Goal: Information Seeking & Learning: Check status

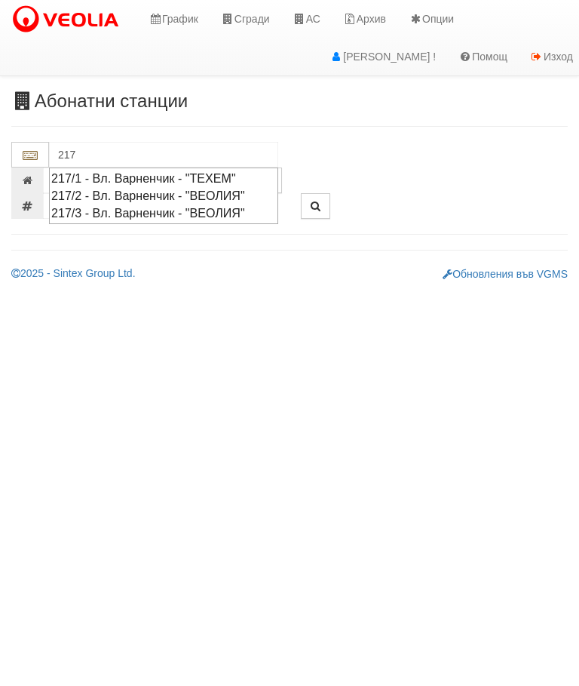
click at [158, 189] on div "217/2 - Вл. Варненчик - "ВЕОЛИЯ"" at bounding box center [163, 195] width 225 height 17
type input "217/2 - Вл. Варненчик - "ВЕОЛИЯ""
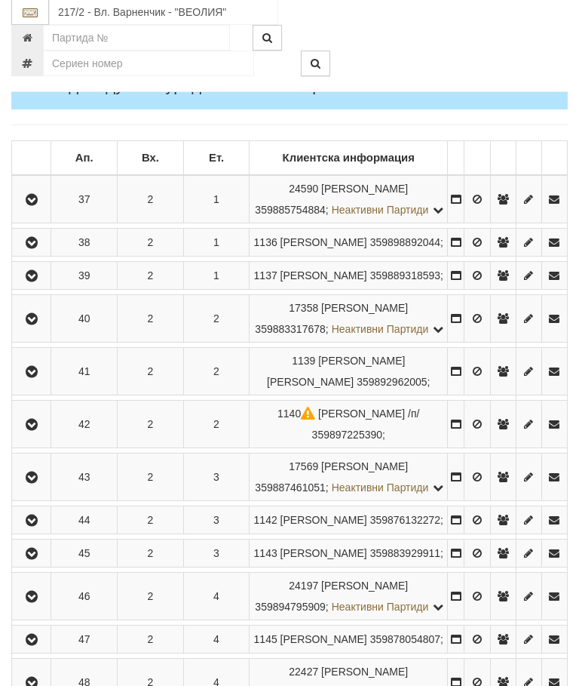
scroll to position [254, 0]
click at [32, 211] on button "button" at bounding box center [31, 199] width 34 height 23
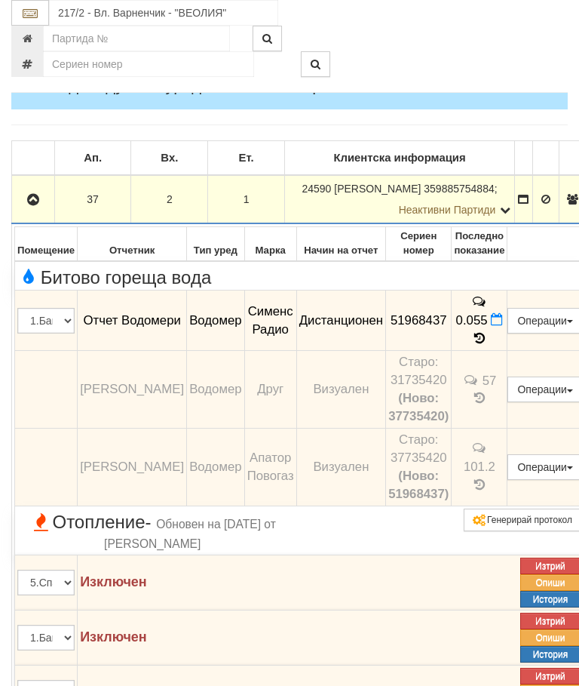
click at [36, 205] on icon "button" at bounding box center [33, 200] width 18 height 11
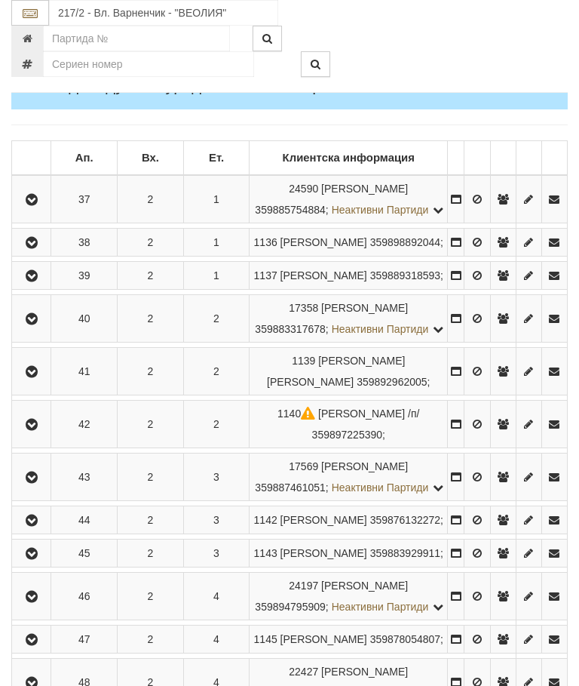
click at [41, 330] on button "button" at bounding box center [31, 318] width 34 height 23
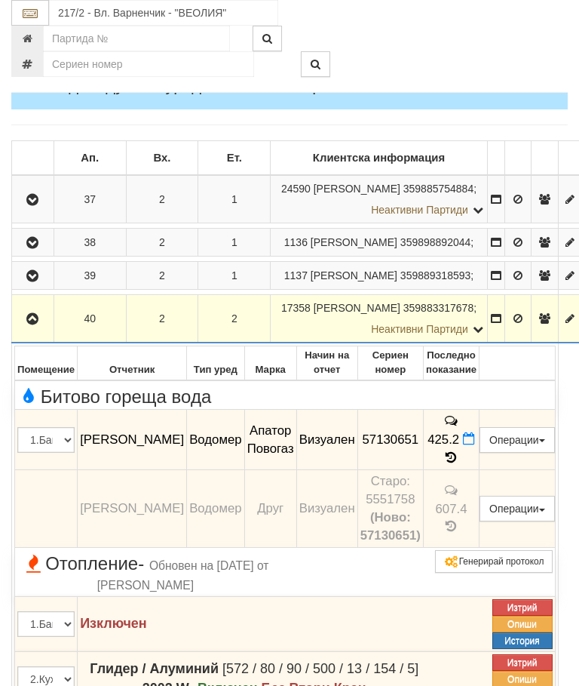
click at [476, 470] on td "425.2" at bounding box center [451, 440] width 56 height 60
click at [460, 464] on icon at bounding box center [452, 457] width 17 height 13
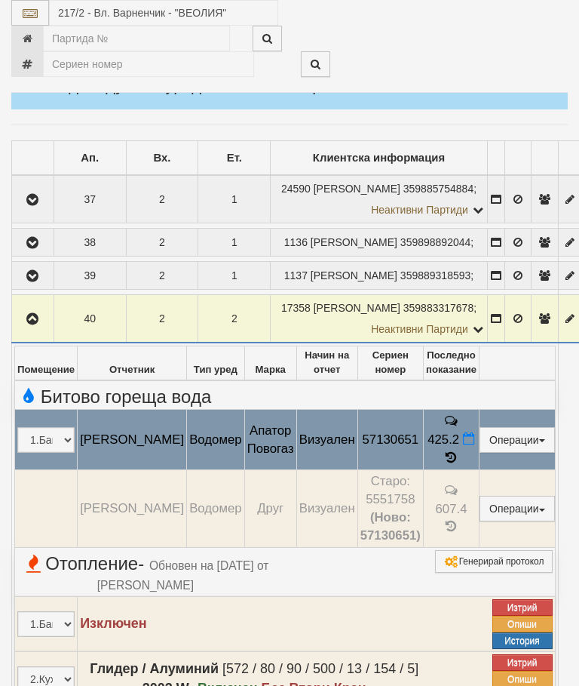
select select "10"
select select "1"
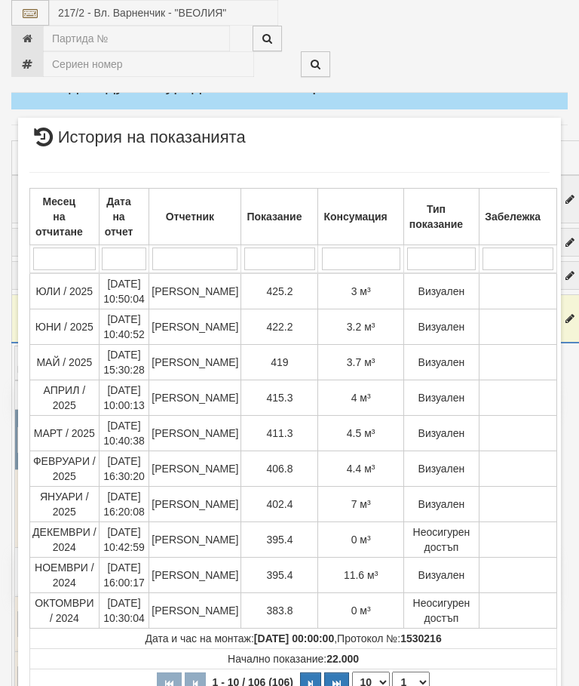
scroll to position [1583, 0]
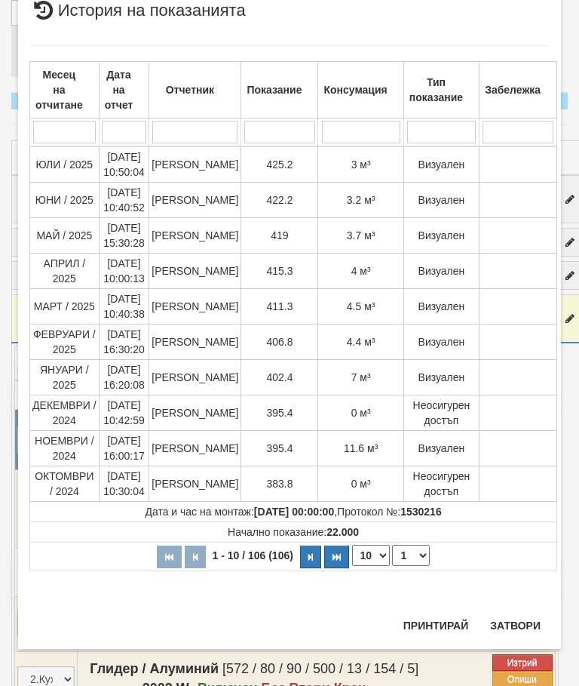
click at [511, 632] on button "Затвори" at bounding box center [515, 625] width 69 height 24
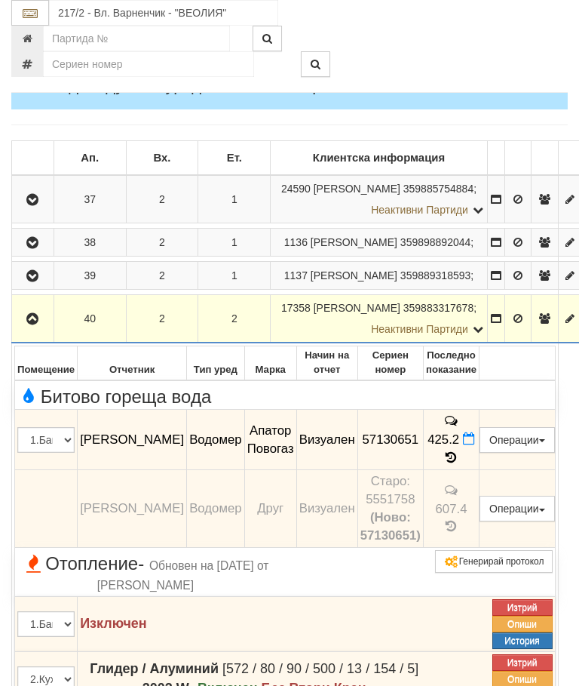
click at [41, 330] on button "button" at bounding box center [32, 318] width 37 height 23
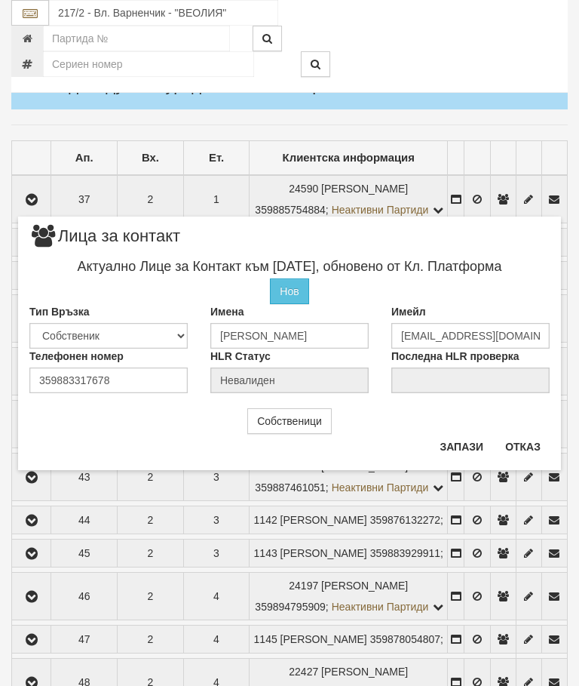
click at [523, 438] on button "Отказ" at bounding box center [523, 447] width 54 height 24
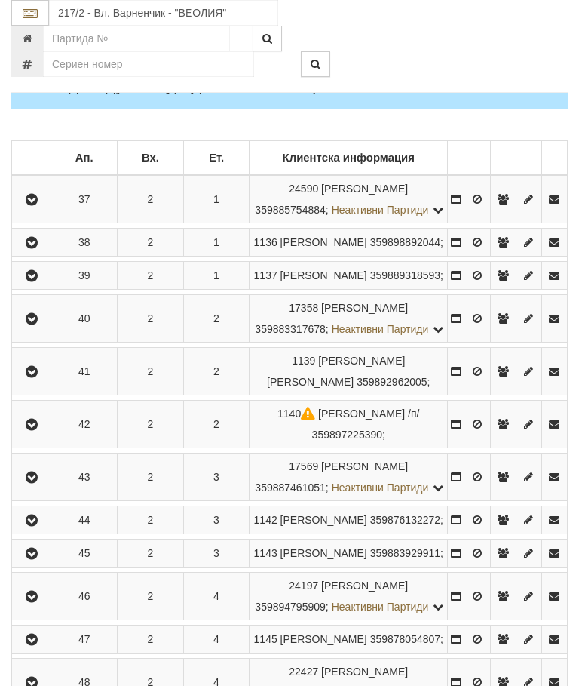
click at [48, 254] on button "button" at bounding box center [31, 242] width 34 height 23
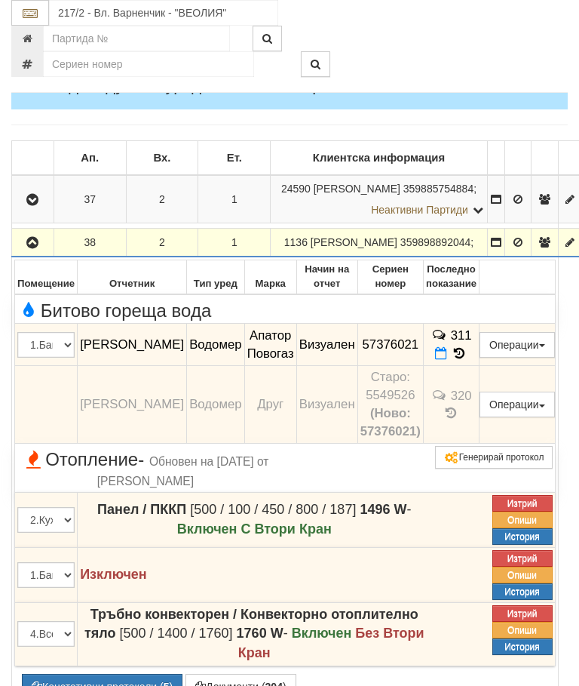
click at [464, 366] on td "311" at bounding box center [451, 345] width 56 height 42
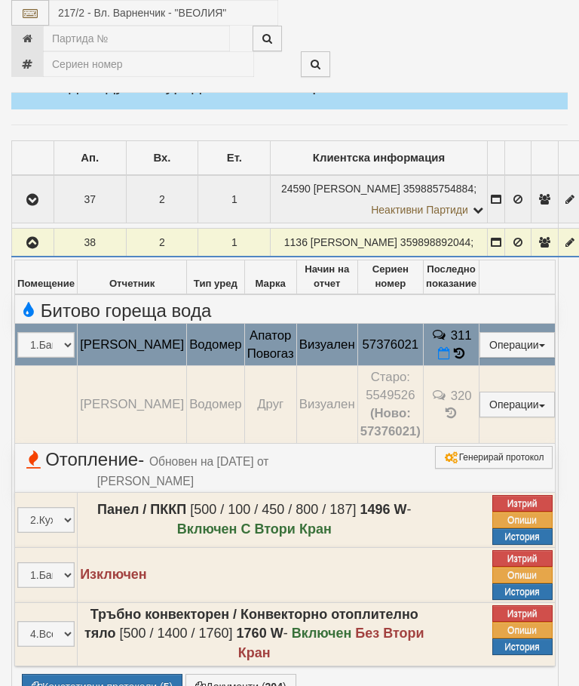
select select "10"
select select "1"
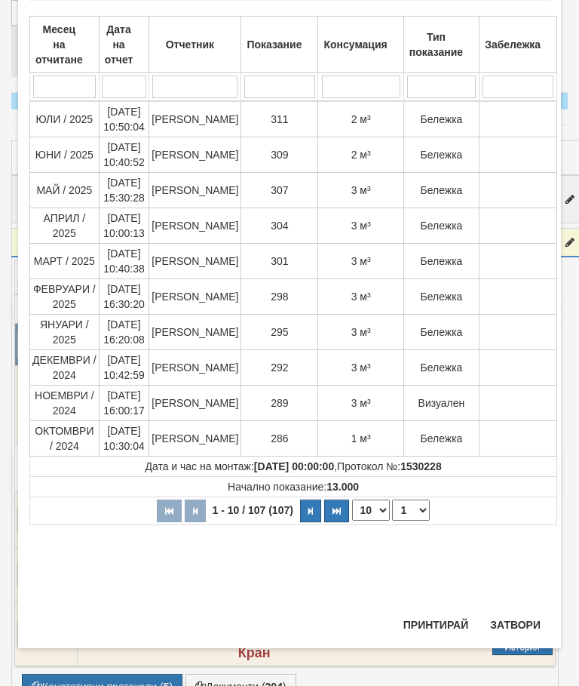
scroll to position [893, 0]
click at [515, 619] on button "Затвори" at bounding box center [515, 625] width 69 height 24
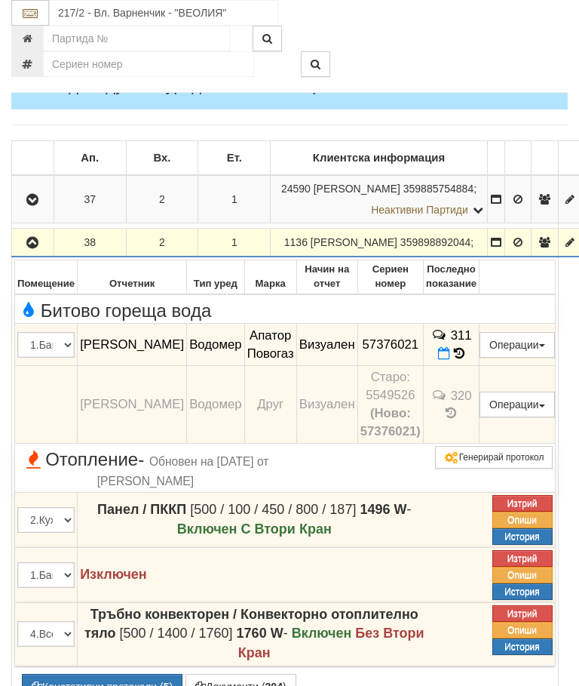
click at [35, 254] on button "button" at bounding box center [32, 242] width 37 height 23
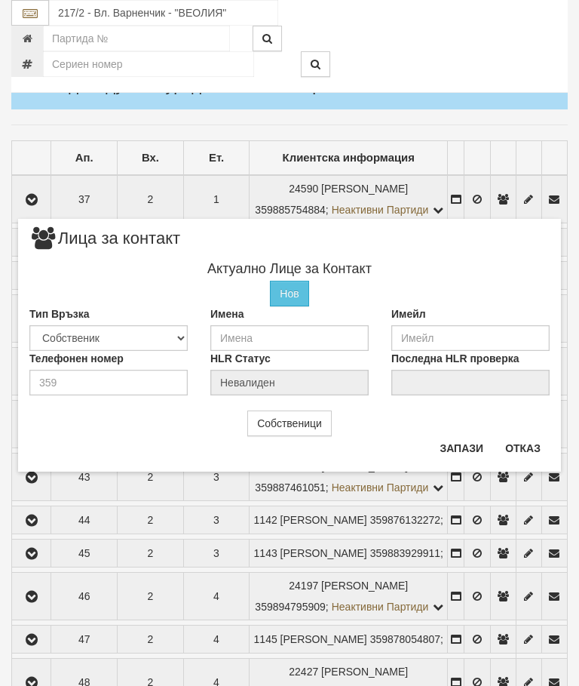
click at [522, 444] on button "Отказ" at bounding box center [523, 448] width 54 height 24
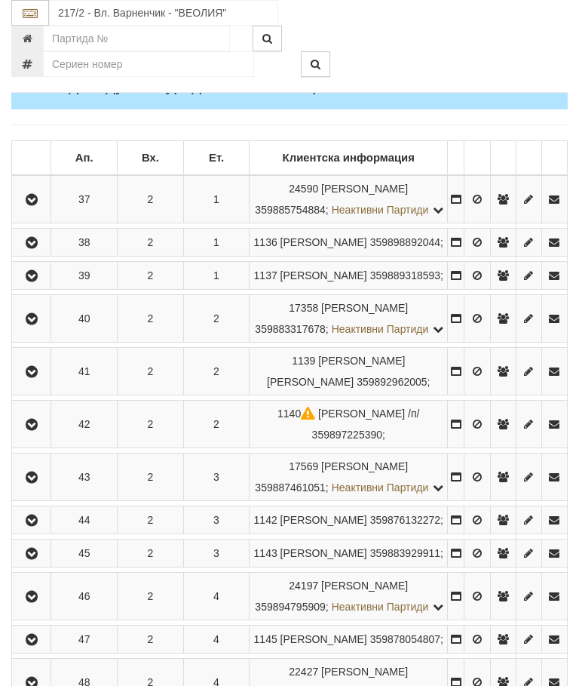
click at [41, 377] on icon "button" at bounding box center [32, 372] width 18 height 11
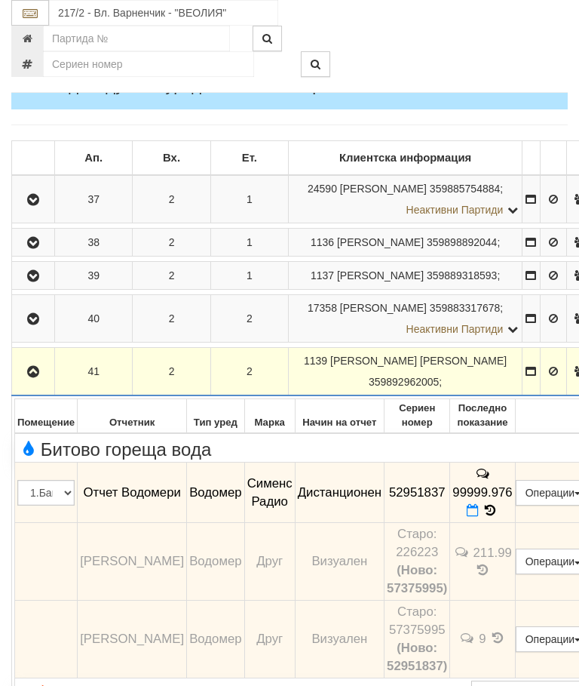
click at [30, 377] on icon "button" at bounding box center [33, 372] width 18 height 11
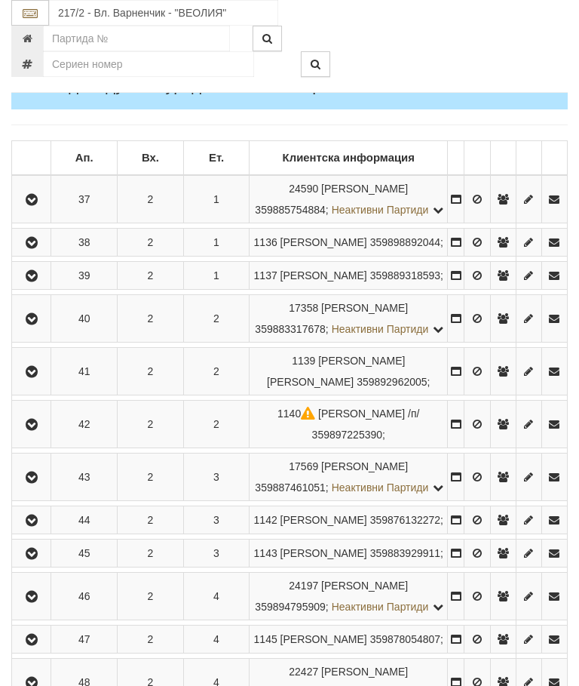
click at [40, 430] on icon "button" at bounding box center [32, 424] width 18 height 11
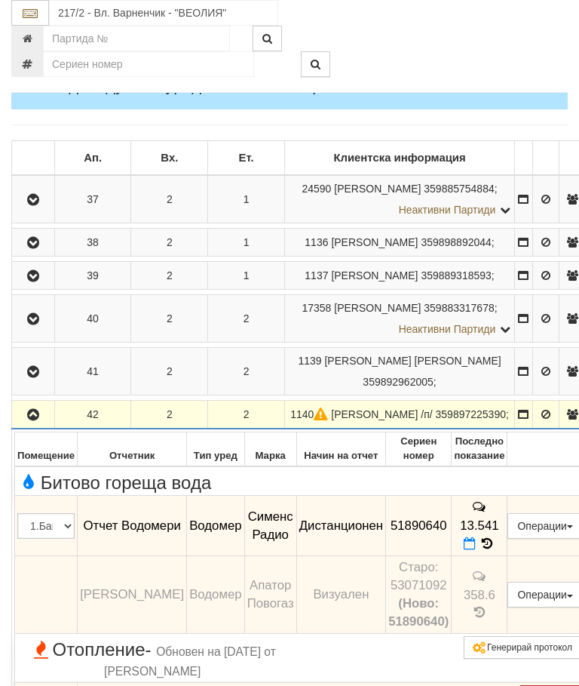
click at [37, 420] on icon "button" at bounding box center [33, 415] width 18 height 11
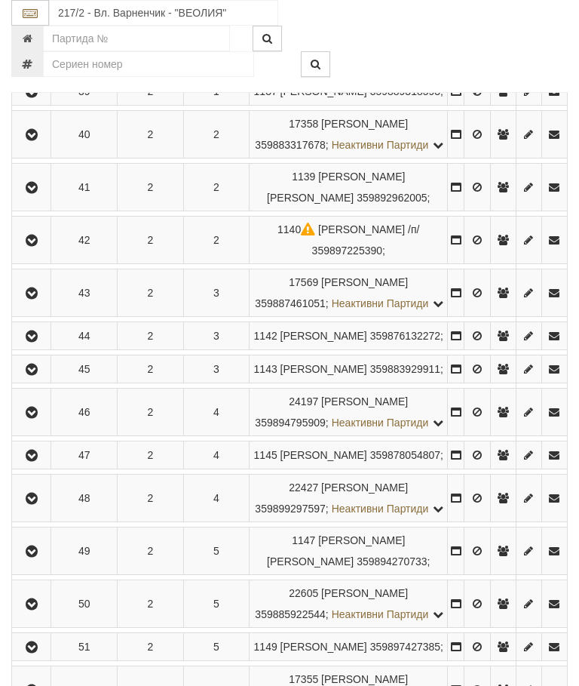
scroll to position [436, 0]
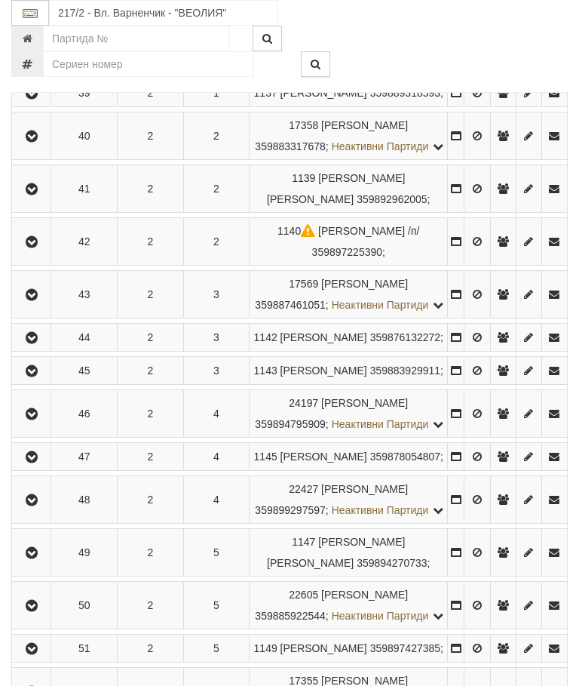
click at [36, 300] on icon "button" at bounding box center [32, 295] width 18 height 11
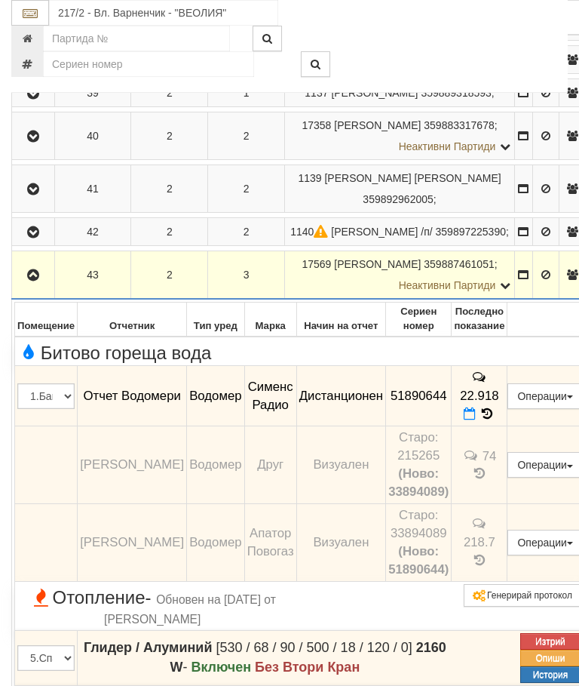
click at [32, 281] on icon "button" at bounding box center [33, 275] width 18 height 11
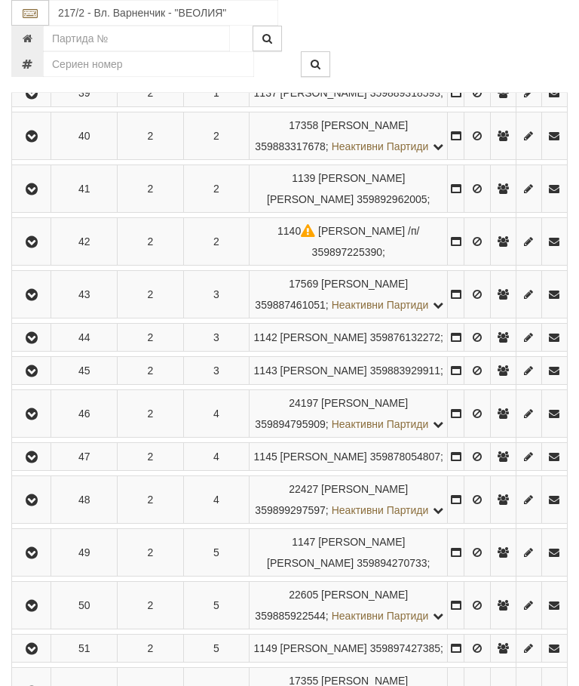
click at [38, 343] on icon "button" at bounding box center [32, 338] width 18 height 11
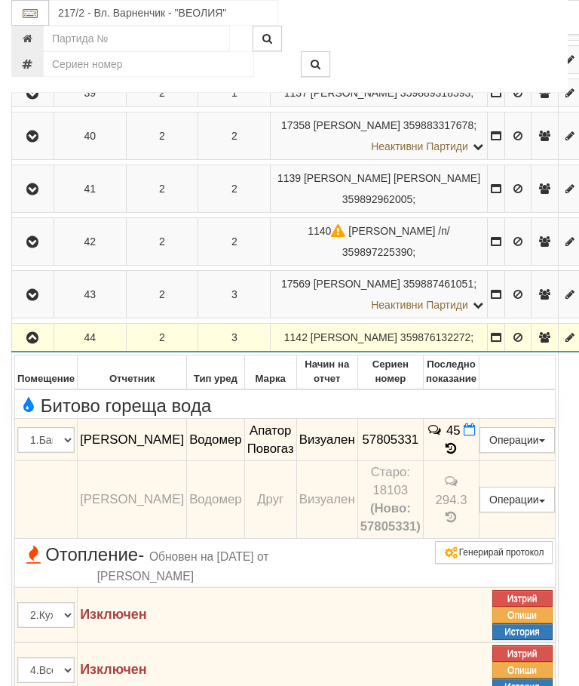
click at [32, 343] on icon "button" at bounding box center [32, 338] width 18 height 11
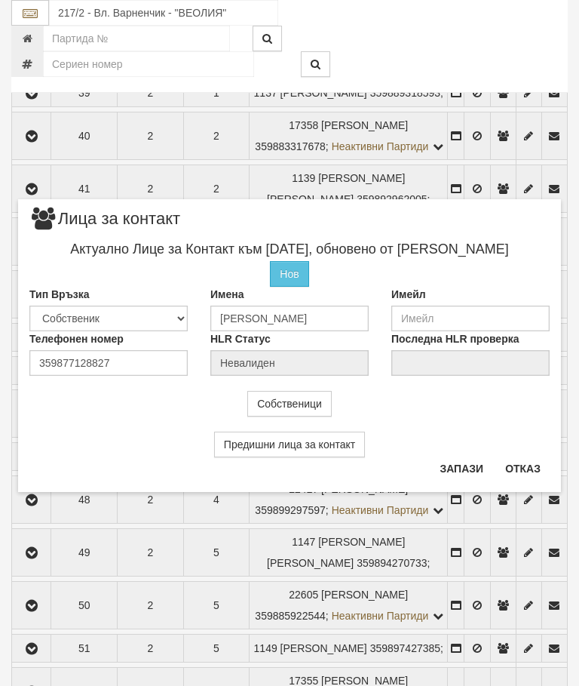
click at [524, 467] on button "Отказ" at bounding box center [523, 468] width 54 height 24
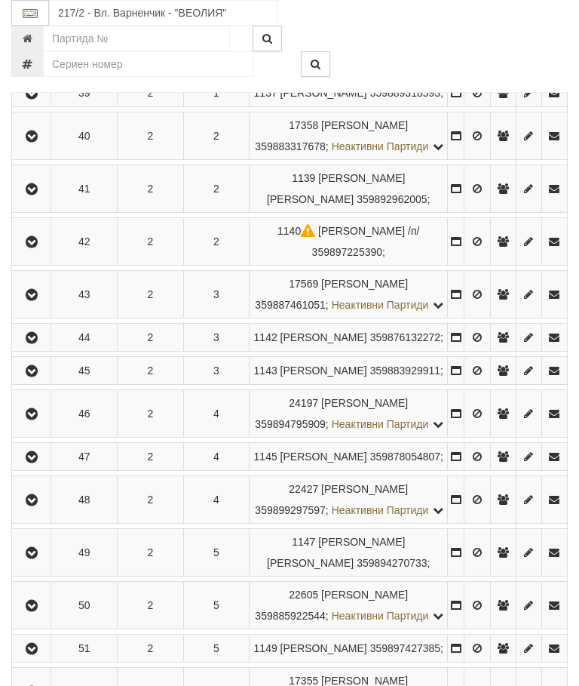
click at [48, 382] on button "button" at bounding box center [31, 370] width 34 height 23
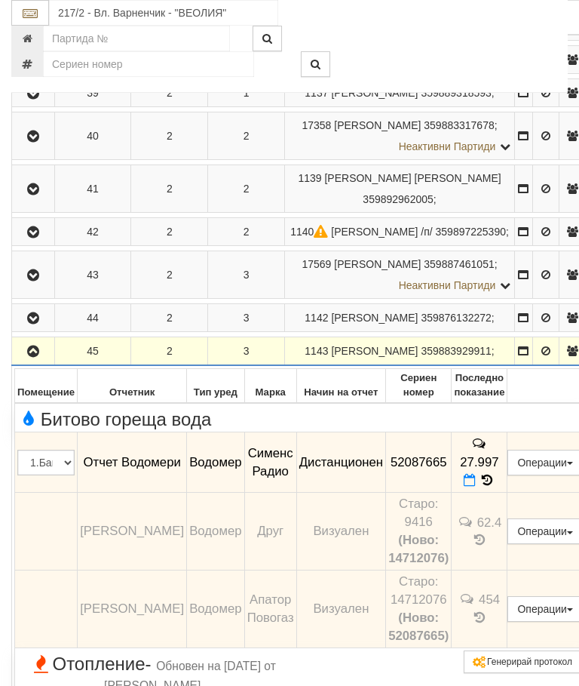
click at [29, 357] on icon "button" at bounding box center [33, 351] width 18 height 11
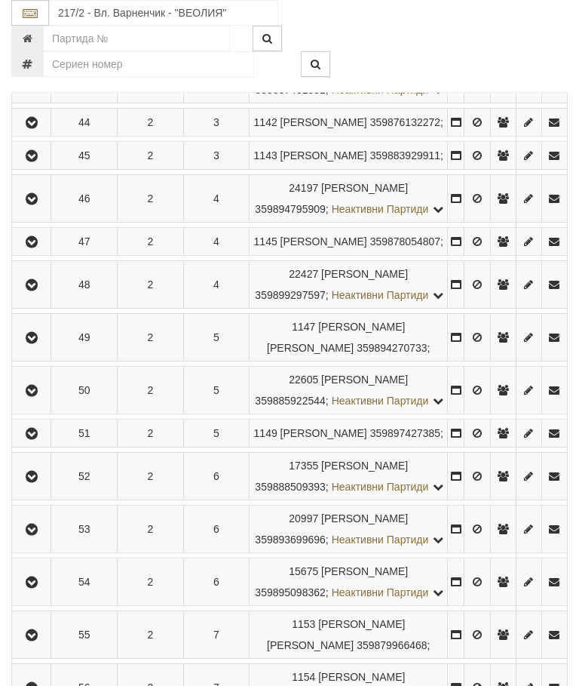
scroll to position [653, 0]
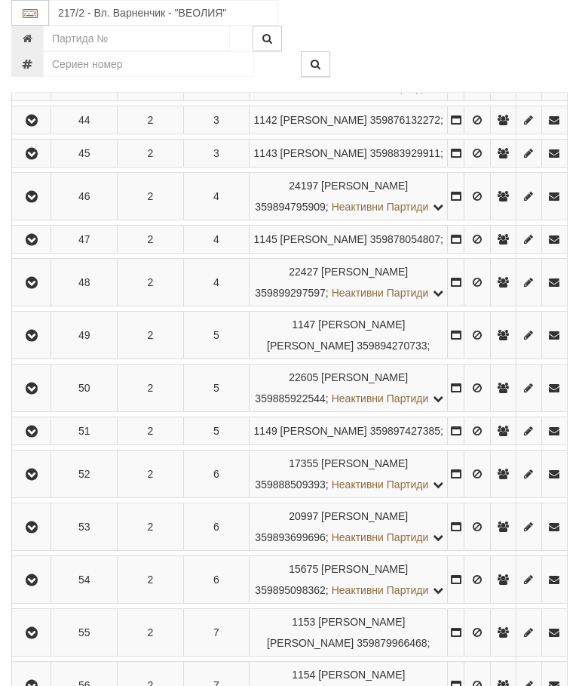
click at [37, 202] on icon "button" at bounding box center [32, 197] width 18 height 11
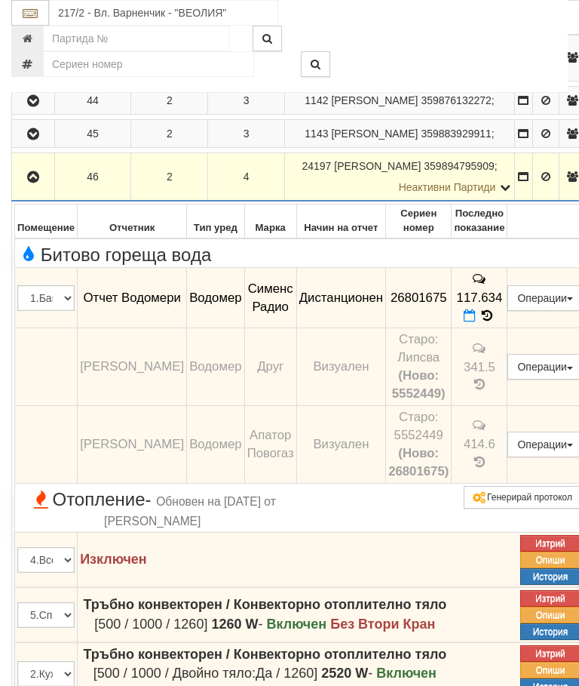
click at [32, 183] on icon "button" at bounding box center [33, 177] width 18 height 11
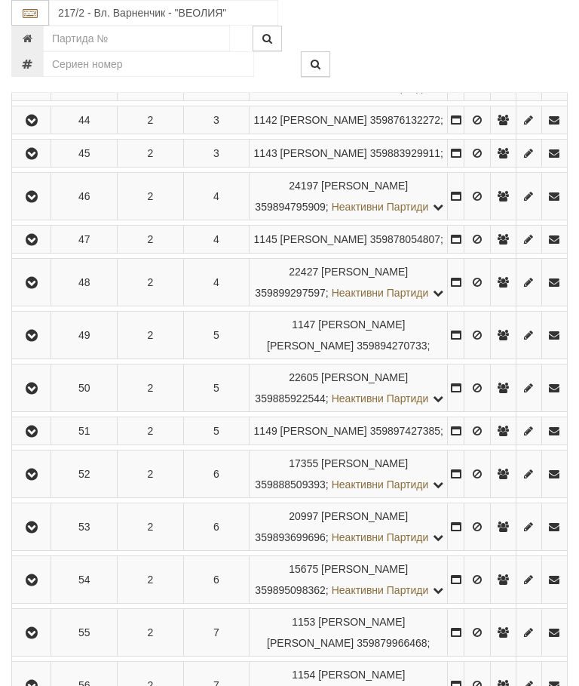
click at [41, 245] on icon "button" at bounding box center [32, 240] width 18 height 11
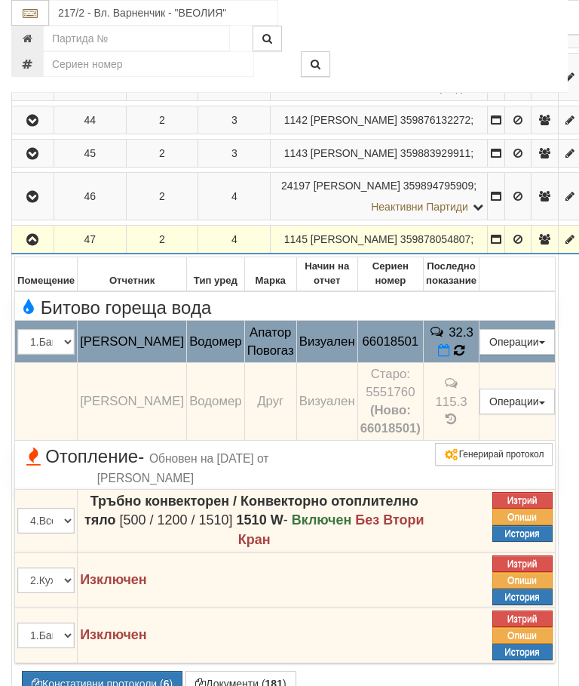
click at [467, 358] on icon at bounding box center [459, 351] width 15 height 16
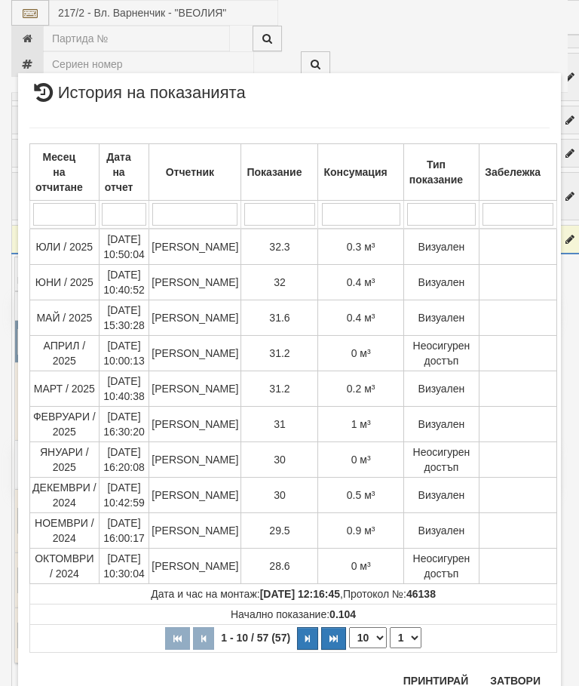
scroll to position [864, 0]
click at [507, 682] on button "Затвори" at bounding box center [515, 681] width 69 height 24
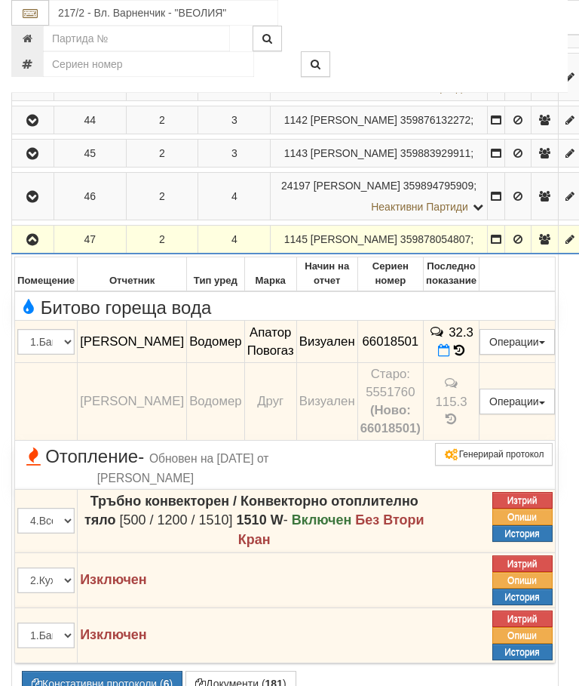
click at [38, 245] on icon "button" at bounding box center [32, 240] width 18 height 11
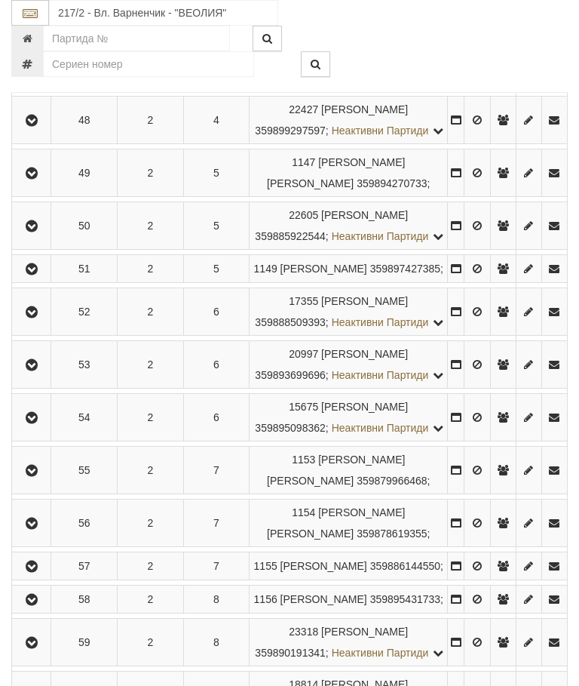
scroll to position [822, 0]
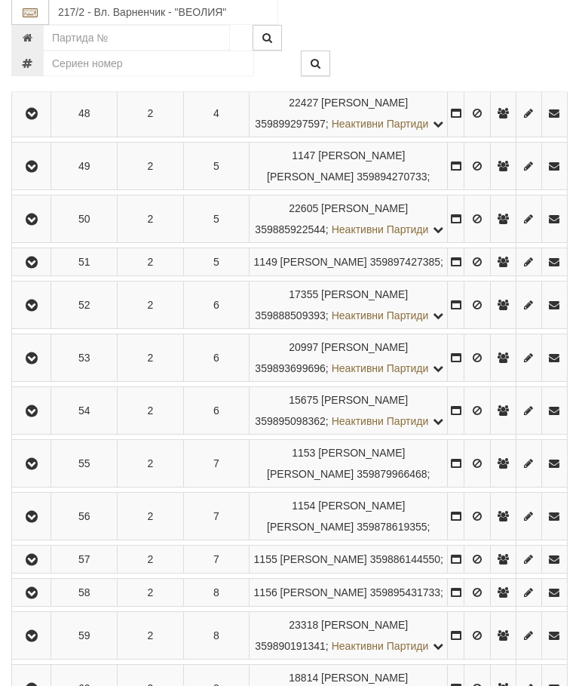
click at [34, 120] on icon "button" at bounding box center [32, 114] width 18 height 11
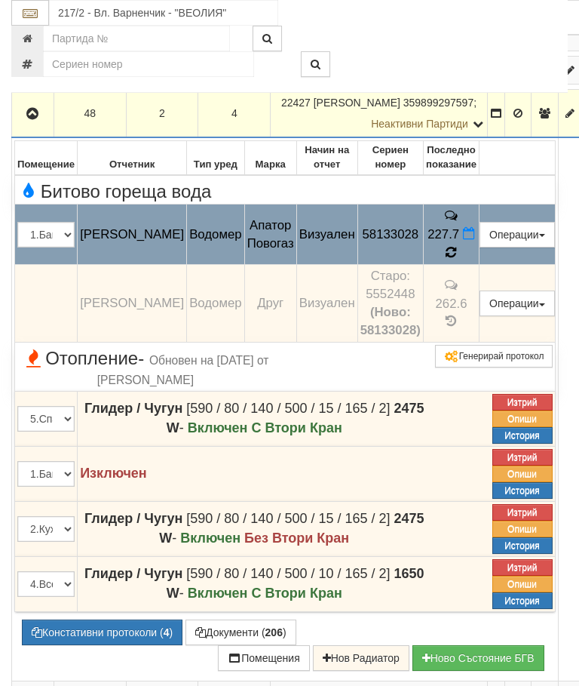
click at [456, 259] on icon at bounding box center [451, 252] width 11 height 13
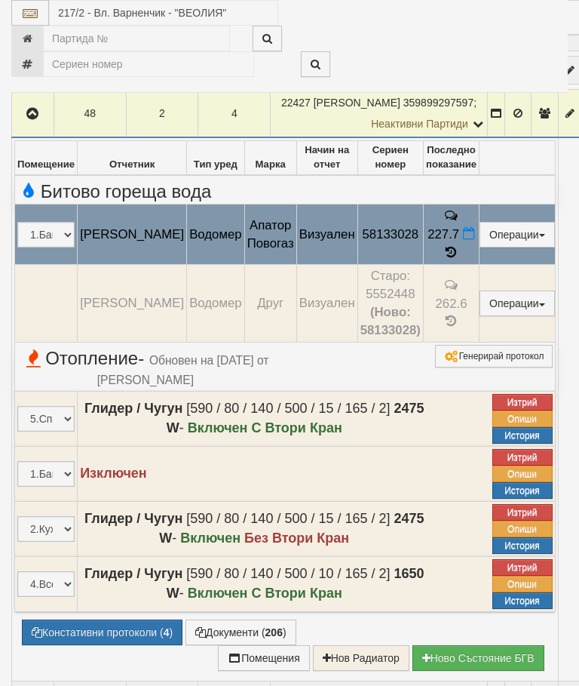
select select "10"
select select "1"
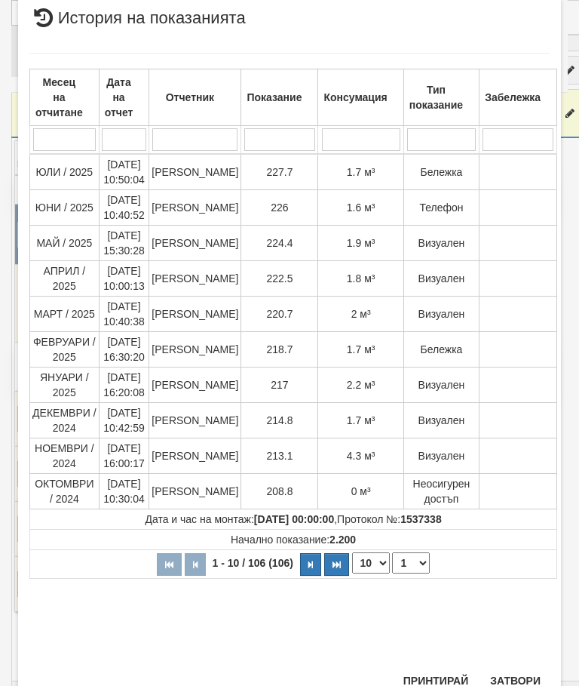
scroll to position [774, 0]
click at [520, 685] on button "Затвори" at bounding box center [515, 681] width 69 height 24
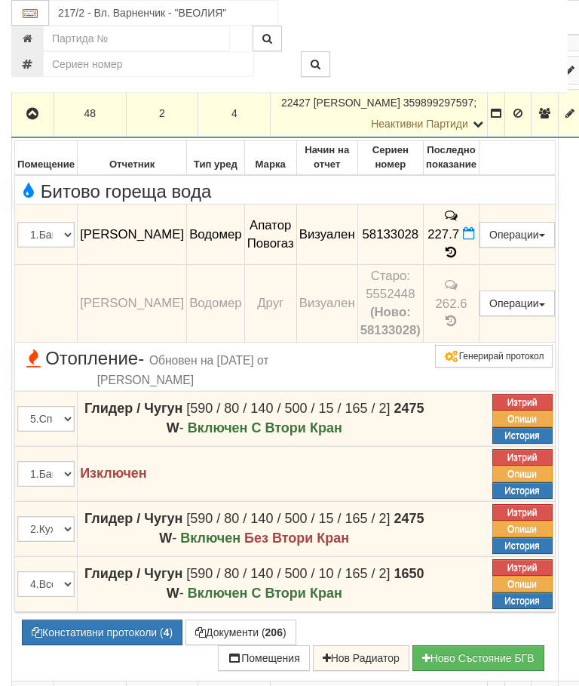
click at [25, 124] on button "button" at bounding box center [32, 113] width 37 height 23
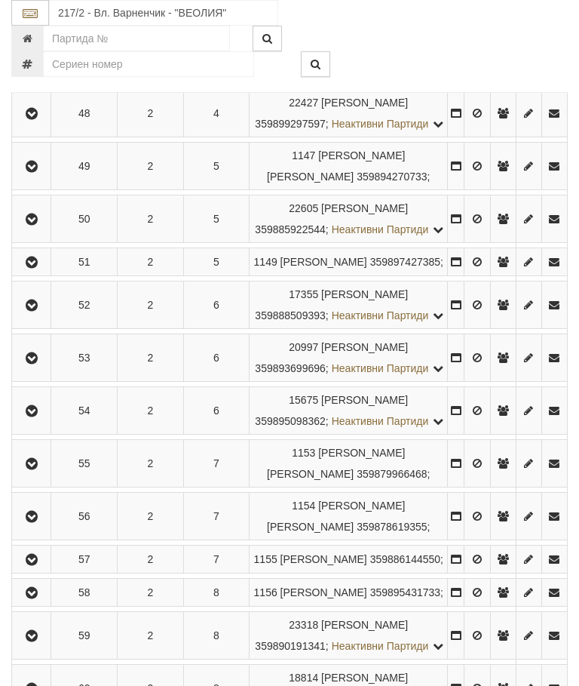
click at [30, 172] on icon "button" at bounding box center [32, 166] width 18 height 11
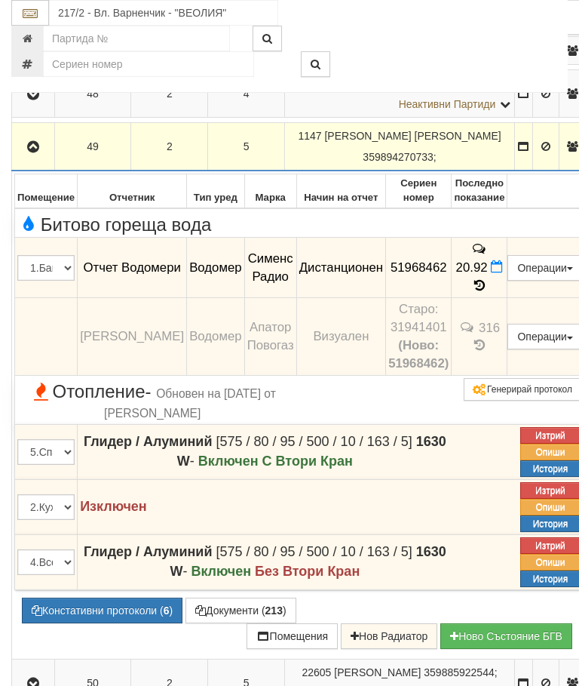
click at [33, 152] on icon "button" at bounding box center [33, 147] width 18 height 11
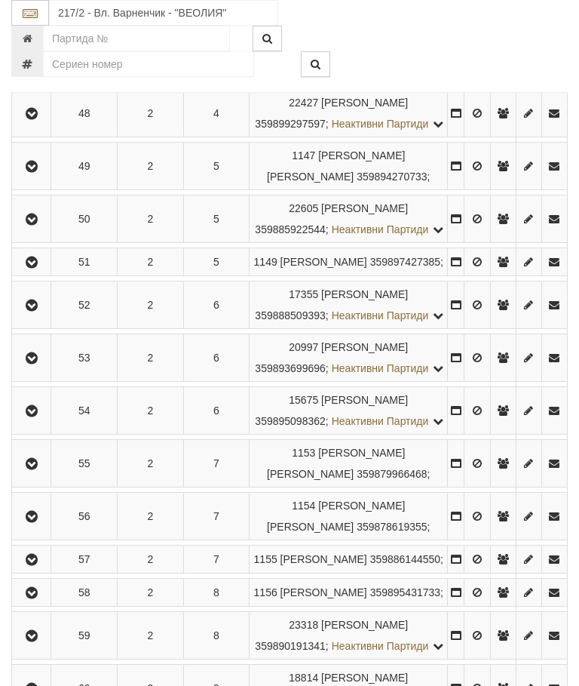
click at [45, 230] on button "button" at bounding box center [31, 218] width 34 height 23
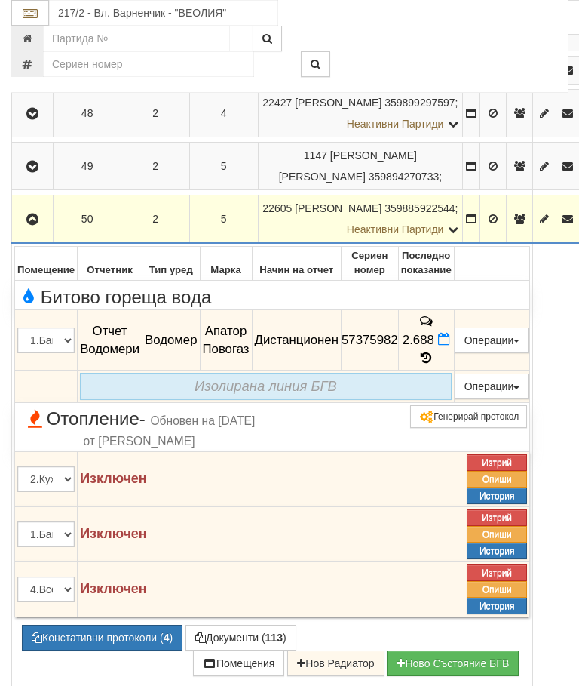
click at [38, 225] on icon "button" at bounding box center [32, 219] width 18 height 11
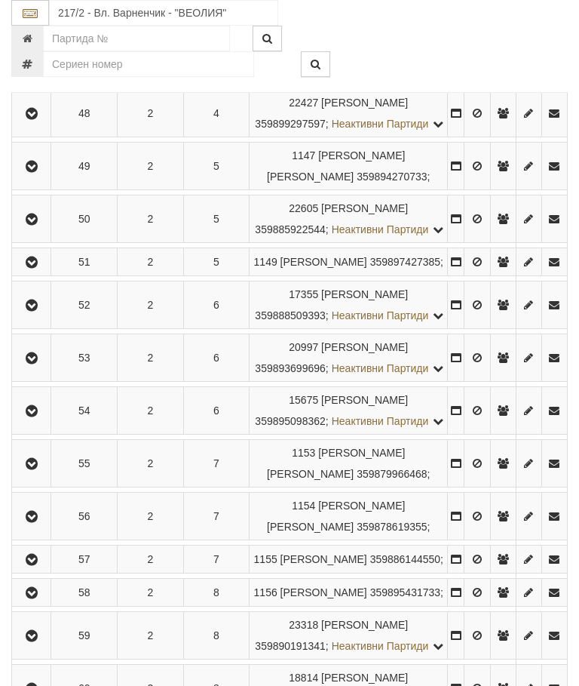
click at [38, 268] on icon "button" at bounding box center [32, 262] width 18 height 11
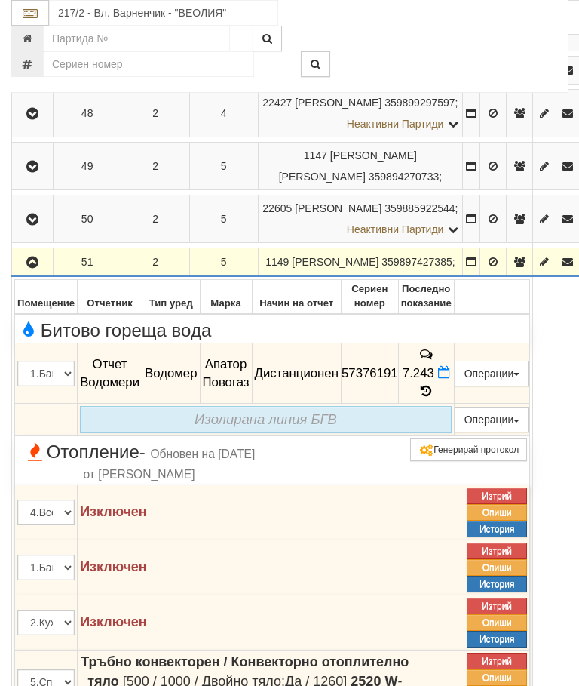
click at [28, 273] on button "button" at bounding box center [32, 261] width 36 height 23
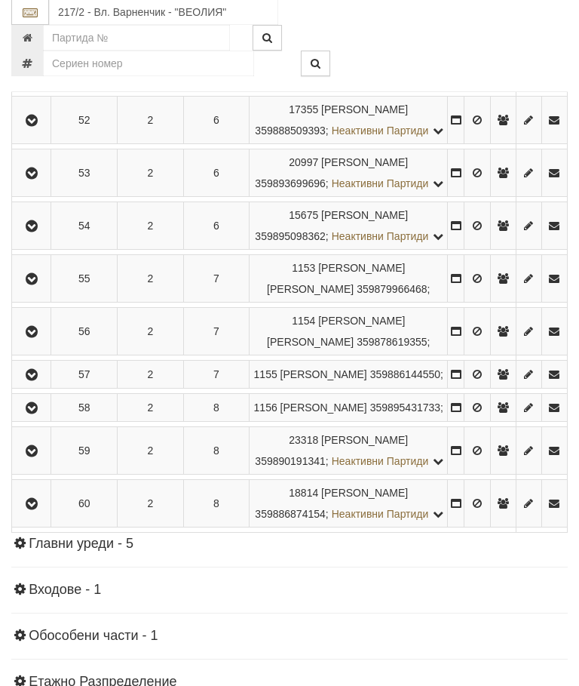
scroll to position [1007, 0]
click at [38, 126] on icon "button" at bounding box center [32, 120] width 18 height 11
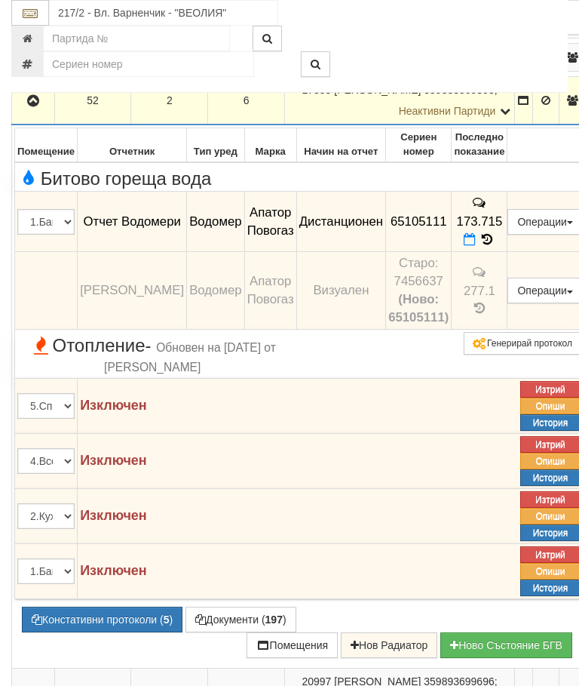
click at [30, 106] on icon "button" at bounding box center [33, 101] width 18 height 11
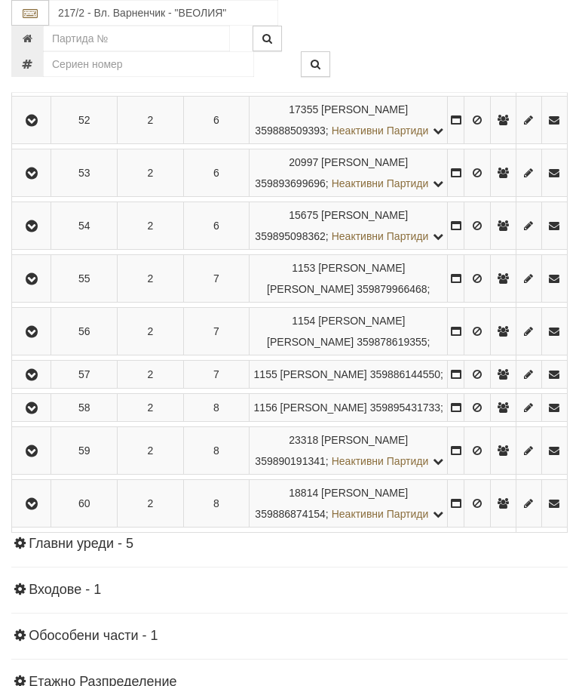
click at [41, 179] on icon "button" at bounding box center [32, 173] width 18 height 11
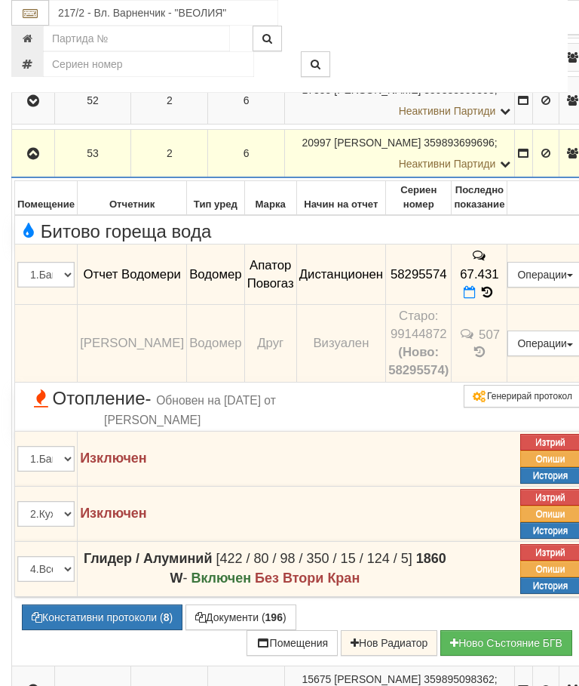
click at [26, 164] on button "button" at bounding box center [33, 153] width 38 height 23
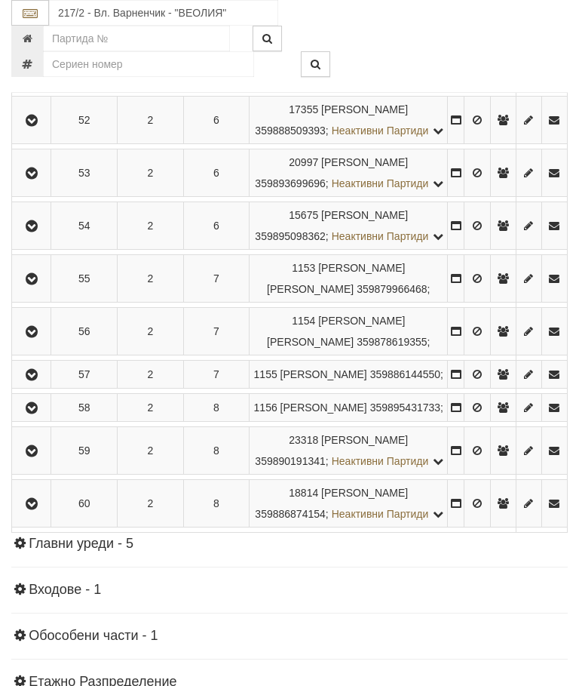
click at [44, 237] on button "button" at bounding box center [31, 225] width 34 height 23
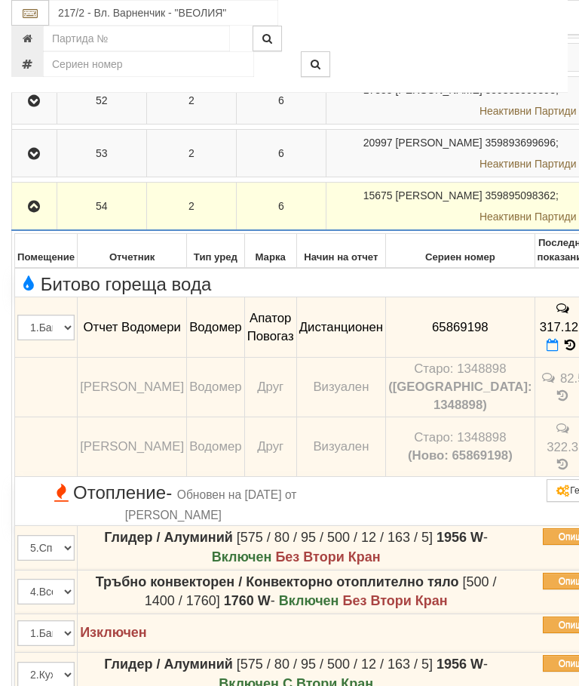
click at [35, 217] on button "button" at bounding box center [34, 206] width 40 height 23
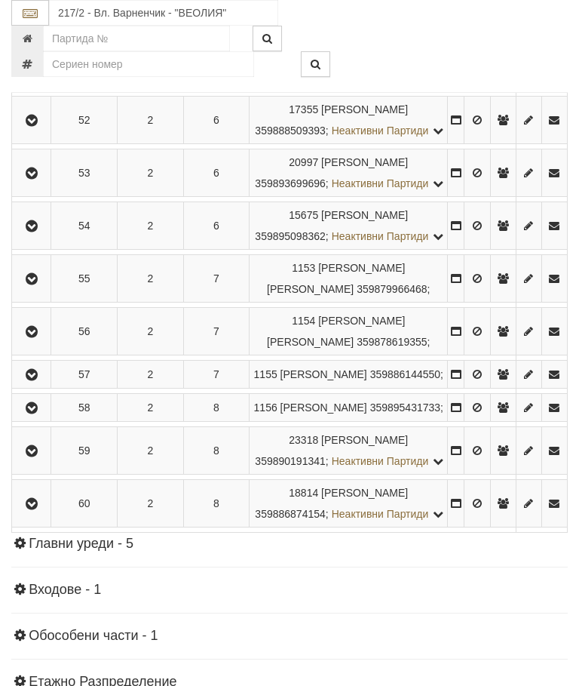
click at [41, 284] on icon "button" at bounding box center [32, 279] width 18 height 11
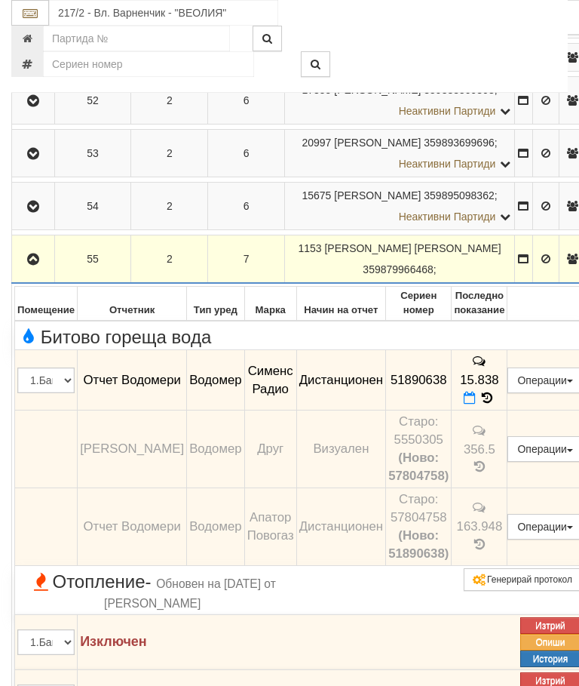
click at [42, 270] on button "button" at bounding box center [33, 258] width 38 height 23
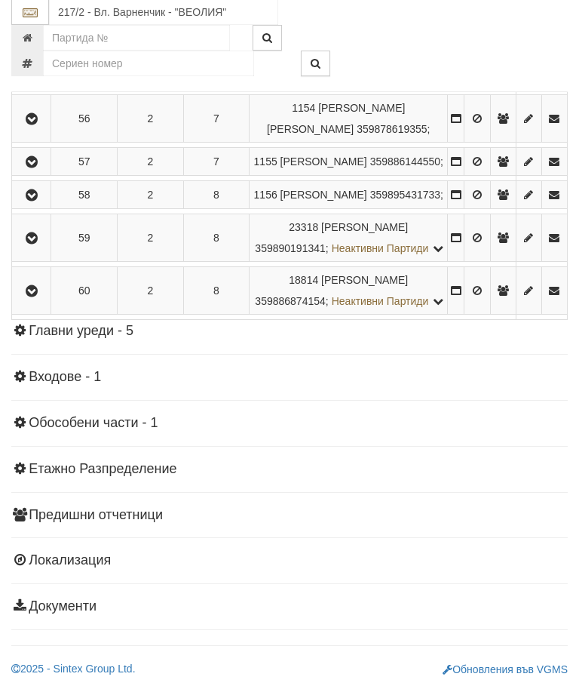
click at [35, 131] on button "button" at bounding box center [31, 119] width 34 height 23
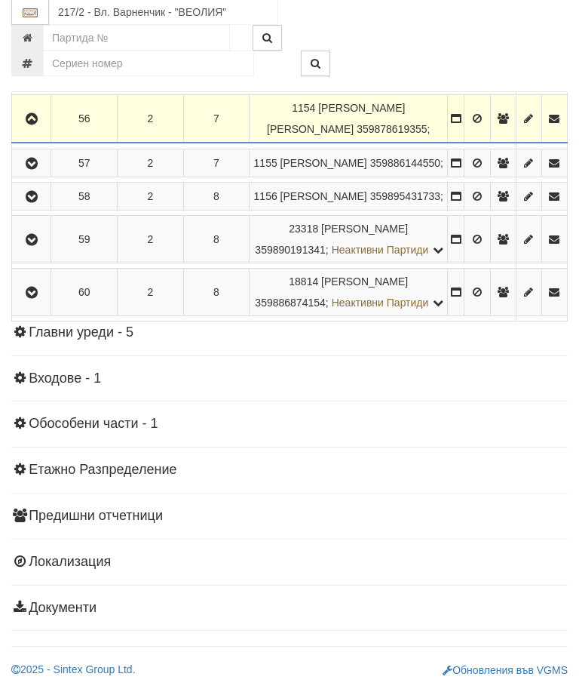
scroll to position [1220, 0]
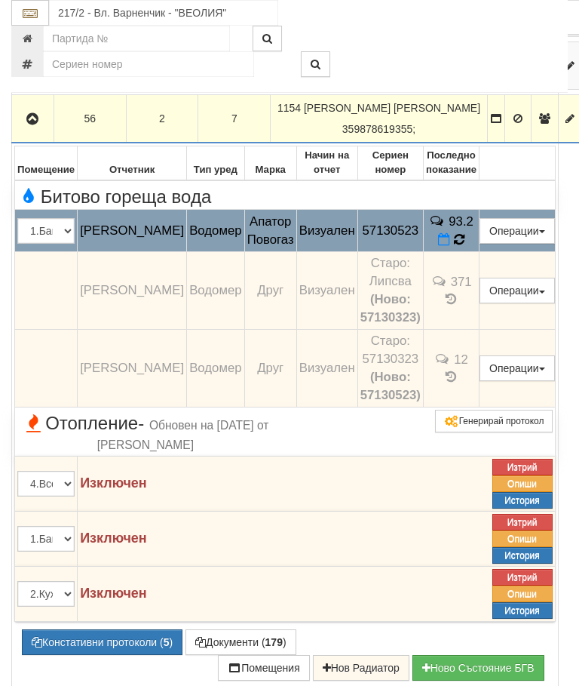
click at [465, 246] on icon at bounding box center [459, 239] width 11 height 13
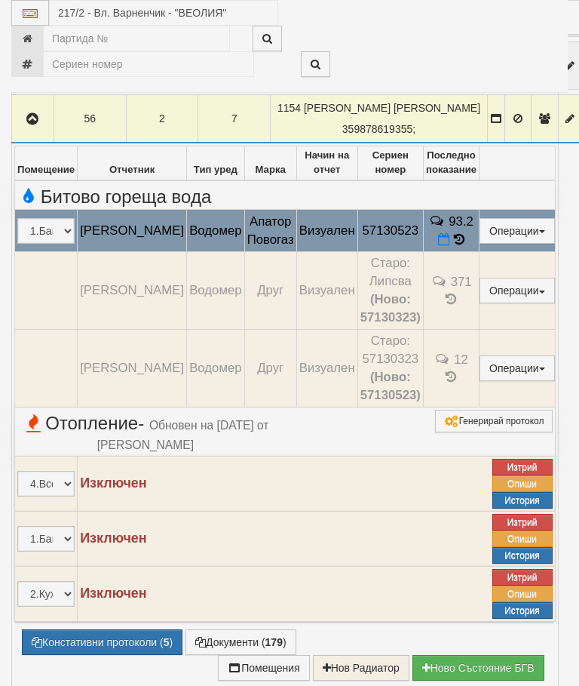
select select "10"
select select "1"
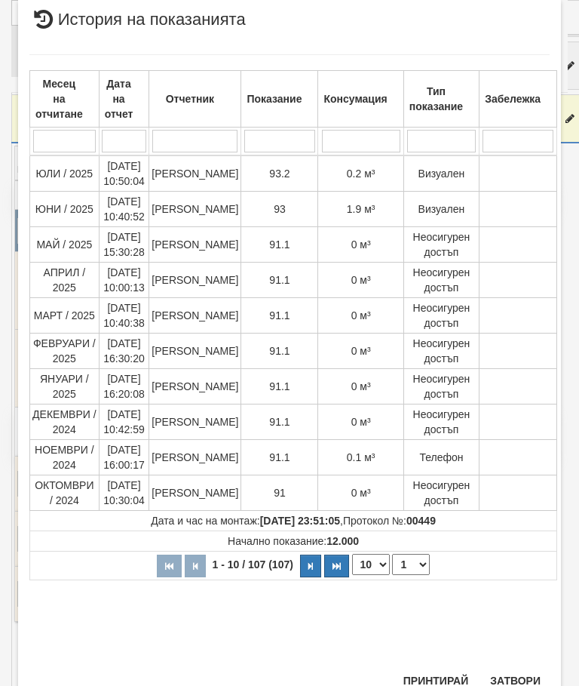
scroll to position [810, 0]
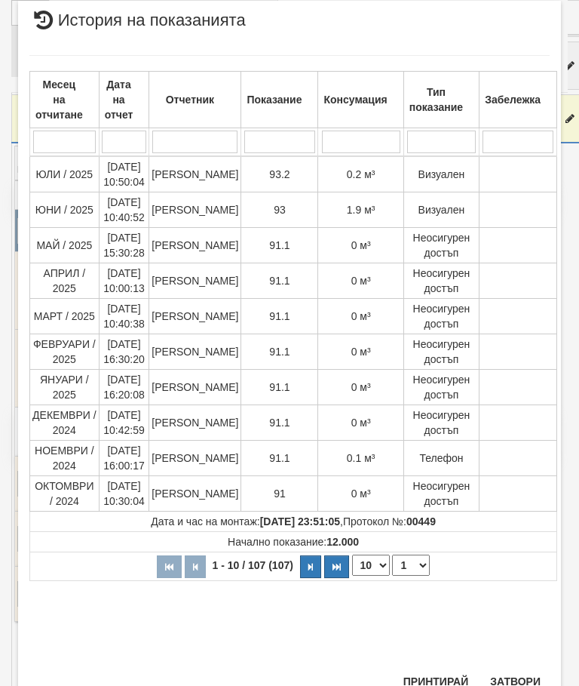
click at [513, 679] on button "Затвори" at bounding box center [515, 681] width 69 height 24
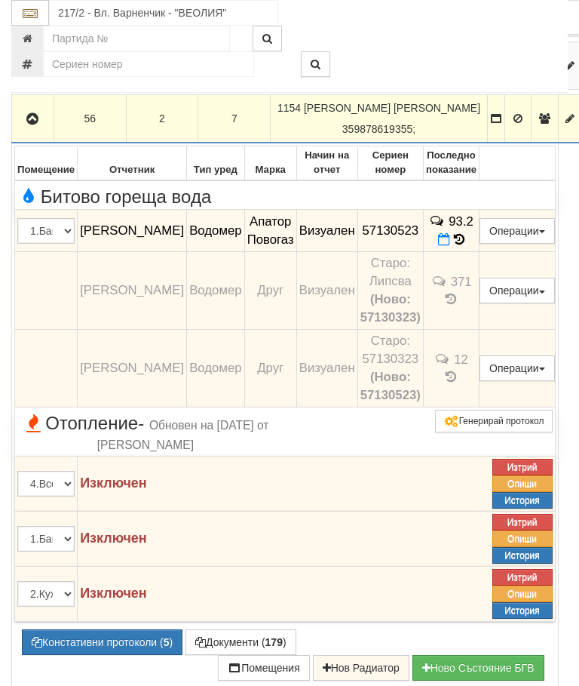
click at [26, 124] on icon "button" at bounding box center [32, 119] width 18 height 11
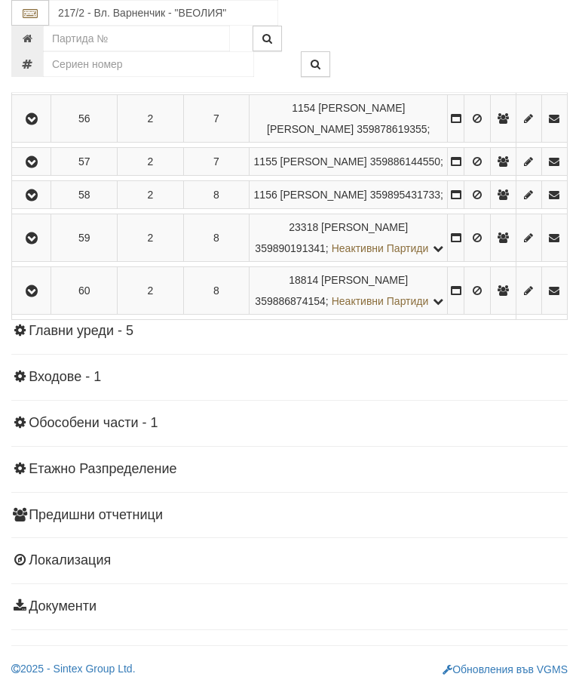
click at [41, 167] on icon "button" at bounding box center [32, 162] width 18 height 11
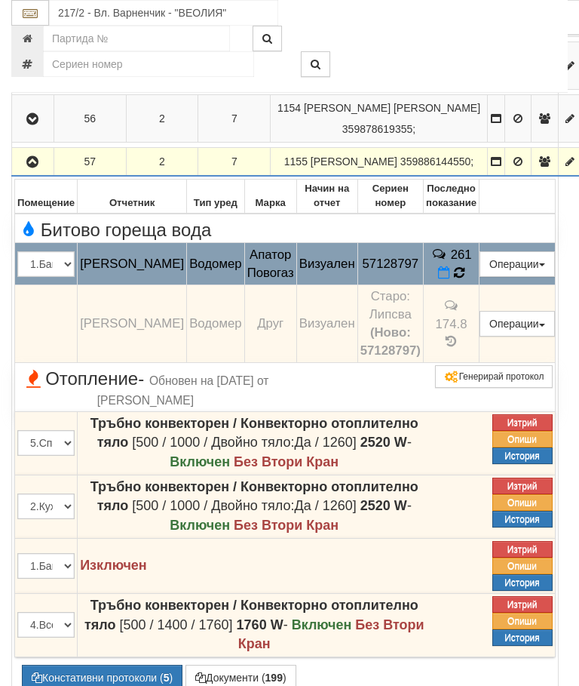
click at [469, 285] on td "261" at bounding box center [451, 264] width 56 height 42
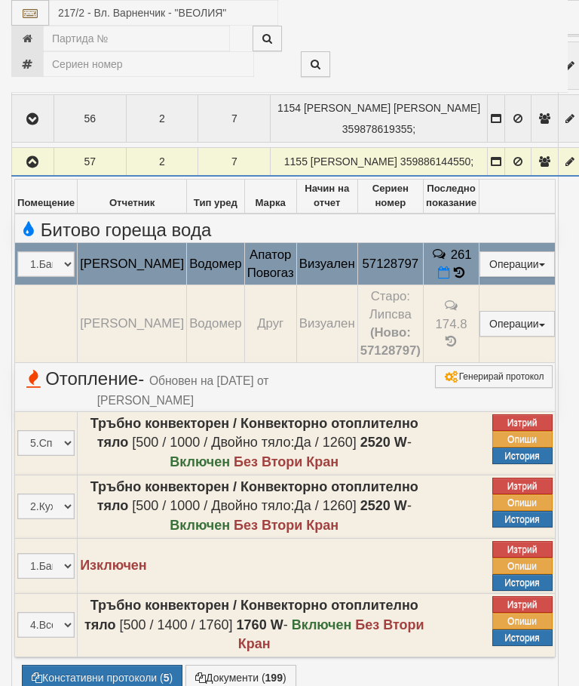
select select "10"
select select "1"
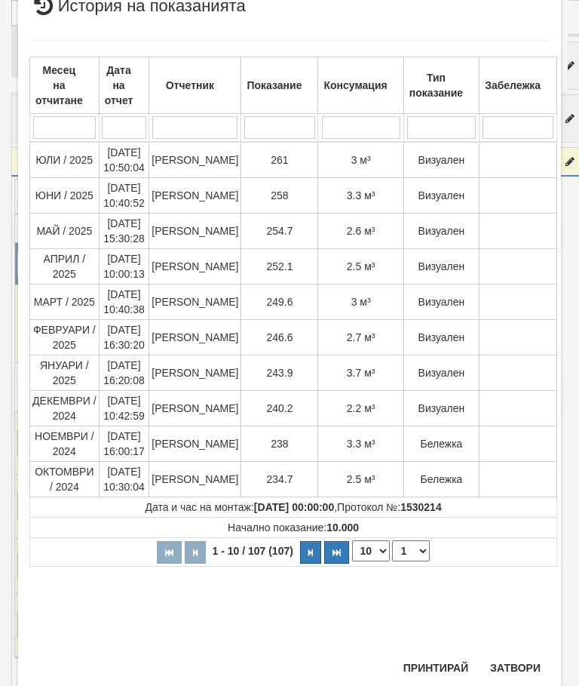
scroll to position [796, 0]
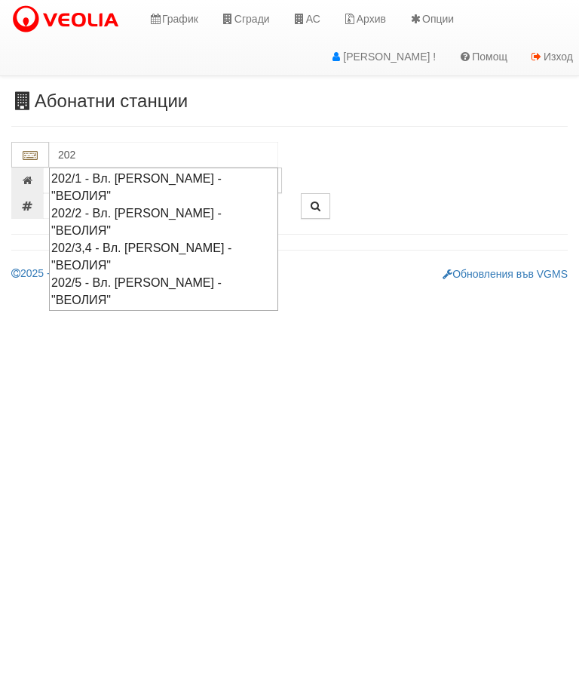
click at [189, 274] on div "202/5 - Вл. Варненчик - "ВЕОЛИЯ"" at bounding box center [163, 291] width 225 height 35
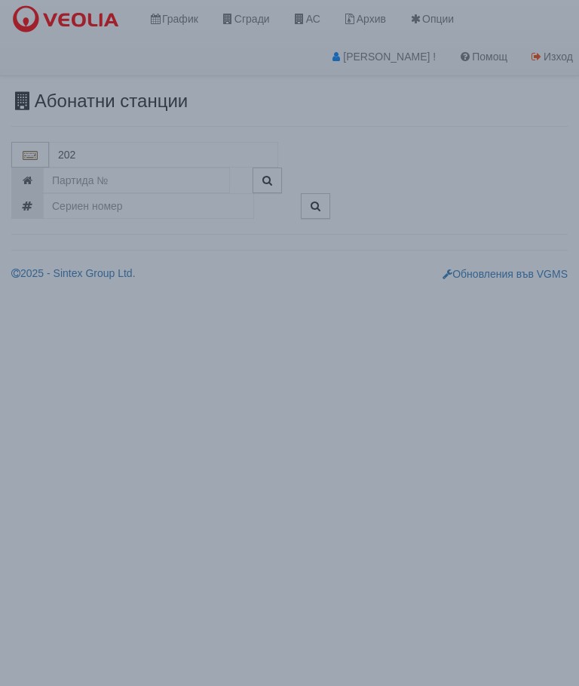
type input "202/5 - Вл. Варненчик - "ВЕОЛИЯ""
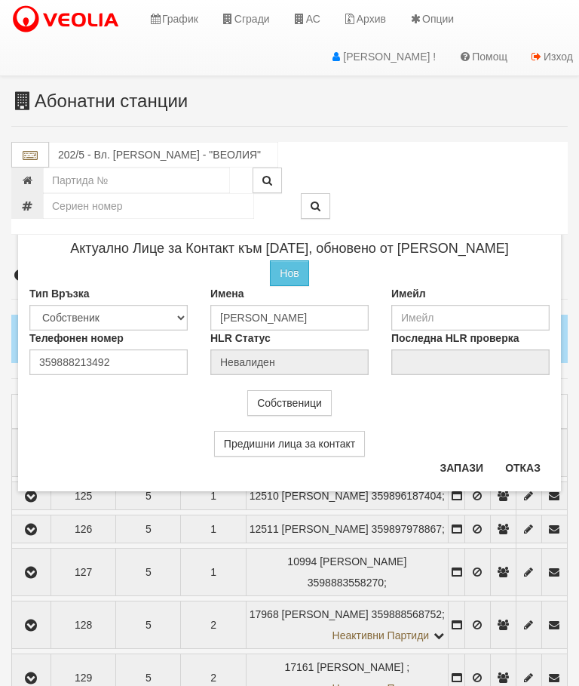
click at [518, 475] on button "Отказ" at bounding box center [523, 468] width 54 height 24
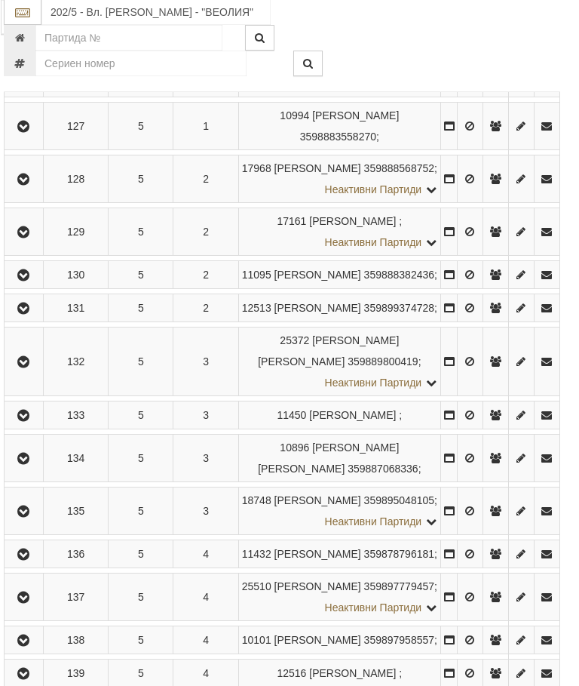
scroll to position [607, 5]
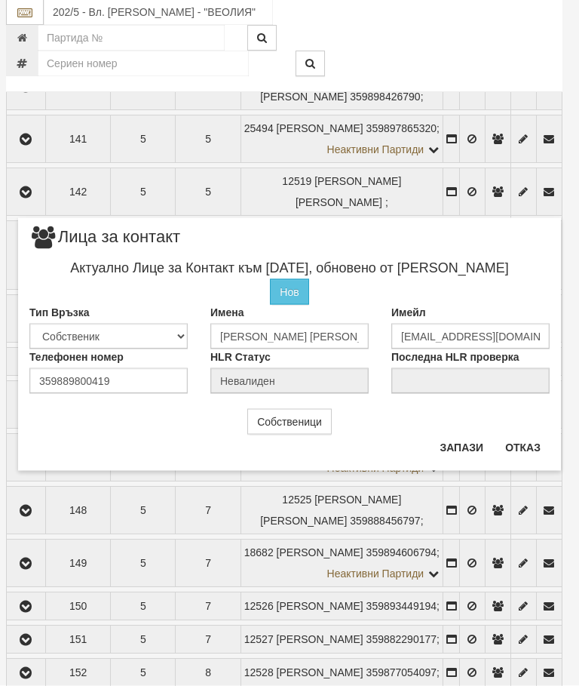
click at [533, 452] on button "Отказ" at bounding box center [523, 447] width 54 height 24
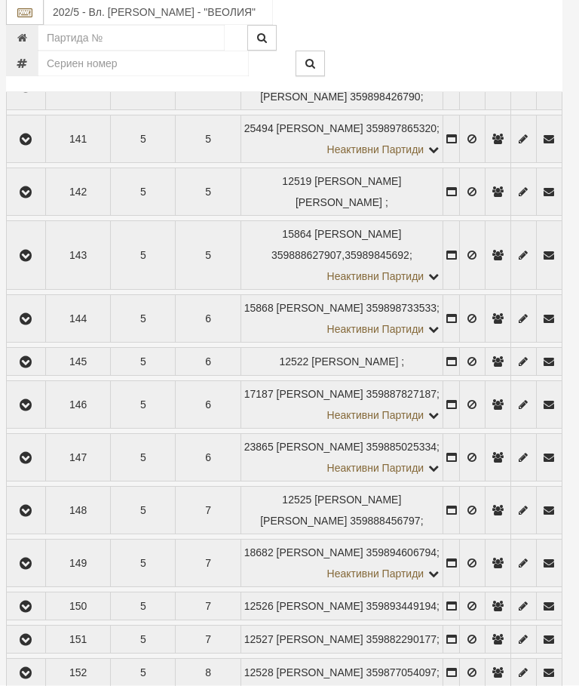
scroll to position [1076, 5]
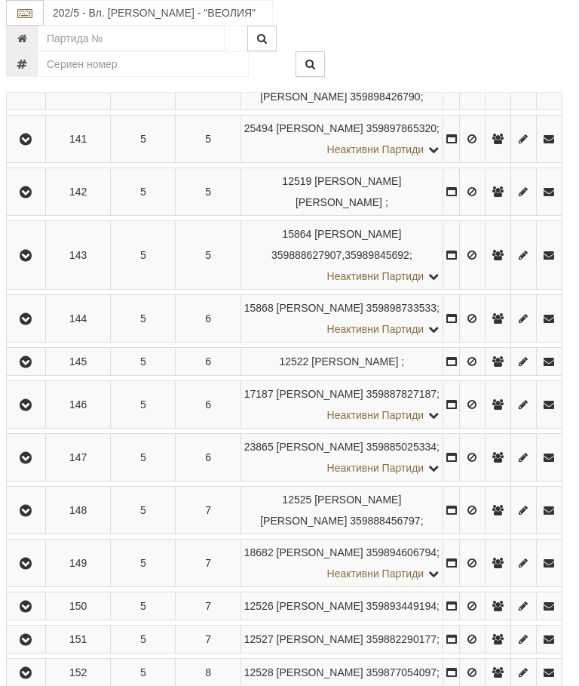
click at [40, 290] on td at bounding box center [26, 255] width 39 height 69
click at [31, 261] on icon "button" at bounding box center [26, 255] width 18 height 11
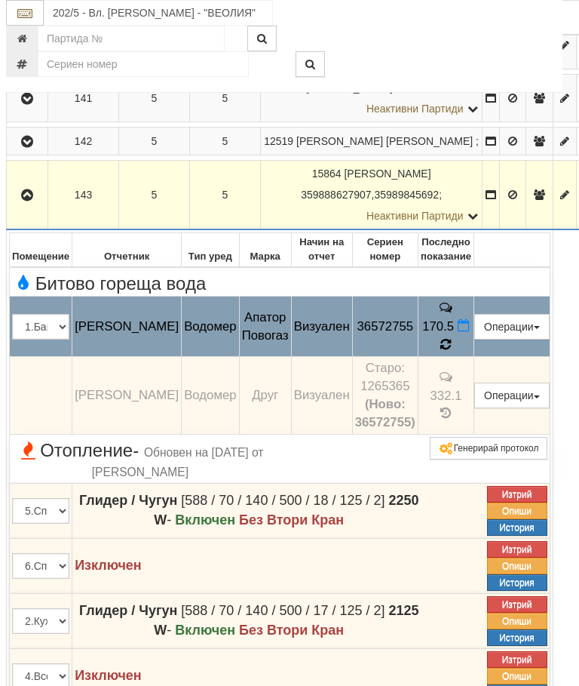
click at [452, 352] on icon at bounding box center [446, 345] width 11 height 14
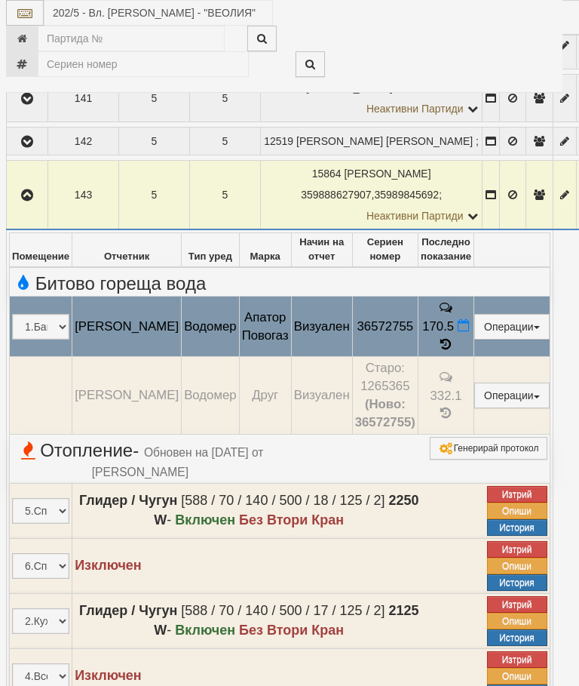
select select "10"
select select "1"
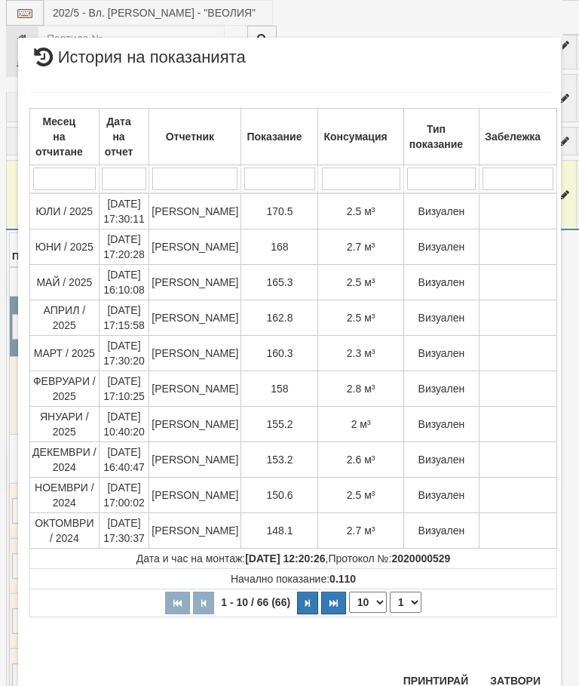
scroll to position [798, 0]
click at [523, 673] on button "Затвори" at bounding box center [515, 681] width 69 height 24
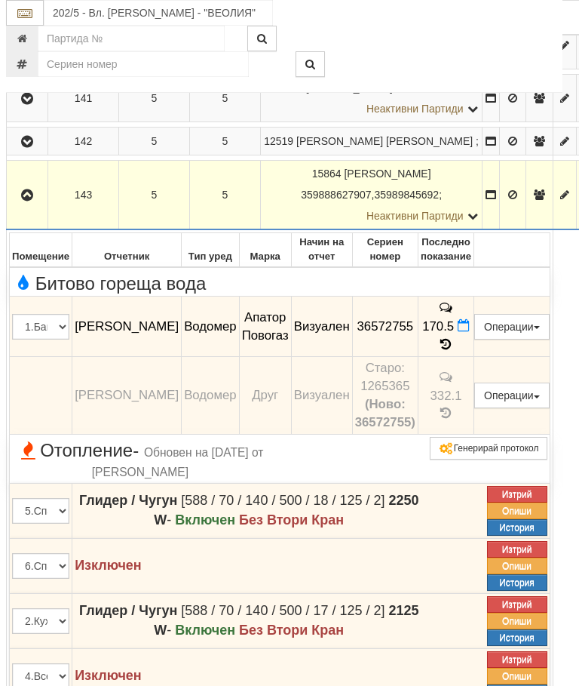
click at [27, 201] on icon "button" at bounding box center [27, 195] width 18 height 11
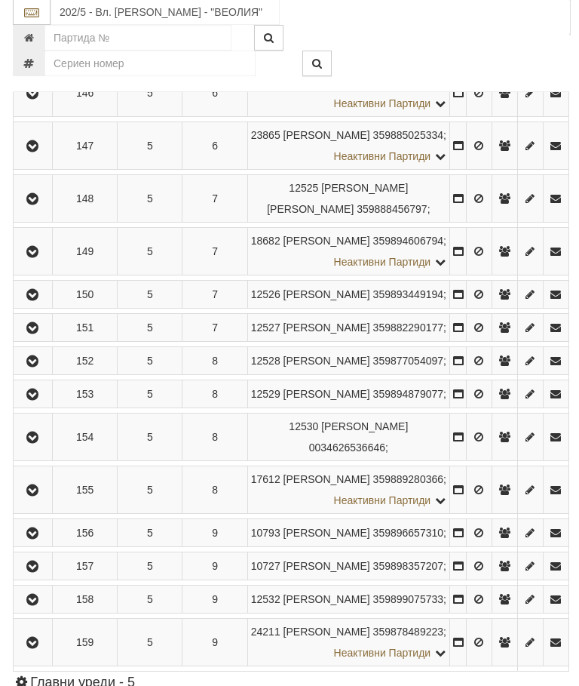
scroll to position [1412, 0]
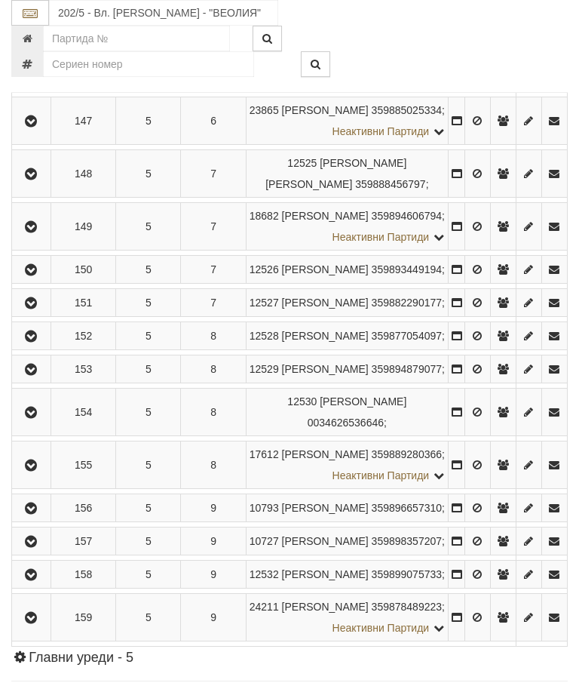
click at [35, 232] on icon "button" at bounding box center [31, 227] width 18 height 11
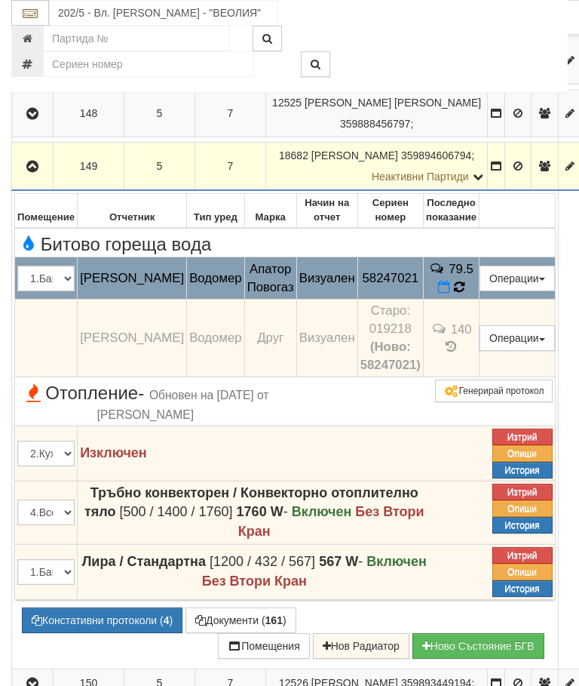
click at [463, 294] on icon at bounding box center [458, 288] width 11 height 14
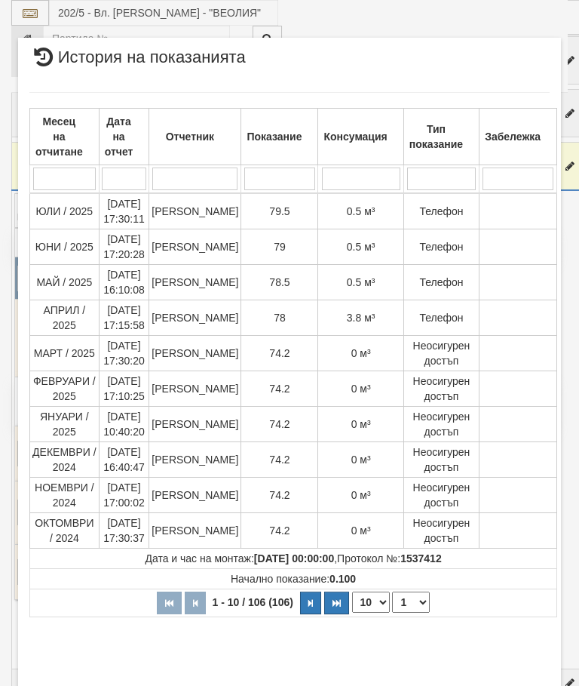
select select "10"
select select "1"
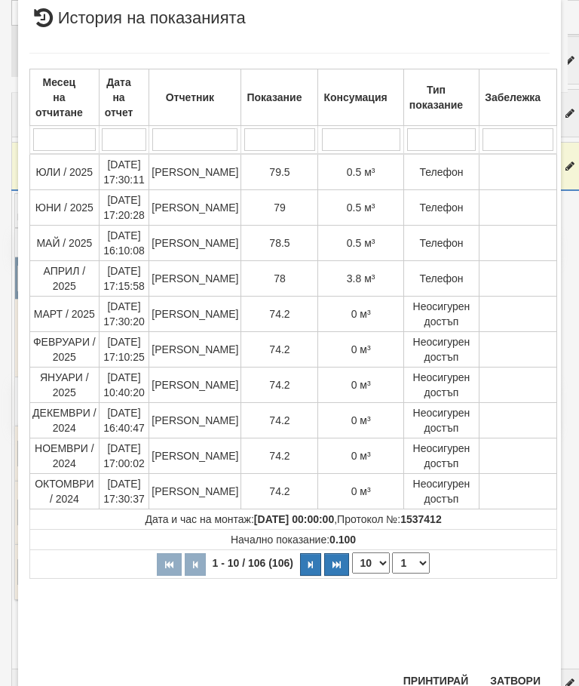
scroll to position [774, 0]
click at [515, 676] on button "Затвори" at bounding box center [515, 681] width 69 height 24
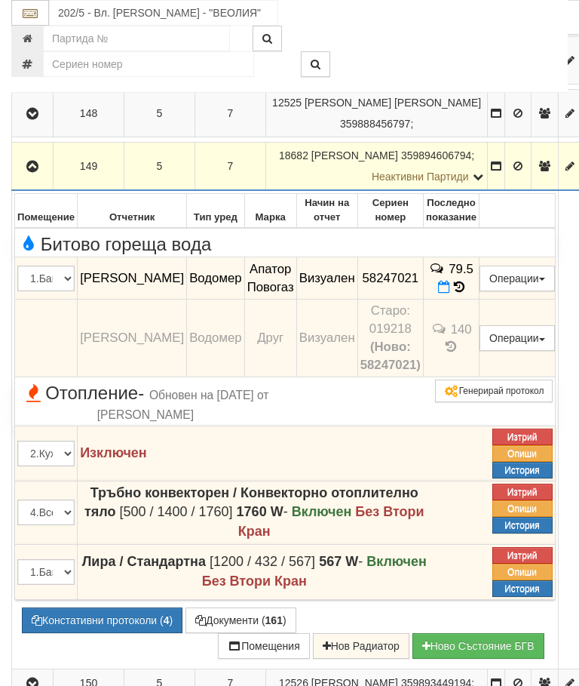
click at [36, 172] on icon "button" at bounding box center [32, 166] width 18 height 11
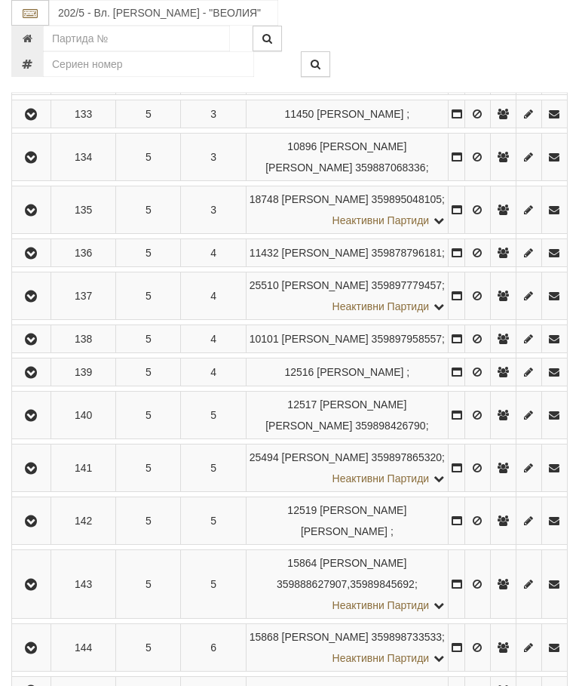
scroll to position [739, 0]
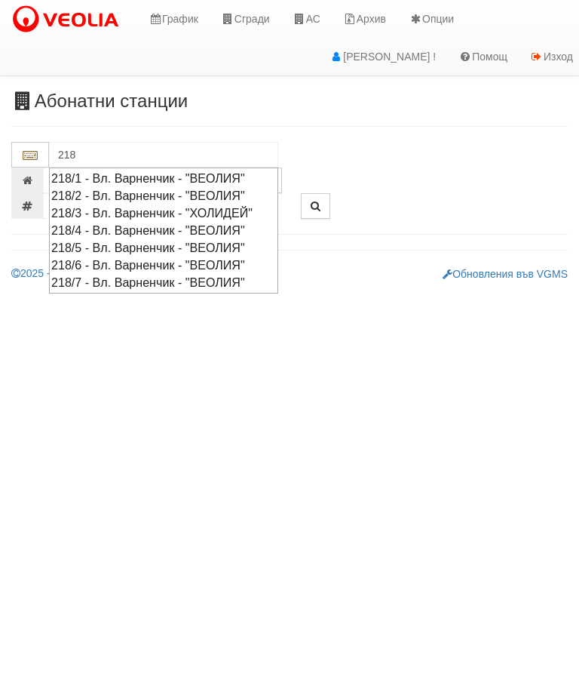
click at [167, 174] on div "218/1 - Вл. Варненчик - "ВЕОЛИЯ"" at bounding box center [163, 178] width 225 height 17
type input "218/1 - Вл. Варненчик - "ВЕОЛИЯ""
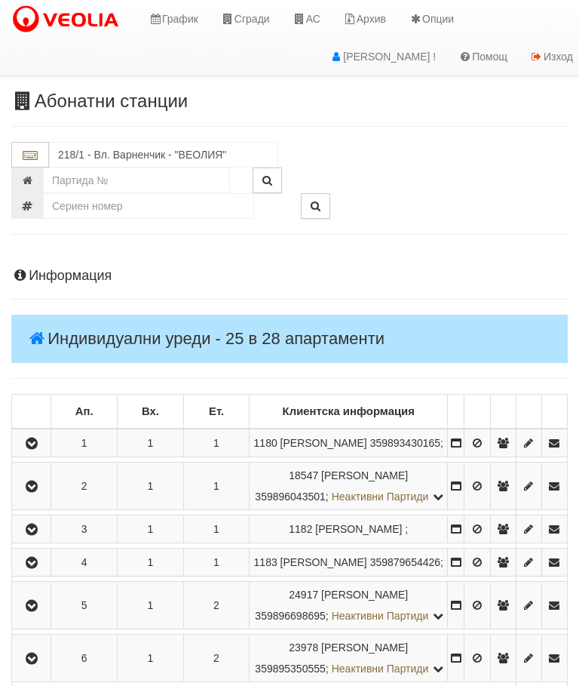
click at [45, 452] on button "button" at bounding box center [31, 443] width 34 height 23
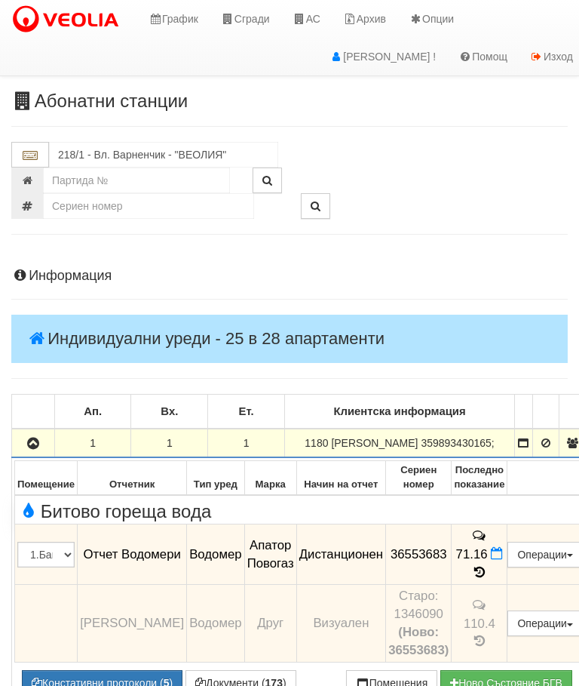
click at [36, 448] on icon "button" at bounding box center [33, 443] width 18 height 11
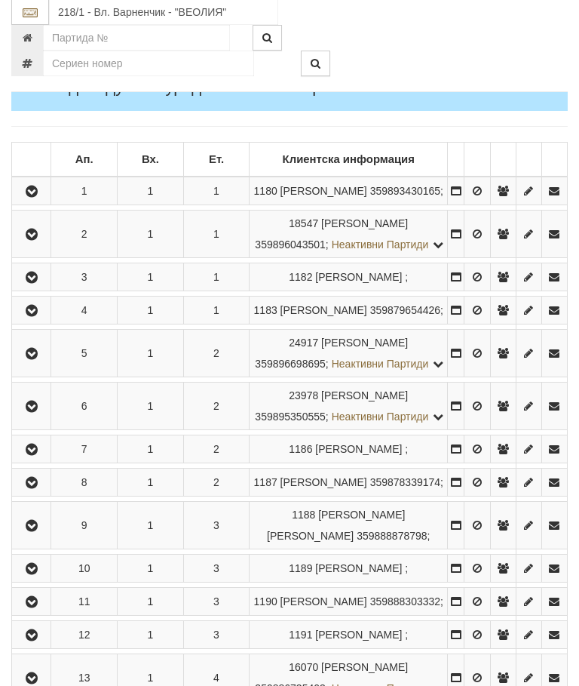
click at [38, 284] on icon "button" at bounding box center [32, 278] width 18 height 11
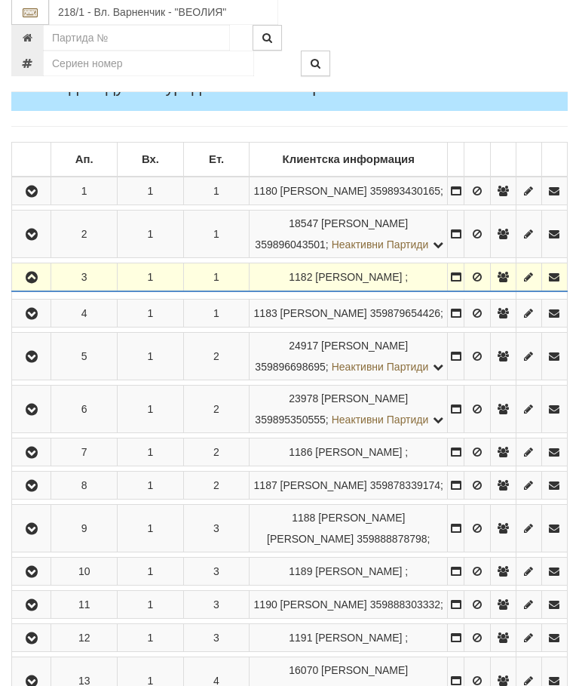
scroll to position [252, 0]
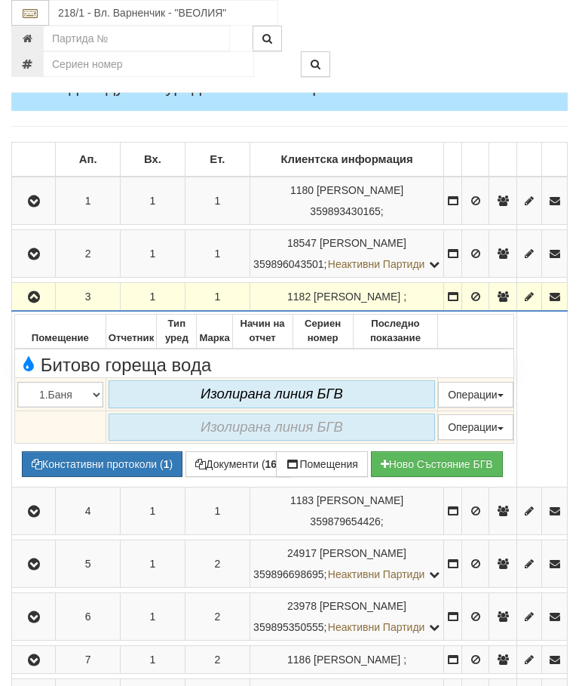
click at [23, 308] on button "button" at bounding box center [33, 296] width 38 height 23
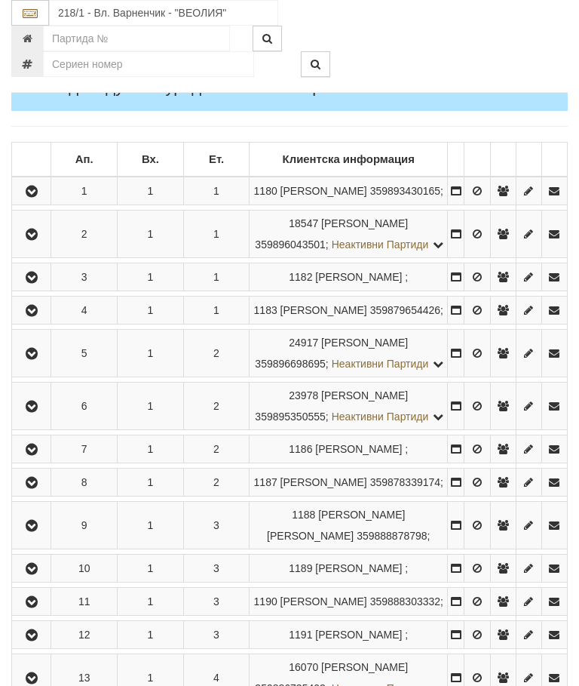
click at [39, 321] on button "button" at bounding box center [31, 310] width 34 height 23
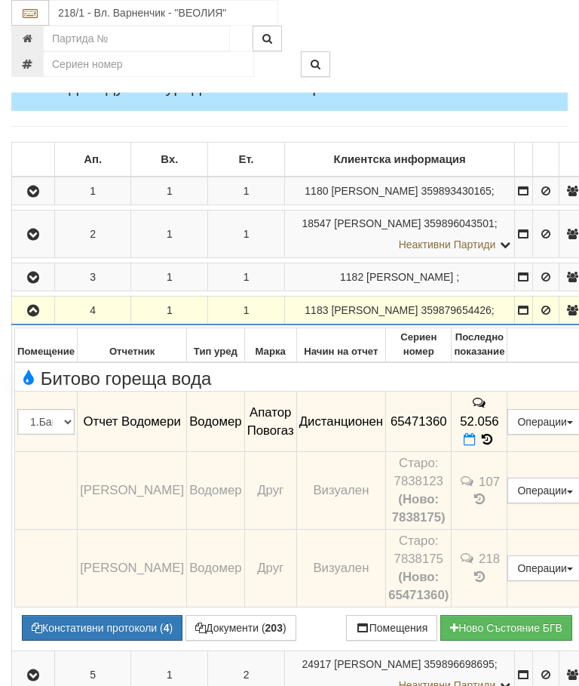
click at [35, 321] on button "button" at bounding box center [33, 310] width 38 height 23
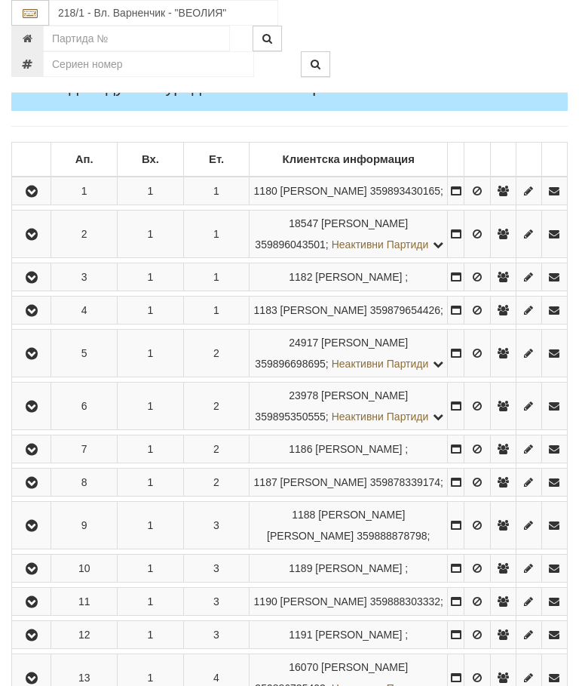
click at [40, 359] on icon "button" at bounding box center [32, 354] width 18 height 11
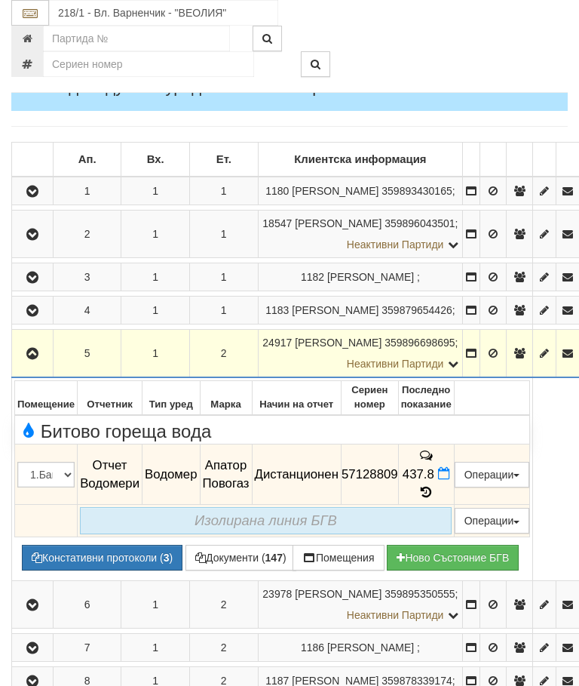
click at [34, 359] on icon "button" at bounding box center [32, 354] width 18 height 11
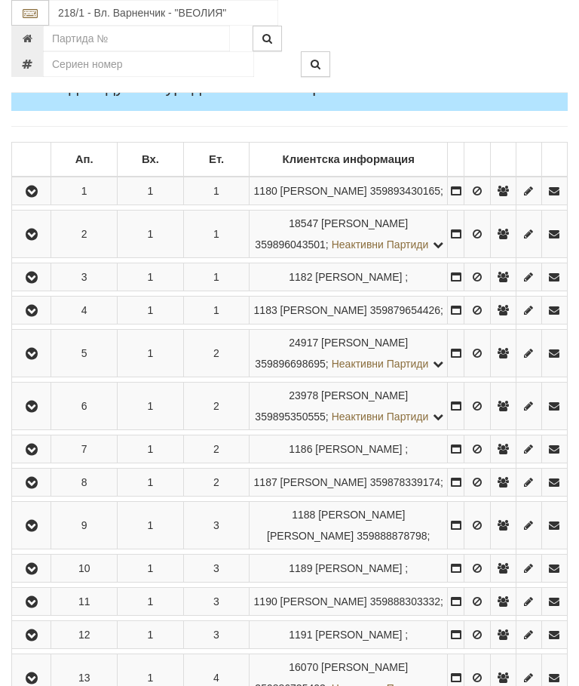
click at [35, 430] on td at bounding box center [31, 407] width 39 height 48
click at [36, 412] on icon "button" at bounding box center [32, 406] width 18 height 11
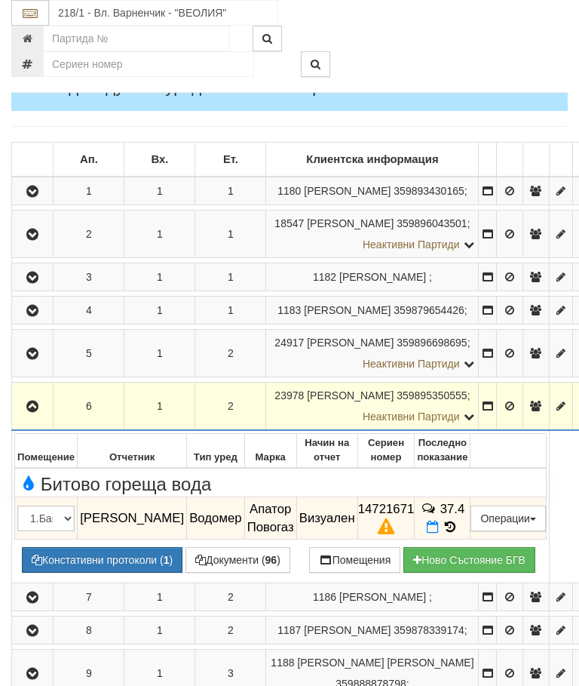
click at [459, 533] on icon at bounding box center [450, 527] width 17 height 13
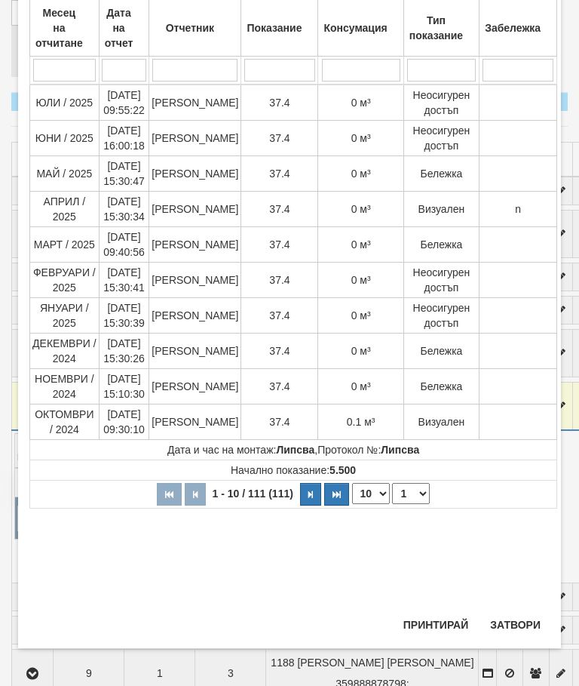
scroll to position [621, 0]
click at [408, 498] on select "1 2 3 4 5 6 7 8 9 10 11 12" at bounding box center [411, 493] width 38 height 21
select select "2"
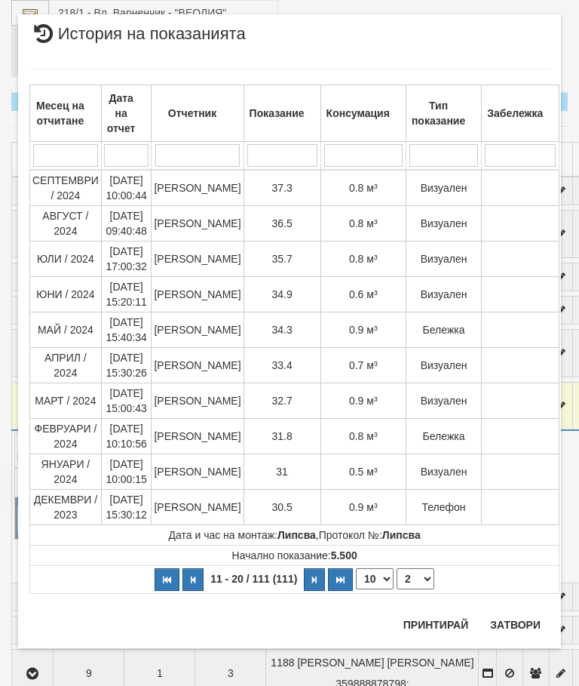
scroll to position [0, 0]
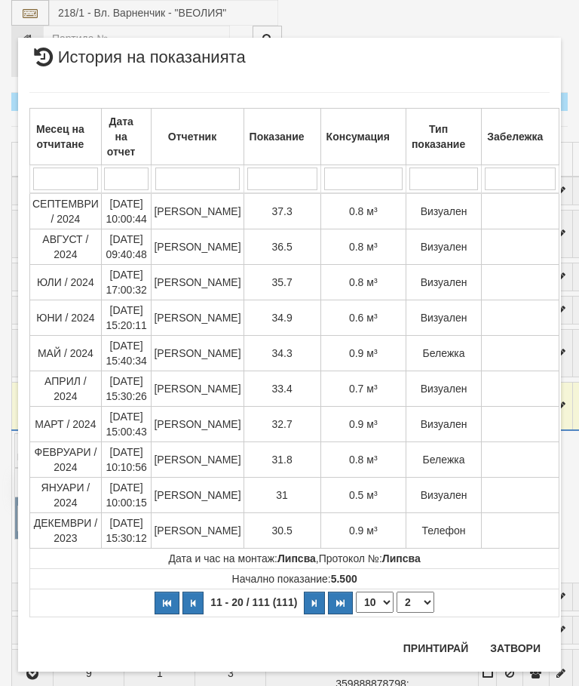
click at [519, 641] on button "Затвори" at bounding box center [515, 648] width 69 height 24
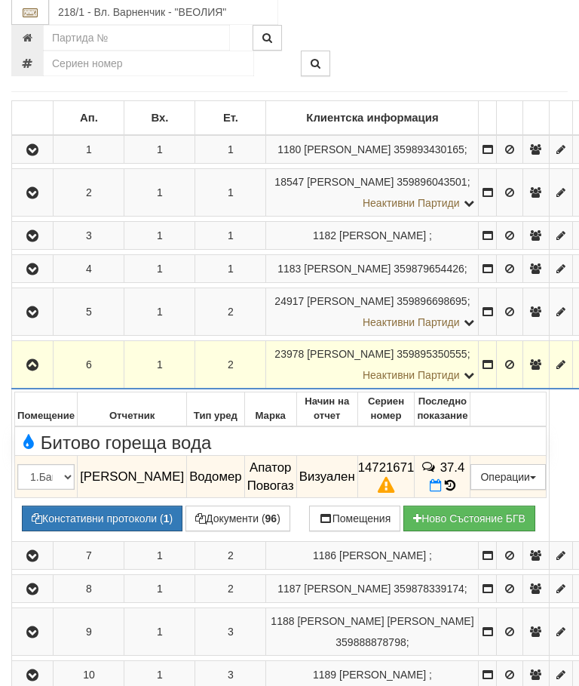
scroll to position [293, 0]
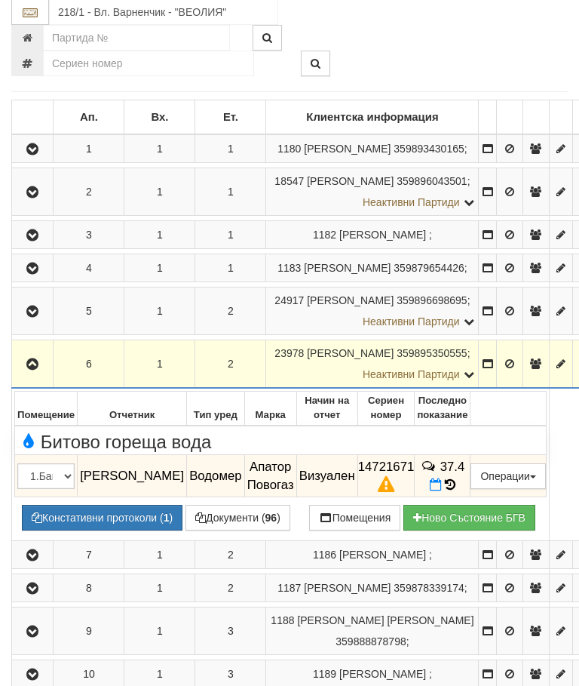
click at [26, 376] on button "button" at bounding box center [32, 364] width 36 height 23
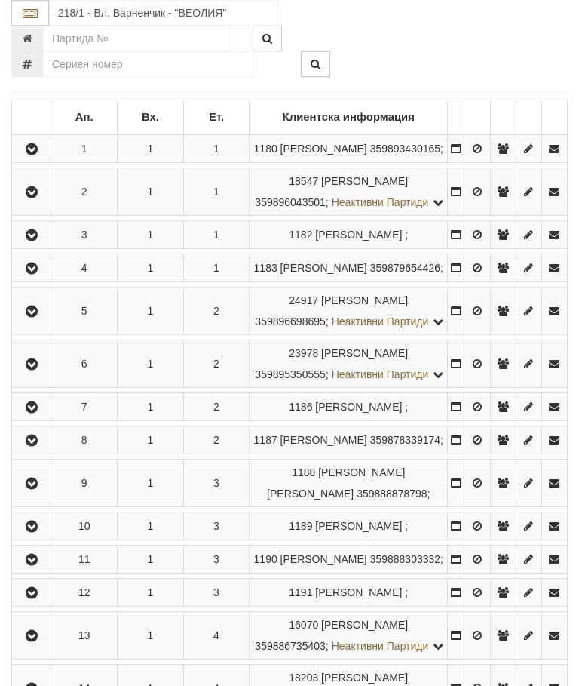
click at [32, 413] on icon "button" at bounding box center [32, 407] width 18 height 11
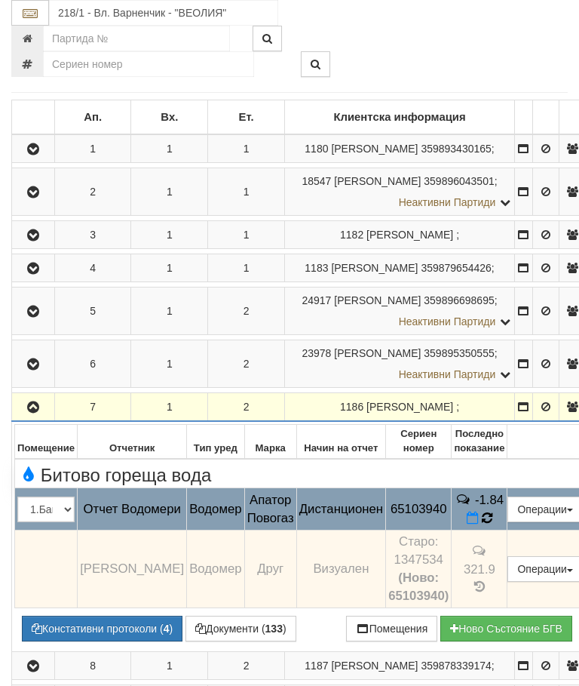
click at [494, 525] on icon at bounding box center [488, 517] width 14 height 15
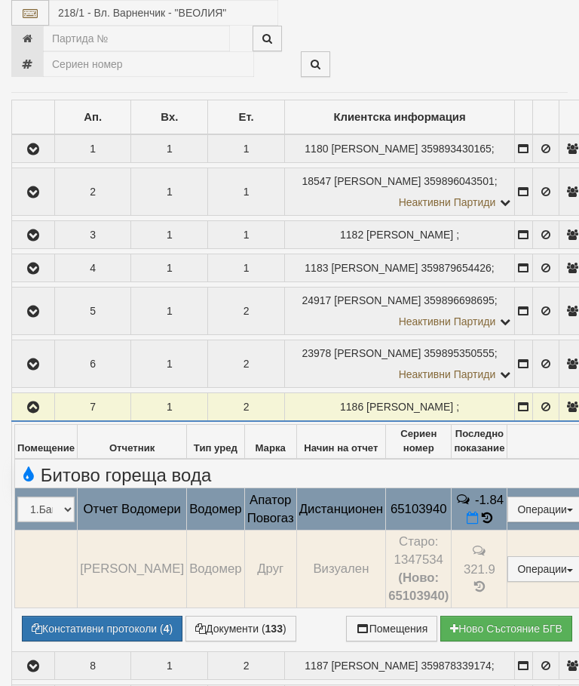
select select "10"
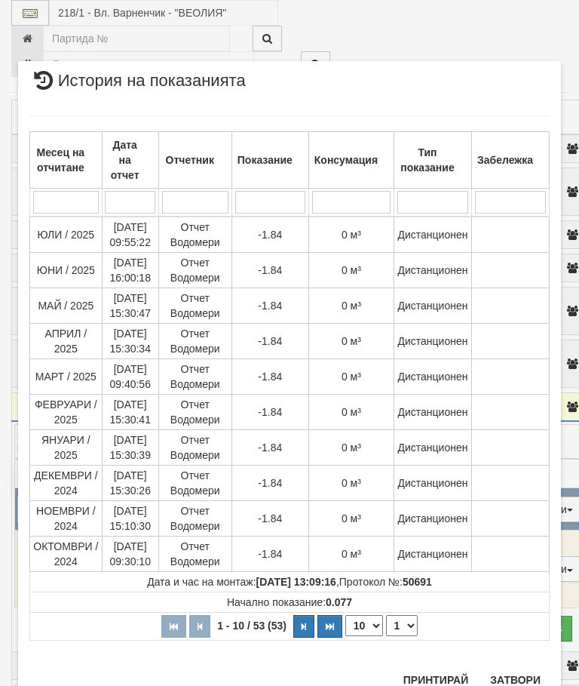
scroll to position [731, 0]
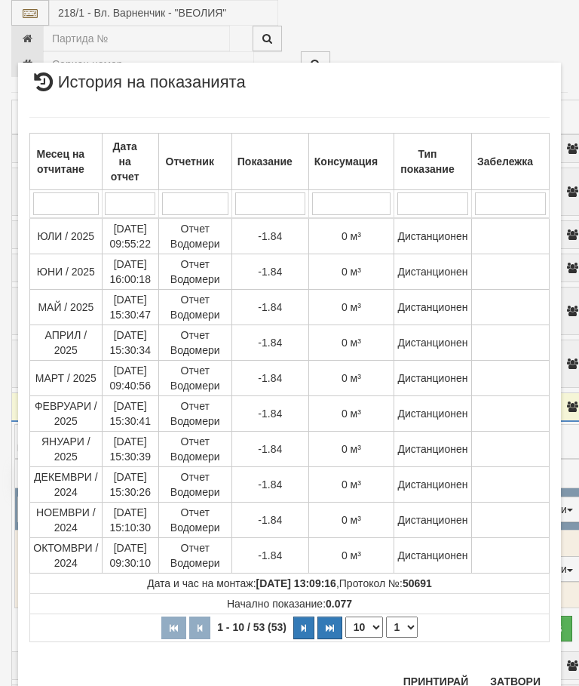
click at [410, 628] on select "1 2 3 4 5 6" at bounding box center [402, 626] width 32 height 21
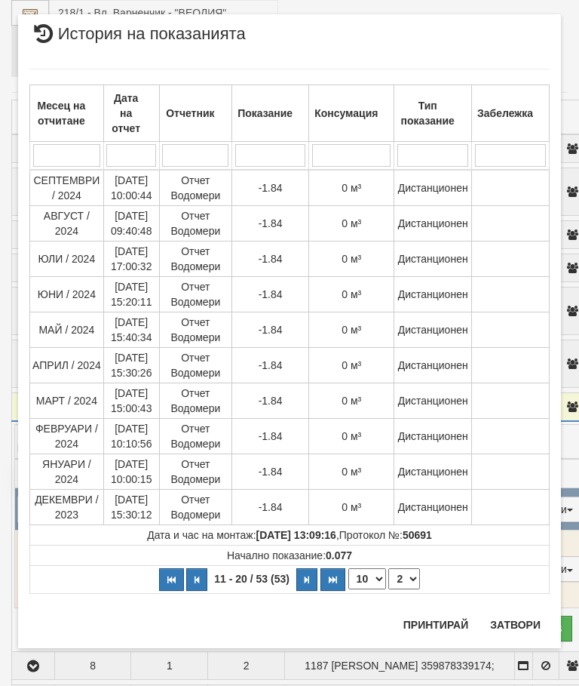
scroll to position [0, 0]
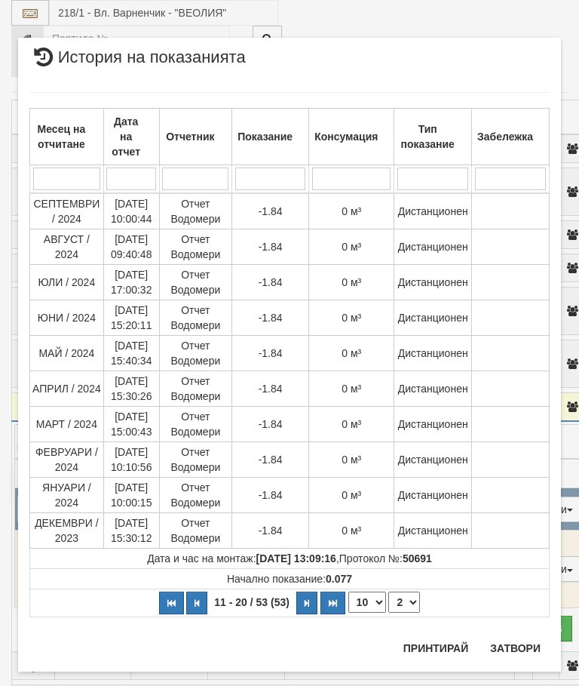
click at [411, 601] on select "1 2 3 4 5 6" at bounding box center [405, 602] width 32 height 21
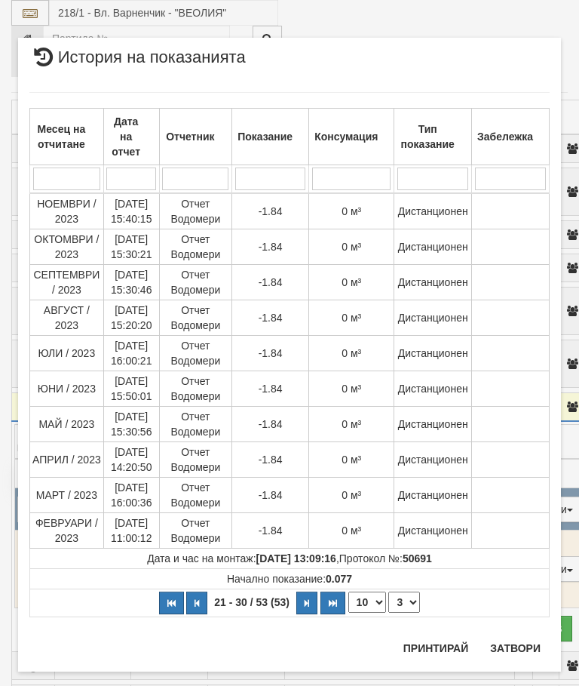
click at [410, 603] on select "1 2 3 4 5 6" at bounding box center [405, 602] width 32 height 21
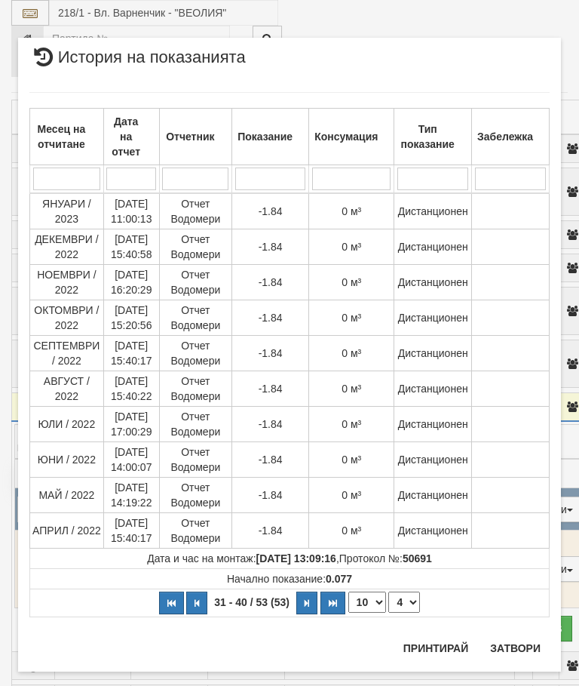
click at [409, 594] on select "1 2 3 4 5 6" at bounding box center [405, 602] width 32 height 21
select select "5"
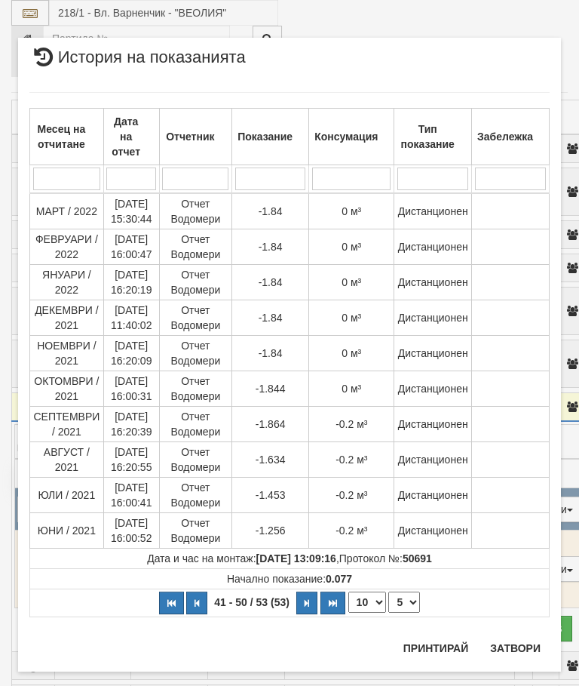
click at [504, 643] on button "Затвори" at bounding box center [515, 648] width 69 height 24
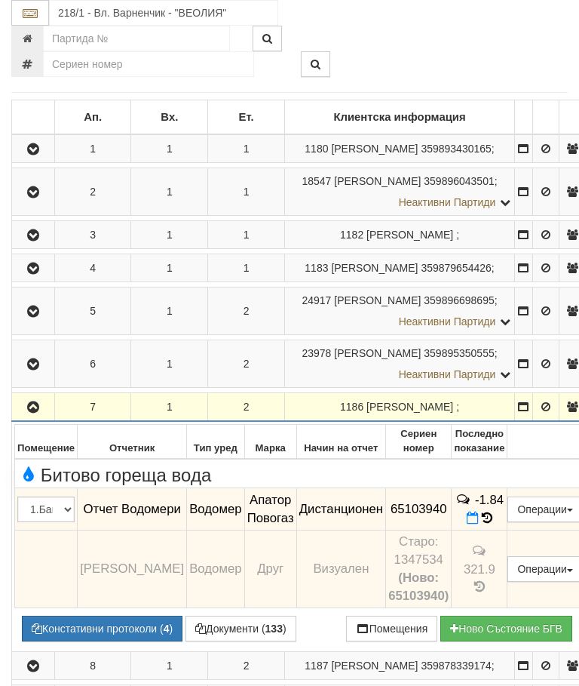
click at [29, 413] on icon "button" at bounding box center [33, 407] width 18 height 11
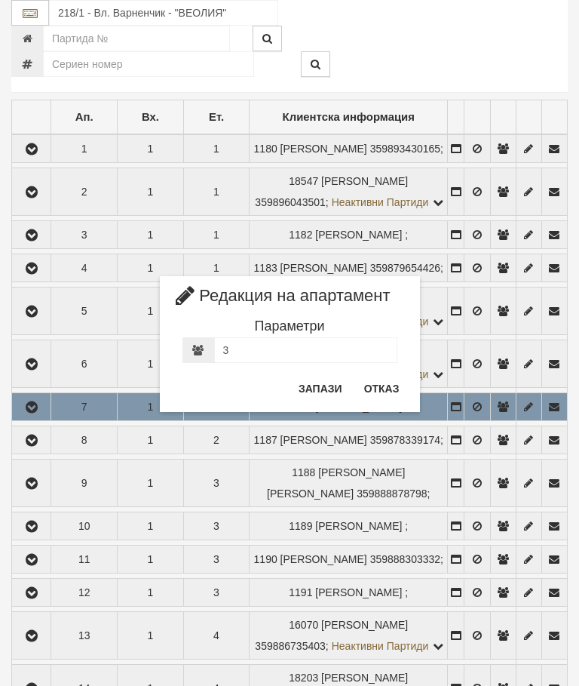
click at [388, 376] on button "Отказ" at bounding box center [382, 388] width 54 height 24
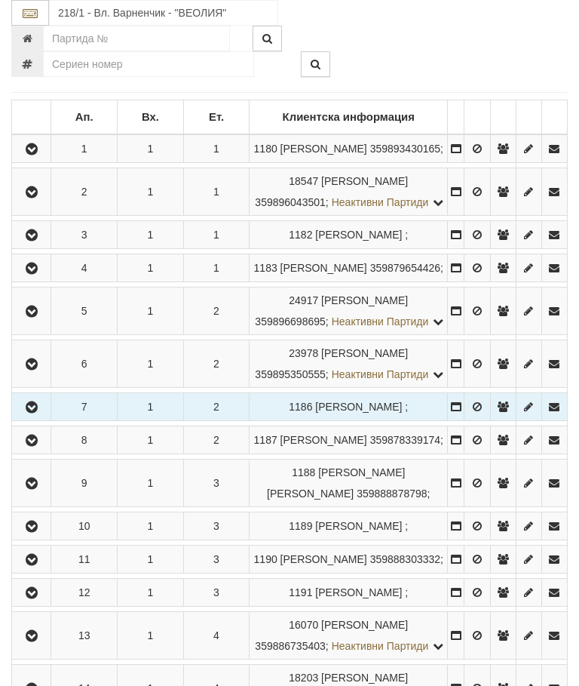
click at [41, 446] on icon "button" at bounding box center [32, 440] width 18 height 11
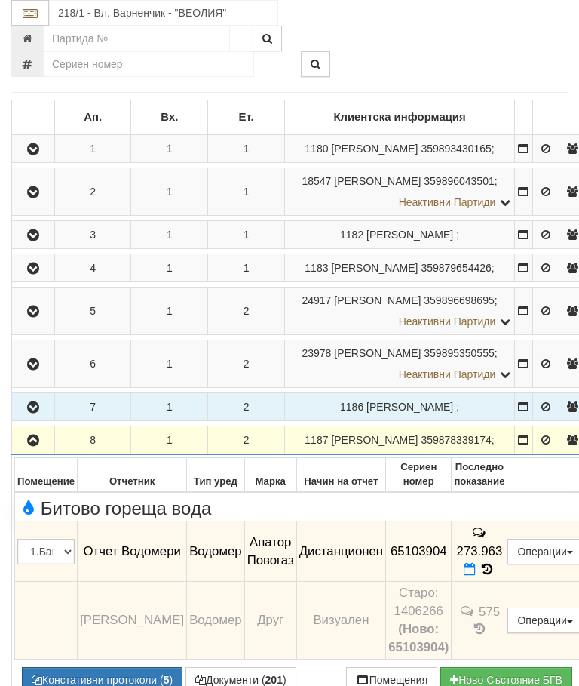
click at [32, 446] on icon "button" at bounding box center [33, 440] width 18 height 11
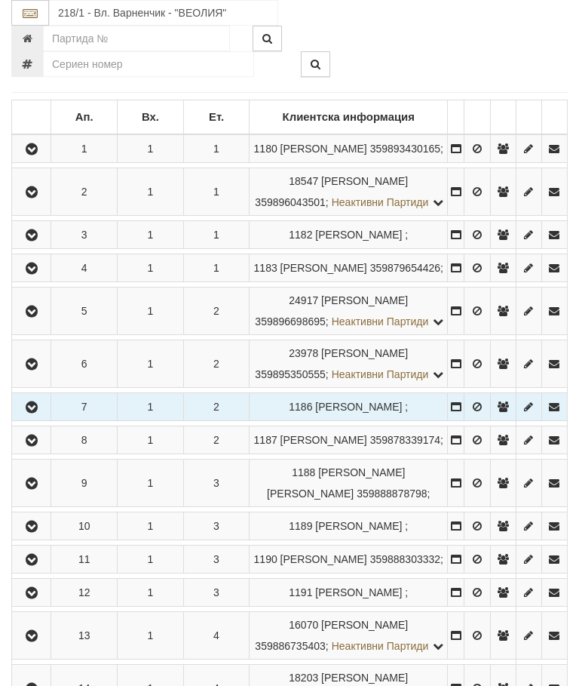
click at [35, 489] on icon "button" at bounding box center [32, 483] width 18 height 11
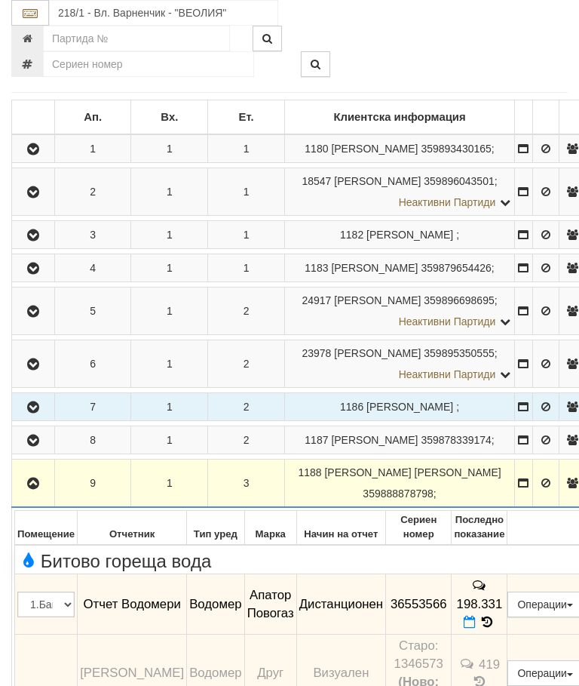
click at [32, 494] on button "button" at bounding box center [33, 483] width 38 height 23
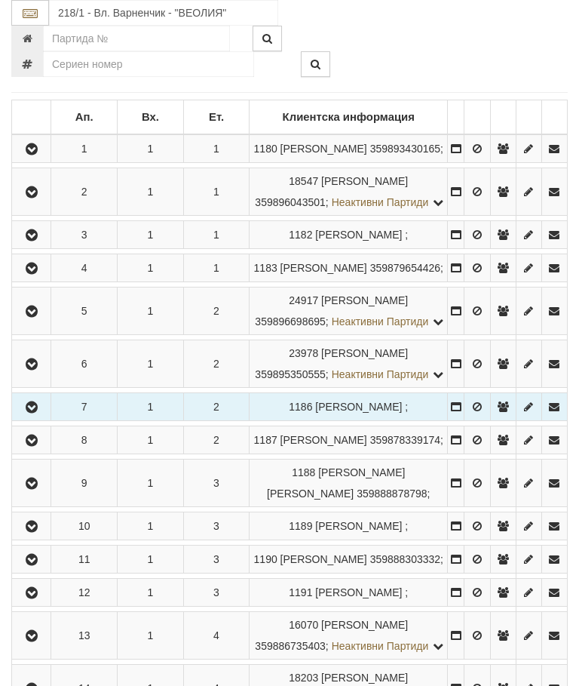
click at [48, 537] on button "button" at bounding box center [31, 526] width 34 height 23
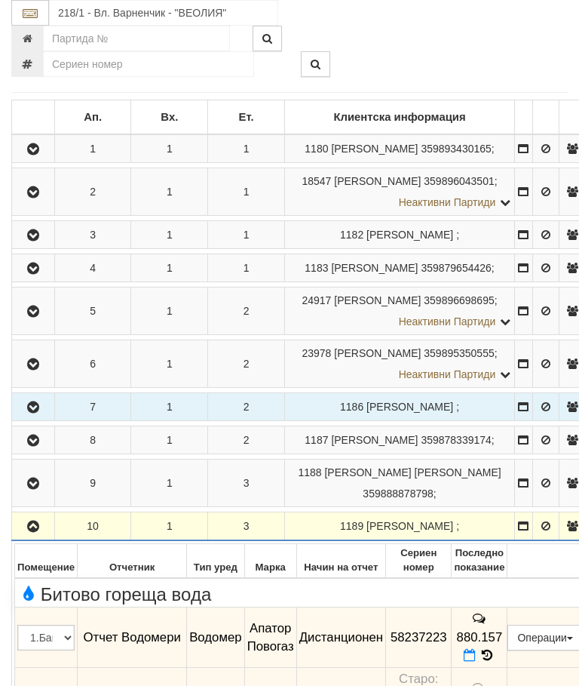
click at [32, 532] on icon "button" at bounding box center [33, 526] width 18 height 11
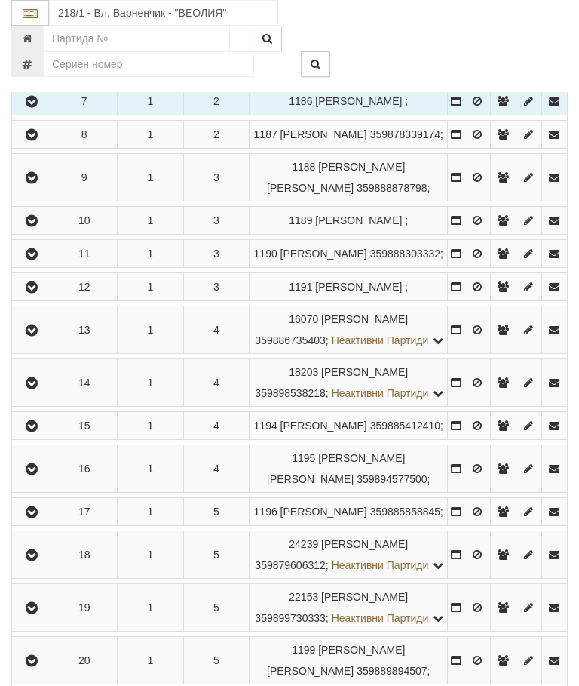
scroll to position [620, 0]
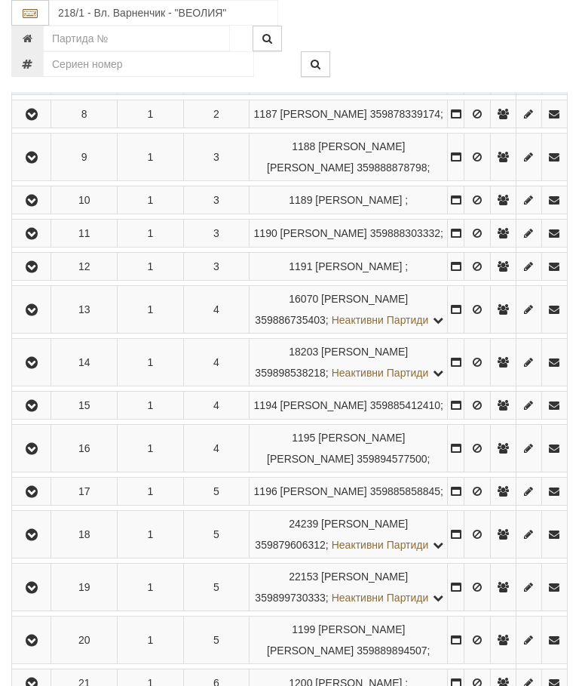
click at [36, 239] on icon "button" at bounding box center [32, 234] width 18 height 11
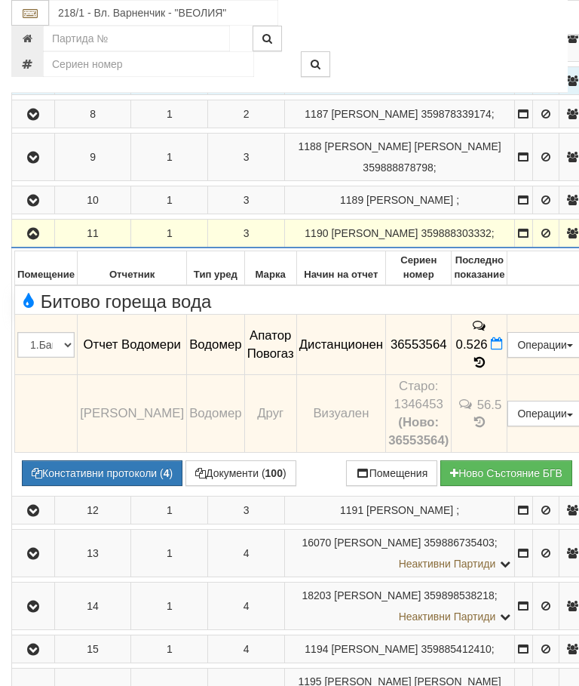
click at [28, 239] on icon "button" at bounding box center [33, 234] width 18 height 11
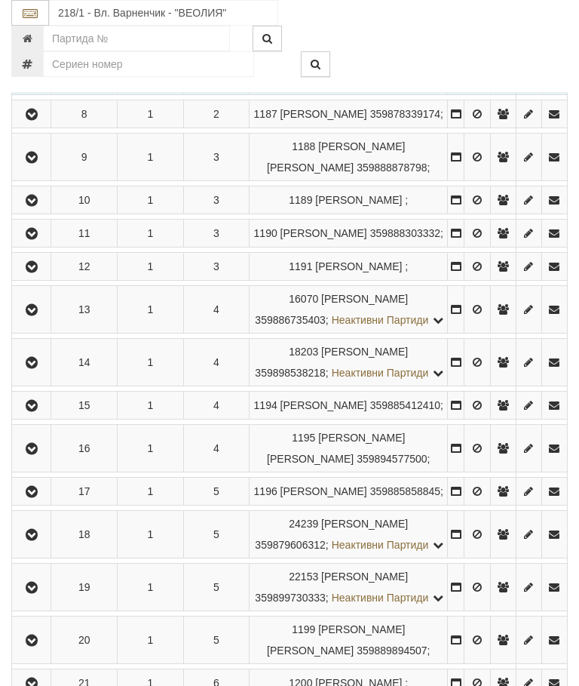
click at [39, 272] on icon "button" at bounding box center [32, 267] width 18 height 11
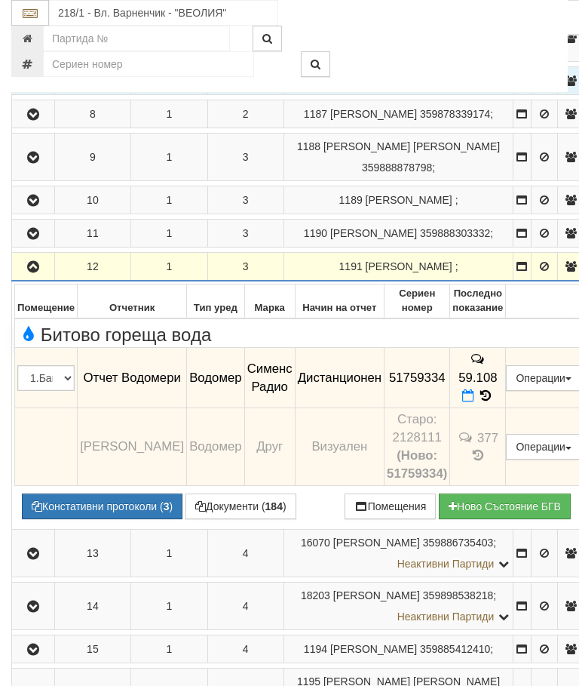
click at [34, 272] on icon "button" at bounding box center [33, 267] width 18 height 11
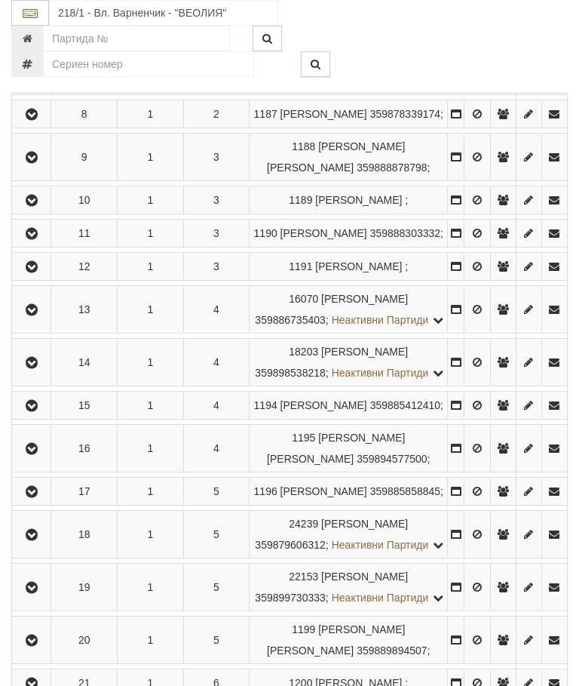
click at [41, 315] on icon "button" at bounding box center [32, 310] width 18 height 11
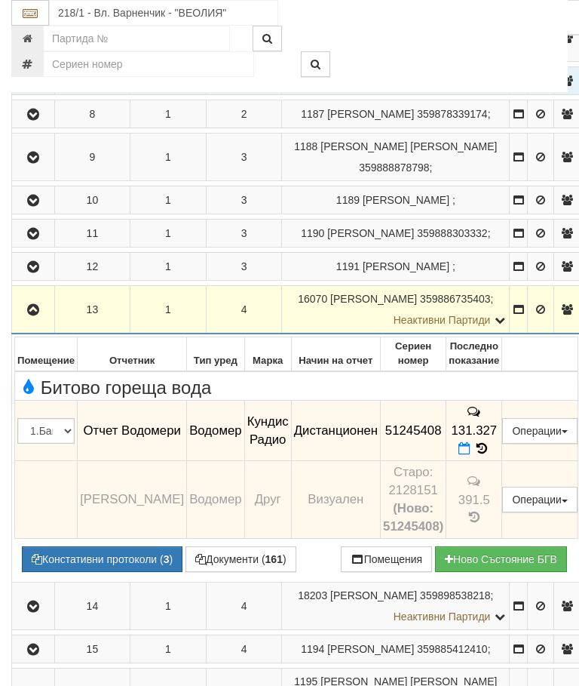
click at [41, 315] on icon "button" at bounding box center [33, 310] width 18 height 11
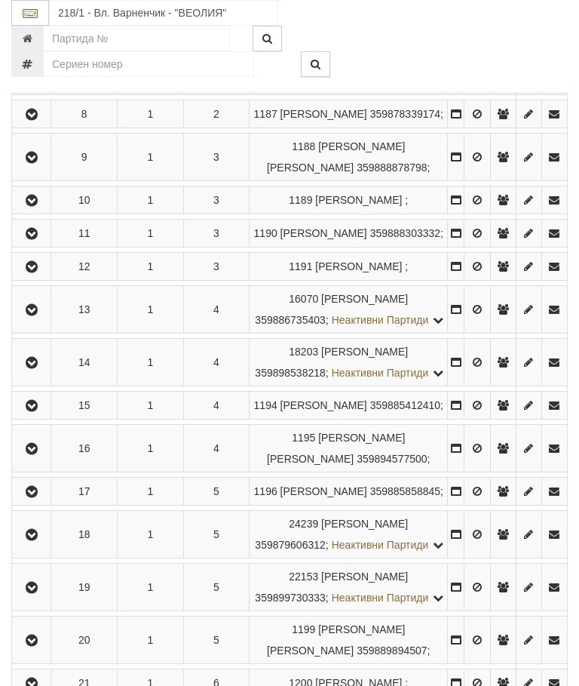
click at [38, 368] on icon "button" at bounding box center [32, 363] width 18 height 11
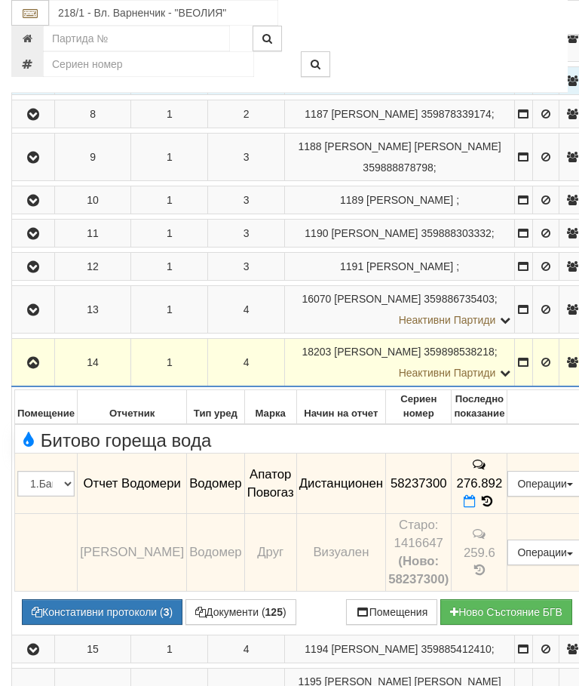
click at [37, 368] on icon "button" at bounding box center [33, 363] width 18 height 11
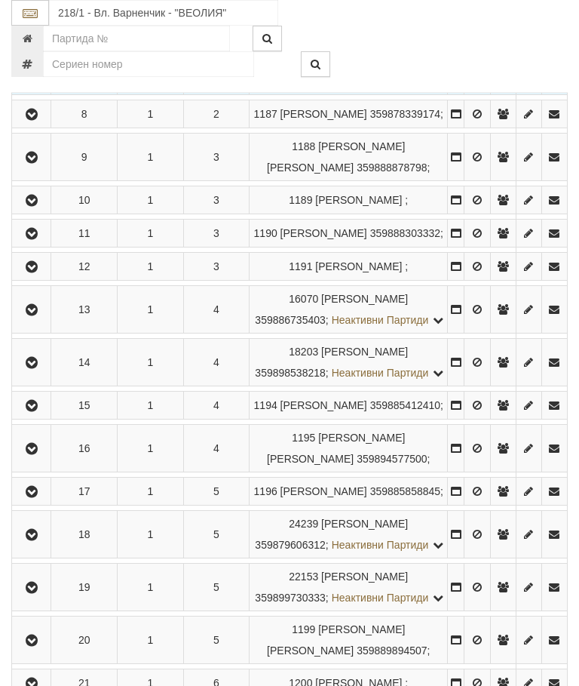
click at [41, 411] on icon "button" at bounding box center [32, 406] width 18 height 11
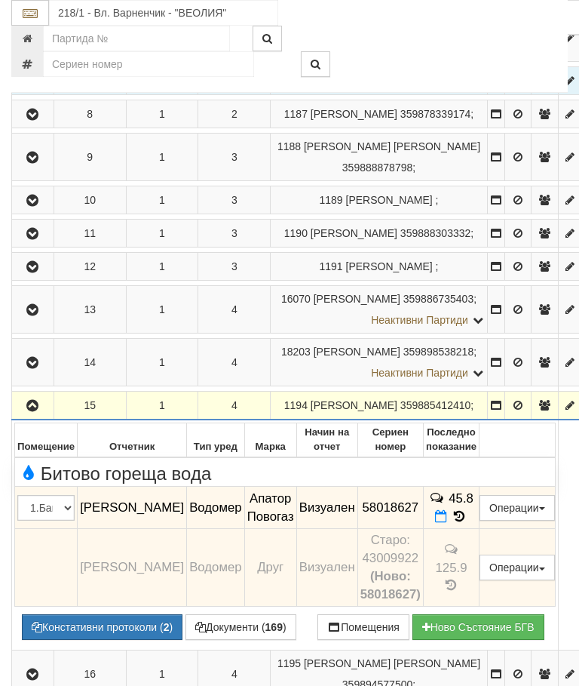
click at [467, 529] on td "45.8" at bounding box center [451, 508] width 56 height 42
click at [472, 529] on td "45.8" at bounding box center [451, 508] width 56 height 42
click at [470, 606] on td "125.9" at bounding box center [451, 567] width 56 height 78
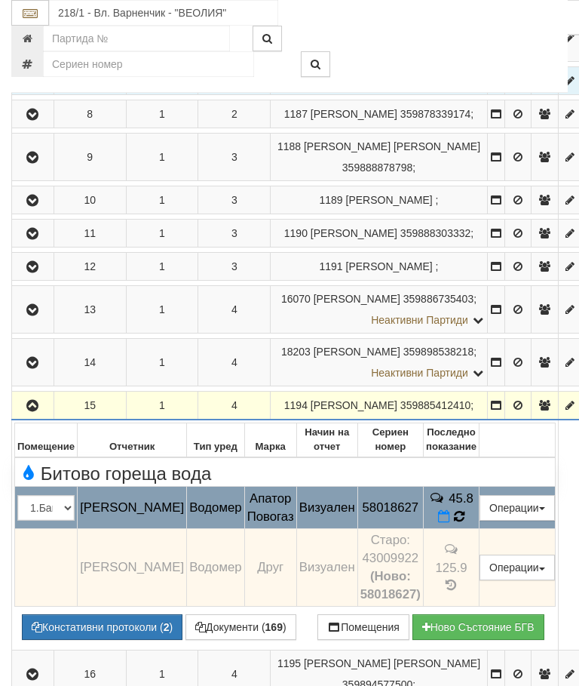
click at [466, 524] on icon at bounding box center [459, 516] width 12 height 14
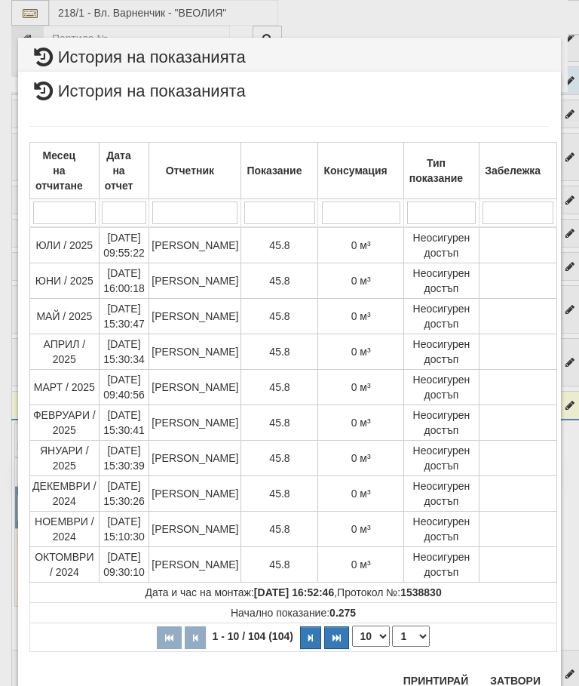
scroll to position [552, 0]
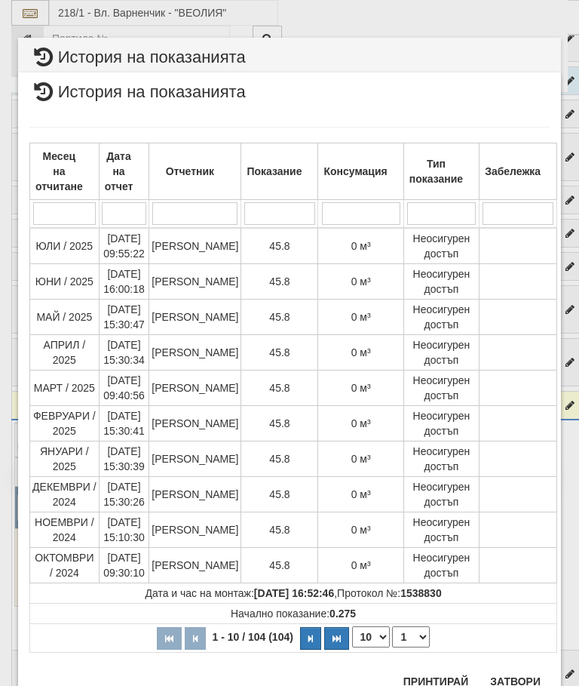
click at [514, 684] on button "Затвори" at bounding box center [515, 681] width 69 height 24
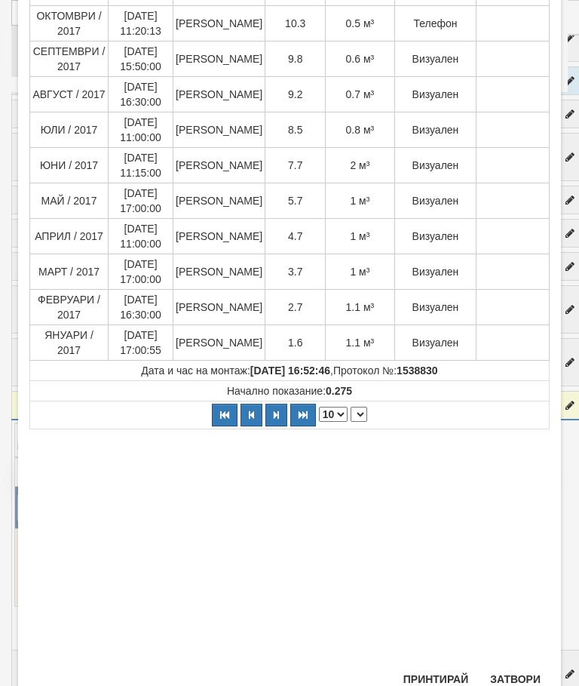
scroll to position [3469, 0]
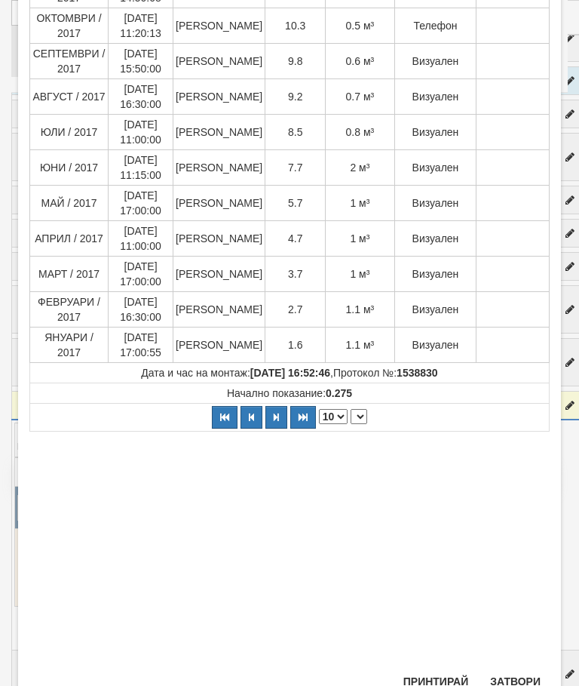
click at [514, 673] on button "Затвори" at bounding box center [515, 681] width 69 height 24
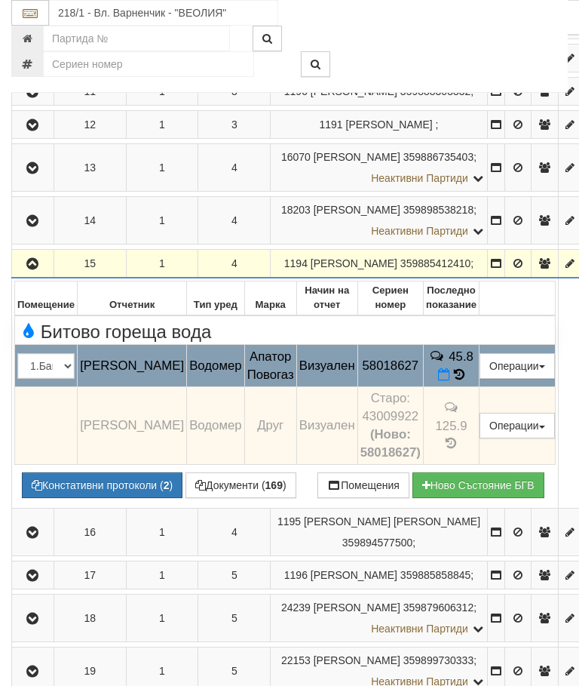
scroll to position [758, 0]
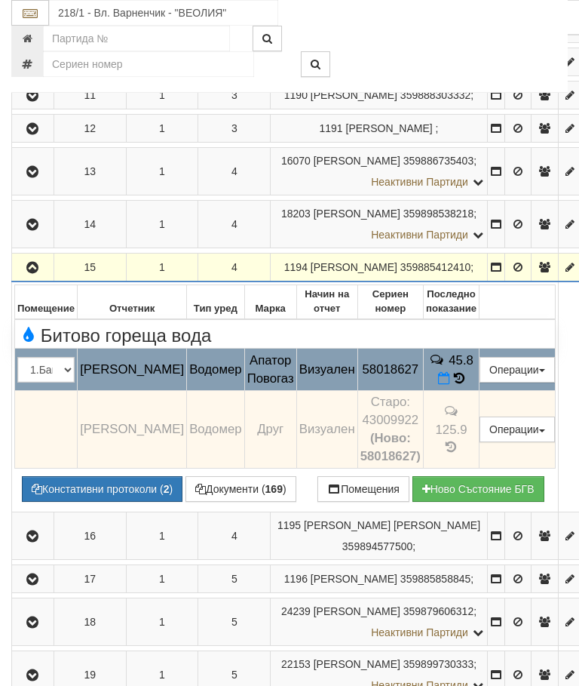
click at [463, 386] on icon at bounding box center [459, 378] width 13 height 14
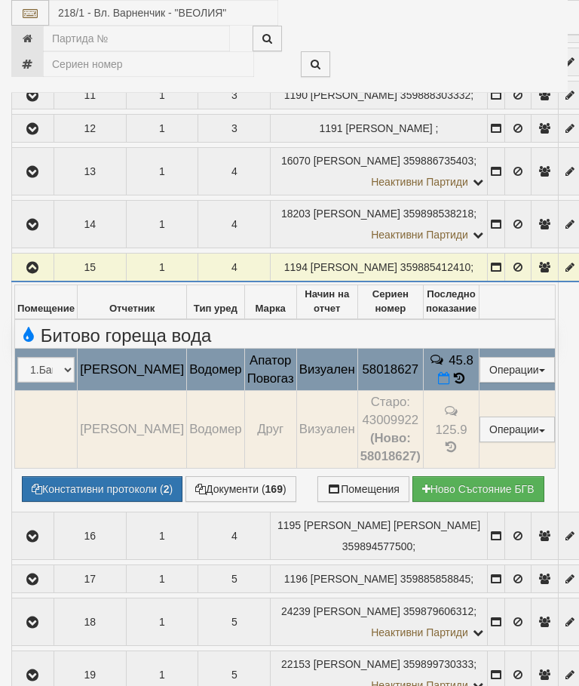
select select "10"
select select "1"
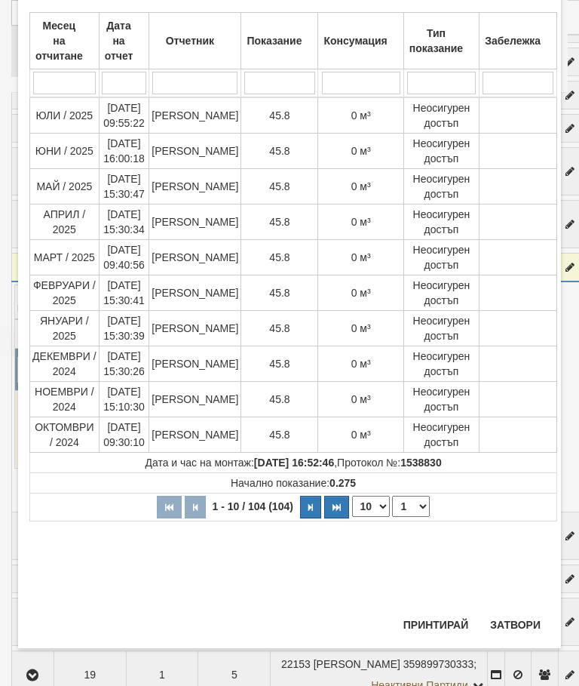
scroll to position [801, 0]
click at [521, 625] on button "Затвори" at bounding box center [515, 625] width 69 height 24
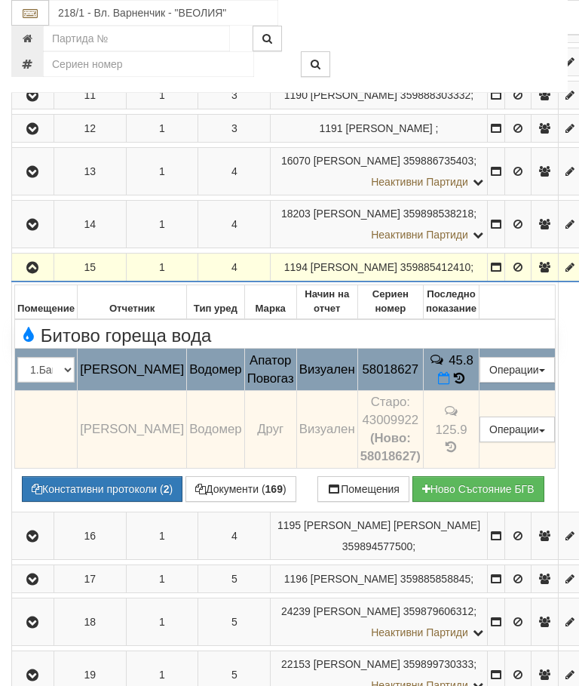
click at [50, 278] on button "button" at bounding box center [32, 267] width 37 height 23
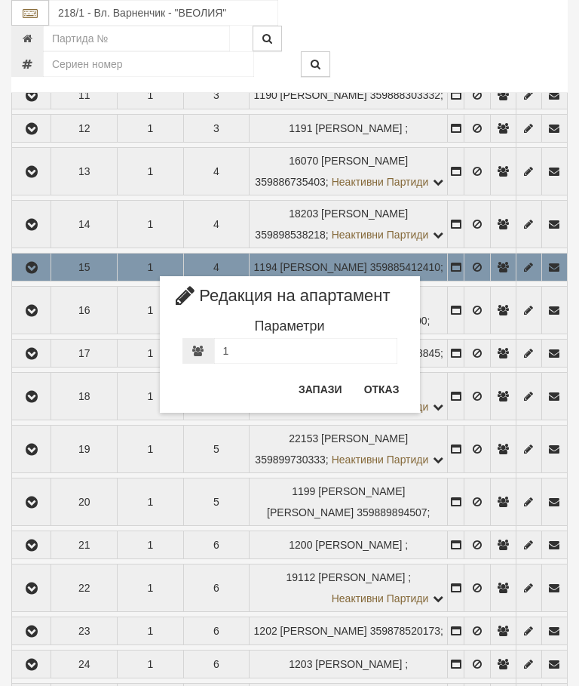
click at [382, 381] on button "Отказ" at bounding box center [382, 389] width 54 height 24
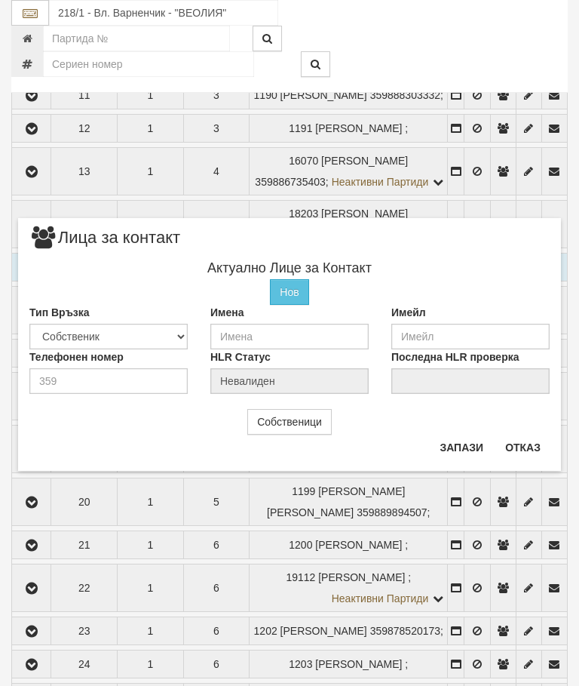
click at [531, 448] on button "Отказ" at bounding box center [523, 447] width 54 height 24
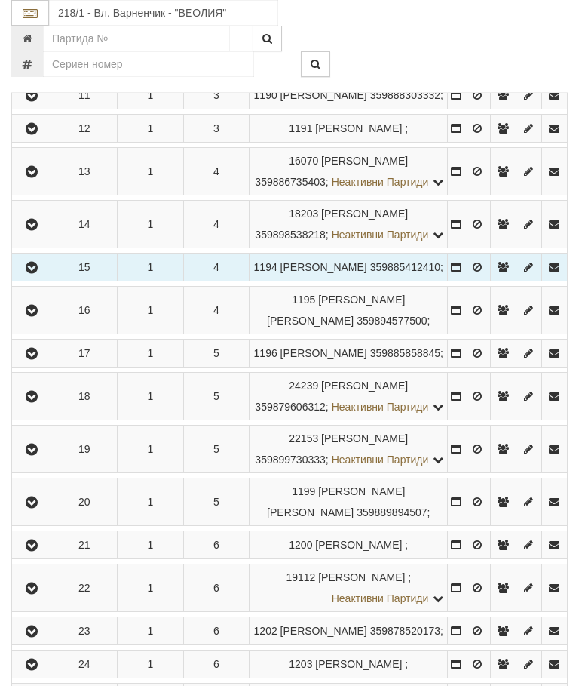
click at [37, 316] on icon "button" at bounding box center [32, 311] width 18 height 11
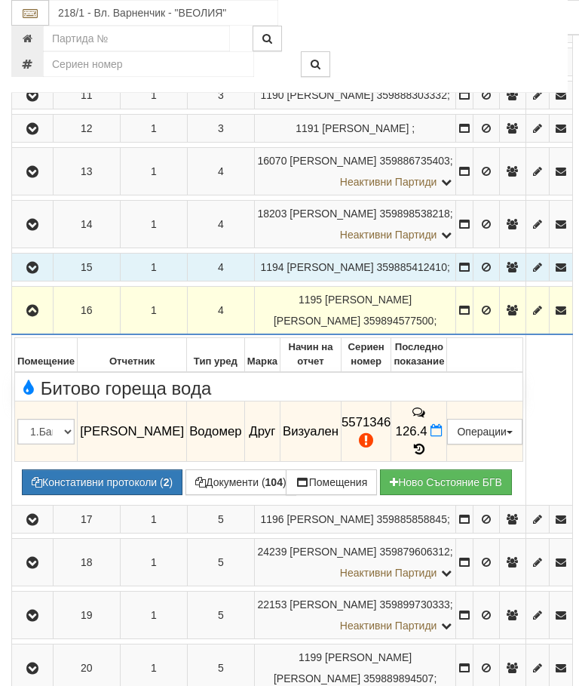
click at [24, 321] on button "button" at bounding box center [32, 310] width 36 height 23
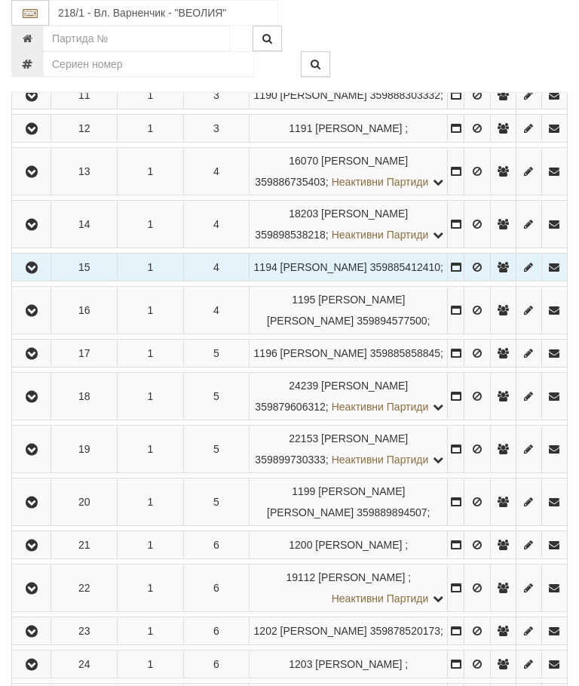
click at [36, 359] on icon "button" at bounding box center [32, 354] width 18 height 11
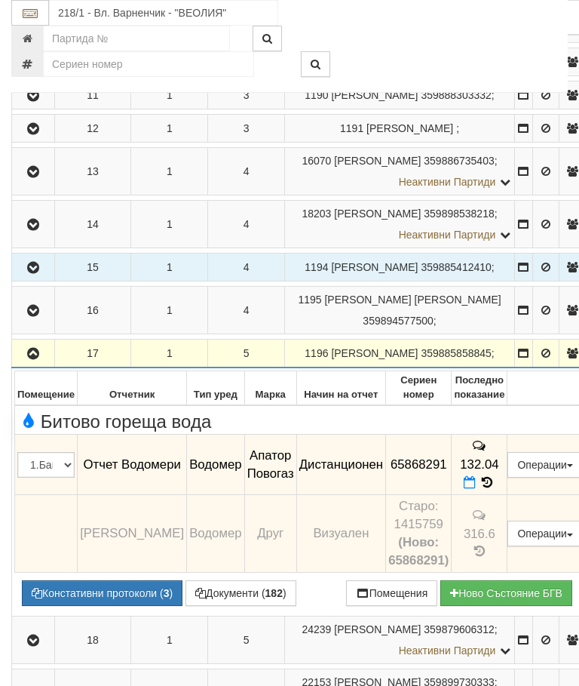
click at [37, 359] on icon "button" at bounding box center [33, 354] width 18 height 11
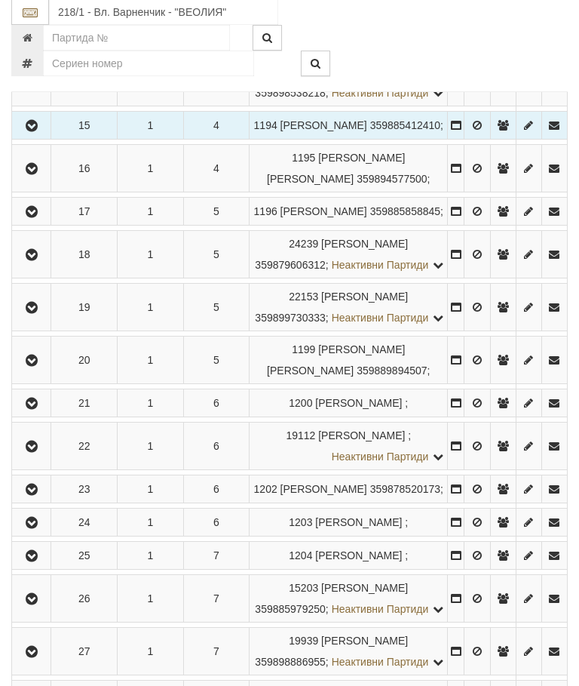
scroll to position [900, 0]
click at [38, 266] on button "button" at bounding box center [31, 254] width 34 height 23
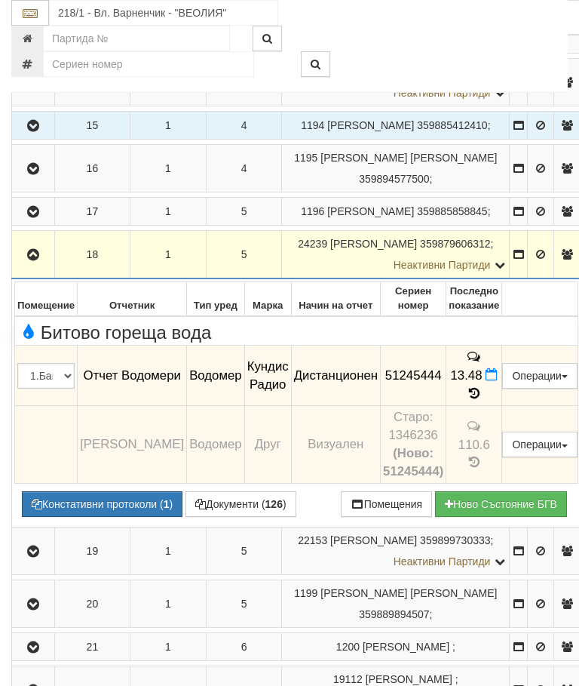
click at [36, 260] on icon "button" at bounding box center [33, 255] width 18 height 11
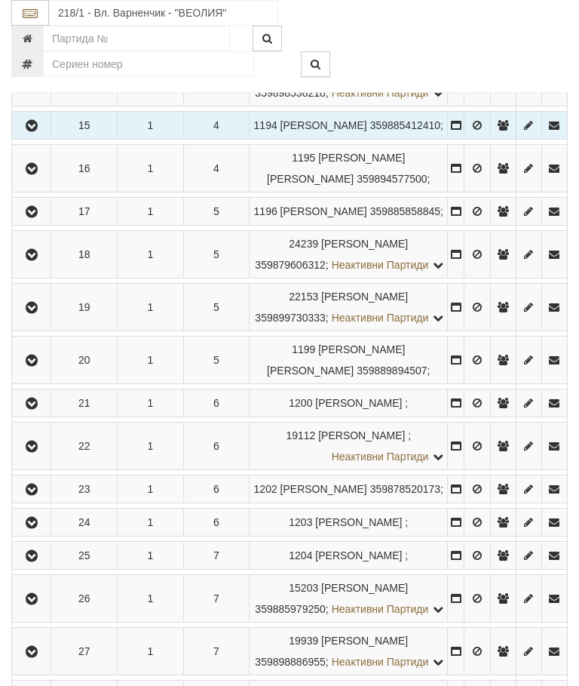
click at [38, 313] on icon "button" at bounding box center [32, 308] width 18 height 11
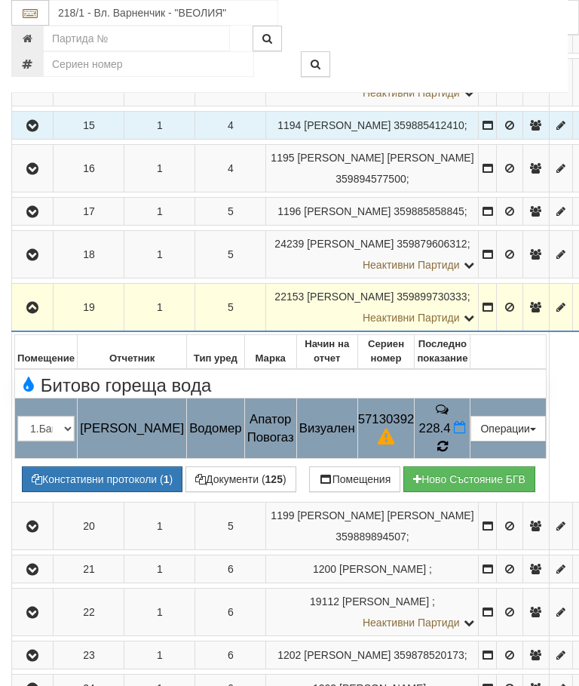
click at [448, 453] on icon at bounding box center [442, 447] width 11 height 14
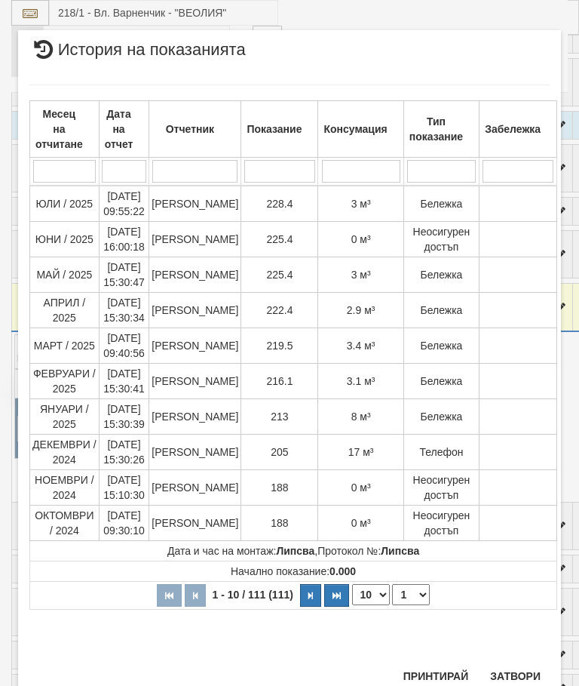
scroll to position [1457, 0]
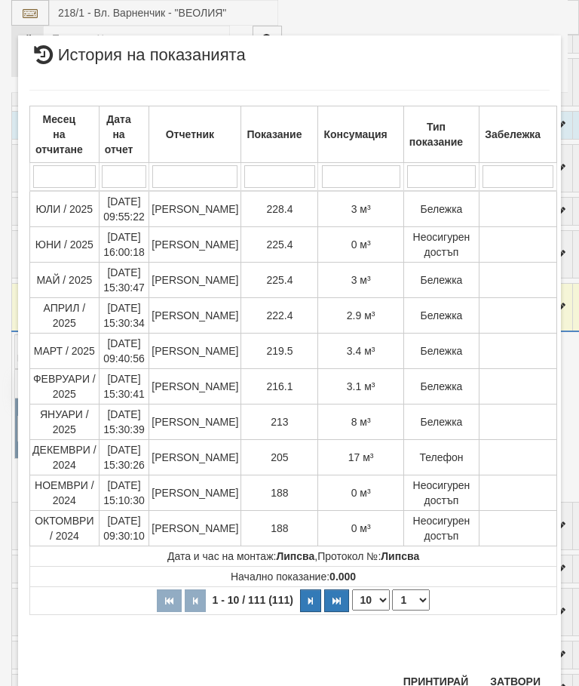
click at [511, 676] on button "Затвори" at bounding box center [515, 681] width 69 height 24
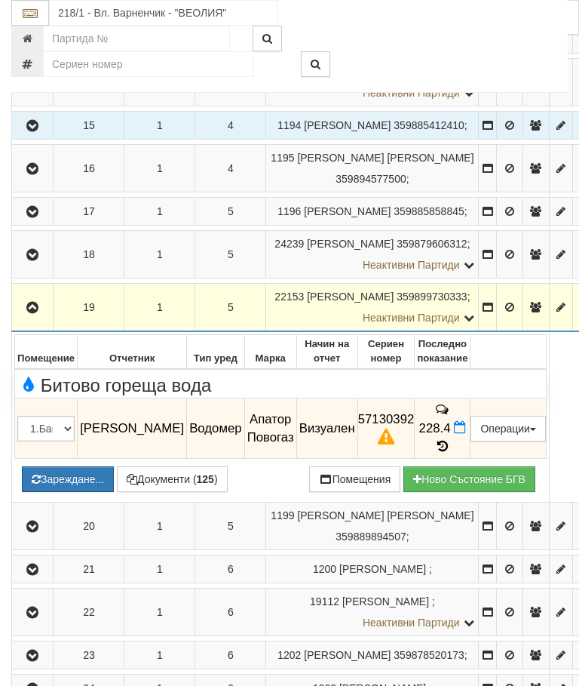
click at [106, 492] on button "Зареждане..." at bounding box center [68, 479] width 92 height 26
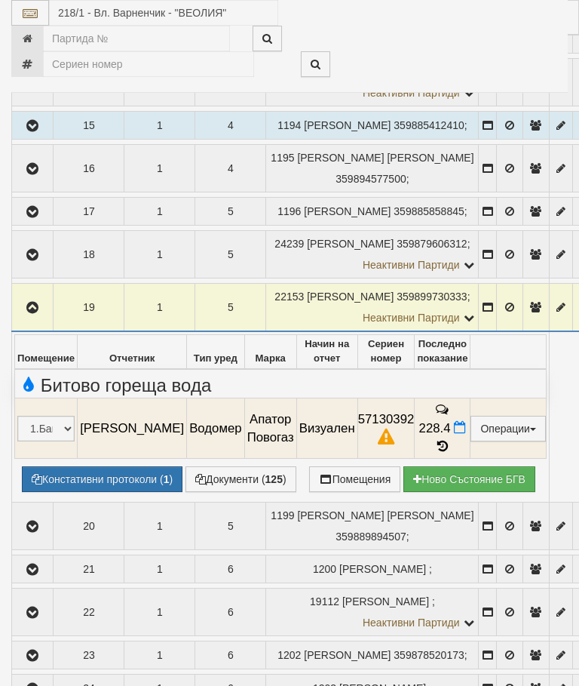
select select "10"
select select "1"
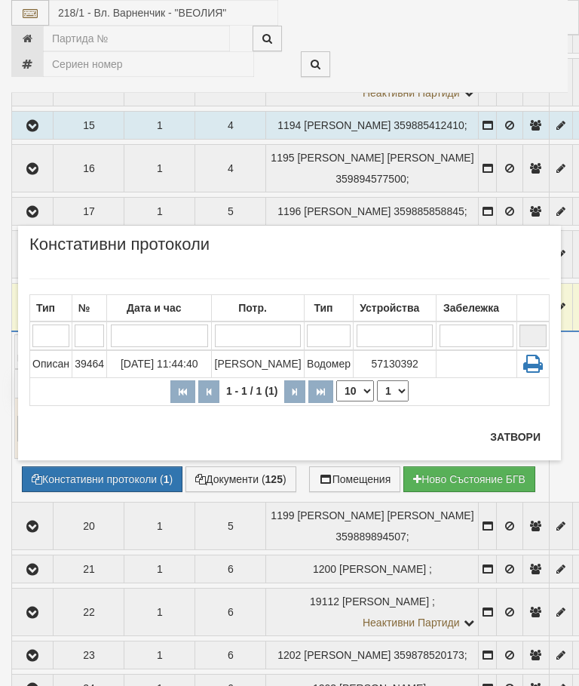
scroll to position [957, 0]
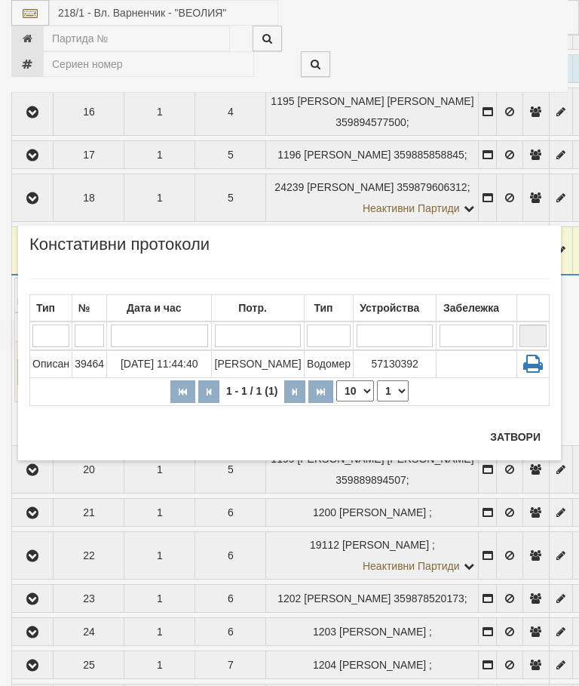
click at [512, 440] on button "Затвори" at bounding box center [515, 437] width 69 height 24
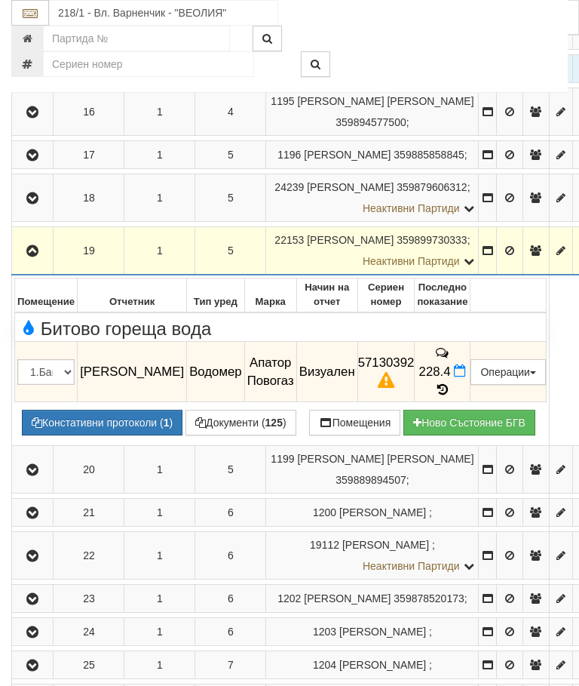
click at [38, 257] on icon "button" at bounding box center [32, 251] width 18 height 11
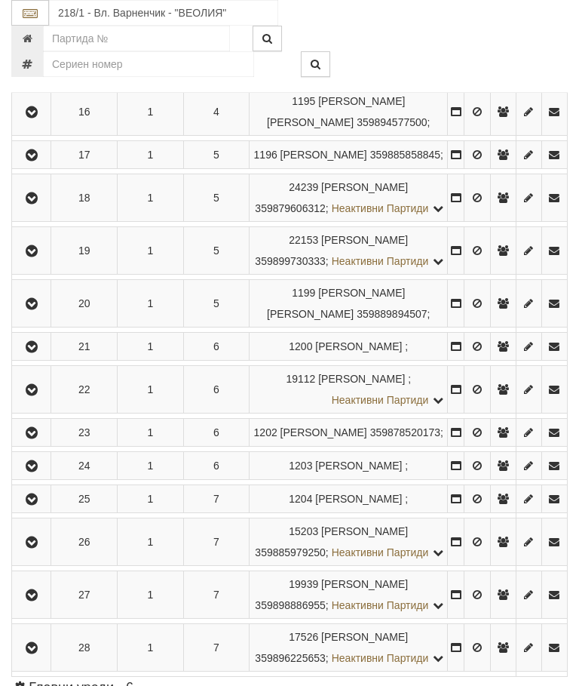
click at [39, 257] on icon "button" at bounding box center [32, 251] width 18 height 11
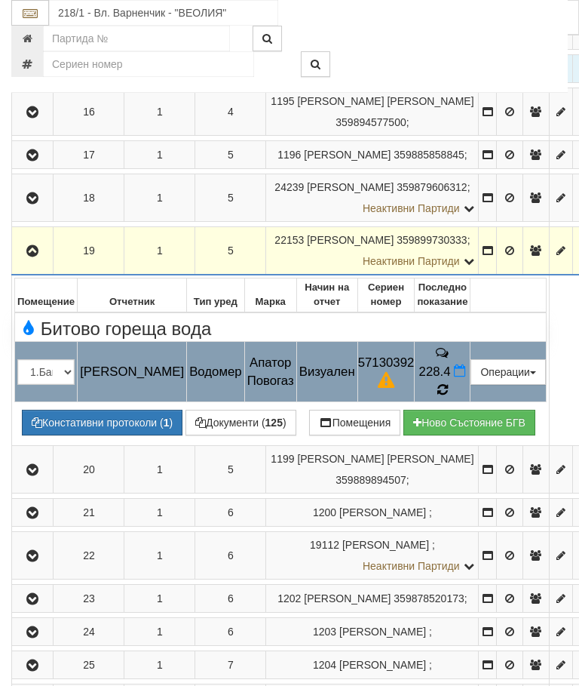
click at [449, 396] on icon at bounding box center [443, 390] width 12 height 14
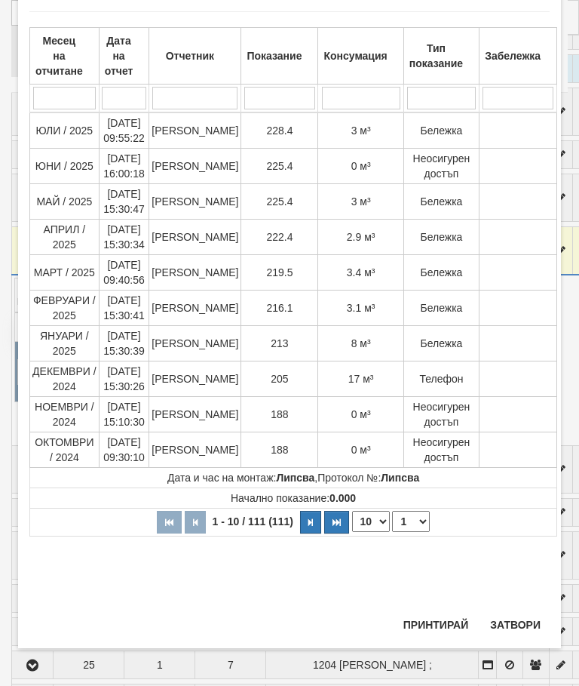
scroll to position [81, 0]
click at [521, 613] on button "Затвори" at bounding box center [515, 625] width 69 height 24
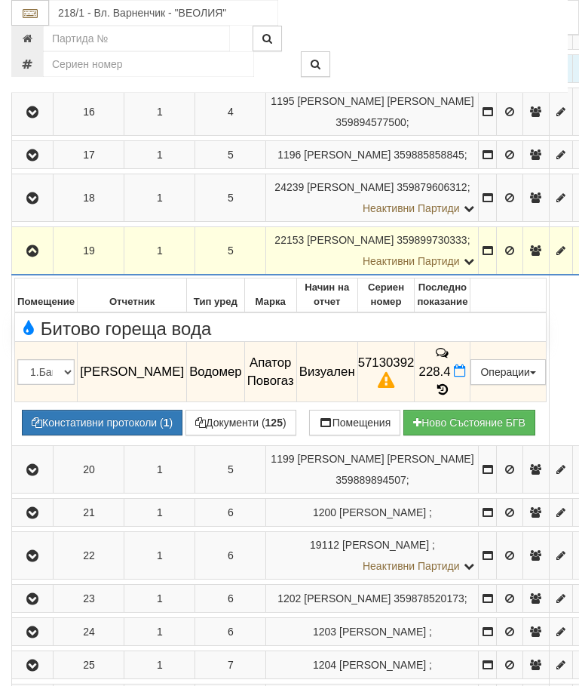
click at [32, 262] on button "button" at bounding box center [32, 250] width 36 height 23
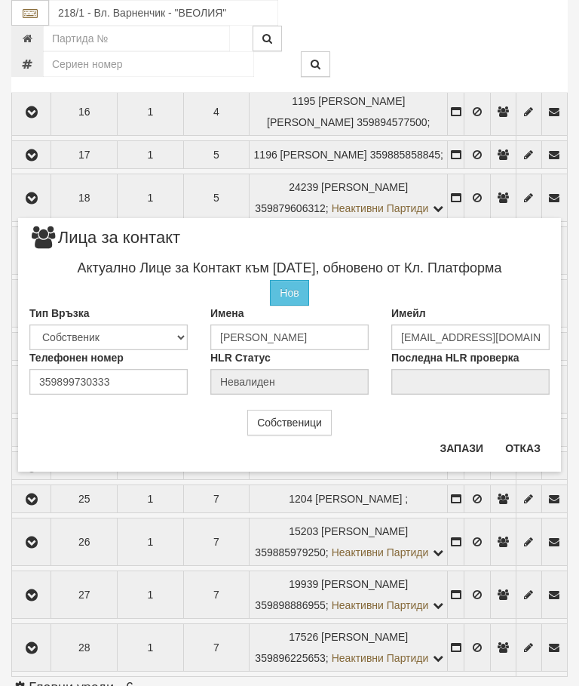
click at [534, 436] on button "Отказ" at bounding box center [523, 448] width 54 height 24
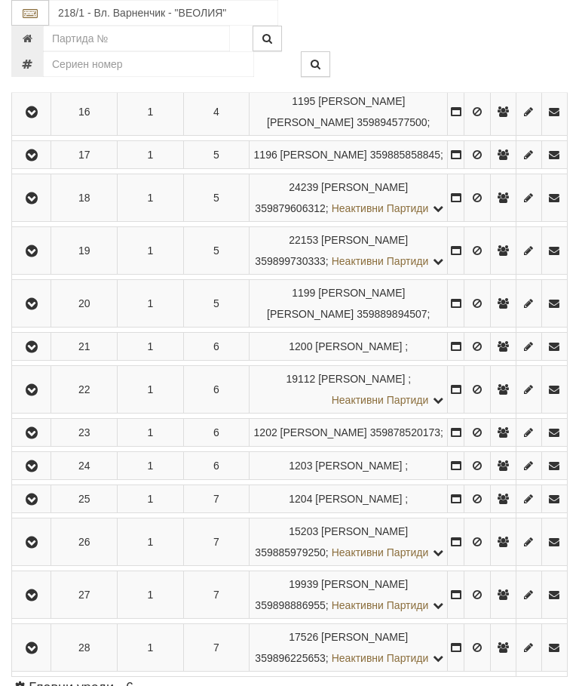
click at [33, 309] on icon "button" at bounding box center [32, 304] width 18 height 11
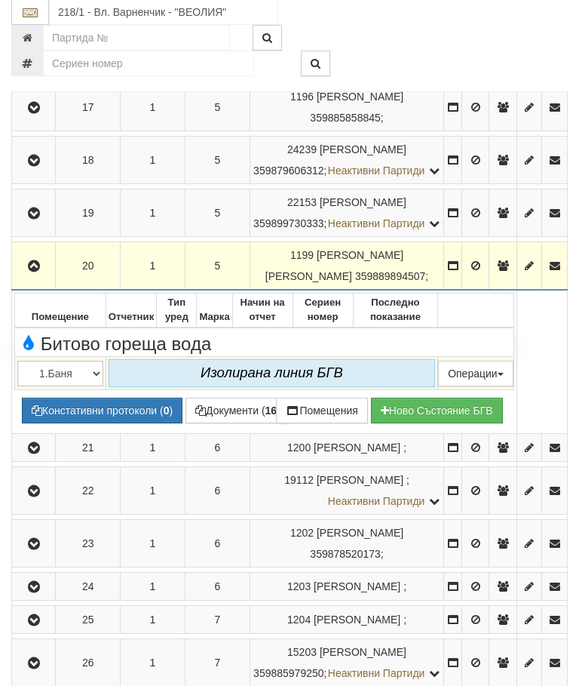
scroll to position [1112, 0]
click at [36, 272] on icon "button" at bounding box center [34, 266] width 18 height 11
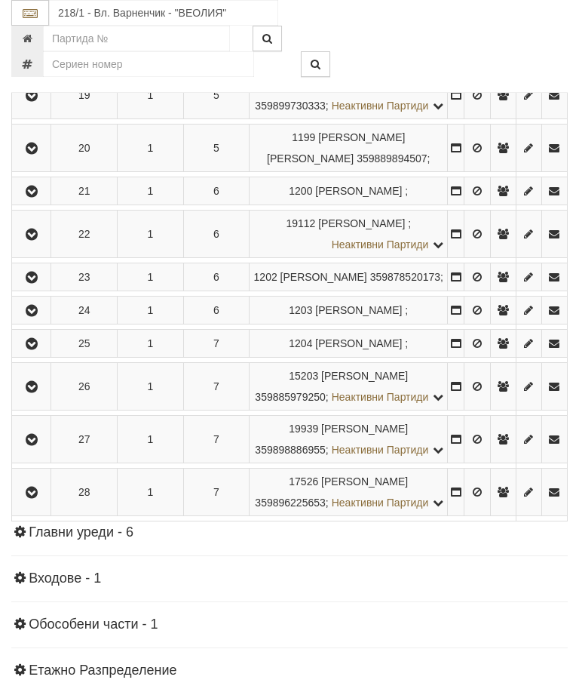
click at [34, 202] on button "button" at bounding box center [31, 191] width 34 height 23
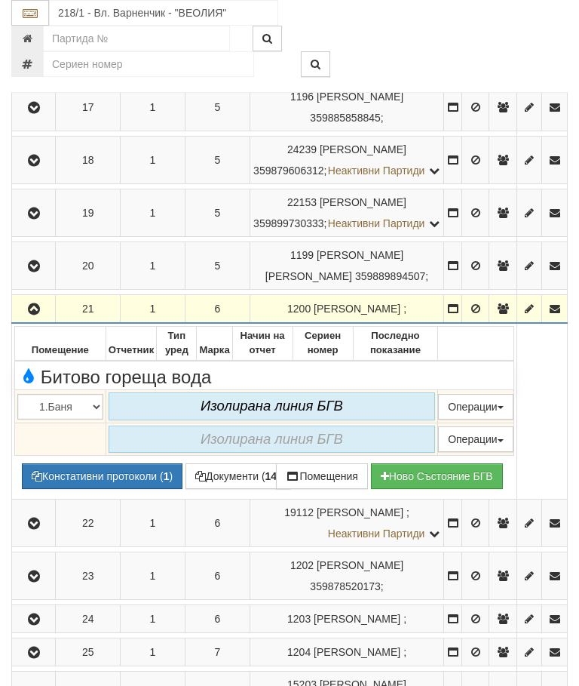
click at [17, 320] on button "button" at bounding box center [33, 308] width 38 height 23
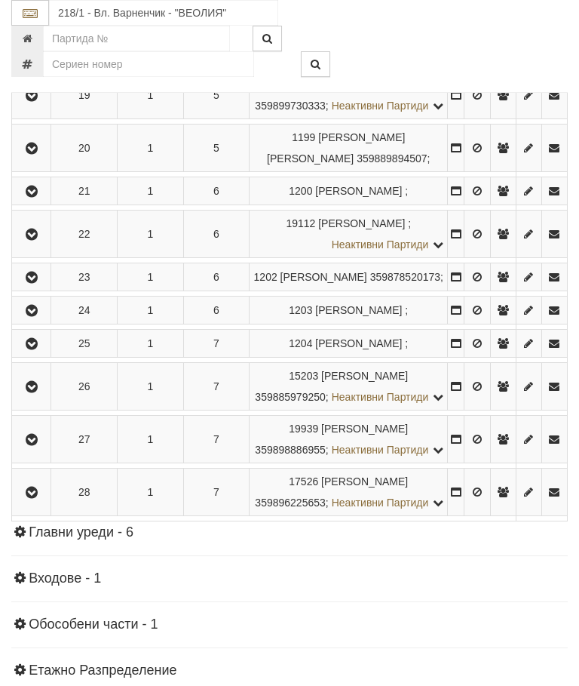
click at [38, 240] on icon "button" at bounding box center [32, 234] width 18 height 11
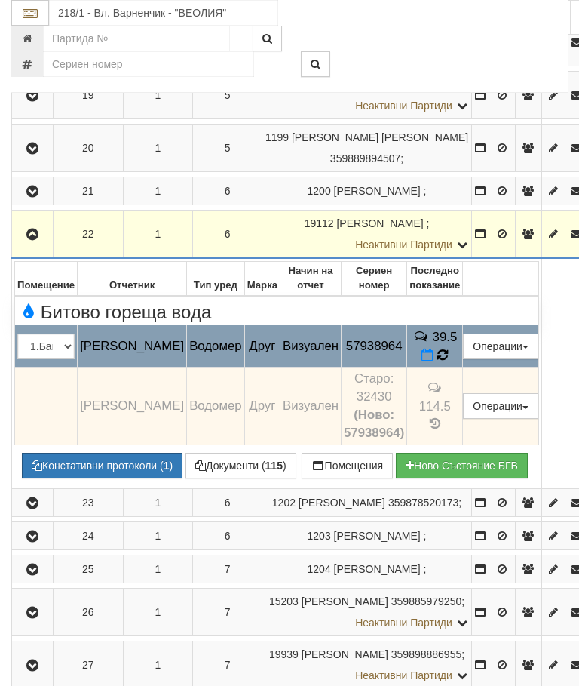
click at [442, 367] on td "39.5" at bounding box center [435, 346] width 56 height 42
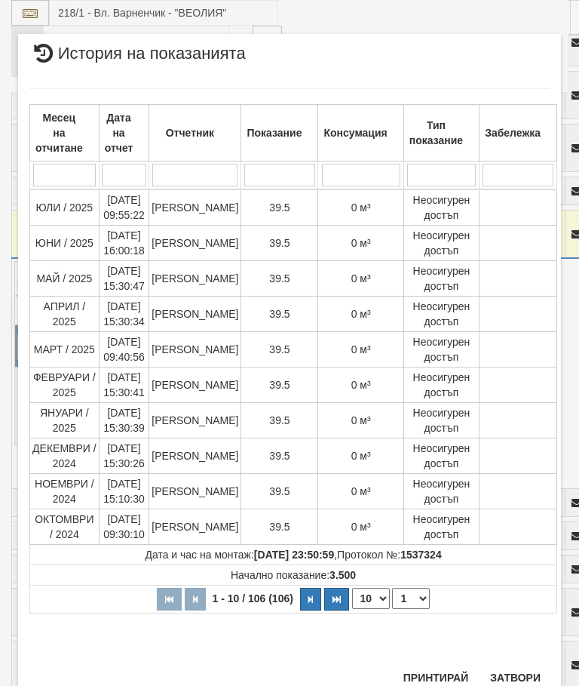
scroll to position [1385, 0]
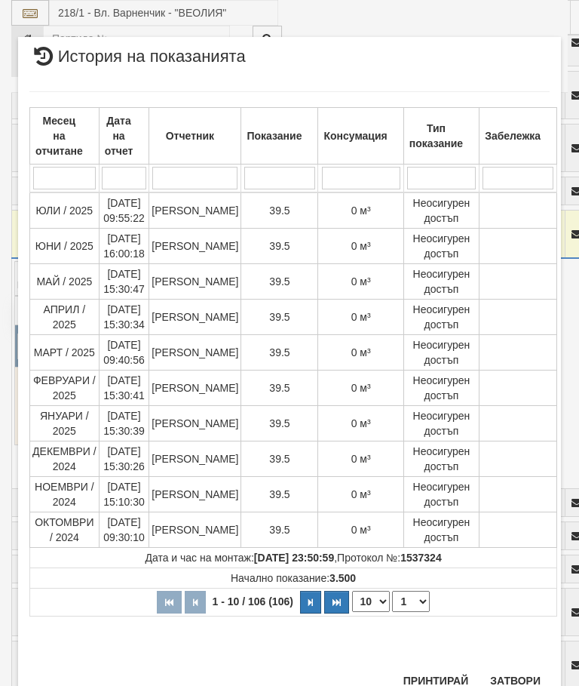
click at [413, 595] on select "1 2 3 4 5 6 7 8 9 10 11" at bounding box center [411, 601] width 38 height 21
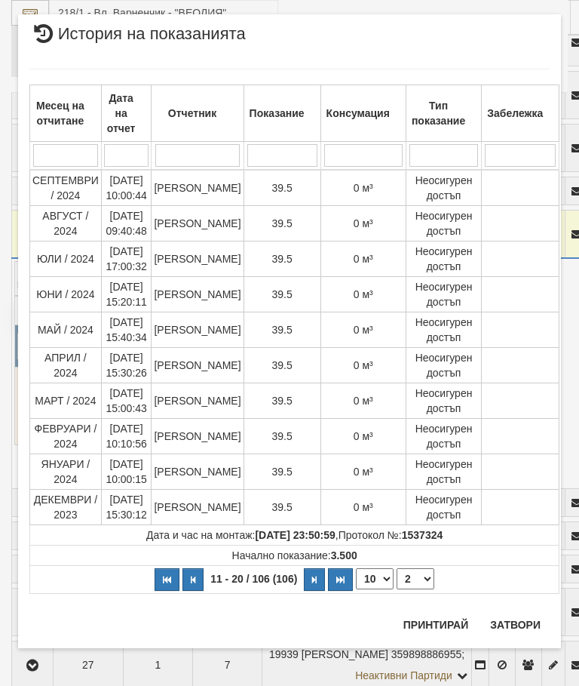
scroll to position [0, 0]
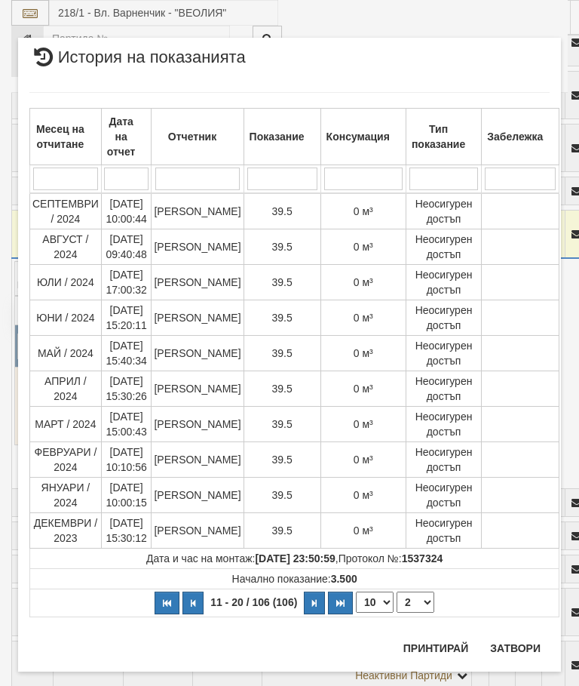
click at [411, 601] on select "1 2 3 4 5 6 7 8 9 10 11" at bounding box center [416, 602] width 38 height 21
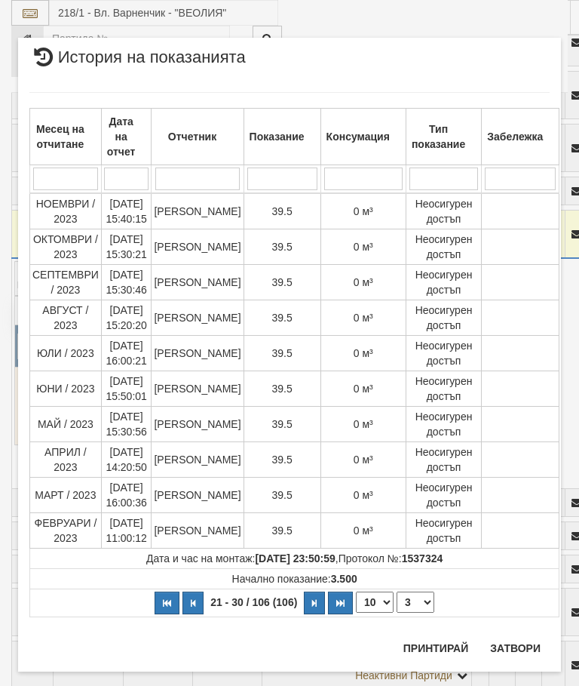
click at [409, 599] on select "1 2 3 4 5 6 7 8 9 10 11" at bounding box center [416, 602] width 38 height 21
select select "4"
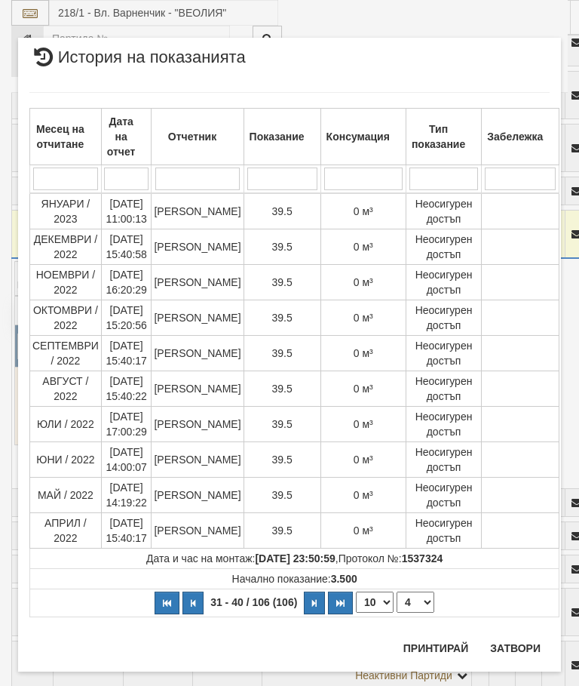
click at [518, 647] on button "Затвори" at bounding box center [515, 648] width 69 height 24
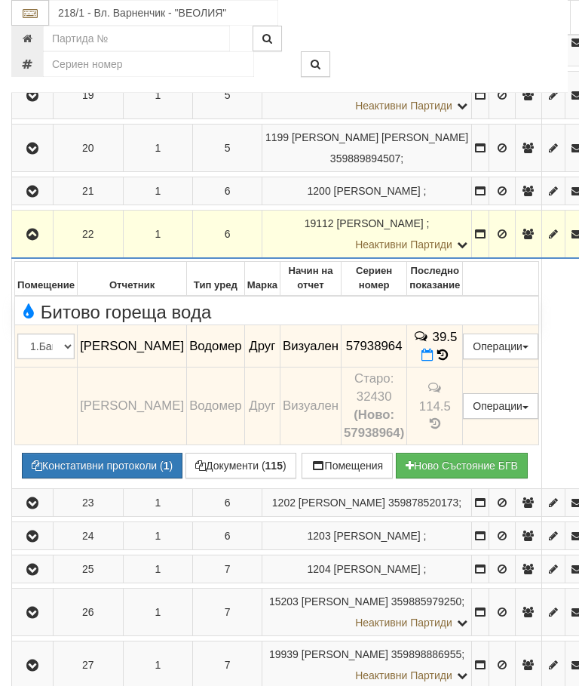
click at [34, 240] on icon "button" at bounding box center [32, 234] width 18 height 11
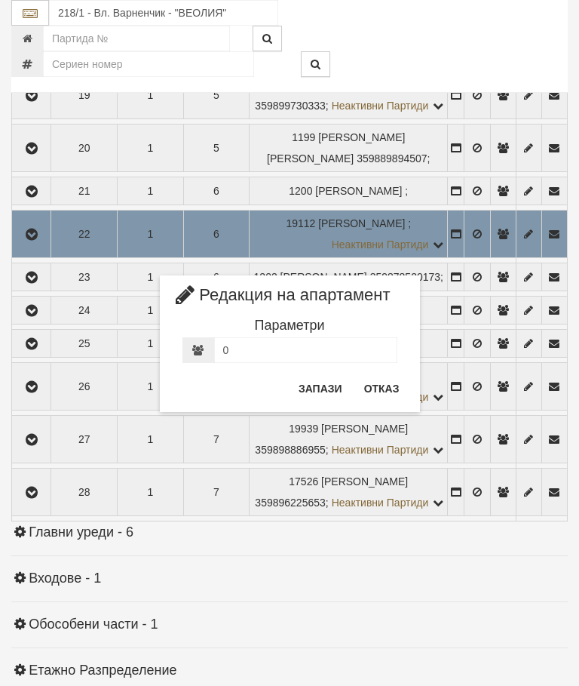
click at [379, 377] on button "Отказ" at bounding box center [382, 388] width 54 height 24
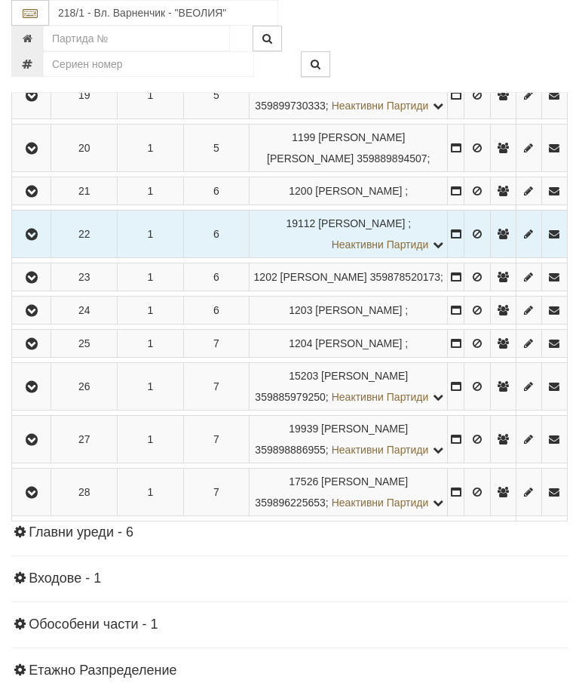
click at [39, 283] on icon "button" at bounding box center [32, 277] width 18 height 11
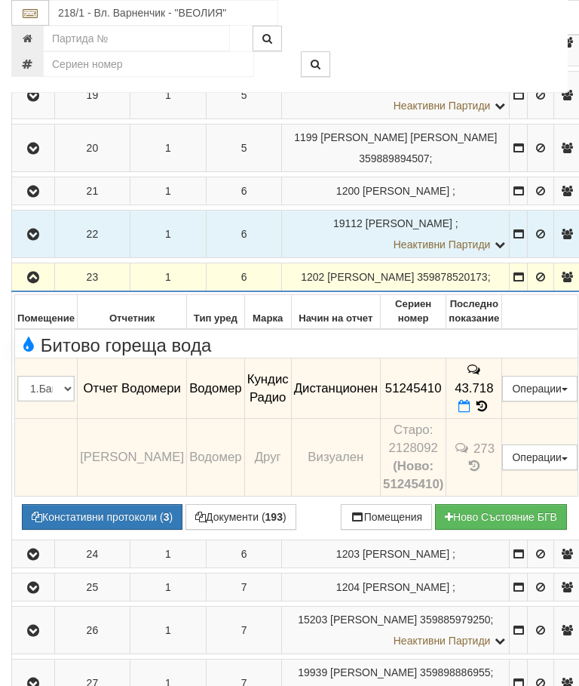
click at [43, 288] on button "button" at bounding box center [33, 277] width 38 height 23
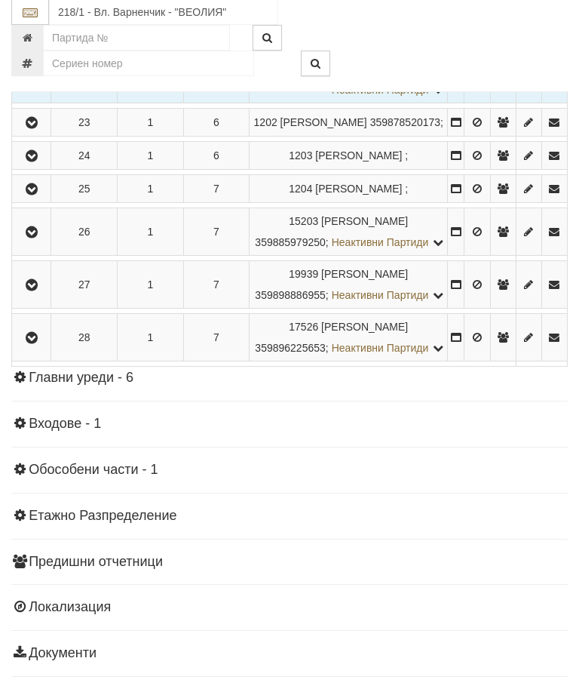
click at [35, 167] on button "button" at bounding box center [31, 156] width 34 height 23
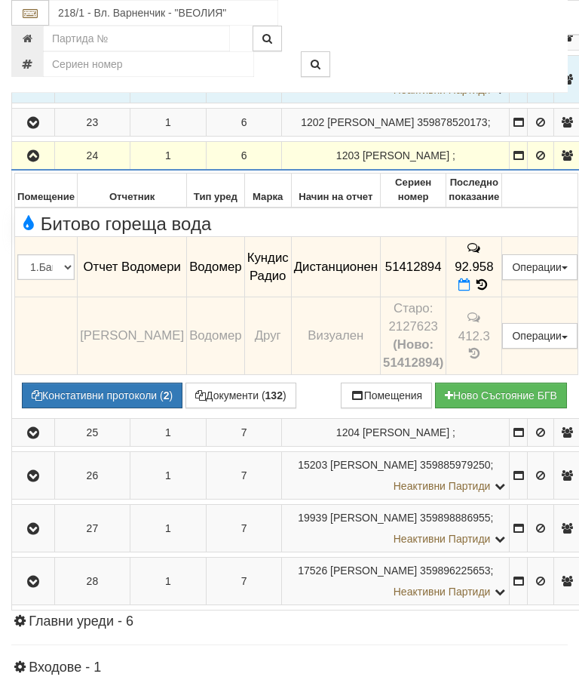
click at [44, 171] on td at bounding box center [33, 156] width 43 height 29
click at [35, 161] on icon "button" at bounding box center [33, 156] width 18 height 11
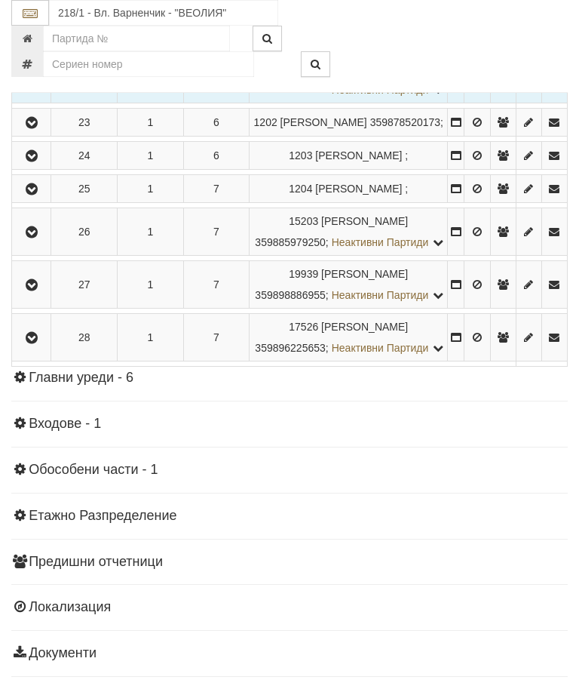
click at [39, 195] on icon "button" at bounding box center [32, 189] width 18 height 11
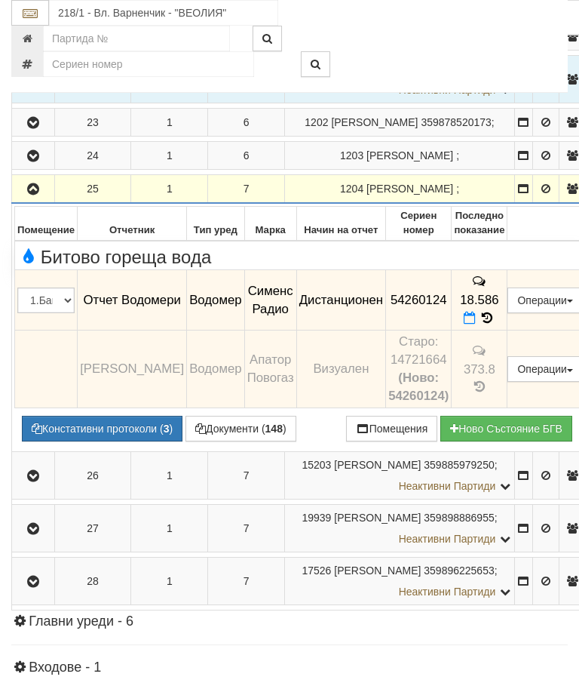
click at [38, 195] on icon "button" at bounding box center [33, 189] width 18 height 11
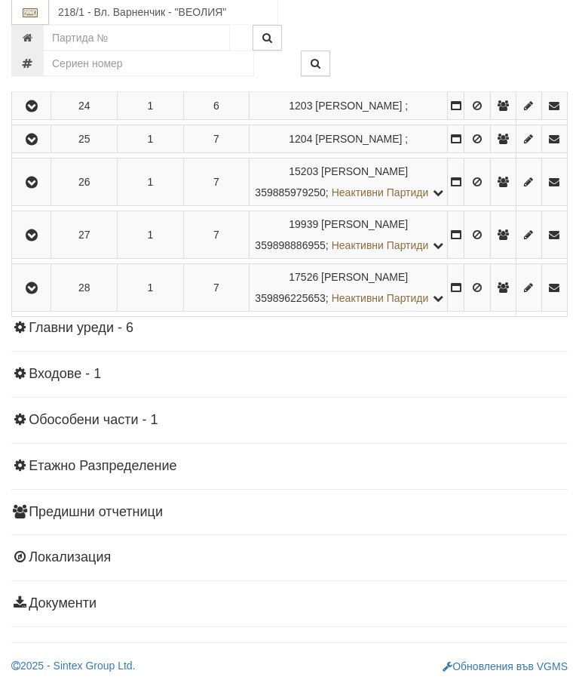
click at [34, 294] on icon "button" at bounding box center [32, 289] width 18 height 11
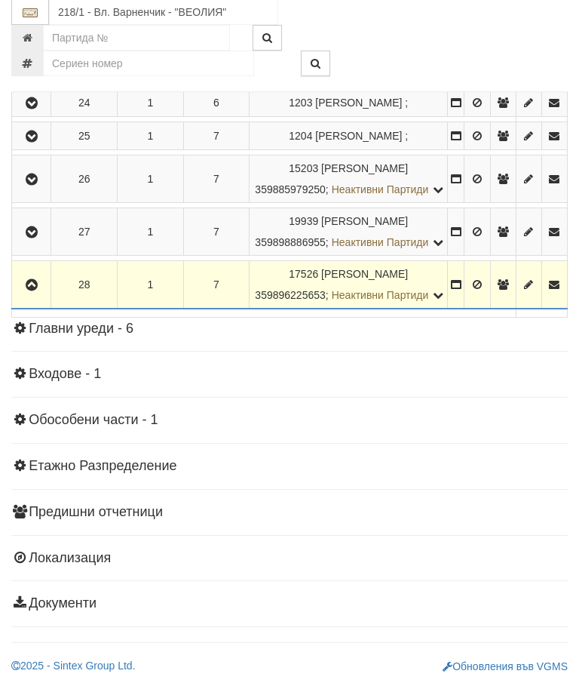
scroll to position [1508, 0]
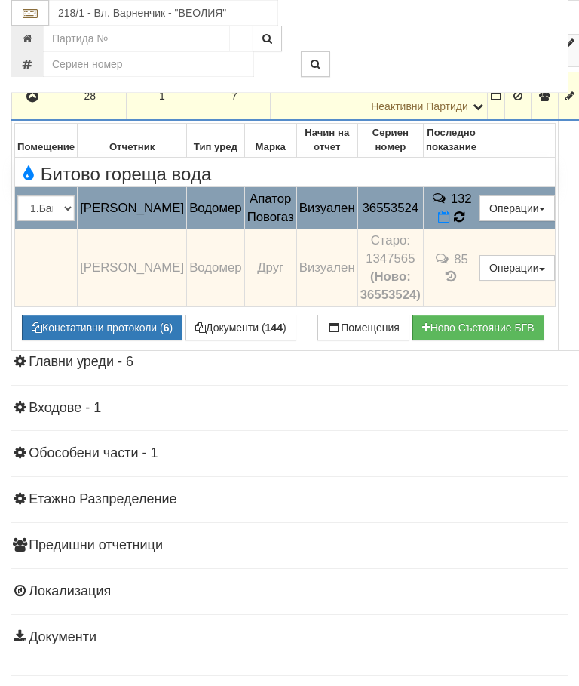
click at [465, 224] on icon at bounding box center [459, 217] width 12 height 14
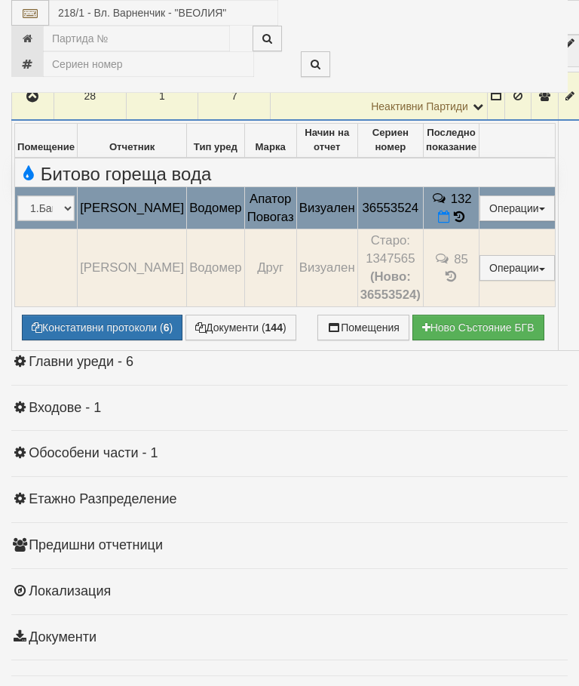
select select "10"
select select "1"
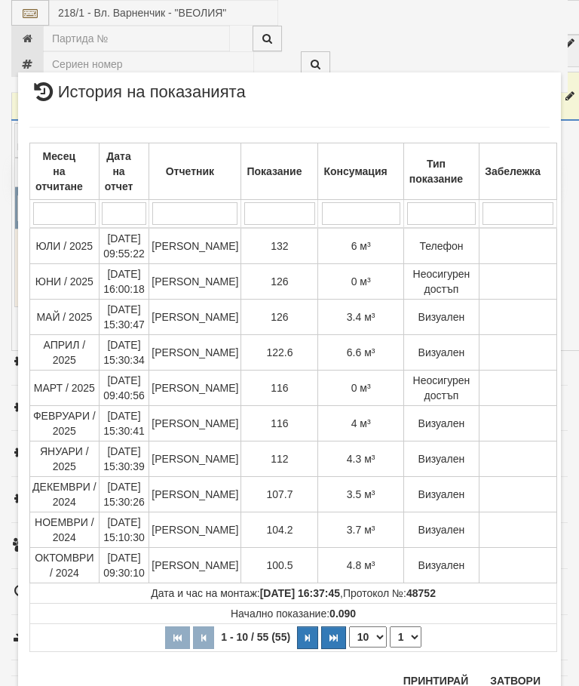
scroll to position [821, 0]
click at [517, 677] on button "Затвори" at bounding box center [515, 681] width 69 height 24
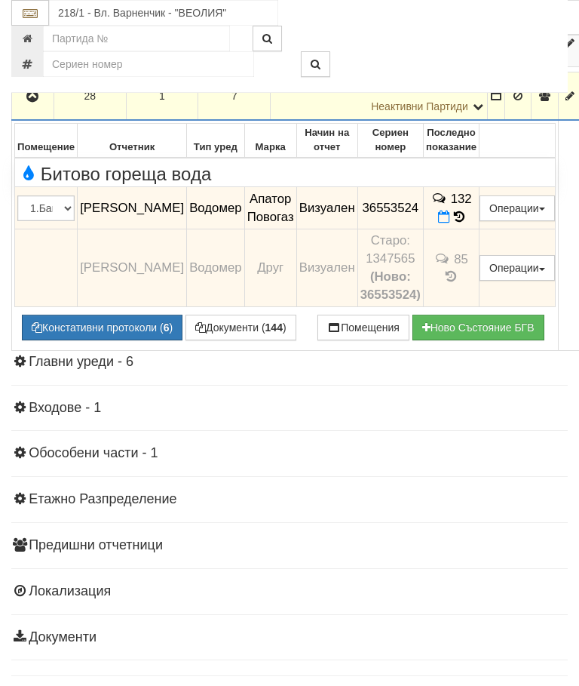
click at [34, 102] on icon "button" at bounding box center [32, 96] width 18 height 11
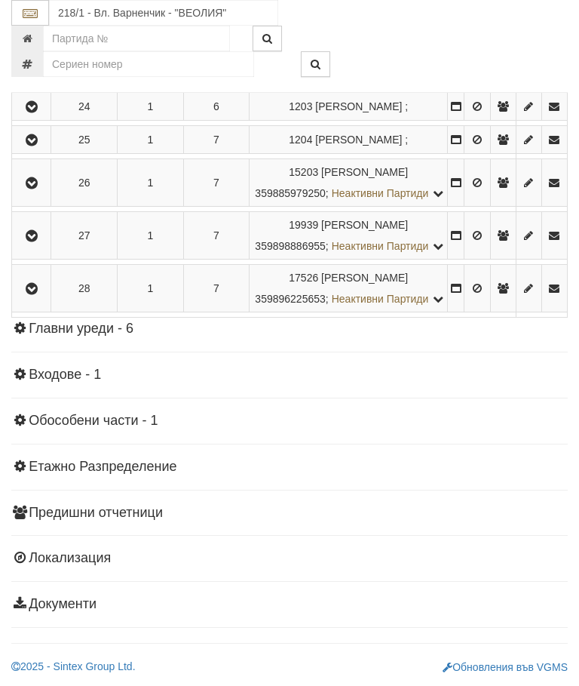
scroll to position [1409, 0]
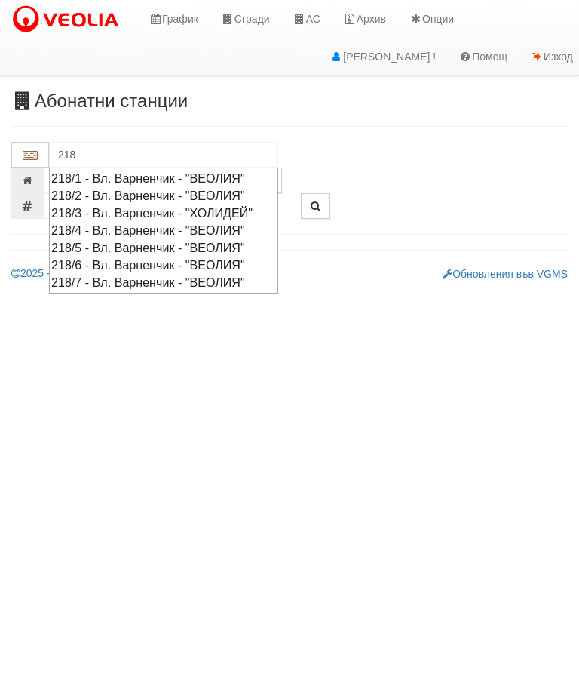
click at [164, 257] on div "218/5 - Вл. Варненчик - "ВЕОЛИЯ"" at bounding box center [163, 247] width 225 height 17
type input "218/5 - Вл. Варненчик - "ВЕОЛИЯ""
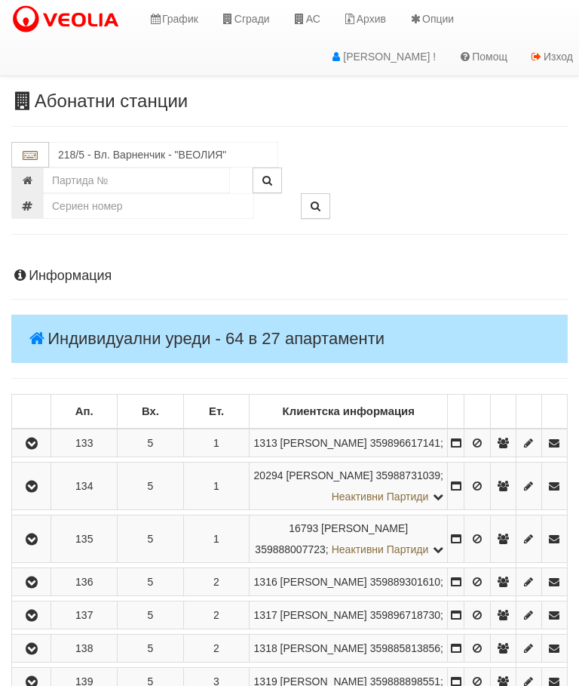
click at [32, 449] on icon "button" at bounding box center [32, 443] width 18 height 11
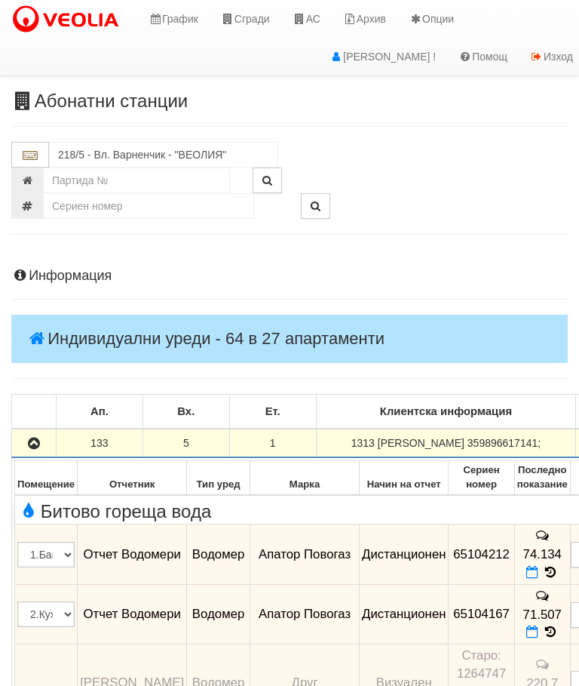
click at [32, 449] on icon "button" at bounding box center [34, 443] width 18 height 11
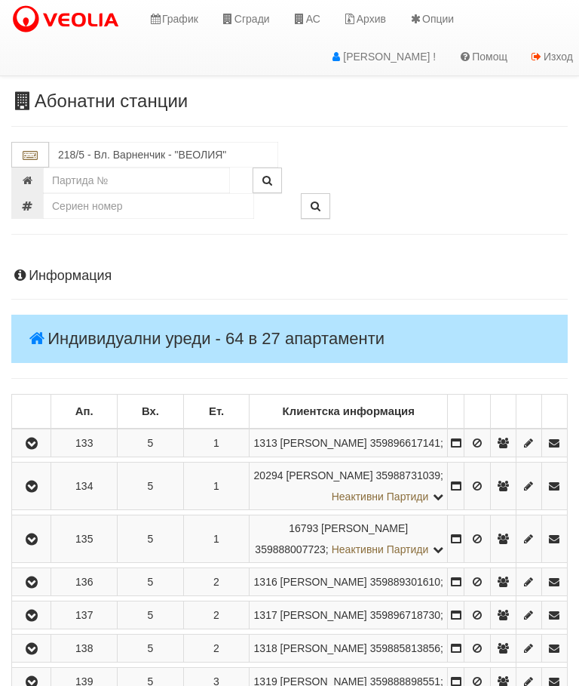
click at [35, 492] on icon "button" at bounding box center [32, 486] width 18 height 11
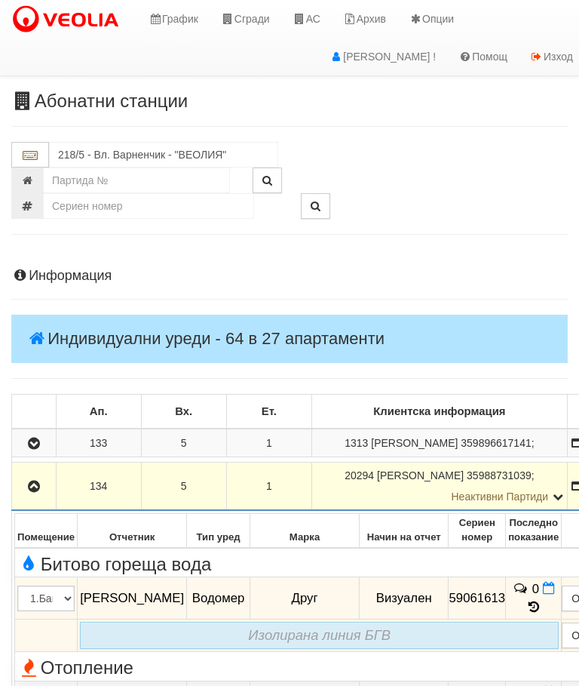
click at [33, 492] on icon "button" at bounding box center [34, 486] width 18 height 11
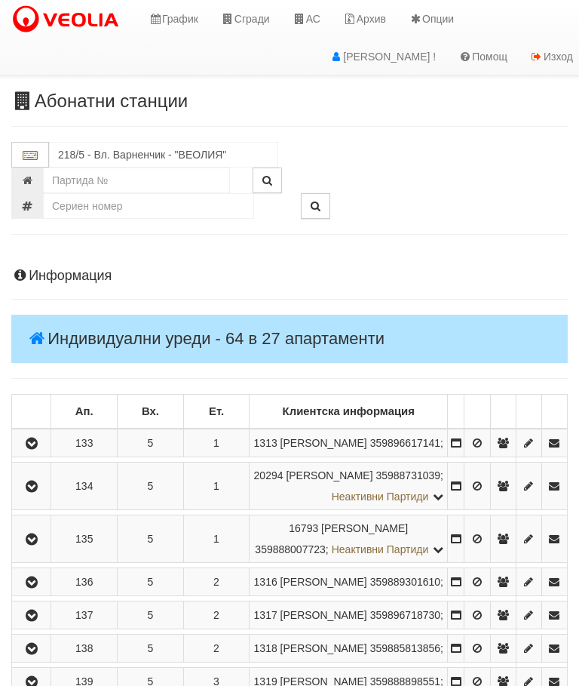
click at [33, 545] on icon "button" at bounding box center [32, 539] width 18 height 11
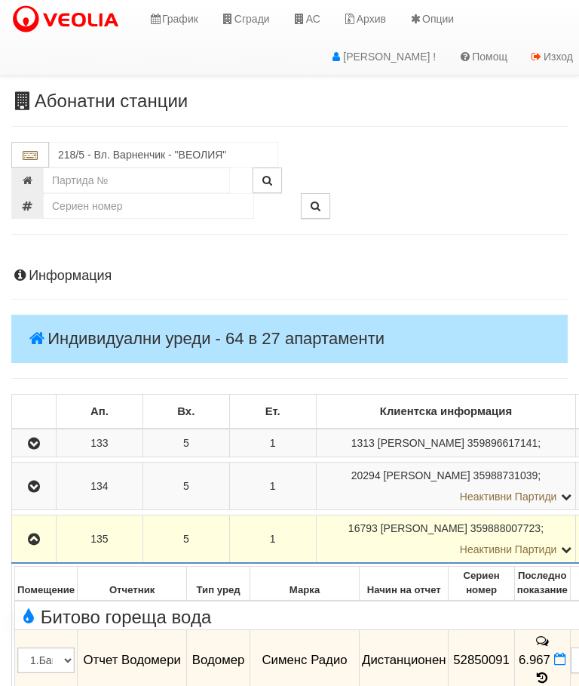
click at [41, 545] on icon "button" at bounding box center [34, 539] width 18 height 11
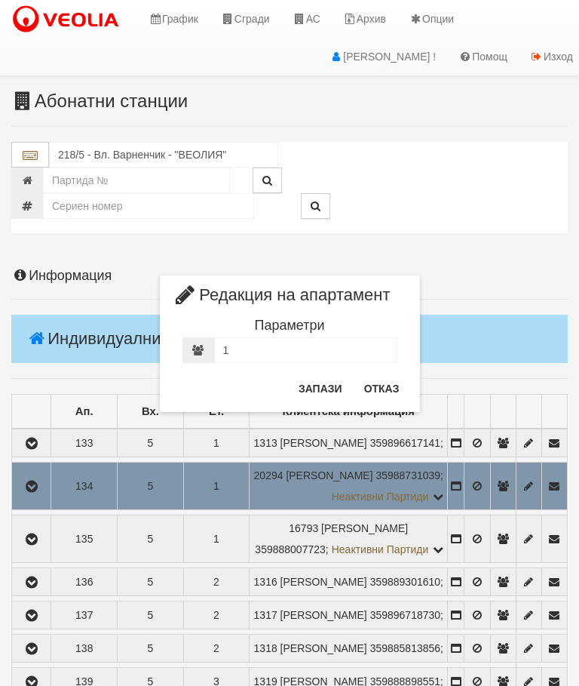
click at [379, 386] on button "Отказ" at bounding box center [382, 388] width 54 height 24
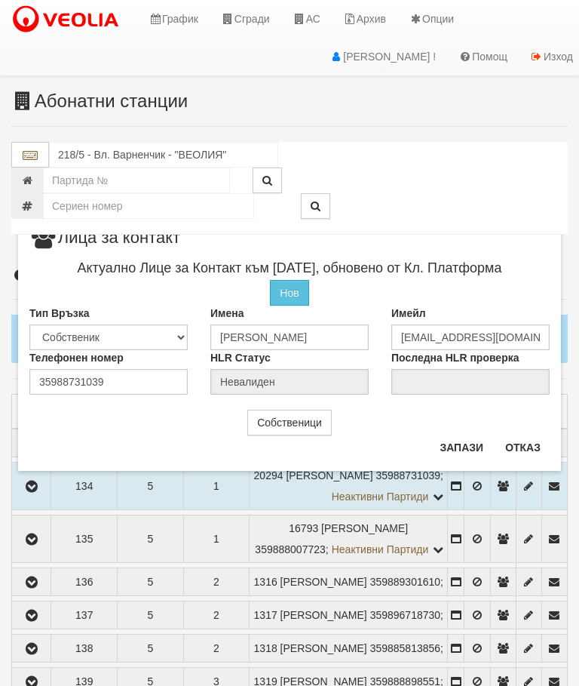
click at [538, 444] on button "Отказ" at bounding box center [523, 447] width 54 height 24
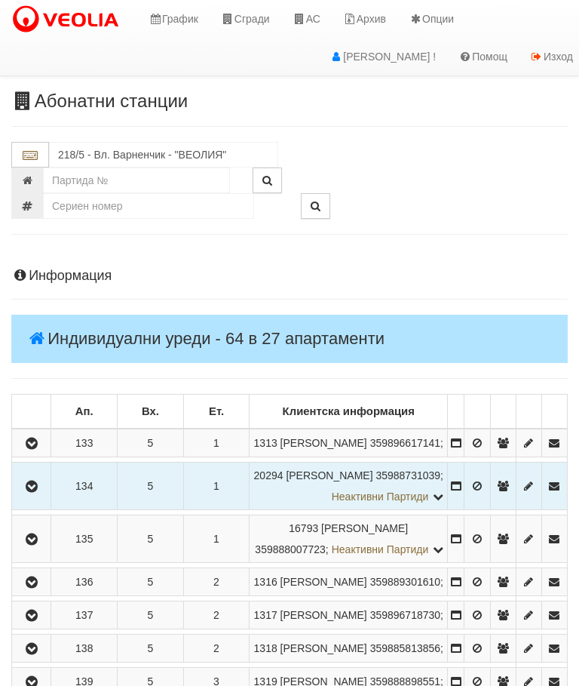
click at [38, 492] on icon "button" at bounding box center [32, 486] width 18 height 11
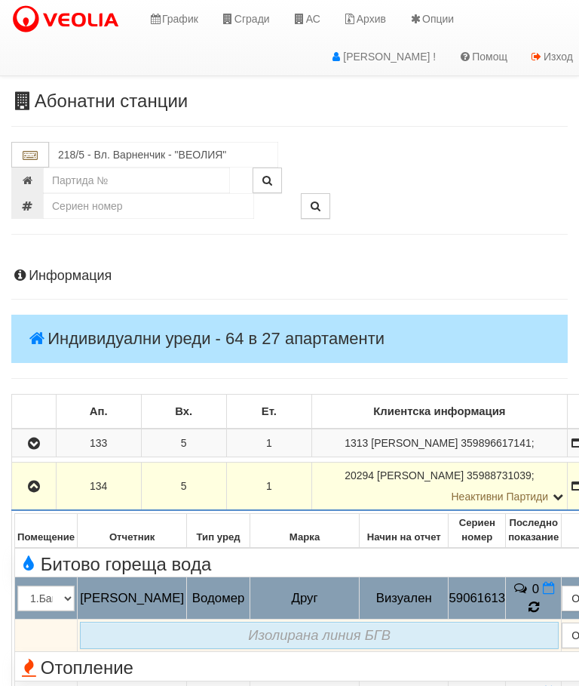
click at [506, 619] on td "0" at bounding box center [534, 598] width 56 height 42
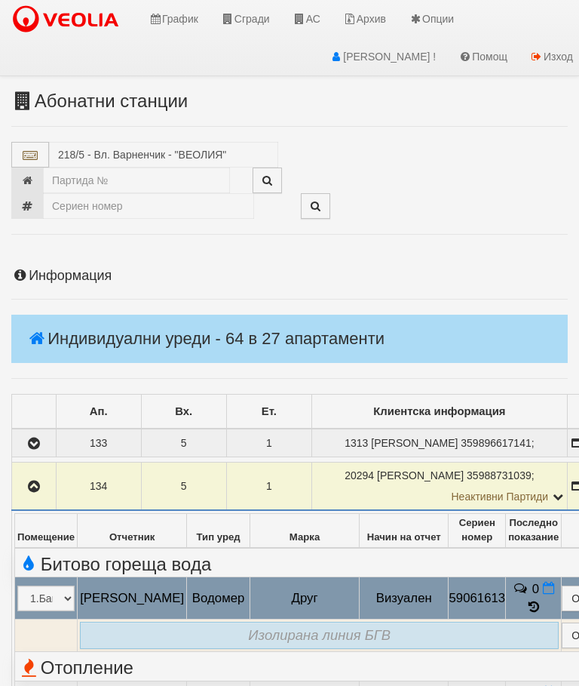
select select "10"
select select "1"
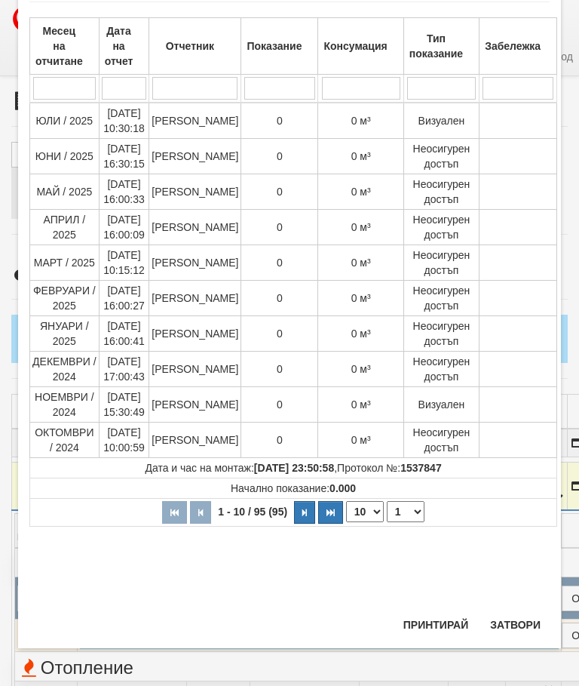
scroll to position [810, 0]
click at [518, 613] on button "Затвори" at bounding box center [515, 625] width 69 height 24
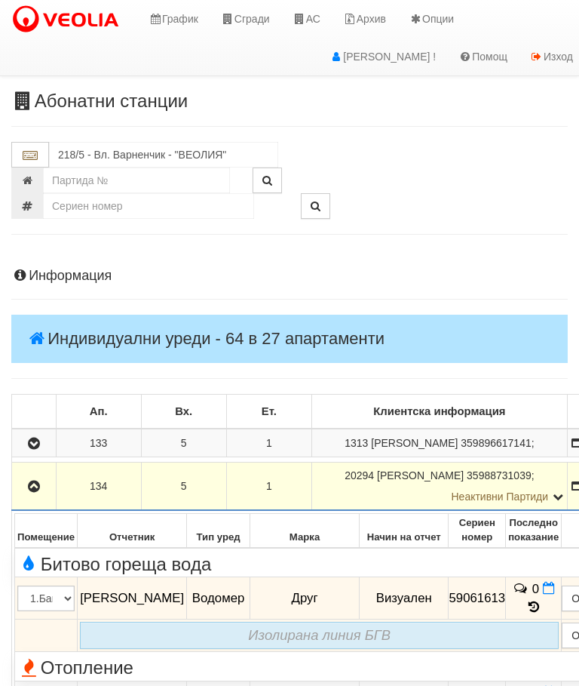
click at [37, 494] on button "button" at bounding box center [33, 486] width 39 height 23
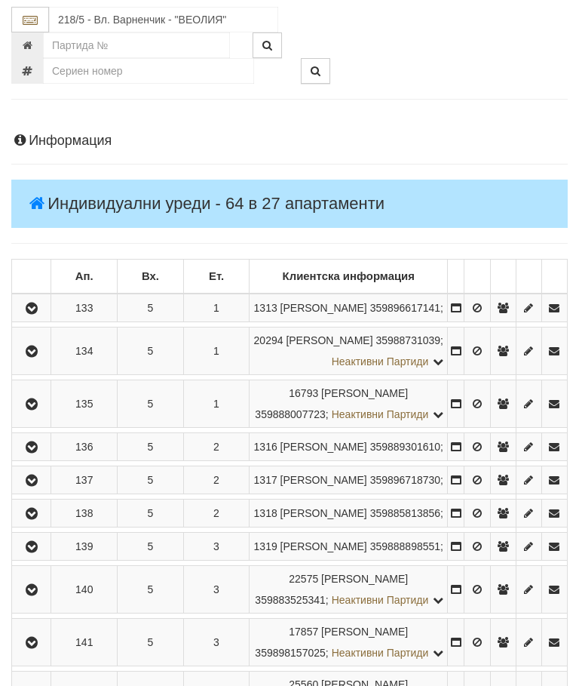
scroll to position [136, 0]
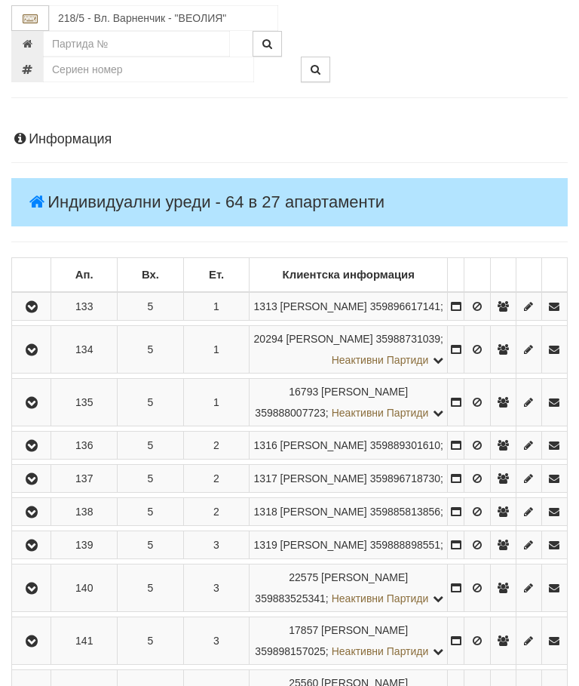
click at [34, 452] on icon "button" at bounding box center [32, 446] width 18 height 11
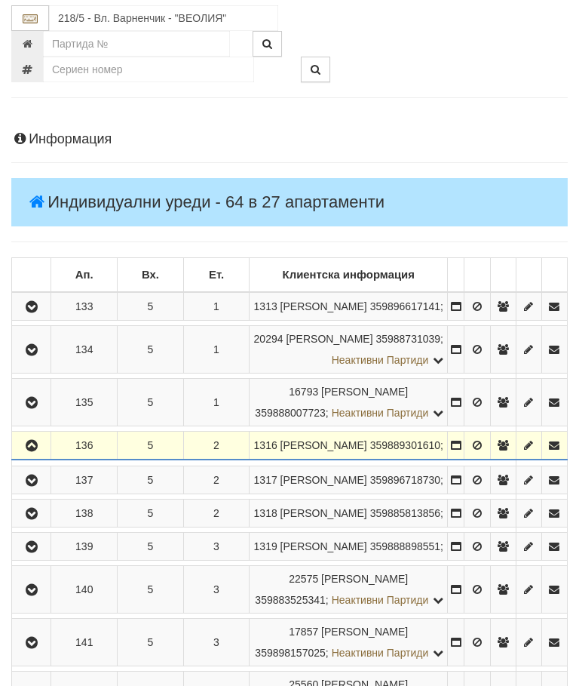
scroll to position [137, 0]
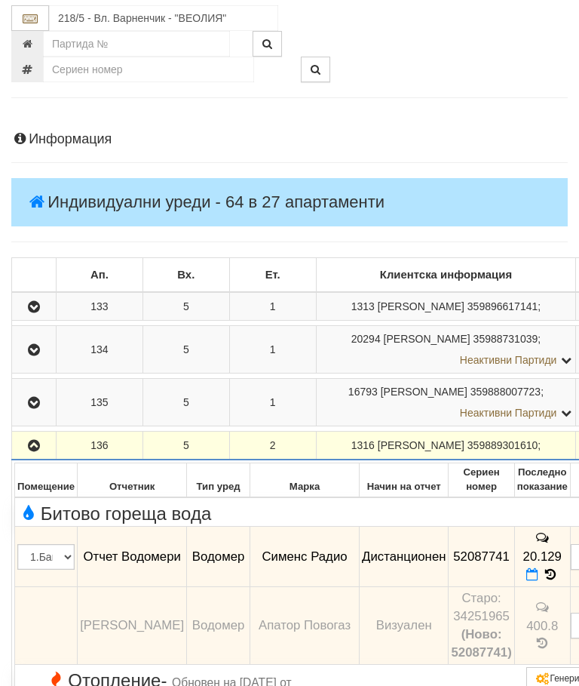
click at [34, 451] on icon "button" at bounding box center [34, 446] width 18 height 11
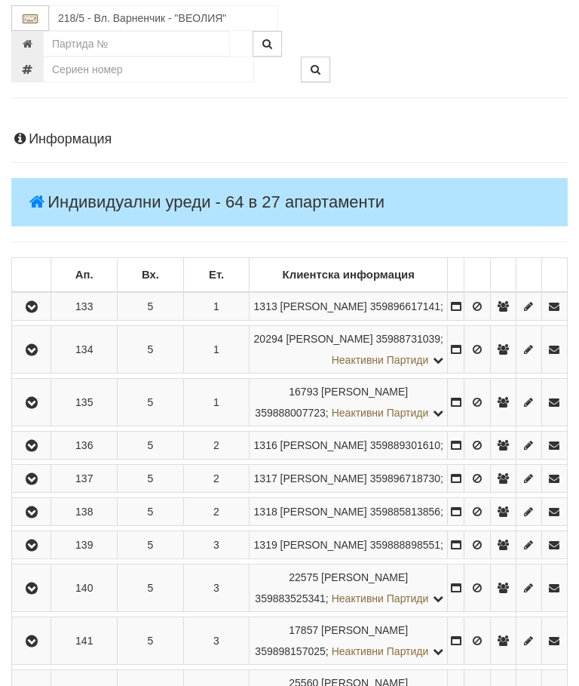
click at [37, 484] on icon "button" at bounding box center [32, 479] width 18 height 11
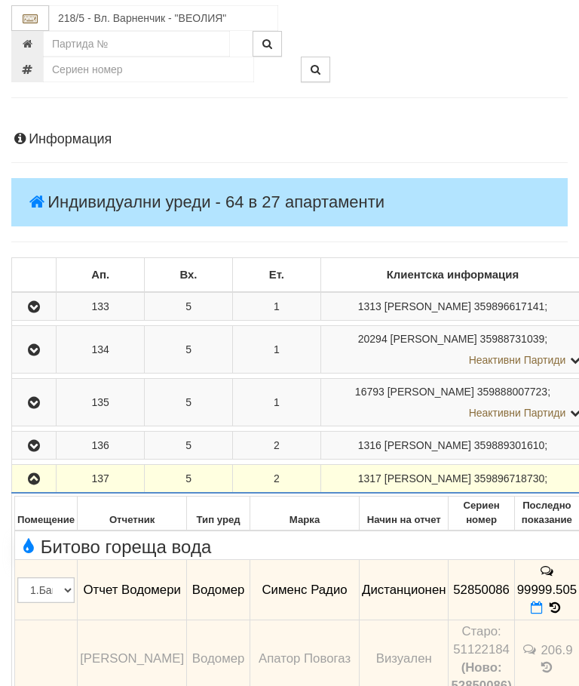
click at [34, 484] on icon "button" at bounding box center [34, 479] width 18 height 11
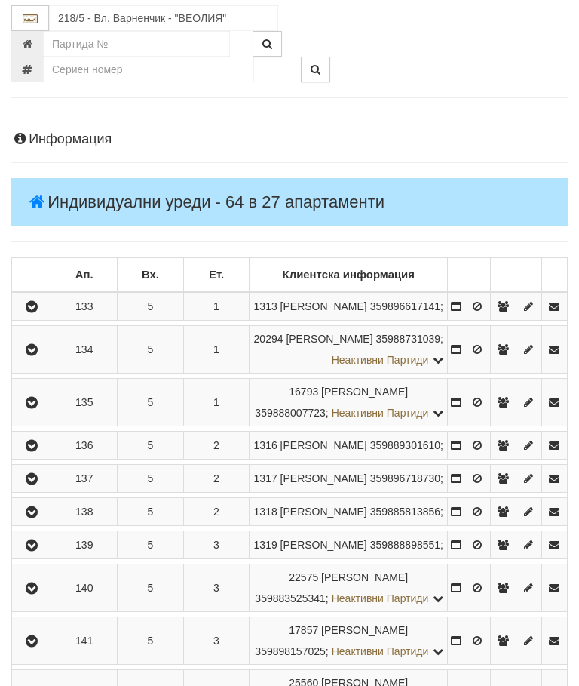
click at [37, 518] on icon "button" at bounding box center [32, 512] width 18 height 11
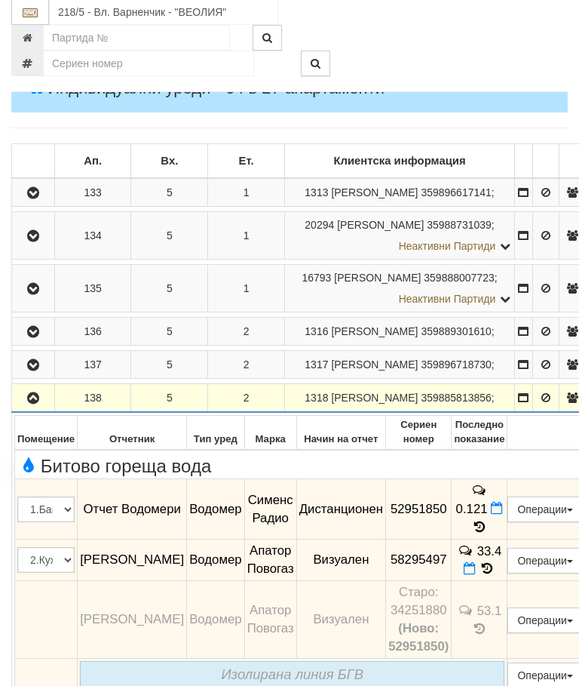
scroll to position [250, 0]
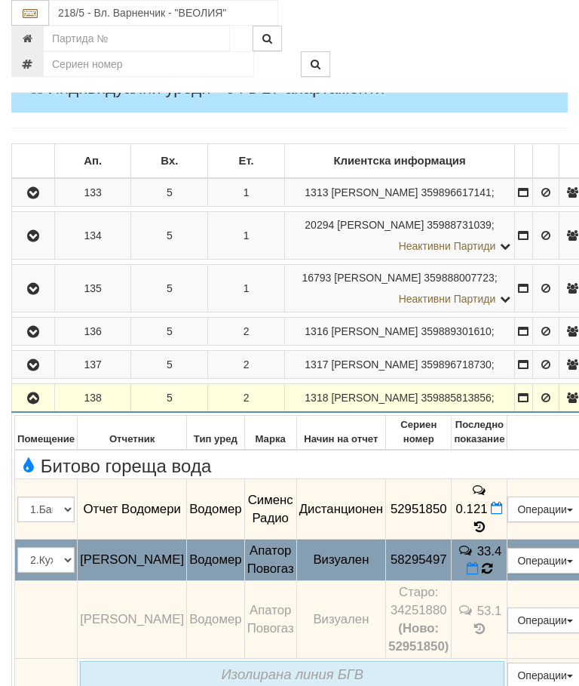
click at [493, 576] on icon at bounding box center [487, 569] width 11 height 14
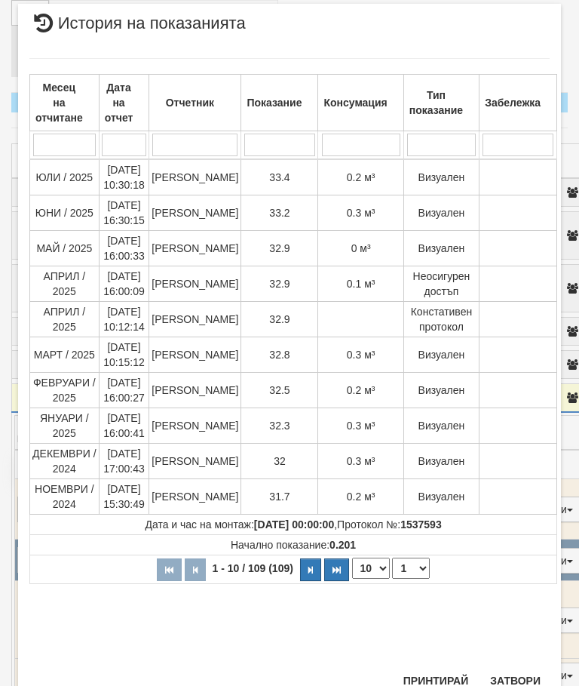
scroll to position [907, 0]
click at [516, 685] on button "Затвори" at bounding box center [515, 681] width 69 height 24
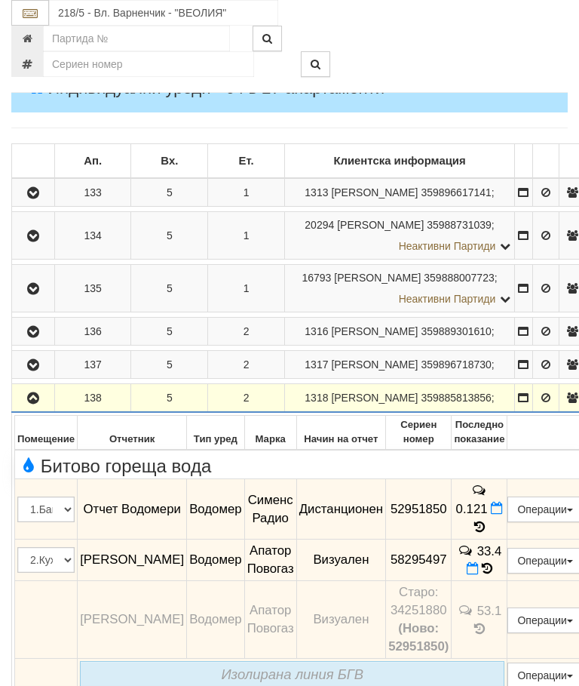
click at [30, 404] on icon "button" at bounding box center [33, 398] width 18 height 11
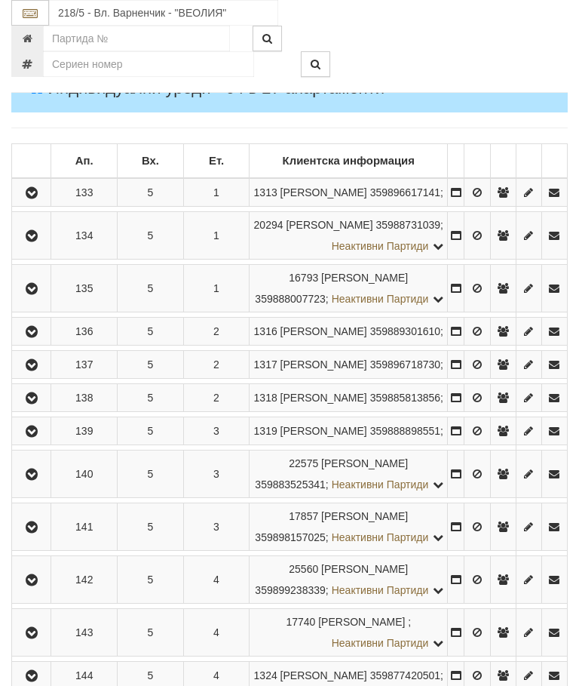
click at [41, 437] on icon "button" at bounding box center [32, 431] width 18 height 11
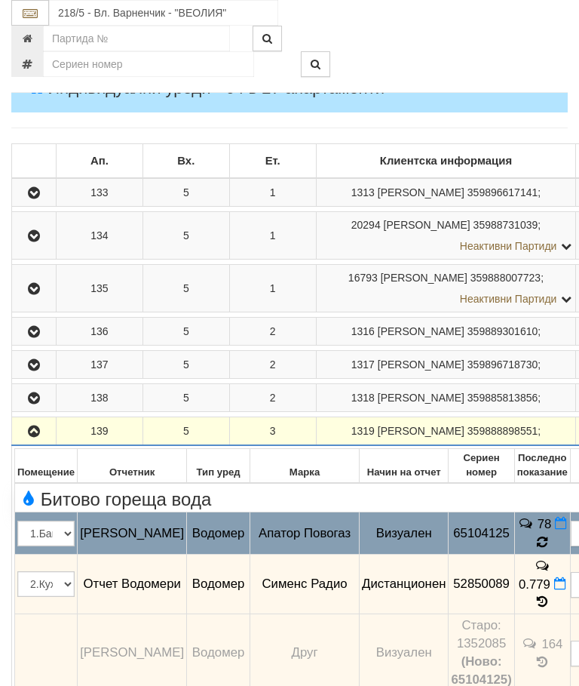
click at [536, 550] on icon at bounding box center [543, 542] width 14 height 16
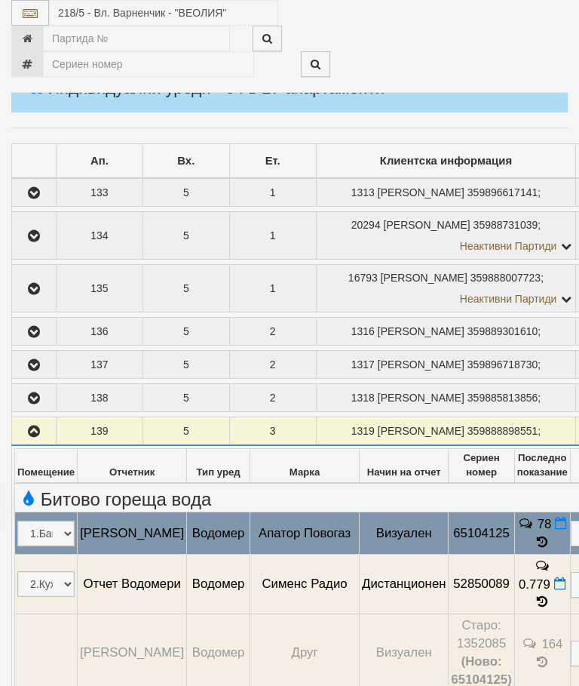
select select "10"
select select "1"
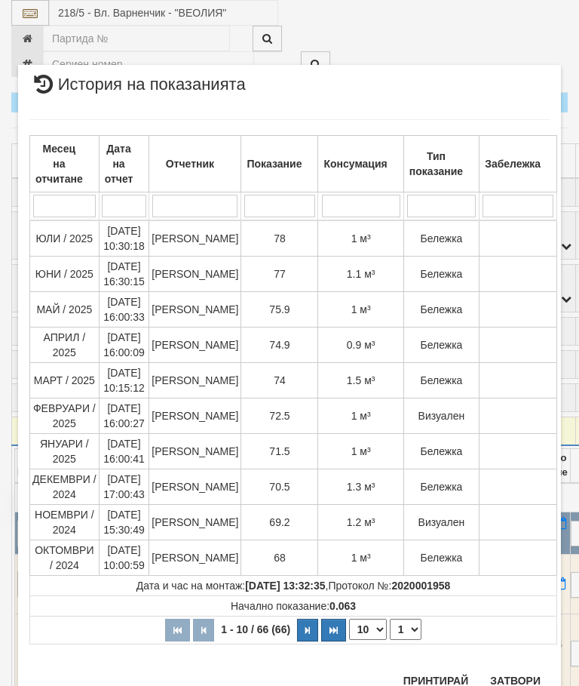
scroll to position [993, 0]
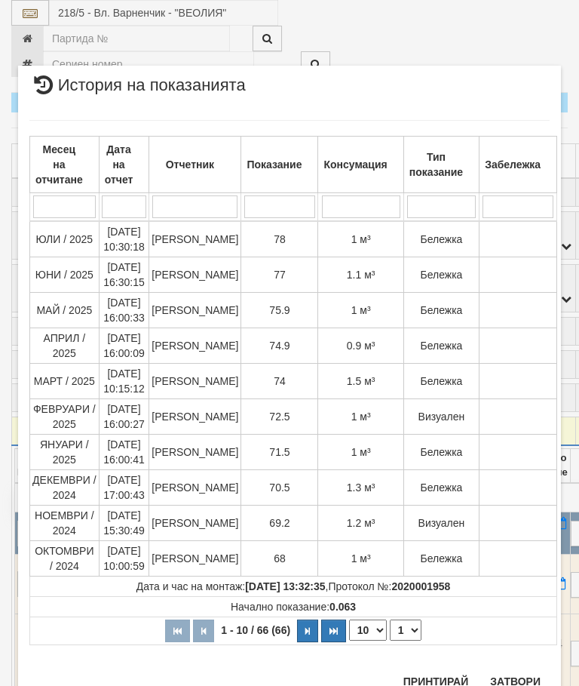
click at [521, 674] on button "Затвори" at bounding box center [515, 681] width 69 height 24
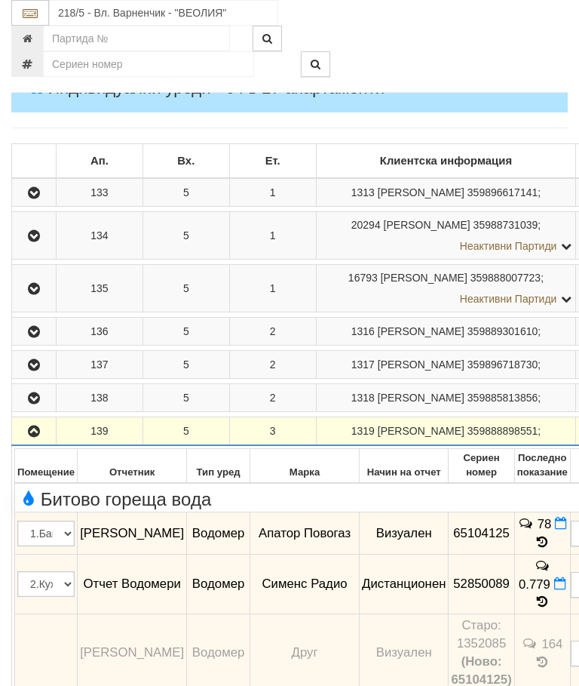
click at [34, 437] on icon "button" at bounding box center [34, 431] width 18 height 11
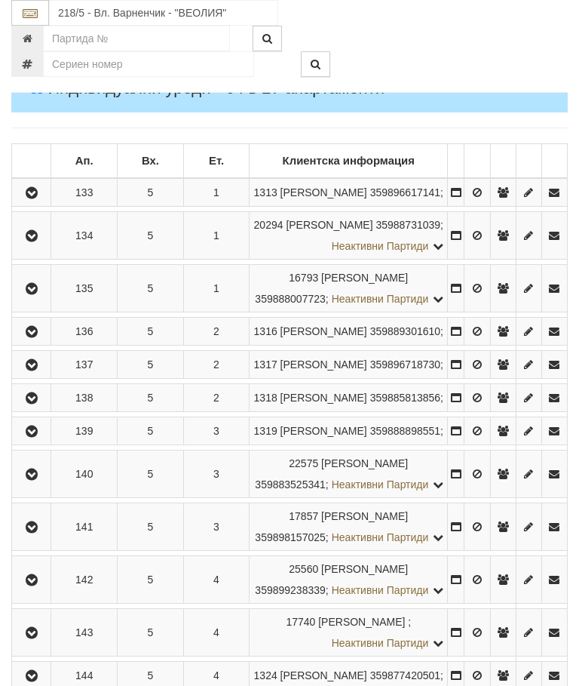
click at [39, 480] on icon "button" at bounding box center [32, 474] width 18 height 11
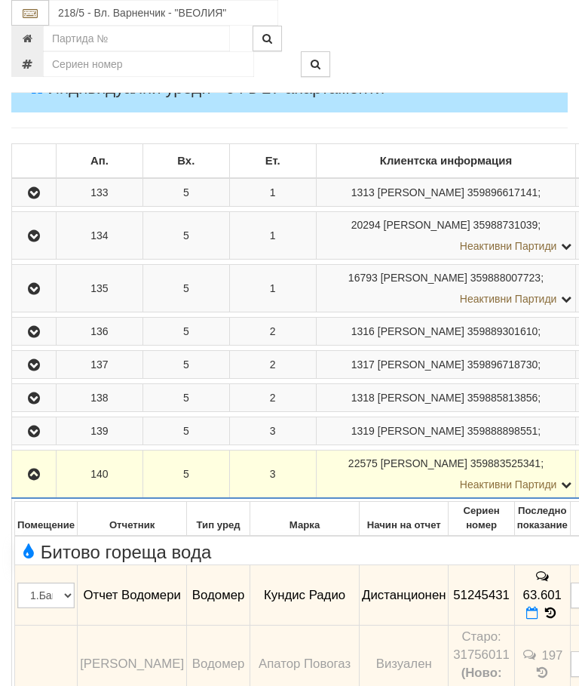
click at [32, 480] on icon "button" at bounding box center [34, 474] width 18 height 11
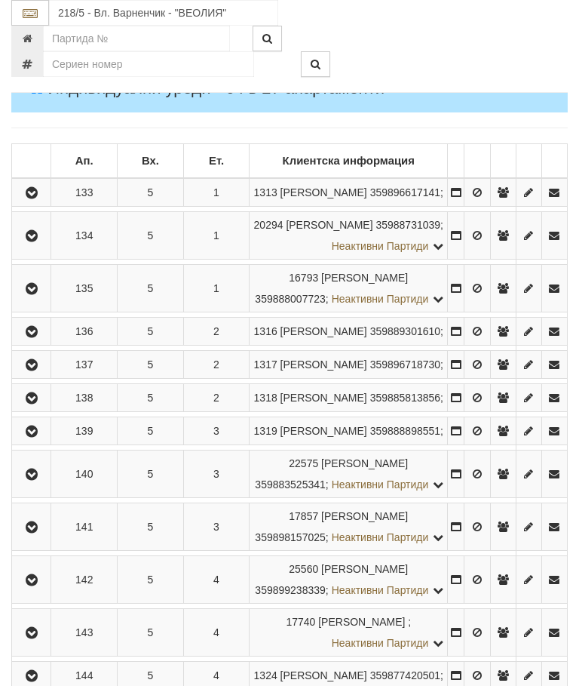
click at [40, 533] on icon "button" at bounding box center [32, 527] width 18 height 11
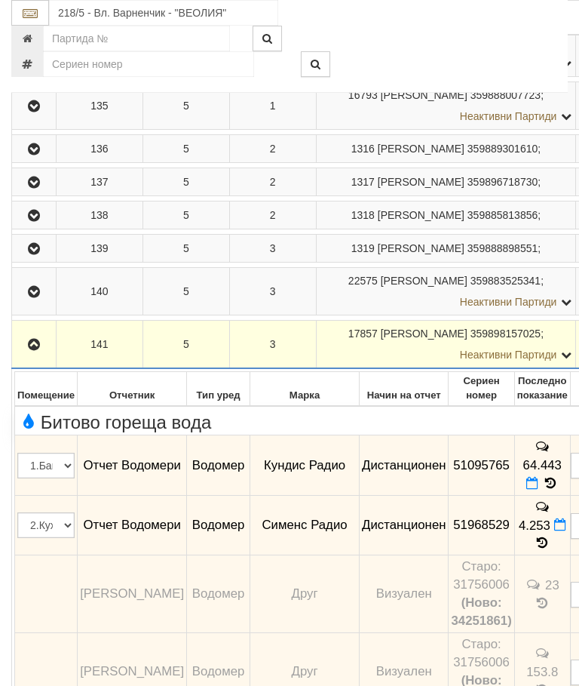
scroll to position [437, 0]
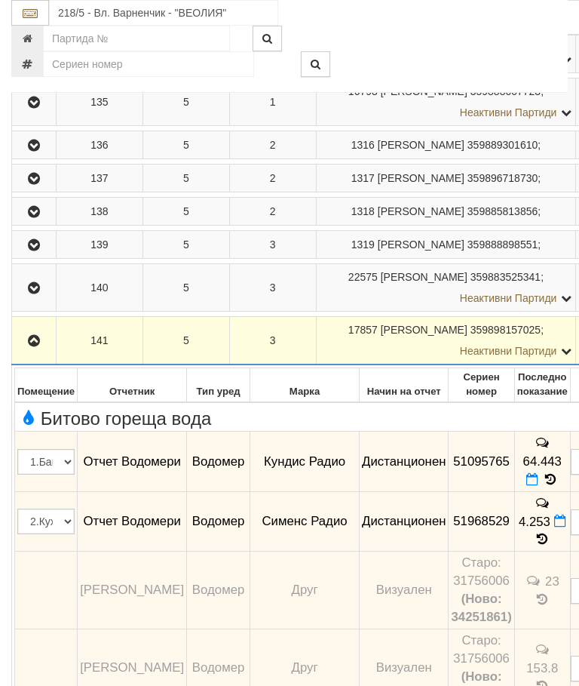
click at [34, 346] on icon "button" at bounding box center [34, 341] width 18 height 11
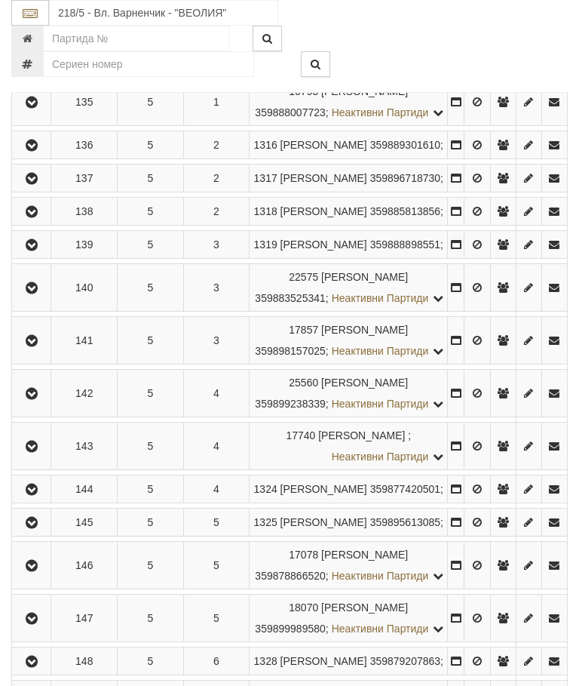
click at [36, 399] on icon "button" at bounding box center [32, 394] width 18 height 11
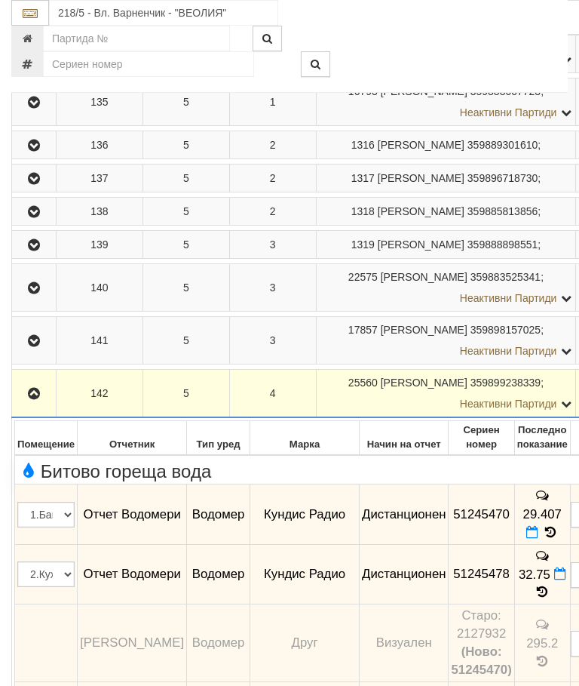
click at [37, 399] on icon "button" at bounding box center [34, 394] width 18 height 11
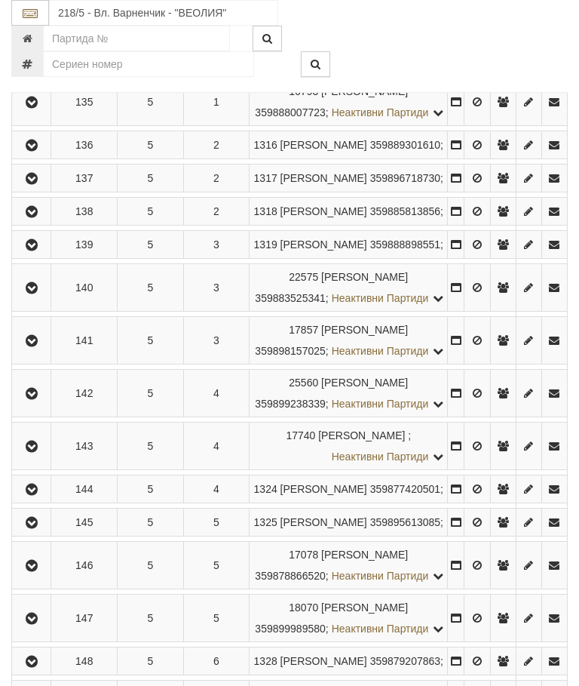
click at [40, 452] on icon "button" at bounding box center [32, 446] width 18 height 11
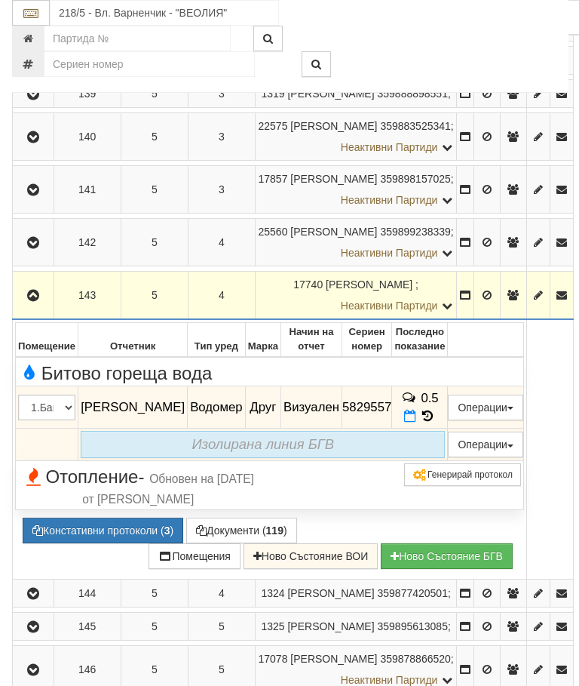
scroll to position [586, 0]
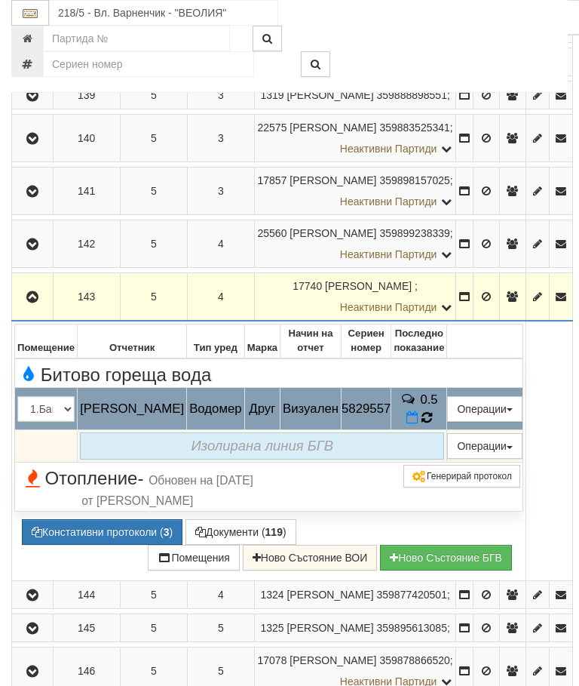
click at [433, 424] on icon at bounding box center [427, 417] width 12 height 14
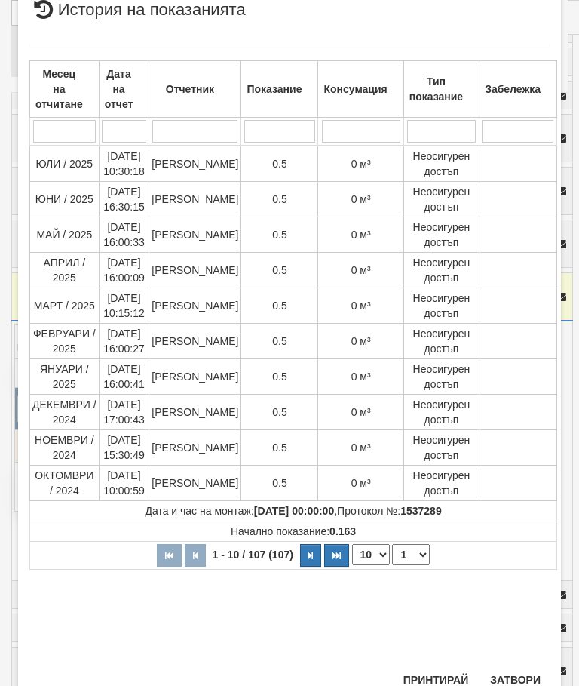
scroll to position [646, 0]
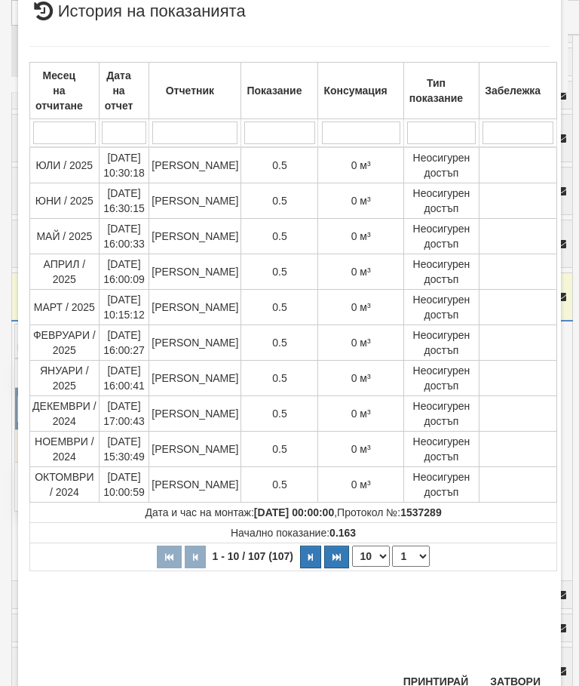
click at [518, 678] on button "Затвори" at bounding box center [515, 681] width 69 height 24
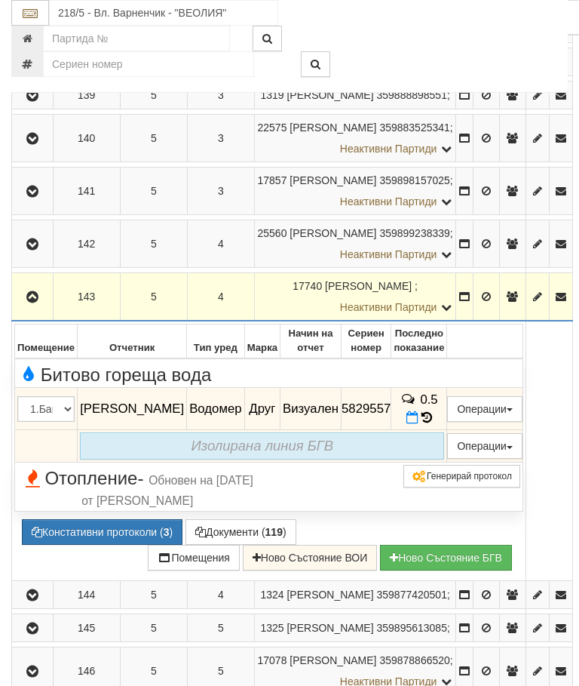
click at [36, 303] on icon "button" at bounding box center [32, 297] width 18 height 11
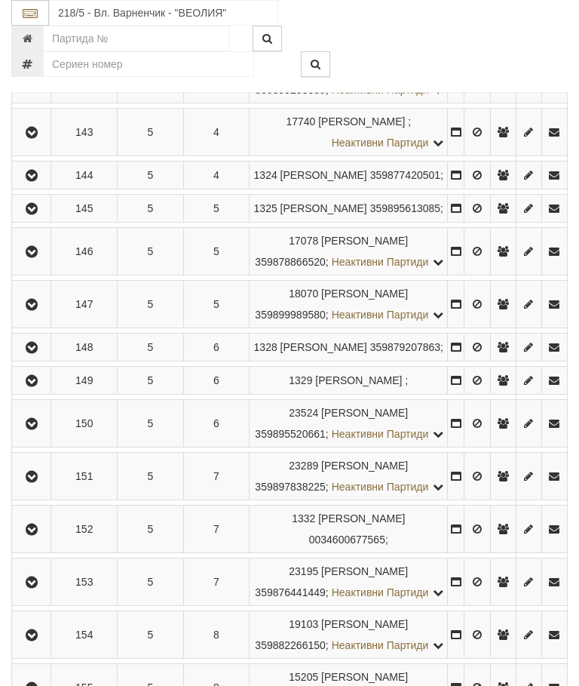
scroll to position [767, 0]
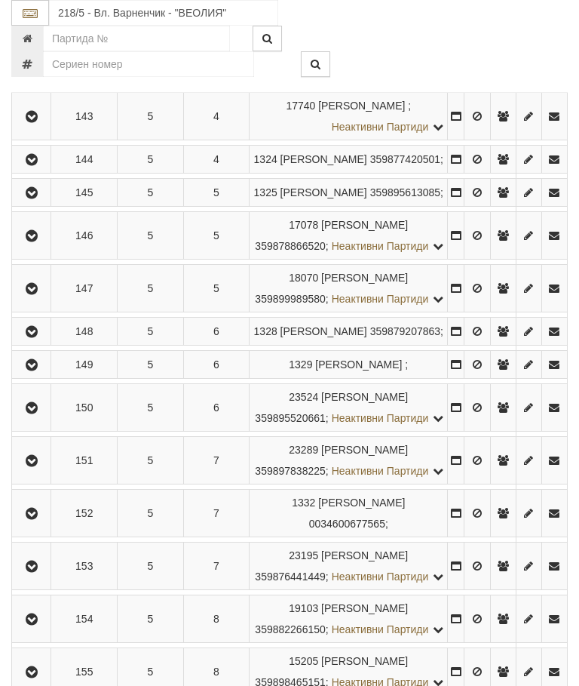
click at [26, 204] on button "button" at bounding box center [31, 192] width 34 height 23
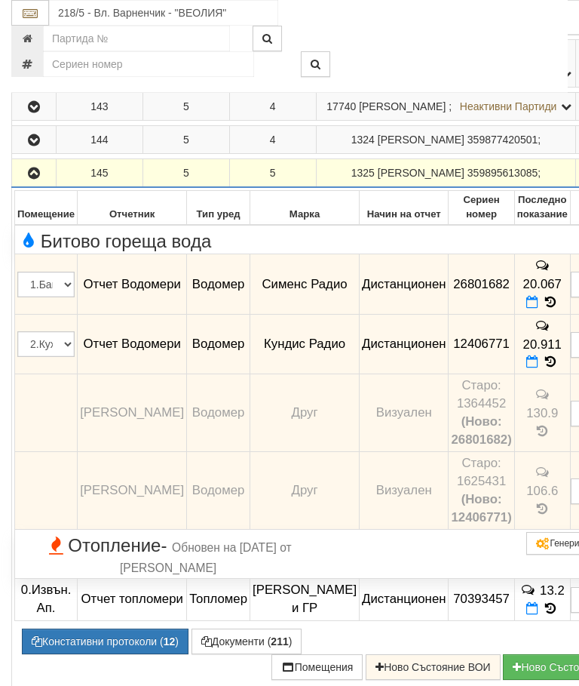
click at [32, 179] on icon "button" at bounding box center [34, 173] width 18 height 11
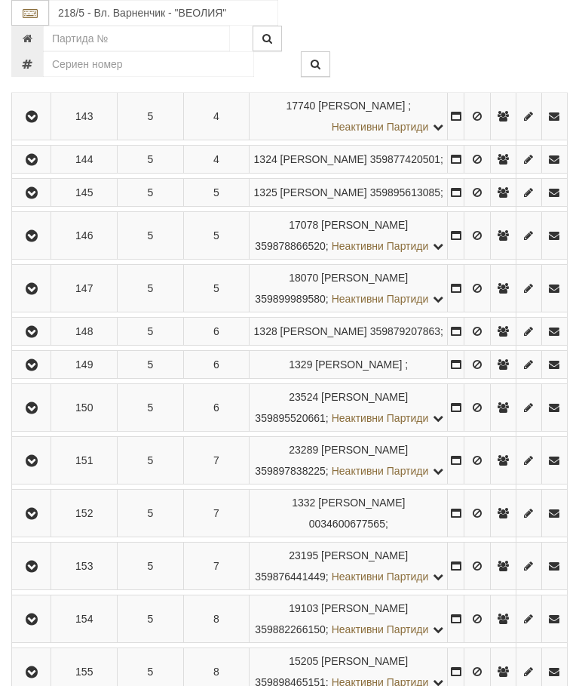
click at [41, 241] on icon "button" at bounding box center [32, 236] width 18 height 11
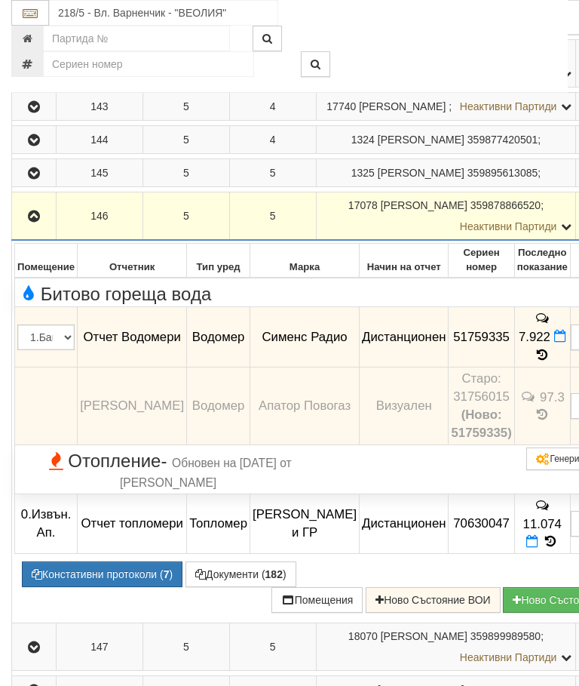
click at [29, 227] on button "button" at bounding box center [33, 215] width 39 height 23
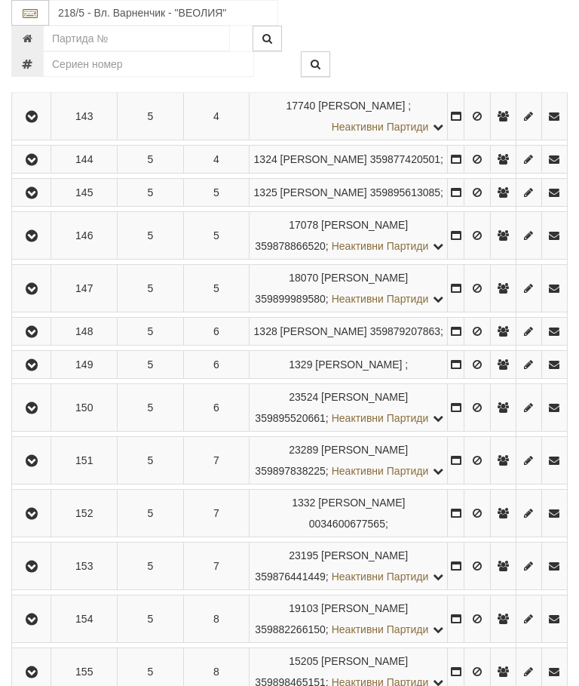
click at [34, 294] on icon "button" at bounding box center [32, 289] width 18 height 11
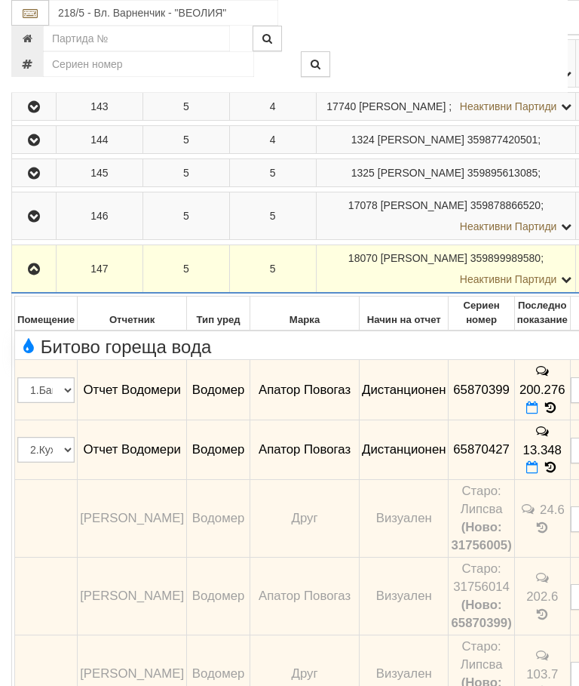
click at [27, 275] on icon "button" at bounding box center [34, 269] width 18 height 11
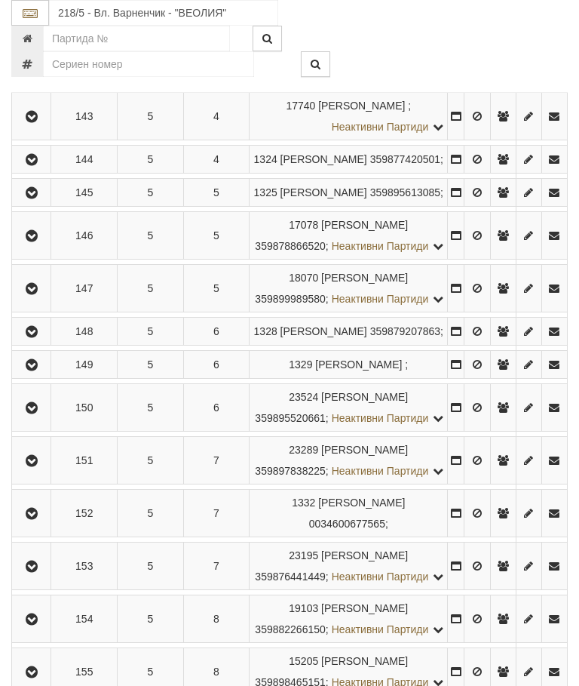
click at [34, 337] on icon "button" at bounding box center [32, 332] width 18 height 11
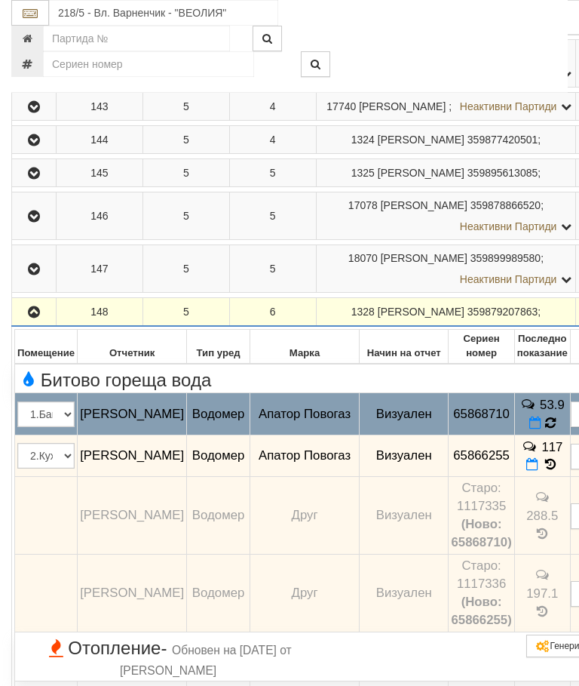
click at [544, 430] on icon at bounding box center [550, 423] width 12 height 14
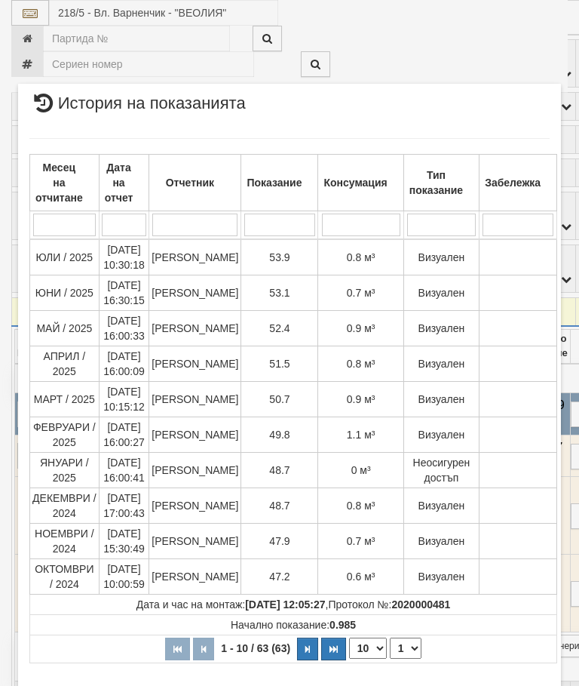
scroll to position [899, 0]
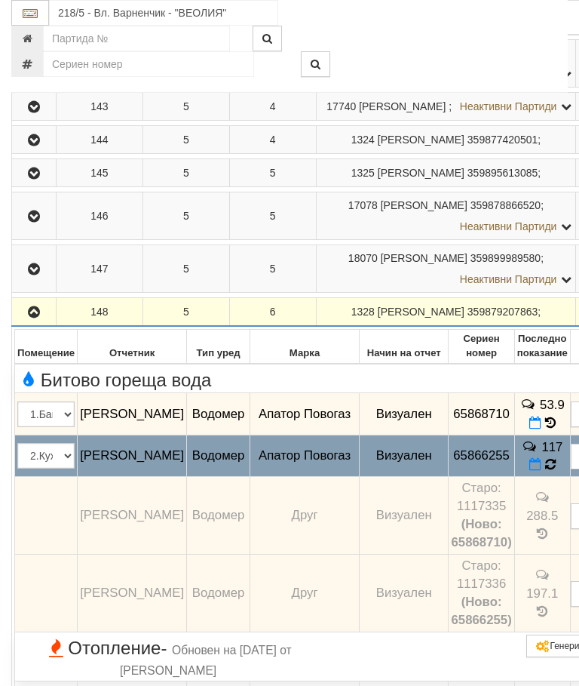
click at [545, 472] on icon at bounding box center [551, 465] width 12 height 14
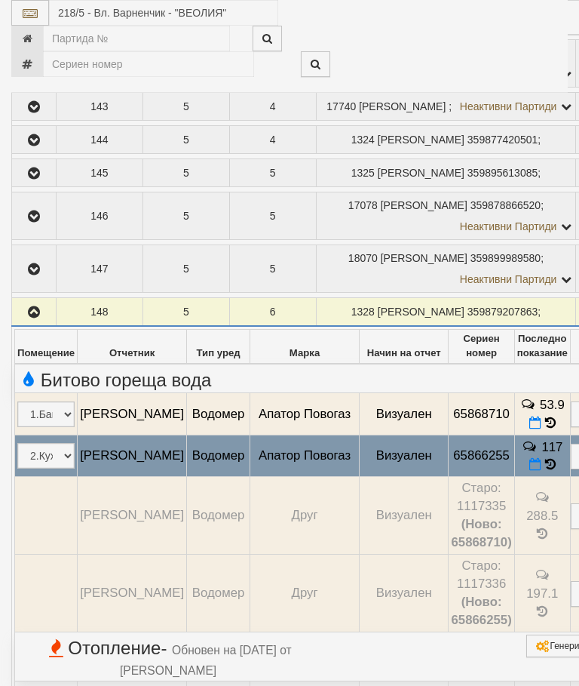
select select "10"
select select "1"
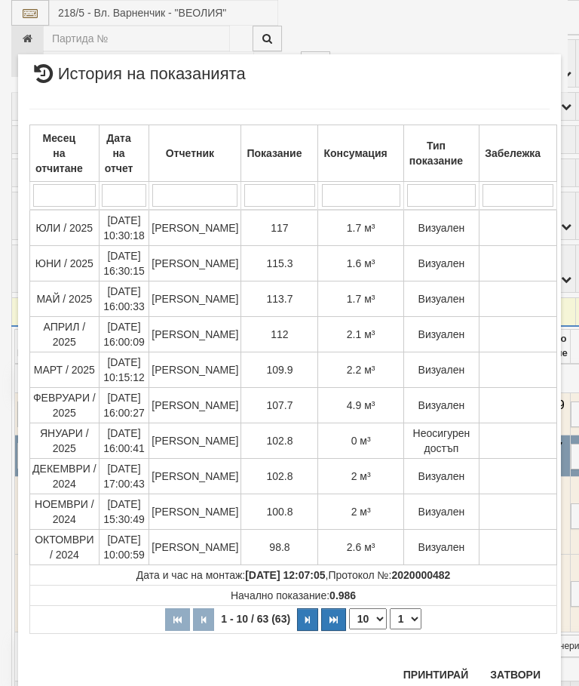
scroll to position [911, 0]
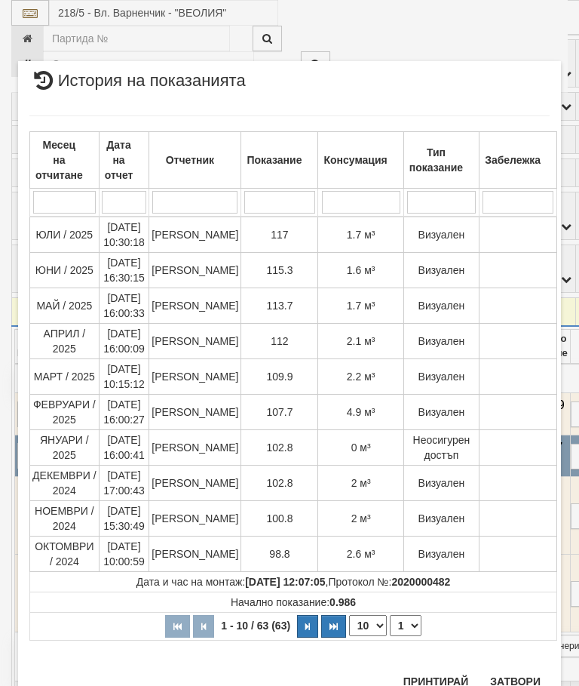
click at [522, 685] on button "Затвори" at bounding box center [515, 681] width 69 height 24
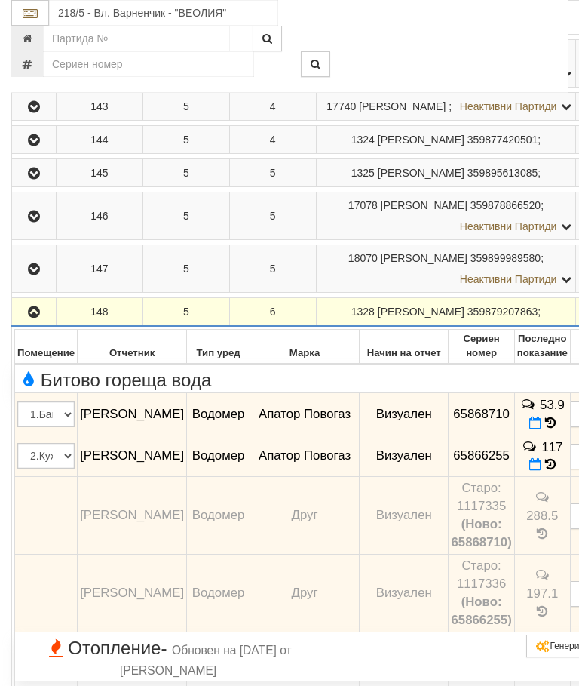
click at [29, 318] on icon "button" at bounding box center [34, 312] width 18 height 11
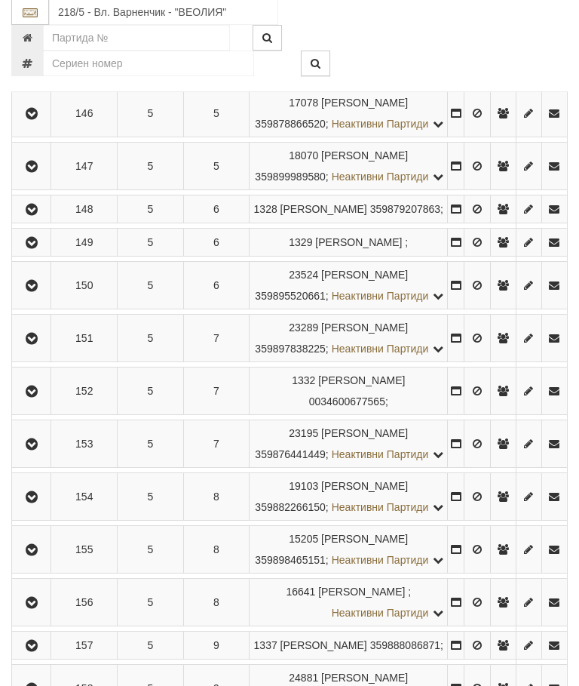
click at [34, 249] on icon "button" at bounding box center [32, 243] width 18 height 11
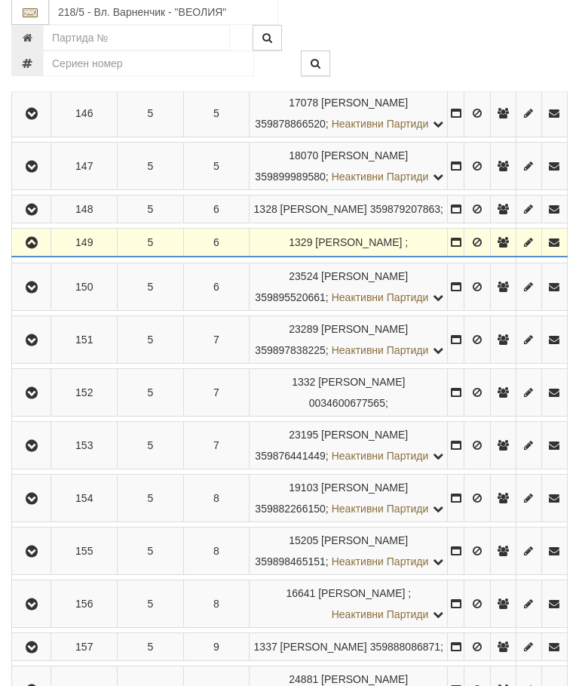
scroll to position [889, 0]
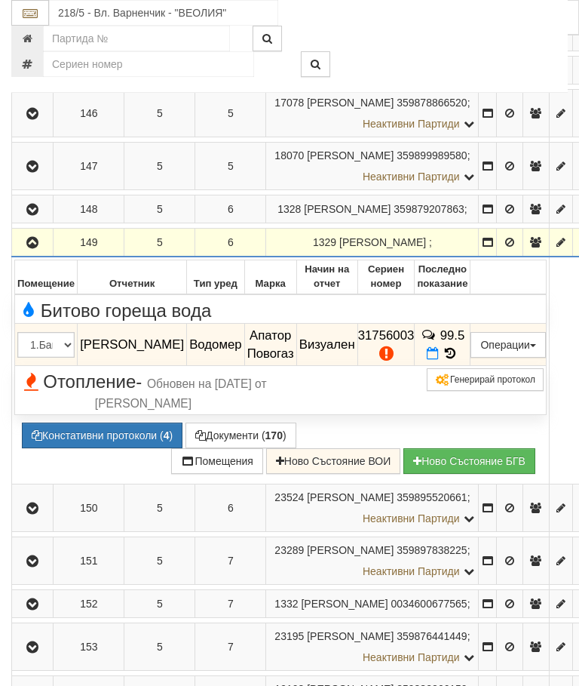
click at [459, 360] on icon at bounding box center [450, 353] width 17 height 13
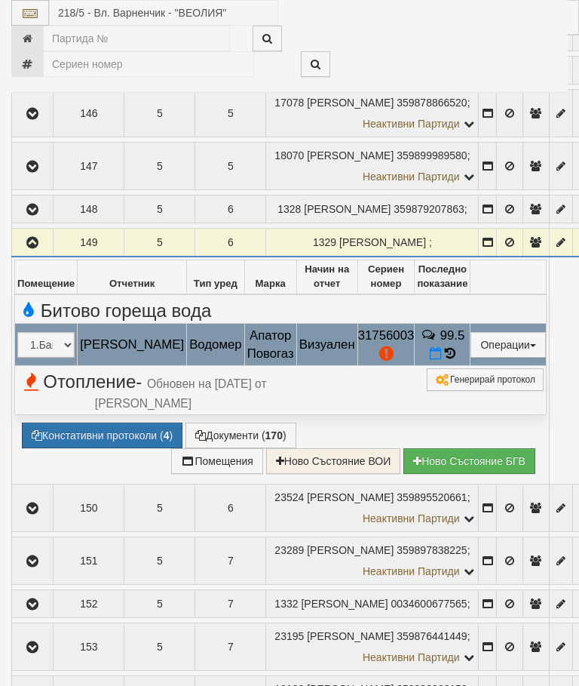
select select "10"
select select "1"
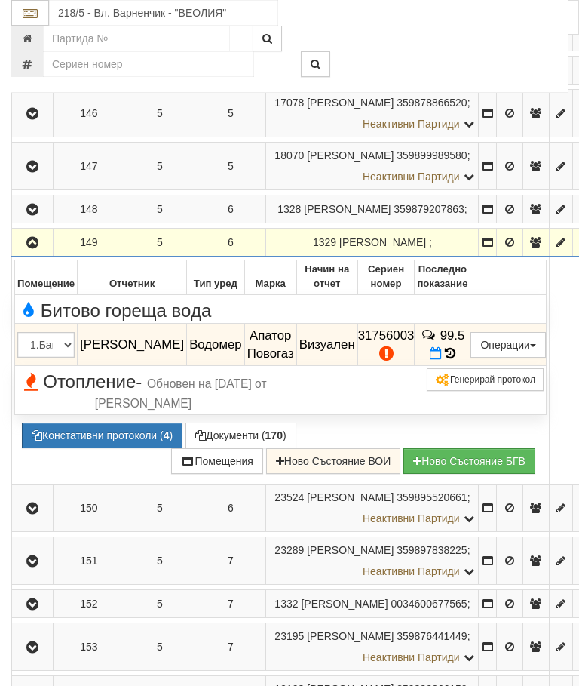
click at [37, 248] on icon "button" at bounding box center [32, 243] width 18 height 11
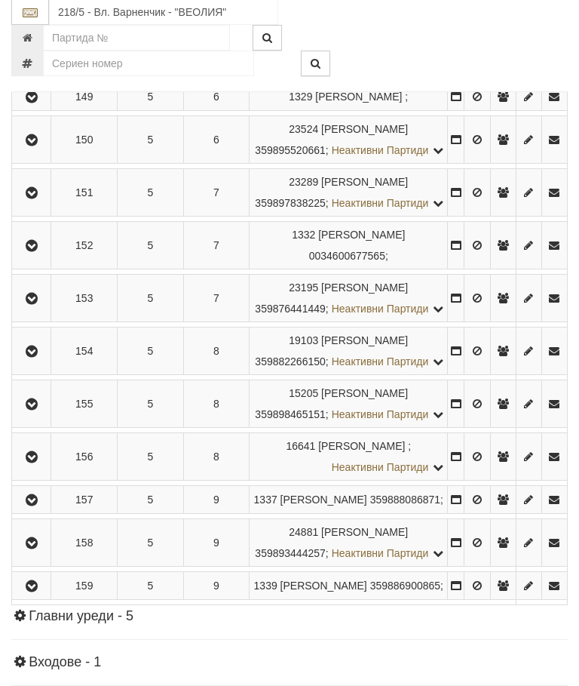
click at [37, 146] on icon "button" at bounding box center [32, 141] width 18 height 11
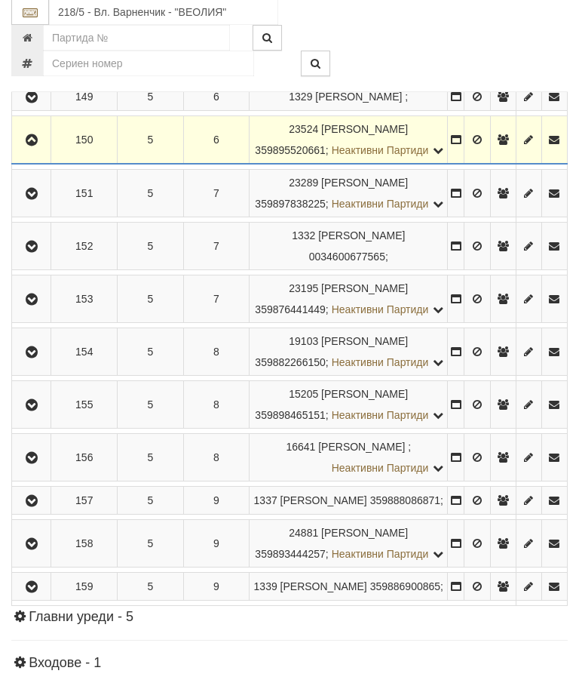
scroll to position [1034, 0]
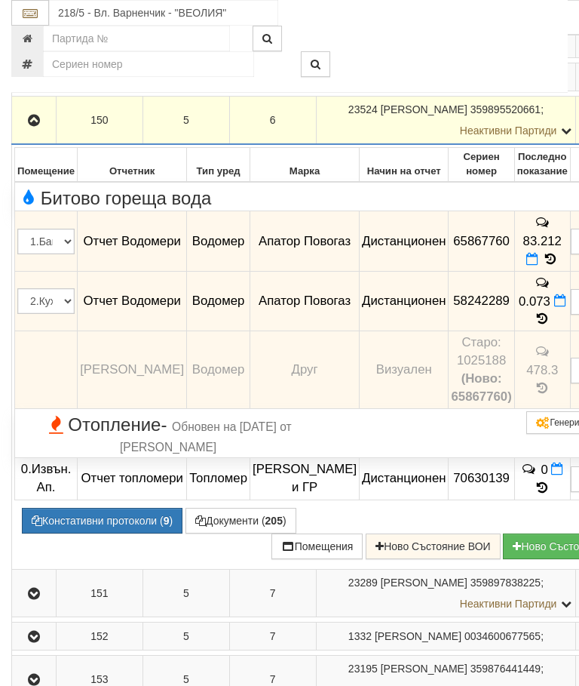
click at [29, 126] on icon "button" at bounding box center [34, 120] width 18 height 11
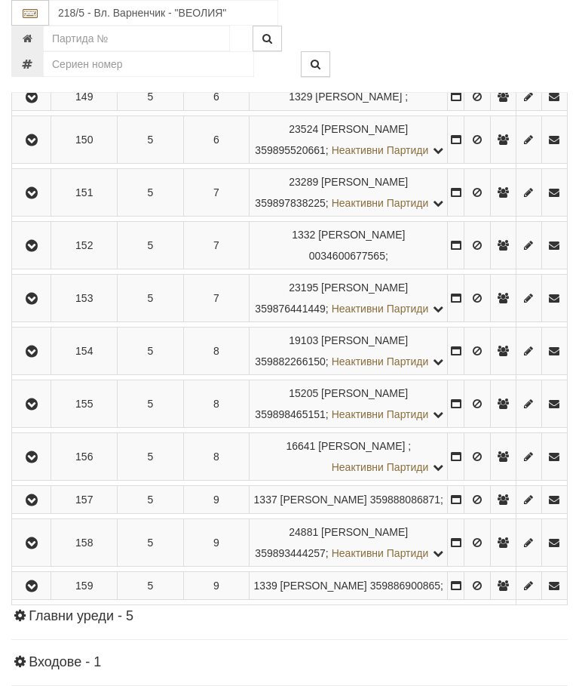
click at [36, 198] on icon "button" at bounding box center [32, 193] width 18 height 11
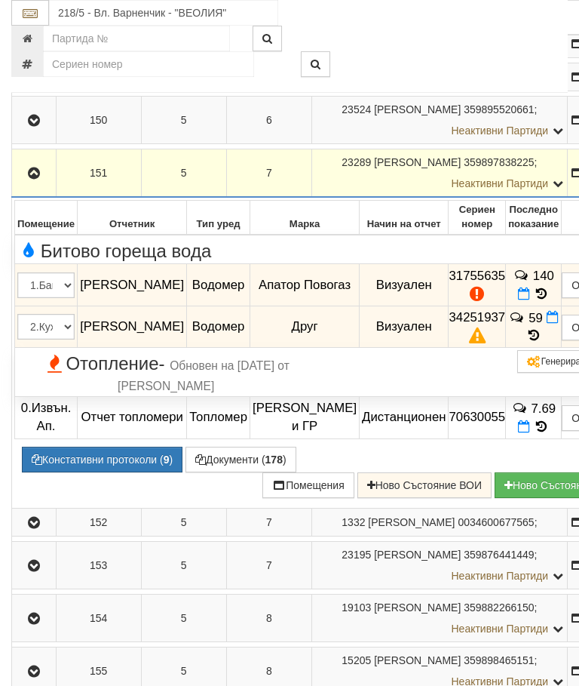
click at [106, 472] on button "Констативни протоколи ( 9 )" at bounding box center [102, 460] width 161 height 26
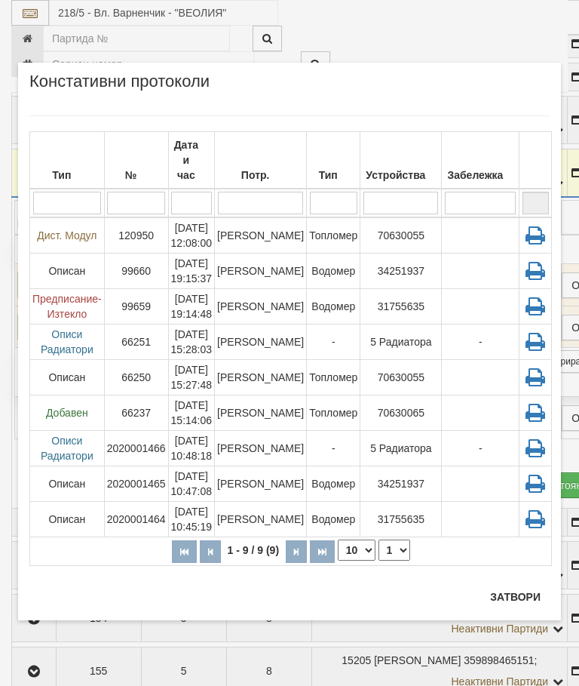
click at [512, 601] on button "Затвори" at bounding box center [515, 597] width 69 height 24
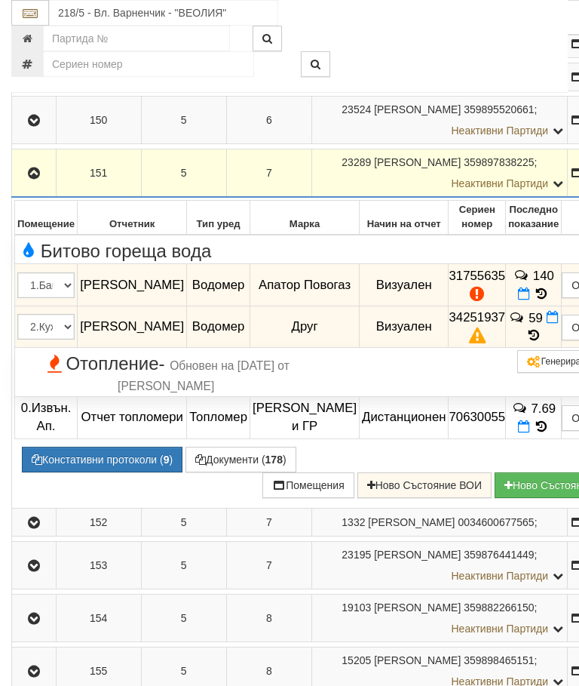
click at [33, 179] on icon "button" at bounding box center [34, 173] width 18 height 11
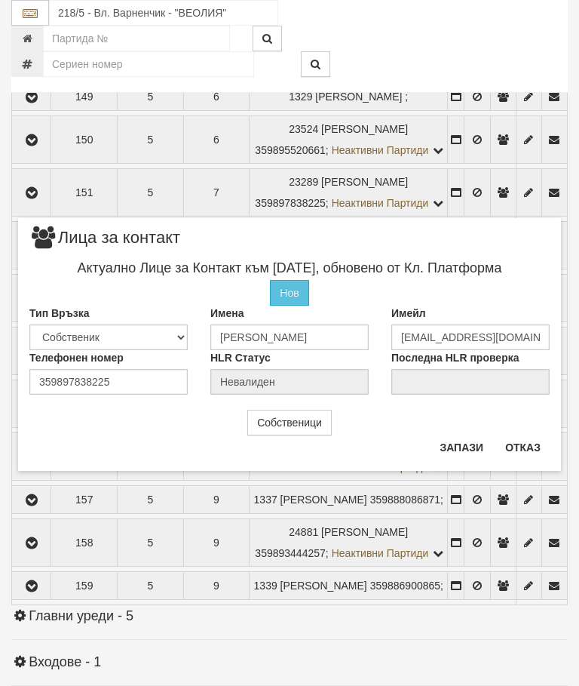
click at [533, 447] on button "Отказ" at bounding box center [523, 447] width 54 height 24
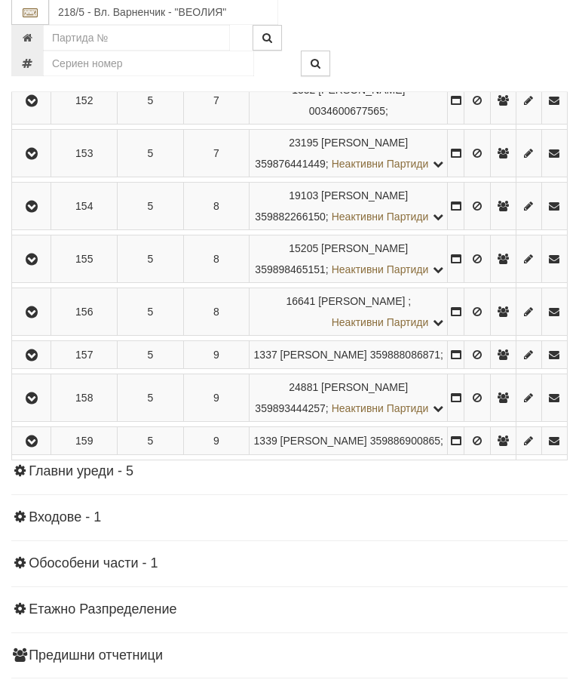
click at [34, 107] on icon "button" at bounding box center [32, 102] width 18 height 11
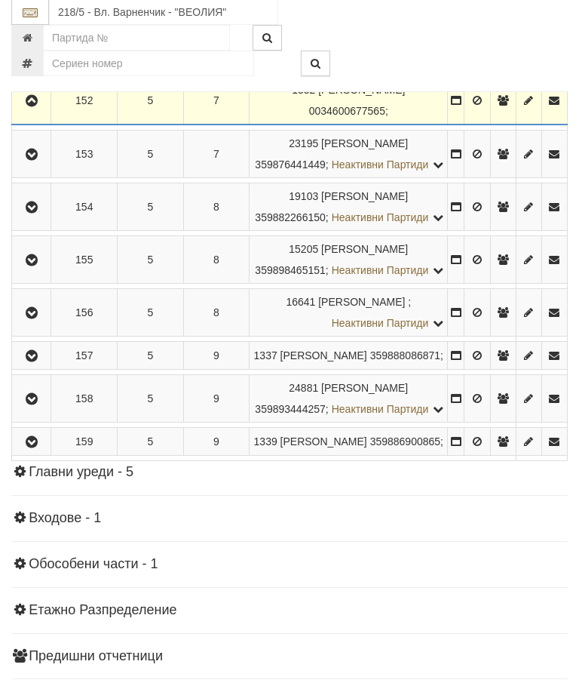
scroll to position [1179, 0]
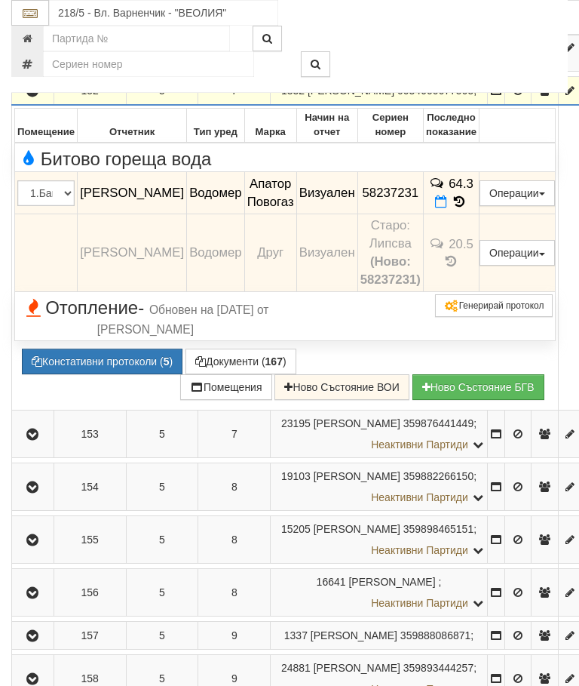
click at [38, 97] on icon "button" at bounding box center [32, 91] width 18 height 11
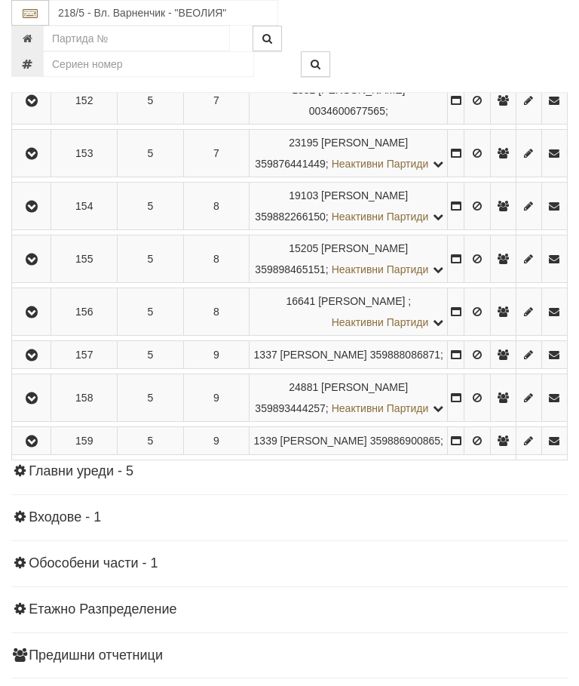
click at [36, 106] on icon "button" at bounding box center [32, 101] width 18 height 11
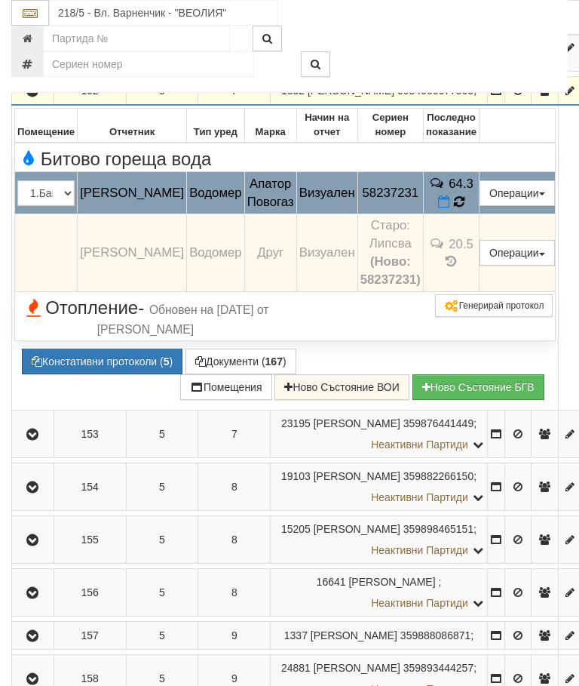
click at [474, 214] on td "64.3" at bounding box center [451, 193] width 56 height 42
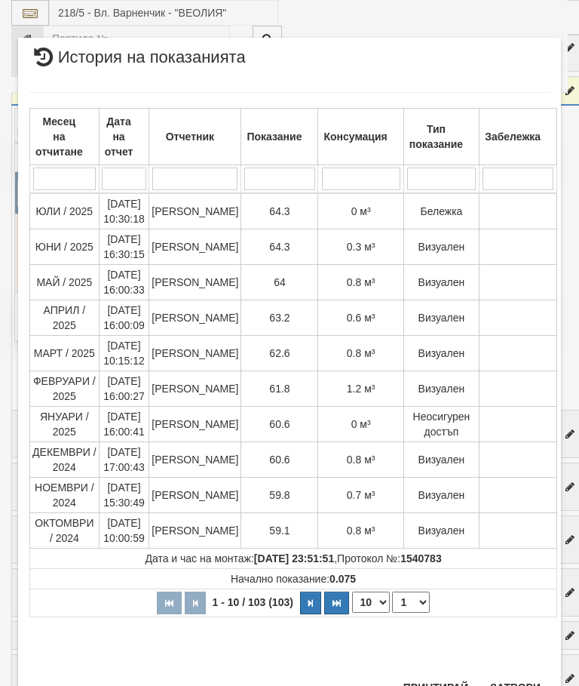
click at [512, 685] on button "Затвори" at bounding box center [515, 687] width 69 height 24
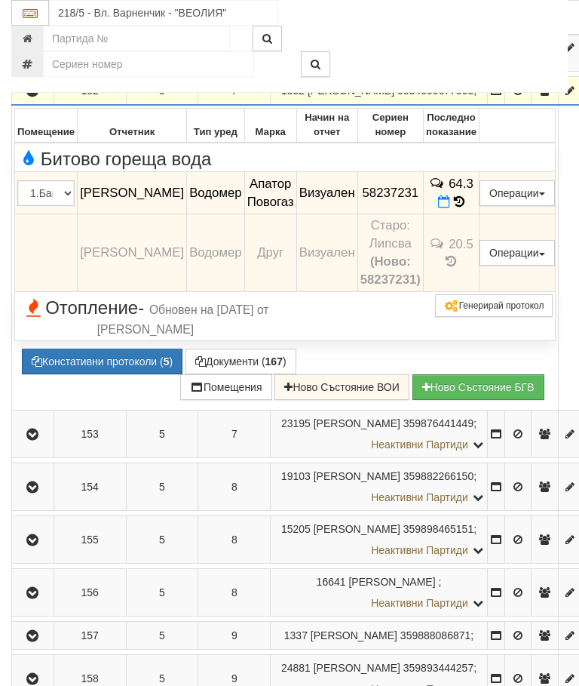
click at [29, 97] on icon "button" at bounding box center [32, 91] width 18 height 11
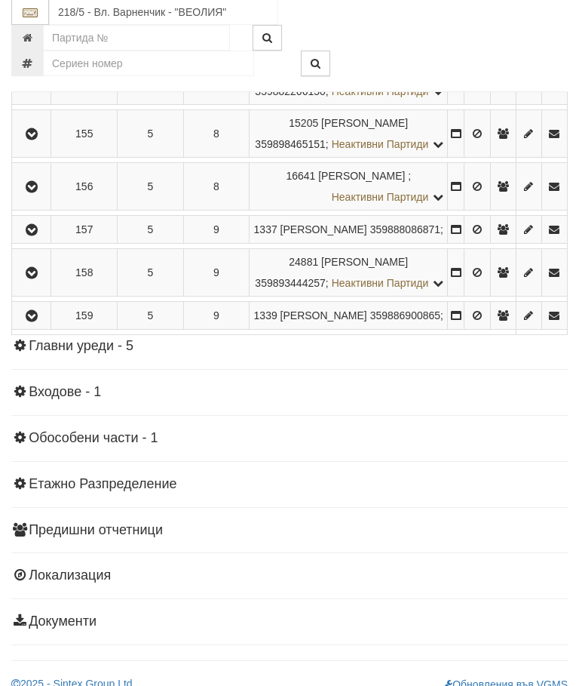
scroll to position [1305, 0]
click at [32, 34] on icon "button" at bounding box center [32, 28] width 18 height 11
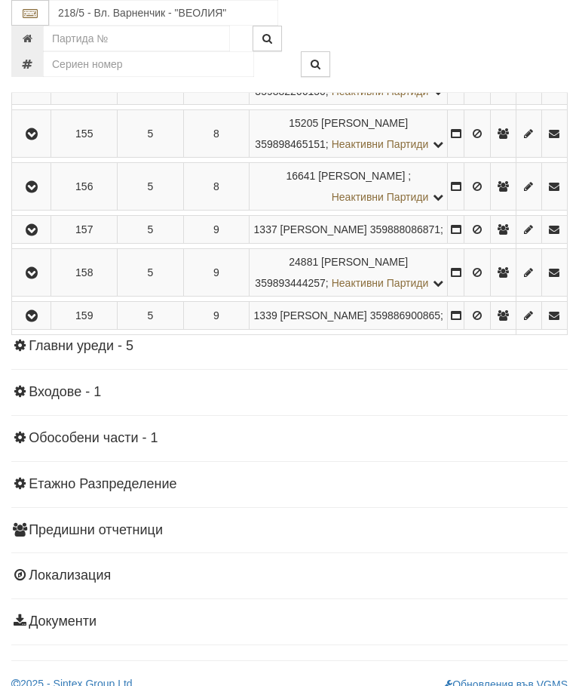
click at [41, 87] on icon "button" at bounding box center [32, 81] width 18 height 11
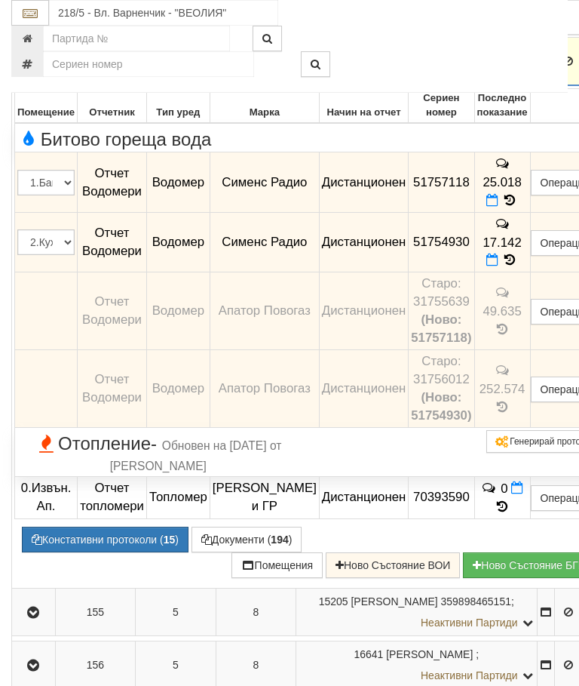
click at [33, 67] on icon "button" at bounding box center [33, 62] width 18 height 11
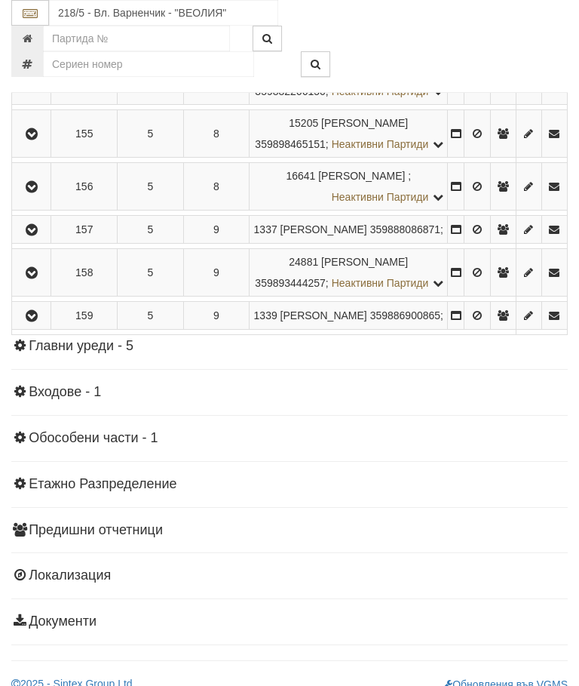
click at [33, 140] on icon "button" at bounding box center [32, 134] width 18 height 11
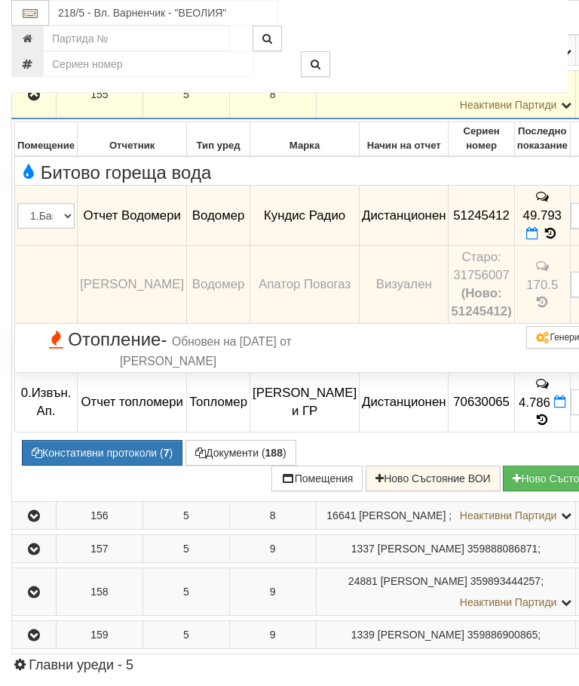
click at [27, 100] on icon "button" at bounding box center [34, 95] width 18 height 11
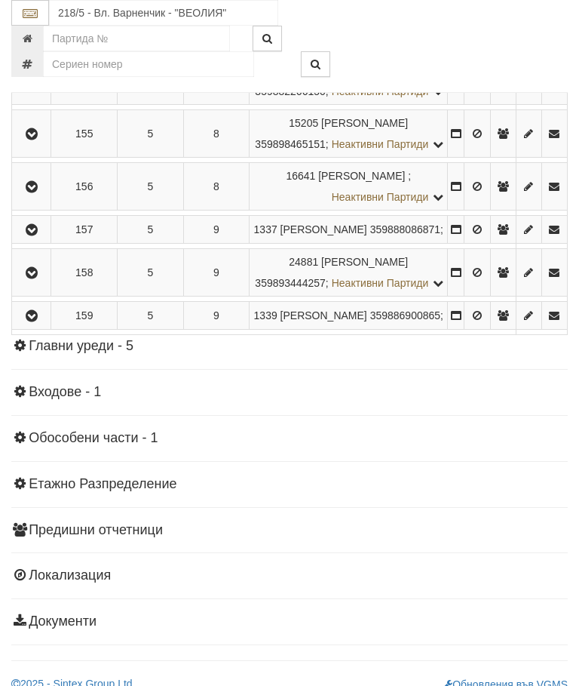
click at [35, 192] on icon "button" at bounding box center [32, 187] width 18 height 11
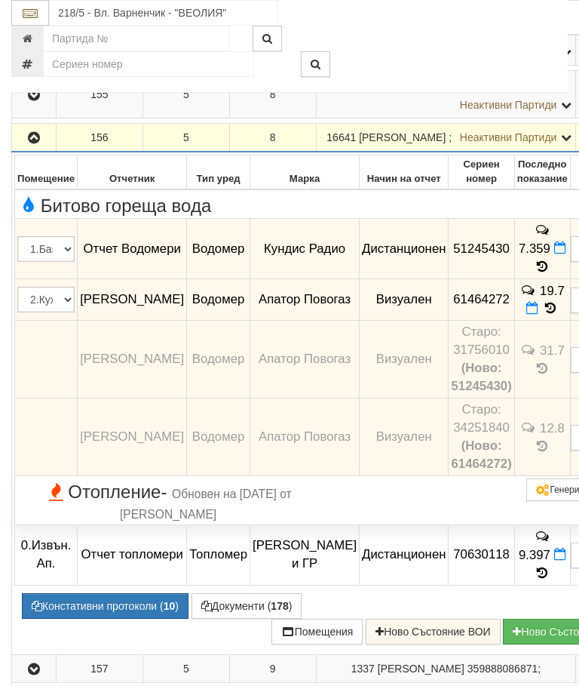
click at [32, 149] on button "button" at bounding box center [33, 137] width 39 height 23
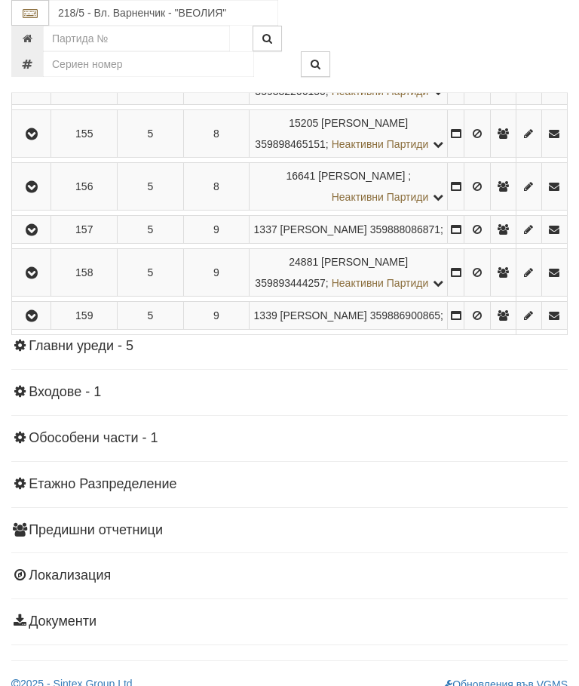
click at [40, 244] on td at bounding box center [31, 230] width 39 height 28
click at [44, 241] on button "button" at bounding box center [31, 229] width 34 height 23
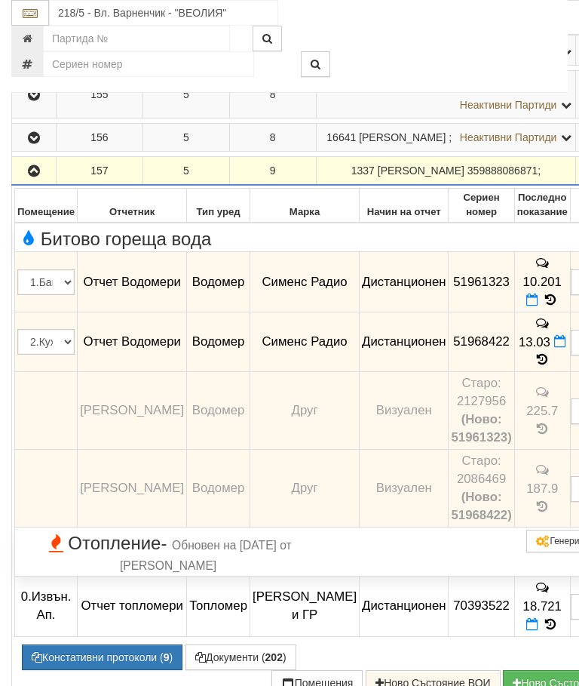
click at [29, 177] on icon "button" at bounding box center [34, 171] width 18 height 11
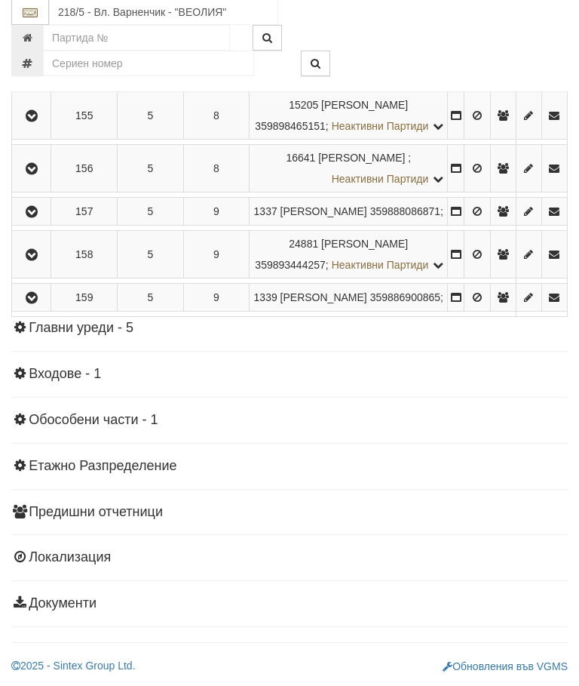
scroll to position [1516, 0]
click at [37, 261] on icon "button" at bounding box center [32, 255] width 18 height 11
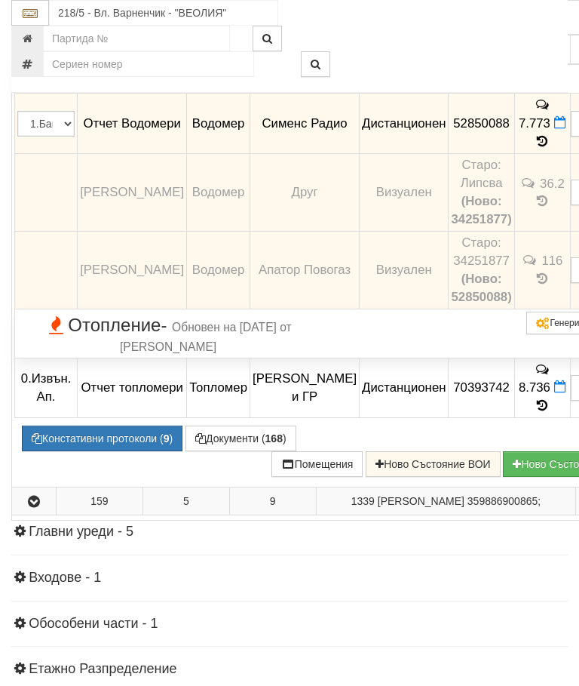
click at [32, 8] on icon "button" at bounding box center [34, 3] width 18 height 11
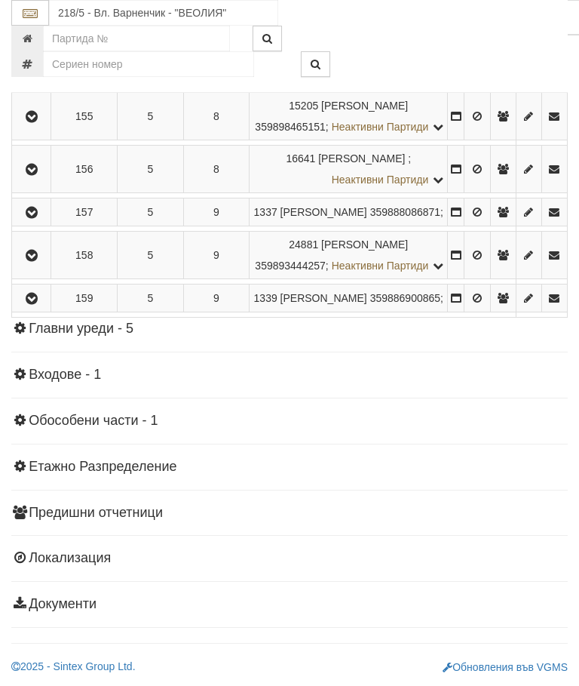
scroll to position [1437, 0]
click at [38, 304] on icon "button" at bounding box center [32, 298] width 18 height 11
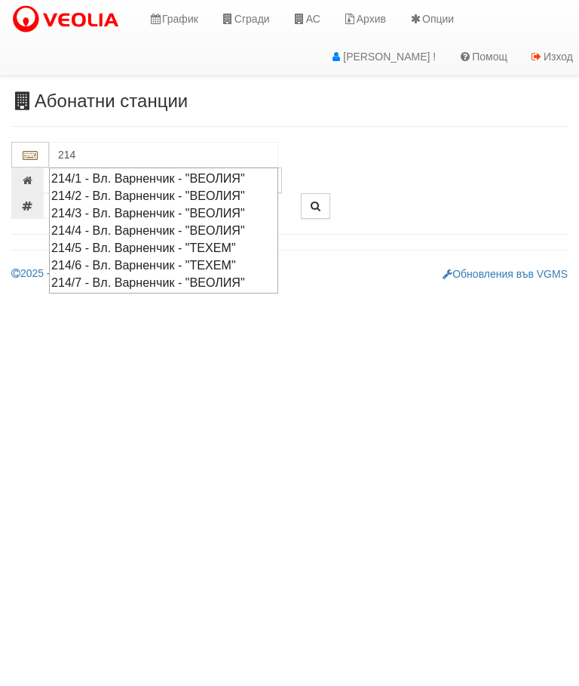
click at [228, 207] on div "214/3 - Вл. Варненчик - "ВЕОЛИЯ"" at bounding box center [163, 212] width 225 height 17
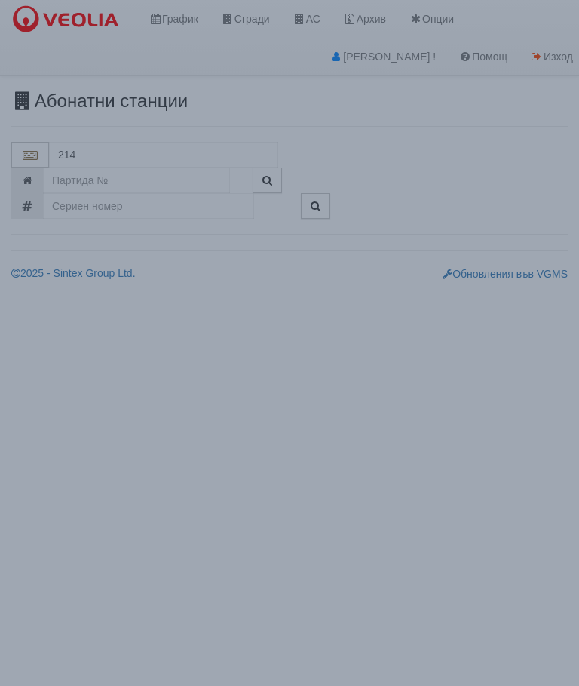
type input "214/3 - Вл. Варненчик - "ВЕОЛИЯ""
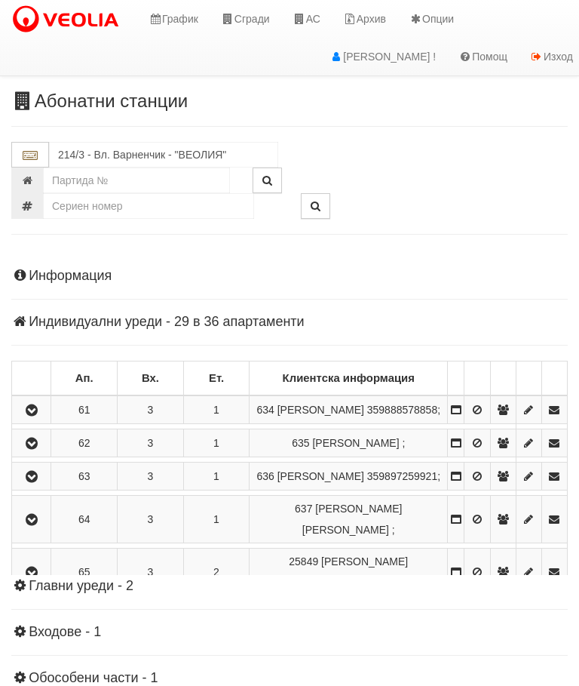
click at [165, 326] on h4 "Индивидуални уреди - 29 в 36 апартаменти" at bounding box center [289, 322] width 557 height 15
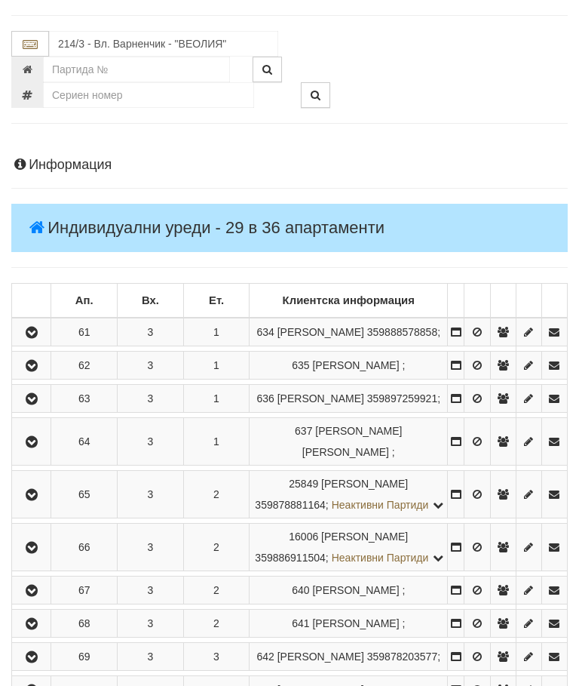
scroll to position [111, 0]
click at [41, 338] on icon "button" at bounding box center [32, 332] width 18 height 11
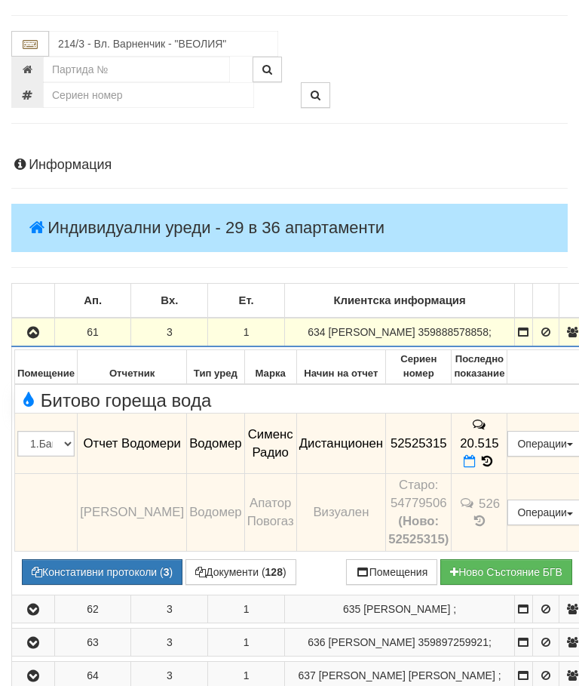
click at [26, 343] on button "button" at bounding box center [33, 332] width 38 height 23
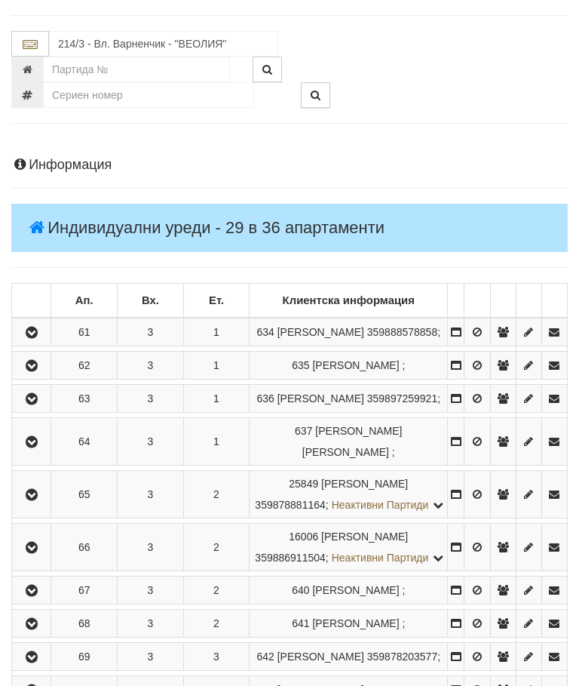
click at [36, 371] on icon "button" at bounding box center [32, 366] width 18 height 11
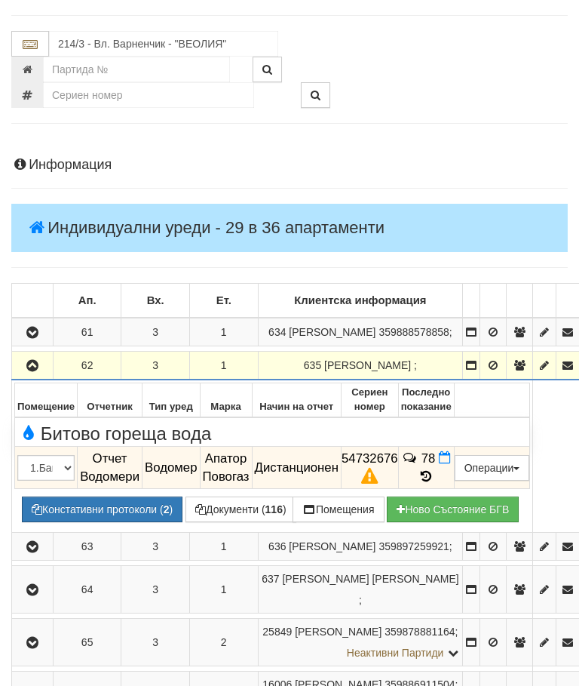
click at [36, 371] on icon "button" at bounding box center [32, 366] width 18 height 11
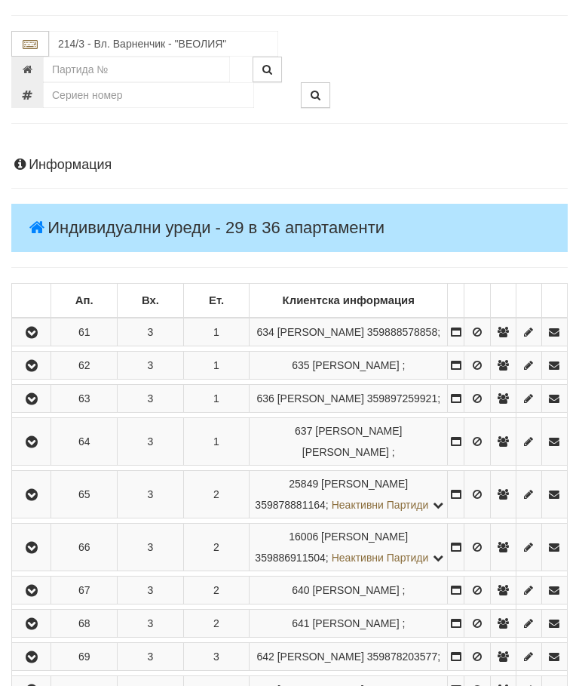
click at [33, 404] on icon "button" at bounding box center [32, 399] width 18 height 11
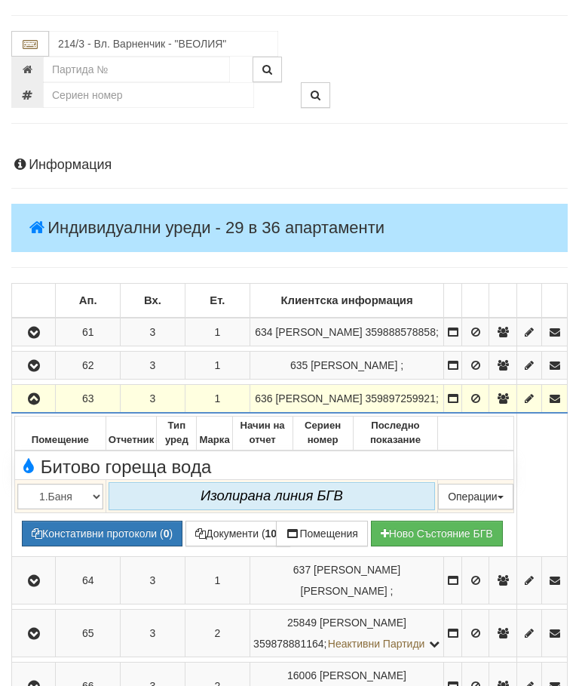
click at [29, 404] on icon "button" at bounding box center [34, 399] width 18 height 11
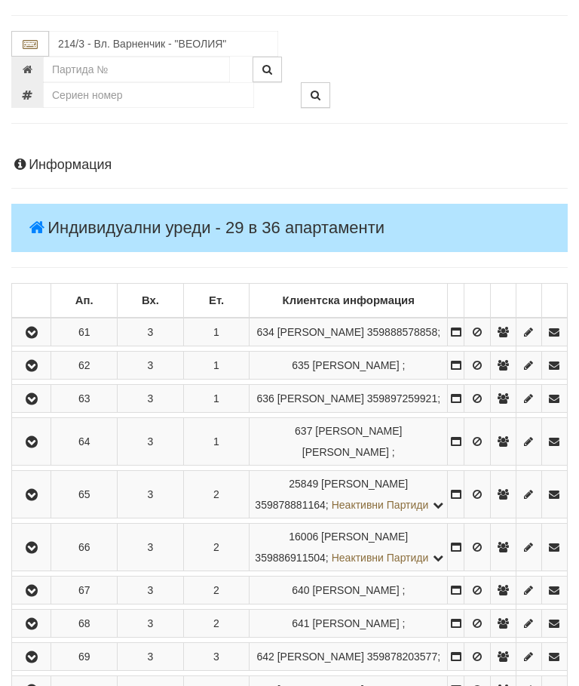
click at [48, 453] on button "button" at bounding box center [31, 441] width 34 height 23
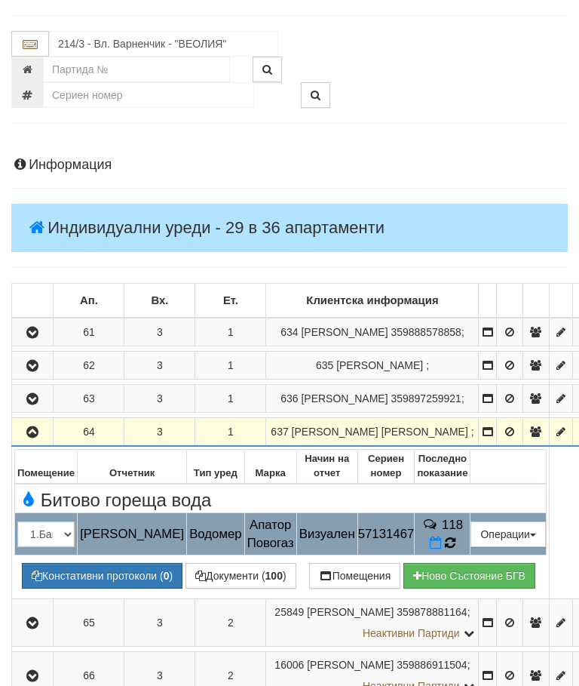
click at [456, 555] on td "118" at bounding box center [443, 534] width 56 height 42
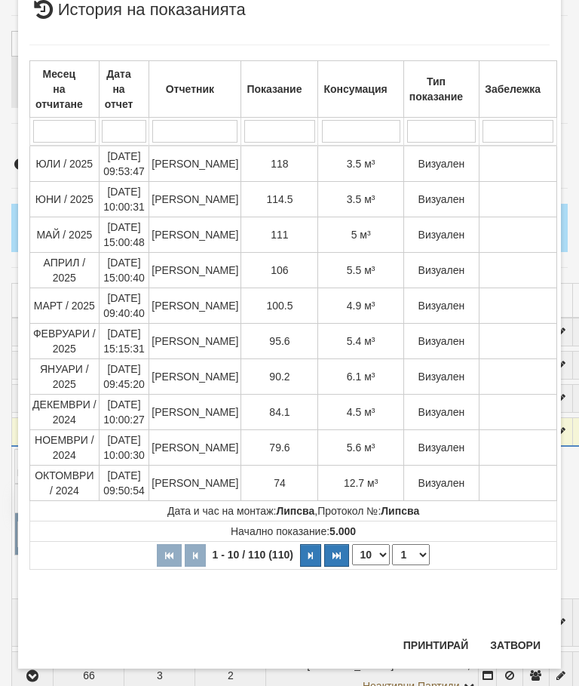
scroll to position [1315, 0]
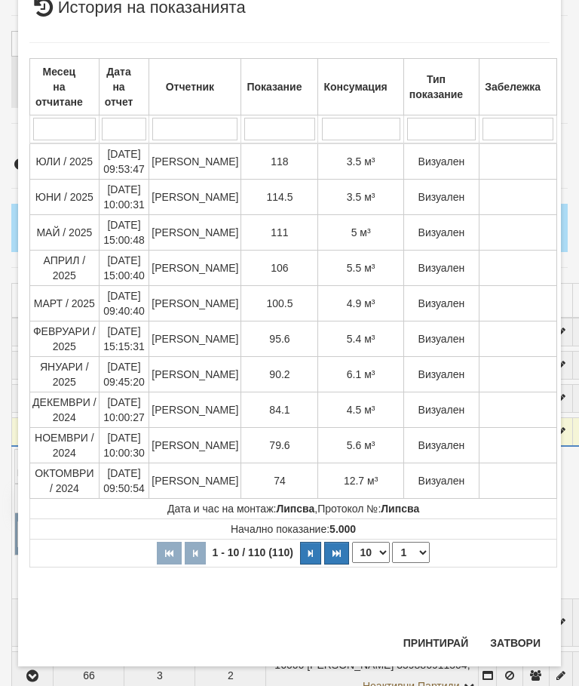
click at [515, 633] on button "Затвори" at bounding box center [515, 643] width 69 height 24
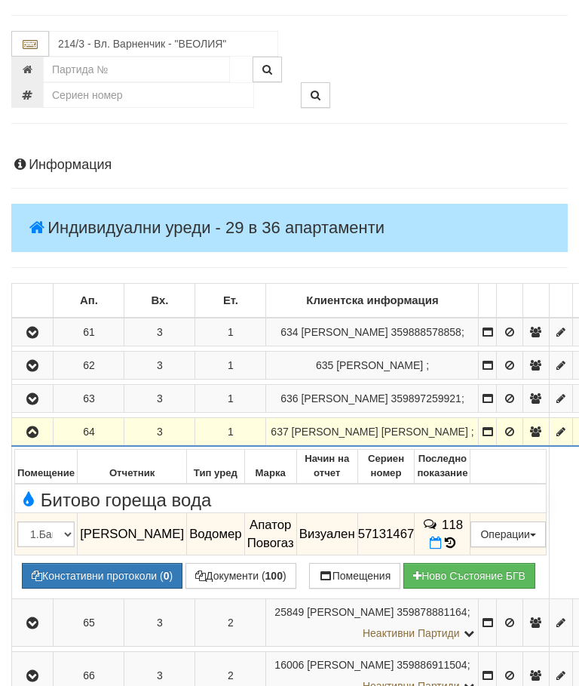
click at [33, 438] on icon "button" at bounding box center [32, 432] width 18 height 11
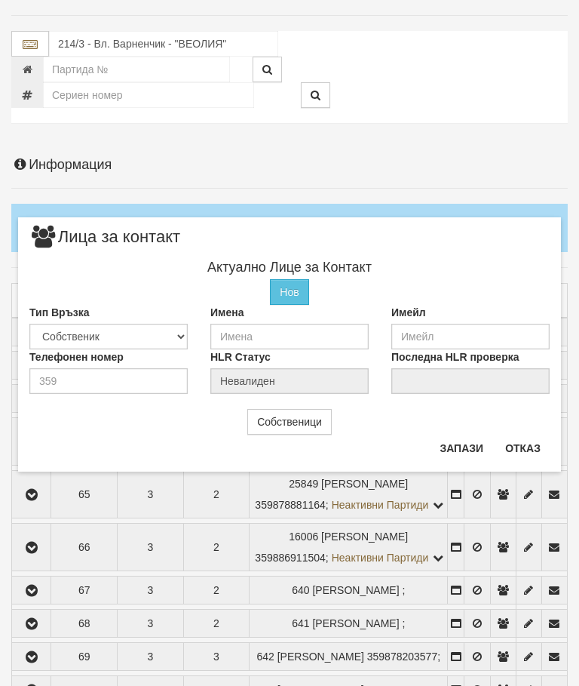
click at [533, 449] on button "Отказ" at bounding box center [523, 448] width 54 height 24
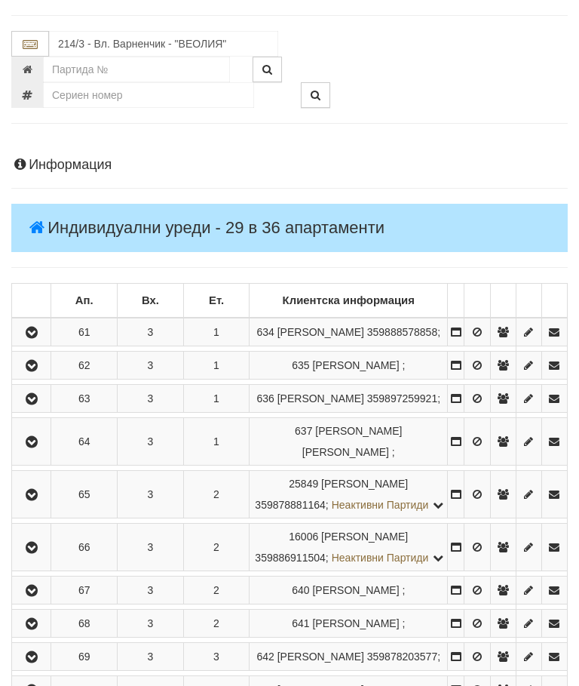
click at [34, 500] on icon "button" at bounding box center [32, 495] width 18 height 11
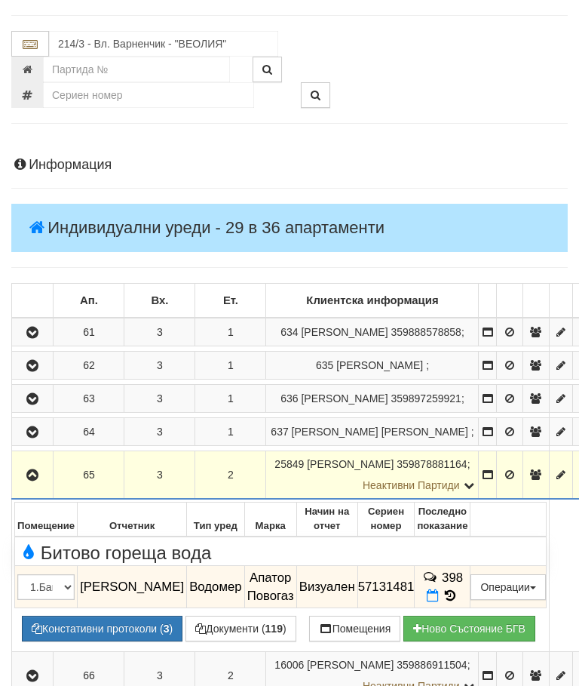
click at [456, 608] on td "398" at bounding box center [443, 587] width 56 height 42
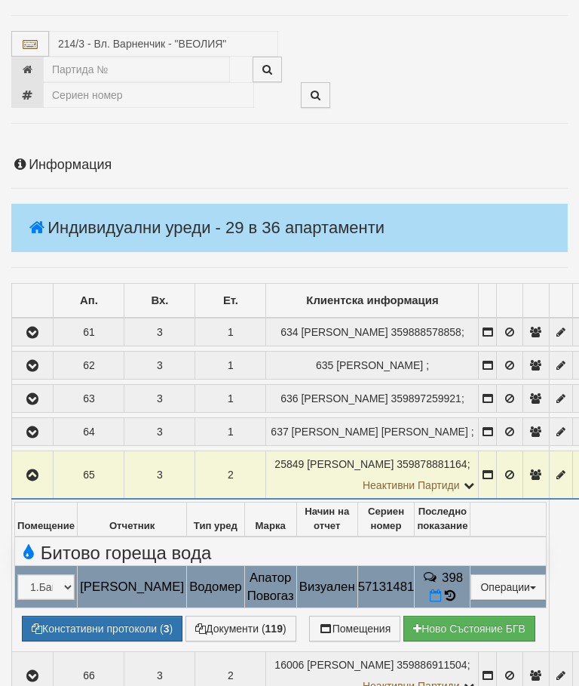
select select "10"
select select "1"
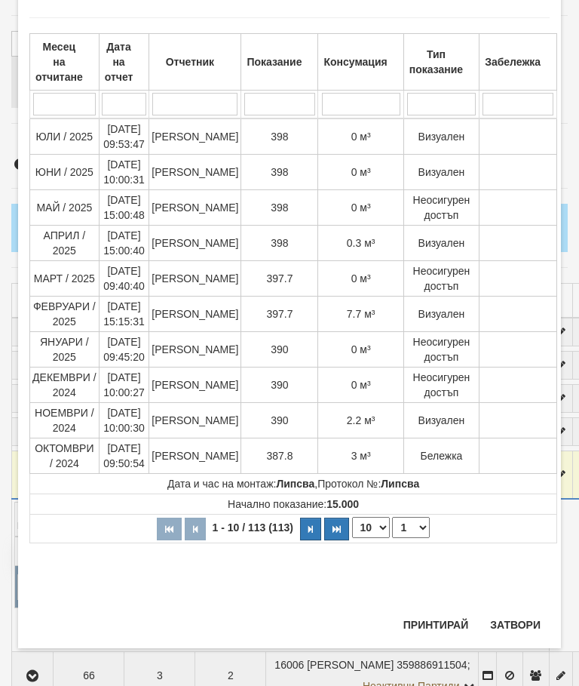
scroll to position [1270, 0]
click at [516, 625] on button "Затвори" at bounding box center [515, 625] width 69 height 24
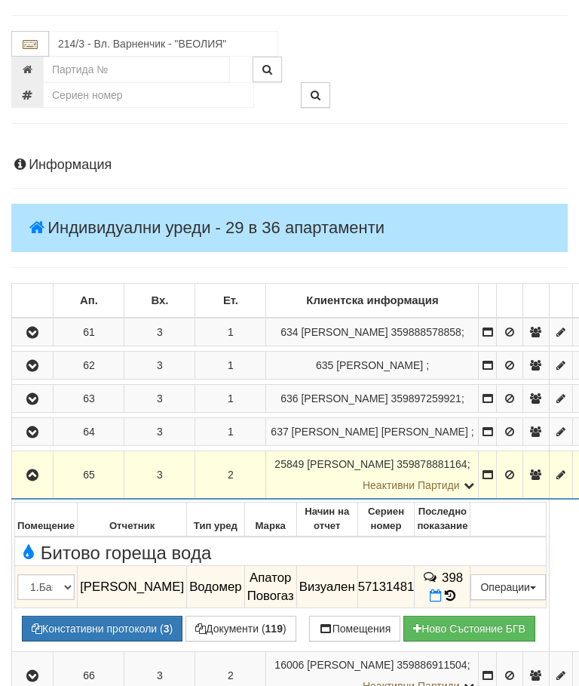
click at [39, 481] on icon "button" at bounding box center [32, 475] width 18 height 11
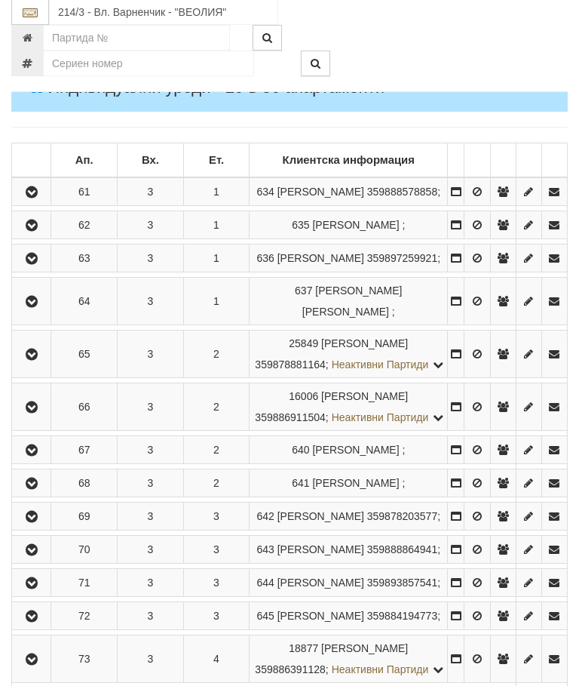
scroll to position [249, 0]
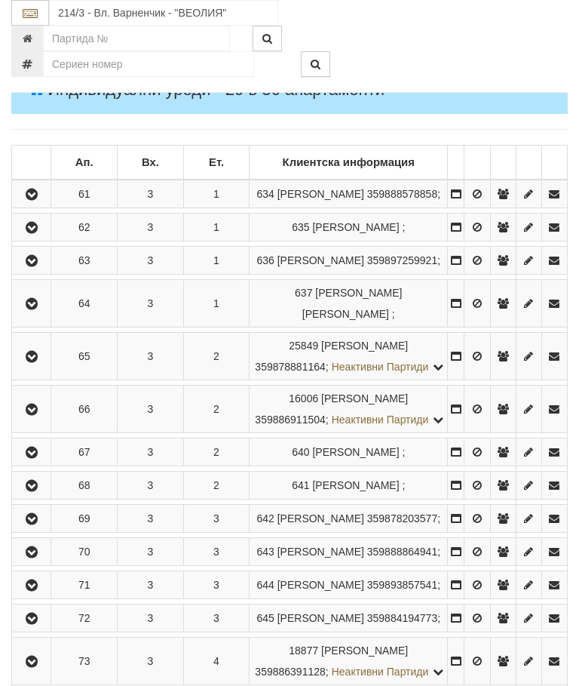
click at [41, 415] on icon "button" at bounding box center [32, 409] width 18 height 11
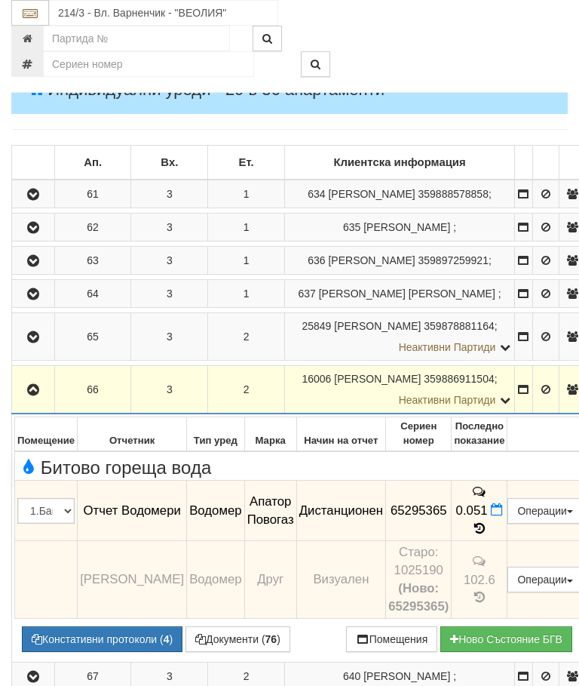
click at [38, 395] on icon "button" at bounding box center [33, 390] width 18 height 11
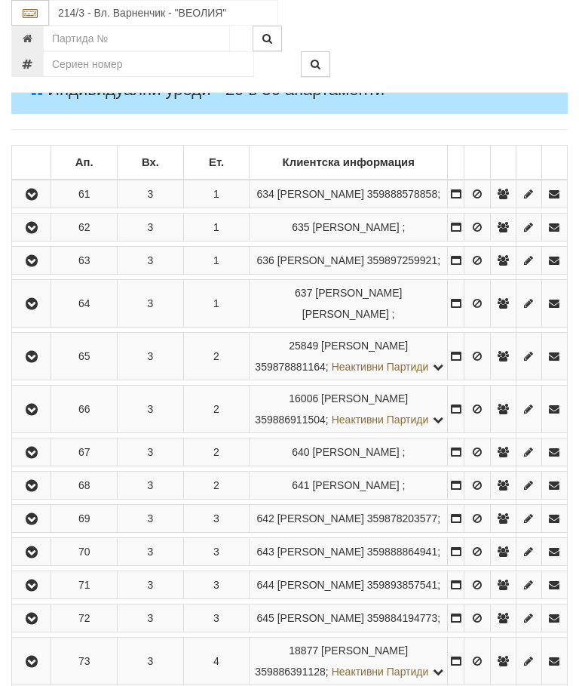
click at [41, 463] on button "button" at bounding box center [31, 452] width 34 height 23
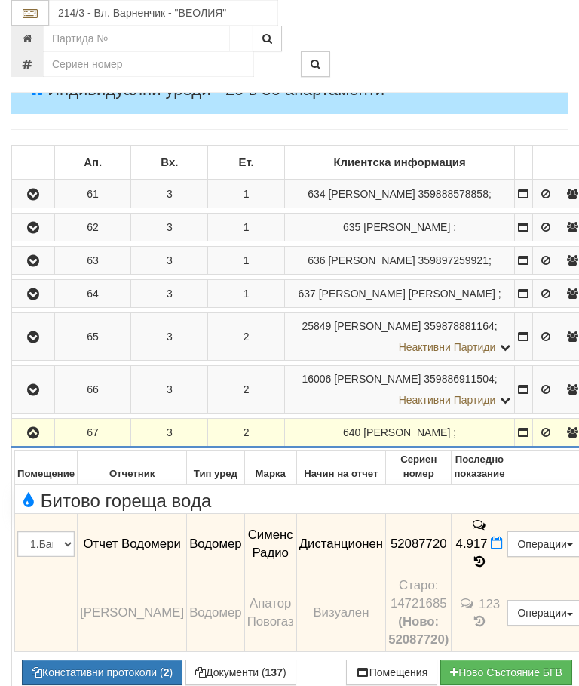
click at [34, 444] on button "button" at bounding box center [33, 432] width 38 height 23
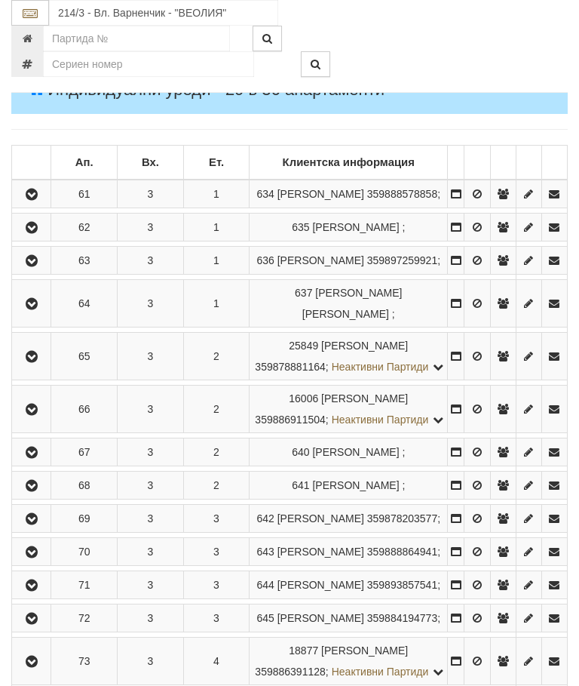
click at [46, 496] on button "button" at bounding box center [31, 485] width 34 height 23
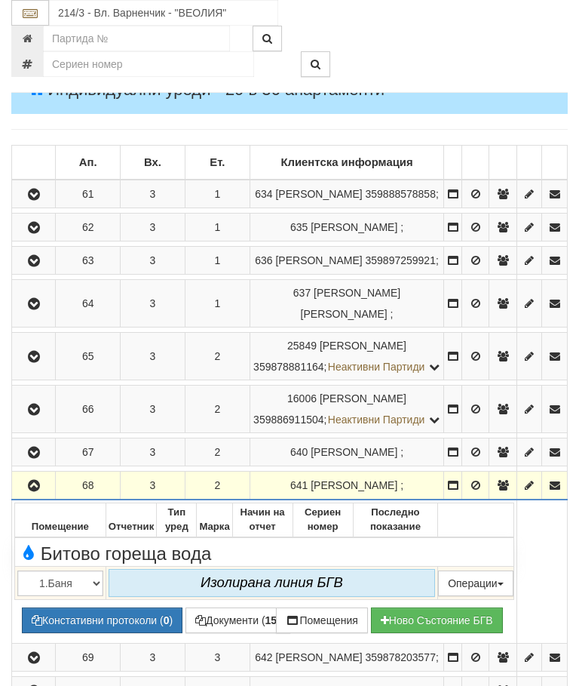
click at [37, 491] on icon "button" at bounding box center [34, 486] width 18 height 11
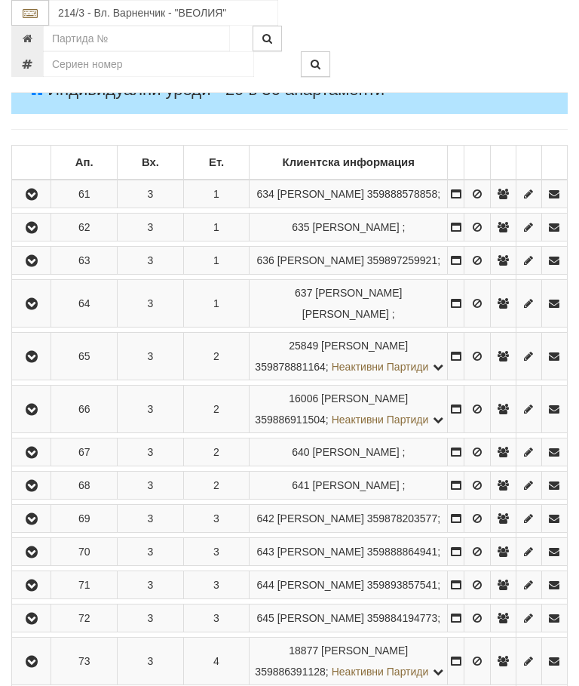
click at [39, 524] on icon "button" at bounding box center [32, 519] width 18 height 11
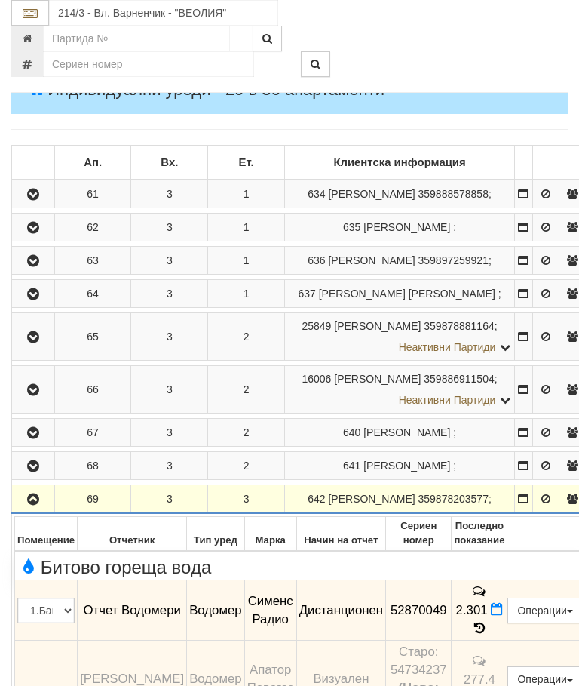
click at [39, 505] on icon "button" at bounding box center [33, 499] width 18 height 11
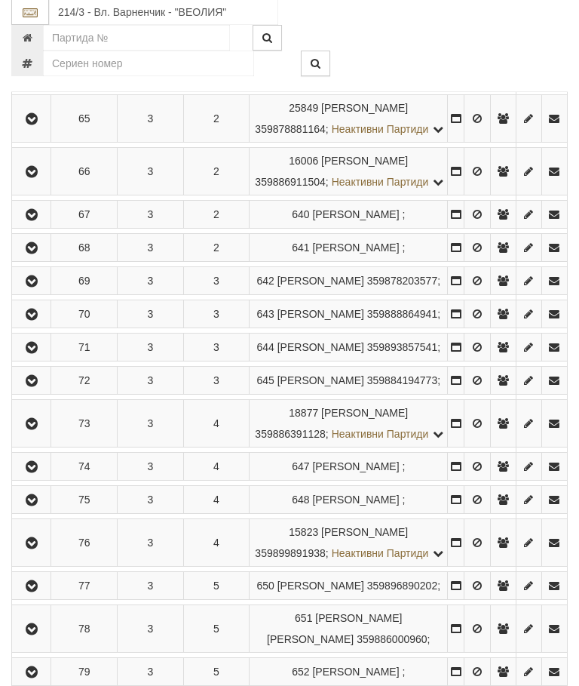
click at [31, 321] on icon "button" at bounding box center [32, 315] width 18 height 11
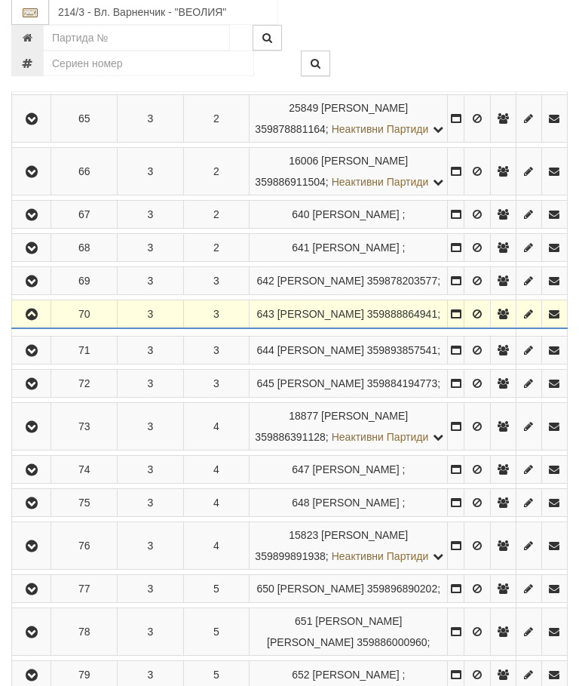
scroll to position [487, 0]
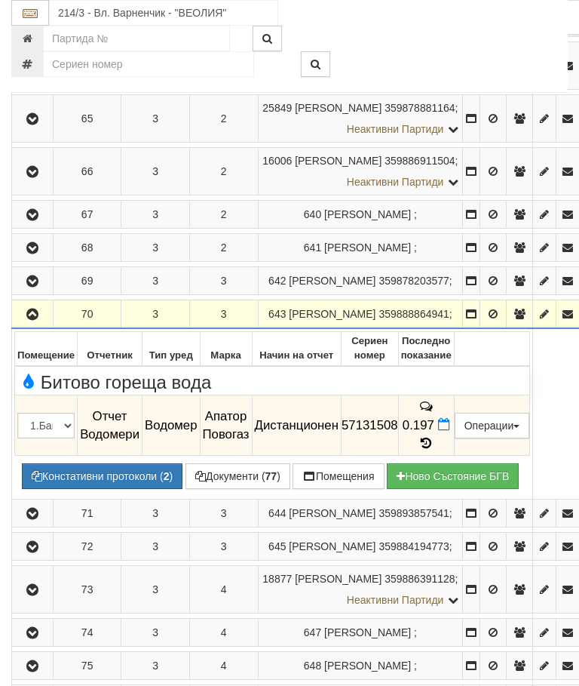
click at [32, 320] on icon "button" at bounding box center [32, 314] width 18 height 11
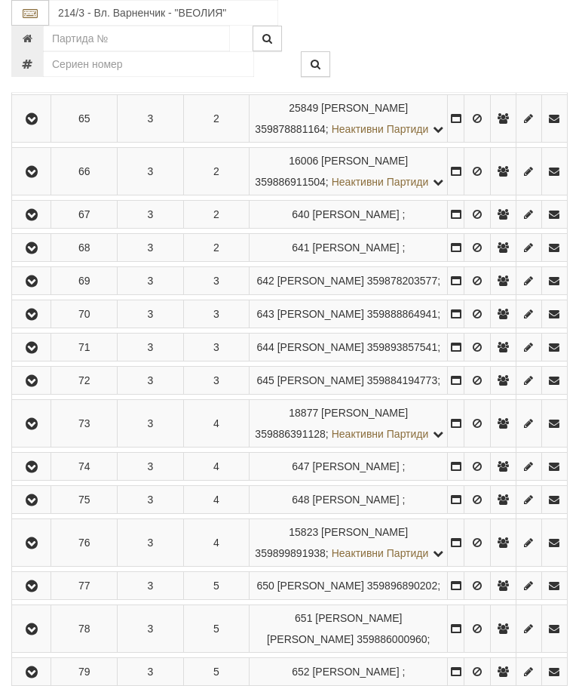
click at [41, 353] on icon "button" at bounding box center [32, 348] width 18 height 11
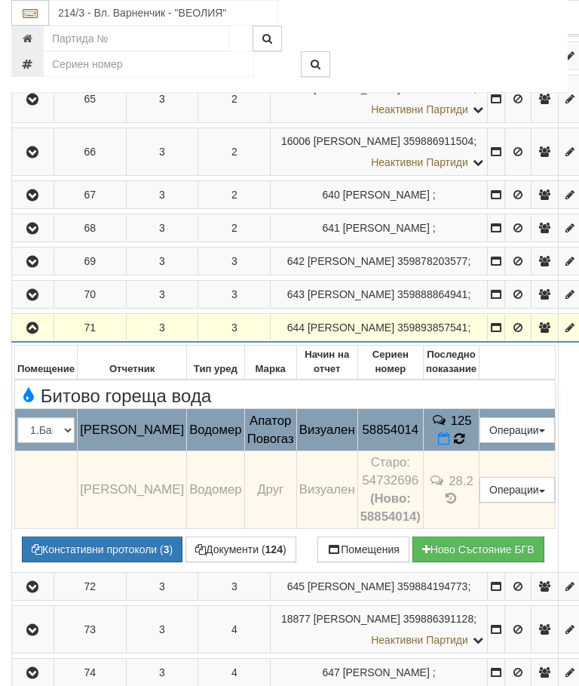
click at [466, 445] on icon at bounding box center [459, 439] width 12 height 14
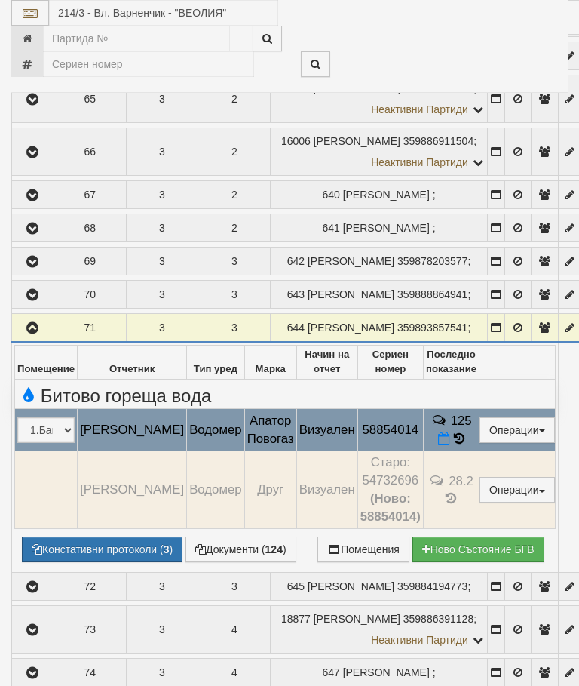
select select "10"
select select "1"
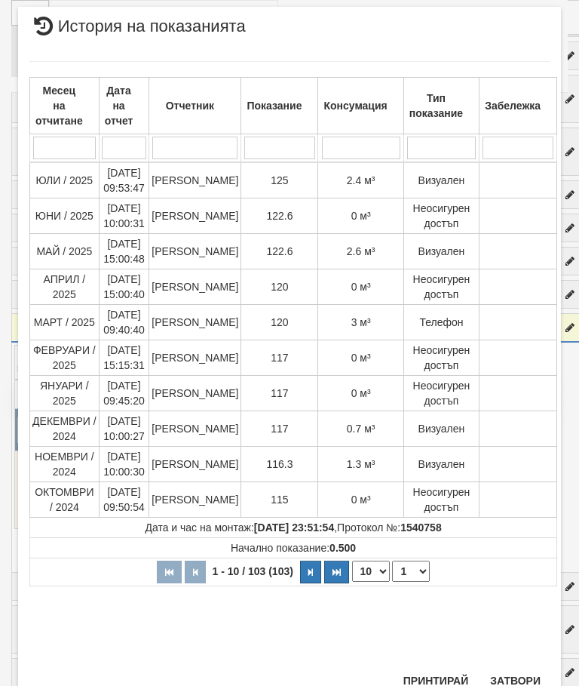
scroll to position [890, 0]
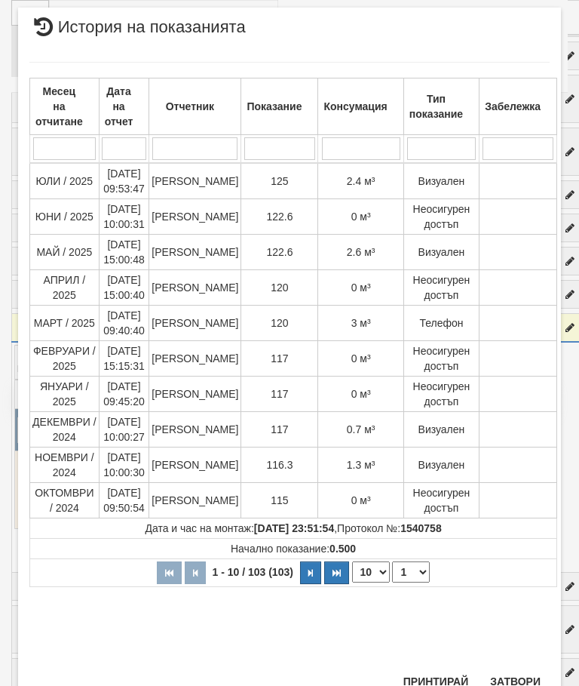
click at [518, 675] on button "Затвори" at bounding box center [515, 681] width 69 height 24
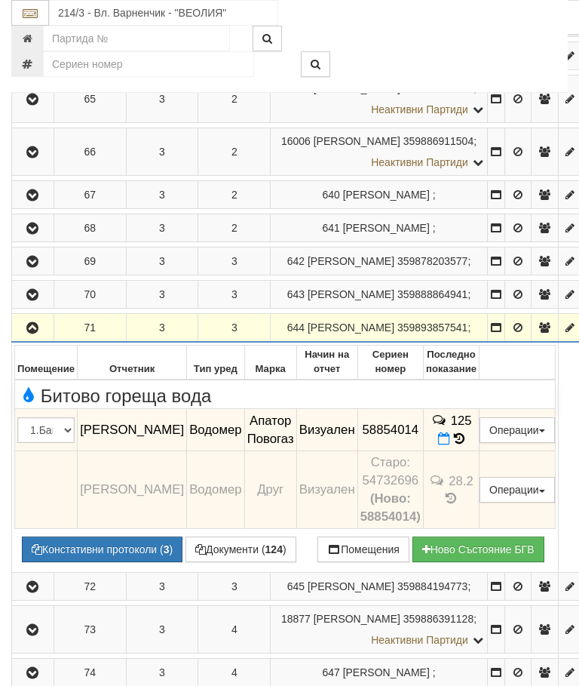
click at [32, 333] on icon "button" at bounding box center [32, 328] width 18 height 11
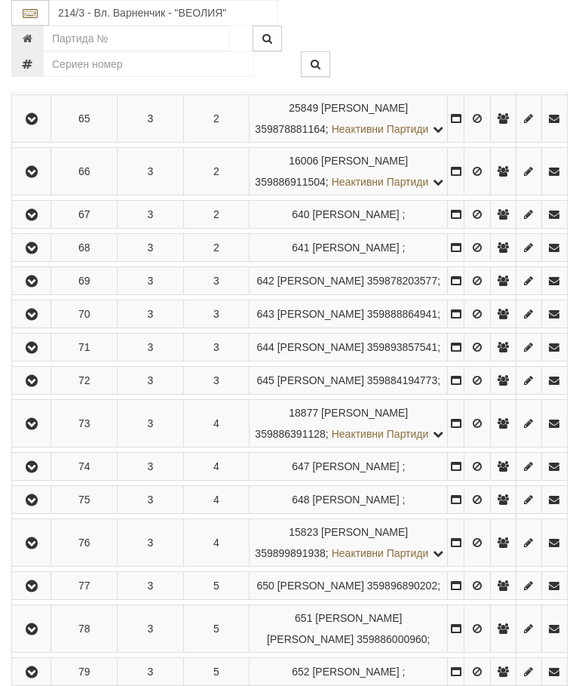
click at [39, 386] on icon "button" at bounding box center [32, 381] width 18 height 11
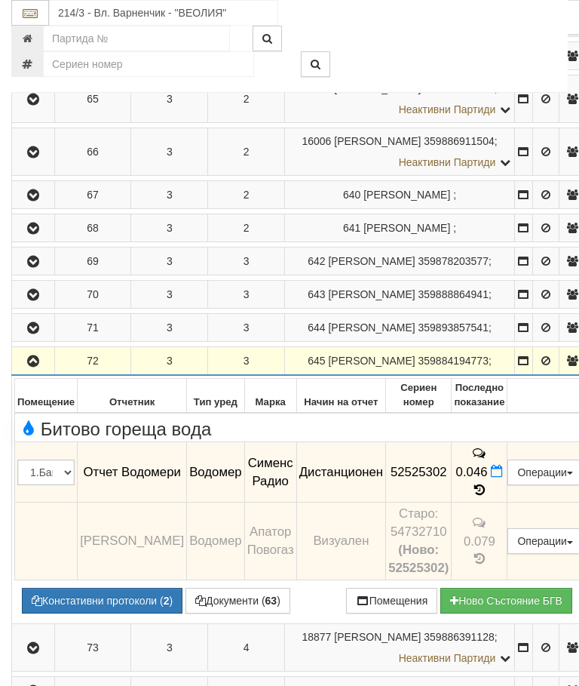
click at [38, 367] on icon "button" at bounding box center [33, 361] width 18 height 11
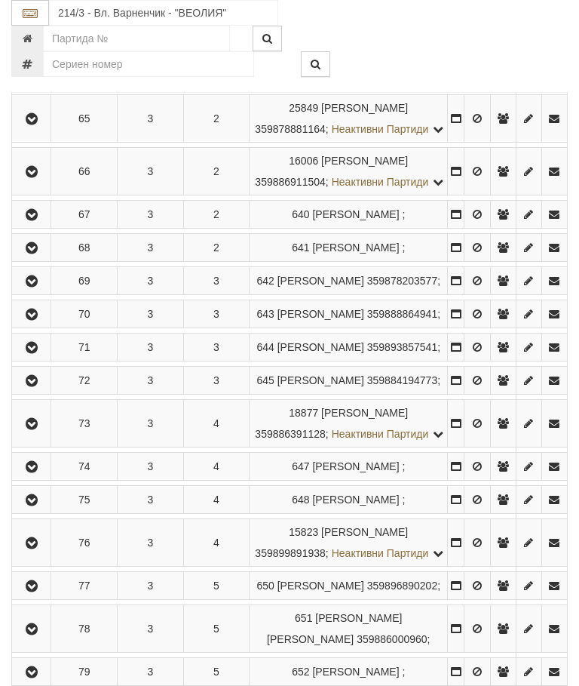
click at [39, 386] on icon "button" at bounding box center [32, 381] width 18 height 11
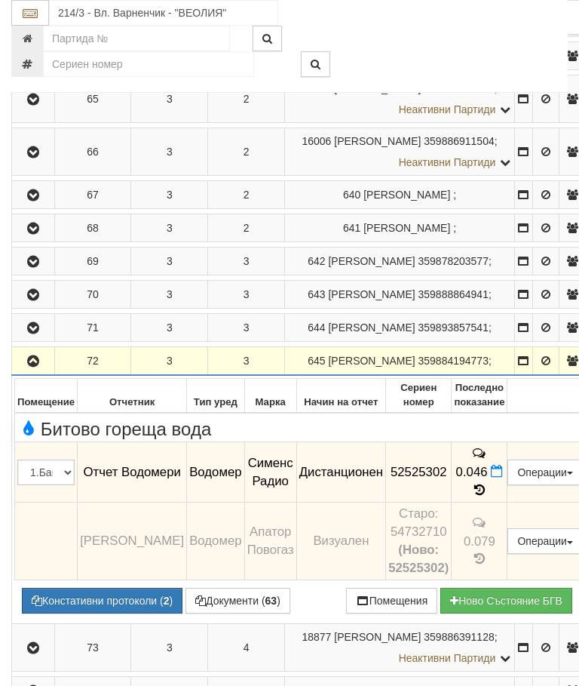
click at [118, 613] on button "Констативни протоколи ( 2 )" at bounding box center [102, 601] width 161 height 26
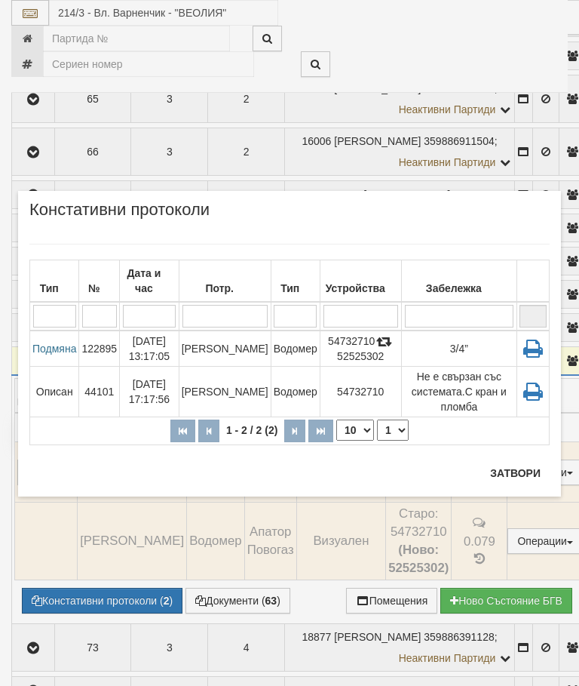
click at [525, 466] on button "Затвори" at bounding box center [515, 473] width 69 height 24
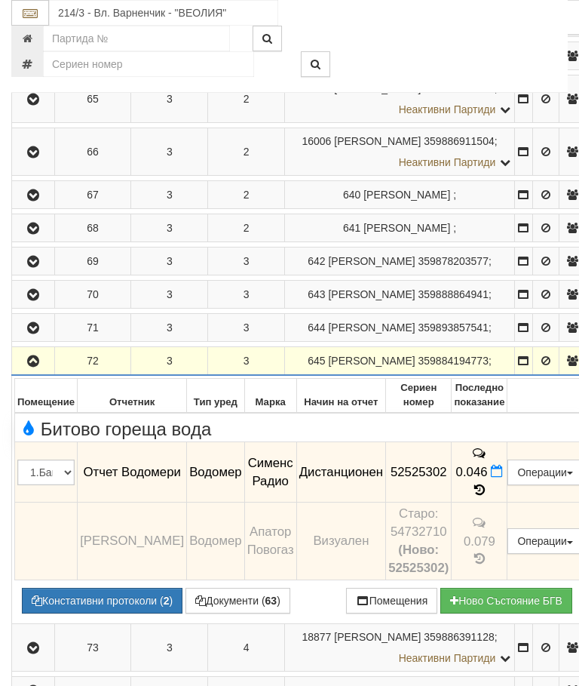
click at [23, 372] on button "button" at bounding box center [33, 360] width 38 height 23
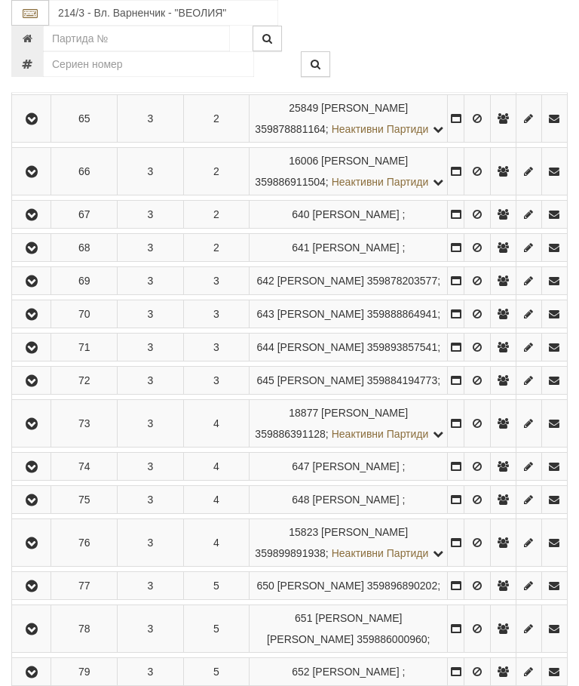
click at [38, 429] on icon "button" at bounding box center [32, 424] width 18 height 11
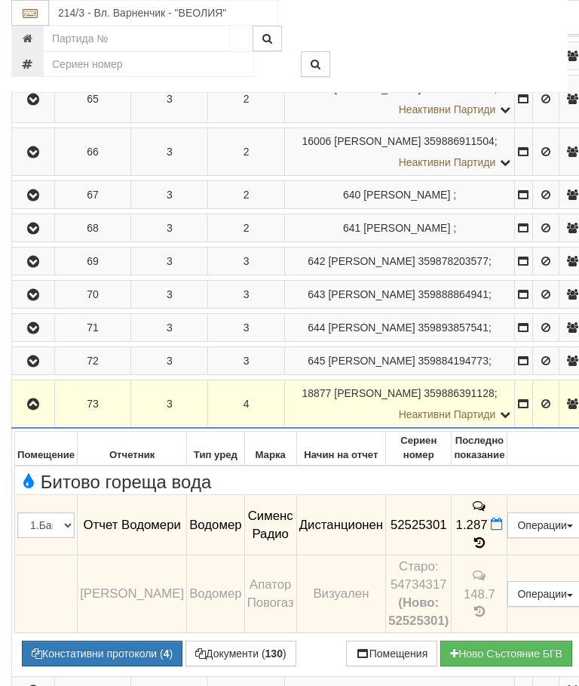
click at [24, 415] on button "button" at bounding box center [33, 403] width 38 height 23
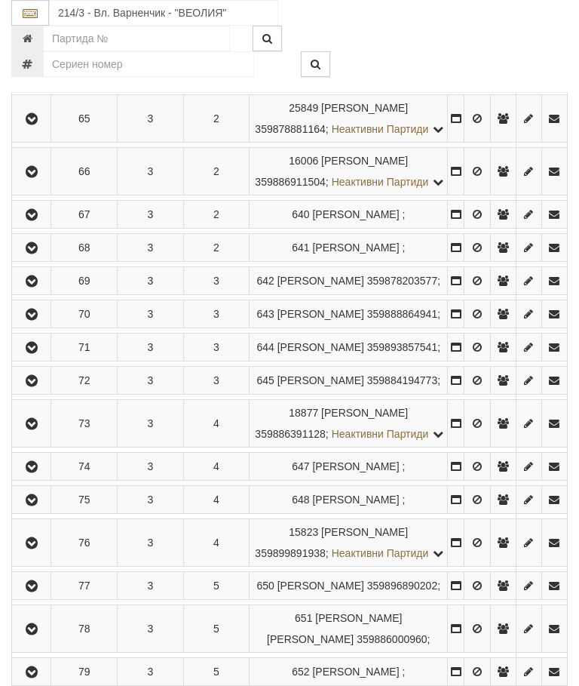
click at [41, 506] on icon "button" at bounding box center [32, 500] width 18 height 11
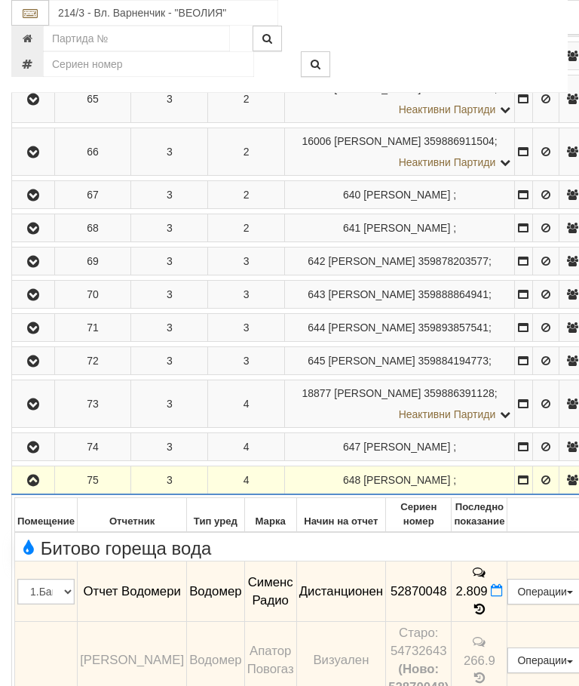
click at [36, 486] on icon "button" at bounding box center [33, 480] width 18 height 11
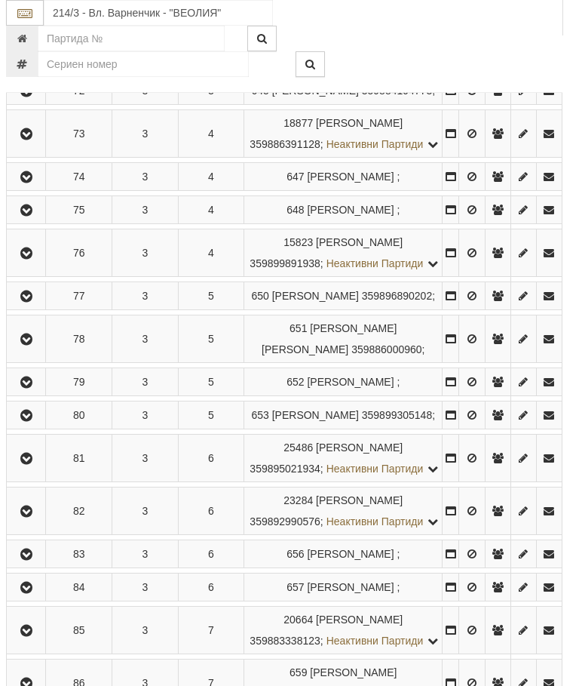
scroll to position [776, 5]
click at [29, 259] on icon "button" at bounding box center [27, 253] width 18 height 11
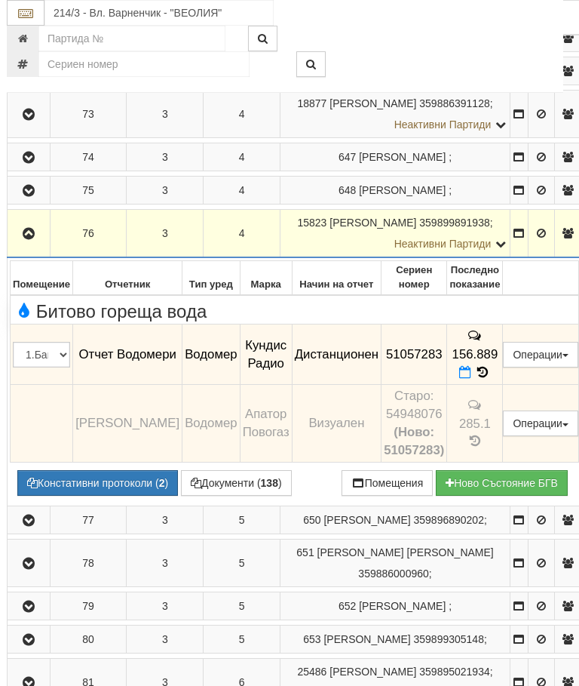
click at [35, 239] on icon "button" at bounding box center [29, 234] width 18 height 11
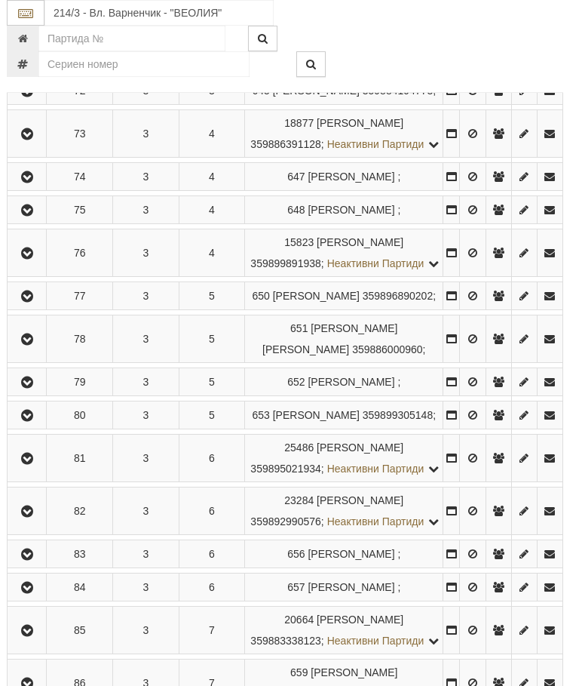
click at [36, 302] on icon "button" at bounding box center [27, 296] width 18 height 11
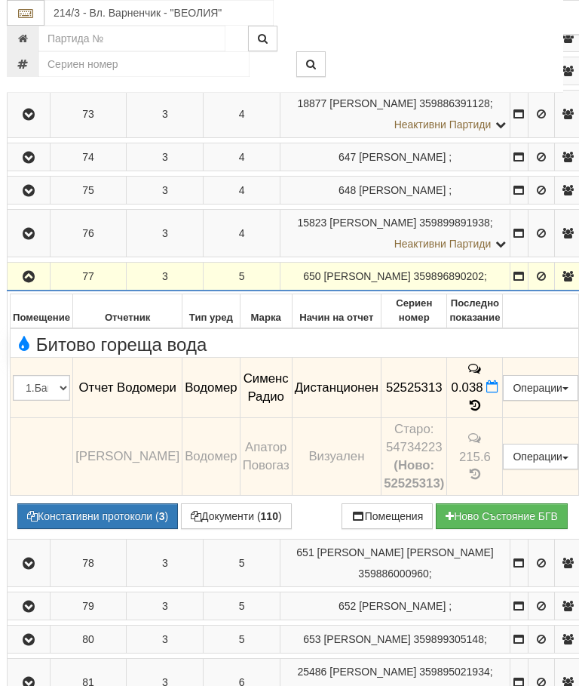
click at [32, 282] on icon "button" at bounding box center [29, 277] width 18 height 11
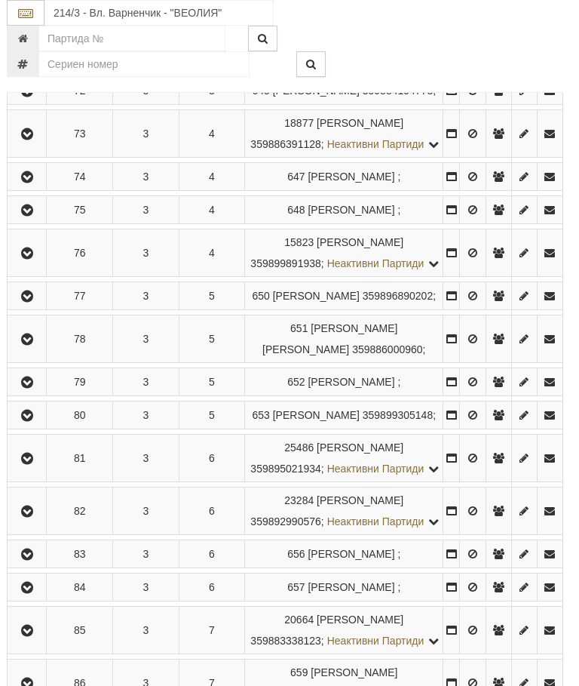
click at [32, 345] on icon "button" at bounding box center [27, 339] width 18 height 11
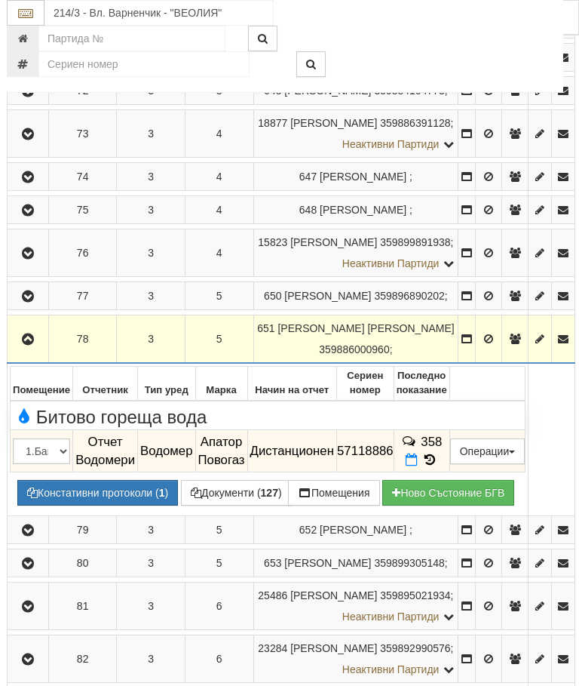
click at [22, 345] on icon "button" at bounding box center [28, 339] width 18 height 11
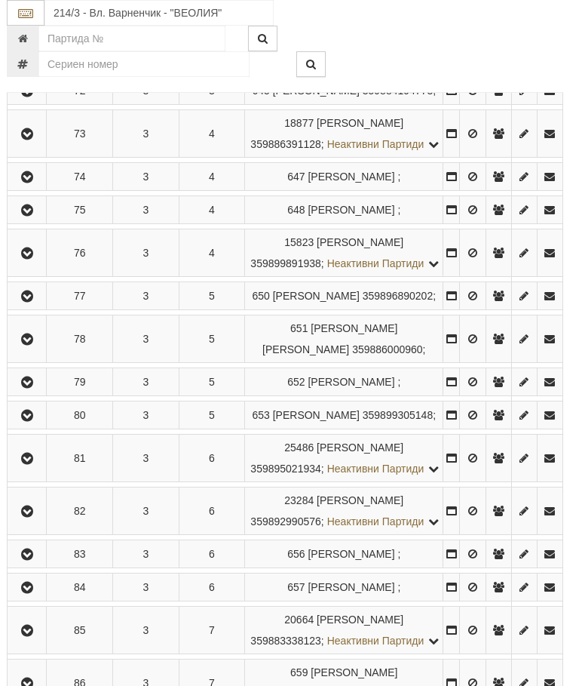
click at [36, 388] on icon "button" at bounding box center [27, 382] width 18 height 11
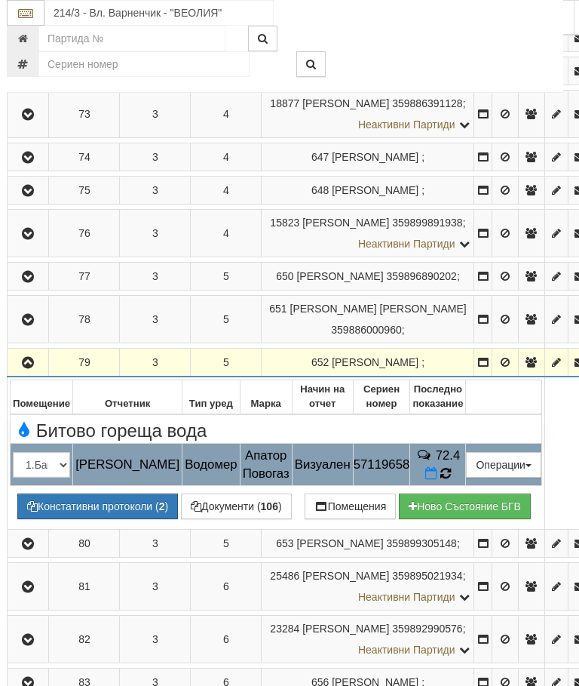
click at [451, 481] on span at bounding box center [446, 473] width 11 height 14
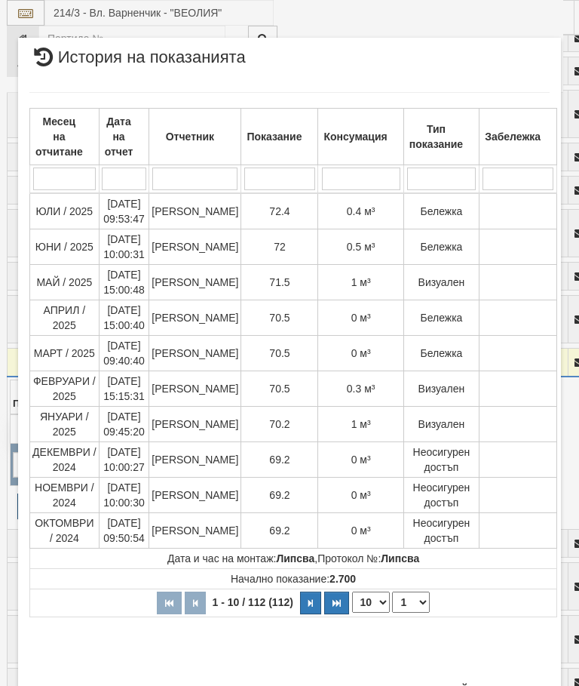
click at [517, 682] on button "Затвори" at bounding box center [515, 690] width 69 height 24
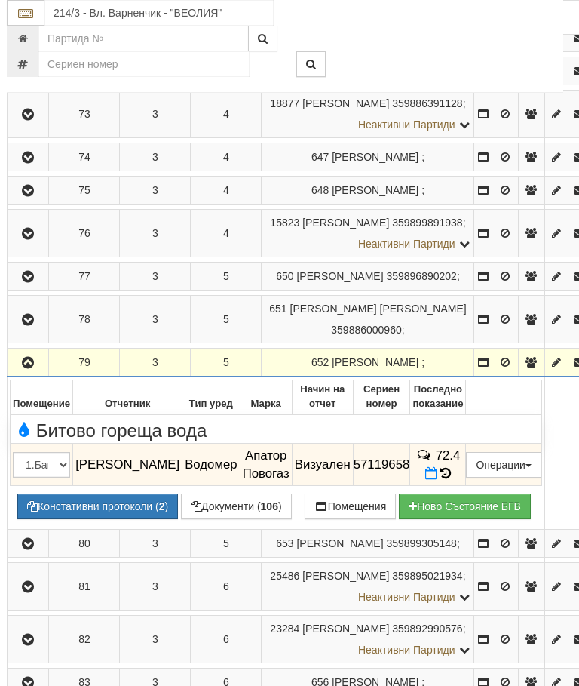
click at [24, 368] on icon "button" at bounding box center [28, 363] width 18 height 11
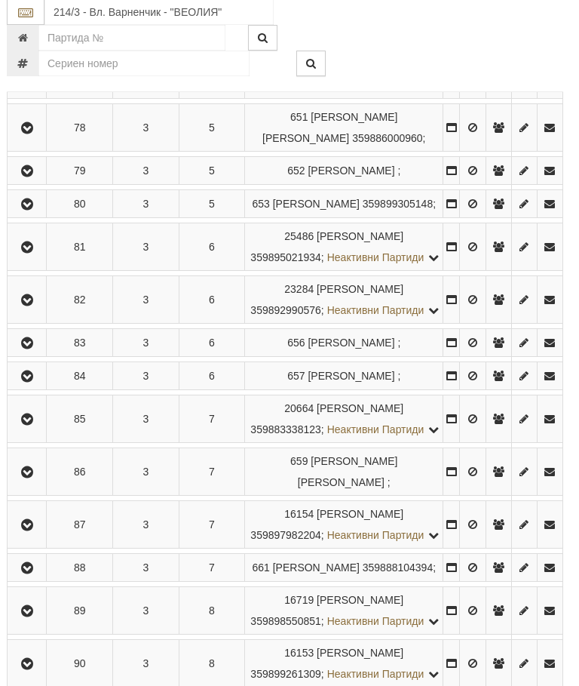
click at [35, 211] on icon "button" at bounding box center [28, 205] width 18 height 11
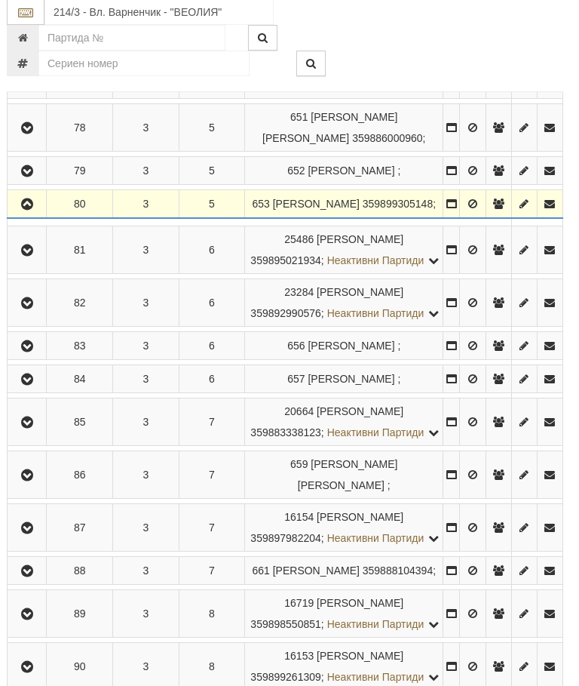
scroll to position [988, 5]
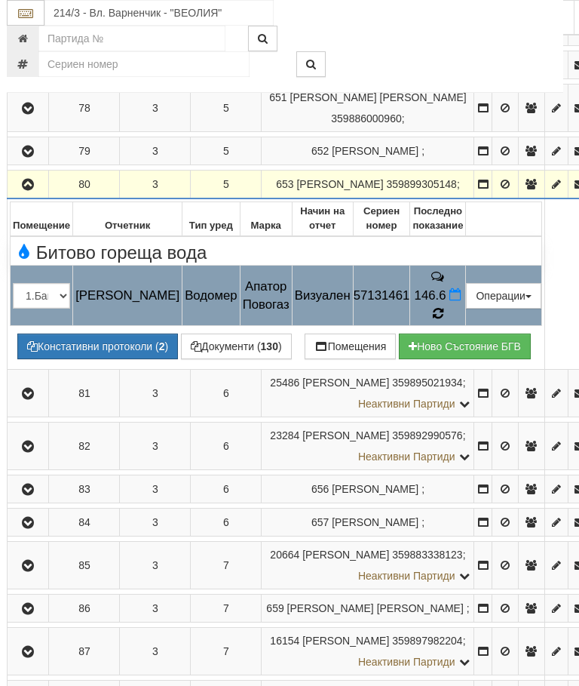
click at [444, 321] on icon at bounding box center [437, 314] width 11 height 14
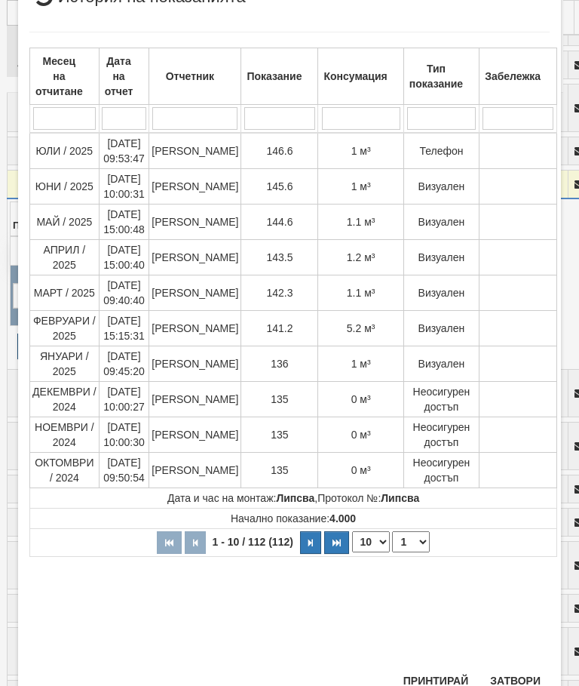
scroll to position [400, 0]
click at [515, 677] on button "Затвори" at bounding box center [515, 681] width 69 height 24
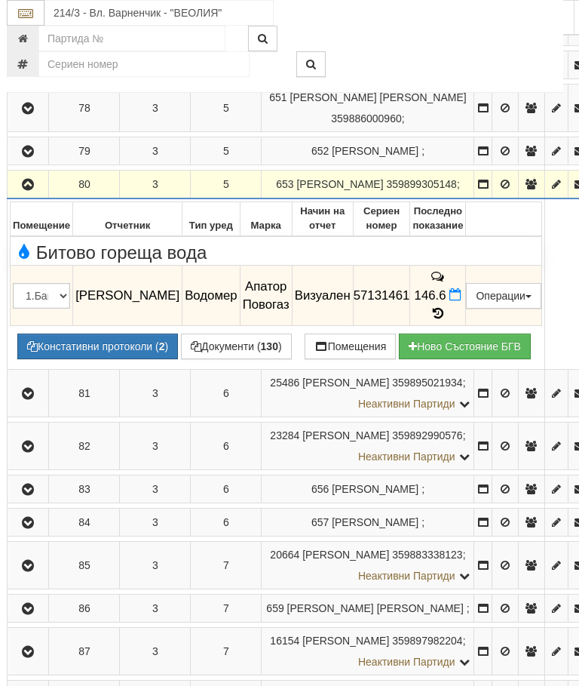
click at [35, 190] on icon "button" at bounding box center [28, 185] width 18 height 11
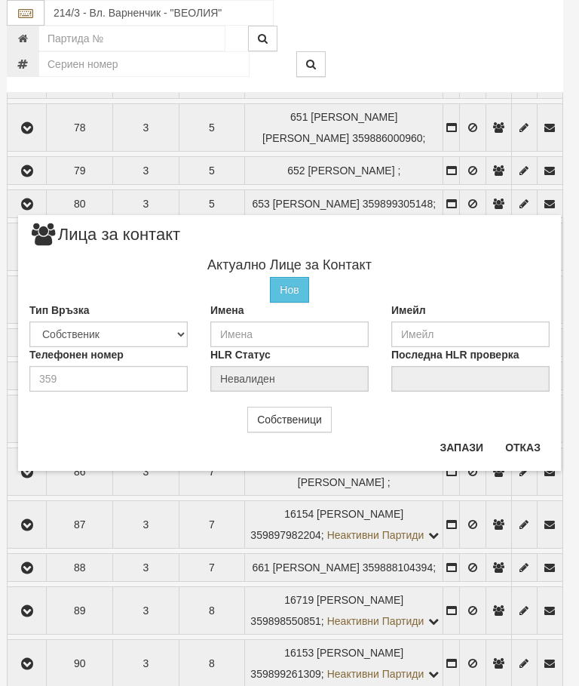
click at [533, 442] on button "Отказ" at bounding box center [523, 447] width 54 height 24
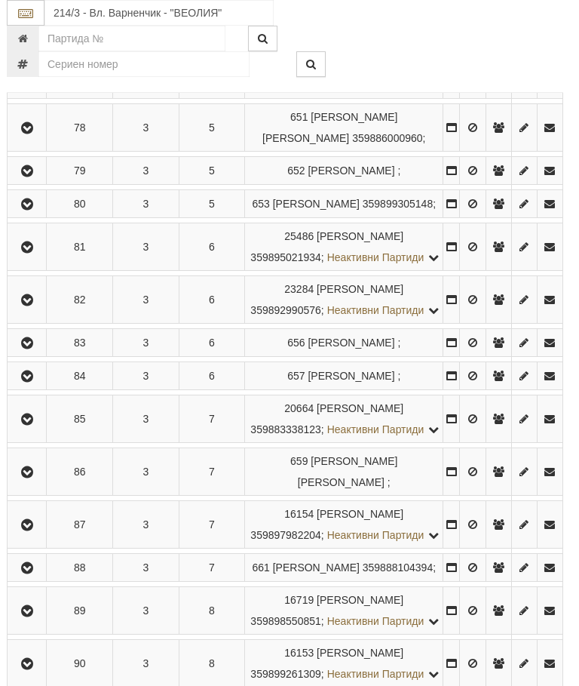
click at [27, 253] on icon "button" at bounding box center [27, 247] width 18 height 11
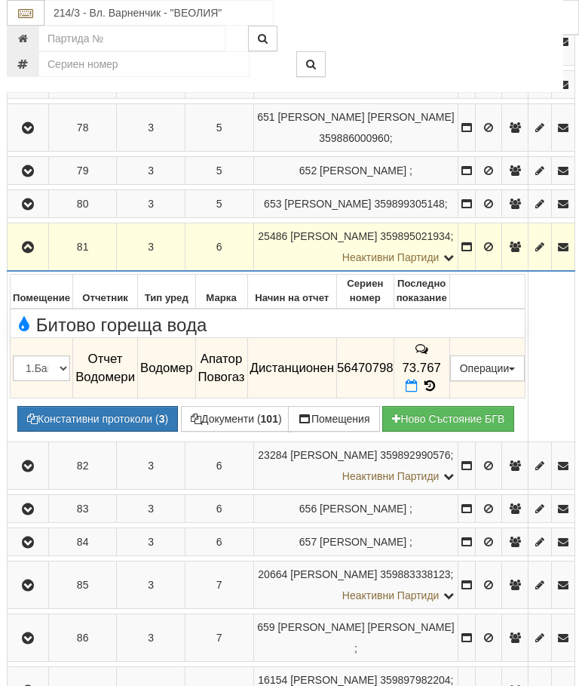
click at [30, 253] on icon "button" at bounding box center [28, 247] width 18 height 11
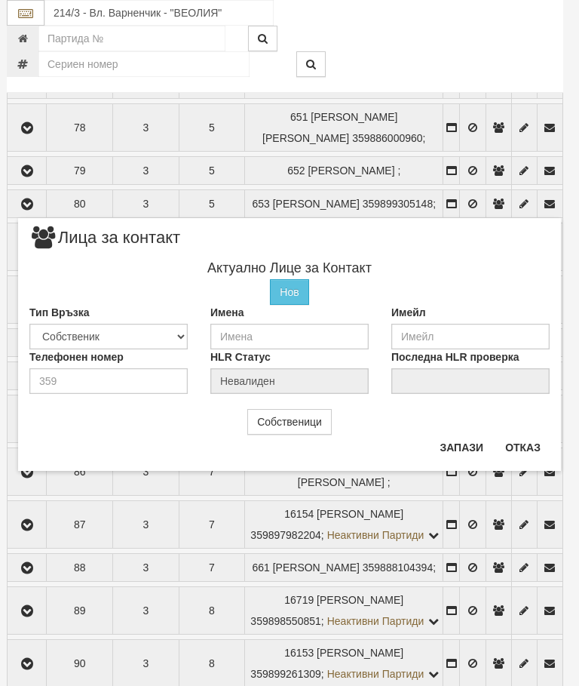
click at [524, 448] on button "Отказ" at bounding box center [523, 447] width 54 height 24
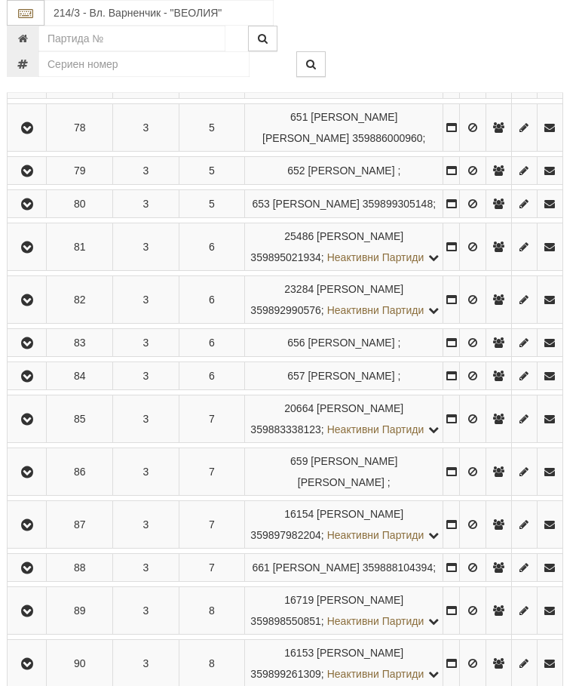
click at [32, 306] on icon "button" at bounding box center [27, 300] width 18 height 11
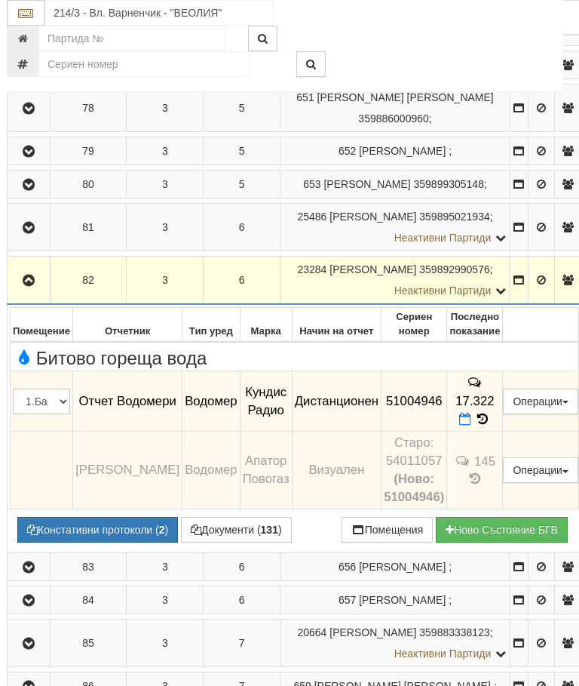
click at [34, 286] on icon "button" at bounding box center [29, 280] width 18 height 11
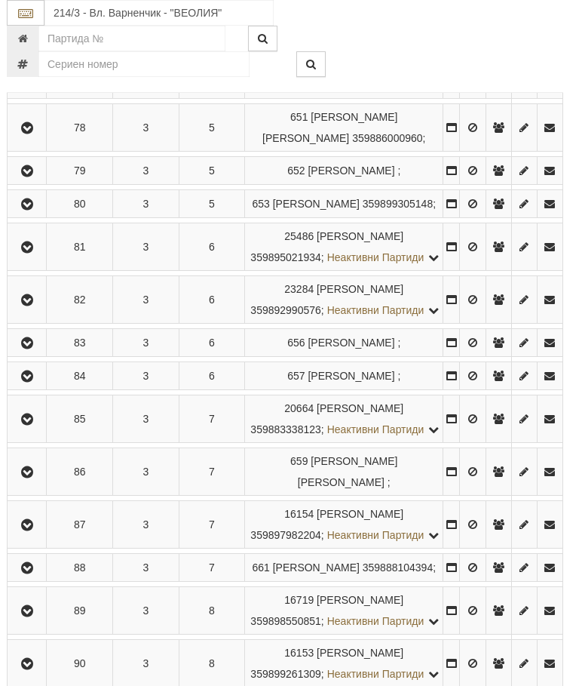
click at [22, 349] on icon "button" at bounding box center [27, 343] width 18 height 11
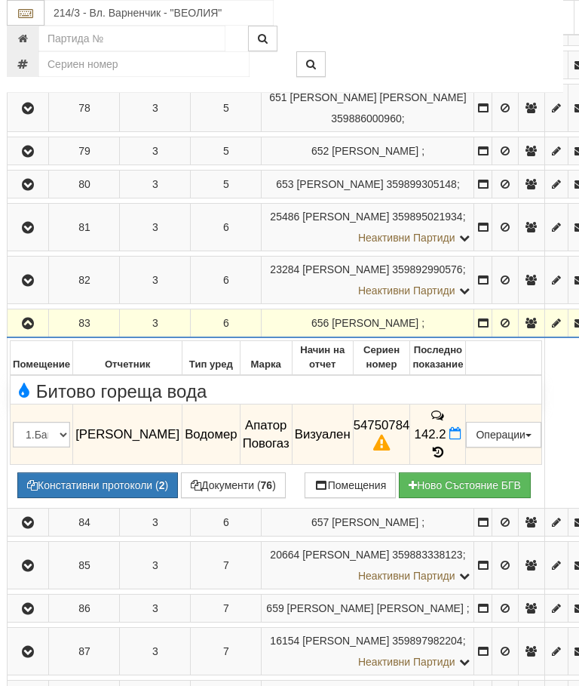
click at [447, 459] on icon at bounding box center [438, 452] width 17 height 13
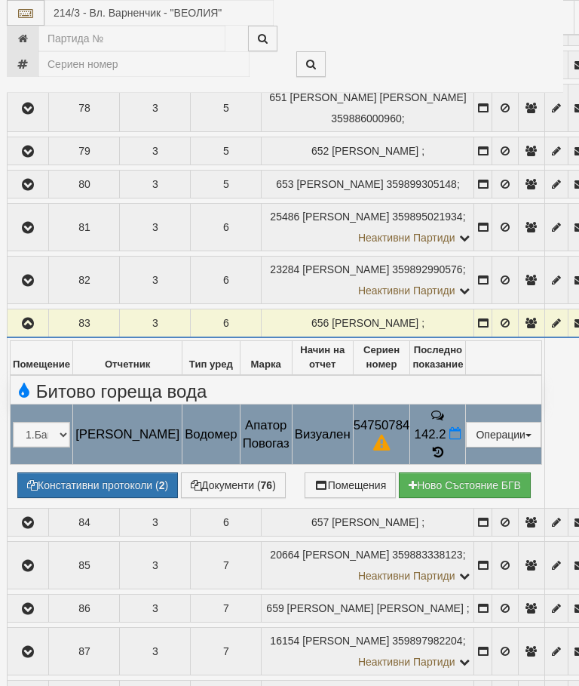
select select "10"
select select "1"
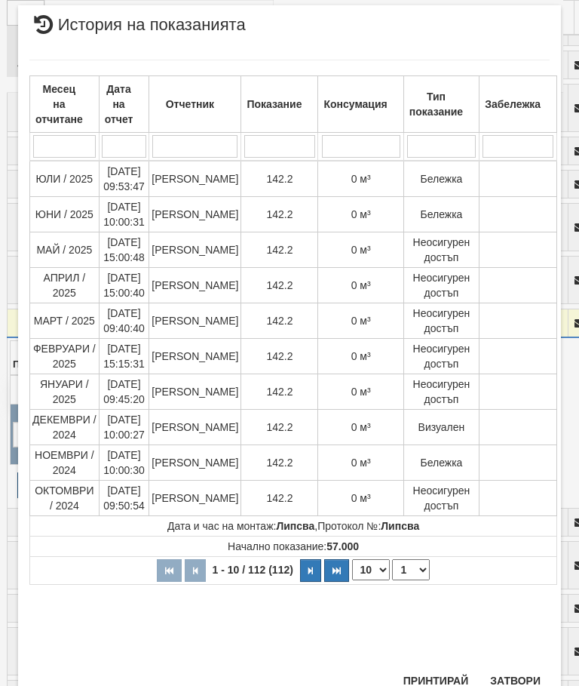
scroll to position [951, 0]
click at [512, 682] on button "Затвори" at bounding box center [515, 681] width 69 height 24
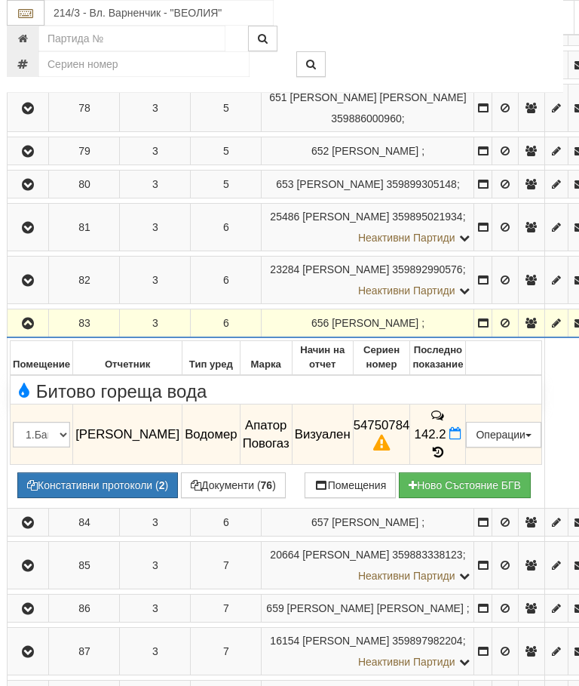
click at [33, 329] on icon "button" at bounding box center [28, 323] width 18 height 11
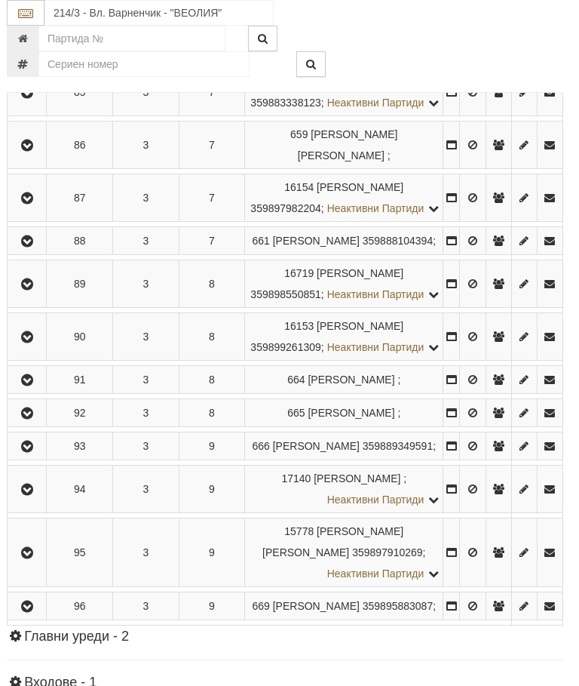
scroll to position [1313, 5]
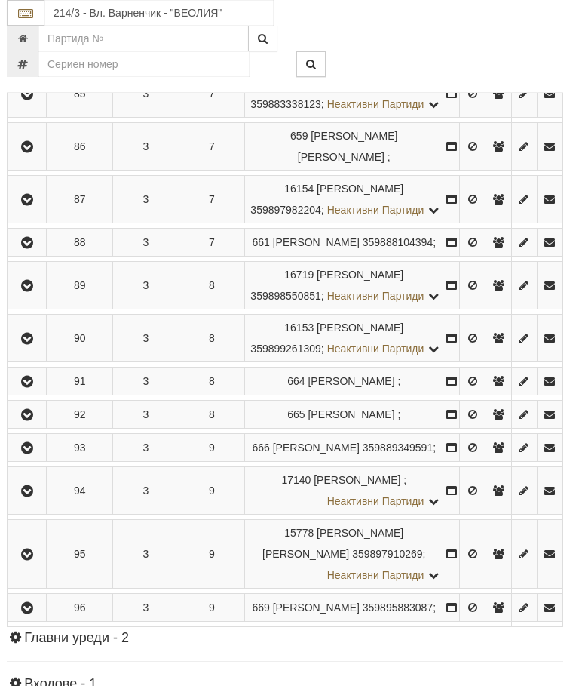
click at [32, 100] on icon "button" at bounding box center [27, 94] width 18 height 11
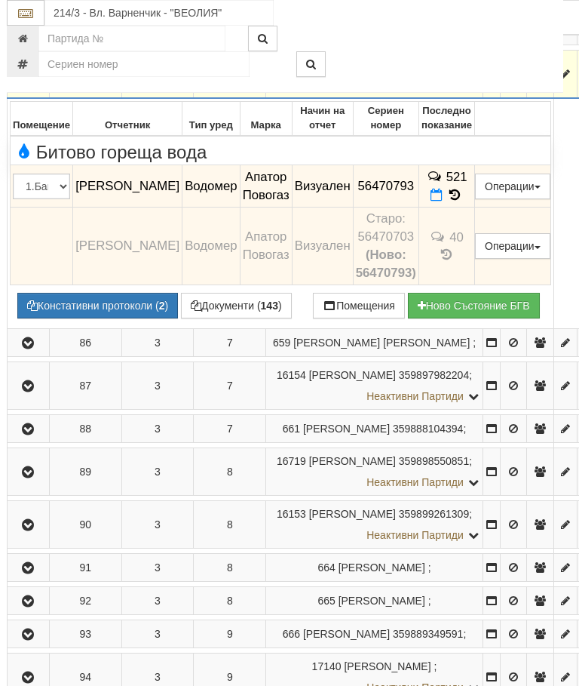
click at [26, 80] on icon "button" at bounding box center [28, 74] width 18 height 11
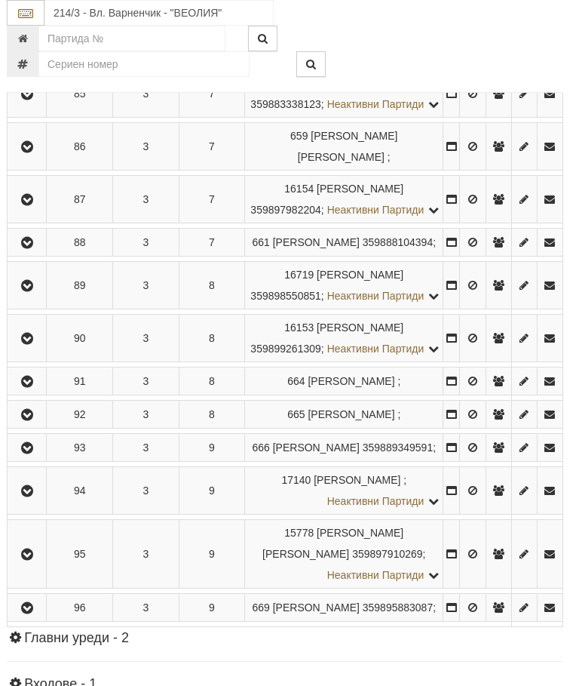
click at [27, 152] on icon "button" at bounding box center [27, 147] width 18 height 11
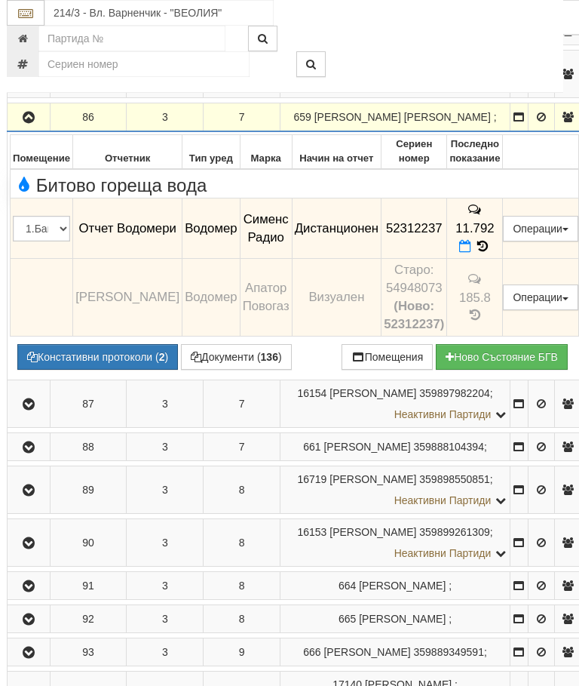
click at [29, 123] on icon "button" at bounding box center [29, 117] width 18 height 11
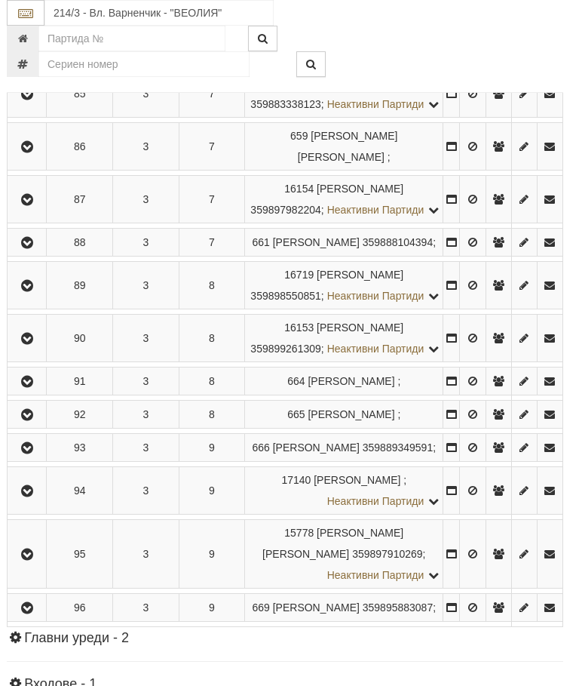
click at [23, 205] on icon "button" at bounding box center [27, 200] width 18 height 11
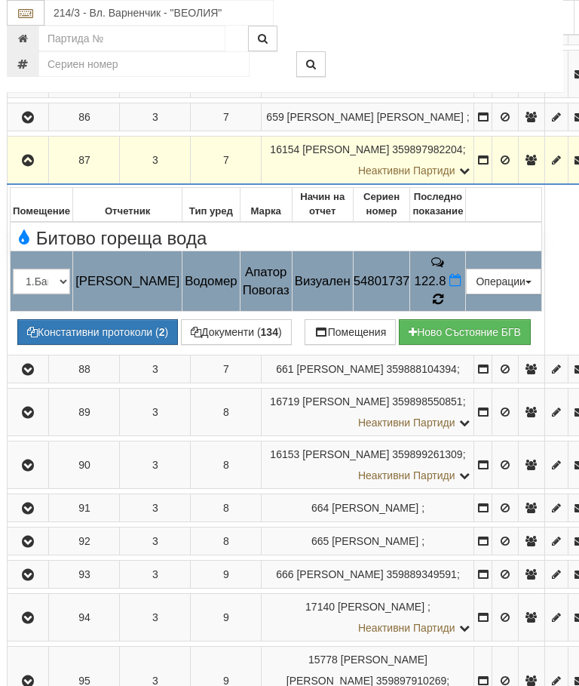
click at [445, 306] on icon at bounding box center [439, 298] width 14 height 15
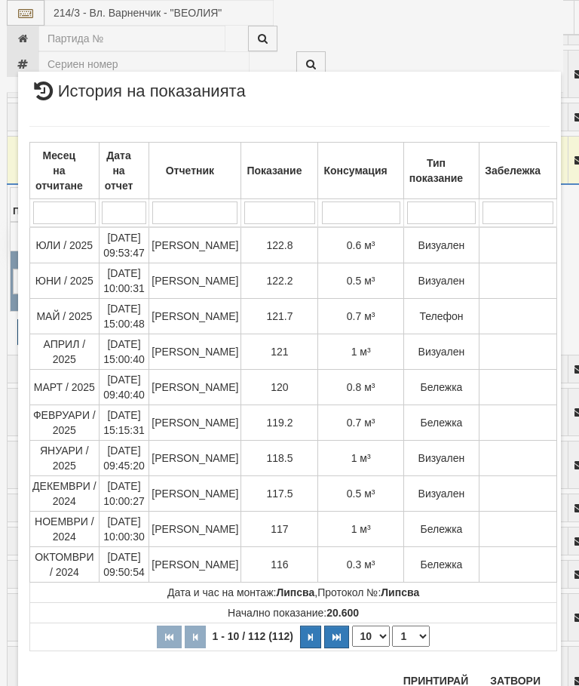
scroll to position [257, 0]
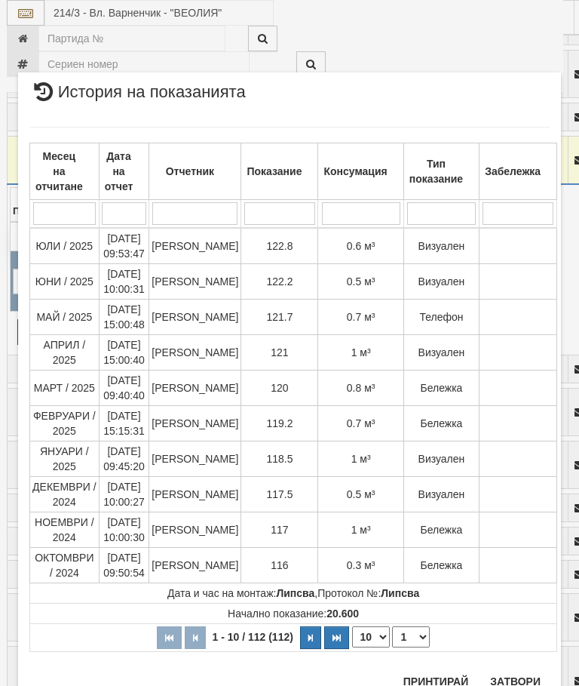
click at [524, 676] on button "Затвори" at bounding box center [515, 681] width 69 height 24
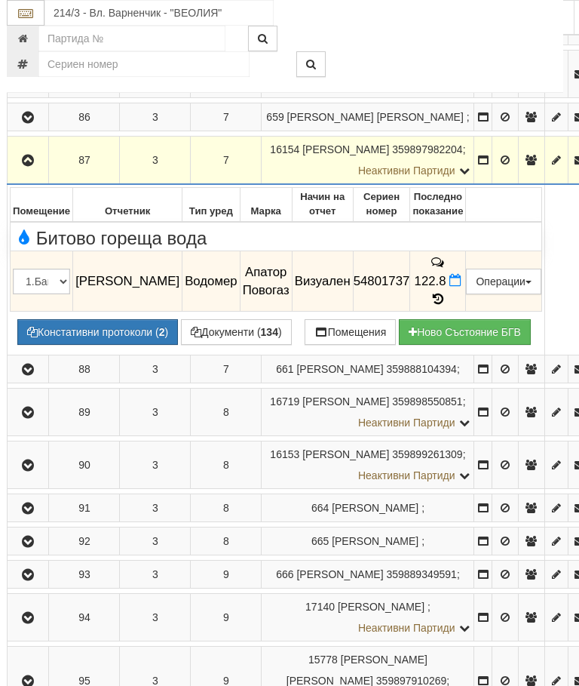
click at [33, 171] on button "button" at bounding box center [28, 160] width 36 height 23
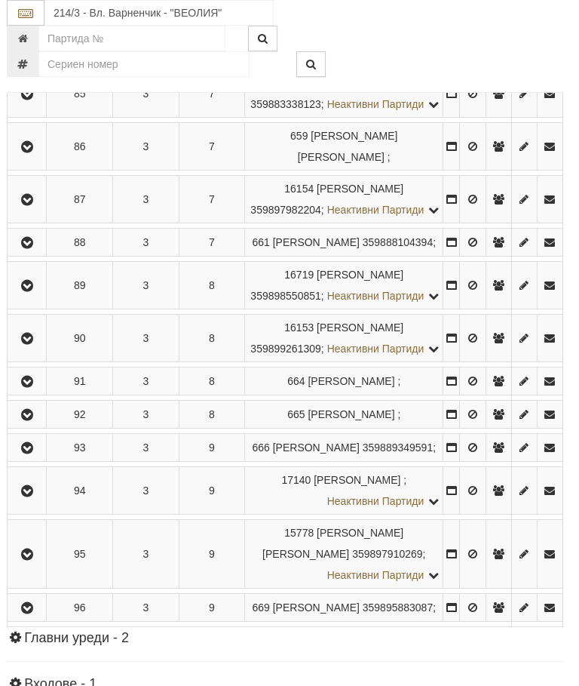
click at [27, 254] on button "button" at bounding box center [27, 242] width 34 height 23
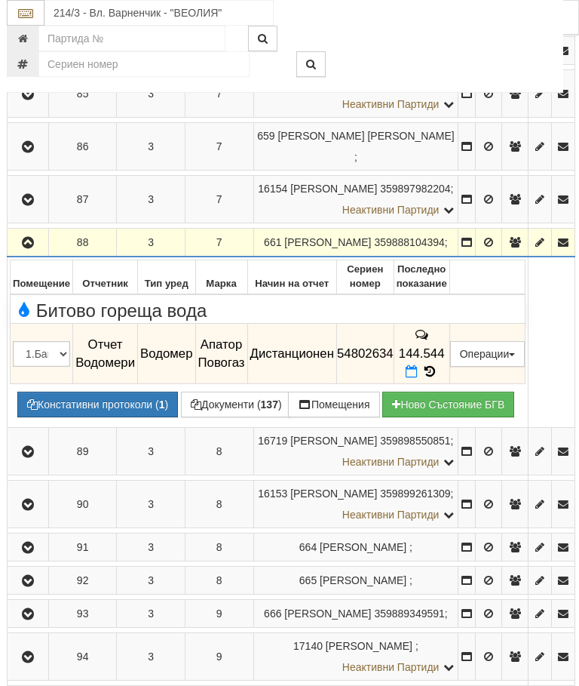
click at [33, 248] on icon "button" at bounding box center [28, 243] width 18 height 11
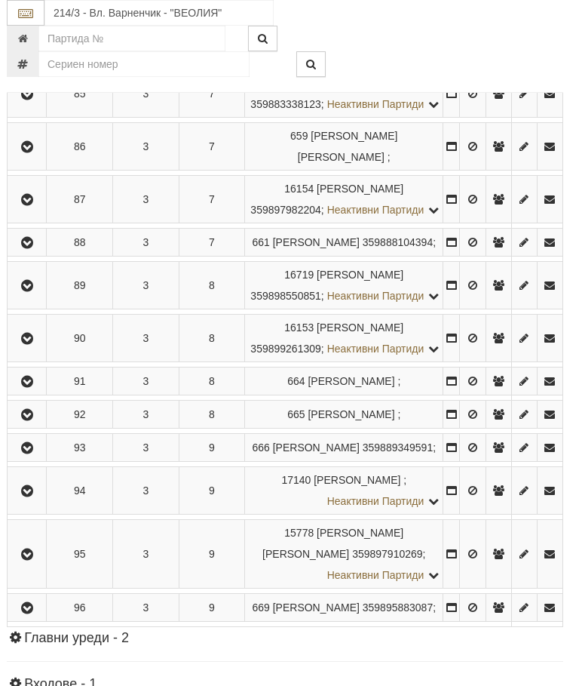
click at [27, 291] on icon "button" at bounding box center [27, 286] width 18 height 11
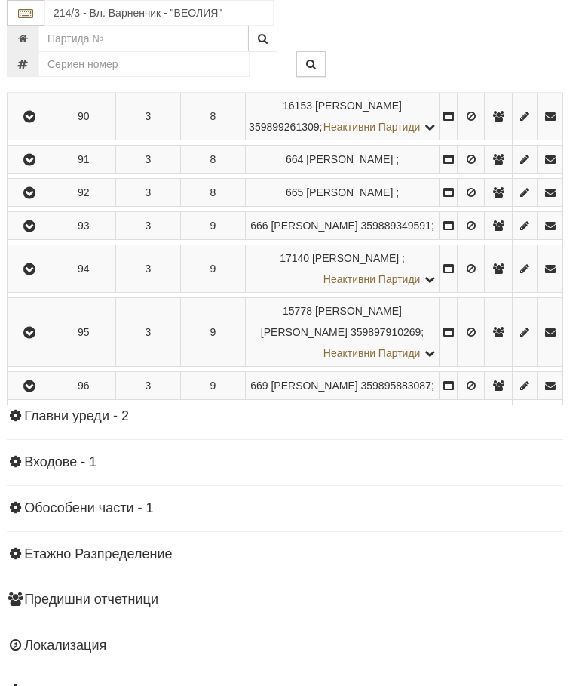
scroll to position [1707, 4]
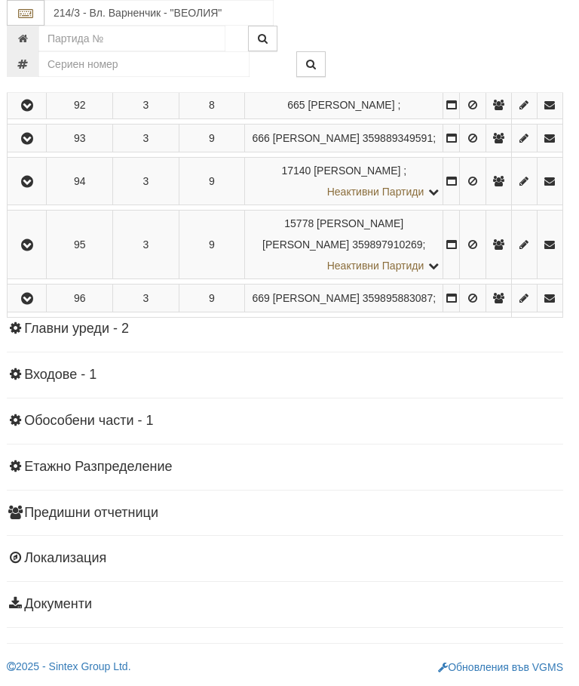
click at [30, 35] on icon "button" at bounding box center [27, 29] width 18 height 11
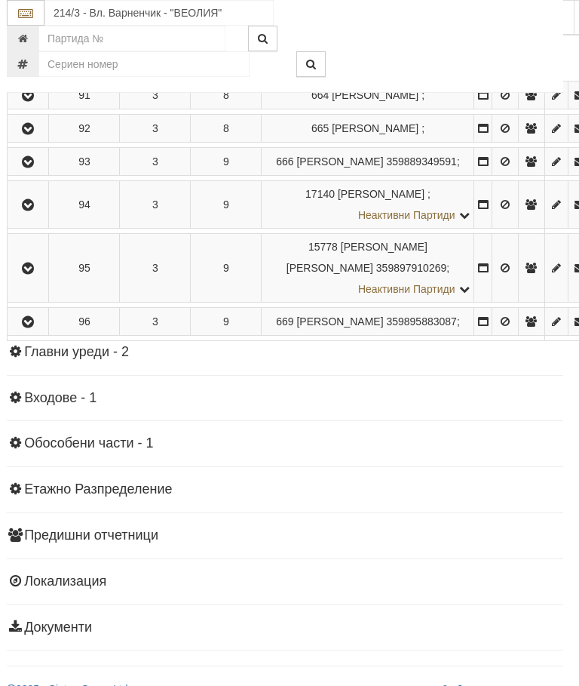
click at [463, 38] on td "68.8" at bounding box center [438, 16] width 56 height 42
click at [451, 32] on icon at bounding box center [446, 25] width 11 height 13
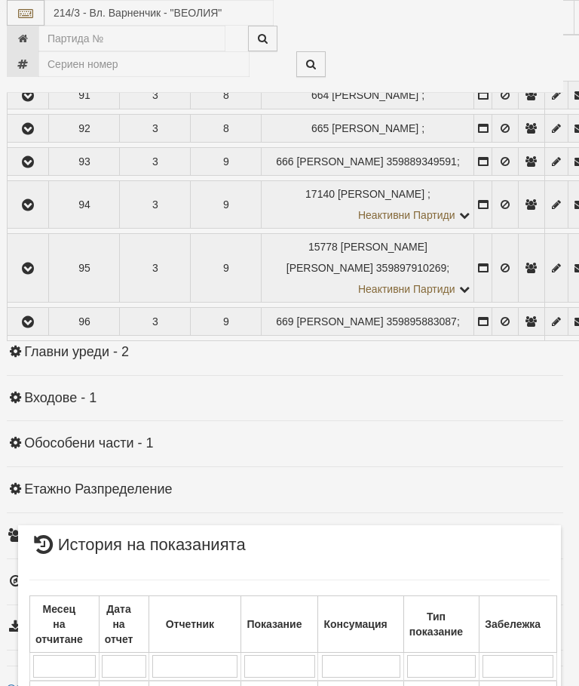
scroll to position [540, 0]
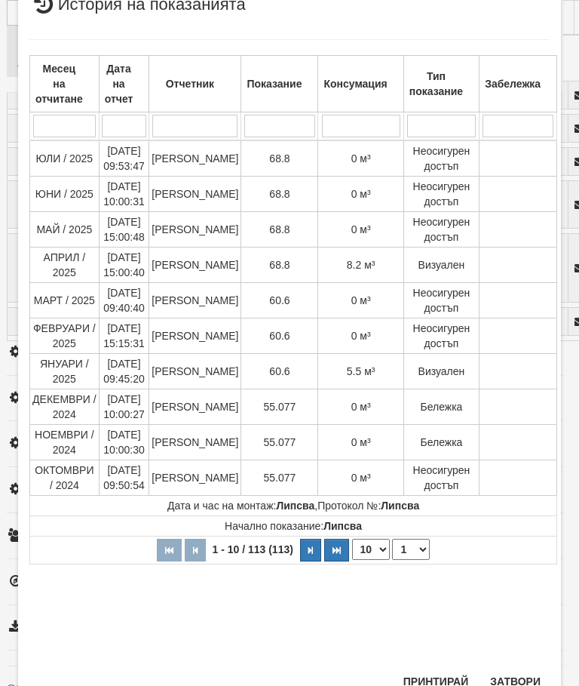
click at [519, 682] on button "Затвори" at bounding box center [515, 681] width 69 height 24
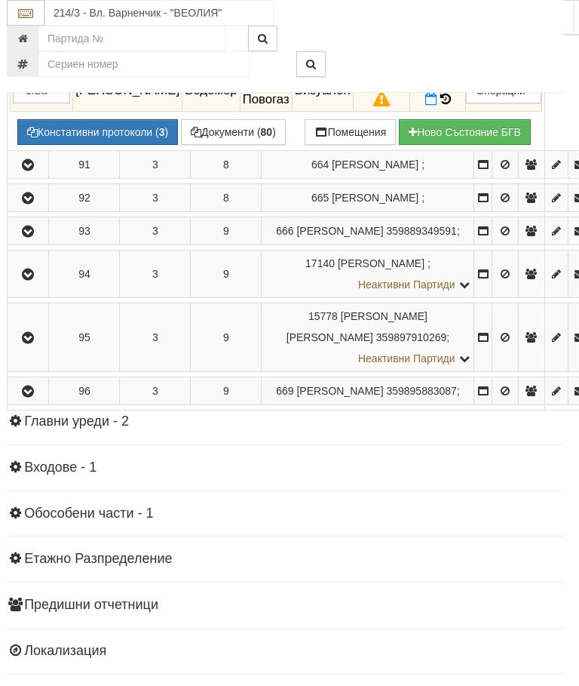
scroll to position [1633, 5]
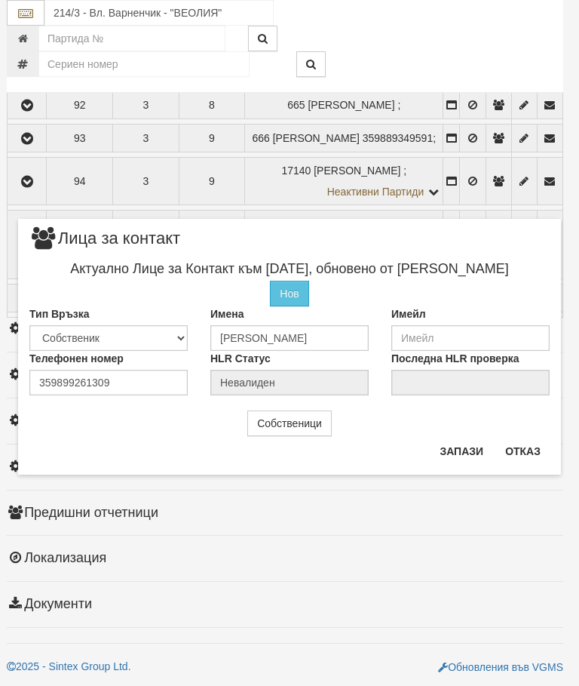
click at [519, 455] on button "Отказ" at bounding box center [523, 451] width 54 height 24
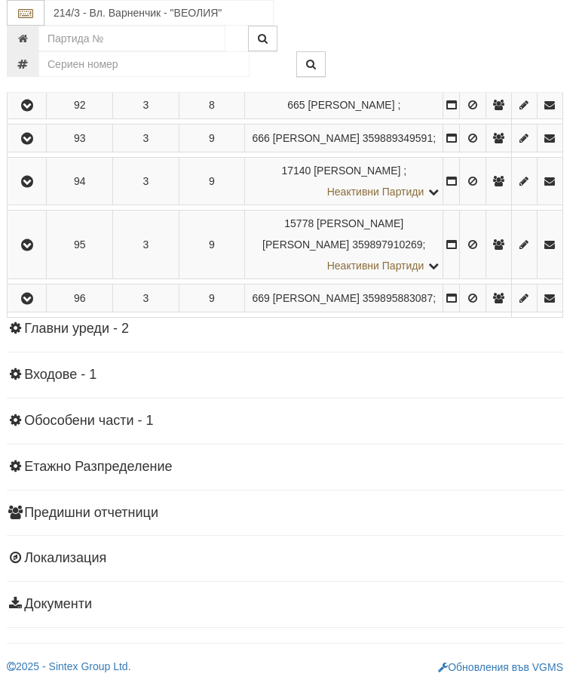
click at [29, 78] on icon "button" at bounding box center [27, 72] width 18 height 11
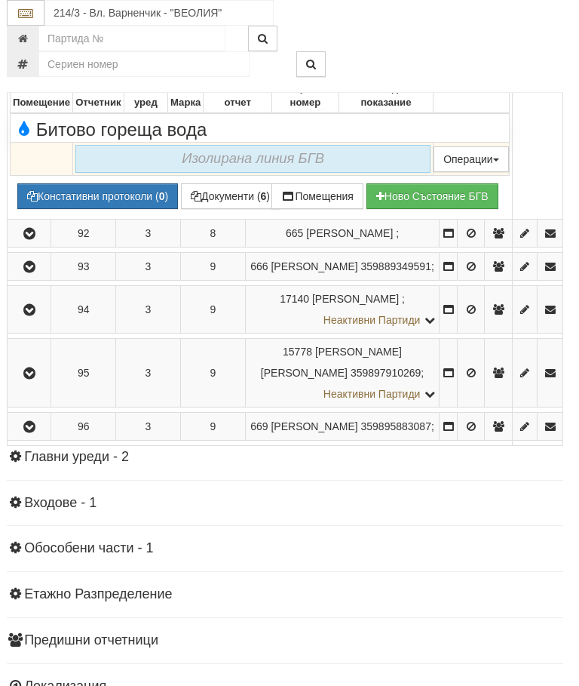
click at [25, 67] on icon "button" at bounding box center [29, 62] width 18 height 11
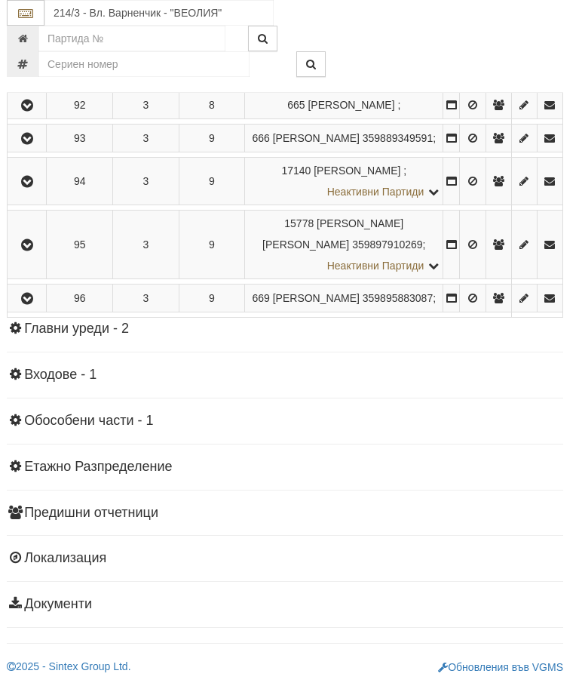
click at [30, 111] on icon "button" at bounding box center [27, 105] width 18 height 11
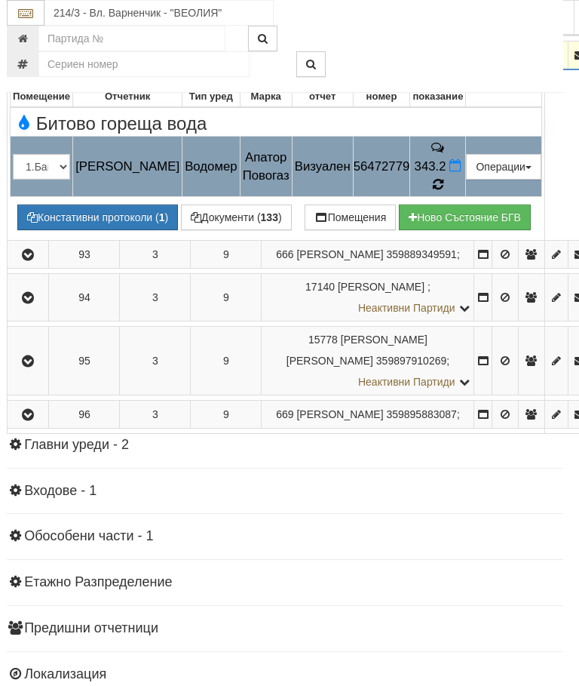
click at [444, 191] on icon at bounding box center [438, 184] width 12 height 14
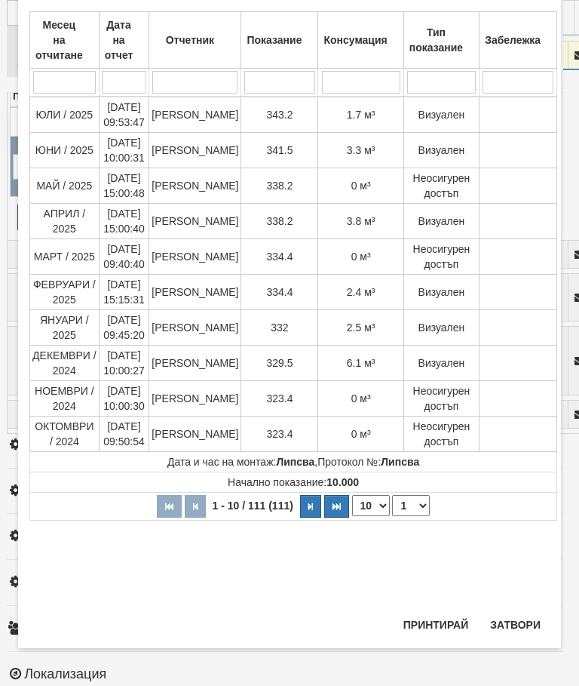
scroll to position [845, 0]
click at [515, 614] on button "Затвори" at bounding box center [515, 625] width 69 height 24
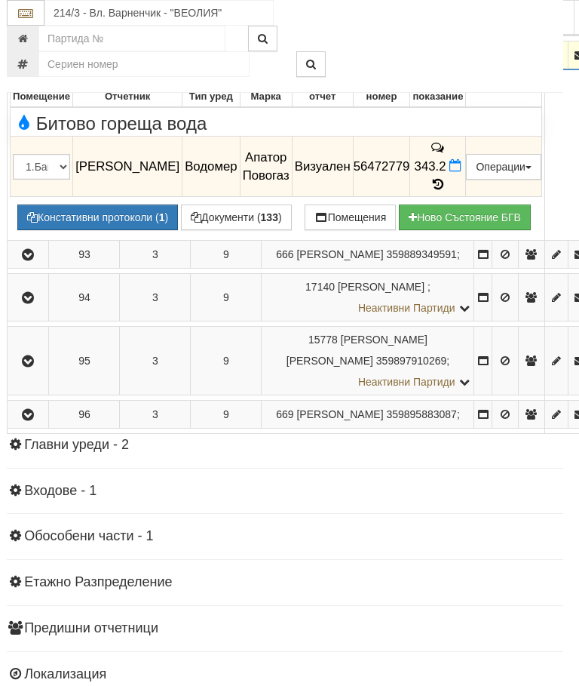
click at [16, 66] on button "button" at bounding box center [28, 55] width 36 height 23
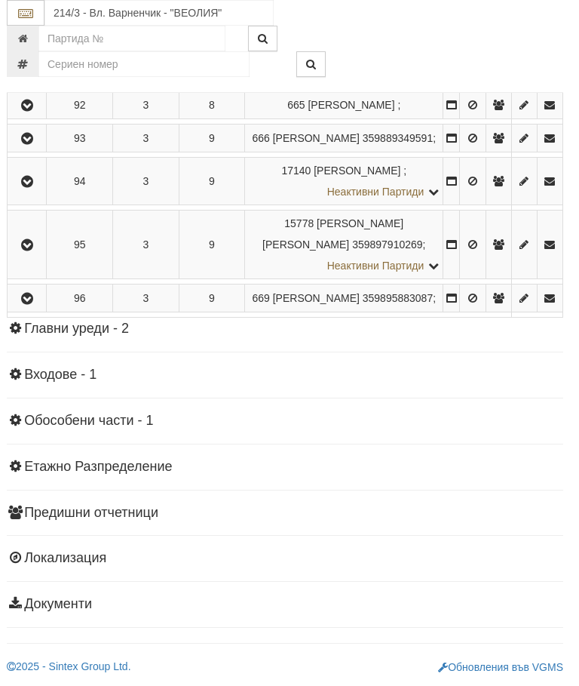
click at [29, 144] on icon "button" at bounding box center [27, 139] width 18 height 11
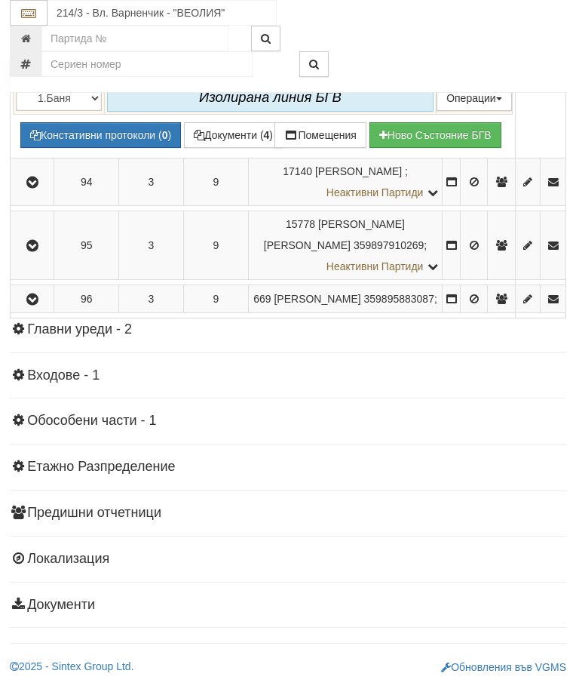
scroll to position [1855, 2]
click at [34, 11] on button "button" at bounding box center [32, 0] width 38 height 23
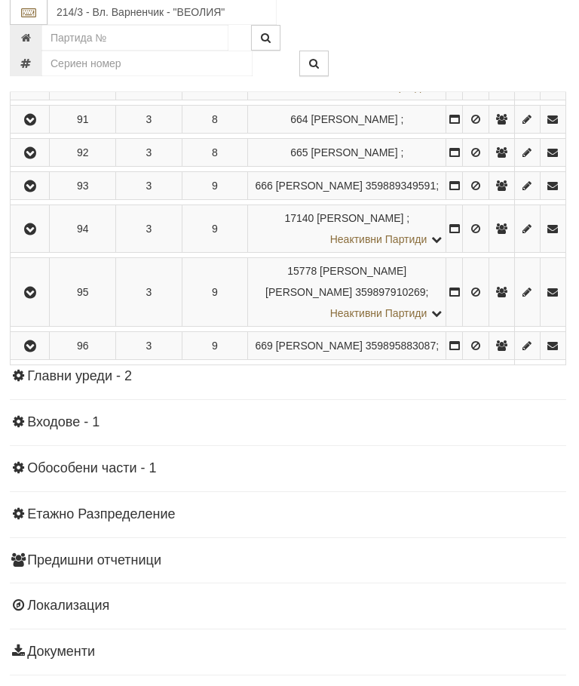
scroll to position [1504, 1]
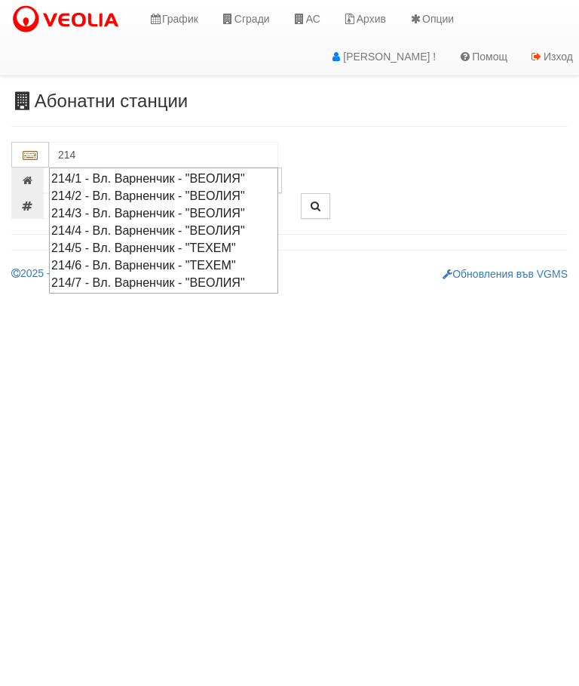
click at [164, 274] on div "214/7 - Вл. Варненчик - "ВЕОЛИЯ"" at bounding box center [163, 282] width 225 height 17
type input "214/7 - Вл. Варненчик - "ВЕОЛИЯ""
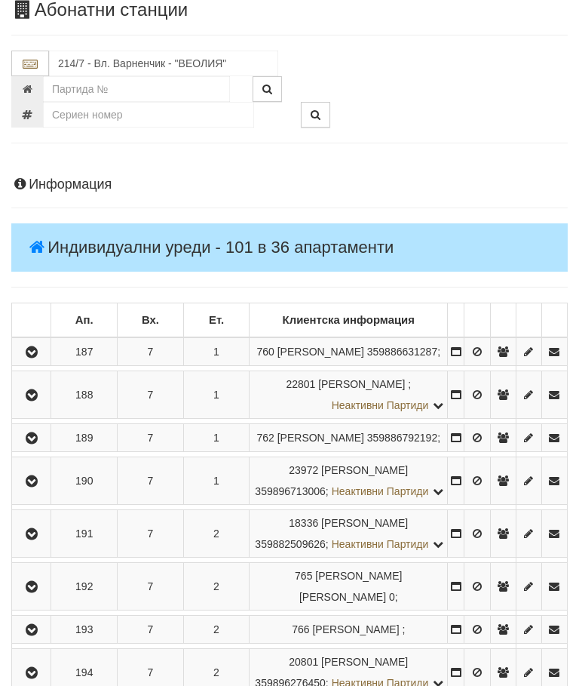
scroll to position [92, 0]
click at [35, 357] on icon "button" at bounding box center [32, 351] width 18 height 11
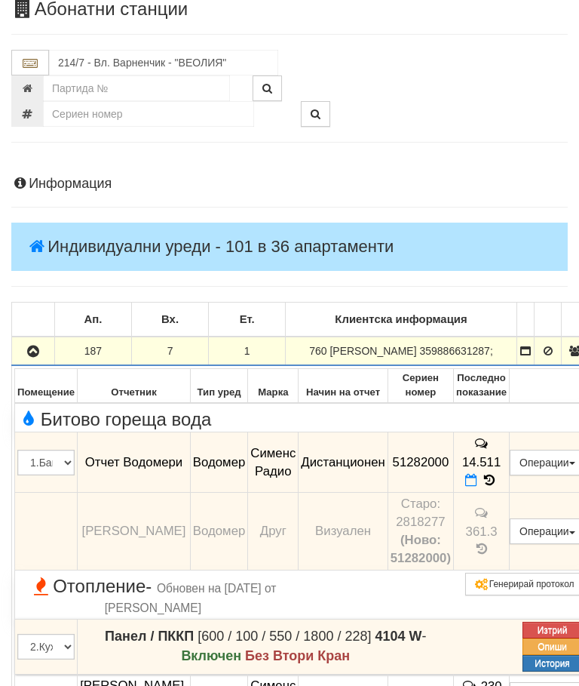
click at [41, 357] on icon "button" at bounding box center [33, 351] width 18 height 11
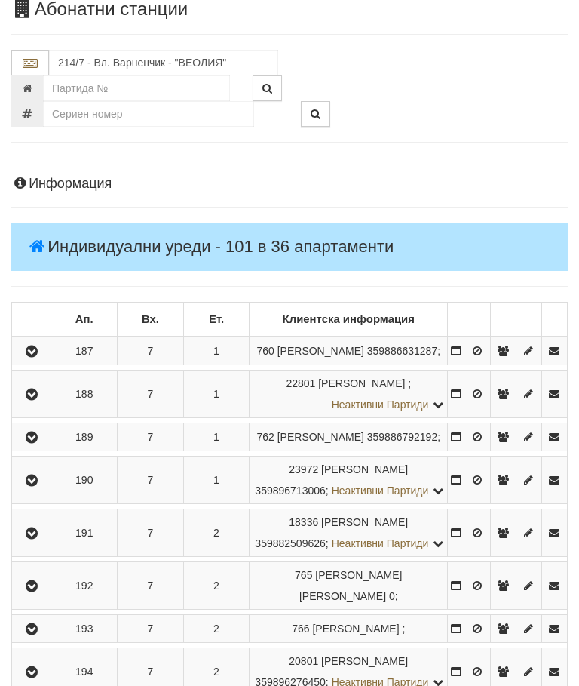
click at [39, 400] on icon "button" at bounding box center [32, 394] width 18 height 11
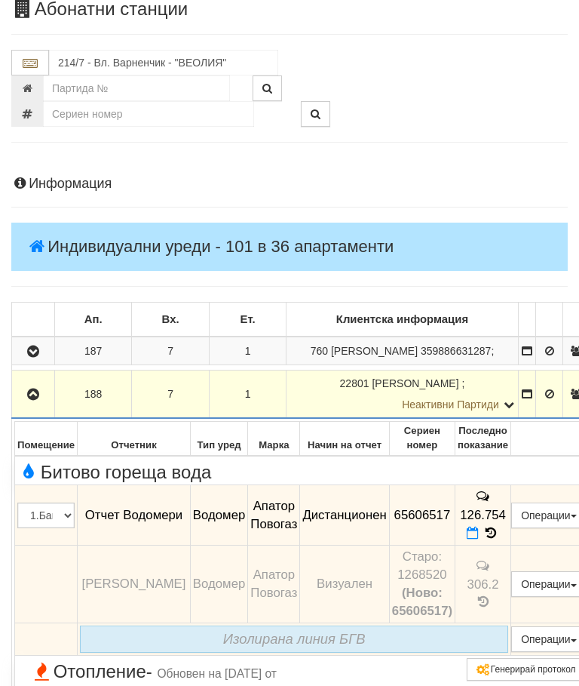
click at [40, 400] on icon "button" at bounding box center [33, 394] width 18 height 11
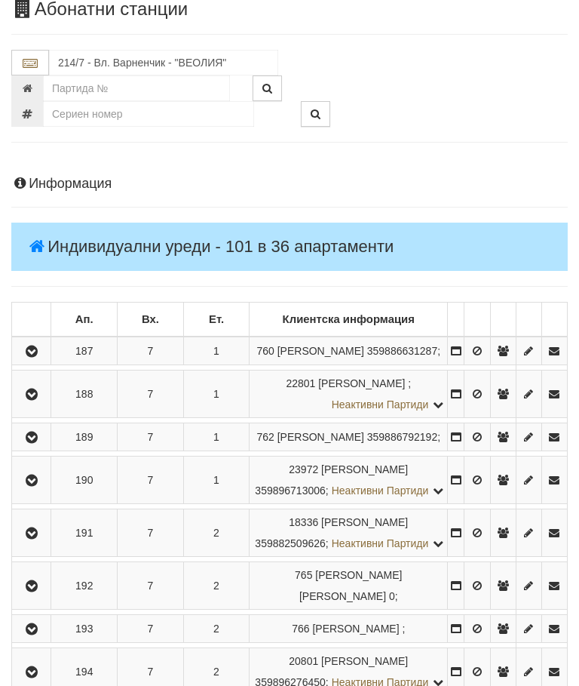
click at [29, 448] on button "button" at bounding box center [31, 437] width 34 height 23
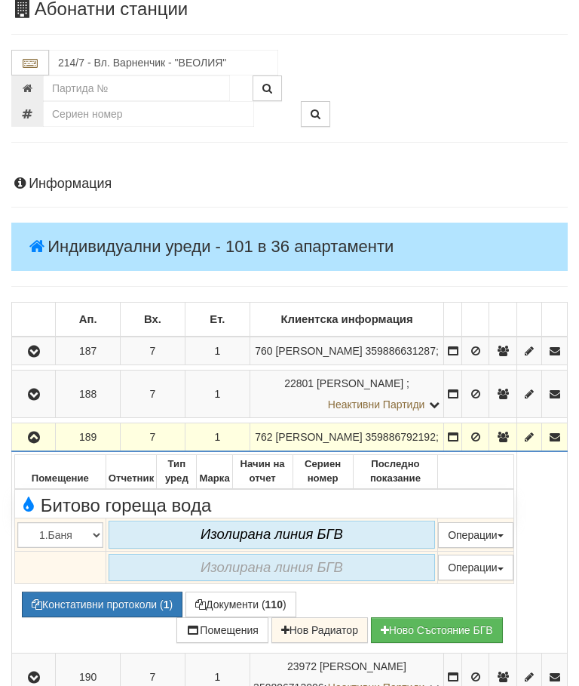
click at [38, 443] on icon "button" at bounding box center [34, 437] width 18 height 11
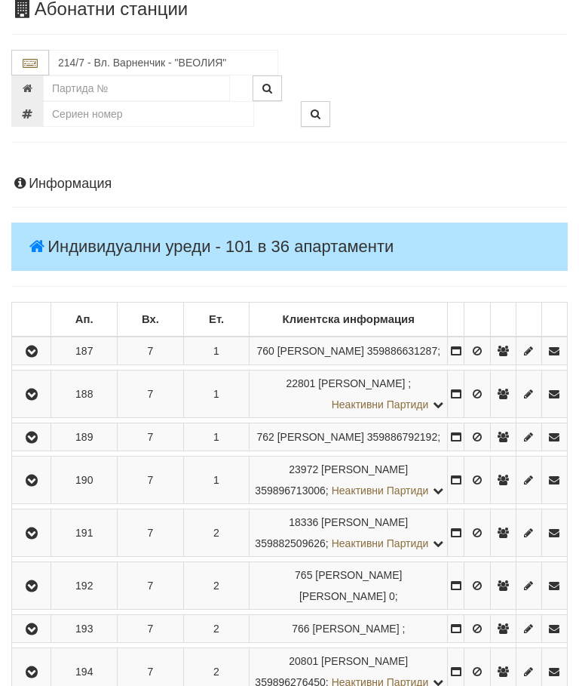
click at [48, 491] on button "button" at bounding box center [31, 480] width 34 height 23
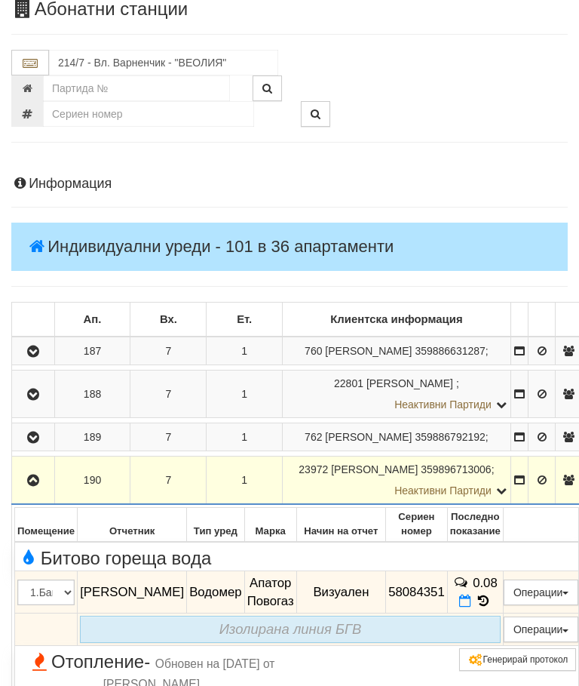
click at [29, 486] on icon "button" at bounding box center [33, 480] width 18 height 11
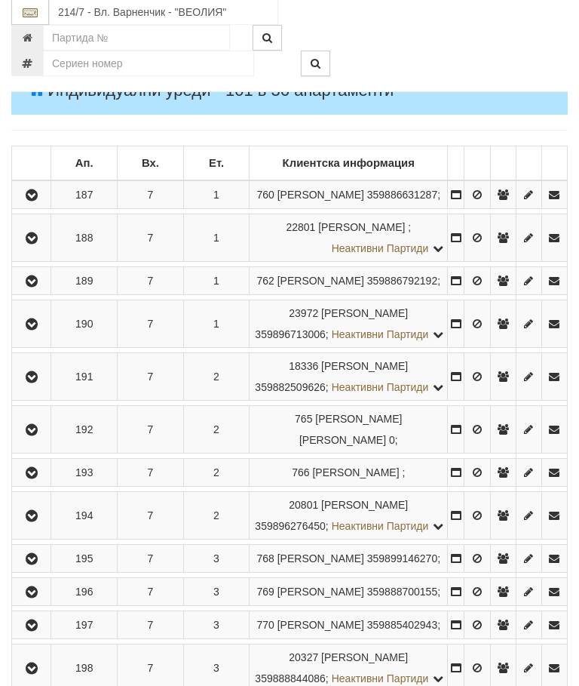
click at [34, 383] on icon "button" at bounding box center [32, 378] width 18 height 11
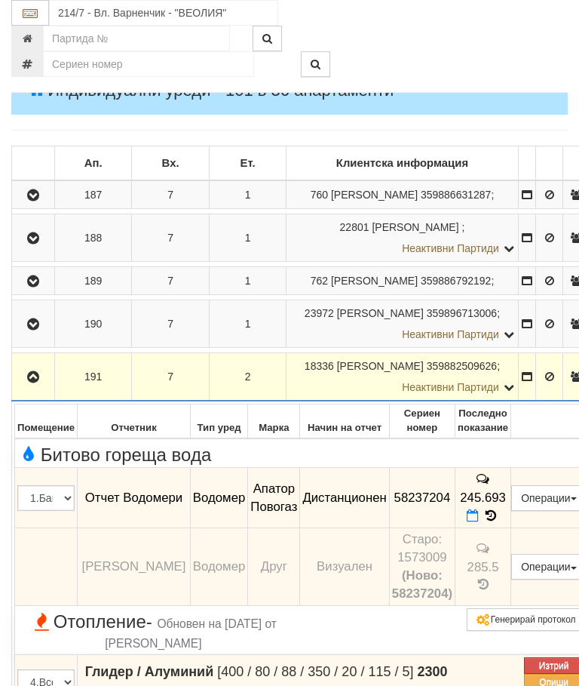
click at [36, 383] on icon "button" at bounding box center [33, 377] width 18 height 11
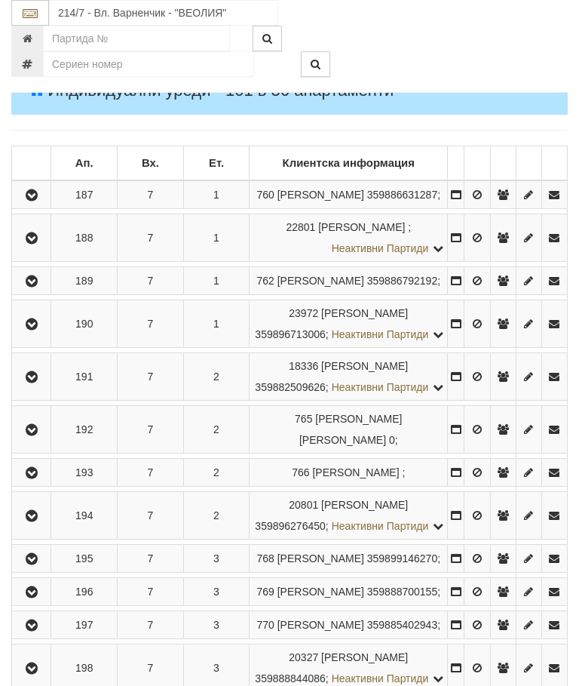
click at [38, 435] on icon "button" at bounding box center [32, 430] width 18 height 11
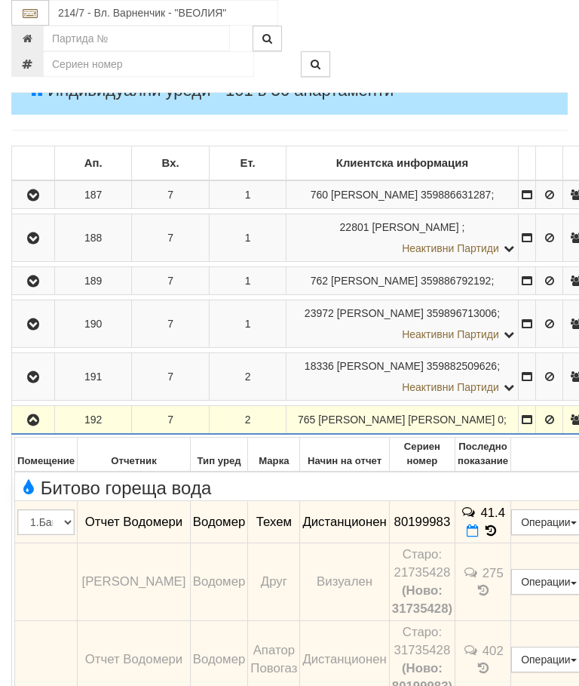
click at [38, 426] on icon "button" at bounding box center [33, 420] width 18 height 11
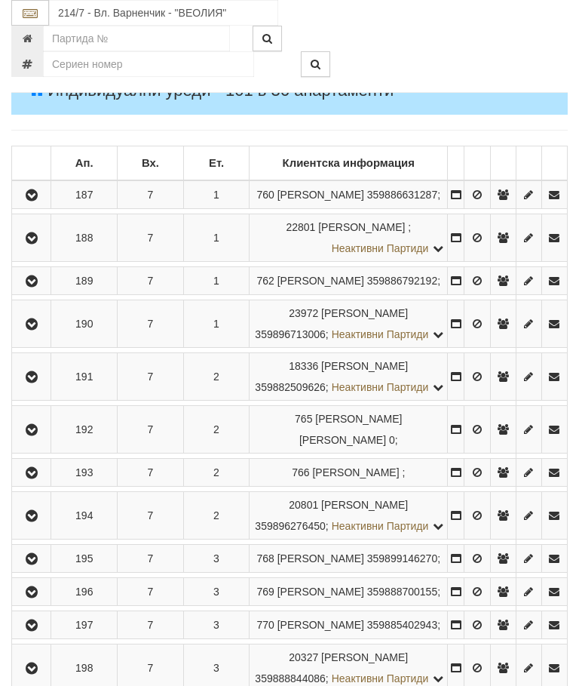
click at [36, 435] on icon "button" at bounding box center [32, 430] width 18 height 11
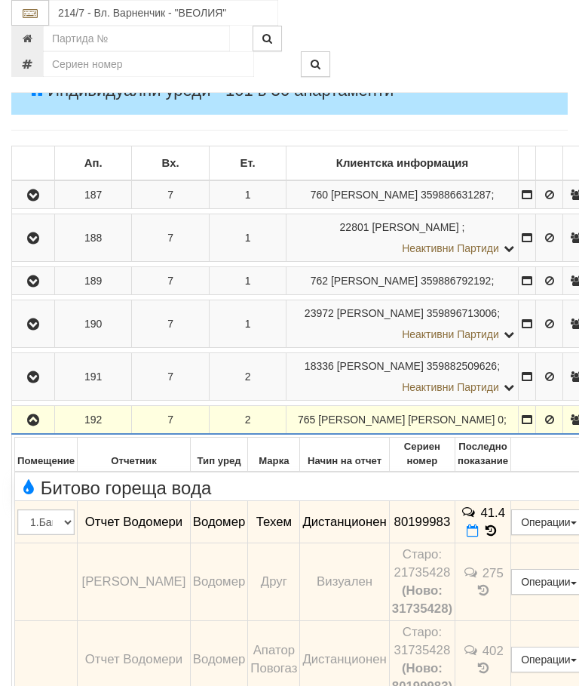
click at [37, 426] on icon "button" at bounding box center [33, 420] width 18 height 11
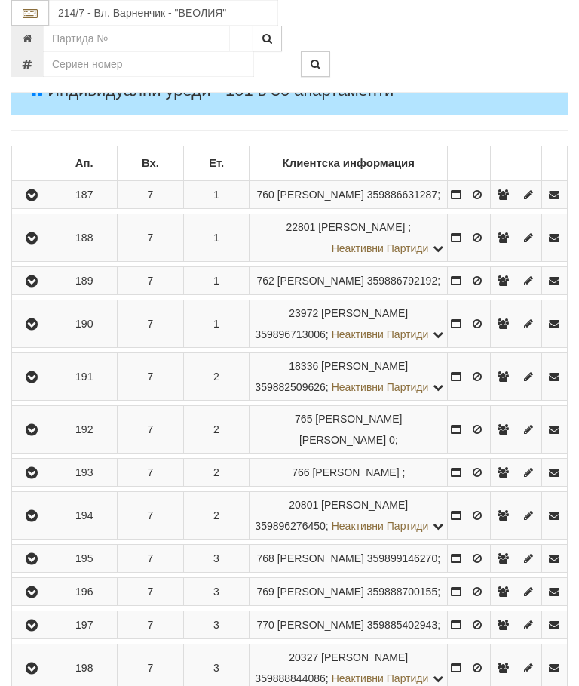
click at [36, 478] on icon "button" at bounding box center [32, 473] width 18 height 11
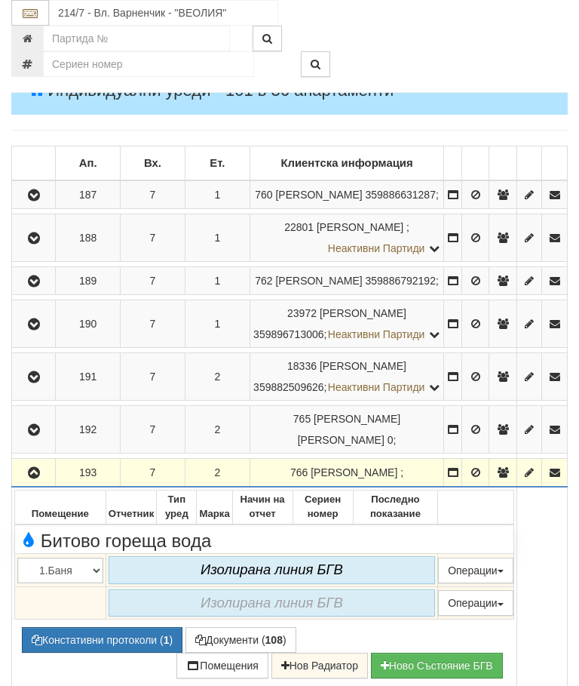
click at [35, 478] on icon "button" at bounding box center [34, 473] width 18 height 11
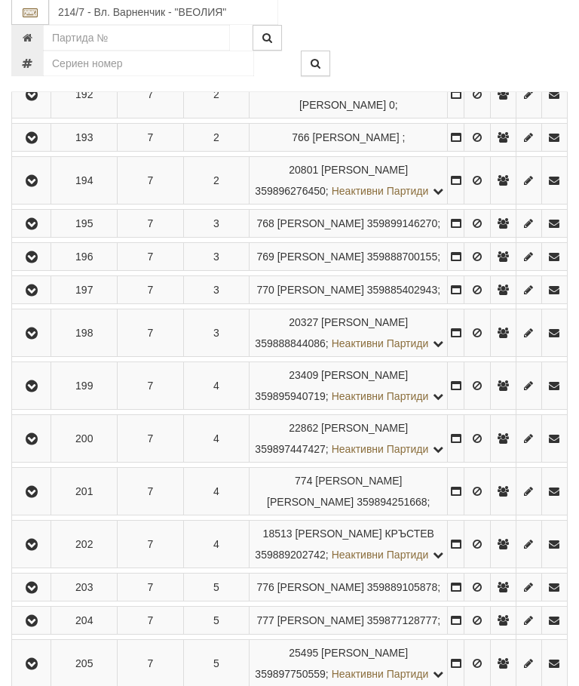
scroll to position [582, 0]
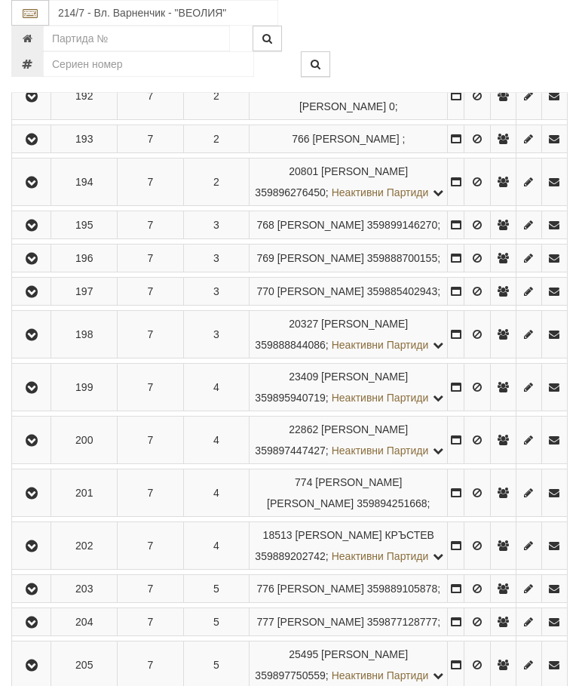
click at [39, 231] on icon "button" at bounding box center [32, 225] width 18 height 11
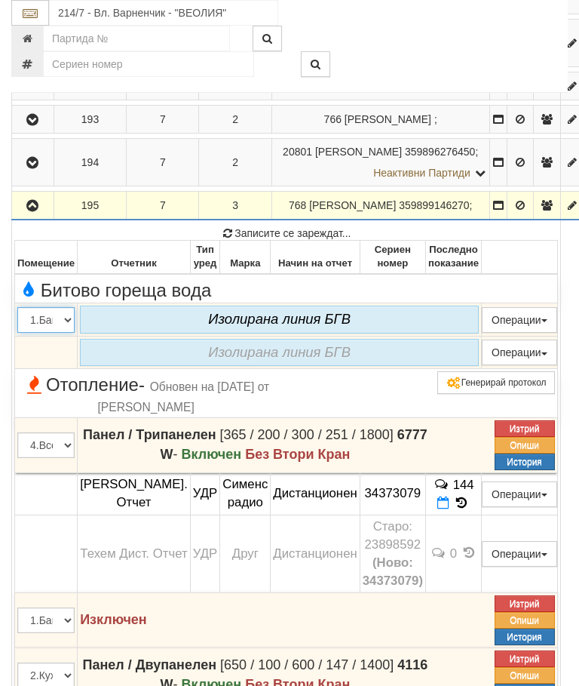
click at [40, 333] on select "1.Баня 2.Кухня 3.Тоалетна 4.Всекидневна 5.Спалня 1 6.Спалня 2 7.Коридор 8.Терас…" at bounding box center [45, 320] width 57 height 26
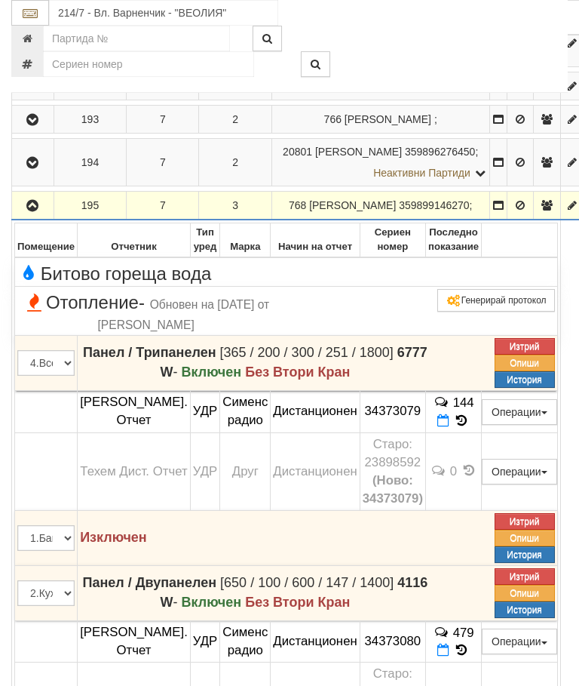
click at [41, 211] on icon "button" at bounding box center [32, 206] width 18 height 11
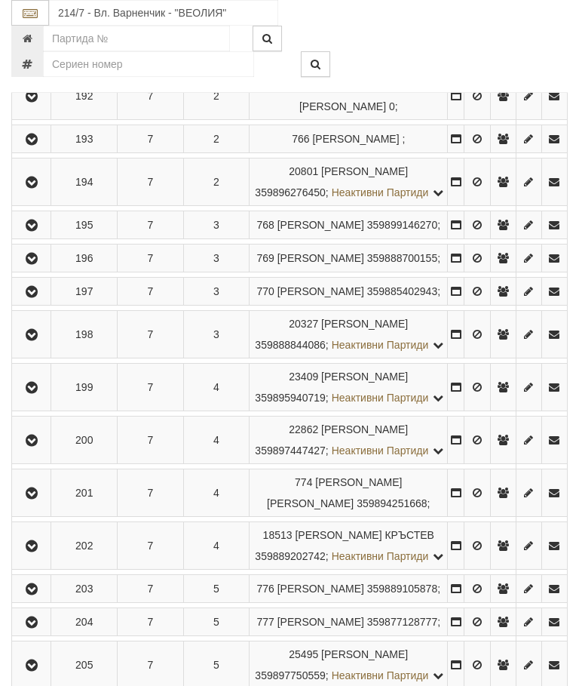
click at [35, 264] on icon "button" at bounding box center [32, 259] width 18 height 11
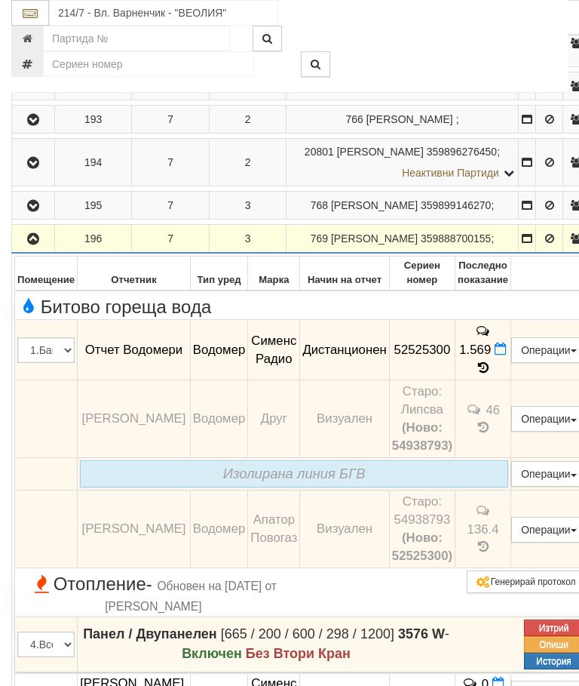
click at [39, 244] on icon "button" at bounding box center [33, 239] width 18 height 11
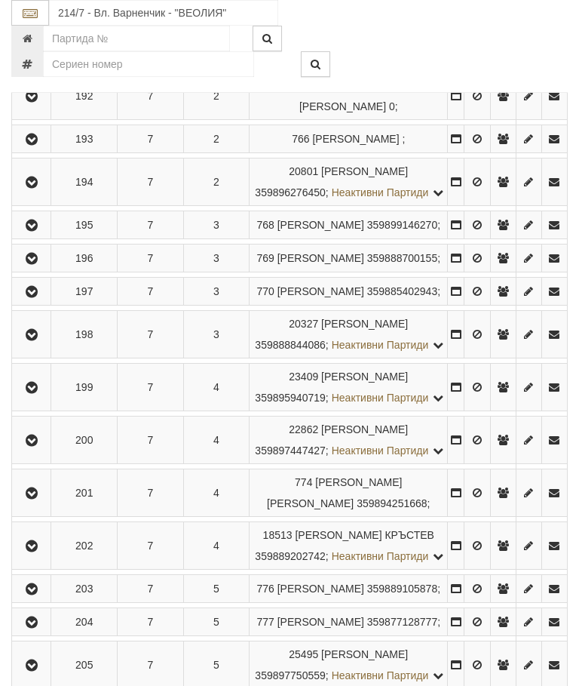
click at [36, 297] on icon "button" at bounding box center [32, 292] width 18 height 11
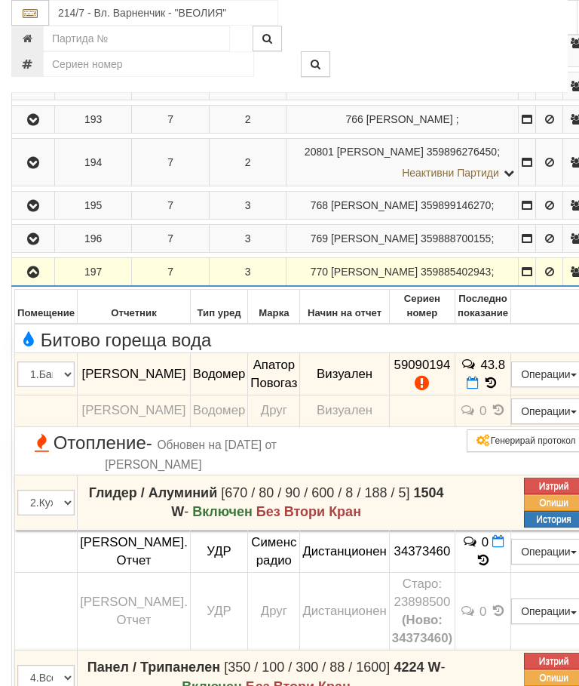
click at [493, 389] on icon at bounding box center [491, 382] width 17 height 13
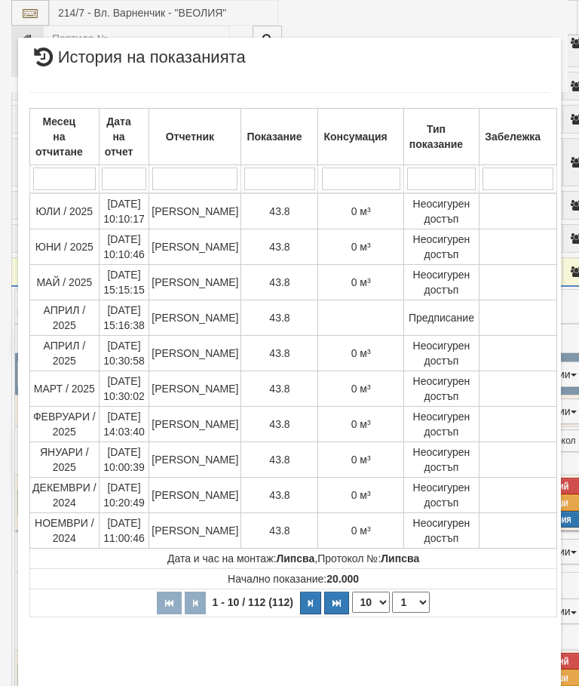
select select "10"
select select "1"
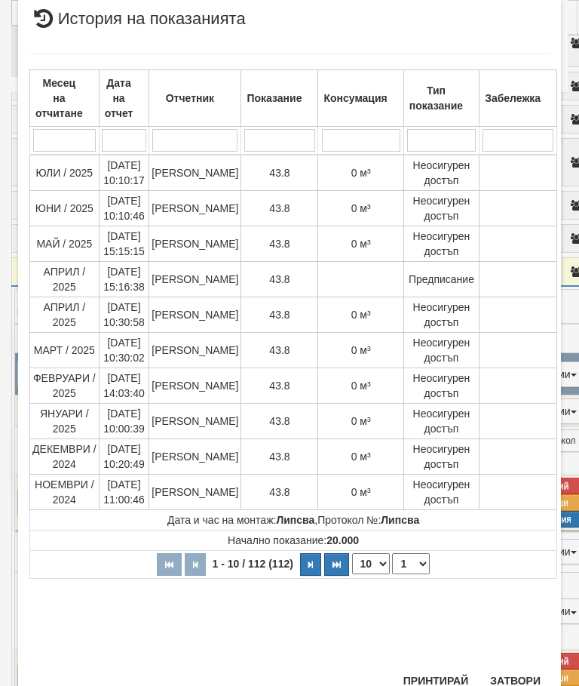
scroll to position [839, 0]
click at [512, 682] on button "Затвори" at bounding box center [515, 681] width 69 height 24
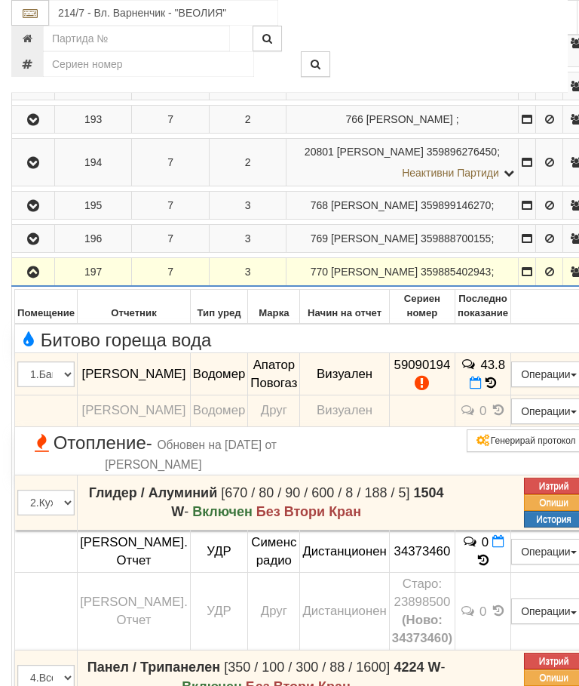
click at [37, 278] on icon "button" at bounding box center [33, 272] width 18 height 11
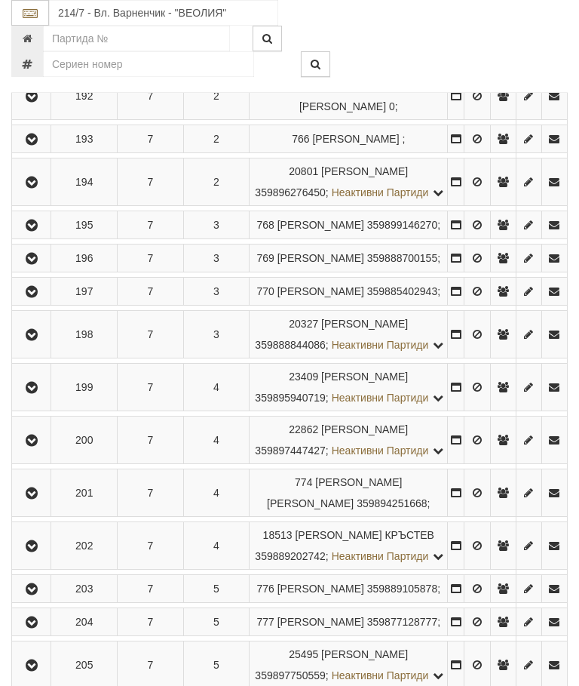
click at [35, 340] on icon "button" at bounding box center [32, 335] width 18 height 11
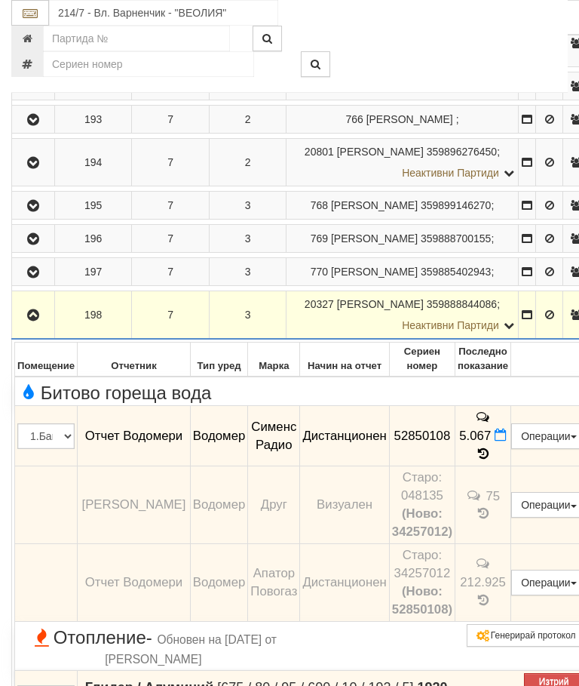
click at [41, 321] on icon "button" at bounding box center [33, 315] width 18 height 11
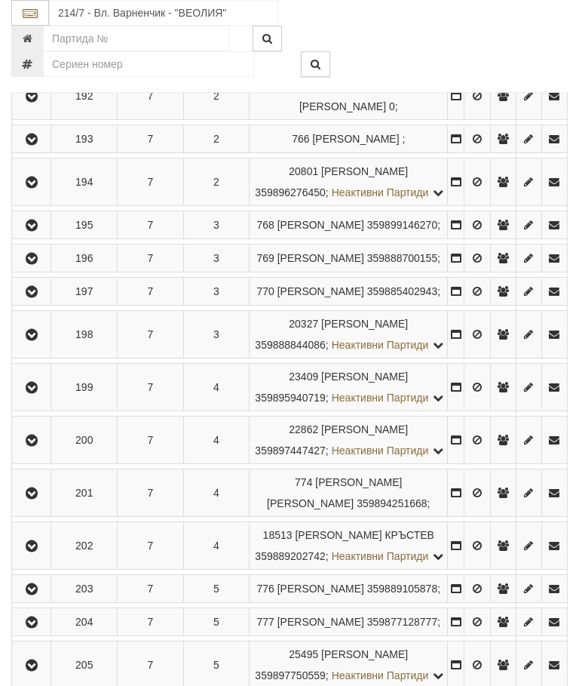
click at [33, 393] on icon "button" at bounding box center [32, 388] width 18 height 11
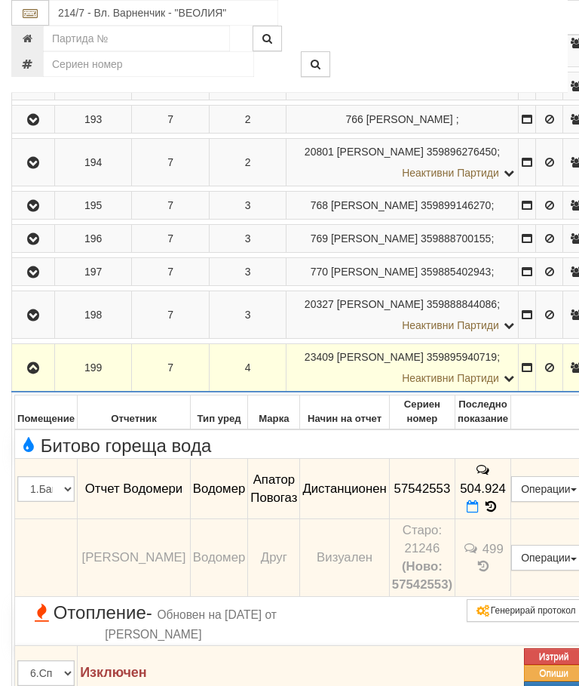
click at [26, 373] on icon "button" at bounding box center [33, 368] width 18 height 11
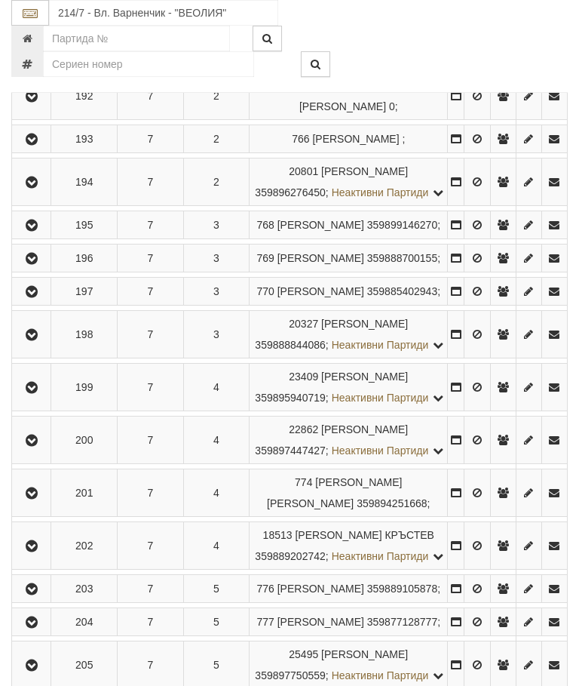
click at [35, 446] on icon "button" at bounding box center [32, 440] width 18 height 11
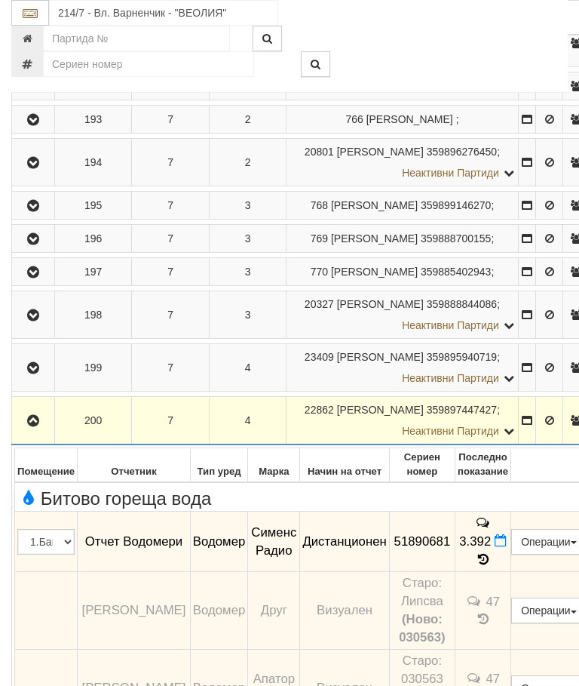
click at [35, 426] on icon "button" at bounding box center [33, 421] width 18 height 11
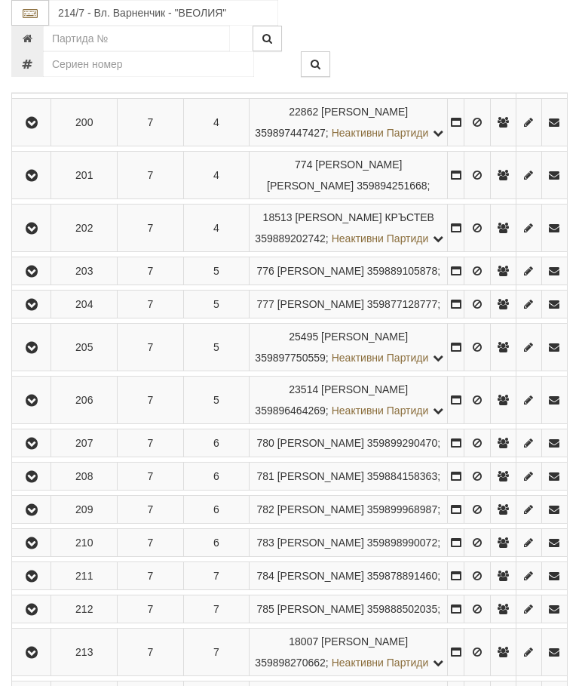
scroll to position [900, 0]
click at [28, 180] on icon "button" at bounding box center [32, 175] width 18 height 11
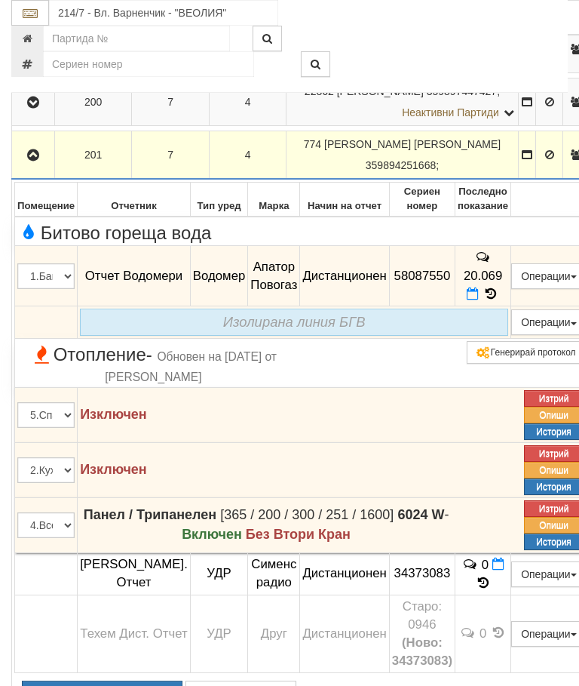
click at [34, 161] on icon "button" at bounding box center [33, 155] width 18 height 11
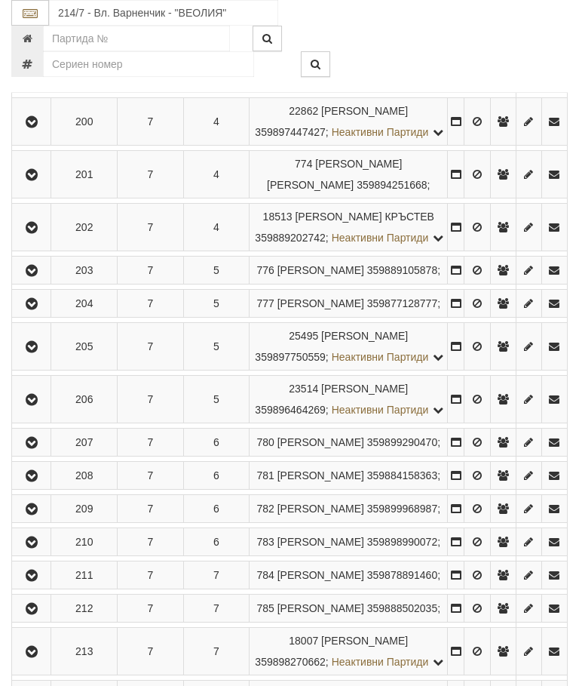
click at [33, 233] on icon "button" at bounding box center [32, 228] width 18 height 11
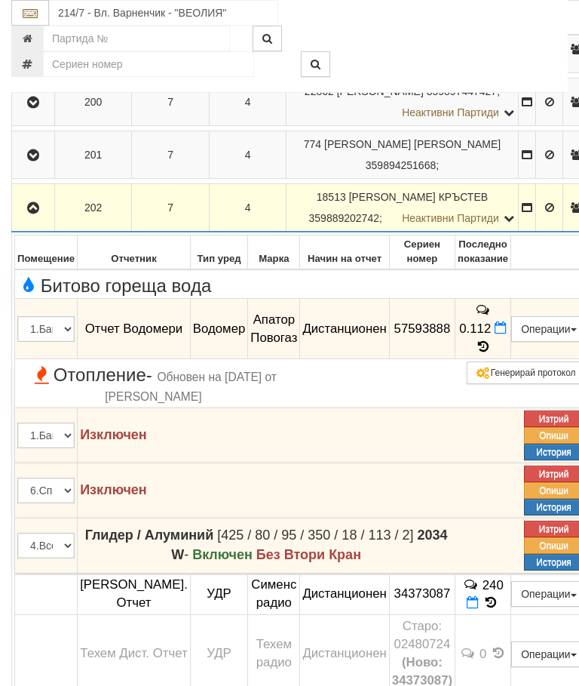
click at [26, 214] on icon "button" at bounding box center [33, 208] width 18 height 11
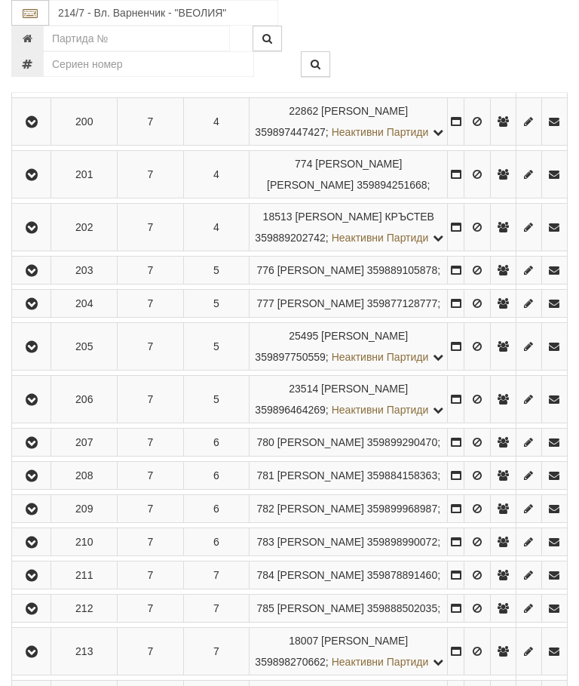
click at [35, 281] on button "button" at bounding box center [31, 270] width 34 height 23
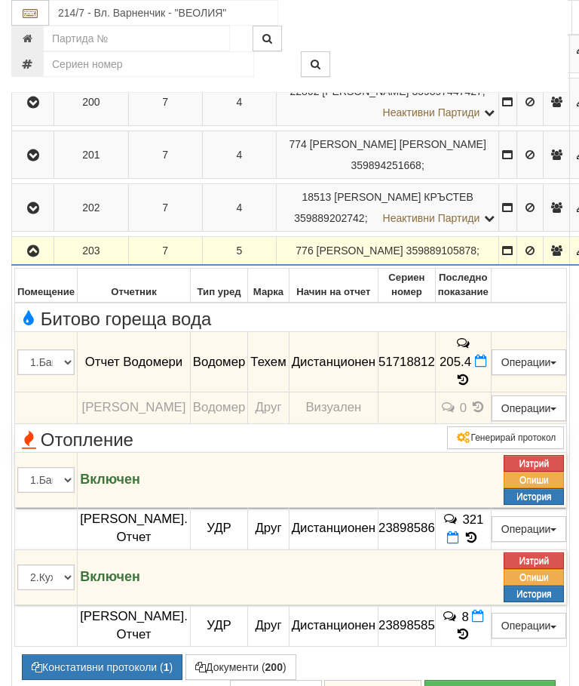
click at [34, 257] on icon "button" at bounding box center [33, 251] width 18 height 11
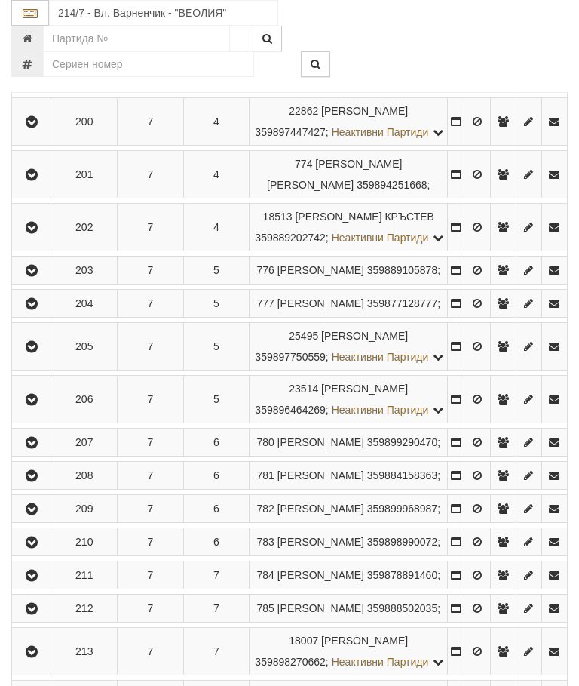
click at [41, 309] on icon "button" at bounding box center [32, 304] width 18 height 11
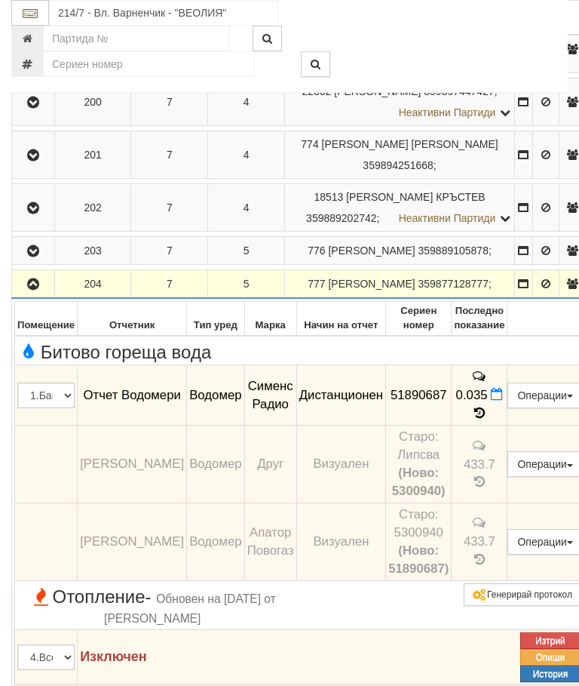
click at [35, 290] on icon "button" at bounding box center [33, 284] width 18 height 11
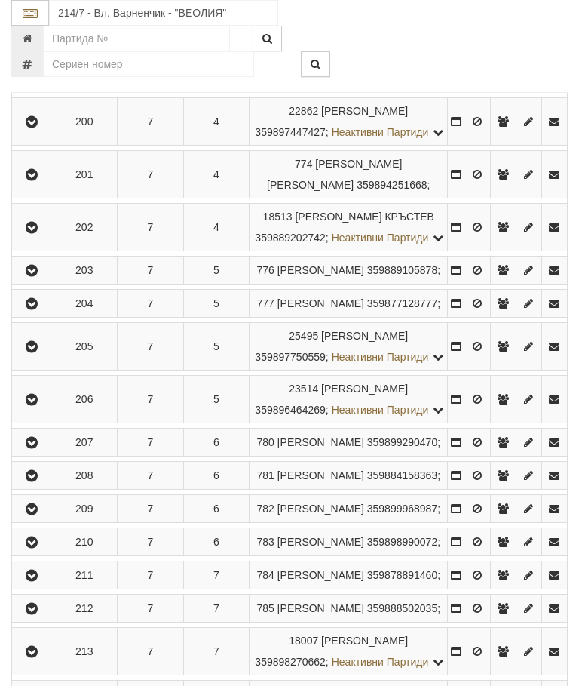
click at [41, 352] on icon "button" at bounding box center [32, 347] width 18 height 11
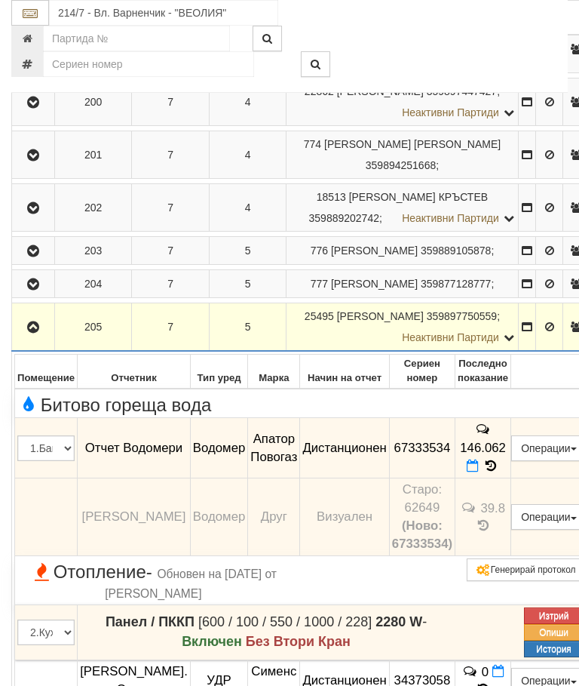
click at [27, 333] on icon "button" at bounding box center [33, 327] width 18 height 11
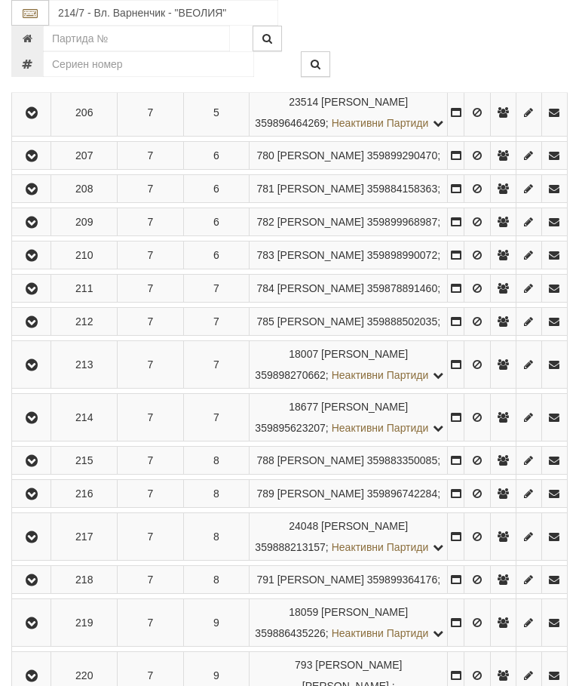
scroll to position [1185, 0]
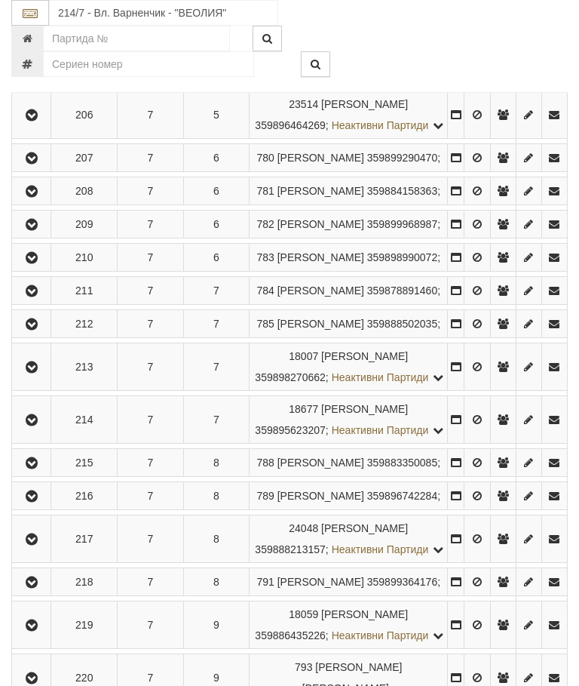
click at [32, 121] on icon "button" at bounding box center [32, 115] width 18 height 11
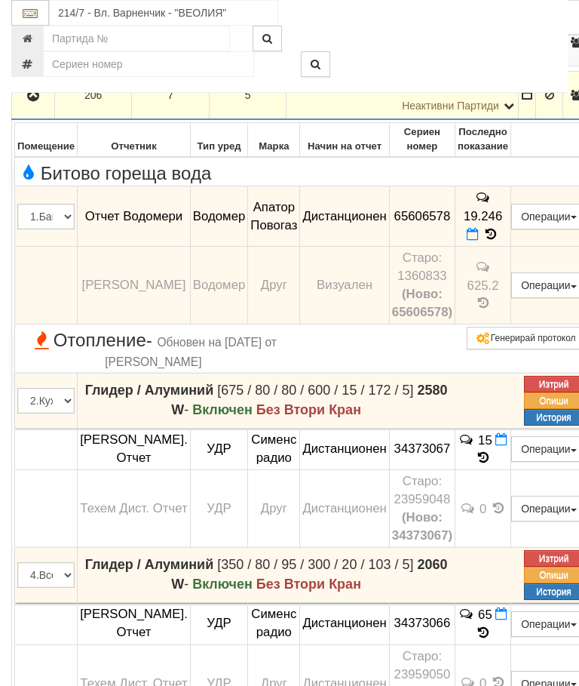
click at [32, 101] on icon "button" at bounding box center [33, 96] width 18 height 11
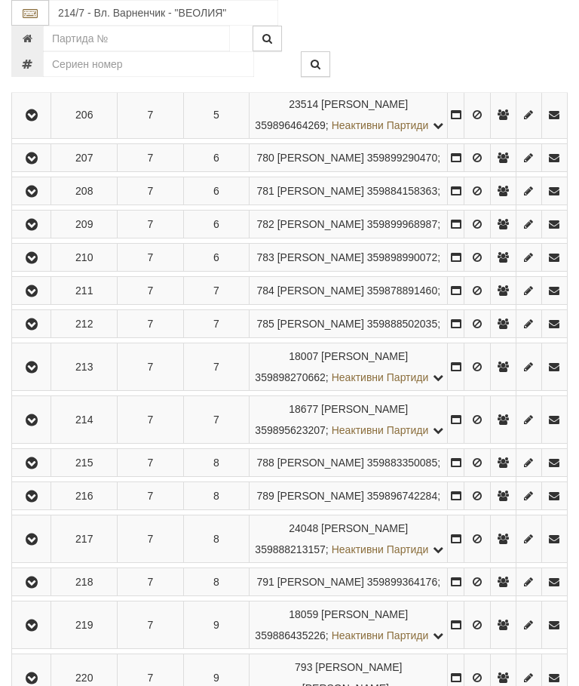
click at [35, 164] on icon "button" at bounding box center [32, 158] width 18 height 11
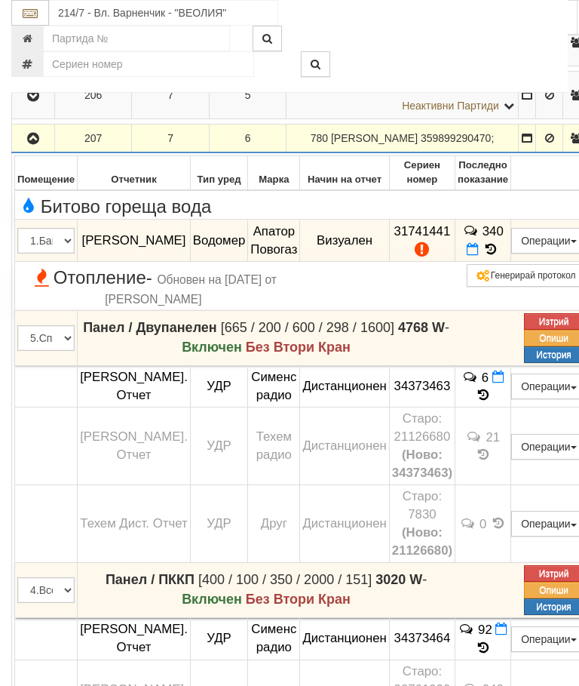
click at [29, 144] on icon "button" at bounding box center [33, 139] width 18 height 11
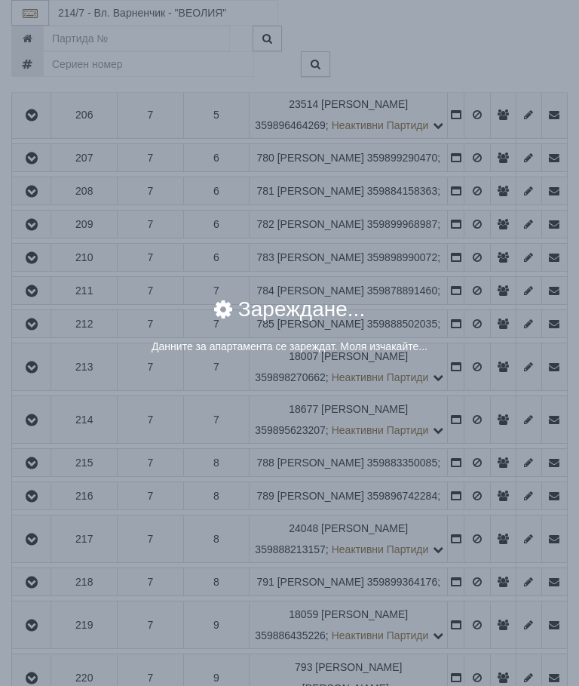
click at [474, 539] on div "× Зареждане... Данните за апартамента се зареждат. Моля изчакайте..." at bounding box center [289, 343] width 579 height 686
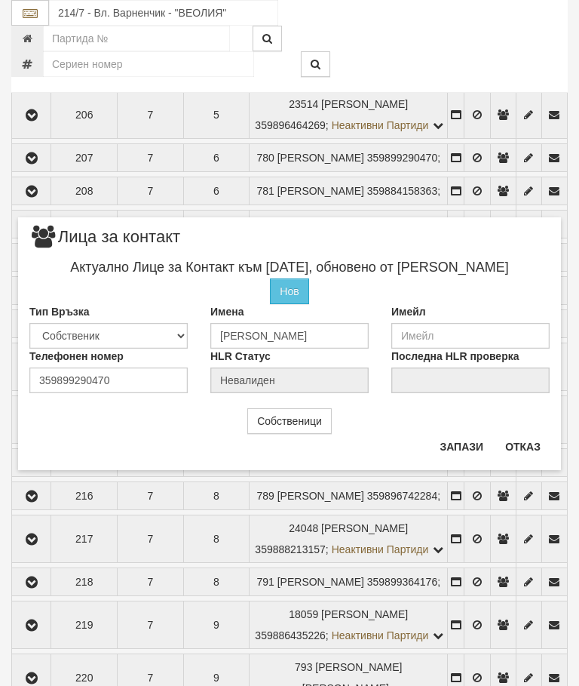
click at [528, 457] on button "Отказ" at bounding box center [523, 447] width 54 height 24
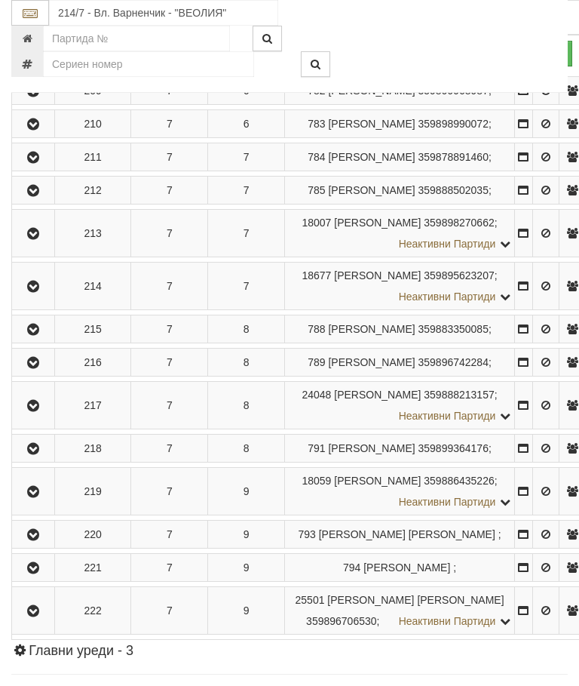
scroll to position [1327, 0]
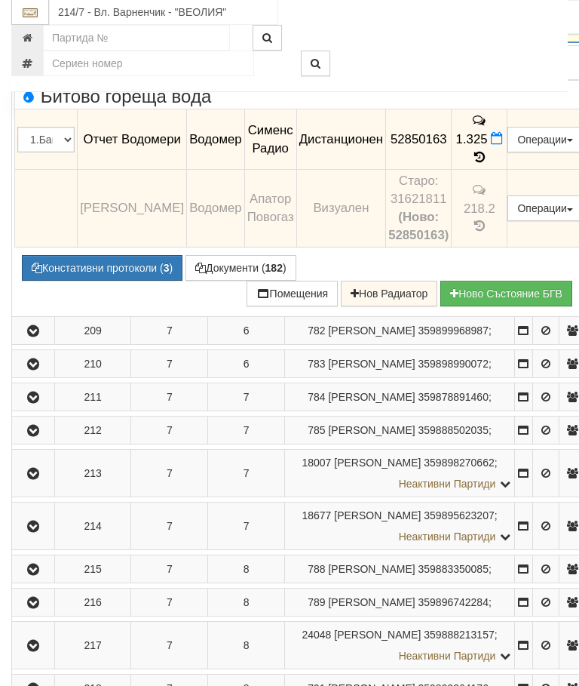
click at [38, 35] on icon "button" at bounding box center [33, 29] width 18 height 11
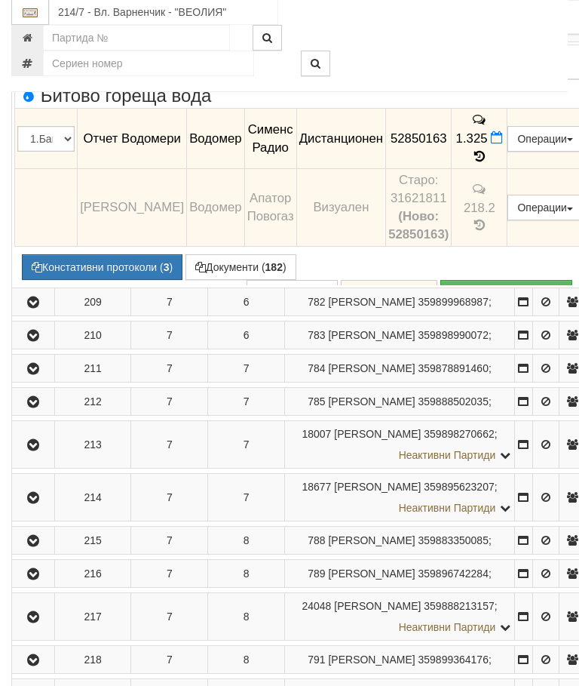
scroll to position [1328, 0]
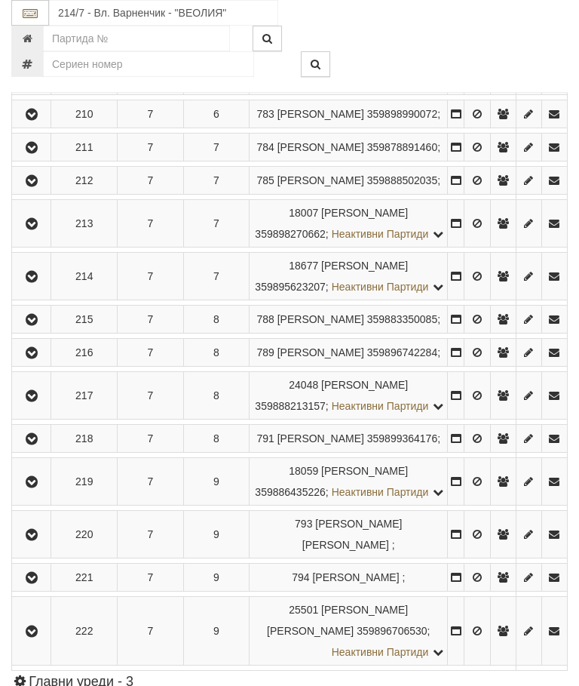
click at [36, 87] on icon "button" at bounding box center [32, 81] width 18 height 11
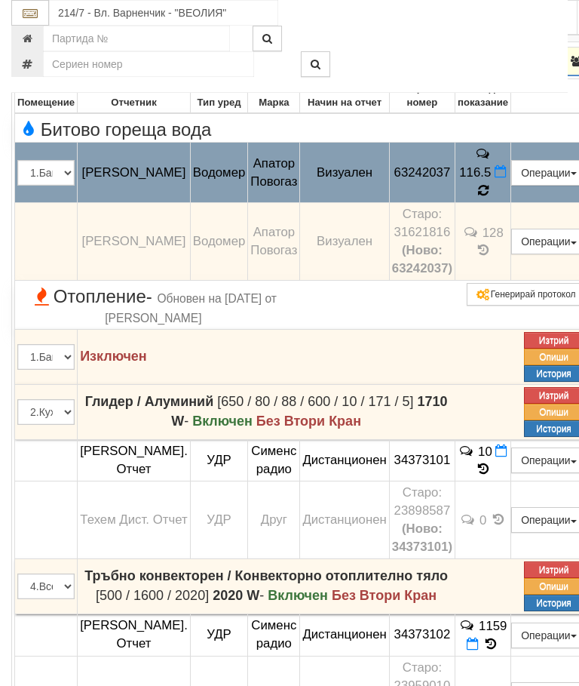
click at [489, 198] on icon at bounding box center [483, 191] width 11 height 14
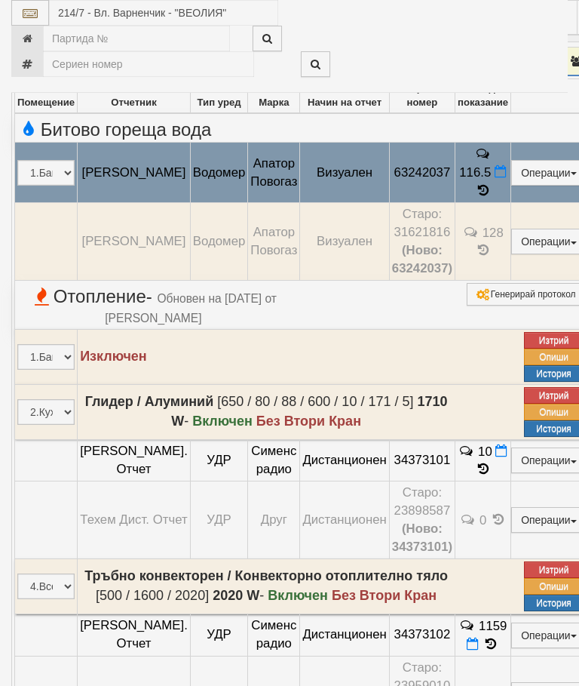
select select "10"
select select "1"
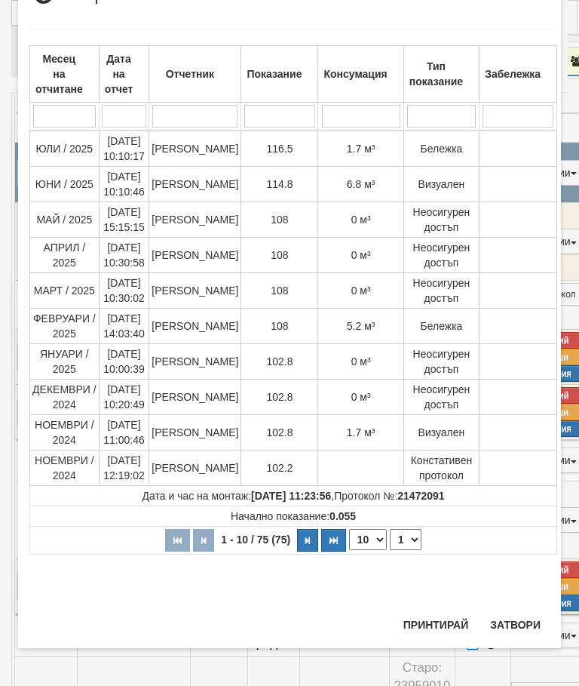
scroll to position [922, 0]
click at [522, 622] on button "Затвори" at bounding box center [515, 625] width 69 height 24
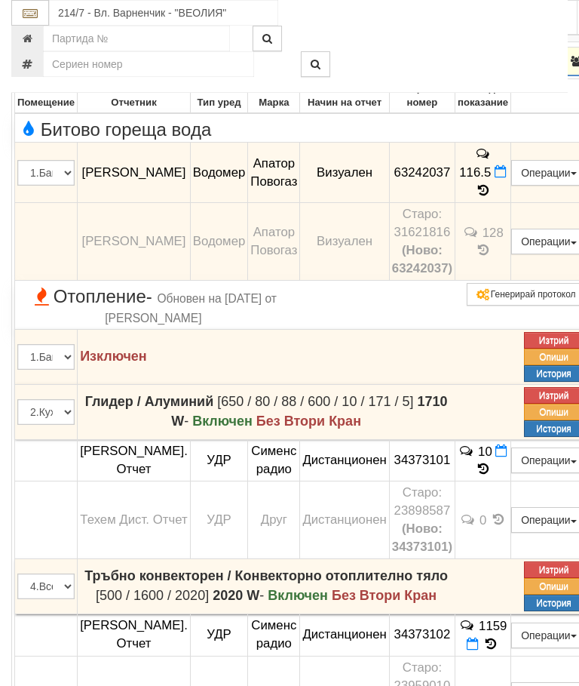
click at [38, 67] on icon "button" at bounding box center [33, 62] width 18 height 11
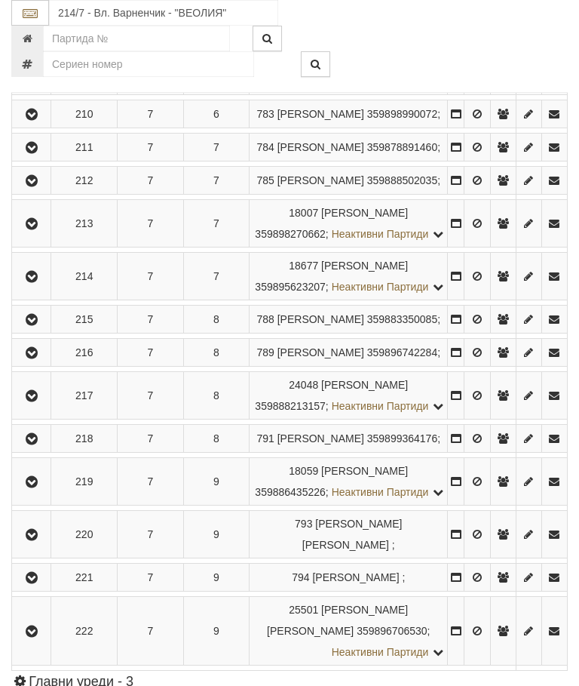
click at [41, 120] on icon "button" at bounding box center [32, 114] width 18 height 11
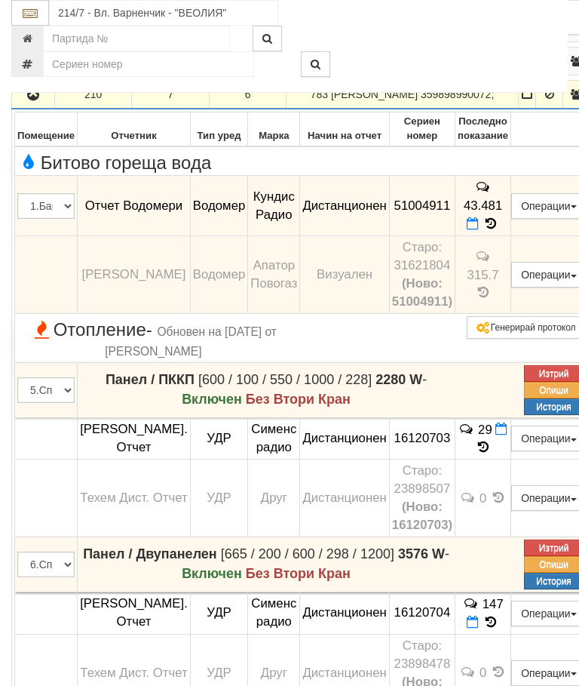
click at [31, 100] on icon "button" at bounding box center [33, 95] width 18 height 11
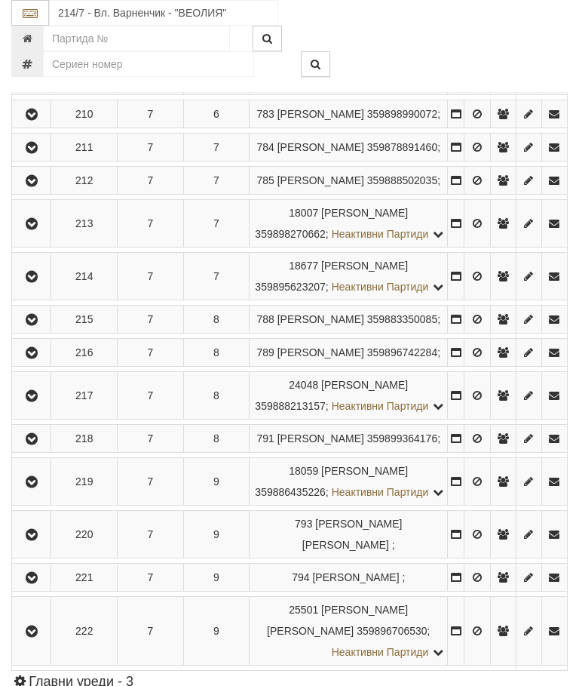
click at [33, 153] on icon "button" at bounding box center [32, 148] width 18 height 11
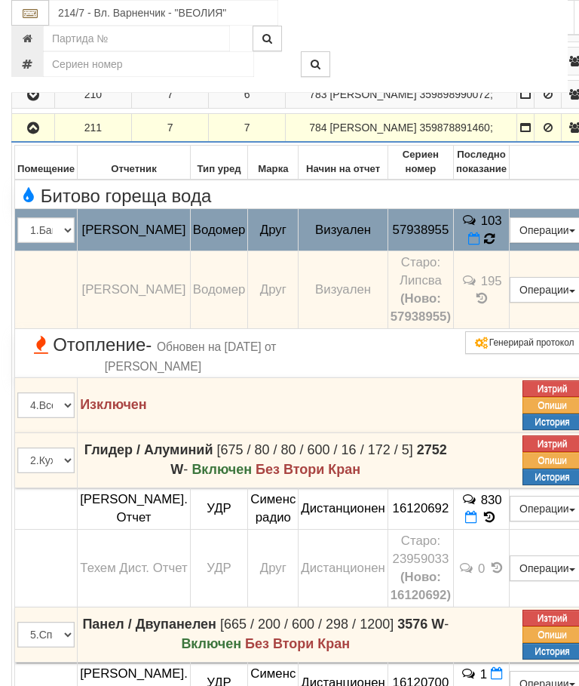
click at [494, 245] on icon at bounding box center [489, 238] width 11 height 13
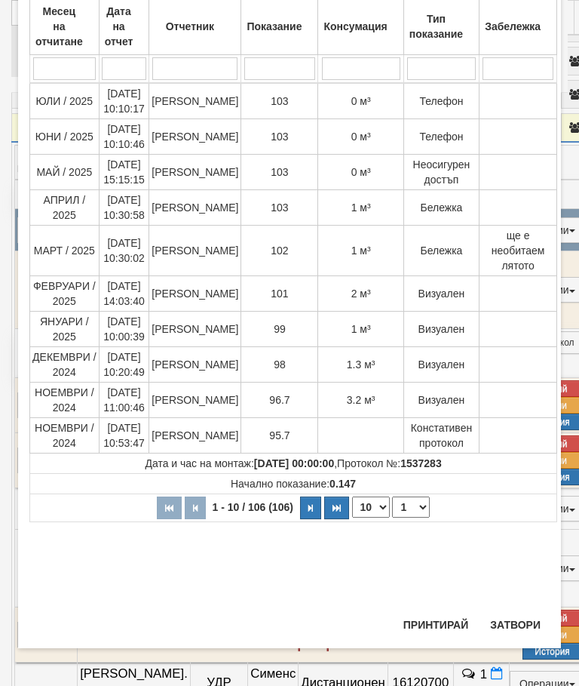
scroll to position [867, 0]
click at [521, 622] on button "Затвори" at bounding box center [515, 625] width 69 height 24
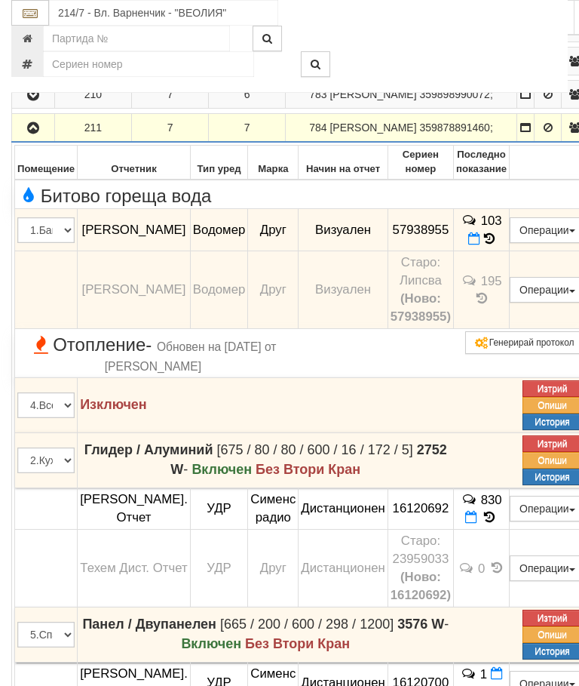
click at [20, 139] on button "button" at bounding box center [33, 127] width 38 height 23
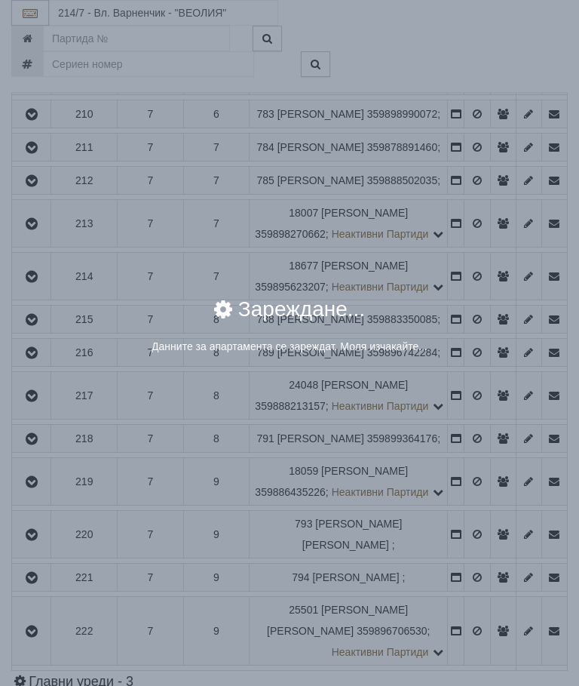
click at [478, 604] on div "× Зареждане... Данните за апартамента се зареждат. Моля изчакайте..." at bounding box center [289, 343] width 579 height 686
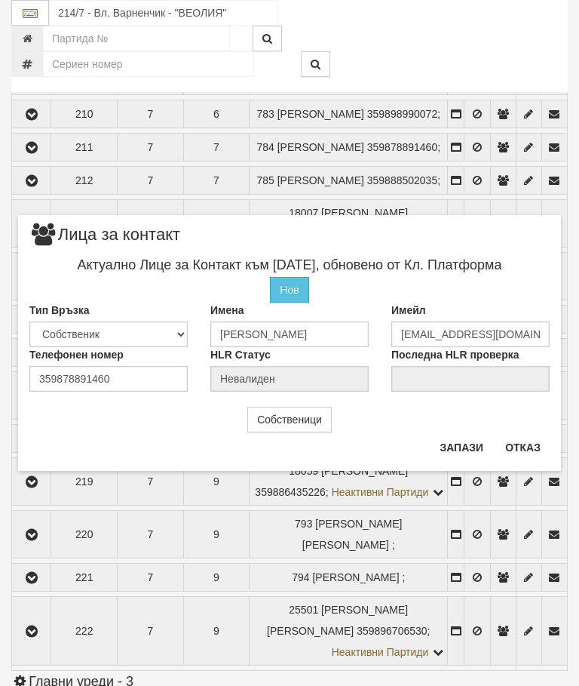
click at [516, 448] on button "Отказ" at bounding box center [523, 447] width 54 height 24
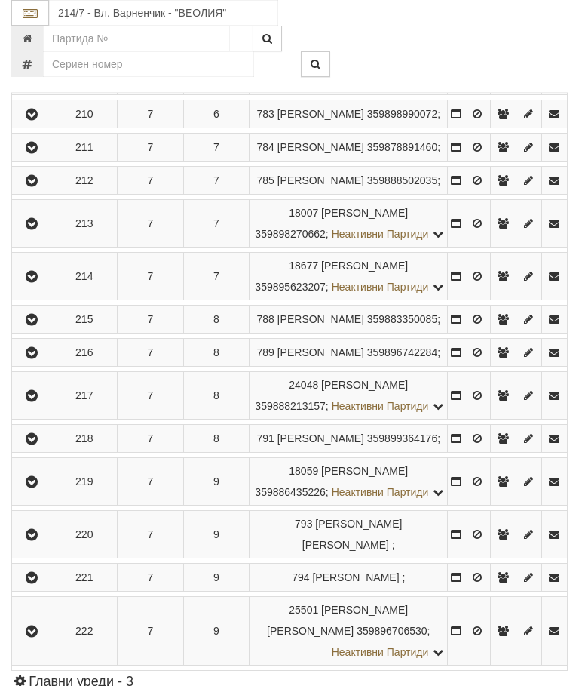
click at [41, 186] on icon "button" at bounding box center [32, 181] width 18 height 11
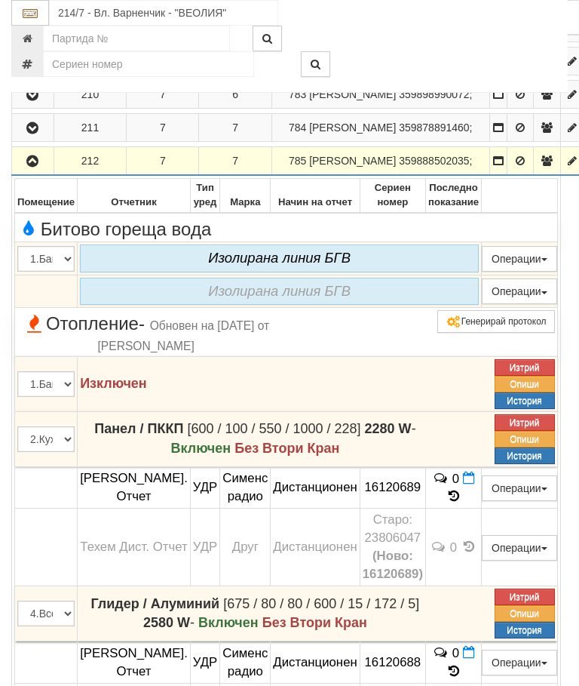
click at [35, 167] on icon "button" at bounding box center [32, 161] width 18 height 11
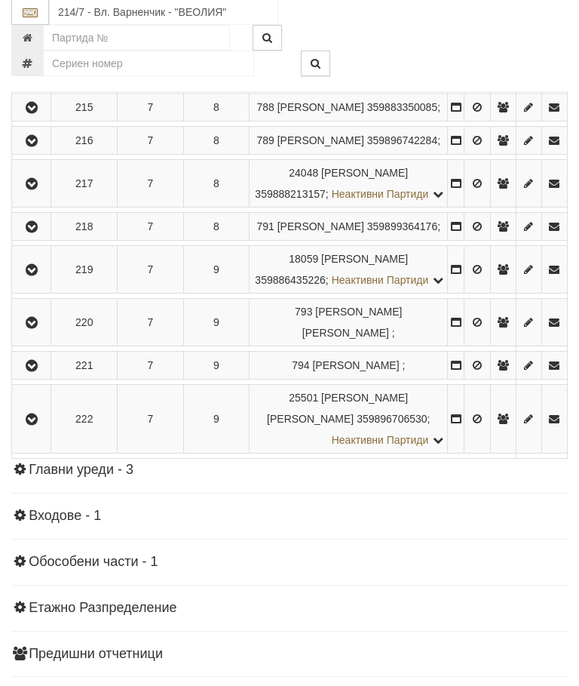
scroll to position [1571, 0]
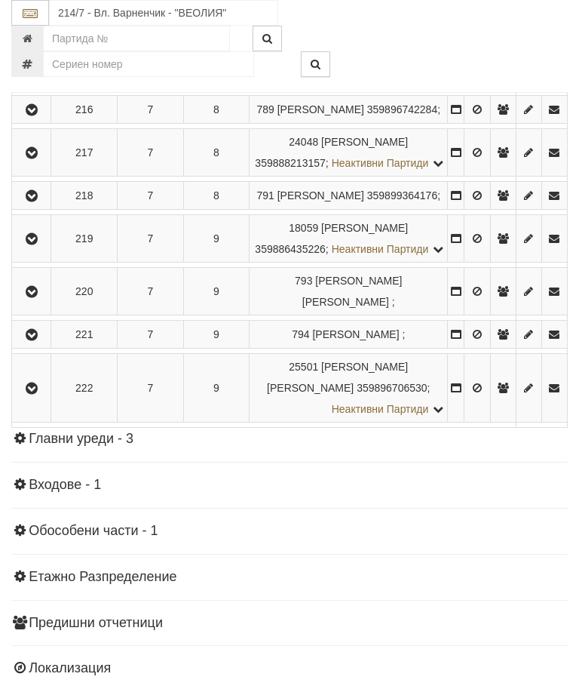
click at [28, 45] on button "button" at bounding box center [31, 33] width 34 height 23
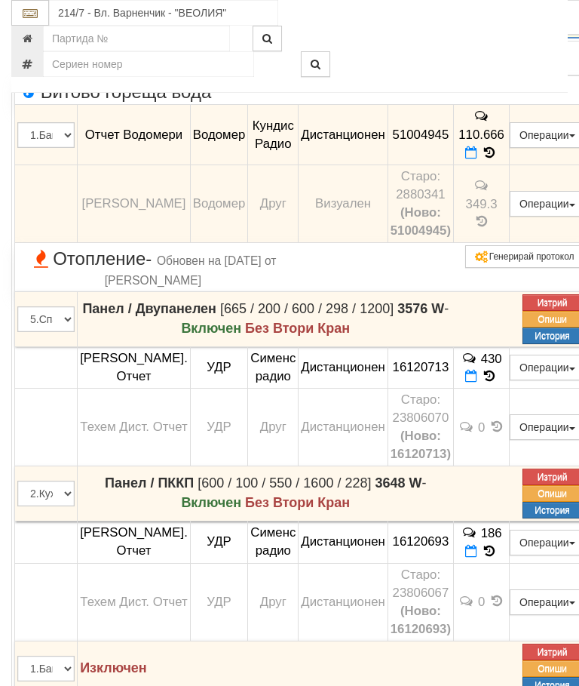
click at [30, 20] on icon "button" at bounding box center [33, 14] width 18 height 11
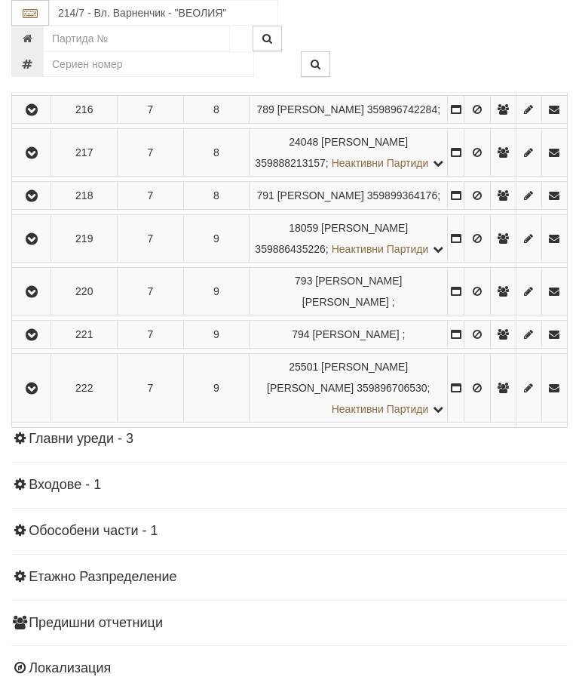
click at [37, 82] on icon "button" at bounding box center [32, 77] width 18 height 11
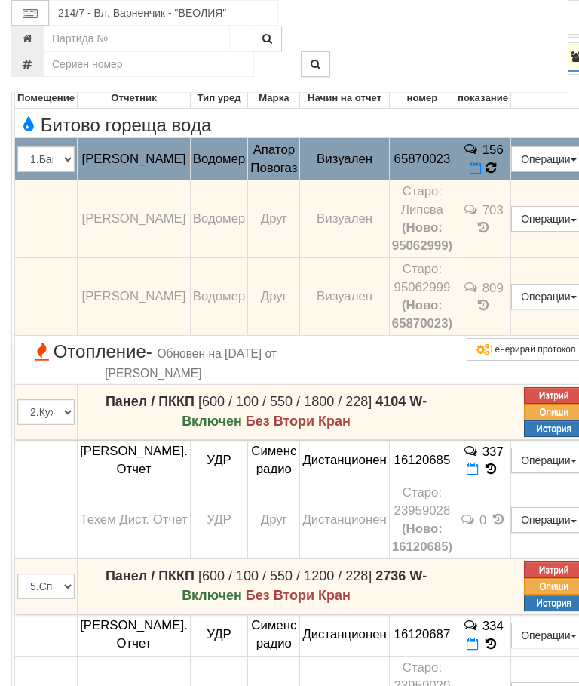
click at [496, 175] on icon at bounding box center [490, 168] width 11 height 14
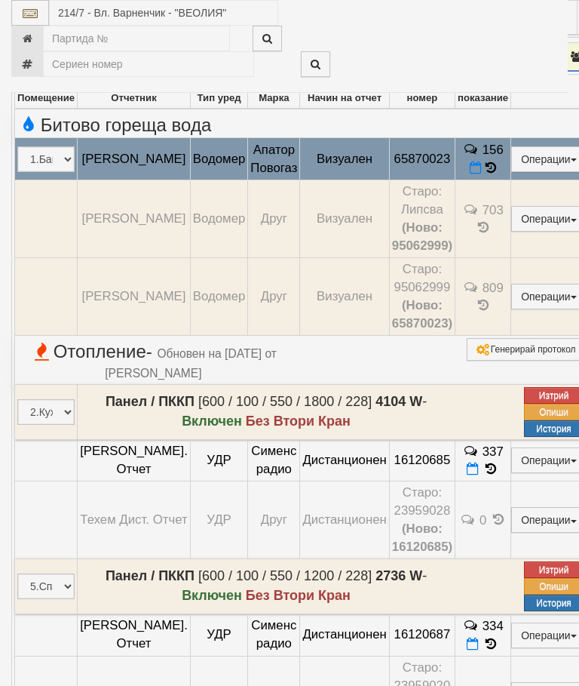
select select "10"
select select "1"
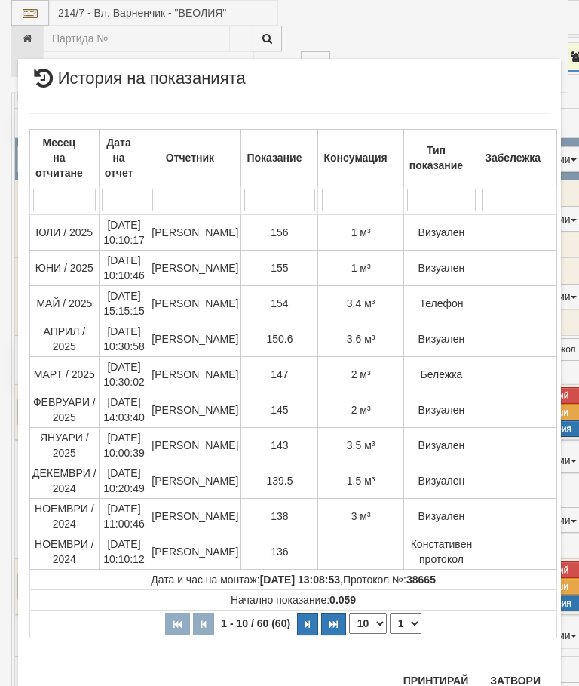
scroll to position [843, 0]
click at [518, 676] on button "Затвори" at bounding box center [515, 681] width 69 height 24
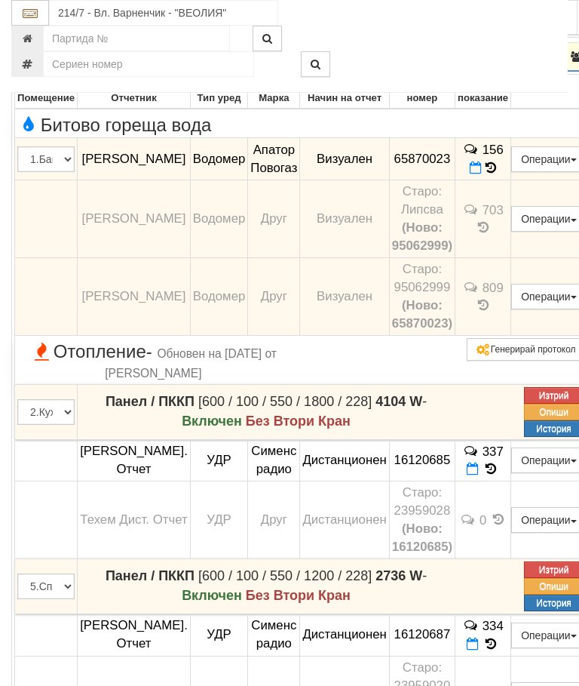
click at [36, 63] on icon "button" at bounding box center [33, 57] width 18 height 11
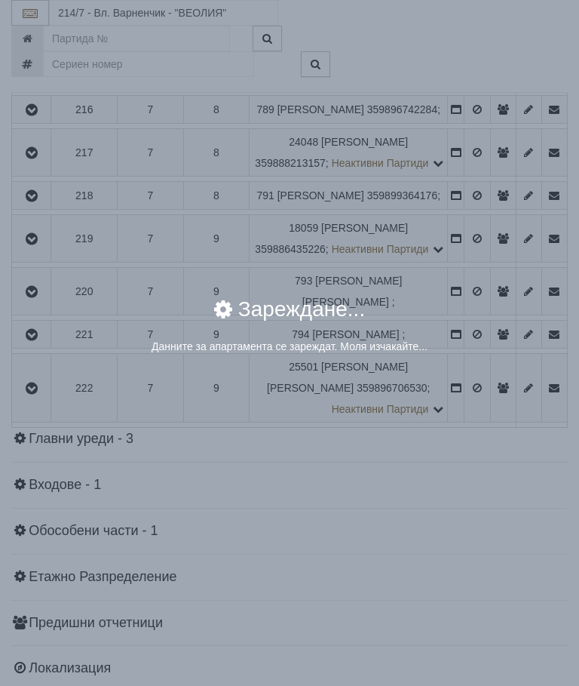
click at [478, 617] on div "× Зареждане... Данните за апартамента се зареждат. Моля изчакайте..." at bounding box center [289, 343] width 579 height 686
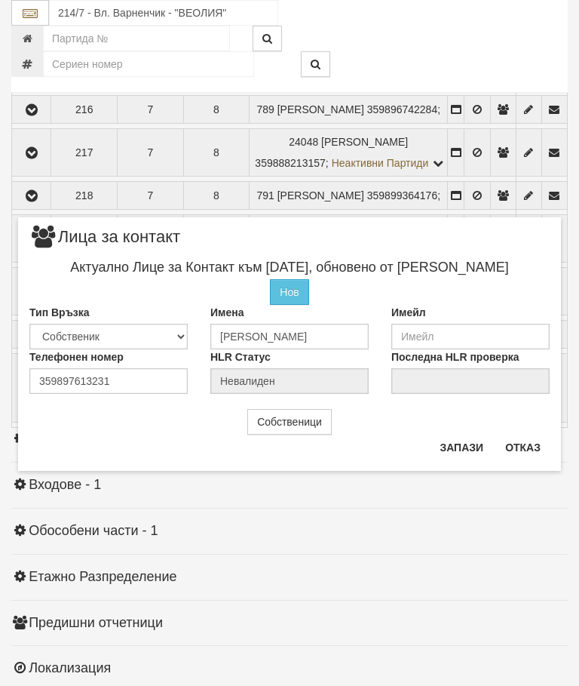
click at [521, 450] on button "Отказ" at bounding box center [523, 447] width 54 height 24
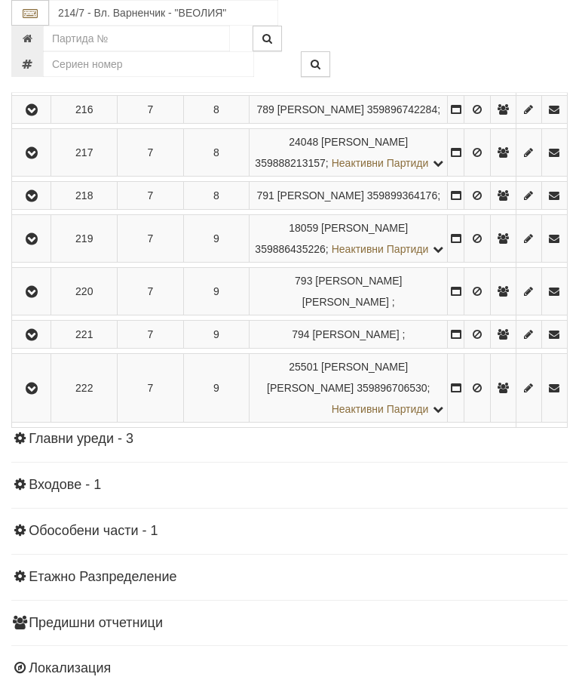
click at [38, 115] on icon "button" at bounding box center [32, 110] width 18 height 11
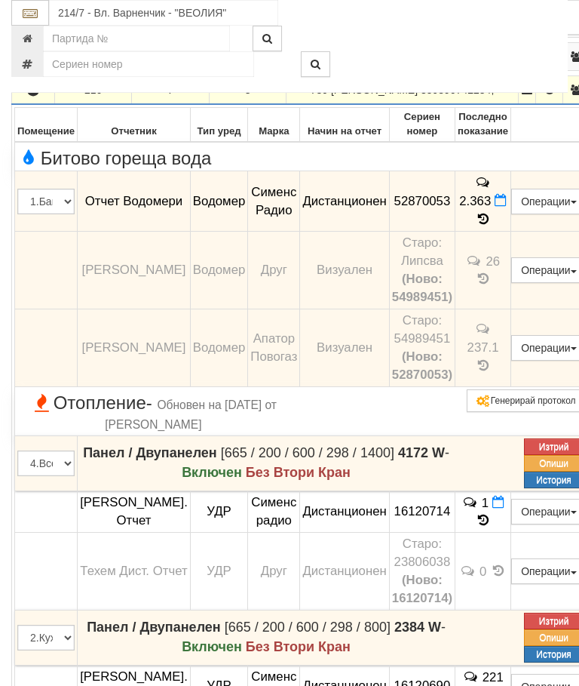
click at [25, 96] on icon "button" at bounding box center [33, 90] width 18 height 11
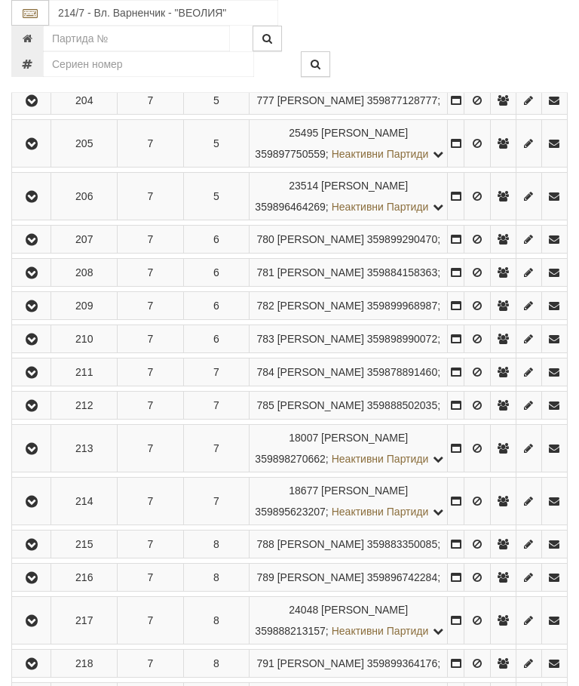
scroll to position [1067, 0]
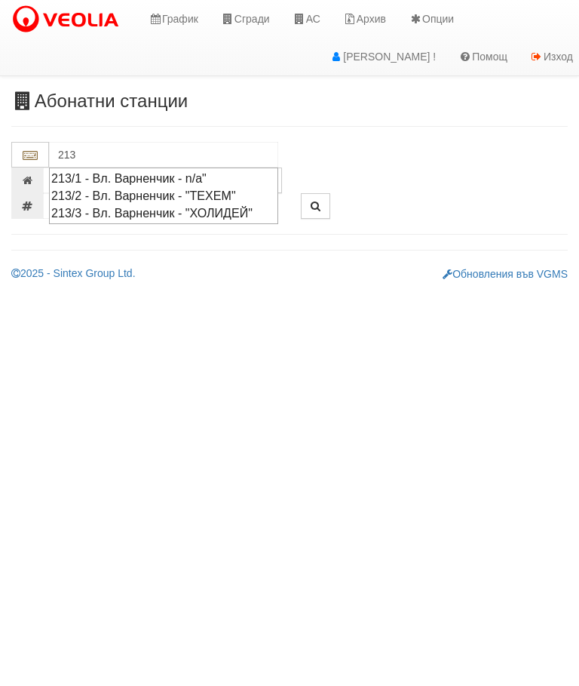
click at [242, 198] on div "213/2 - Вл. Варненчик - "ТЕХЕМ"" at bounding box center [163, 195] width 225 height 17
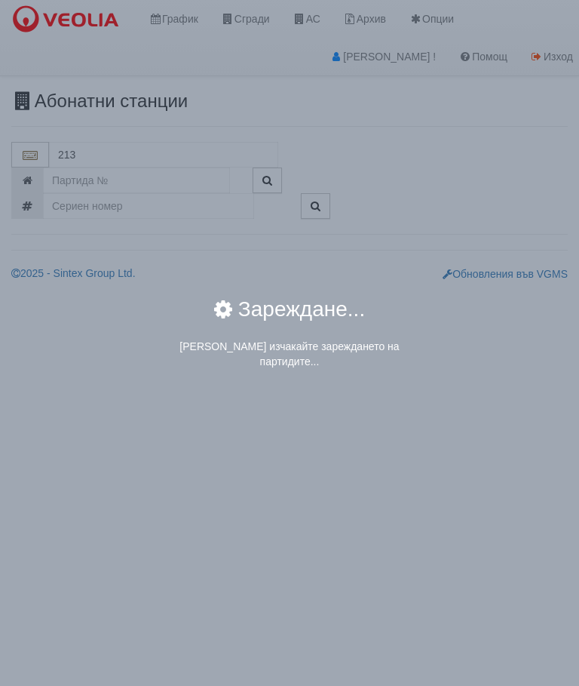
type input "213/2 - Вл. Варненчик - "ТЕХЕМ""
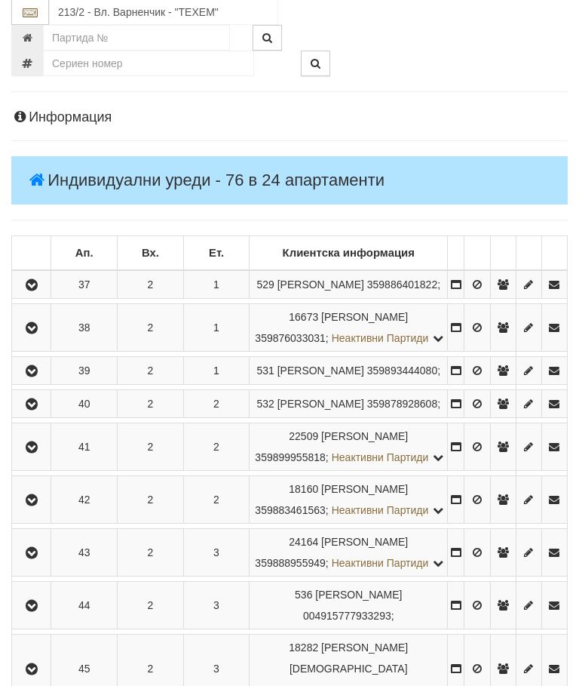
click at [29, 340] on button "button" at bounding box center [31, 328] width 34 height 23
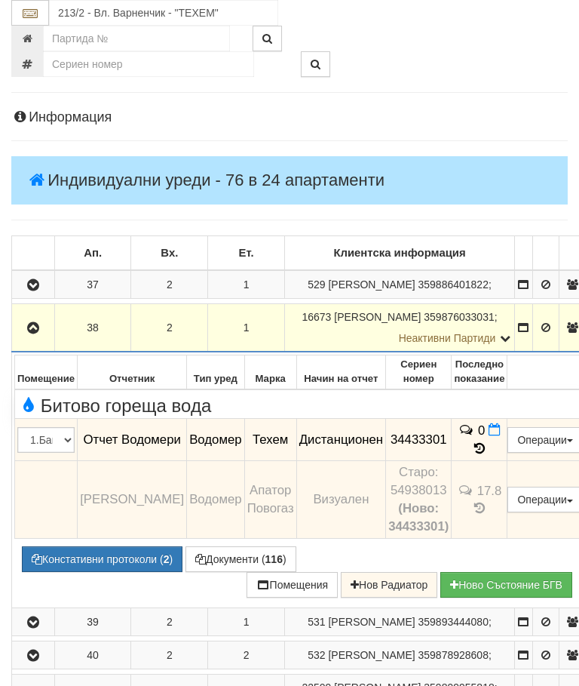
click at [43, 339] on button "button" at bounding box center [33, 327] width 38 height 23
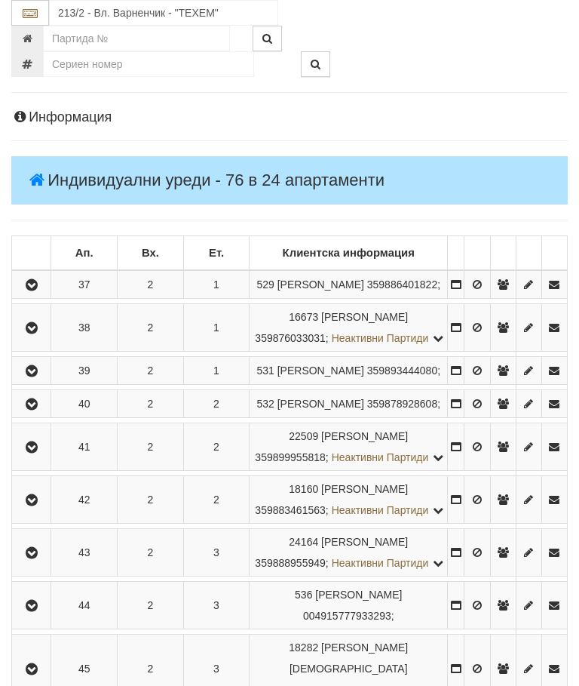
click at [35, 376] on icon "button" at bounding box center [32, 371] width 18 height 11
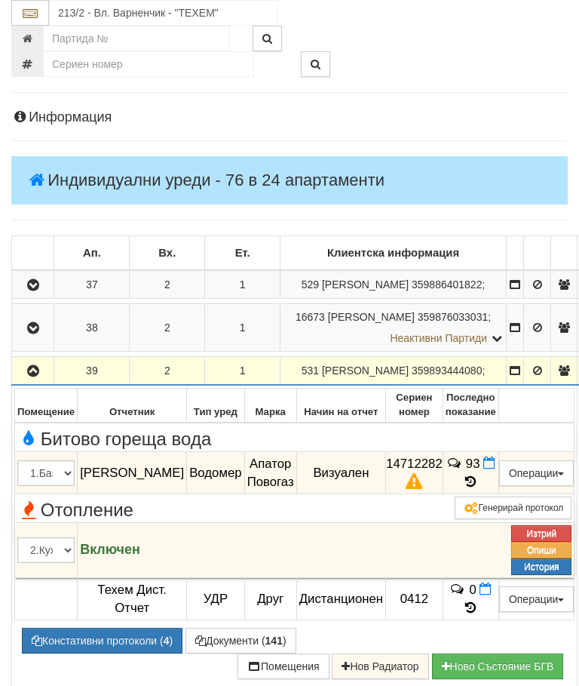
click at [32, 376] on icon "button" at bounding box center [33, 371] width 18 height 11
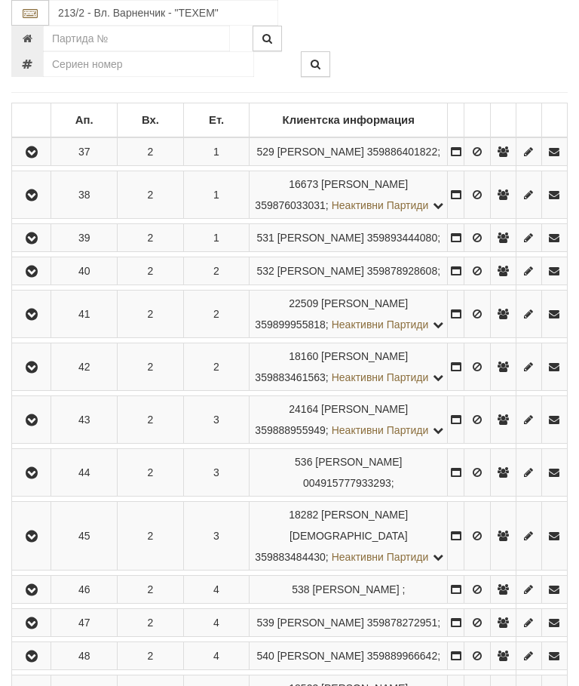
scroll to position [293, 0]
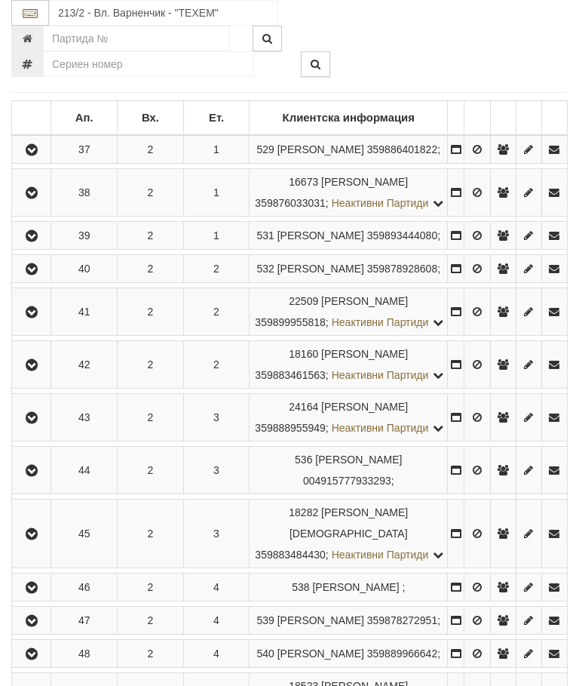
click at [28, 275] on icon "button" at bounding box center [32, 269] width 18 height 11
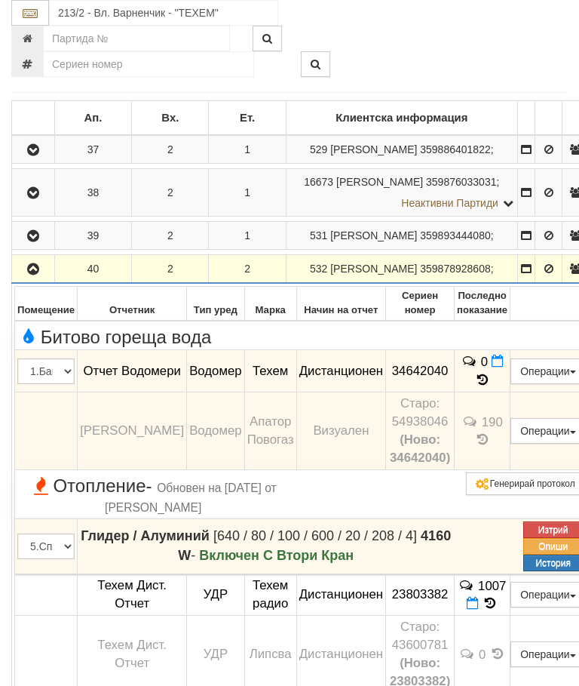
click at [31, 275] on icon "button" at bounding box center [33, 269] width 18 height 11
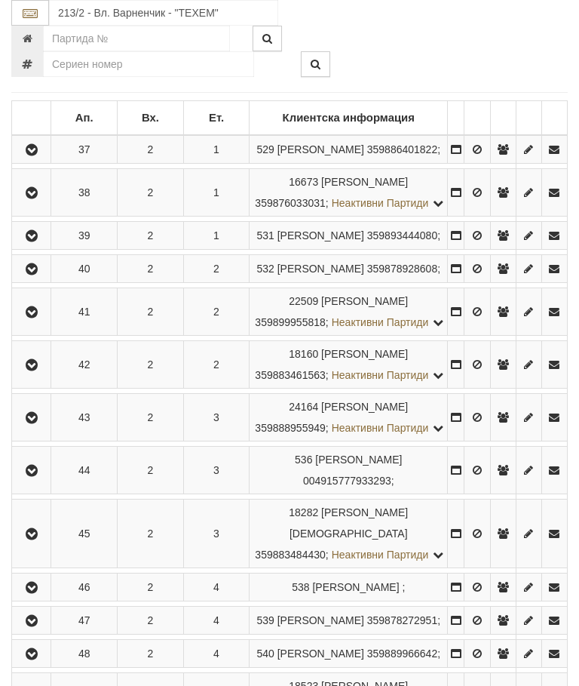
click at [35, 318] on icon "button" at bounding box center [32, 312] width 18 height 11
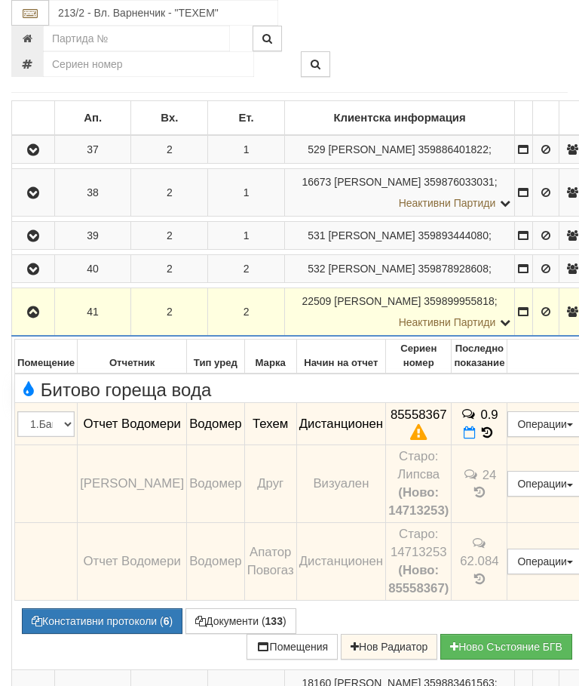
click at [30, 318] on icon "button" at bounding box center [33, 312] width 18 height 11
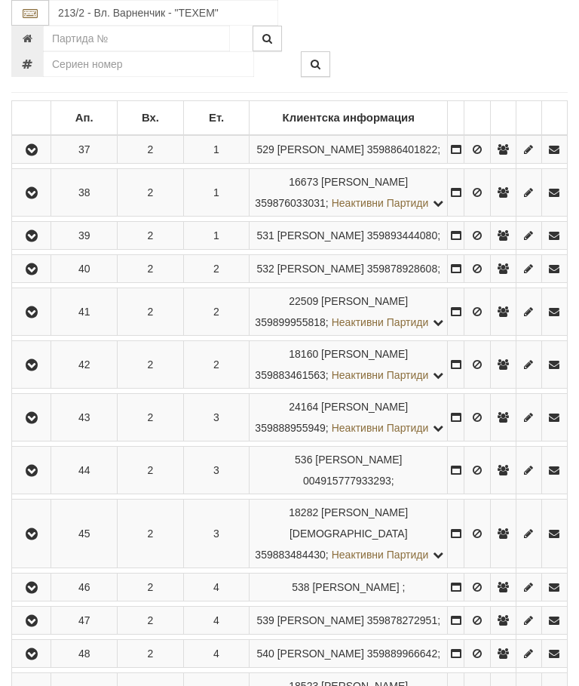
click at [35, 370] on icon "button" at bounding box center [32, 365] width 18 height 11
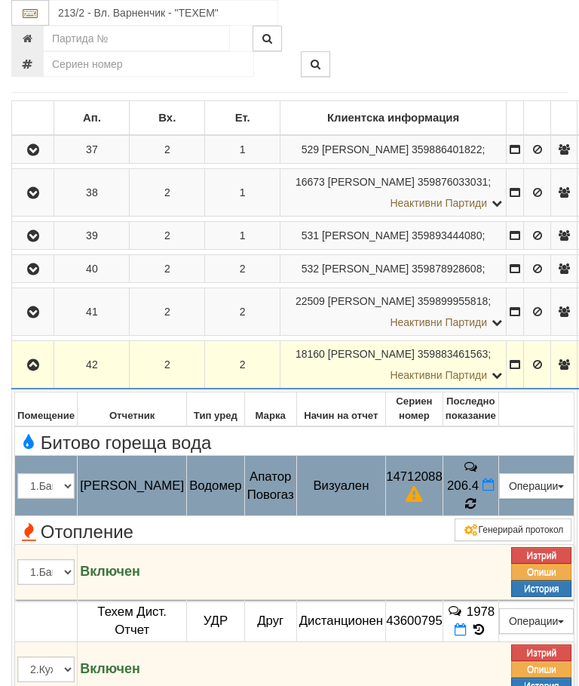
click at [477, 511] on icon at bounding box center [471, 504] width 11 height 14
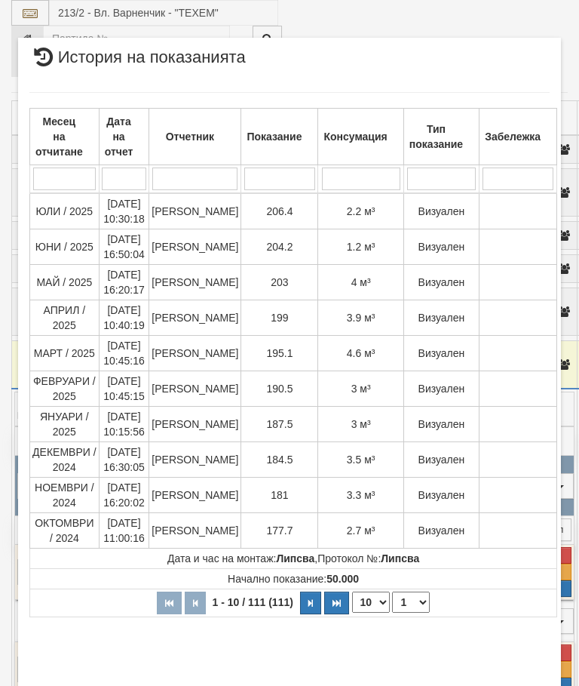
select select "10"
select select "1"
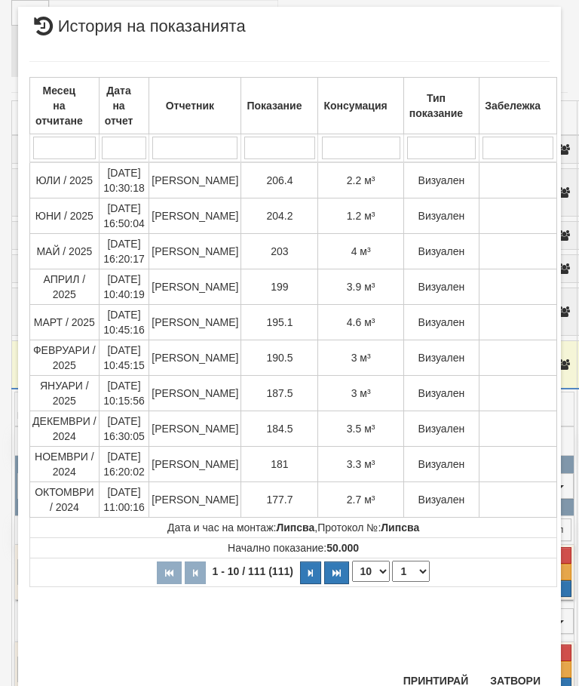
scroll to position [973, 0]
click at [514, 681] on button "Затвори" at bounding box center [515, 681] width 69 height 24
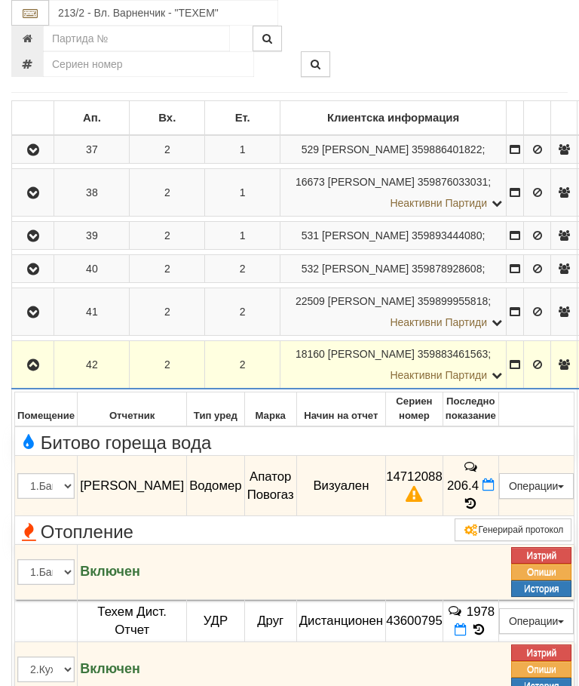
click at [32, 376] on button "button" at bounding box center [32, 364] width 37 height 23
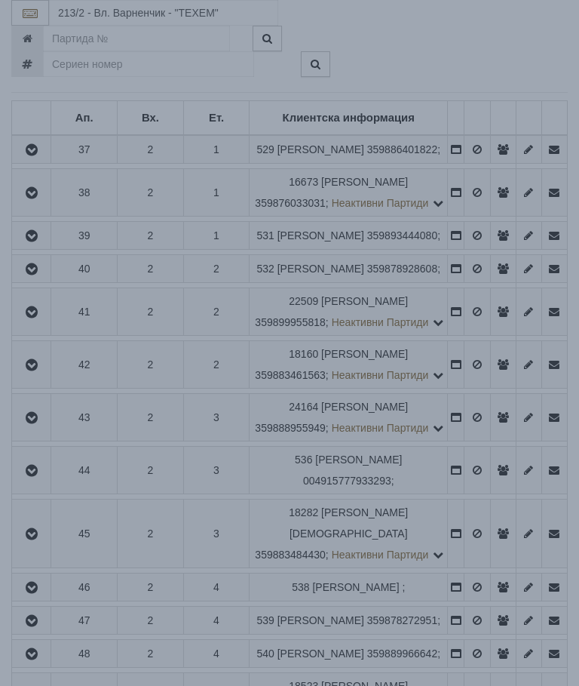
click at [478, 477] on div "× Зареждане... Данните за апартамента се зареждат. Моля изчакайте..." at bounding box center [289, 343] width 579 height 686
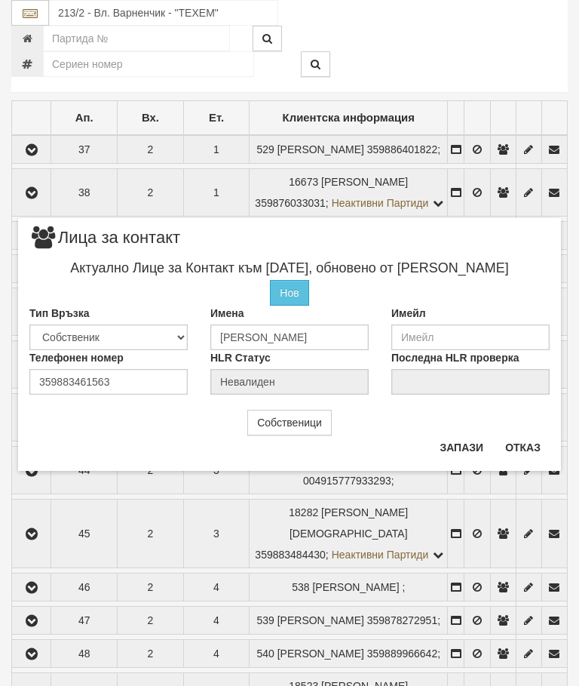
click at [536, 452] on button "Отказ" at bounding box center [523, 447] width 54 height 24
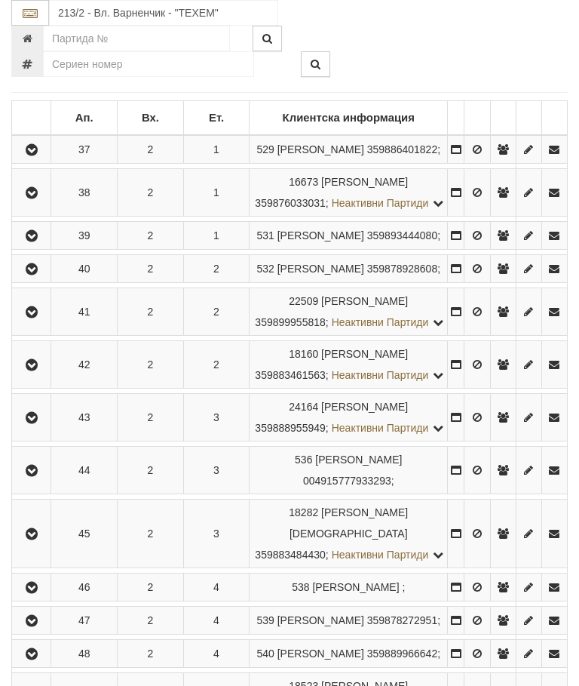
click at [37, 429] on button "button" at bounding box center [31, 417] width 34 height 23
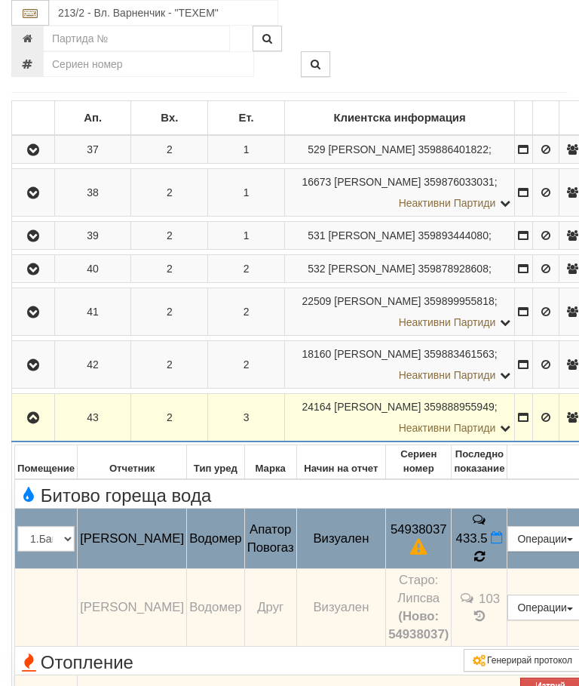
click at [486, 564] on icon at bounding box center [480, 556] width 12 height 14
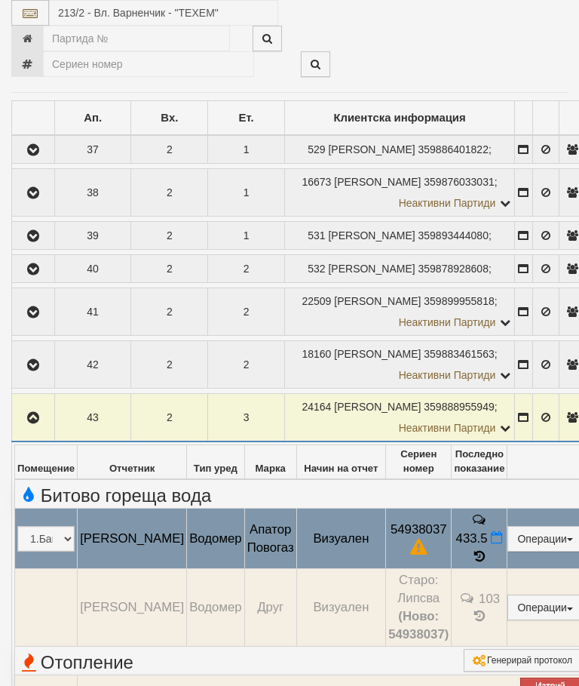
select select "10"
select select "1"
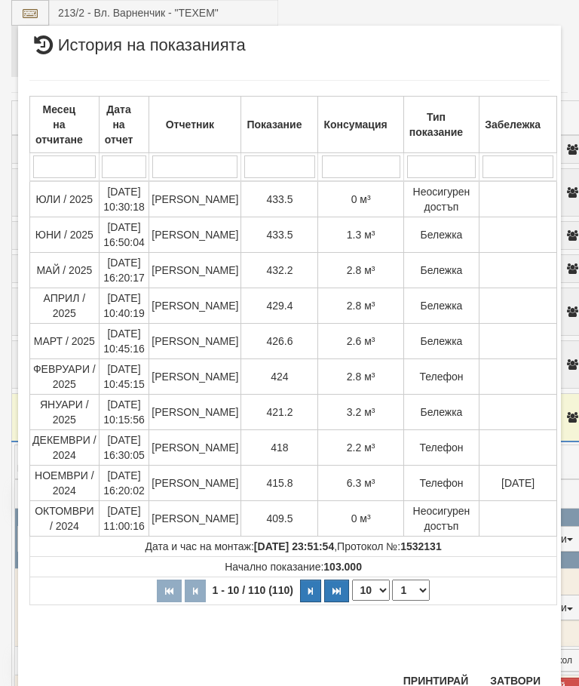
scroll to position [1277, 0]
click at [525, 675] on button "Затвори" at bounding box center [515, 681] width 69 height 24
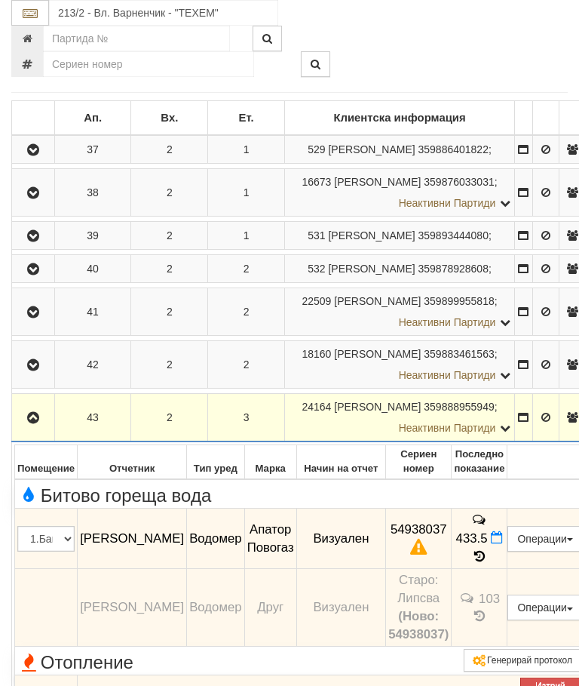
click at [35, 423] on icon "button" at bounding box center [33, 418] width 18 height 11
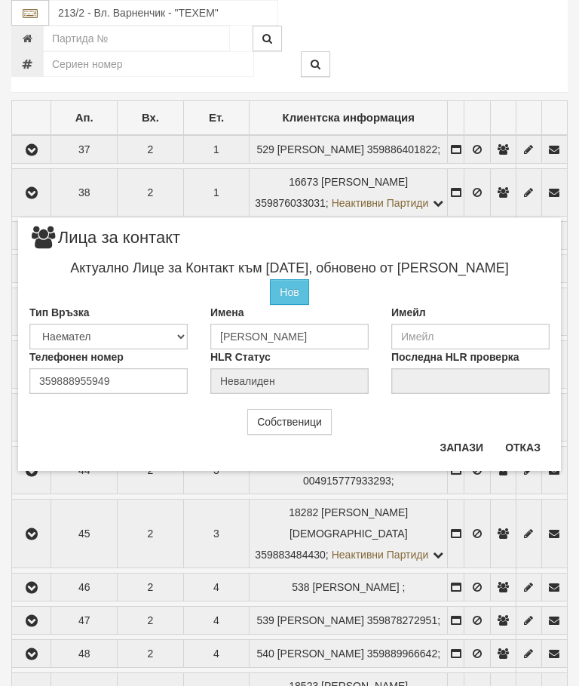
click at [519, 443] on button "Отказ" at bounding box center [523, 447] width 54 height 24
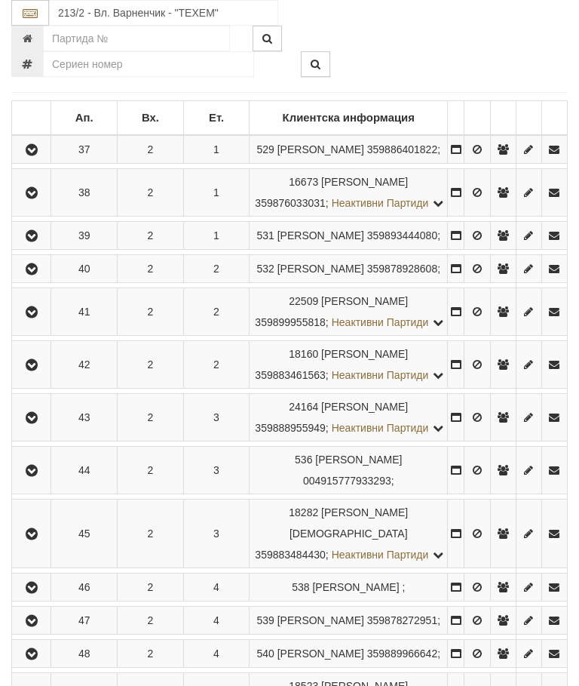
click at [32, 476] on icon "button" at bounding box center [32, 471] width 18 height 11
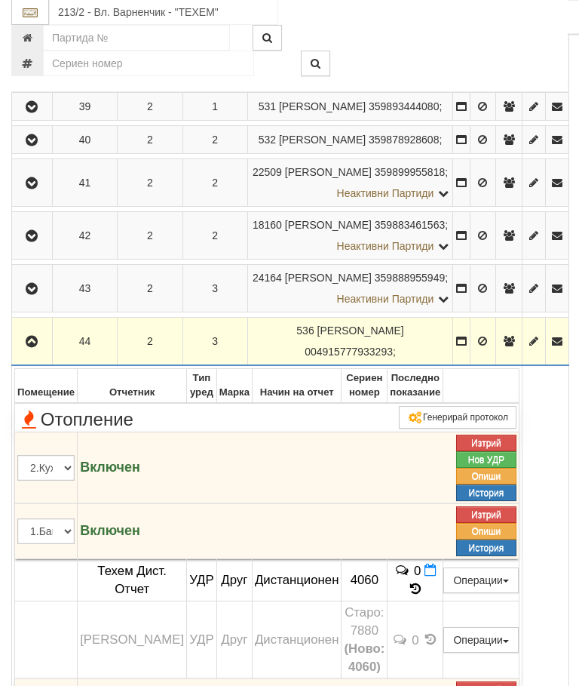
scroll to position [445, 0]
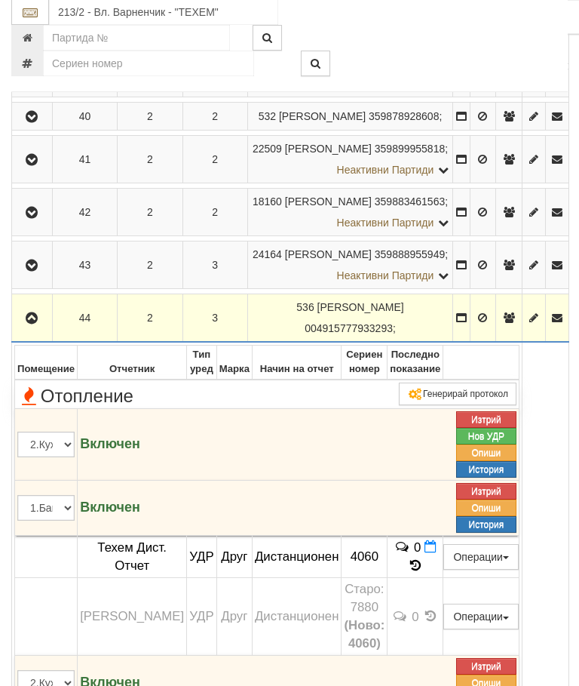
click at [36, 324] on icon "button" at bounding box center [32, 319] width 18 height 11
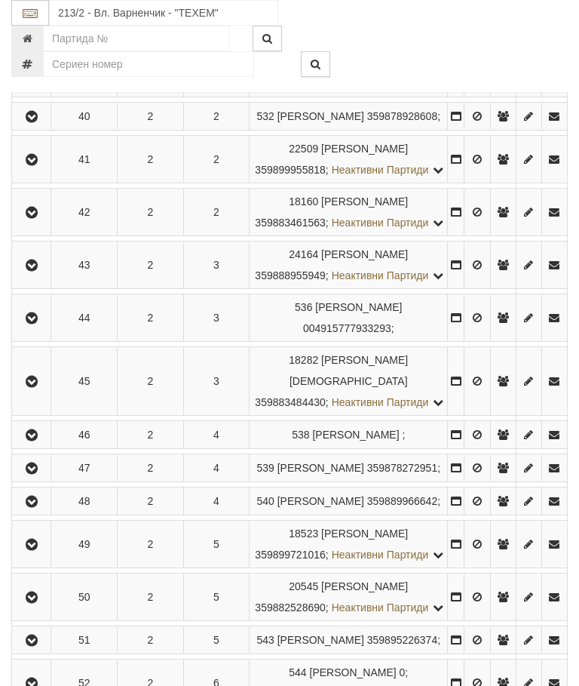
click at [45, 392] on button "button" at bounding box center [31, 381] width 34 height 23
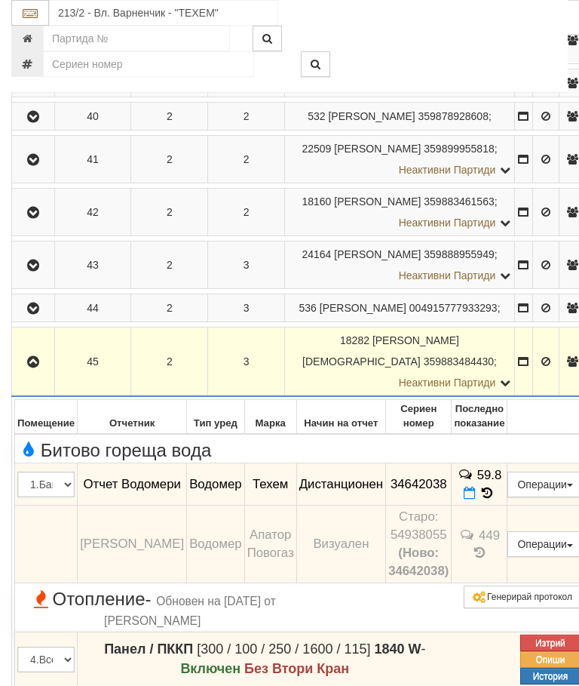
click at [34, 367] on icon "button" at bounding box center [33, 362] width 18 height 11
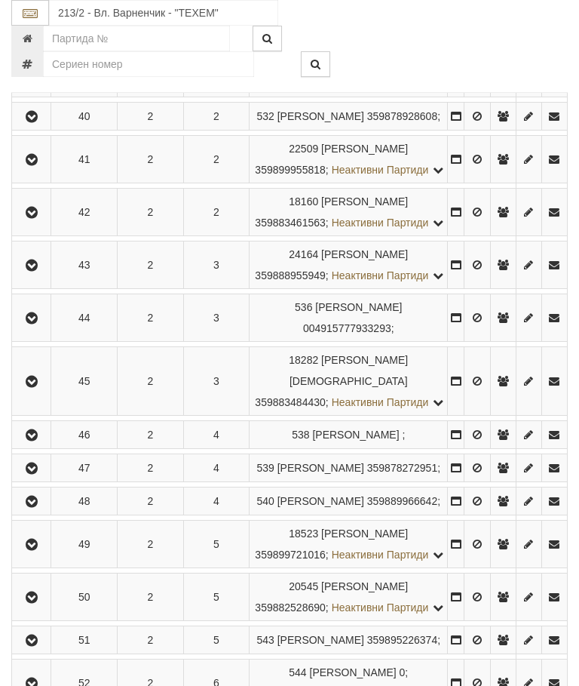
click at [41, 441] on icon "button" at bounding box center [32, 435] width 18 height 11
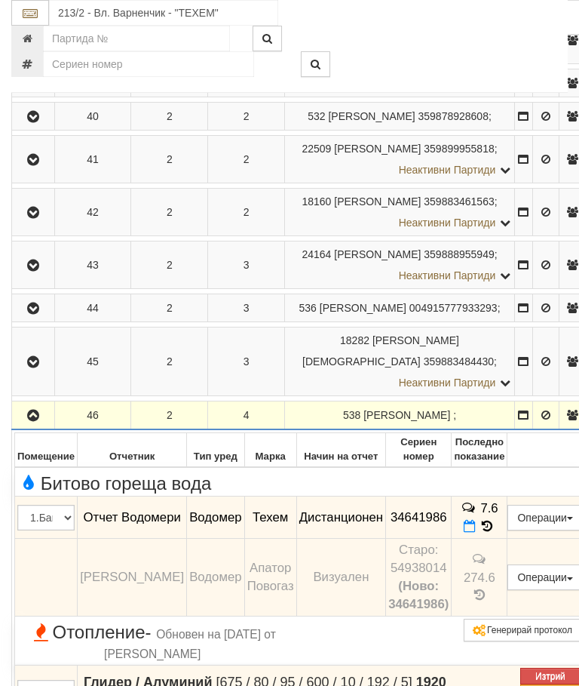
click at [30, 421] on icon "button" at bounding box center [33, 415] width 18 height 11
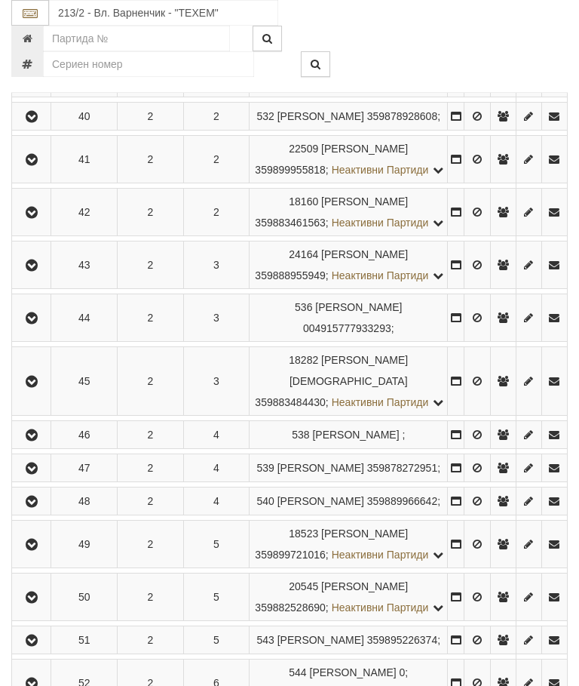
click at [45, 479] on button "button" at bounding box center [31, 467] width 34 height 23
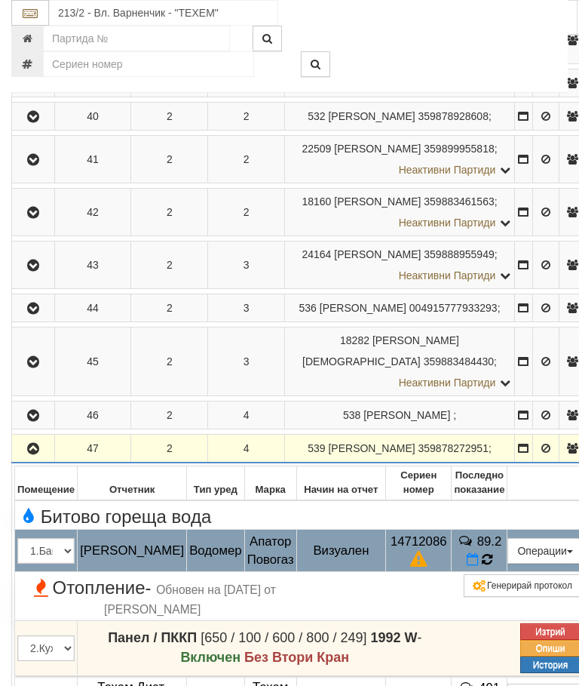
click at [493, 567] on icon at bounding box center [487, 559] width 12 height 14
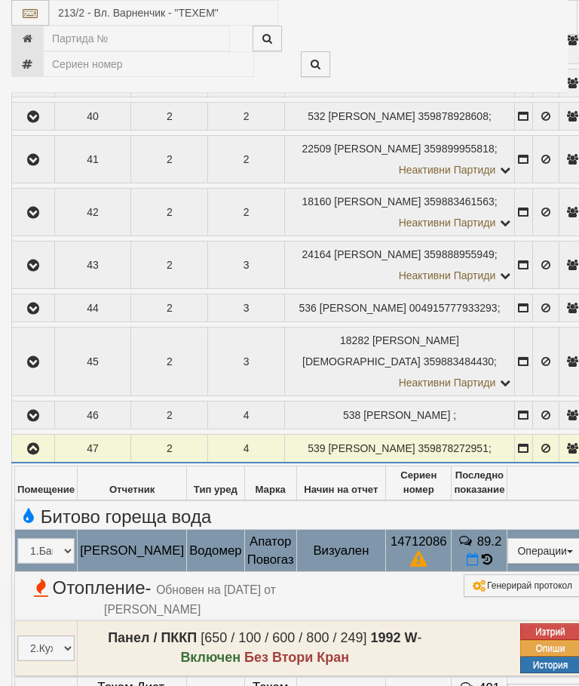
select select "10"
select select "1"
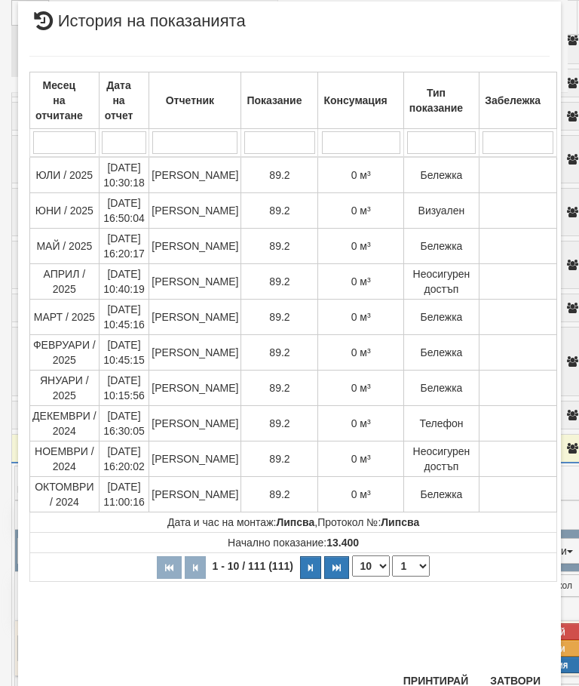
scroll to position [876, 0]
click at [526, 683] on button "Затвори" at bounding box center [515, 681] width 69 height 24
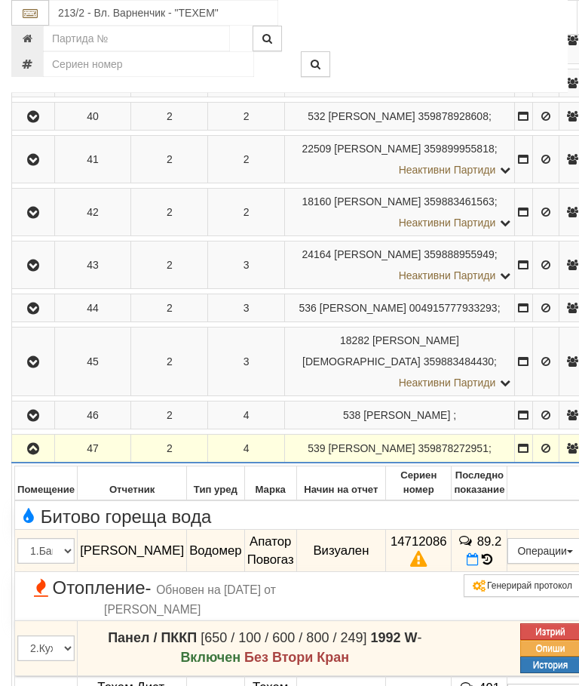
click at [38, 459] on button "button" at bounding box center [33, 448] width 38 height 23
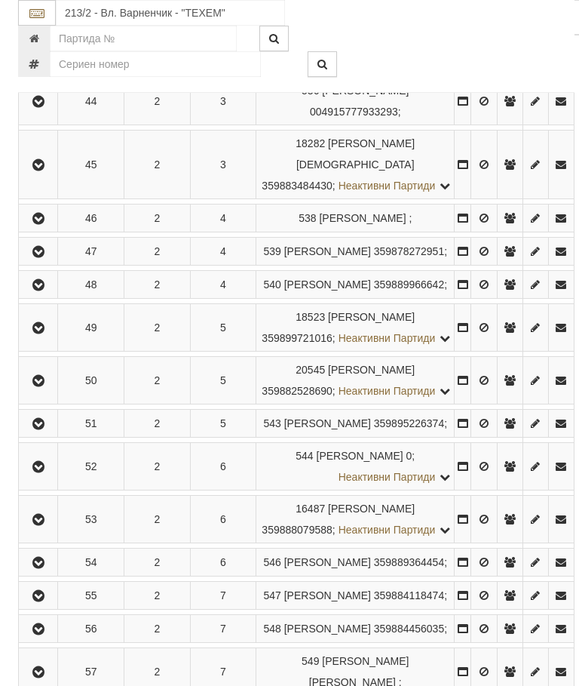
scroll to position [690, 0]
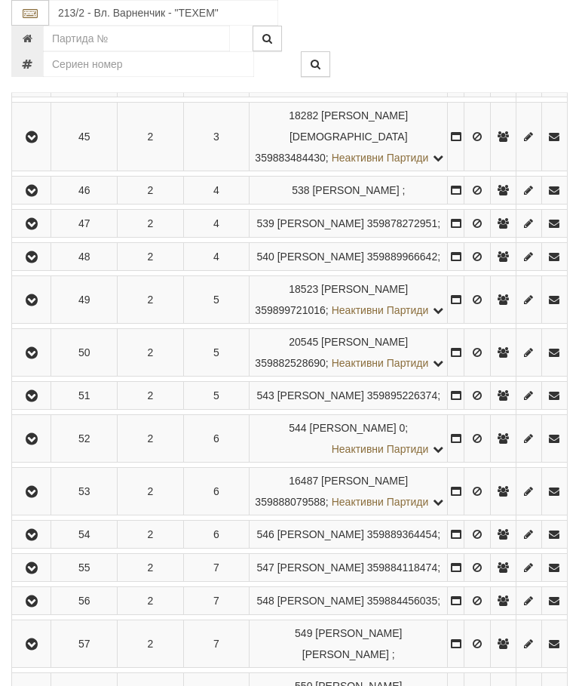
click at [38, 263] on icon "button" at bounding box center [32, 257] width 18 height 11
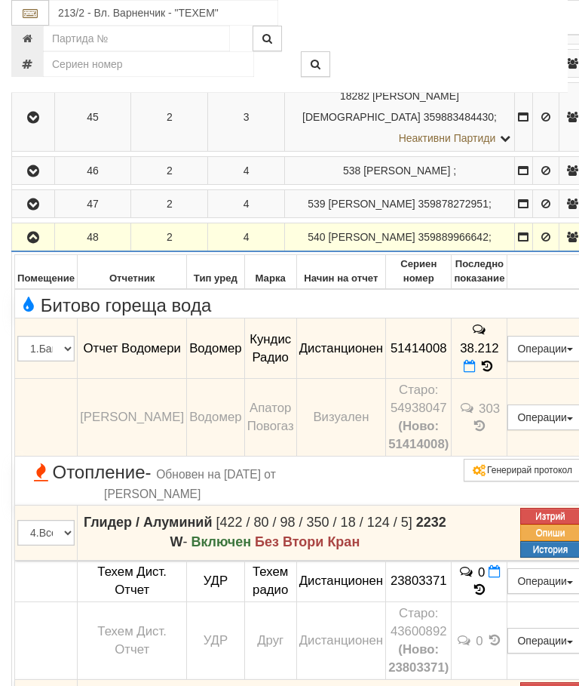
click at [27, 243] on icon "button" at bounding box center [33, 237] width 18 height 11
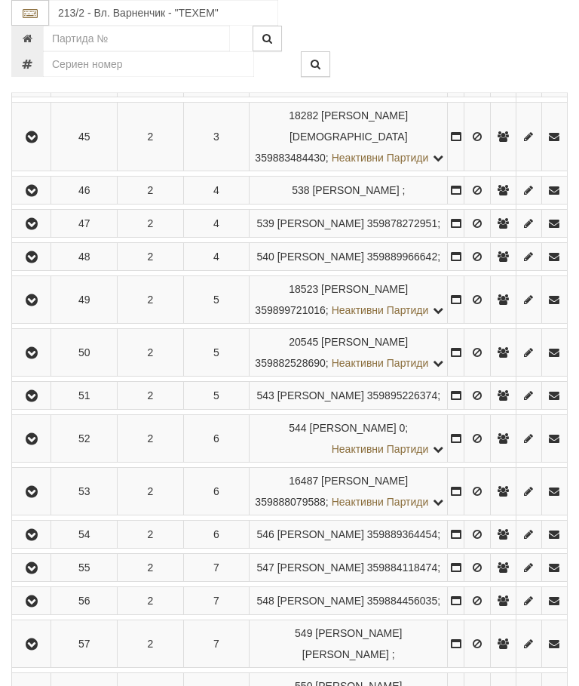
click at [38, 306] on icon "button" at bounding box center [32, 300] width 18 height 11
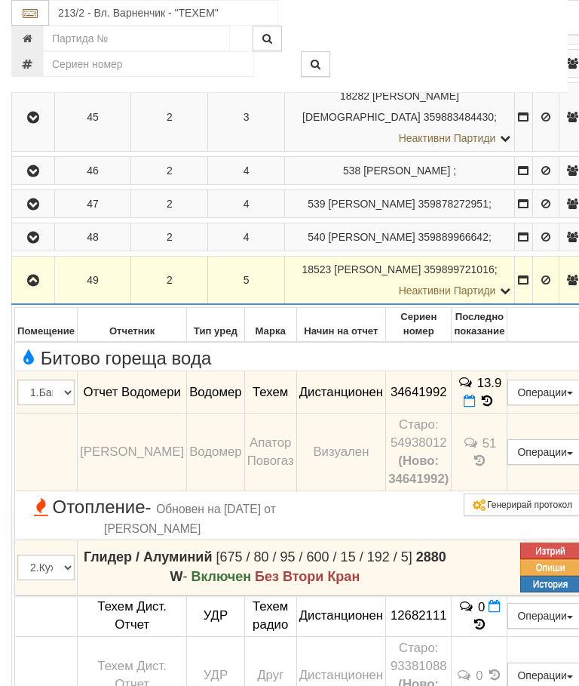
click at [29, 286] on icon "button" at bounding box center [33, 280] width 18 height 11
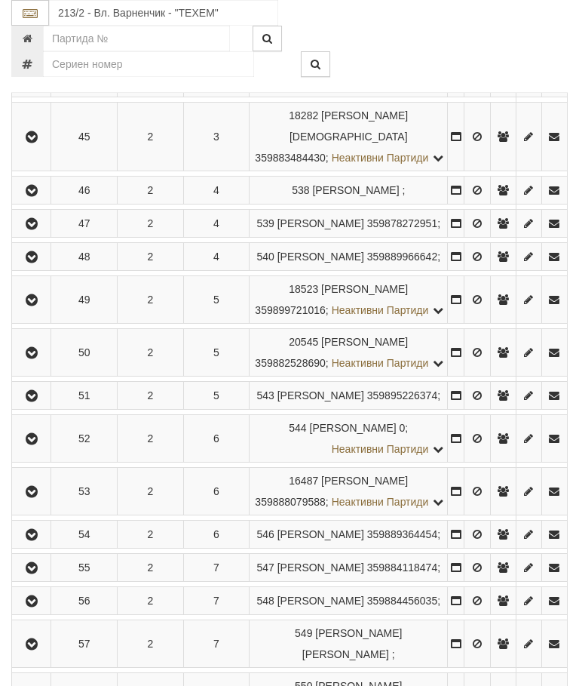
click at [34, 358] on icon "button" at bounding box center [32, 353] width 18 height 11
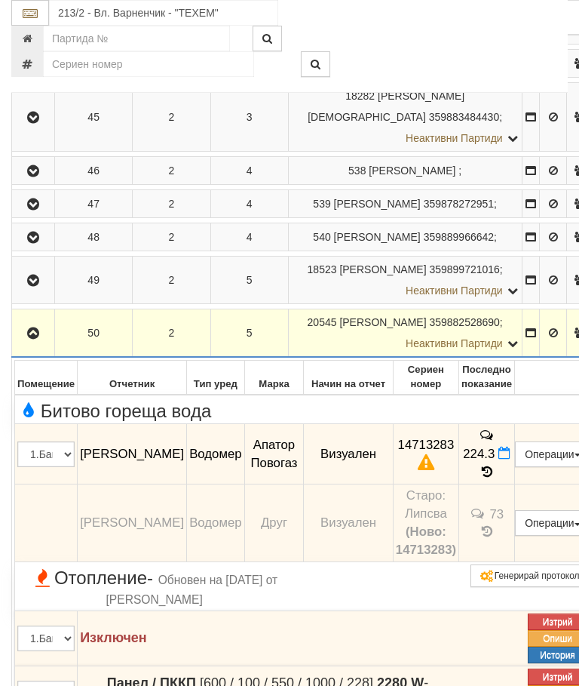
click at [35, 339] on icon "button" at bounding box center [33, 333] width 18 height 11
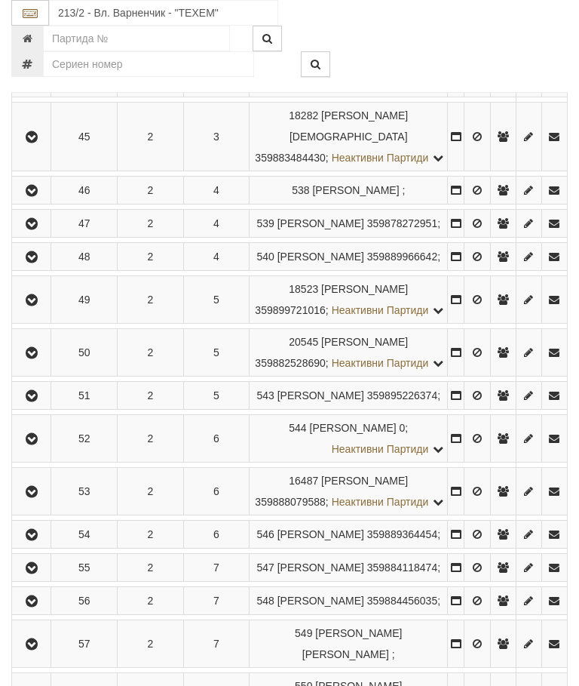
click at [28, 401] on icon "button" at bounding box center [32, 396] width 18 height 11
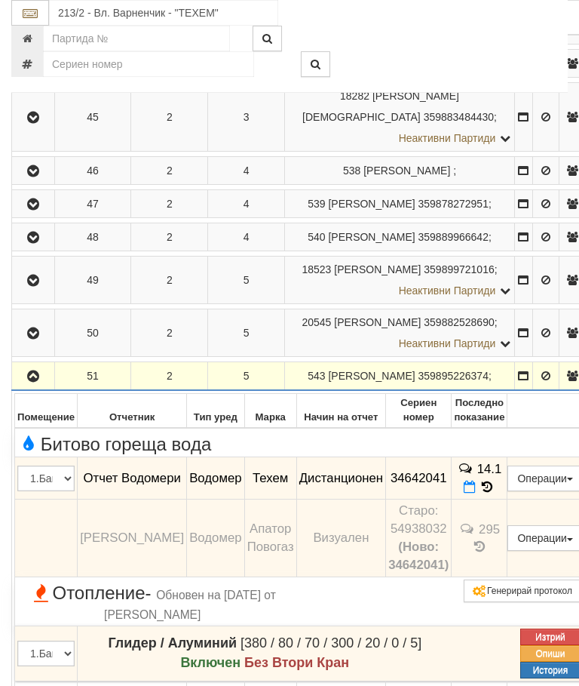
click at [29, 382] on icon "button" at bounding box center [33, 376] width 18 height 11
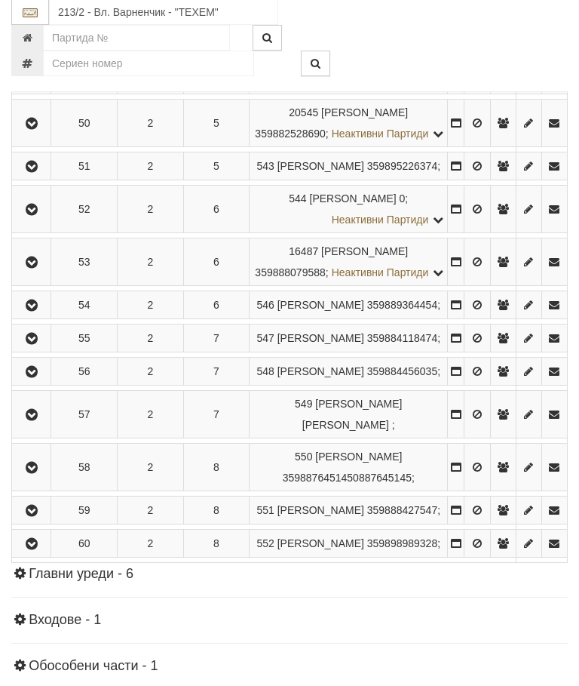
scroll to position [920, 0]
click at [39, 215] on icon "button" at bounding box center [32, 209] width 18 height 11
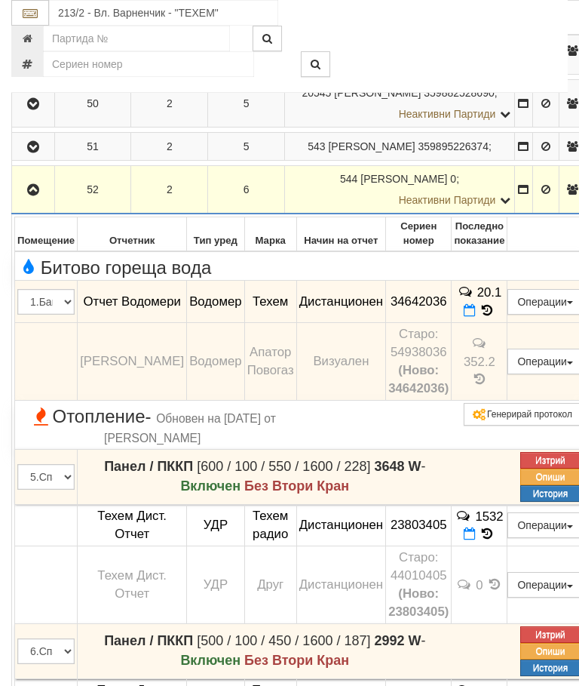
click at [32, 195] on icon "button" at bounding box center [33, 190] width 18 height 11
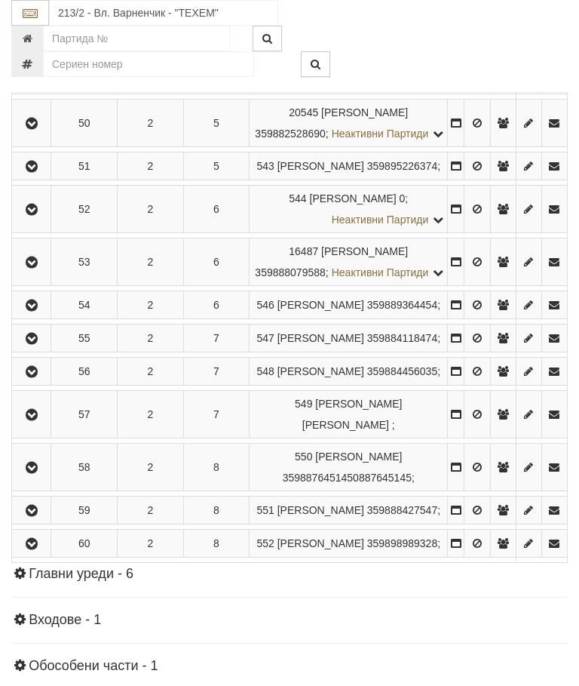
click at [47, 273] on button "button" at bounding box center [31, 261] width 34 height 23
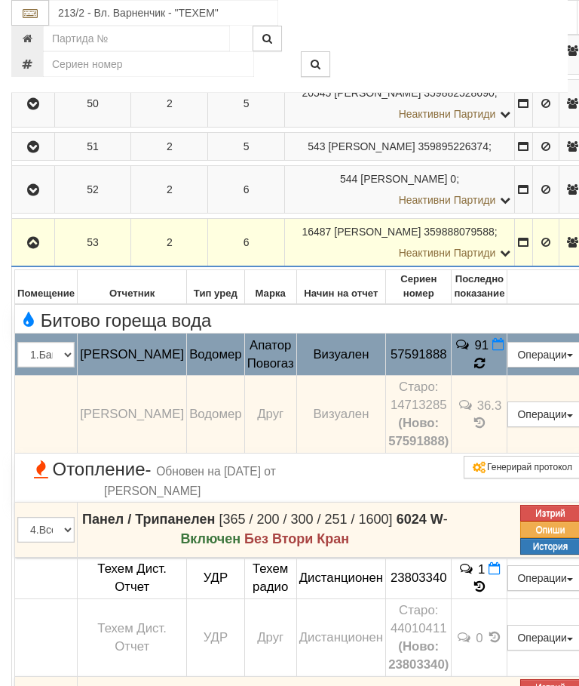
click at [485, 370] on icon at bounding box center [479, 364] width 11 height 14
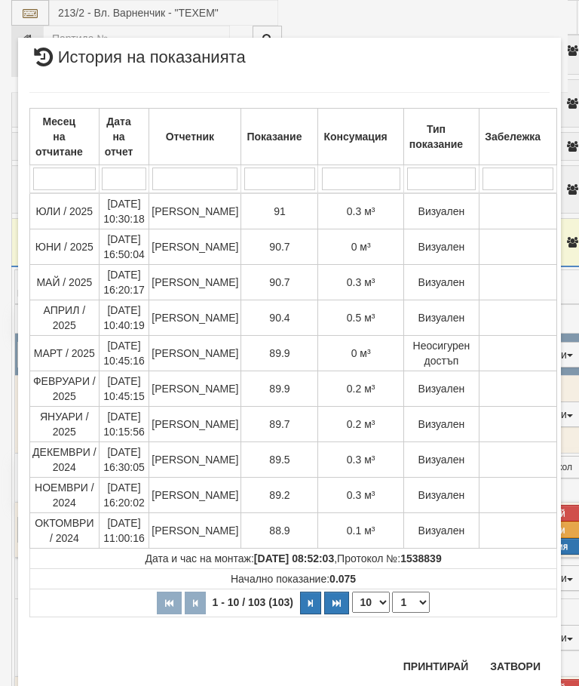
click at [533, 658] on button "Затвори" at bounding box center [515, 666] width 69 height 24
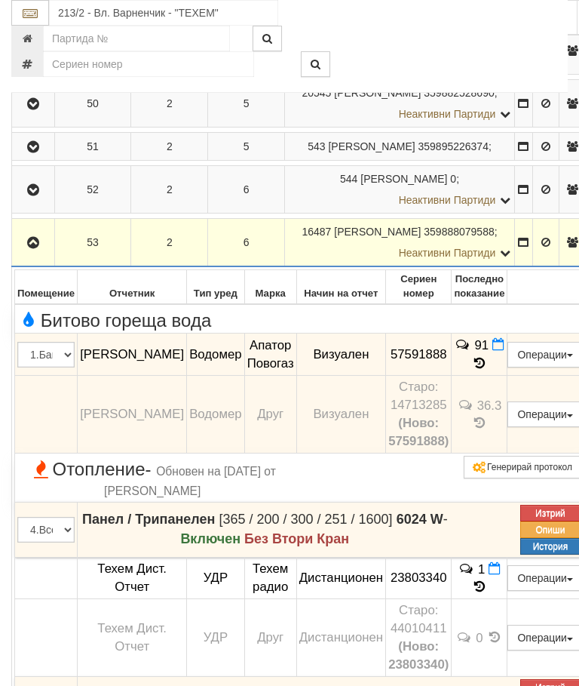
click at [28, 248] on icon "button" at bounding box center [33, 243] width 18 height 11
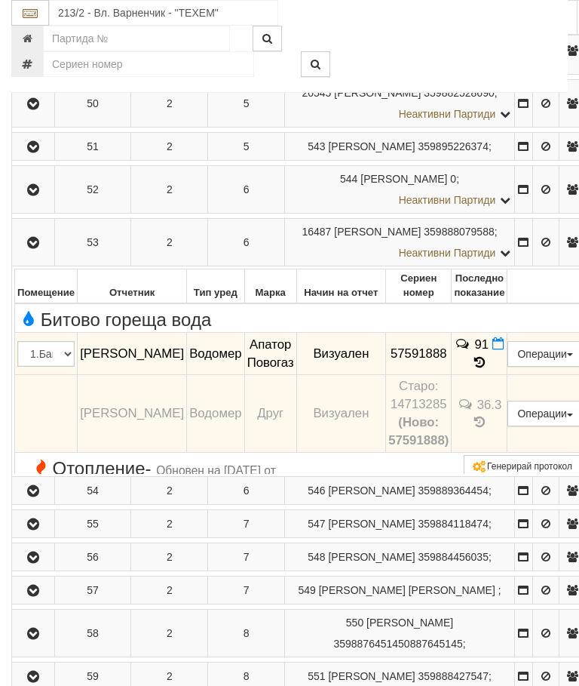
click at [30, 115] on button "button" at bounding box center [33, 103] width 38 height 23
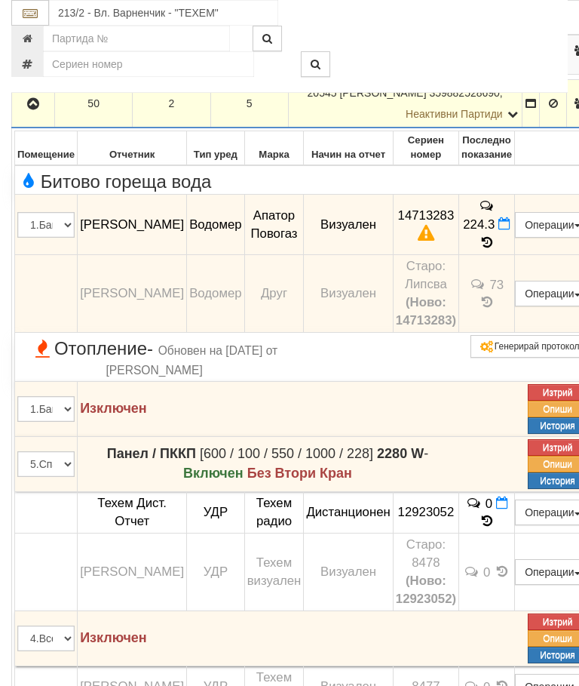
click at [39, 109] on icon "button" at bounding box center [33, 104] width 18 height 11
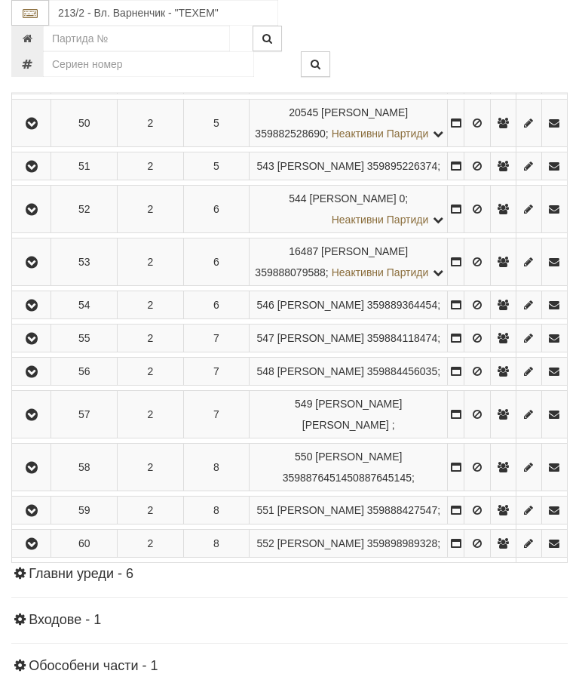
click at [41, 316] on button "button" at bounding box center [31, 304] width 34 height 23
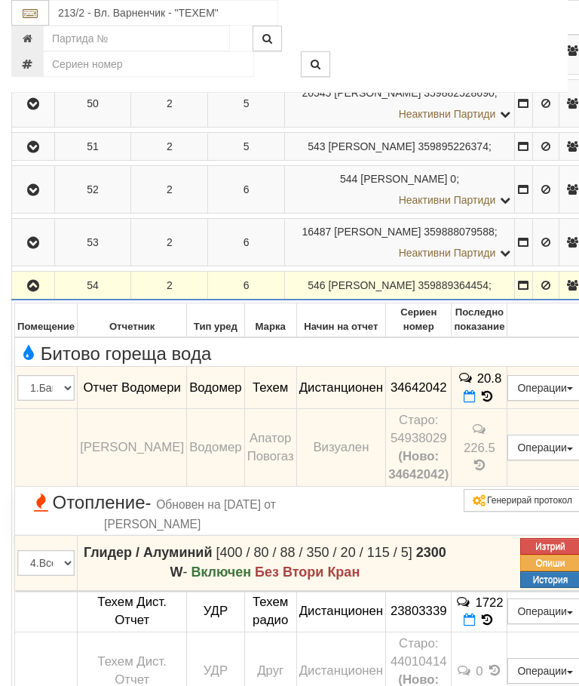
click at [32, 291] on icon "button" at bounding box center [33, 286] width 18 height 11
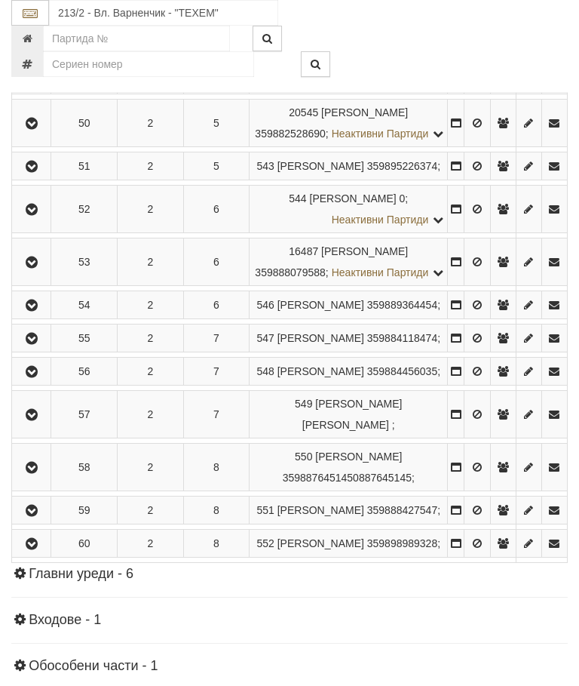
click at [38, 344] on icon "button" at bounding box center [32, 338] width 18 height 11
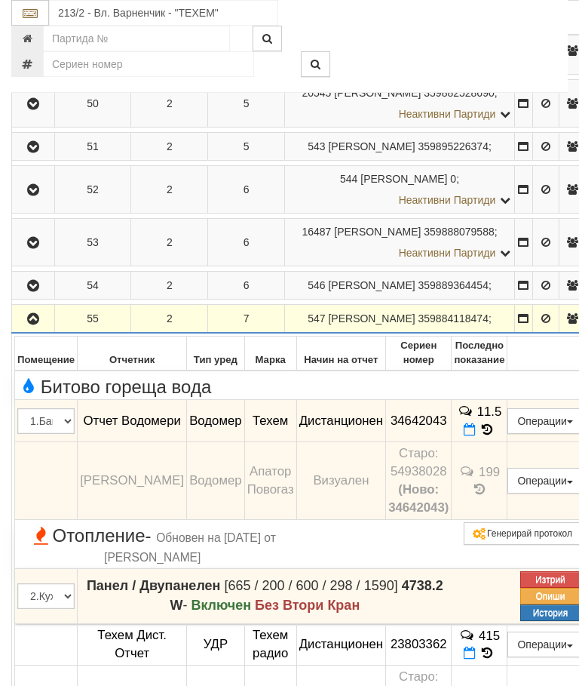
click at [32, 324] on icon "button" at bounding box center [33, 319] width 18 height 11
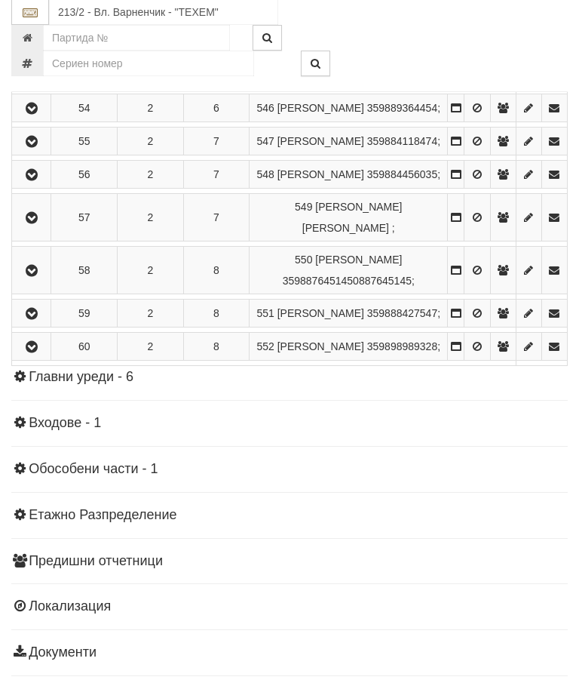
scroll to position [1144, 0]
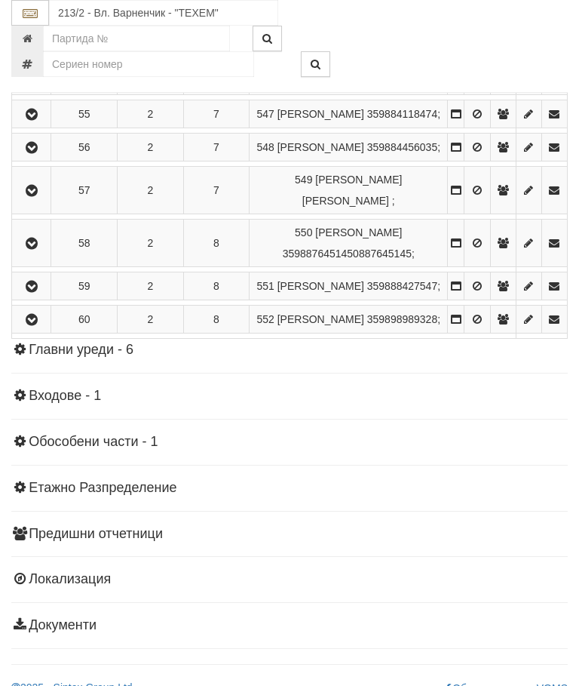
click at [32, 153] on icon "button" at bounding box center [32, 148] width 18 height 11
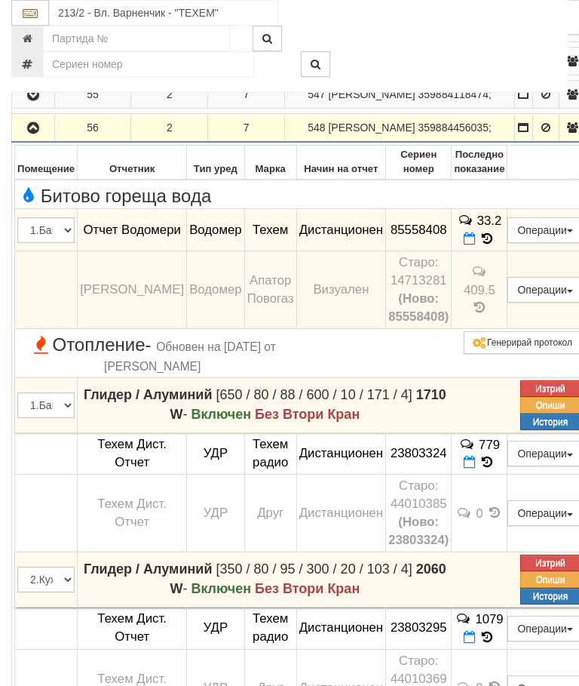
click at [30, 134] on icon "button" at bounding box center [33, 128] width 18 height 11
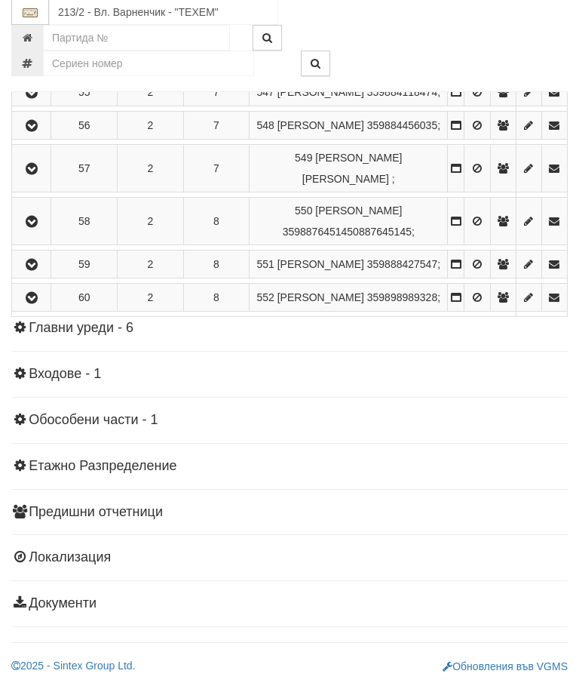
scroll to position [1296, 0]
click at [47, 180] on button "button" at bounding box center [31, 169] width 34 height 23
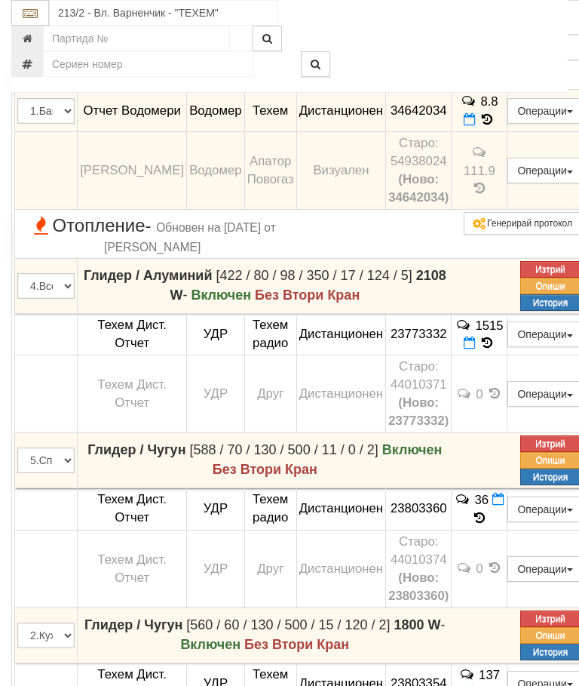
click at [27, 14] on icon "button" at bounding box center [33, 9] width 18 height 11
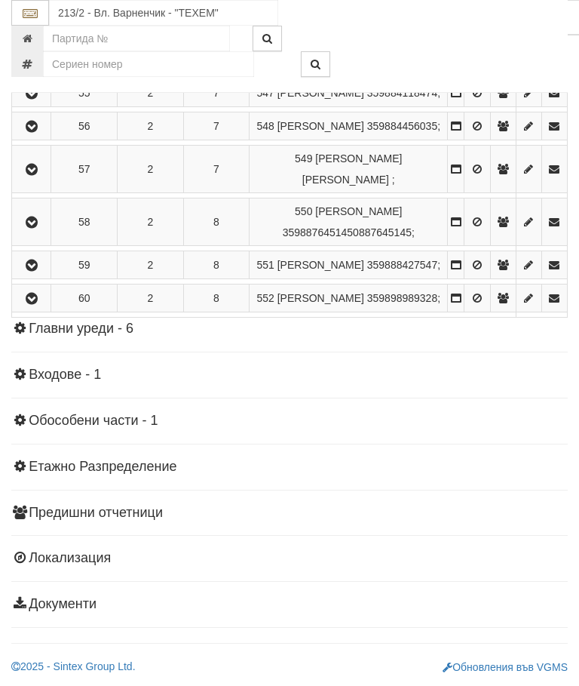
scroll to position [1257, 0]
click at [47, 233] on button "button" at bounding box center [31, 222] width 34 height 23
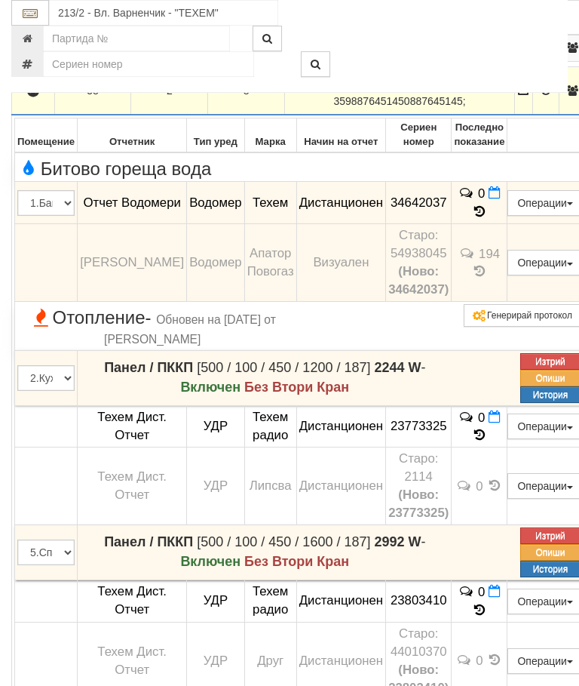
click at [34, 97] on icon "button" at bounding box center [33, 91] width 18 height 11
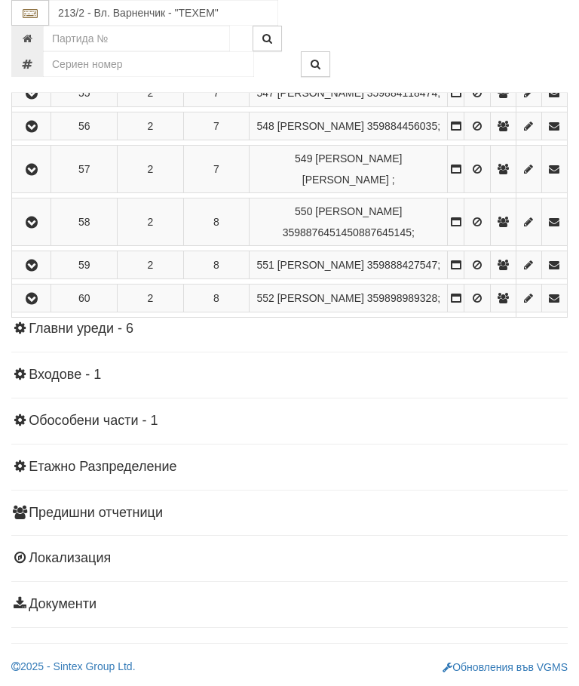
click at [41, 271] on icon "button" at bounding box center [32, 265] width 18 height 11
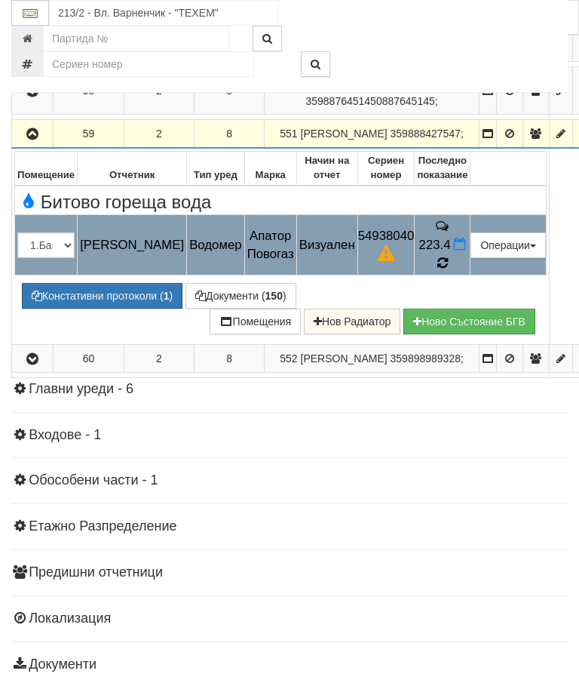
click at [449, 270] on icon at bounding box center [443, 263] width 12 height 14
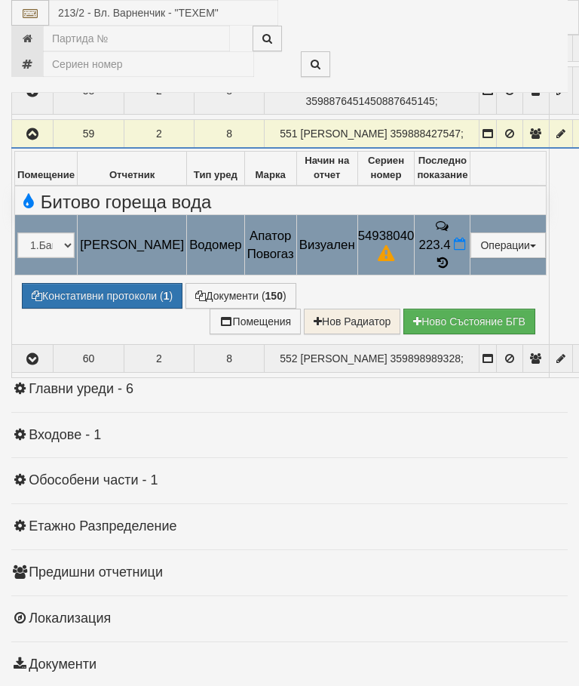
select select "10"
select select "1"
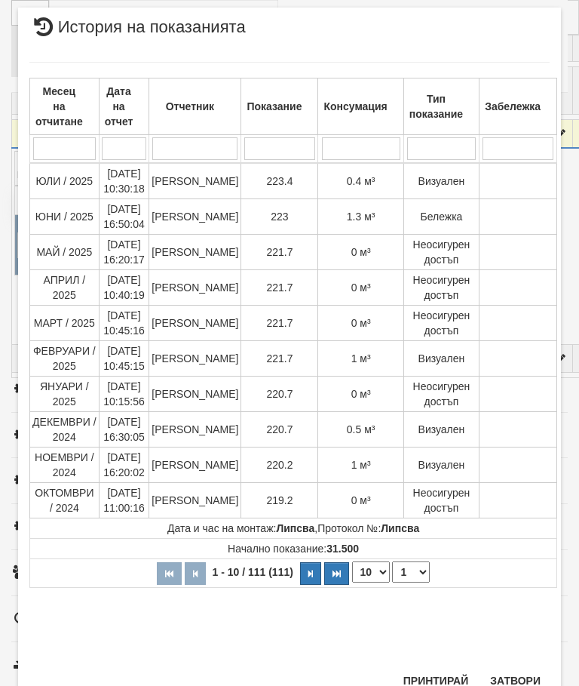
scroll to position [986, 0]
click at [522, 678] on button "Затвори" at bounding box center [515, 681] width 69 height 24
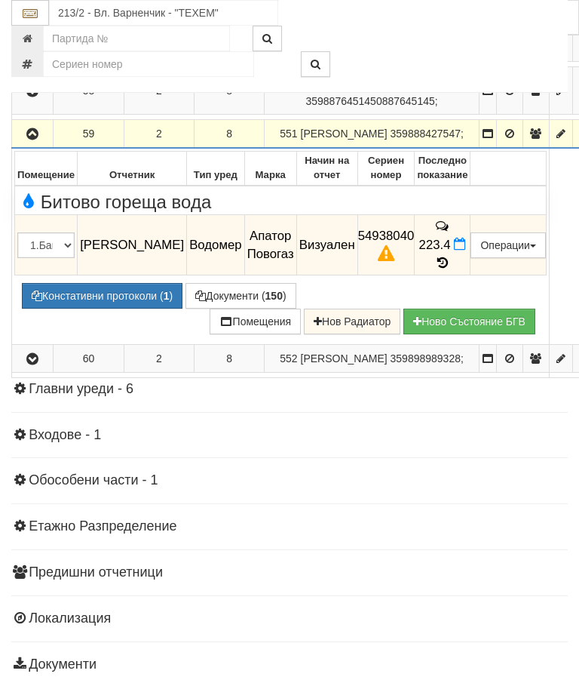
click at [117, 309] on button "Констативни протоколи ( 1 )" at bounding box center [102, 296] width 161 height 26
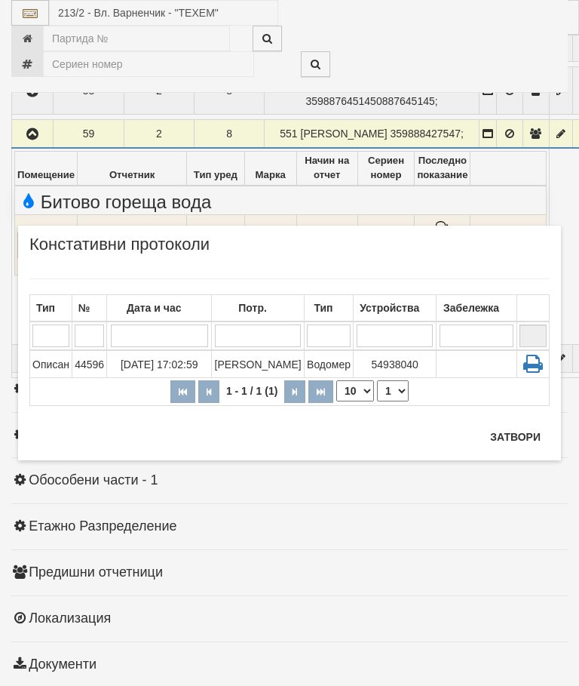
click at [268, 308] on div "Потр." at bounding box center [258, 307] width 88 height 21
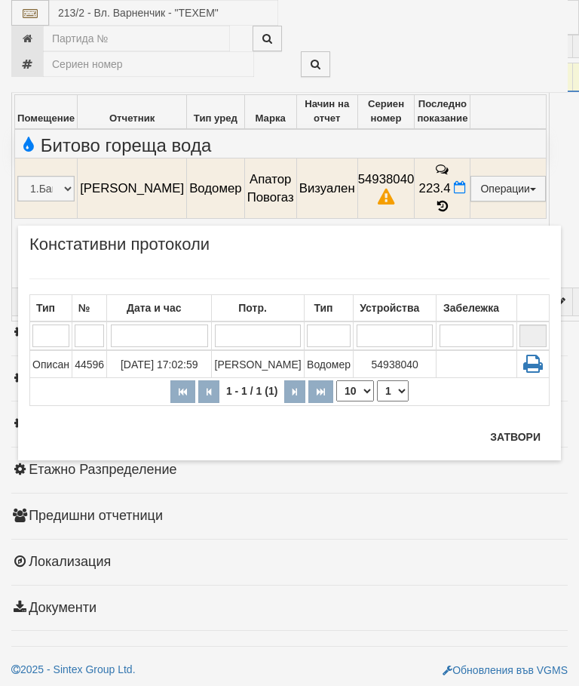
click at [534, 441] on button "Затвори" at bounding box center [515, 437] width 69 height 24
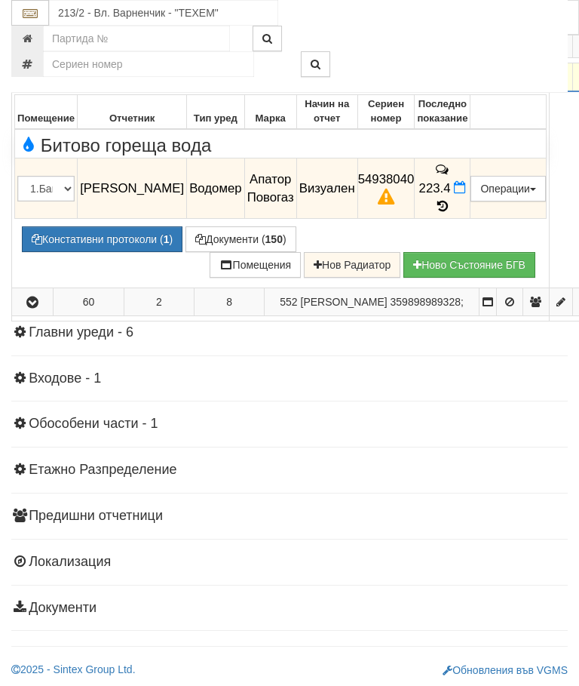
click at [36, 83] on icon "button" at bounding box center [32, 77] width 18 height 11
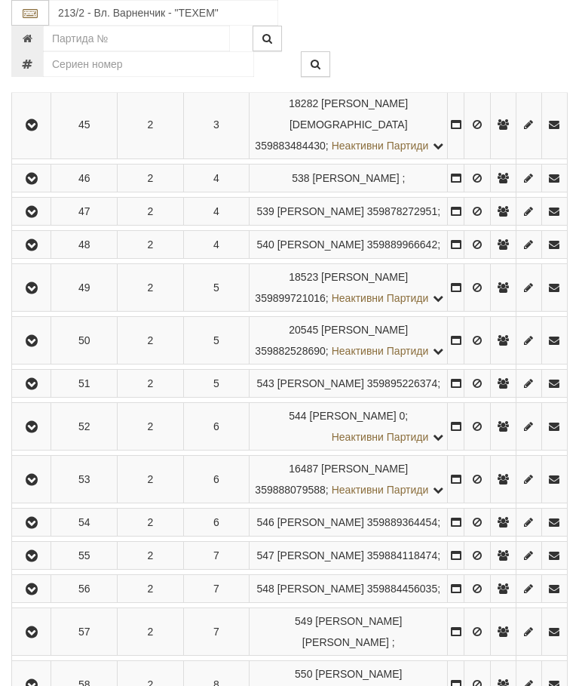
scroll to position [677, 0]
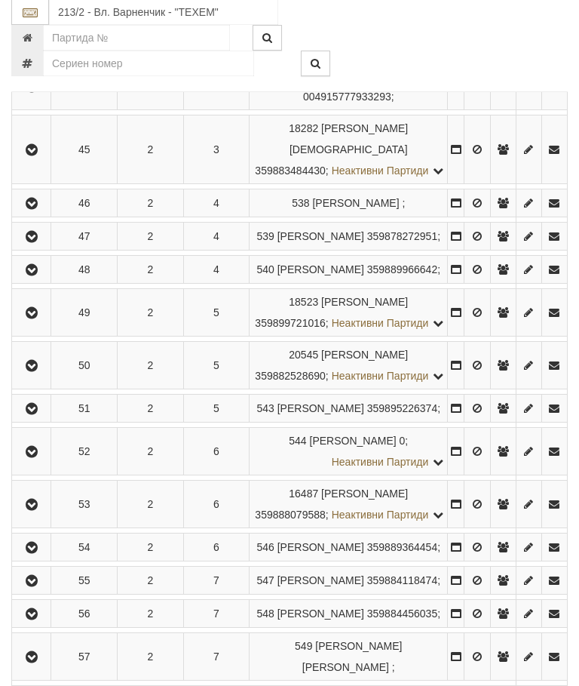
click at [39, 40] on icon "button" at bounding box center [32, 34] width 18 height 11
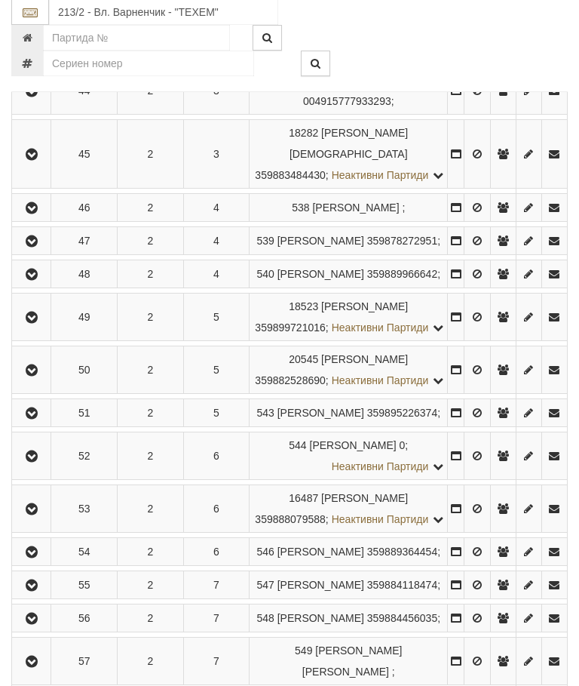
scroll to position [678, 0]
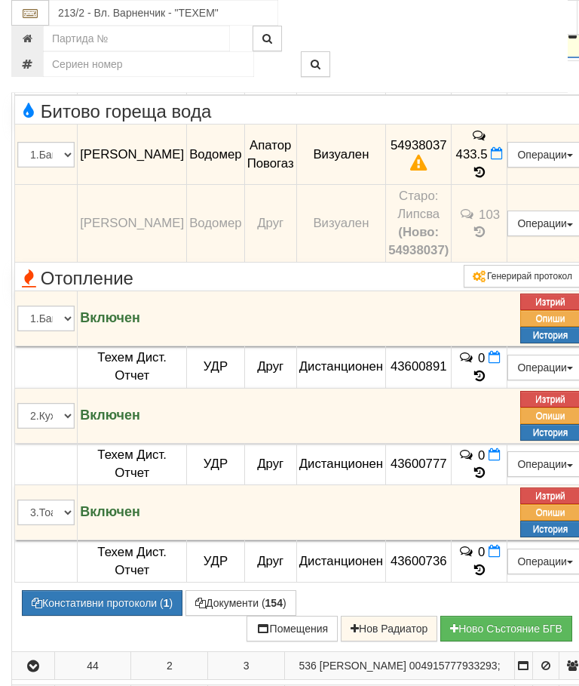
click at [96, 616] on button "Констативни протоколи ( 1 )" at bounding box center [102, 603] width 161 height 26
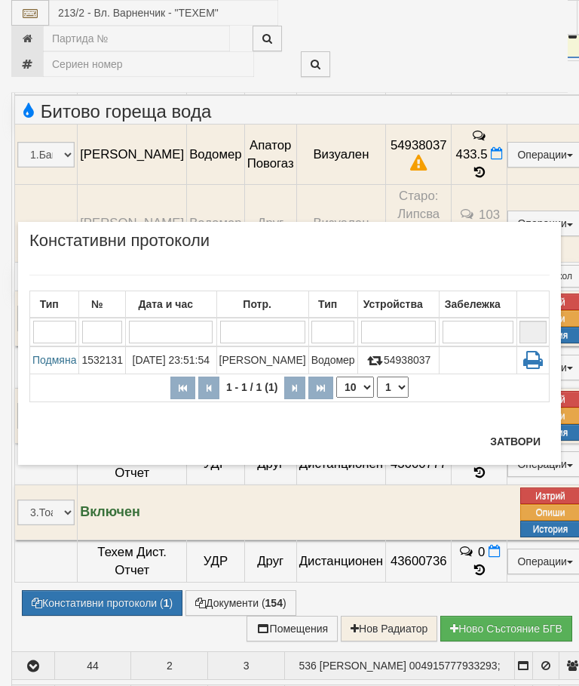
scroll to position [734, 0]
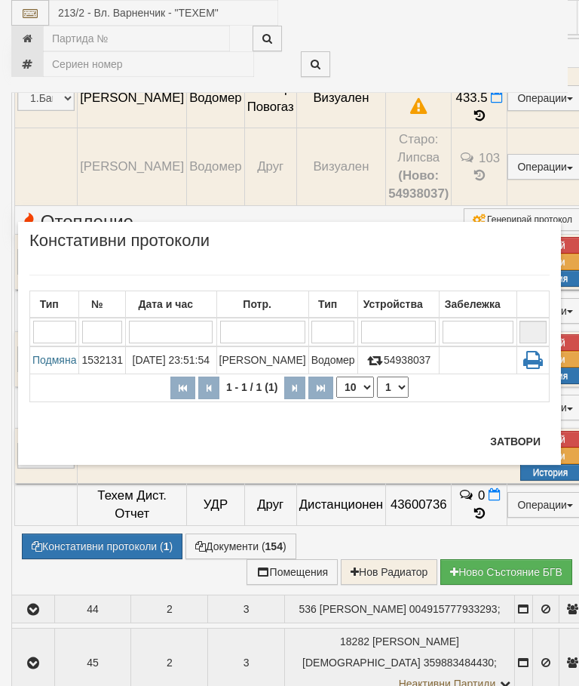
click at [512, 438] on button "Затвори" at bounding box center [515, 441] width 69 height 24
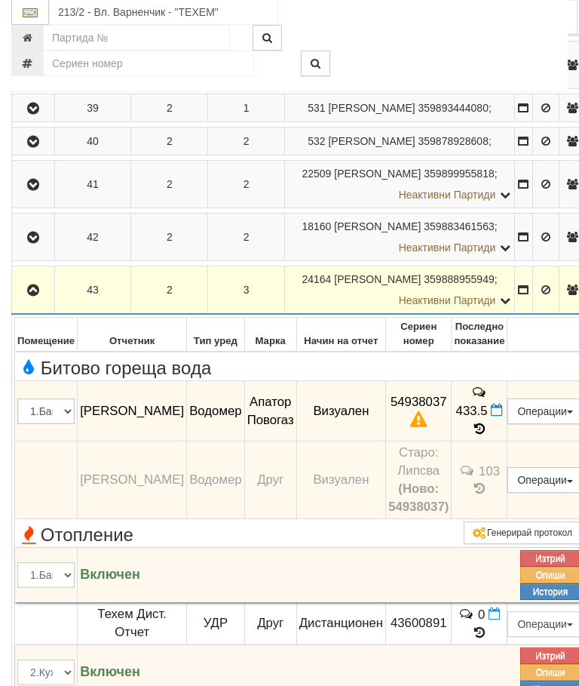
scroll to position [421, 0]
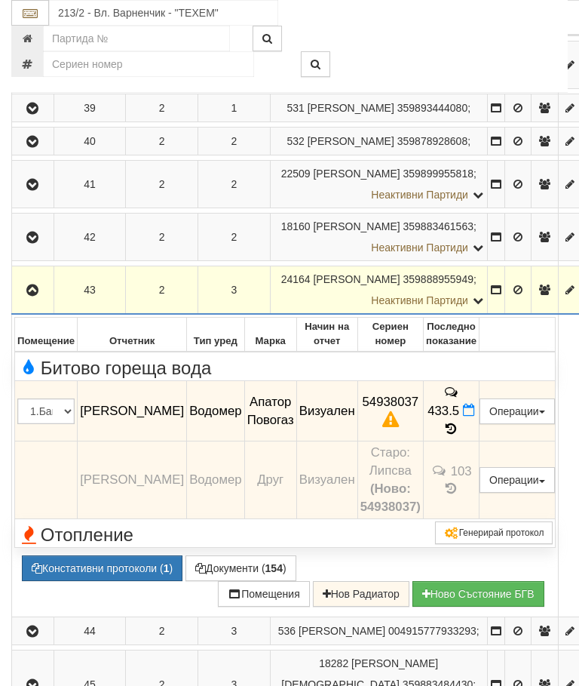
click at [38, 296] on icon "button" at bounding box center [32, 290] width 18 height 11
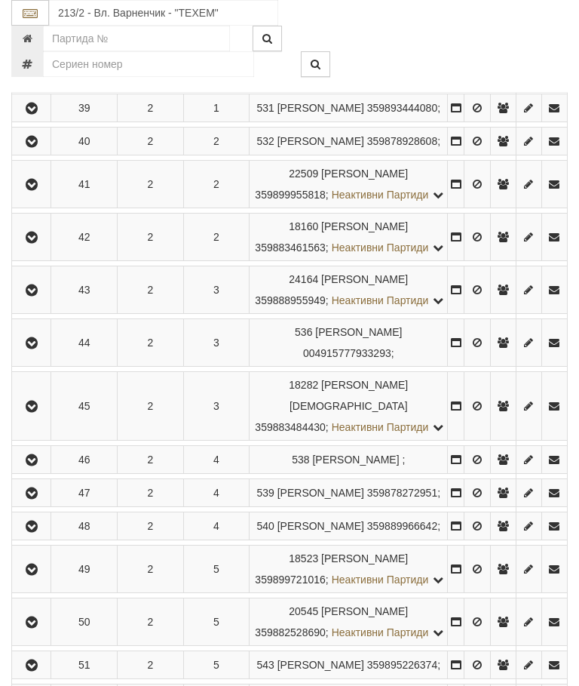
click at [41, 114] on icon "button" at bounding box center [32, 108] width 18 height 11
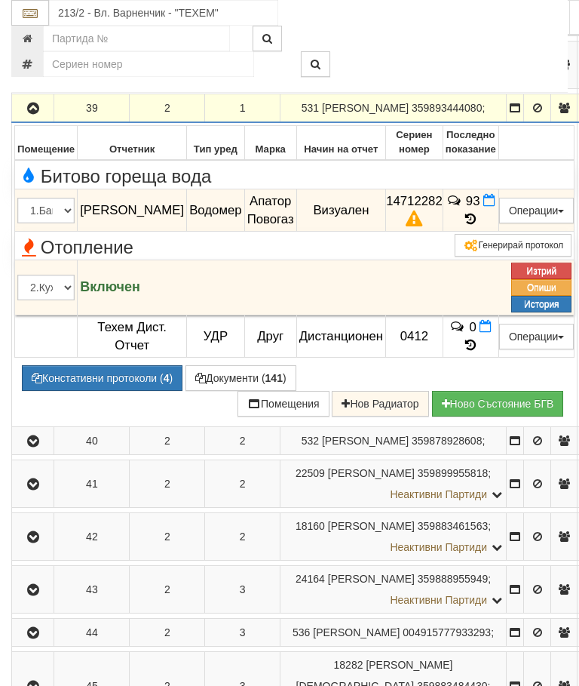
click at [34, 114] on icon "button" at bounding box center [33, 108] width 18 height 11
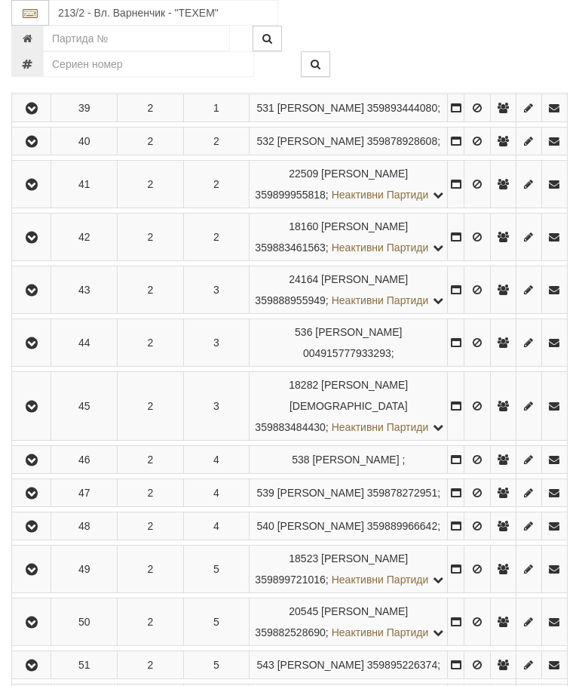
click at [37, 499] on icon "button" at bounding box center [32, 493] width 18 height 11
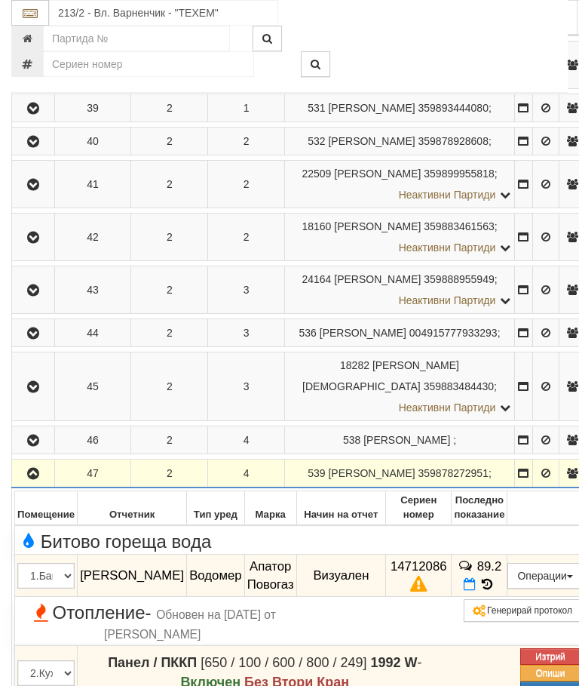
click at [14, 484] on button "button" at bounding box center [33, 473] width 38 height 23
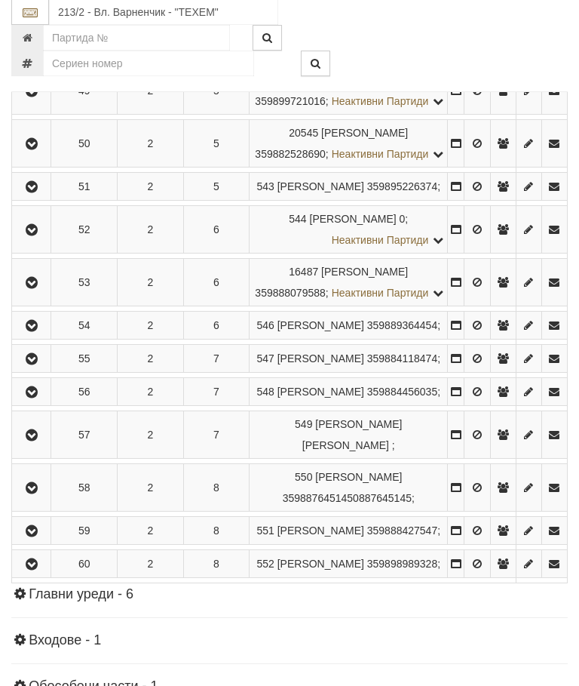
click at [38, 289] on icon "button" at bounding box center [32, 283] width 18 height 11
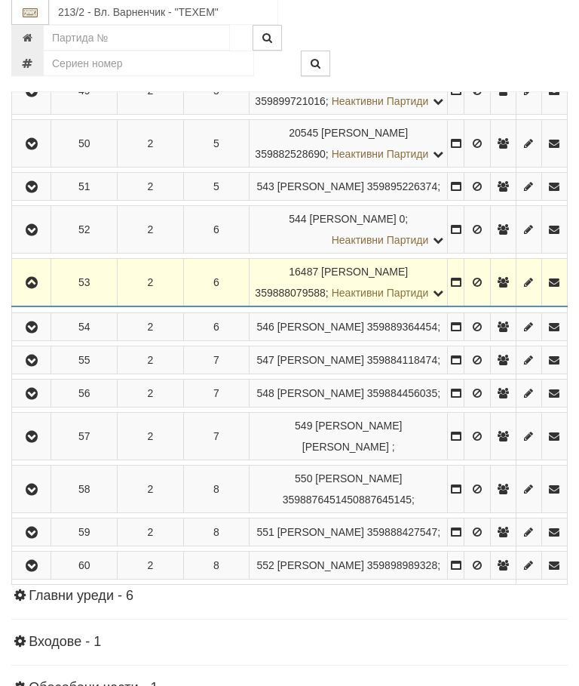
scroll to position [899, 0]
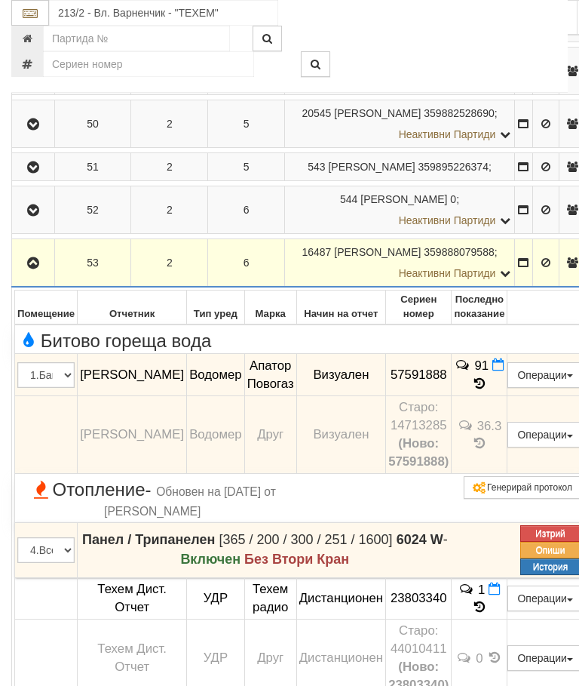
click at [0, 0] on button "Редакция / Протокол" at bounding box center [0, 0] width 0 height 0
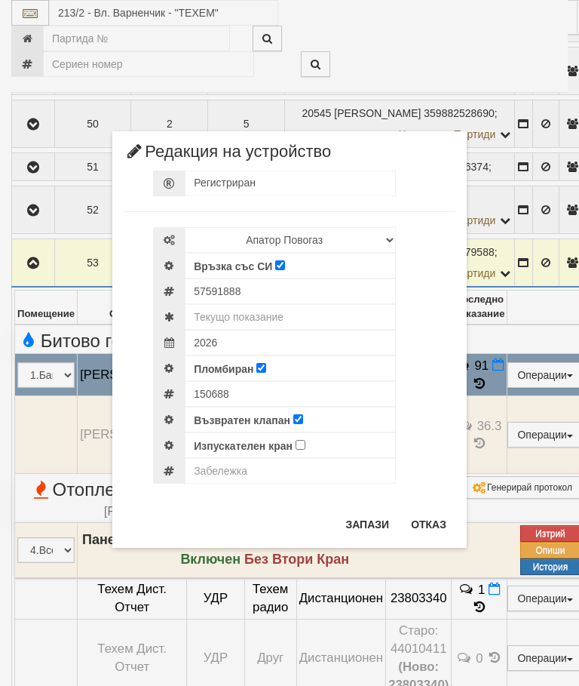
click at [426, 530] on button "Отказ" at bounding box center [429, 524] width 54 height 24
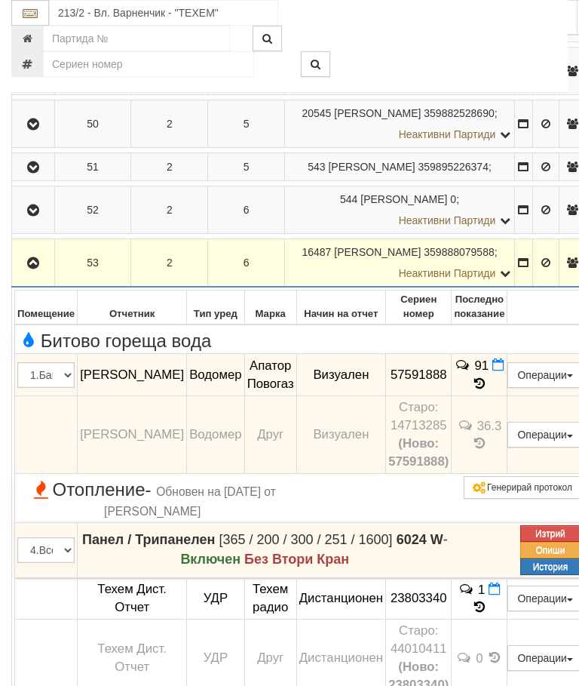
click at [42, 269] on icon "button" at bounding box center [33, 263] width 18 height 11
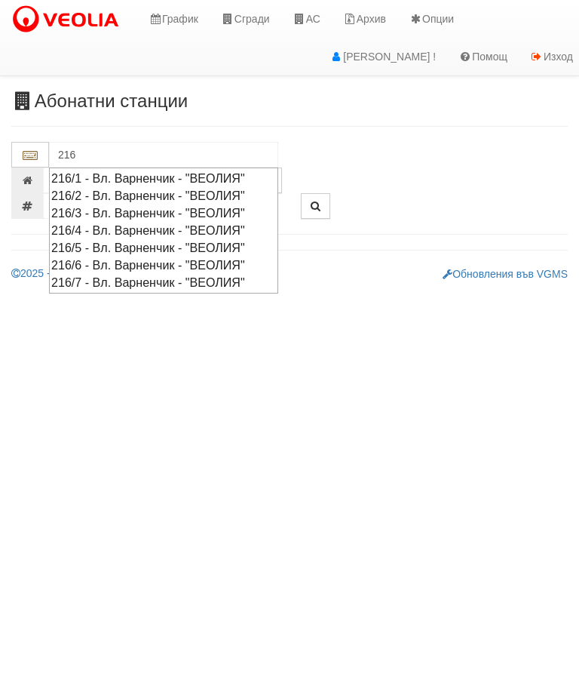
click at [180, 177] on div "216/1 - Вл. Варненчик - "ВЕОЛИЯ"" at bounding box center [163, 178] width 225 height 17
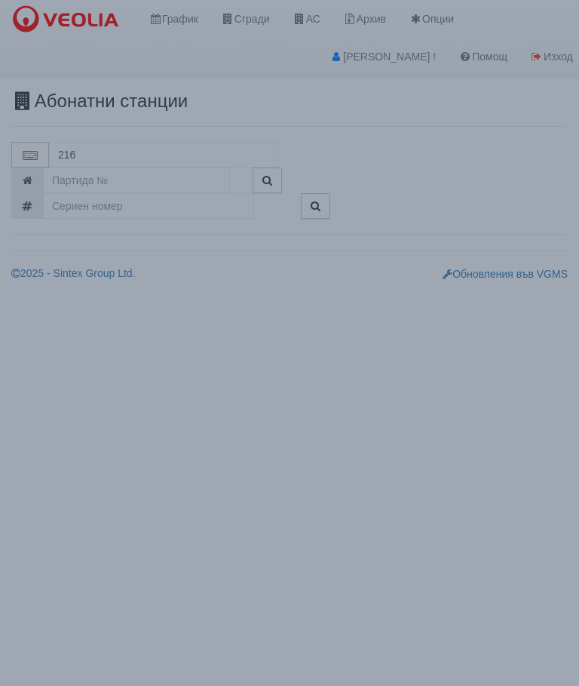
type input "216/1 - Вл. Варненчик - "ВЕОЛИЯ""
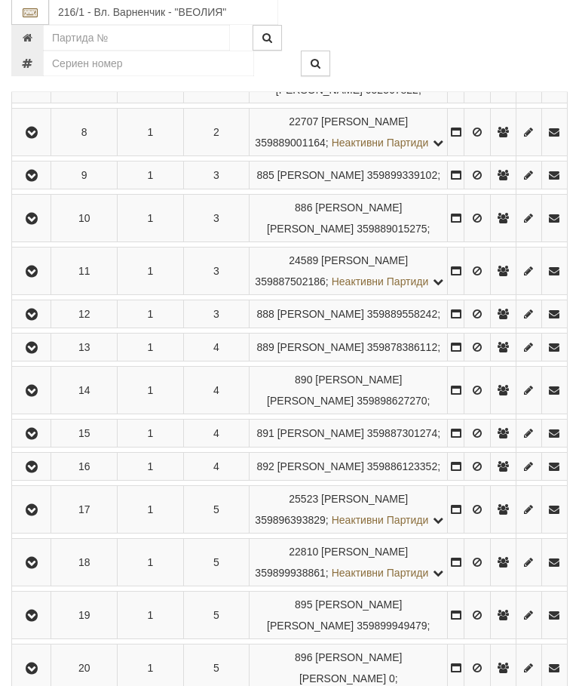
scroll to position [592, 0]
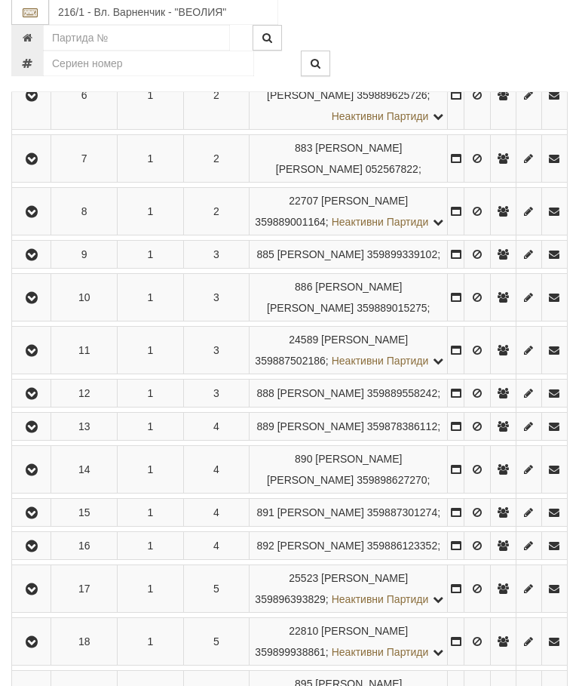
click at [33, 357] on icon "button" at bounding box center [32, 351] width 18 height 11
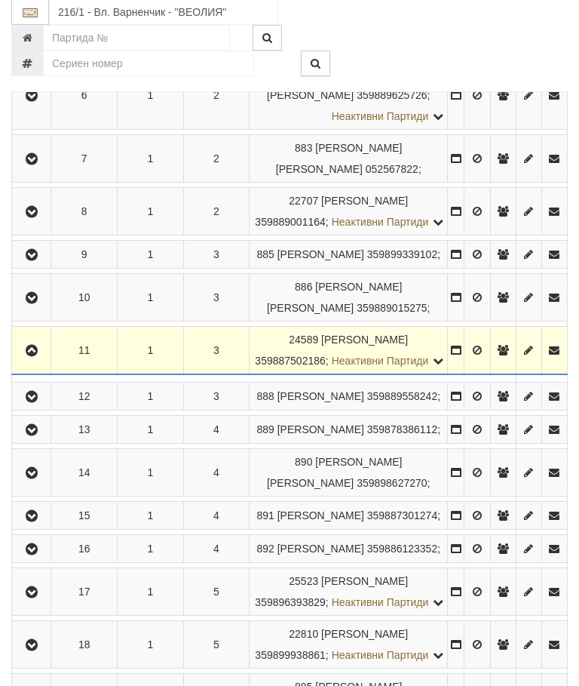
scroll to position [593, 0]
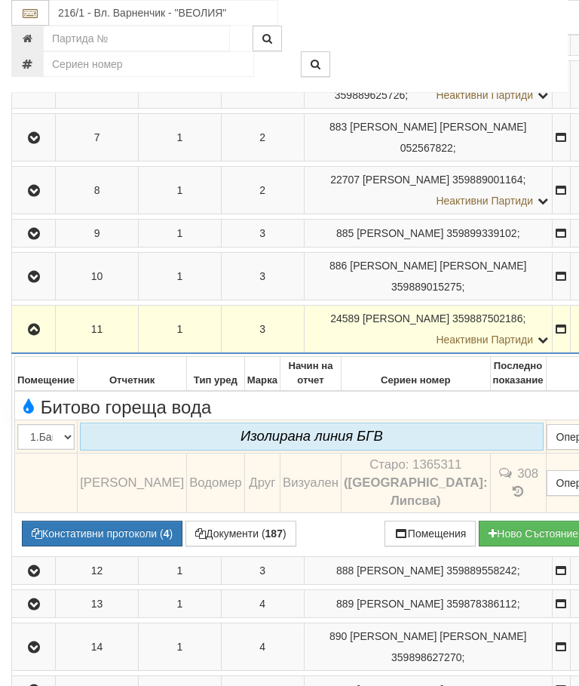
click at [38, 335] on icon "button" at bounding box center [34, 329] width 18 height 11
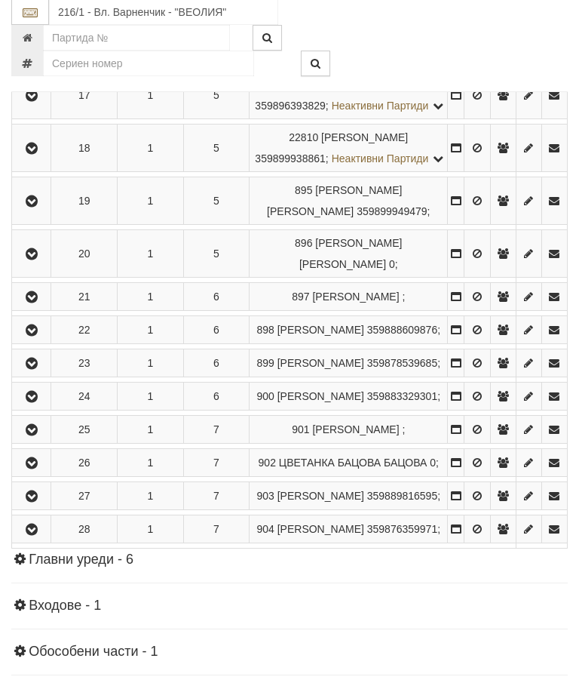
click at [32, 207] on icon "button" at bounding box center [32, 202] width 18 height 11
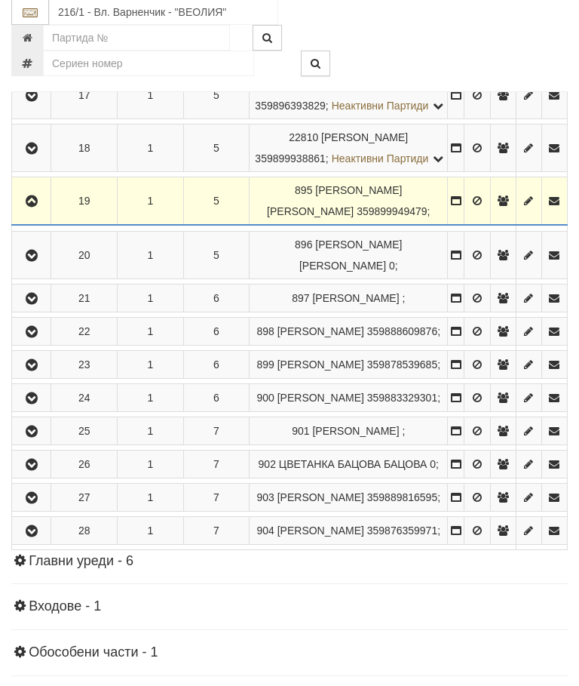
scroll to position [1086, 0]
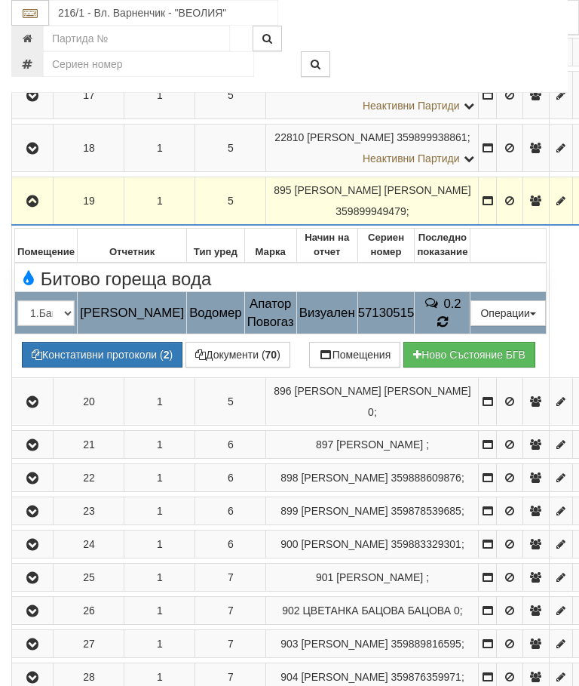
click at [450, 329] on icon at bounding box center [443, 321] width 14 height 15
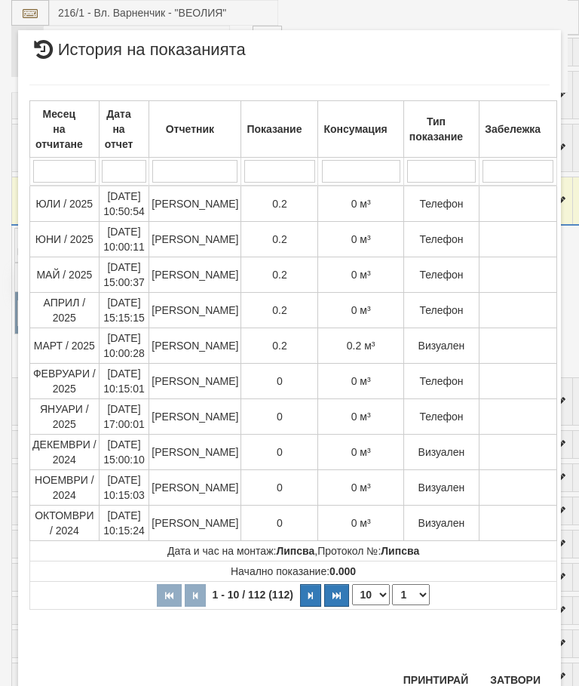
scroll to position [1385, 0]
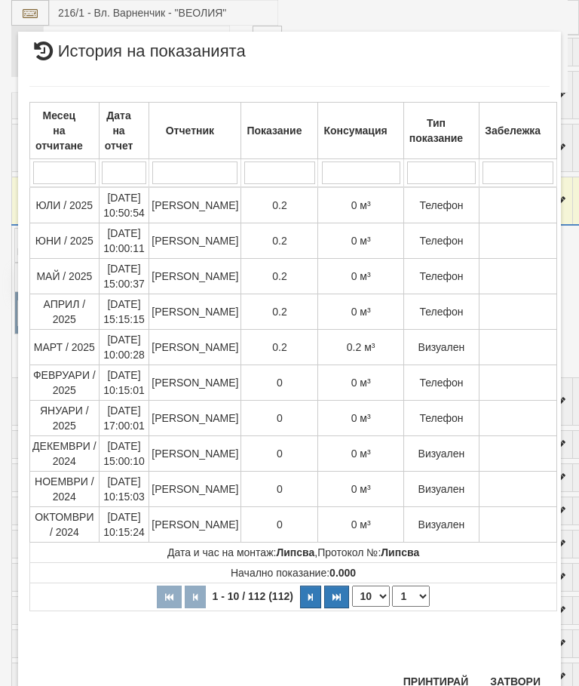
click at [520, 674] on button "Затвори" at bounding box center [515, 681] width 69 height 24
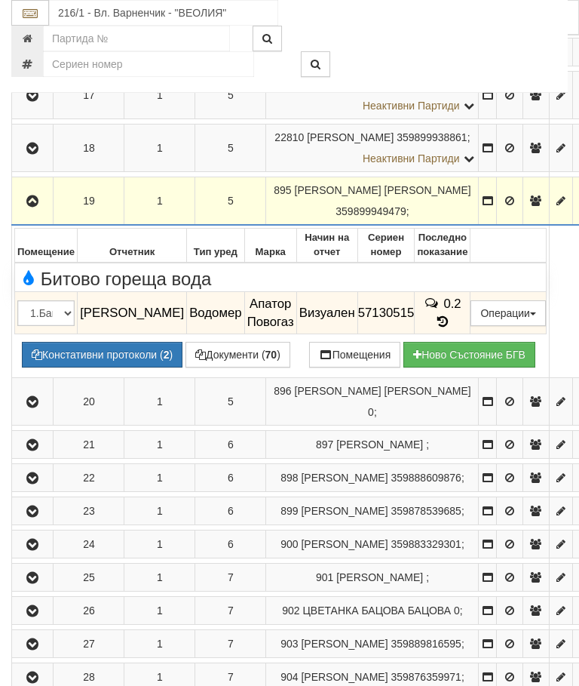
click at [26, 212] on button "button" at bounding box center [32, 200] width 36 height 23
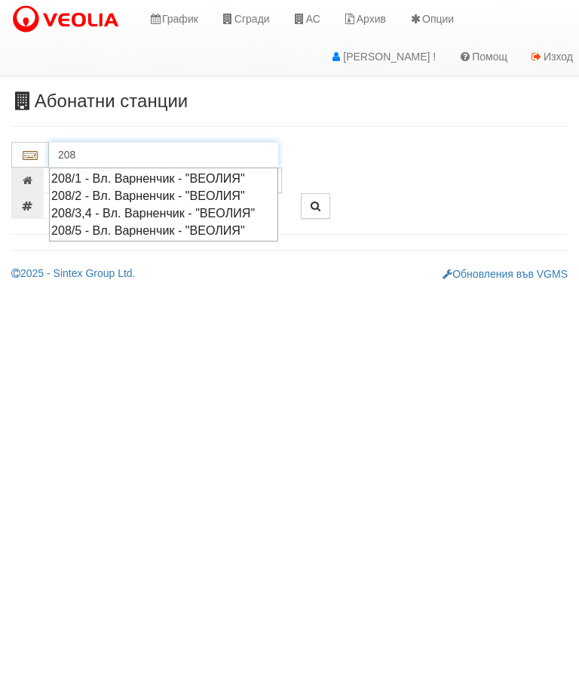
click at [149, 180] on div "208/1 - Вл. Варненчик - "ВЕОЛИЯ"" at bounding box center [163, 178] width 225 height 17
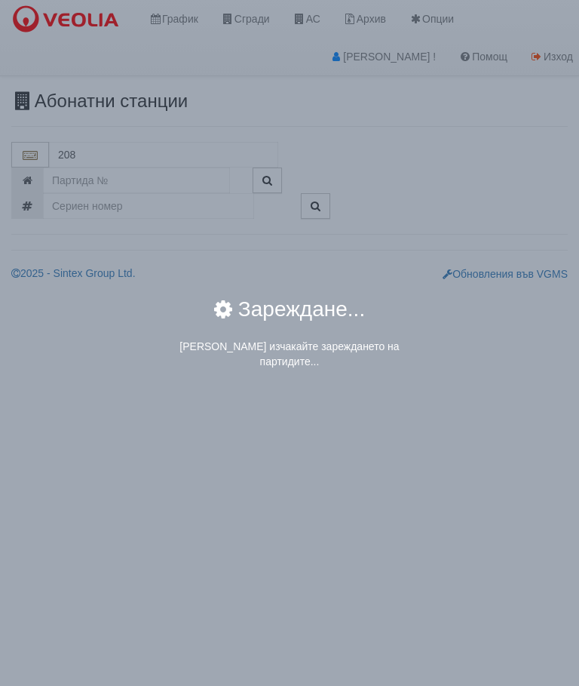
type input "208/1 - Вл. Варненчик - "ВЕОЛИЯ""
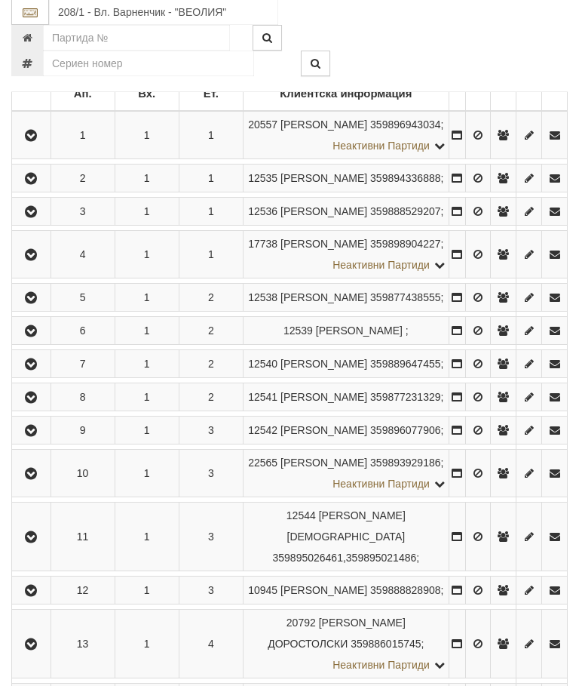
scroll to position [318, 0]
click at [32, 260] on icon "button" at bounding box center [31, 254] width 18 height 11
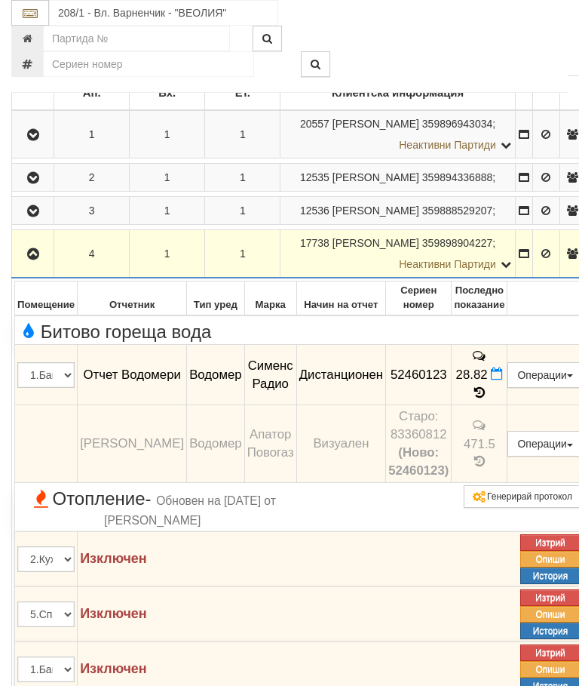
click at [34, 260] on icon "button" at bounding box center [33, 254] width 18 height 11
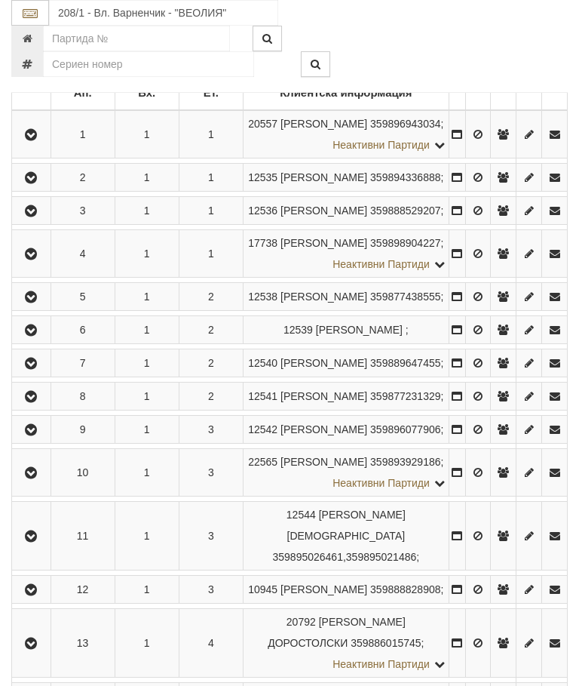
click at [39, 369] on icon "button" at bounding box center [31, 363] width 18 height 11
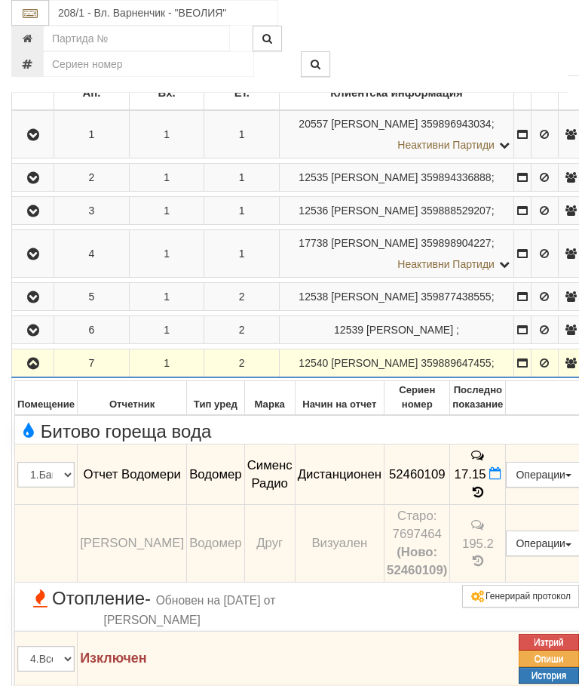
click at [35, 369] on icon "button" at bounding box center [33, 363] width 18 height 11
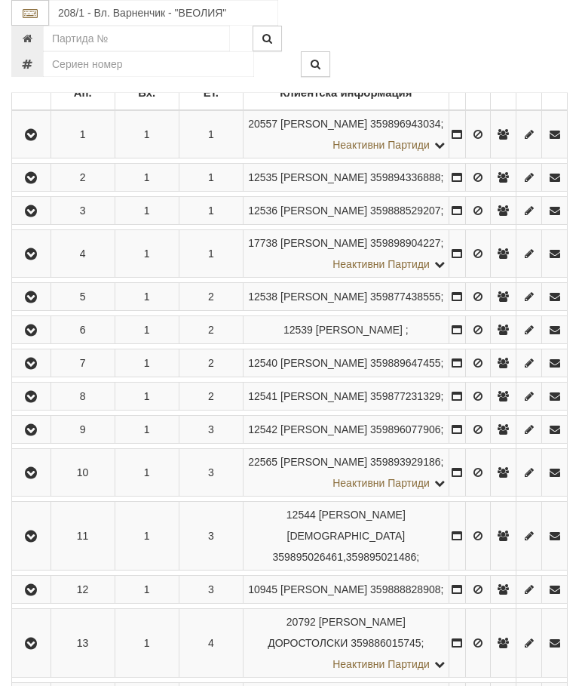
click at [42, 407] on button "button" at bounding box center [31, 396] width 34 height 23
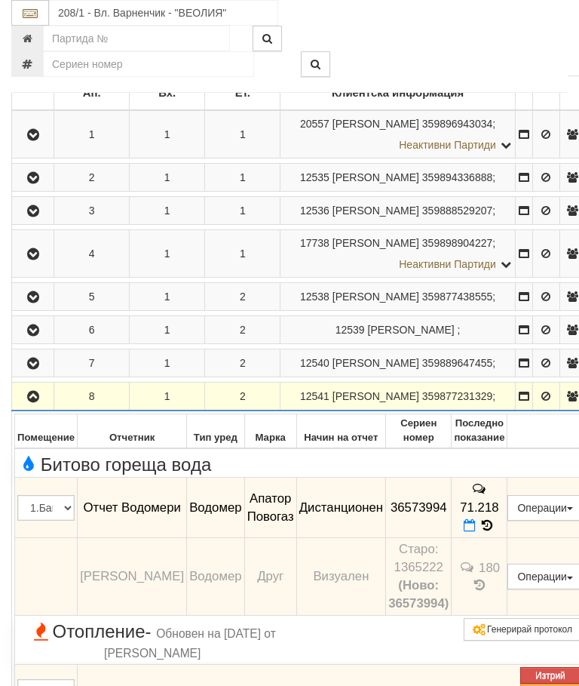
click at [29, 402] on icon "button" at bounding box center [33, 397] width 18 height 11
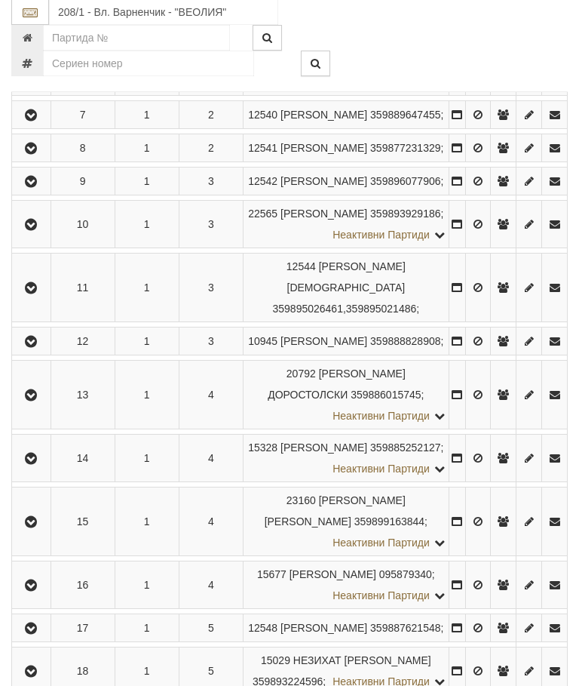
scroll to position [571, 0]
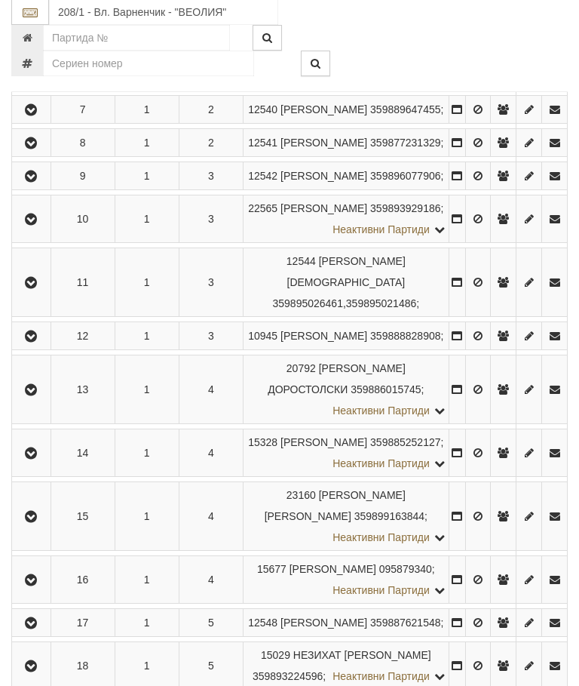
click at [29, 188] on button "button" at bounding box center [31, 176] width 34 height 23
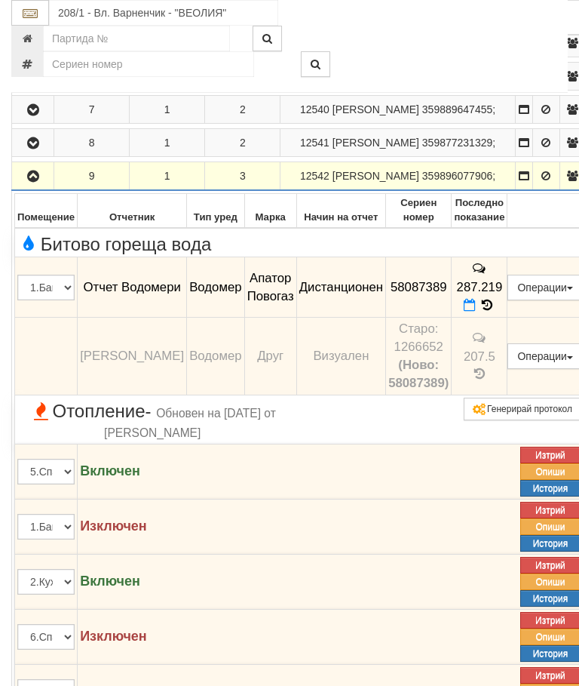
click at [26, 182] on icon "button" at bounding box center [33, 176] width 18 height 11
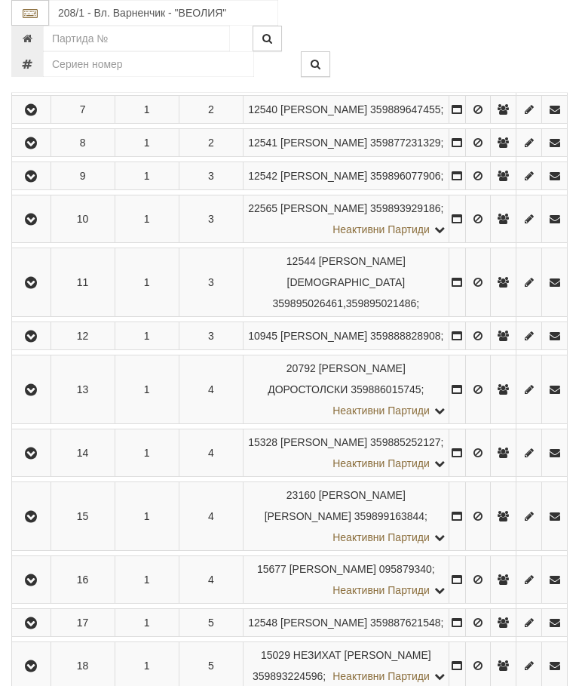
click at [30, 149] on icon "button" at bounding box center [31, 143] width 18 height 11
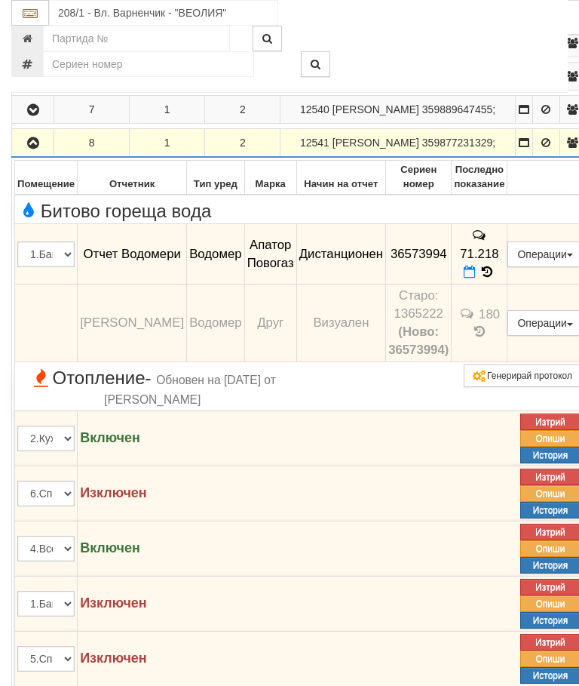
click at [30, 149] on icon "button" at bounding box center [33, 143] width 18 height 11
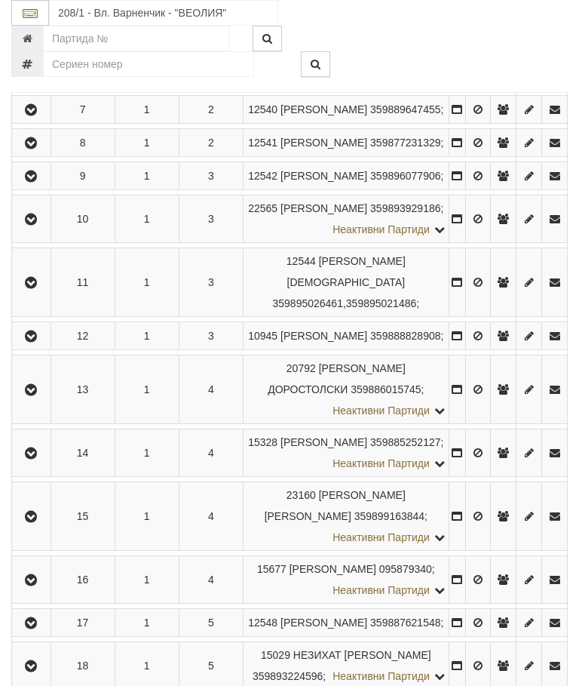
click at [29, 288] on icon "button" at bounding box center [31, 283] width 18 height 11
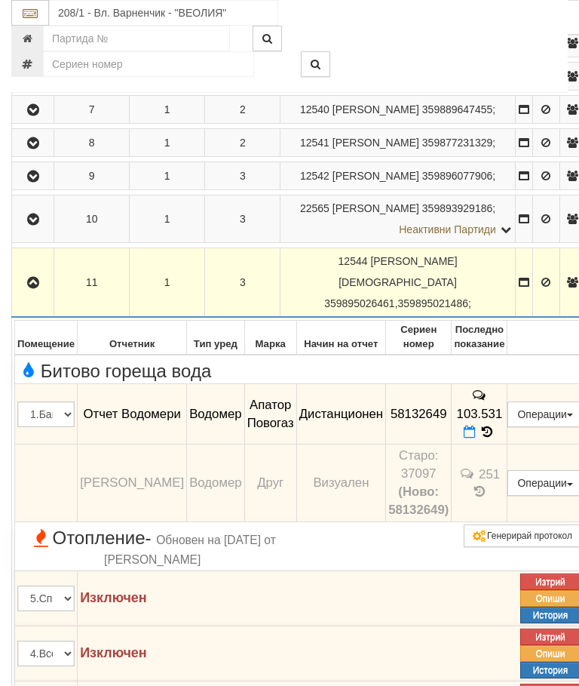
click at [27, 293] on button "button" at bounding box center [32, 282] width 37 height 23
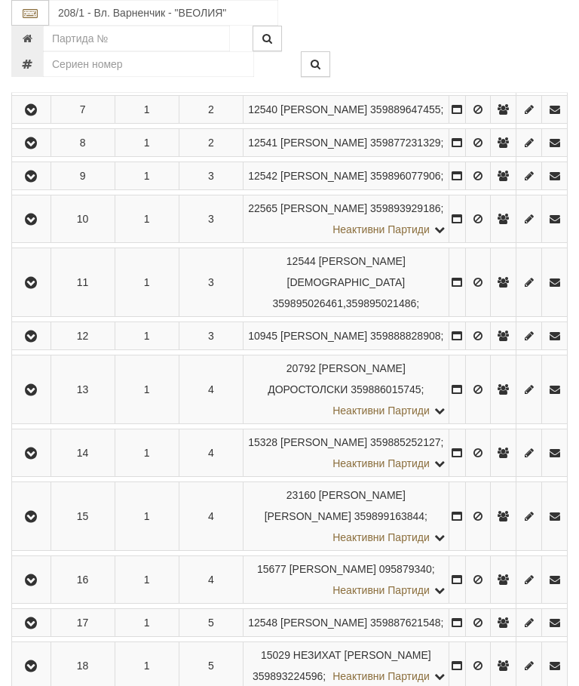
click at [36, 355] on td "Записите се зареждат..." at bounding box center [264, 352] width 505 height 5
click at [37, 342] on icon "button" at bounding box center [31, 336] width 18 height 11
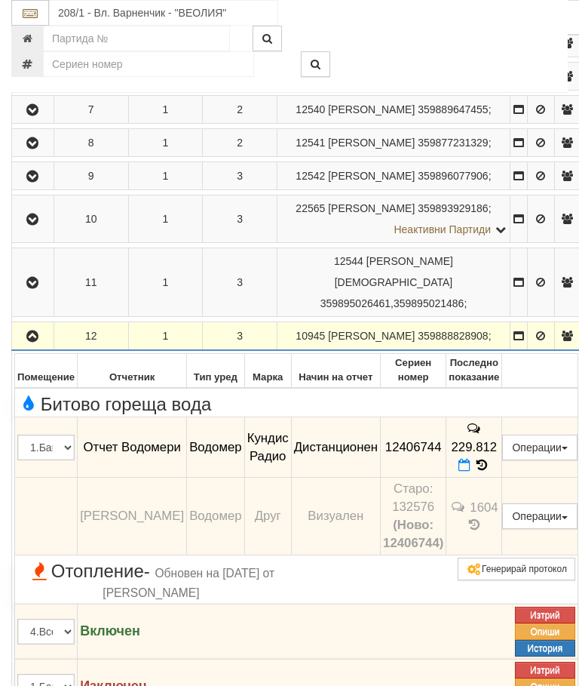
click at [32, 342] on icon "button" at bounding box center [32, 336] width 18 height 11
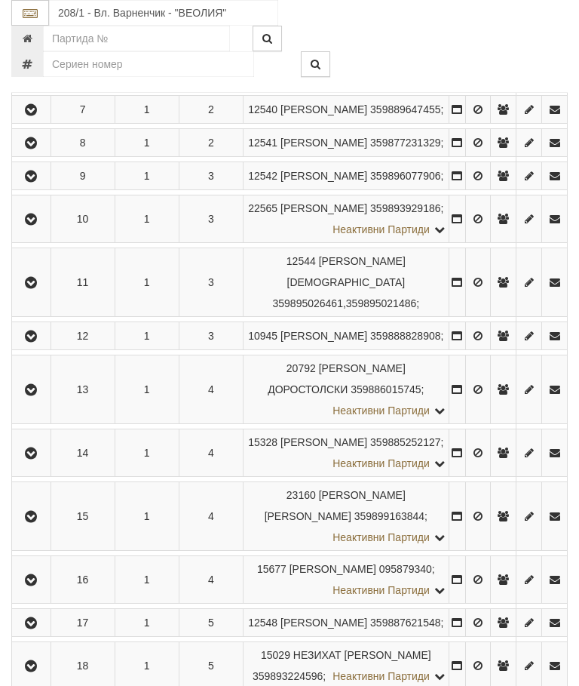
click at [37, 395] on icon "button" at bounding box center [31, 390] width 18 height 11
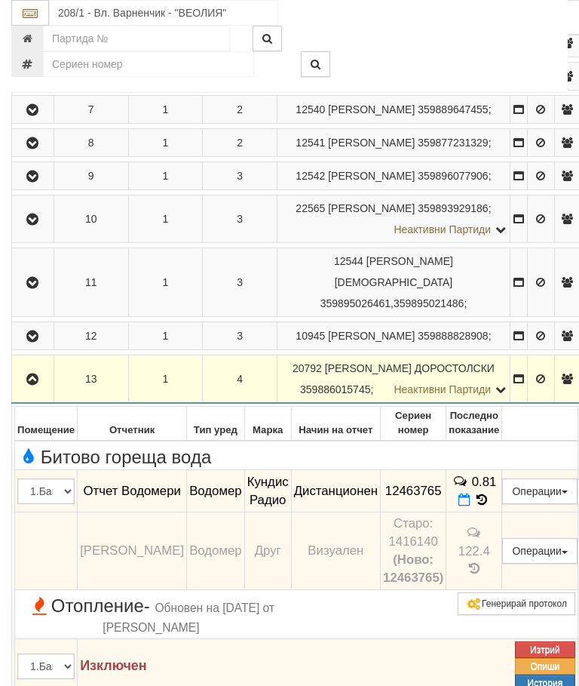
click at [39, 390] on button "button" at bounding box center [32, 378] width 37 height 23
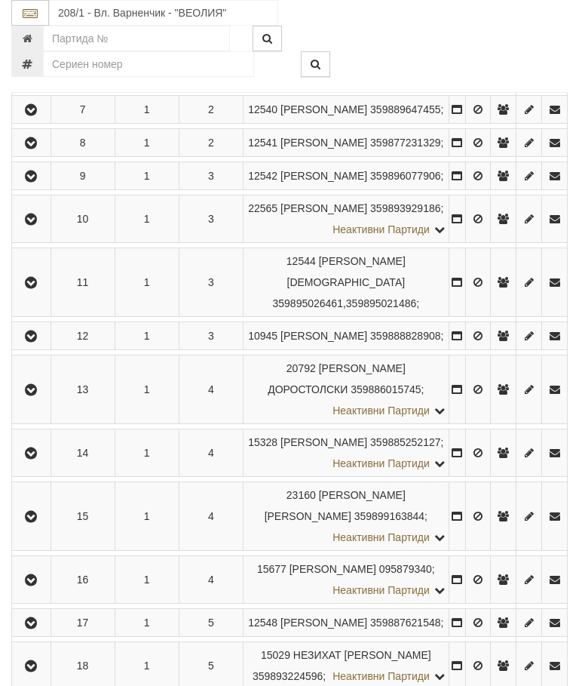
click at [36, 459] on icon "button" at bounding box center [31, 453] width 18 height 11
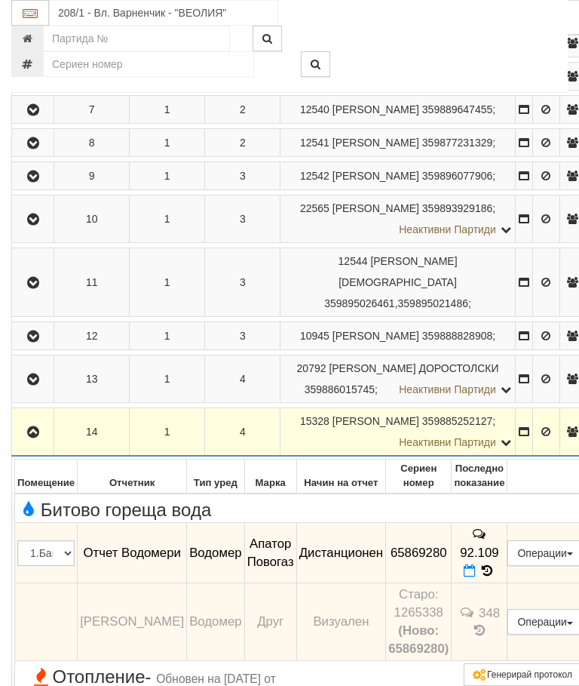
click at [32, 443] on button "button" at bounding box center [32, 431] width 37 height 23
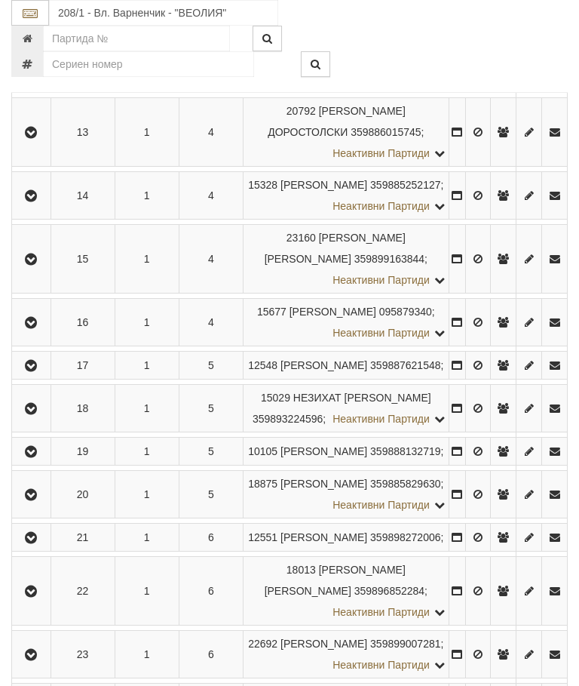
scroll to position [843, 0]
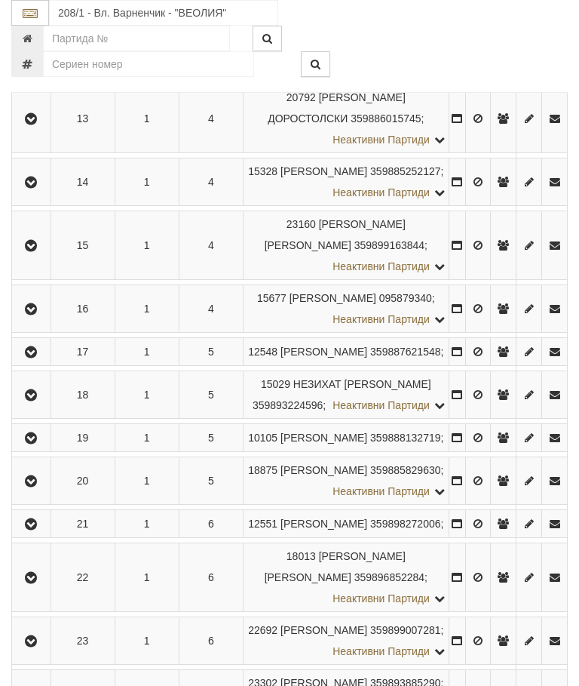
click at [45, 257] on button "button" at bounding box center [31, 245] width 34 height 23
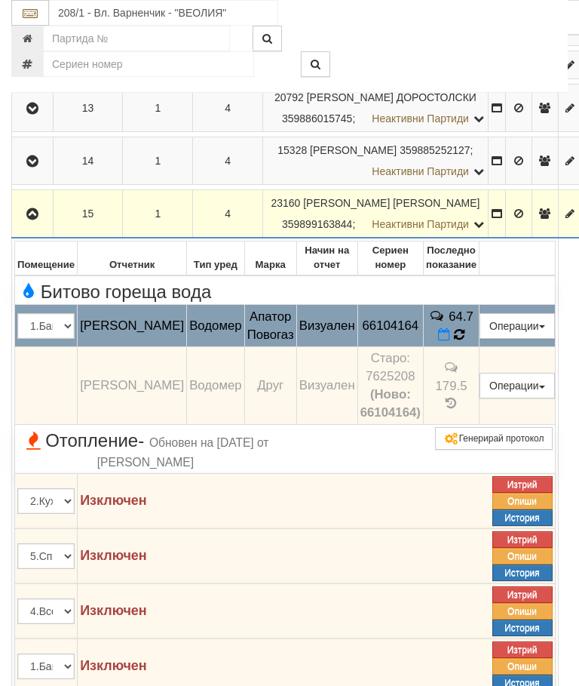
click at [465, 342] on span at bounding box center [459, 334] width 11 height 14
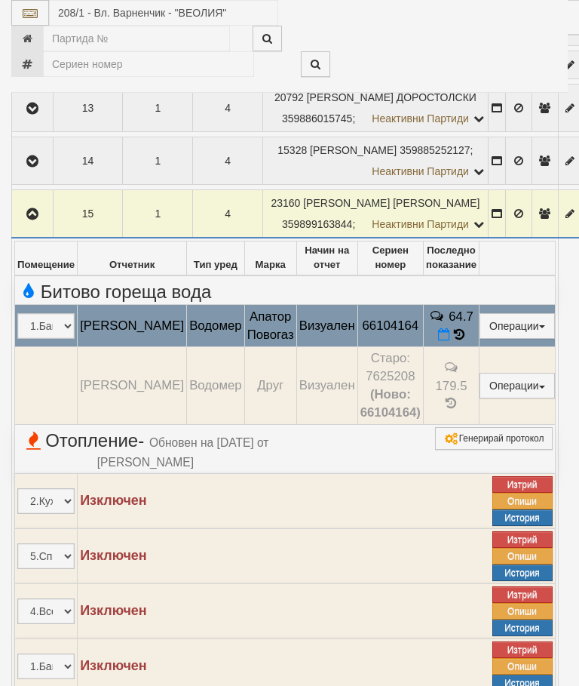
select select "10"
select select "1"
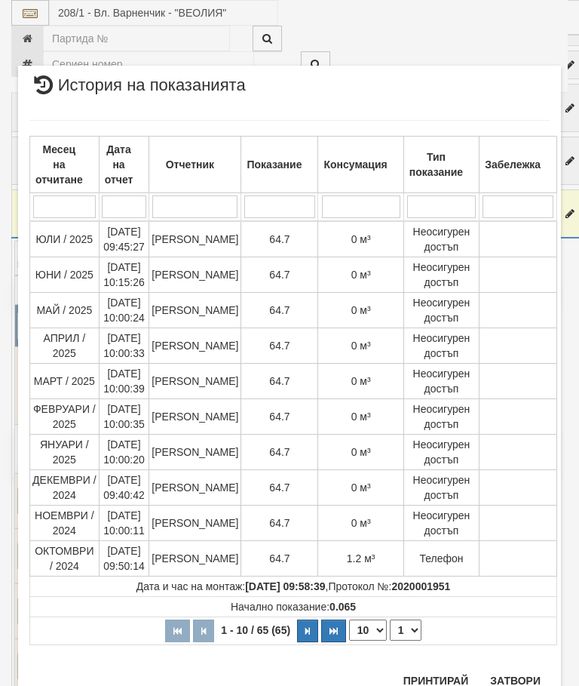
scroll to position [979, 0]
click at [509, 679] on button "Затвори" at bounding box center [515, 681] width 69 height 24
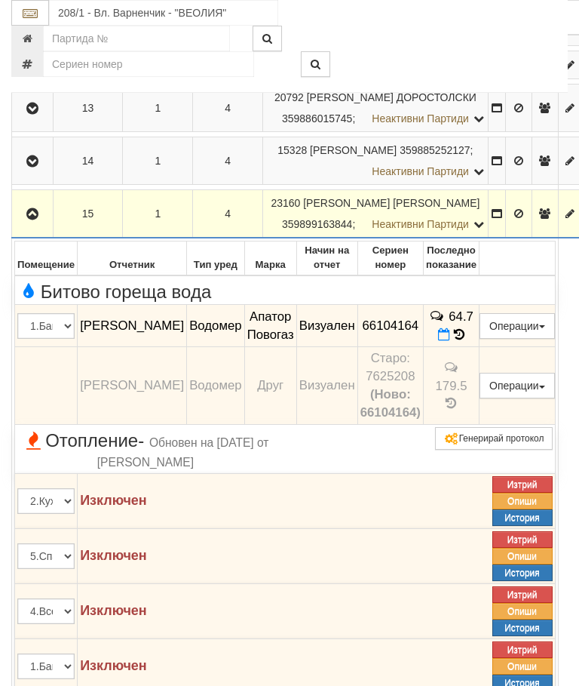
click at [34, 220] on icon "button" at bounding box center [32, 214] width 18 height 11
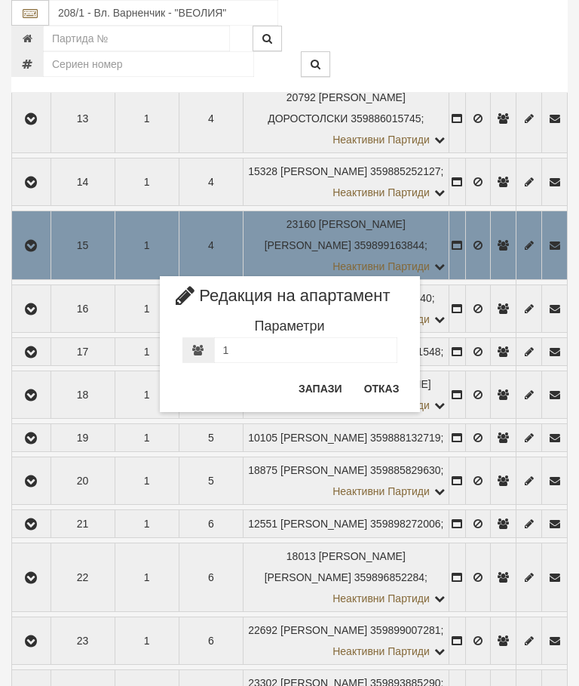
click at [389, 392] on button "Отказ" at bounding box center [382, 388] width 54 height 24
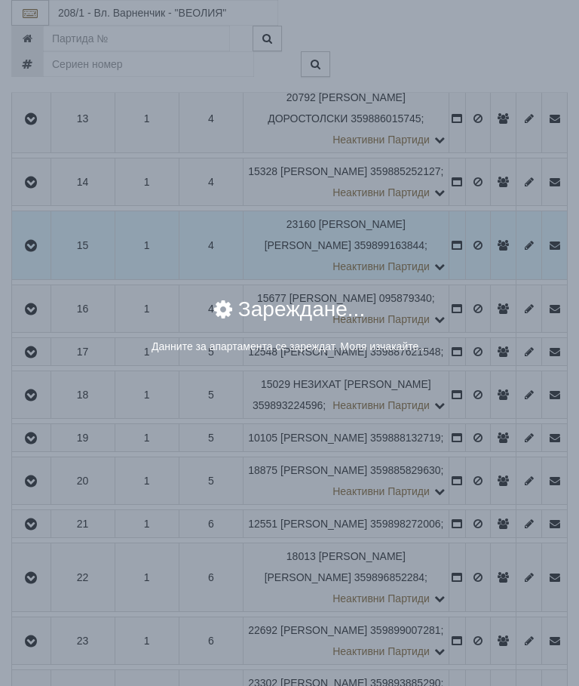
click at [480, 489] on div "× Зареждане... Данните за апартамента се зареждат. Моля изчакайте..." at bounding box center [289, 343] width 579 height 686
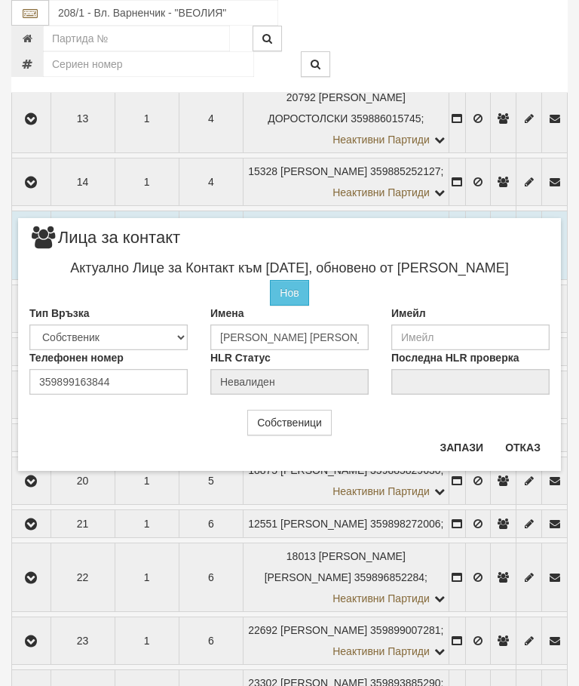
click at [536, 450] on button "Отказ" at bounding box center [523, 447] width 54 height 24
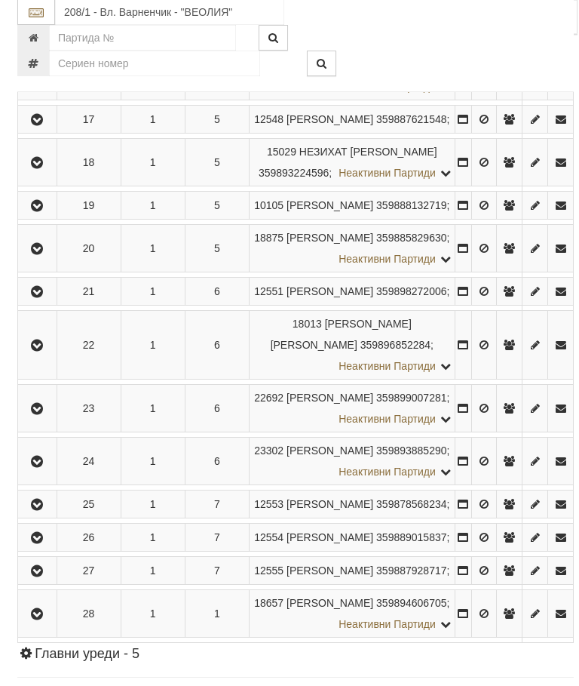
scroll to position [1126, 0]
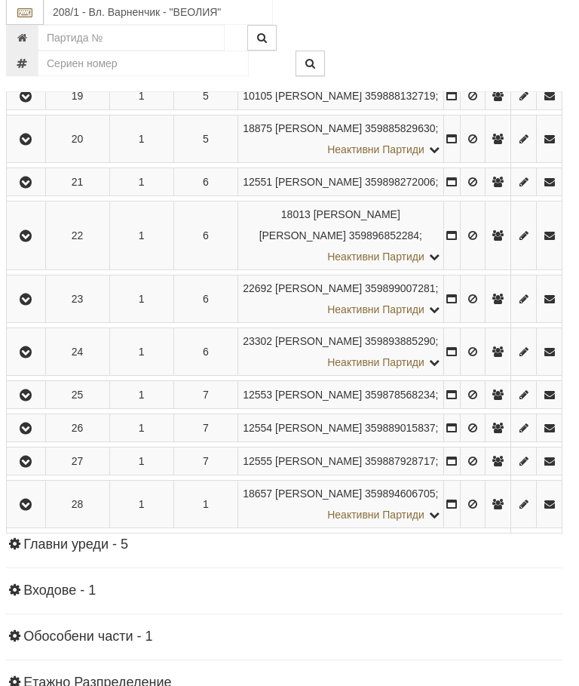
click at [35, 17] on icon "button" at bounding box center [26, 11] width 18 height 11
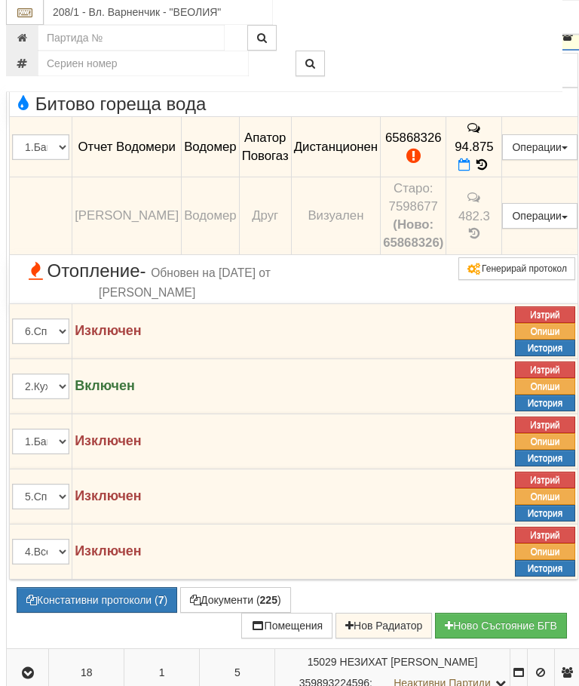
scroll to position [1117, 5]
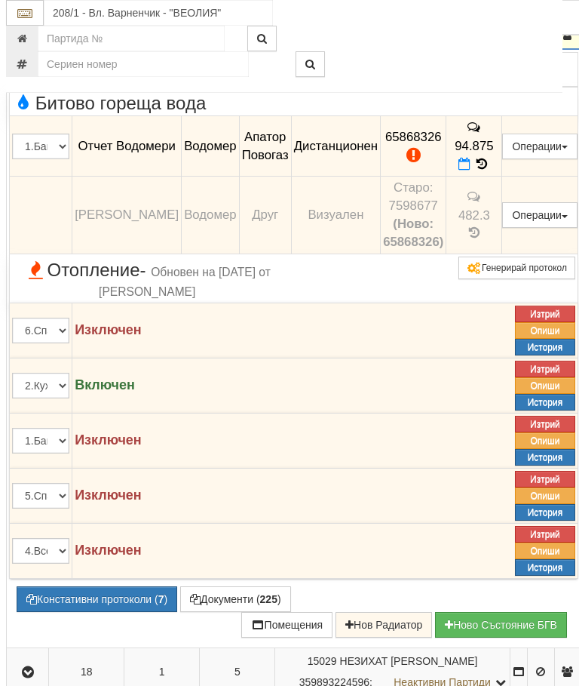
click at [19, 46] on button "button" at bounding box center [27, 34] width 37 height 23
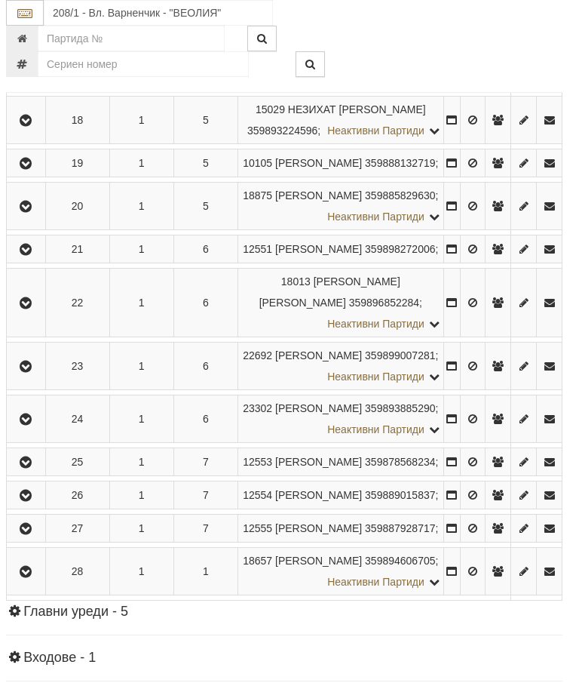
click at [41, 131] on button "button" at bounding box center [26, 120] width 34 height 23
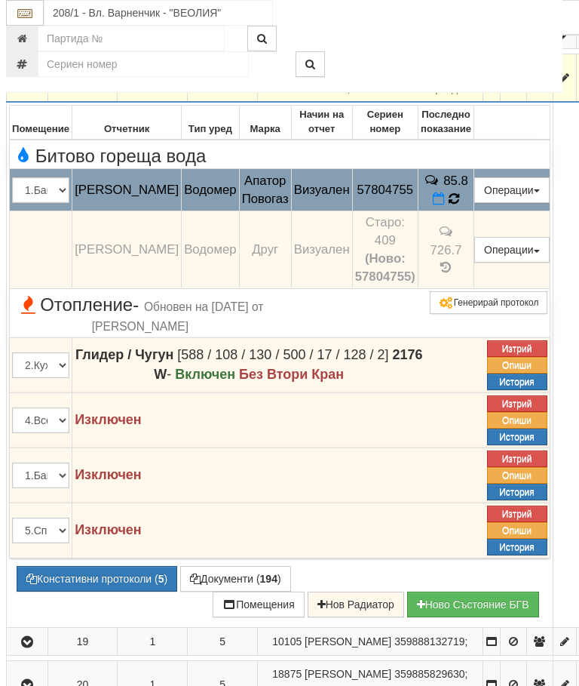
click at [462, 207] on icon at bounding box center [454, 199] width 15 height 16
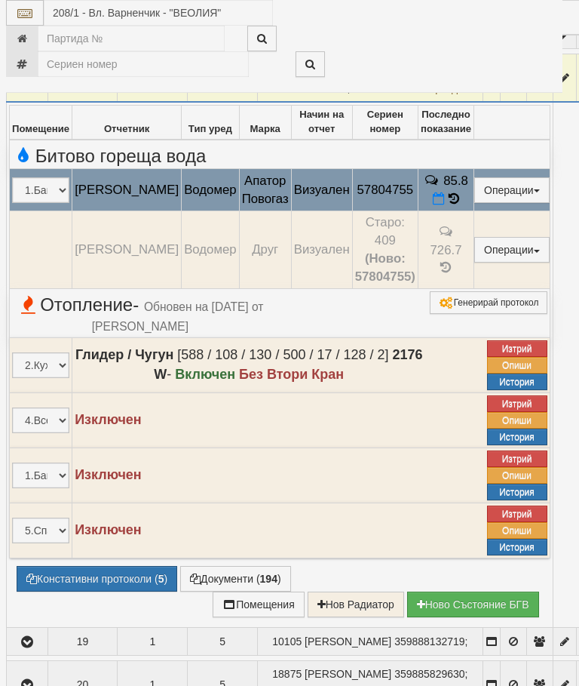
select select "10"
select select "1"
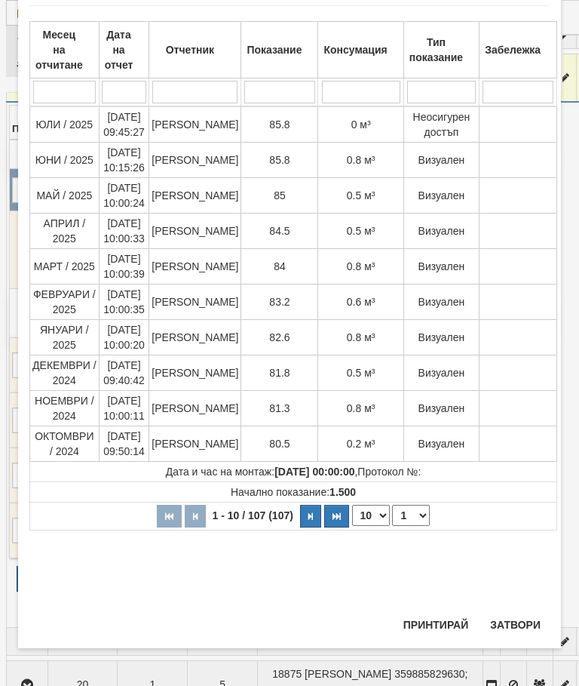
scroll to position [986, 0]
click at [518, 622] on button "Затвори" at bounding box center [515, 625] width 69 height 24
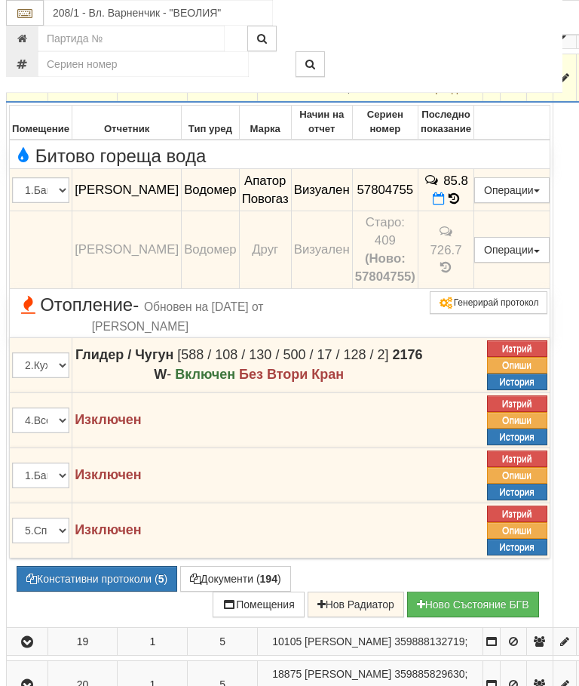
click at [32, 84] on icon "button" at bounding box center [27, 78] width 18 height 11
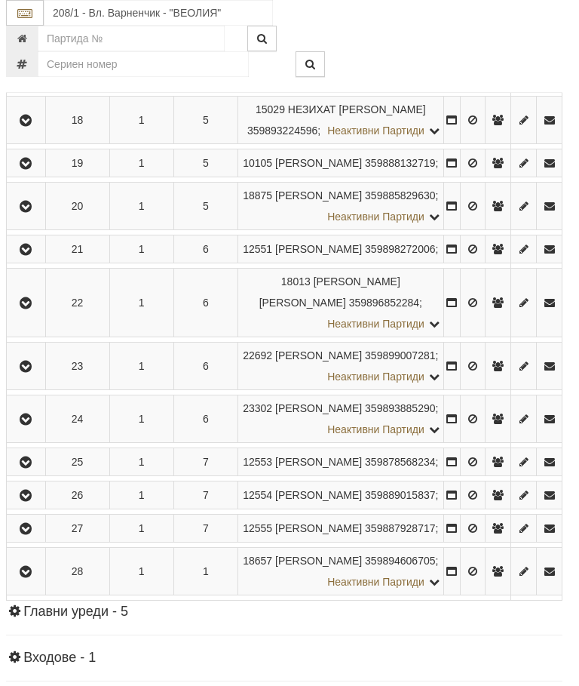
click at [35, 169] on icon "button" at bounding box center [26, 163] width 18 height 11
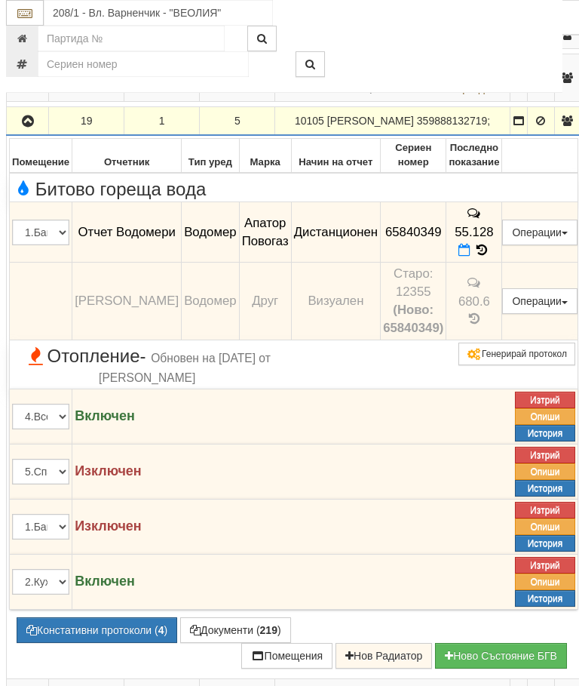
click at [28, 132] on button "button" at bounding box center [27, 120] width 37 height 23
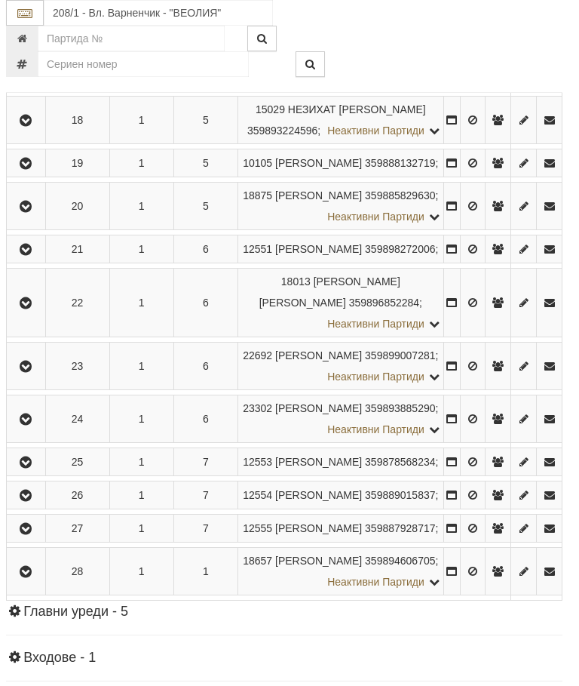
click at [27, 217] on button "button" at bounding box center [26, 206] width 34 height 23
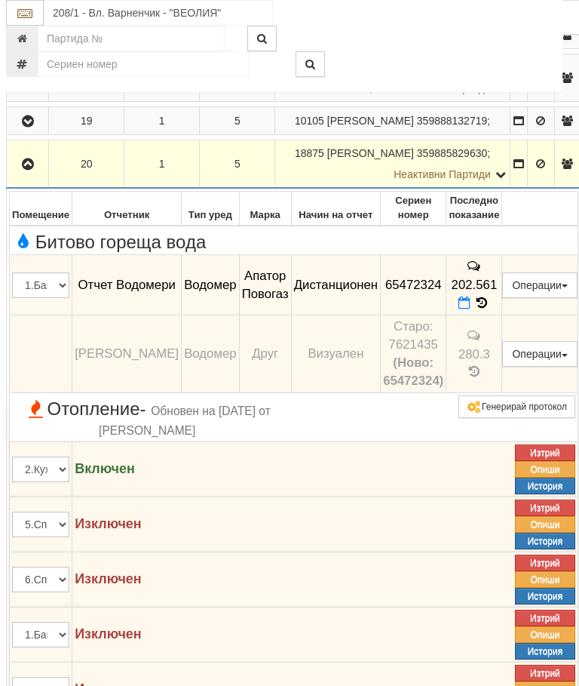
click at [38, 175] on button "button" at bounding box center [27, 163] width 37 height 23
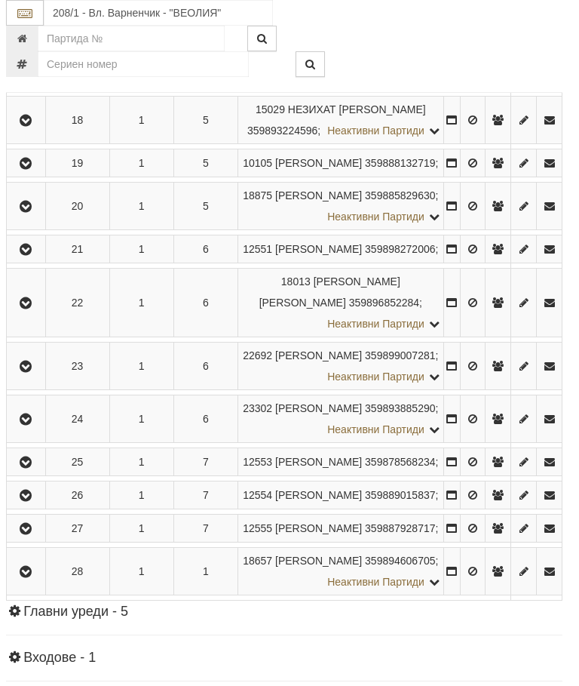
click at [35, 255] on icon "button" at bounding box center [26, 249] width 18 height 11
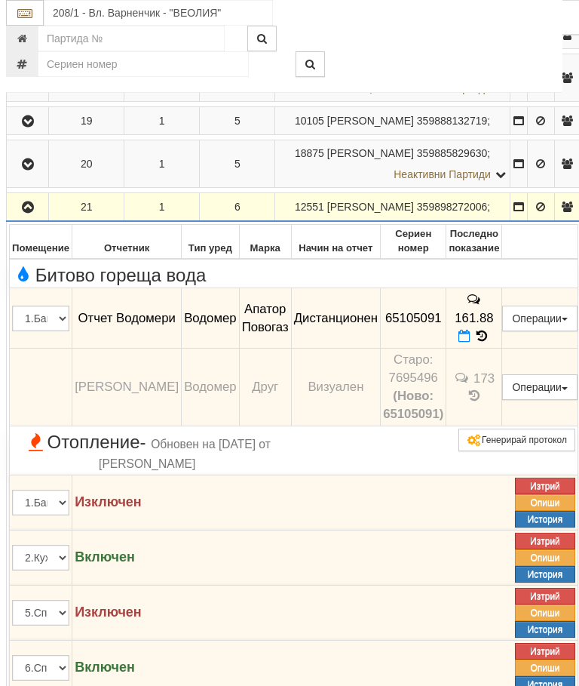
click at [37, 213] on icon "button" at bounding box center [28, 207] width 18 height 11
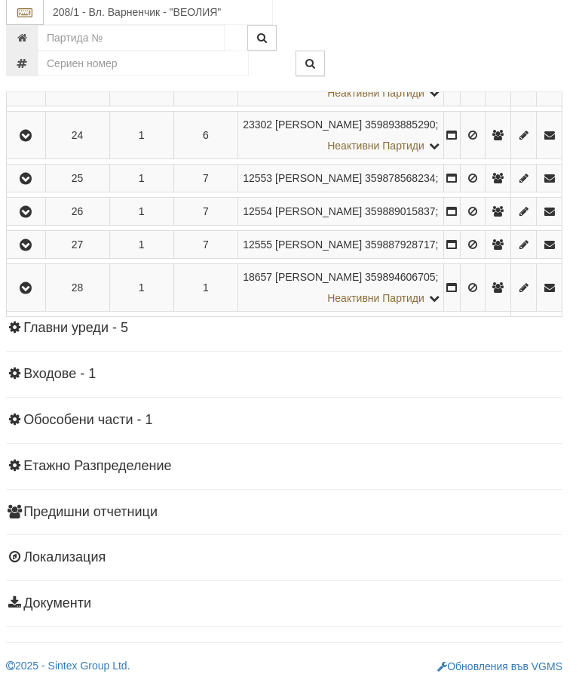
scroll to position [1428, 5]
click at [35, 26] on icon "button" at bounding box center [26, 20] width 18 height 11
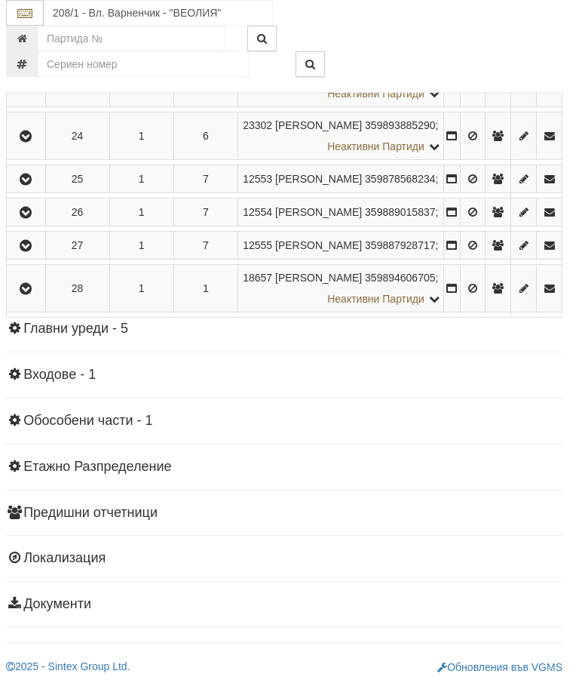
click at [30, 89] on icon "button" at bounding box center [26, 83] width 18 height 11
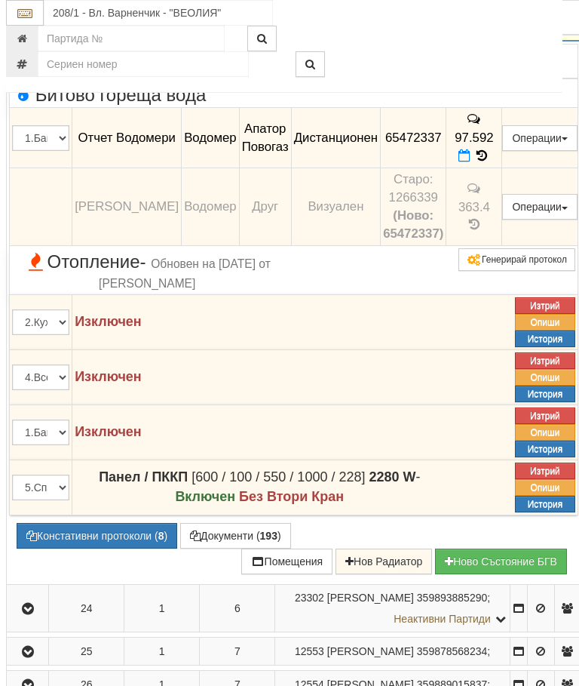
click at [26, 23] on icon "button" at bounding box center [28, 17] width 18 height 11
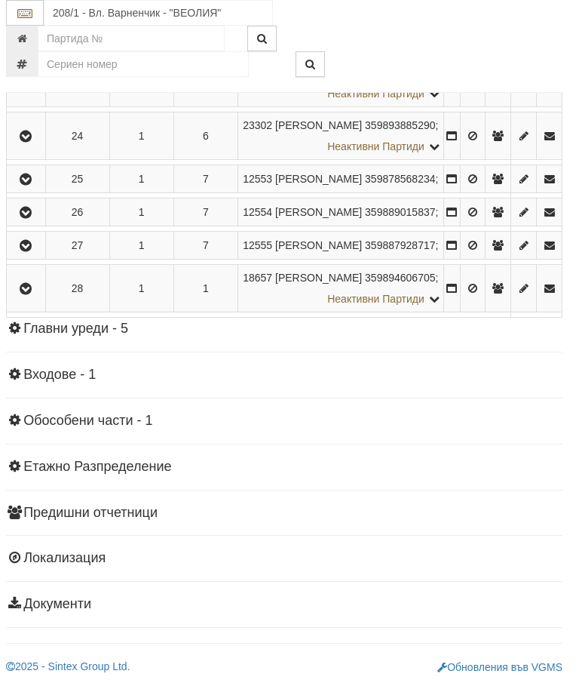
click at [33, 142] on icon "button" at bounding box center [26, 136] width 18 height 11
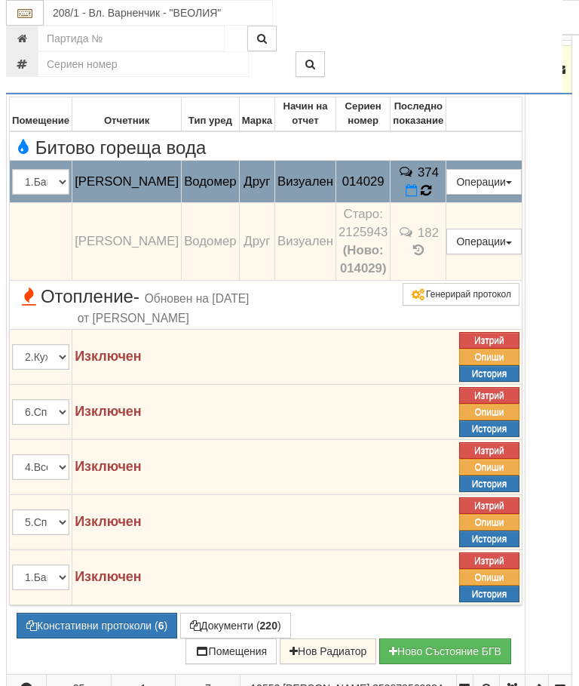
click at [439, 203] on td "374" at bounding box center [419, 182] width 56 height 42
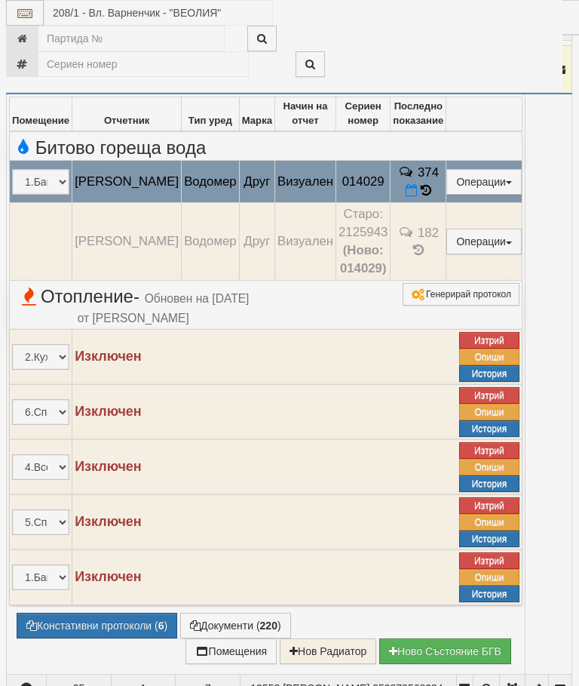
select select "10"
select select "1"
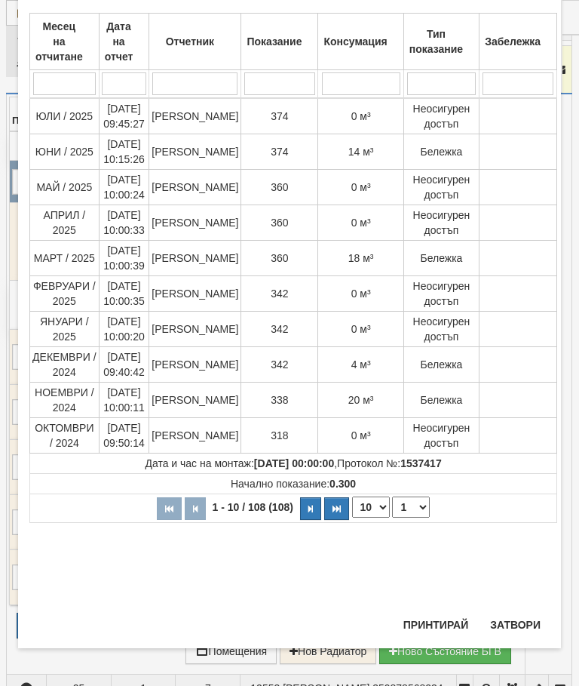
scroll to position [847, 0]
click at [521, 620] on button "Затвори" at bounding box center [515, 625] width 69 height 24
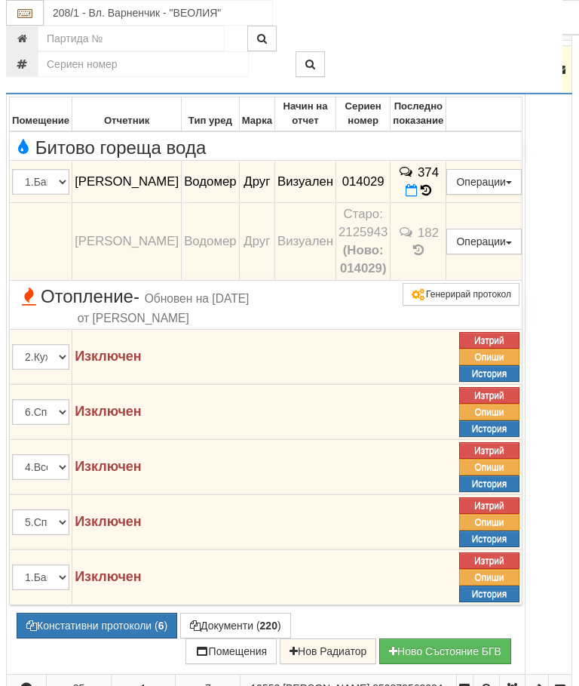
click at [32, 75] on icon "button" at bounding box center [26, 70] width 18 height 11
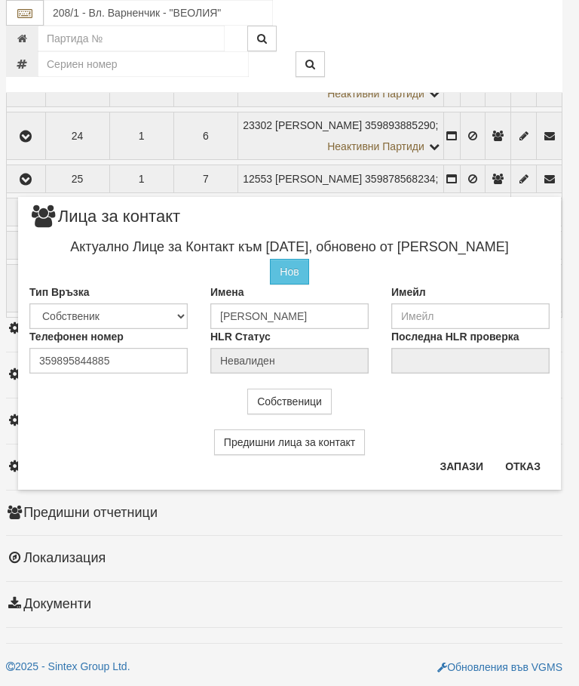
click at [529, 466] on button "Отказ" at bounding box center [523, 466] width 54 height 24
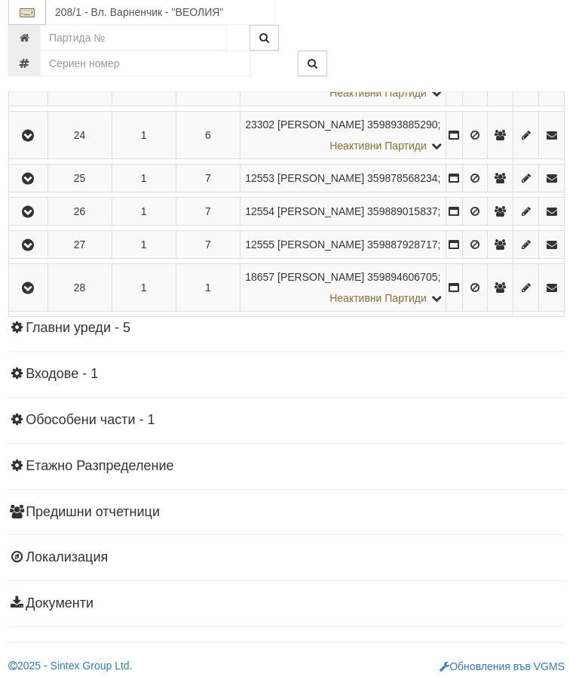
click at [38, 185] on icon "button" at bounding box center [29, 179] width 18 height 11
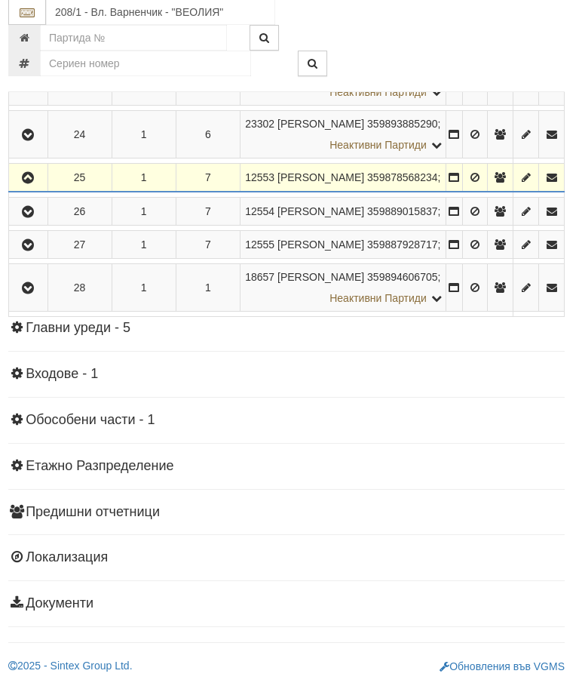
scroll to position [1567, 3]
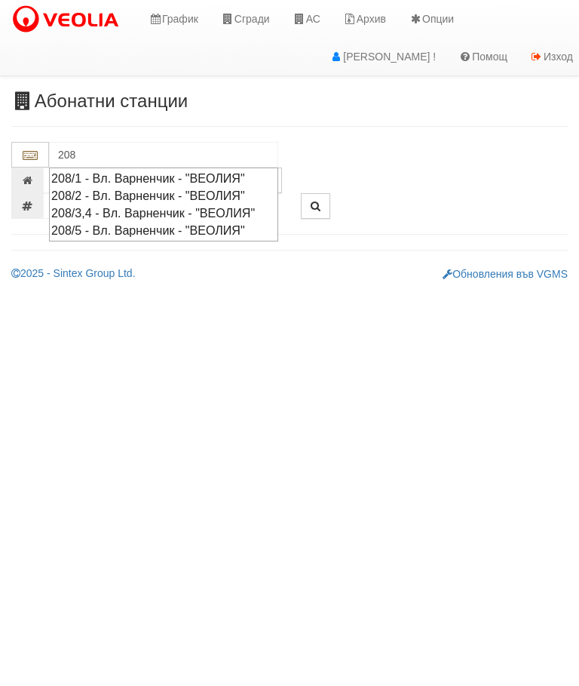
click at [238, 195] on div "208/2 - Вл. Варненчик - "ВЕОЛИЯ"" at bounding box center [163, 195] width 225 height 17
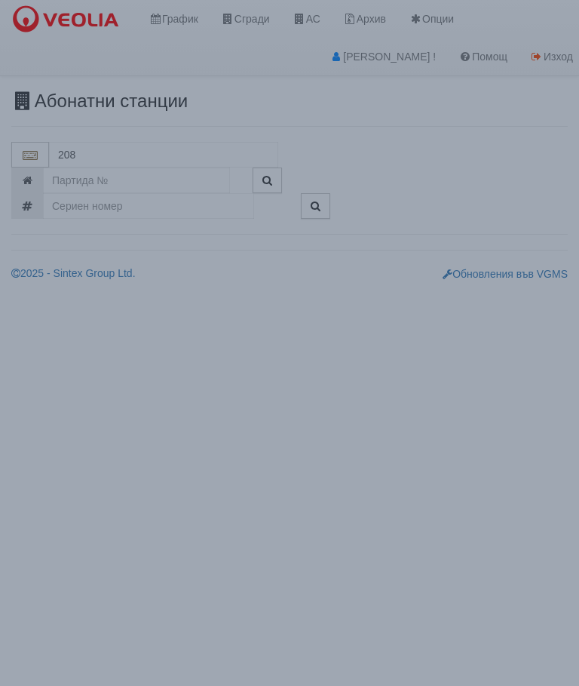
type input "208/2 - Вл. Варненчик - "ВЕОЛИЯ""
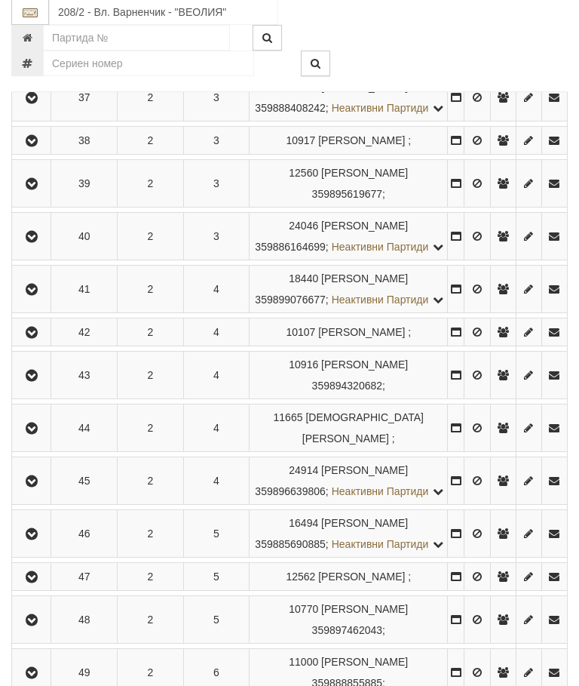
scroll to position [865, 0]
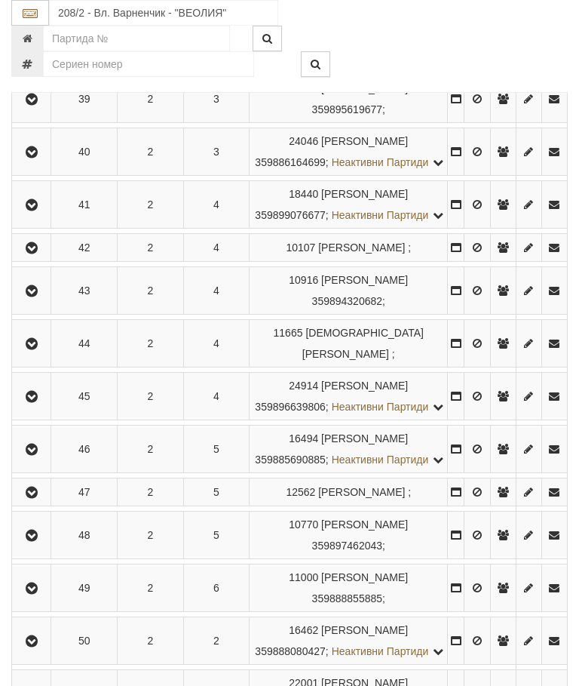
click at [38, 349] on icon "button" at bounding box center [32, 344] width 18 height 11
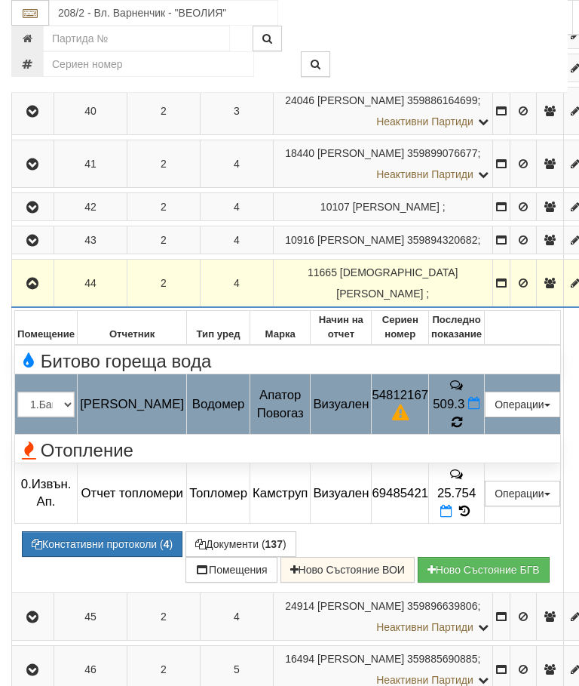
click at [463, 429] on icon at bounding box center [456, 422] width 13 height 14
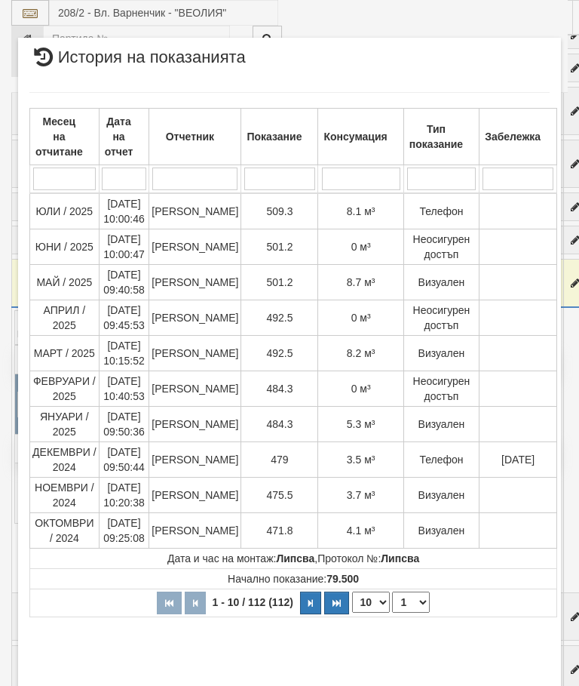
select select "10"
select select "1"
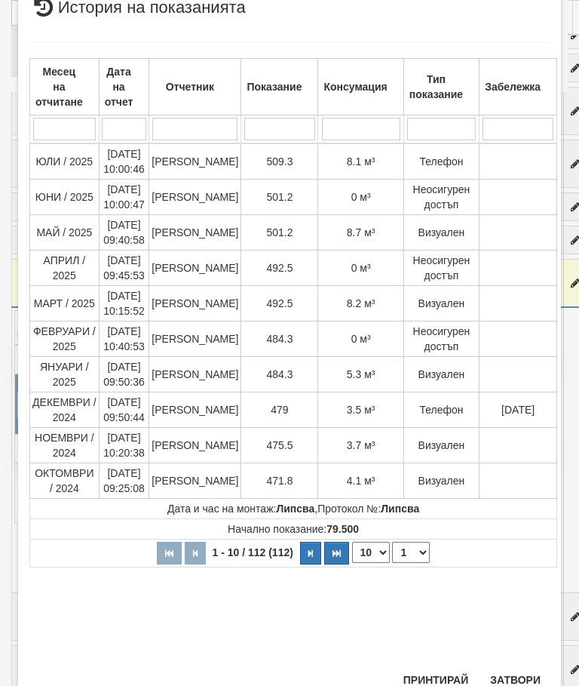
scroll to position [622, 0]
click at [525, 670] on button "Затвори" at bounding box center [515, 680] width 69 height 24
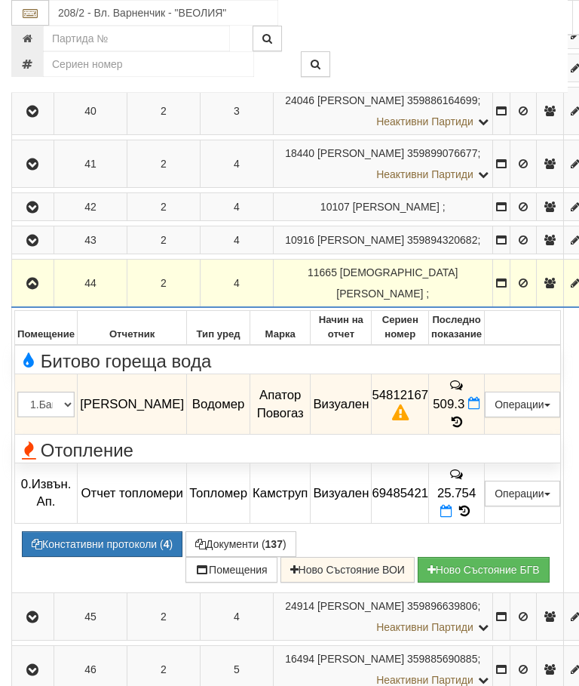
click at [23, 294] on button "button" at bounding box center [32, 283] width 37 height 23
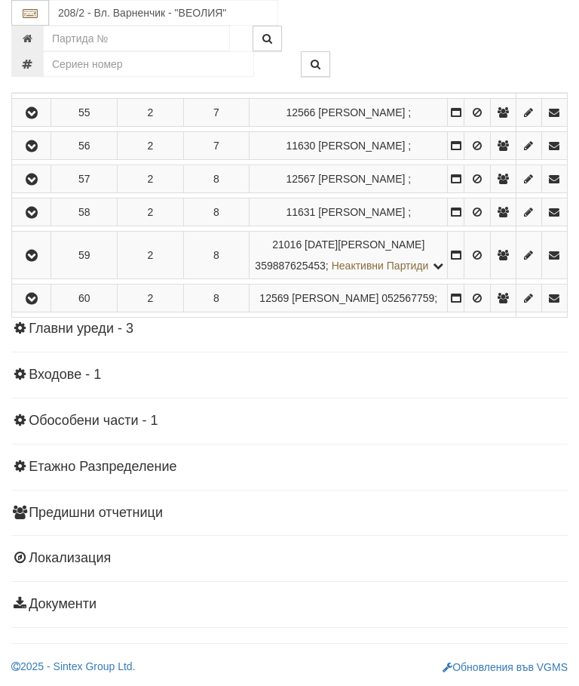
scroll to position [1849, 0]
click at [35, 261] on icon "button" at bounding box center [32, 255] width 18 height 11
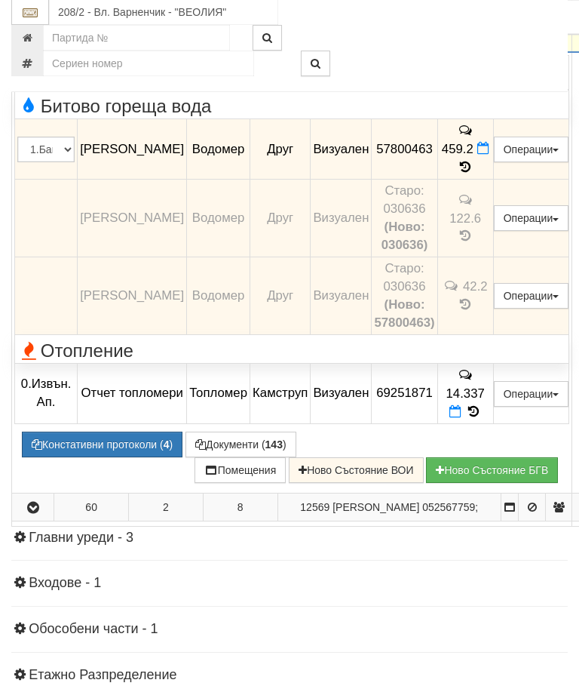
scroll to position [1711, 0]
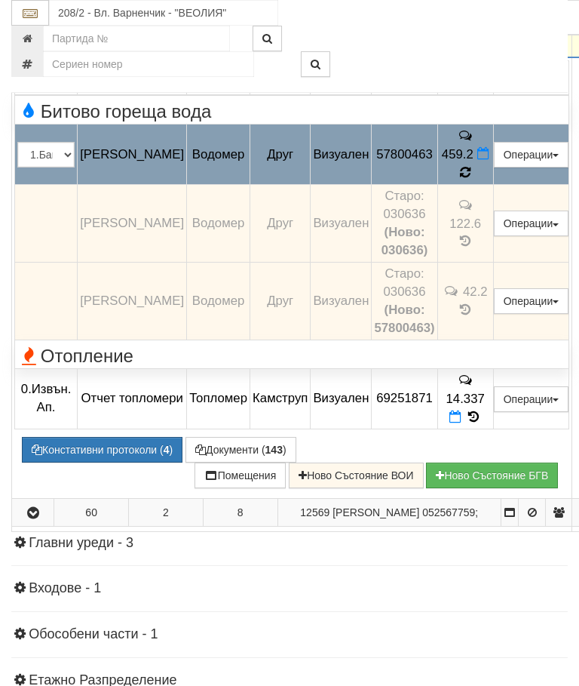
click at [472, 179] on icon at bounding box center [465, 172] width 12 height 14
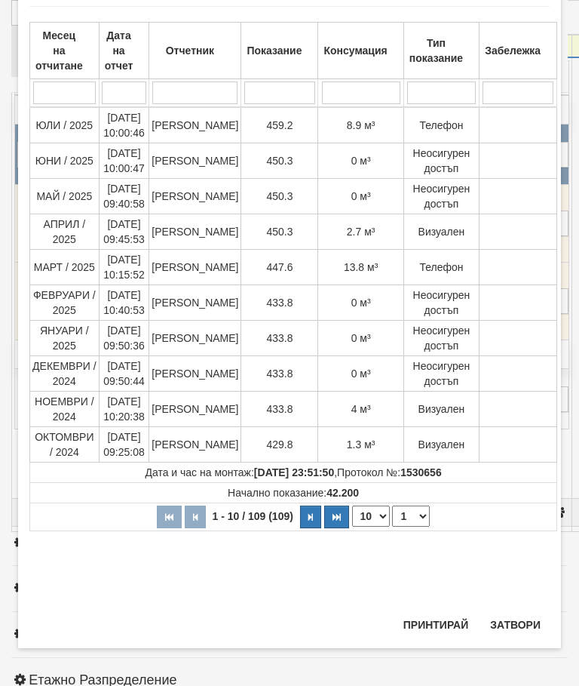
scroll to position [1019, 0]
click at [514, 624] on button "Затвори" at bounding box center [515, 625] width 69 height 24
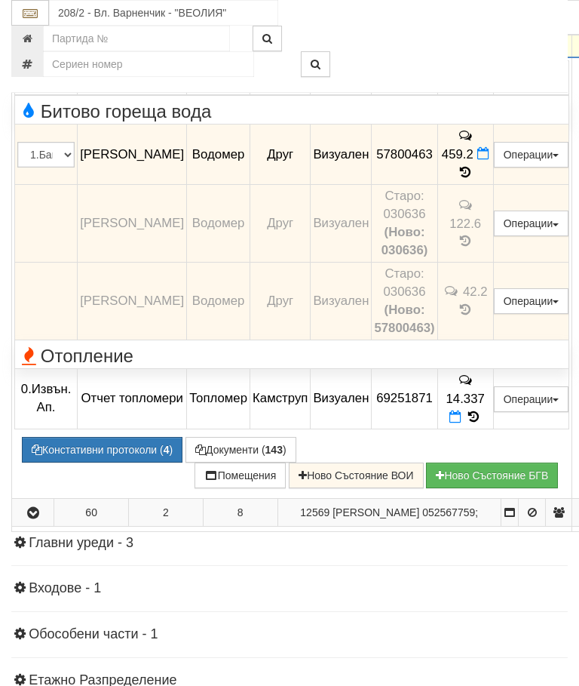
click at [34, 39] on icon "button" at bounding box center [33, 34] width 18 height 11
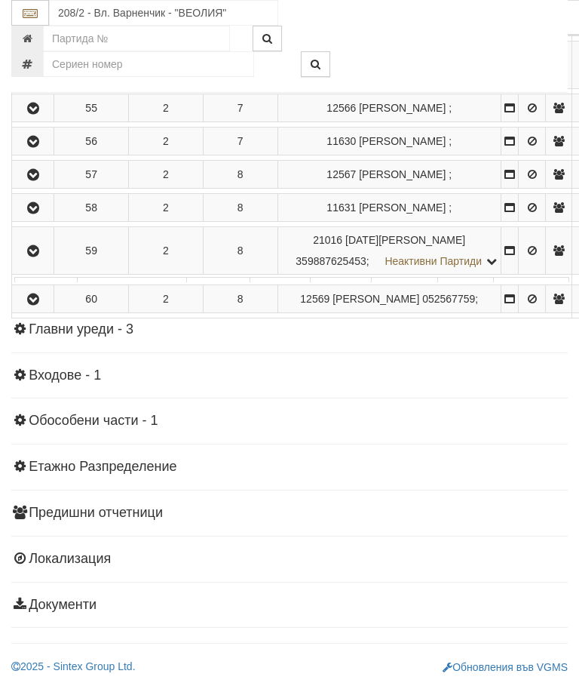
scroll to position [1632, 0]
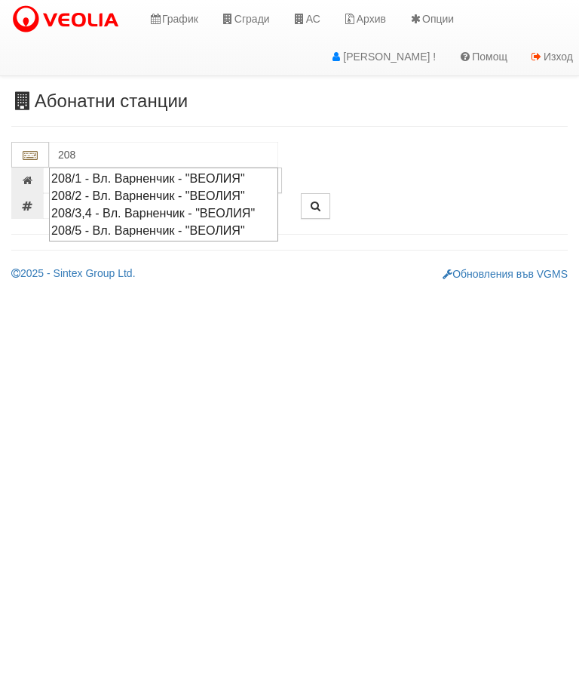
click at [155, 210] on div "208/3,4 - Вл. Варненчик - "ВЕОЛИЯ"" at bounding box center [163, 212] width 225 height 17
type input "208/3,4 - Вл. Варненчик - "ВЕОЛИЯ""
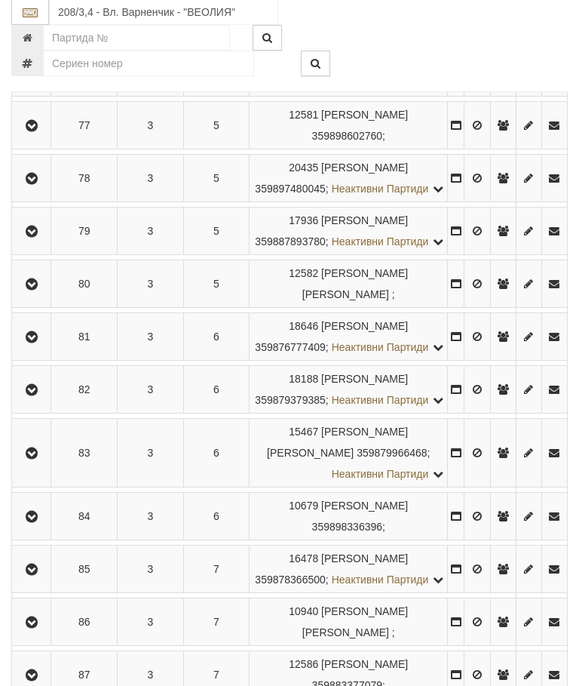
scroll to position [1187, 0]
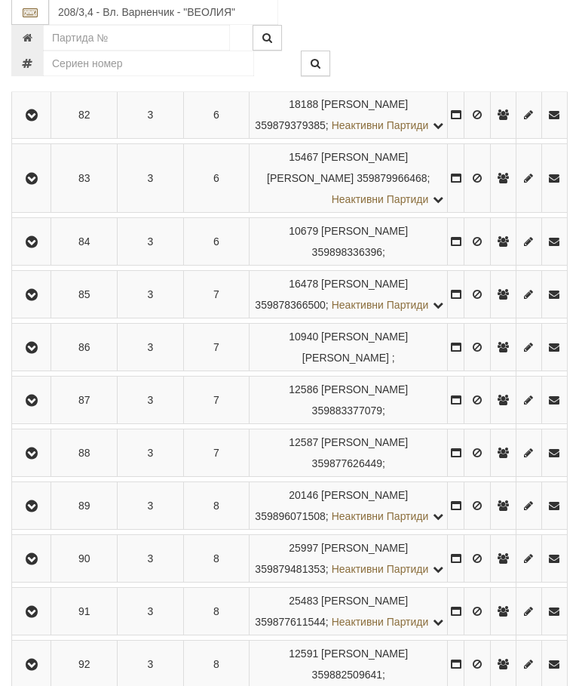
click at [35, 185] on icon "button" at bounding box center [32, 179] width 18 height 11
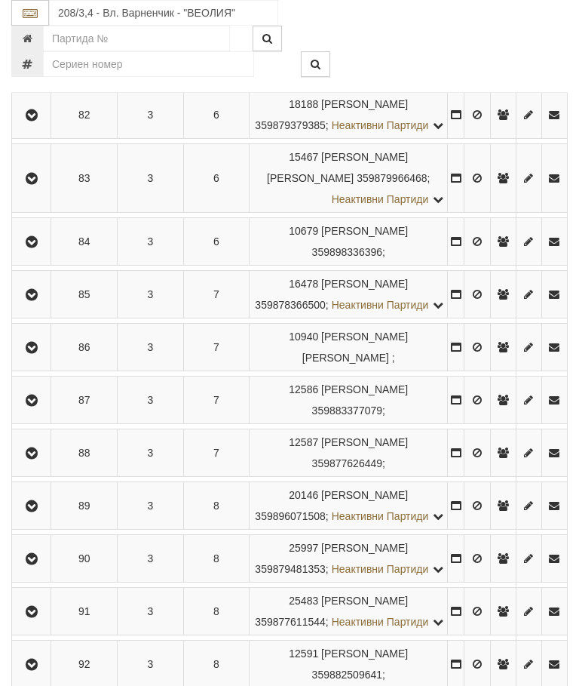
click at [33, 406] on icon "button" at bounding box center [32, 400] width 18 height 11
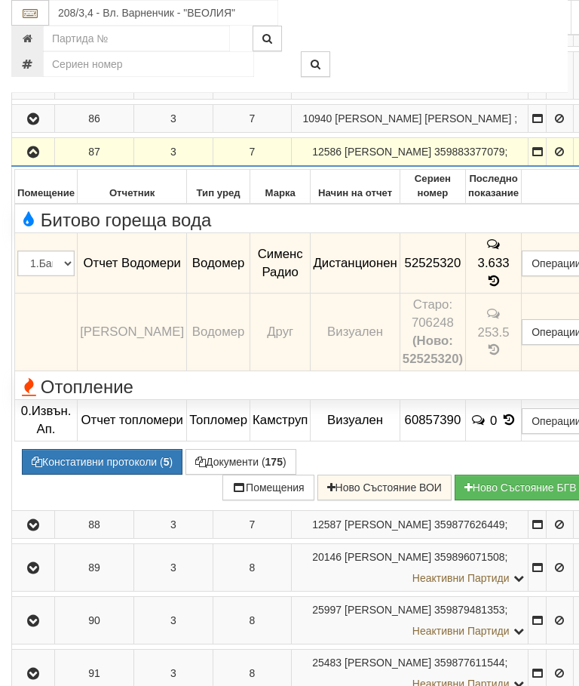
click at [29, 158] on icon "button" at bounding box center [33, 152] width 18 height 11
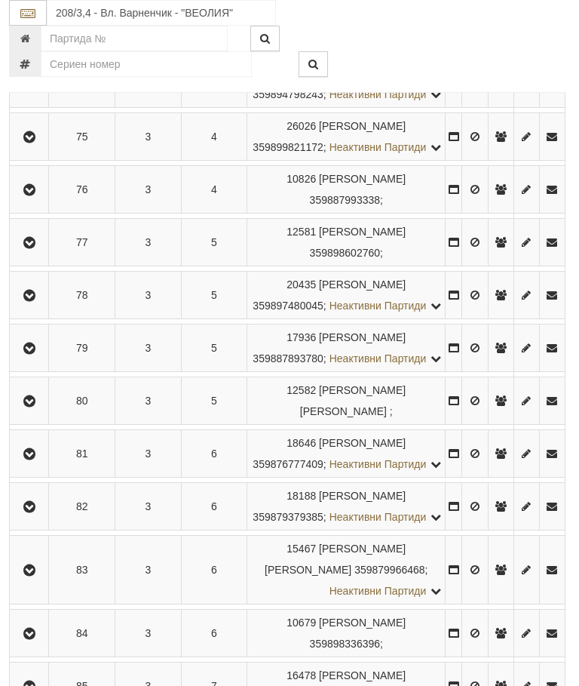
scroll to position [994, 2]
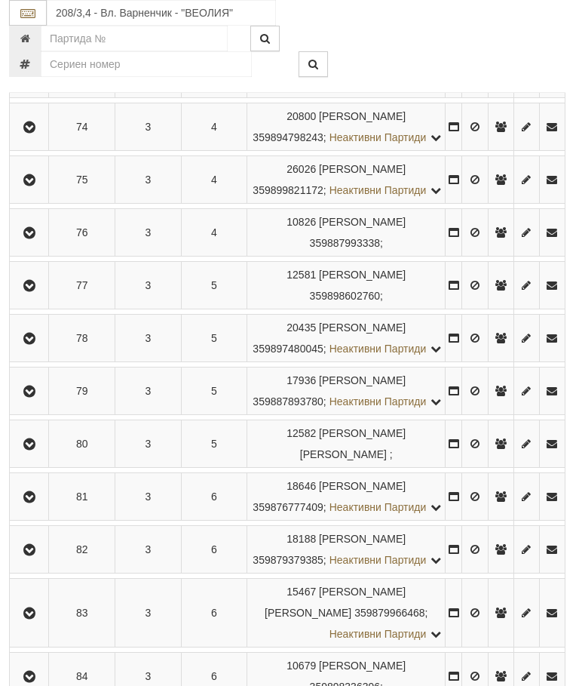
click at [30, 186] on icon "button" at bounding box center [29, 180] width 18 height 11
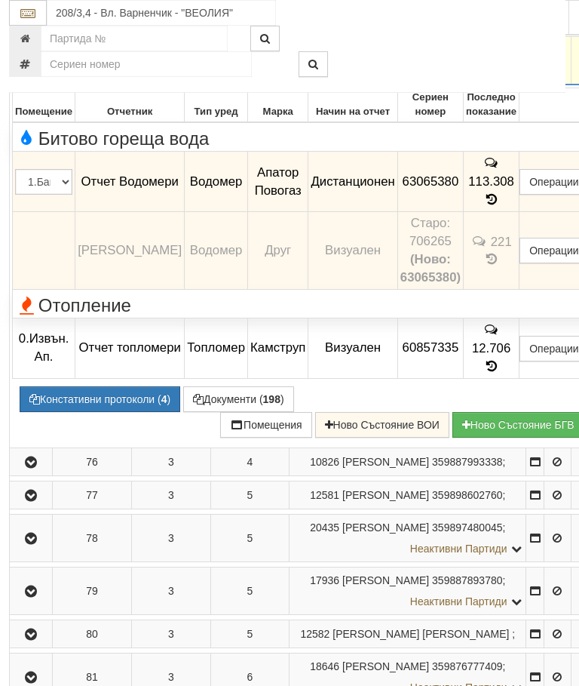
click at [40, 72] on button "button" at bounding box center [31, 60] width 38 height 23
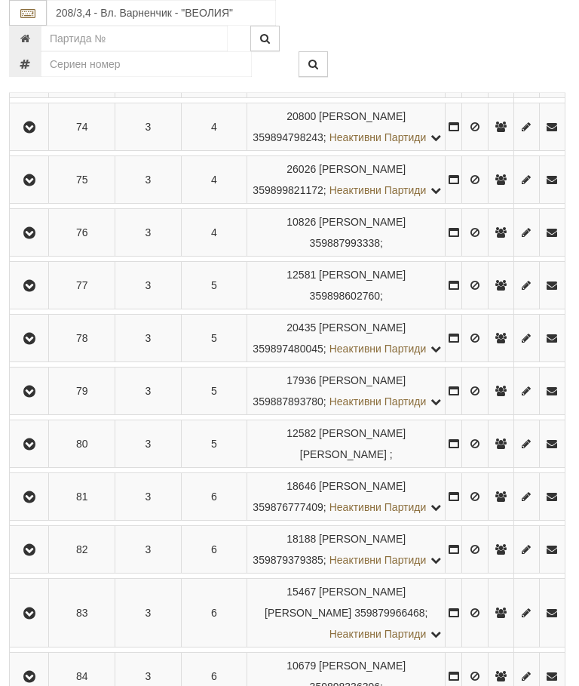
click at [32, 291] on icon "button" at bounding box center [29, 286] width 18 height 11
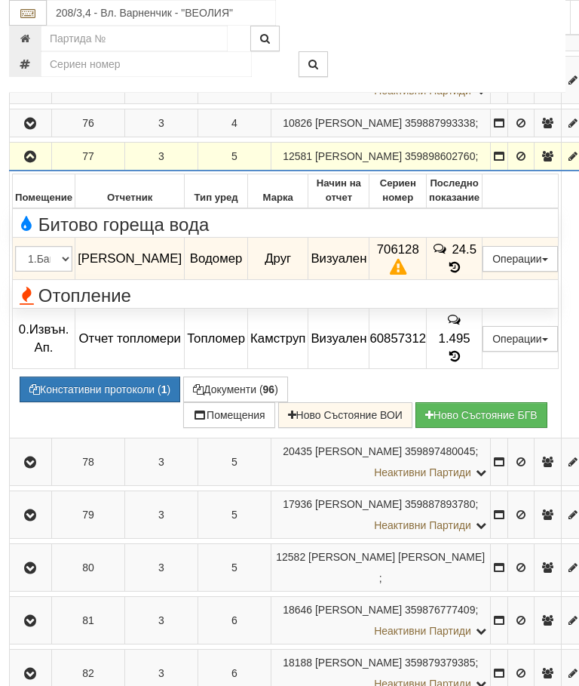
click at [25, 162] on icon "button" at bounding box center [30, 157] width 18 height 11
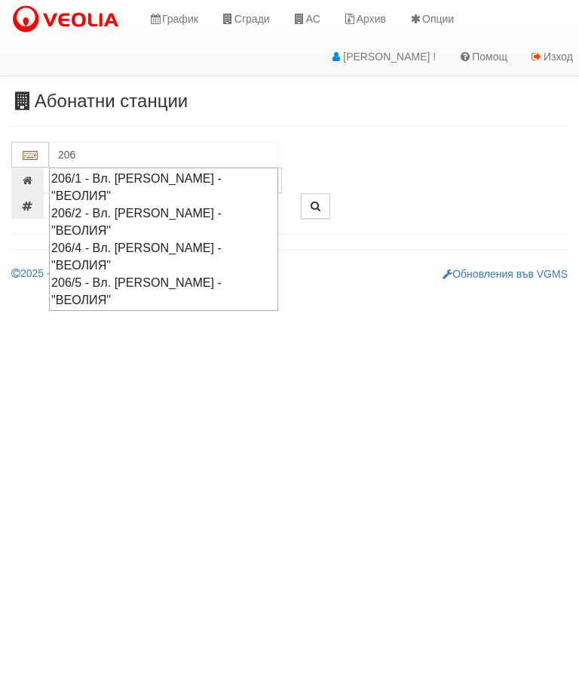
click at [236, 174] on div "206/1 - Вл. [PERSON_NAME] - "ВЕОЛИЯ"" at bounding box center [163, 187] width 225 height 35
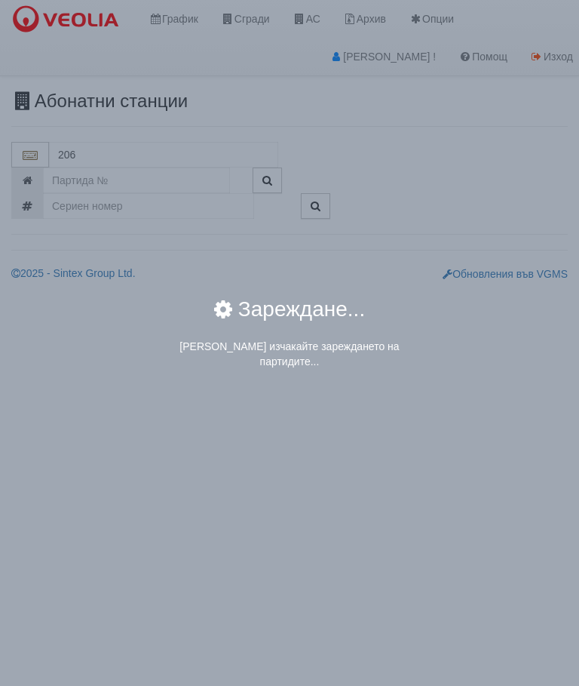
type input "206/1 - Вл. [PERSON_NAME] - "ВЕОЛИЯ""
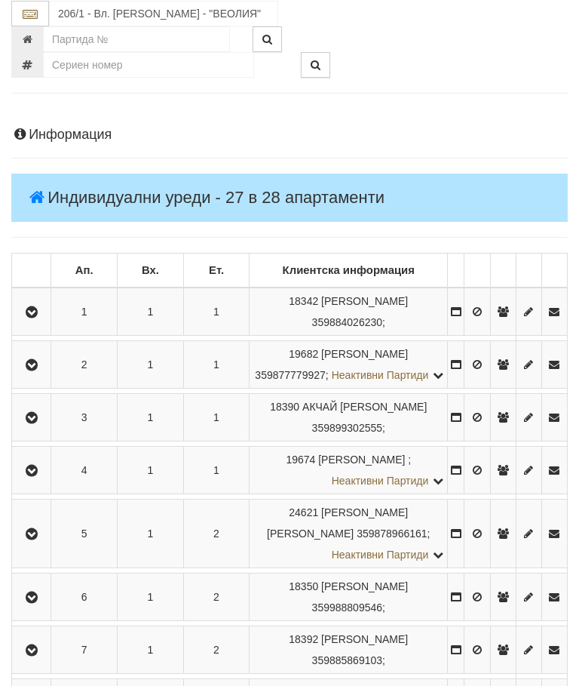
scroll to position [141, 1]
click at [23, 312] on button "button" at bounding box center [31, 311] width 34 height 23
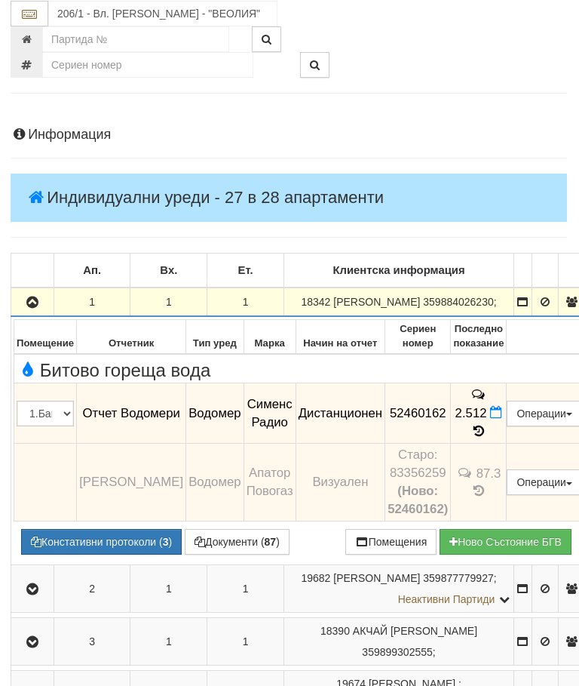
click at [35, 308] on icon "button" at bounding box center [32, 302] width 18 height 11
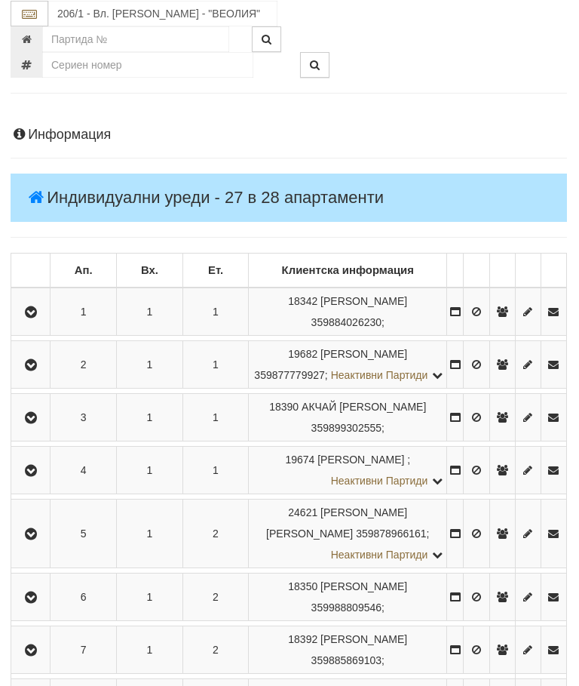
click at [42, 368] on button "button" at bounding box center [31, 364] width 34 height 23
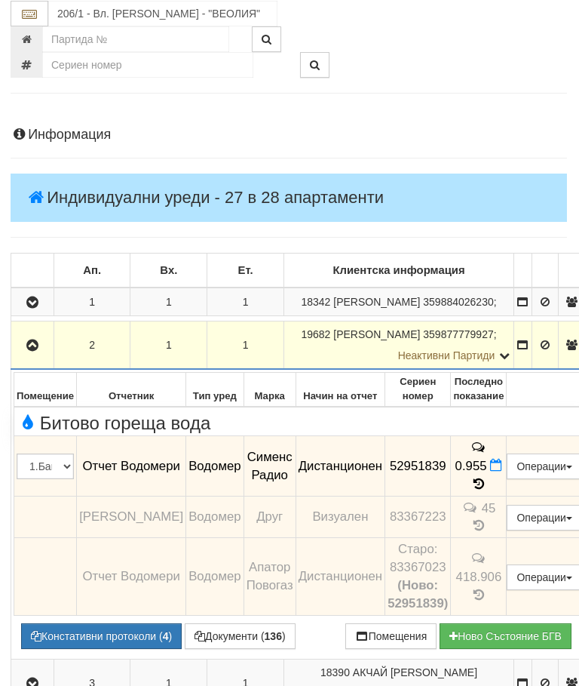
click at [37, 355] on button "button" at bounding box center [33, 344] width 38 height 23
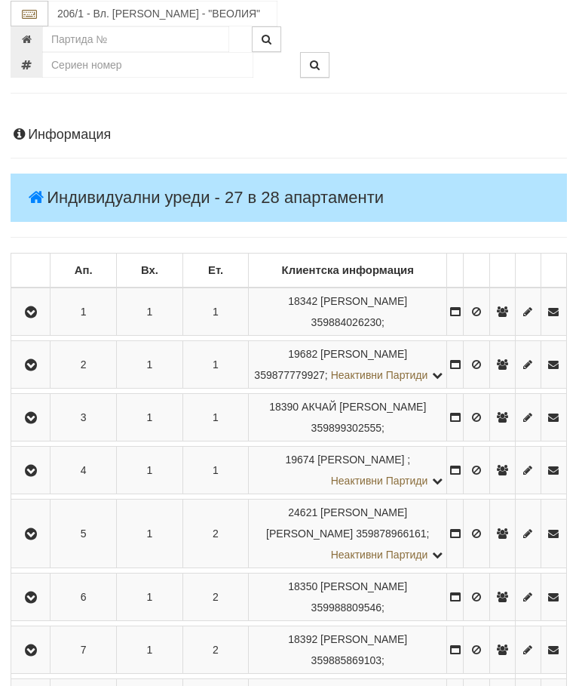
click at [35, 423] on icon "button" at bounding box center [31, 418] width 18 height 11
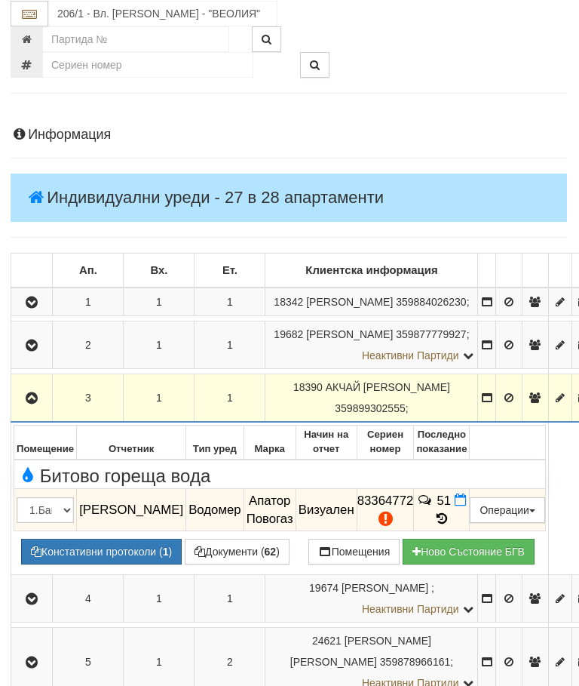
click at [38, 404] on icon "button" at bounding box center [32, 398] width 18 height 11
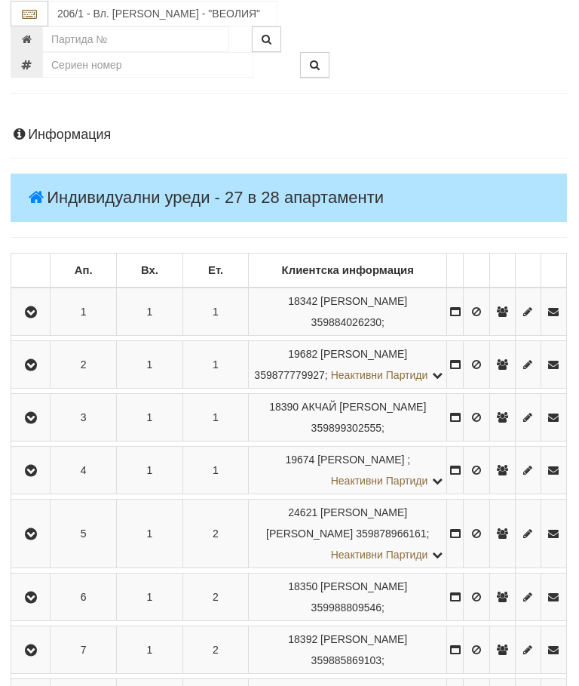
click at [40, 481] on button "button" at bounding box center [31, 470] width 34 height 23
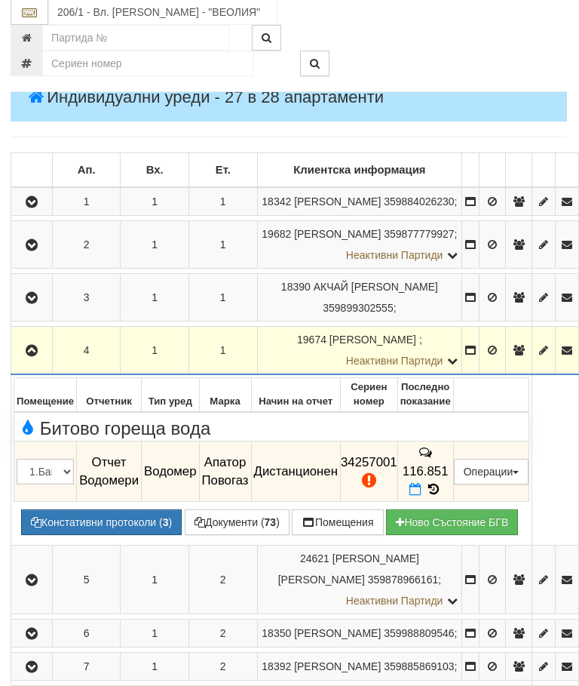
scroll to position [252, 0]
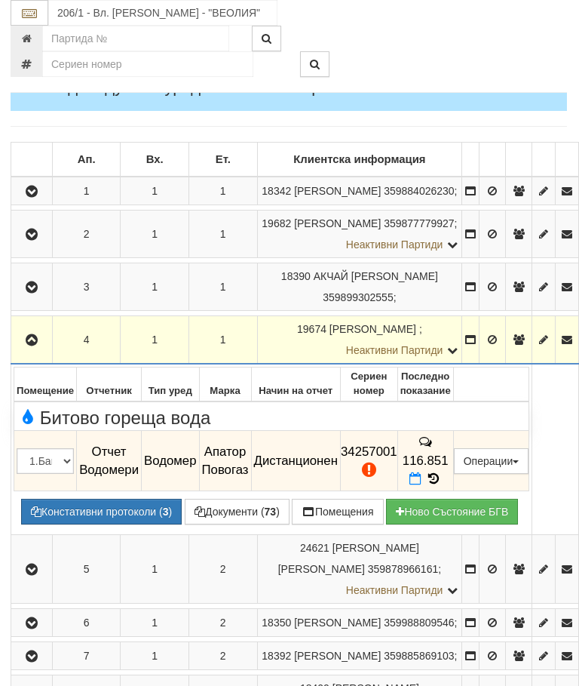
click at [186, 499] on button "Документи ( 73 )" at bounding box center [238, 512] width 105 height 26
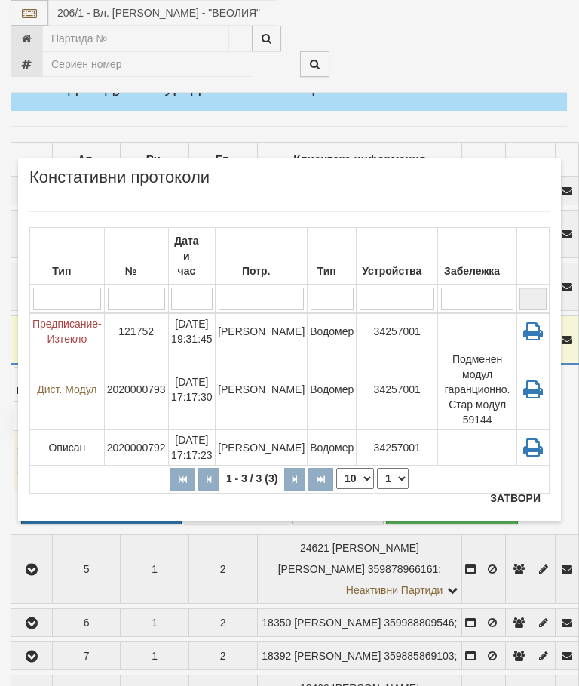
click at [275, 262] on div "Потр." at bounding box center [261, 270] width 87 height 21
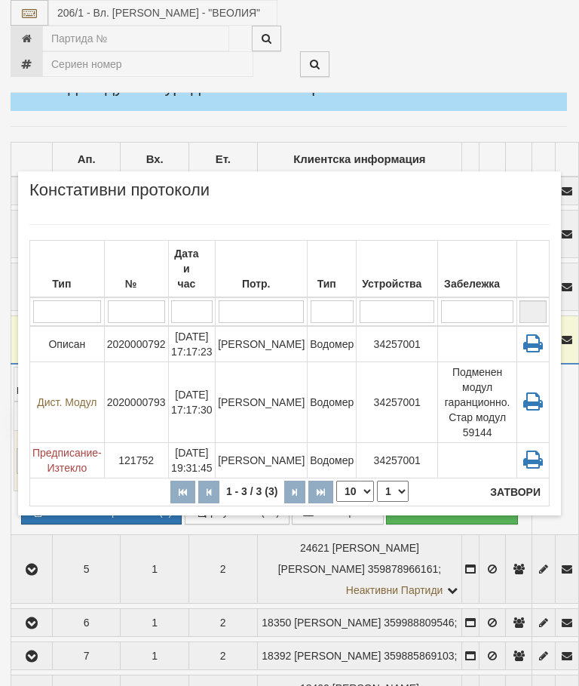
scroll to position [309, 1]
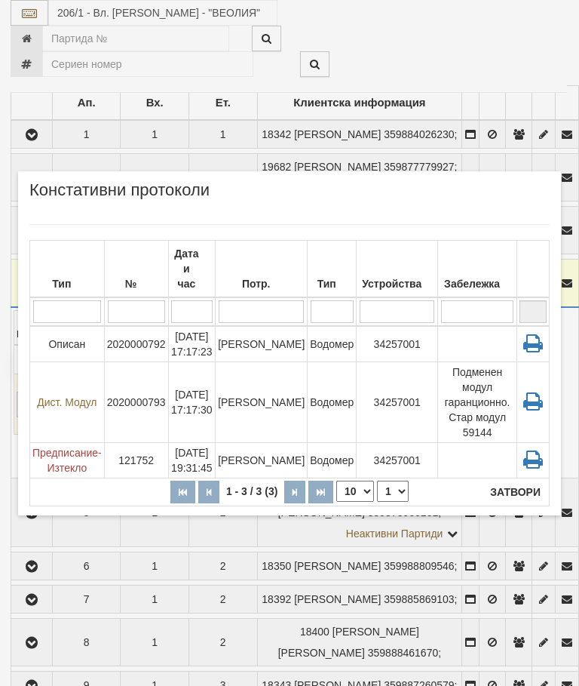
click at [516, 490] on button "Затвори" at bounding box center [515, 492] width 69 height 24
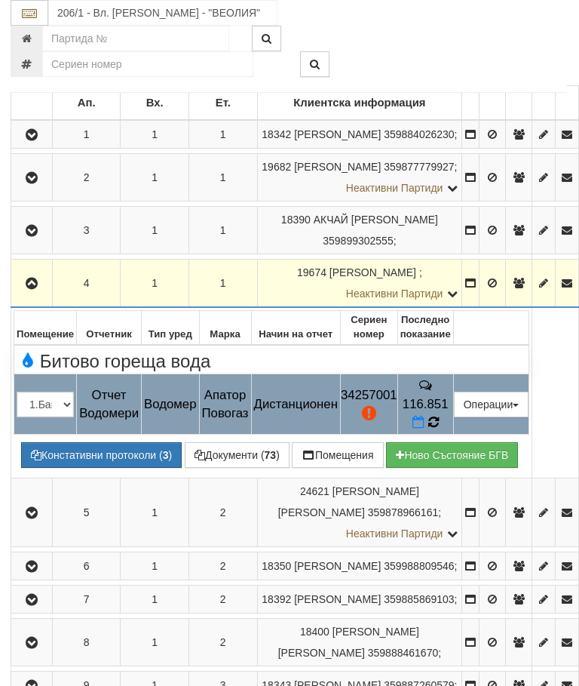
click at [439, 416] on icon at bounding box center [433, 423] width 11 height 14
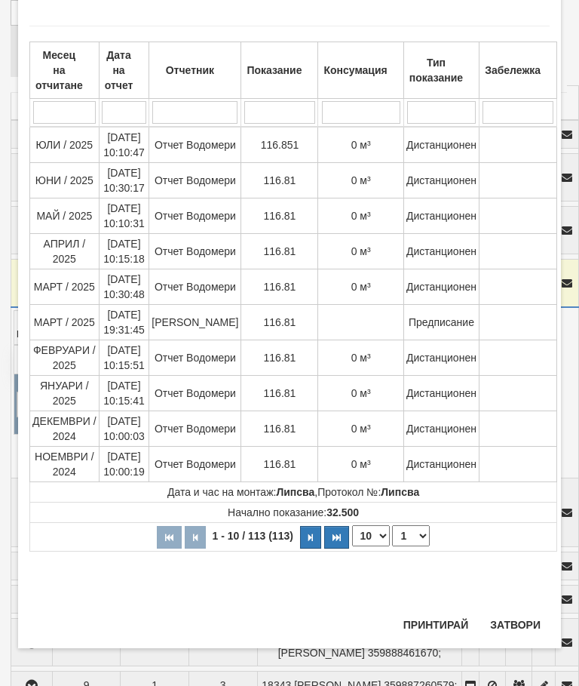
scroll to position [1414, 0]
click at [515, 610] on div "× История на показанията Месец на отчитане Дата на отчет Отчетник Показание Кон…" at bounding box center [289, 309] width 543 height 677
click at [531, 614] on button "Затвори" at bounding box center [515, 625] width 69 height 24
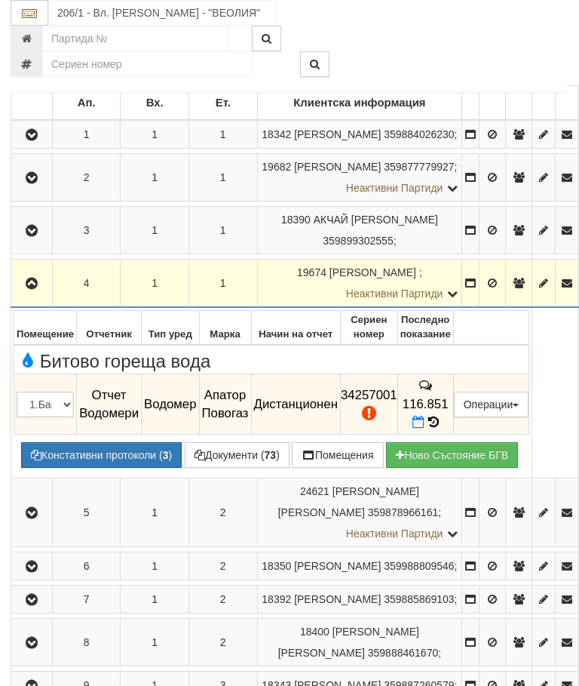
click at [23, 273] on button "button" at bounding box center [32, 283] width 36 height 23
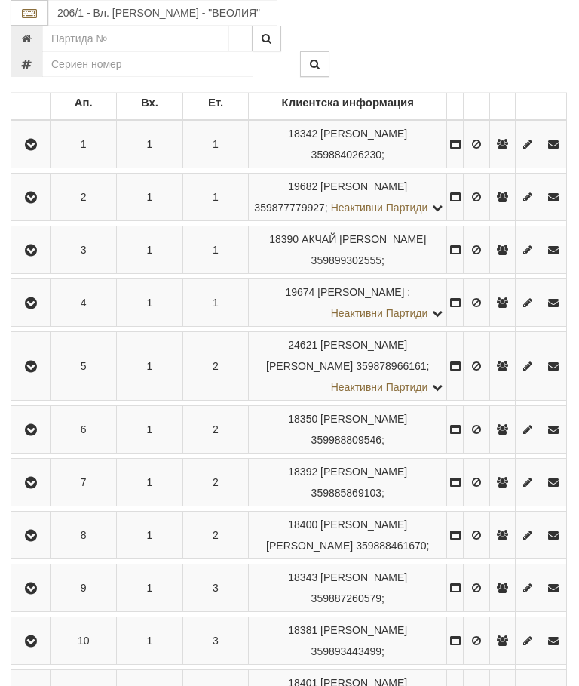
click at [38, 372] on icon "button" at bounding box center [31, 366] width 18 height 11
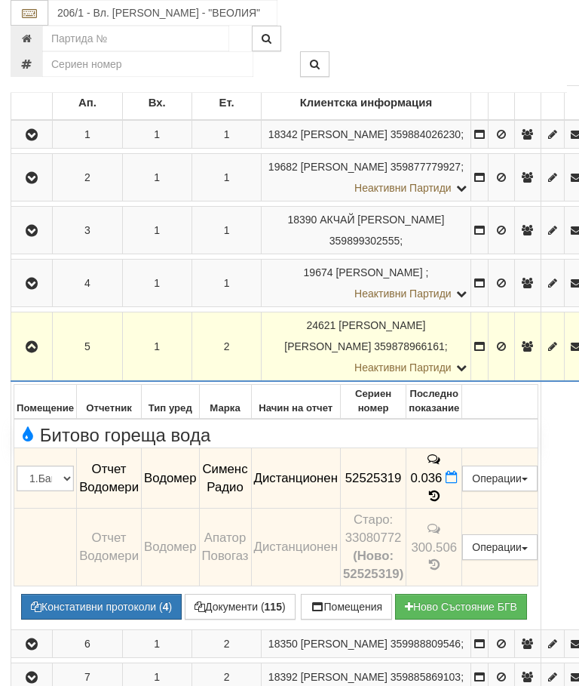
click at [40, 335] on button "button" at bounding box center [32, 346] width 36 height 23
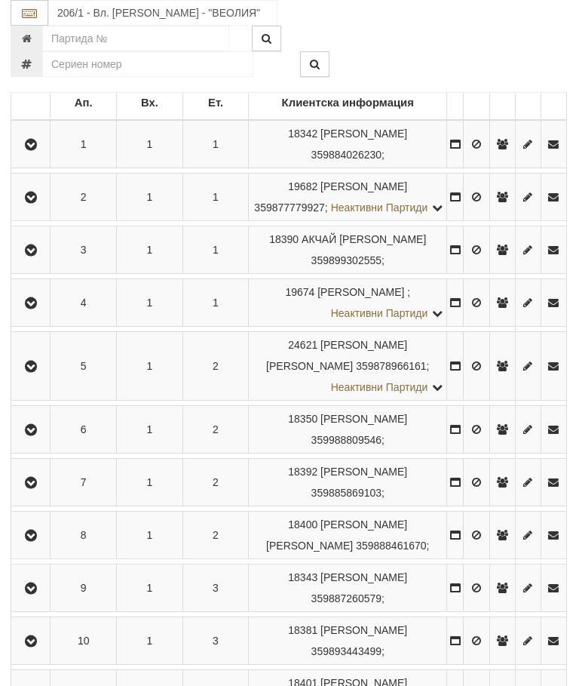
click at [34, 435] on icon "button" at bounding box center [31, 430] width 18 height 11
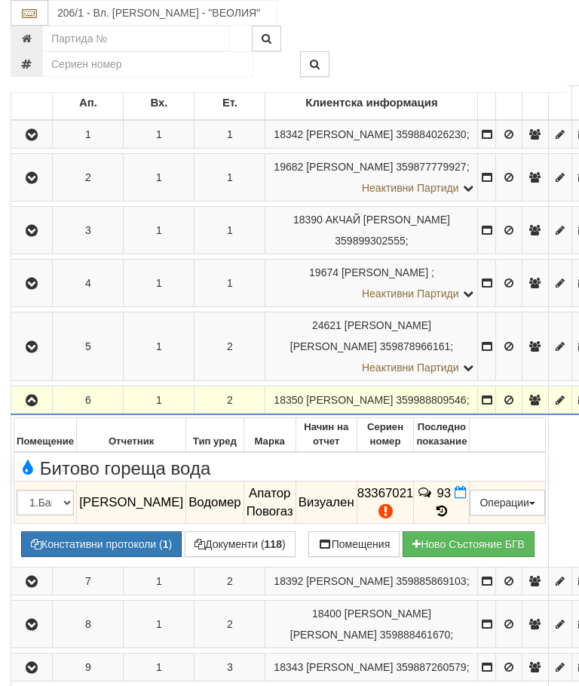
click at [39, 411] on button "button" at bounding box center [32, 400] width 36 height 23
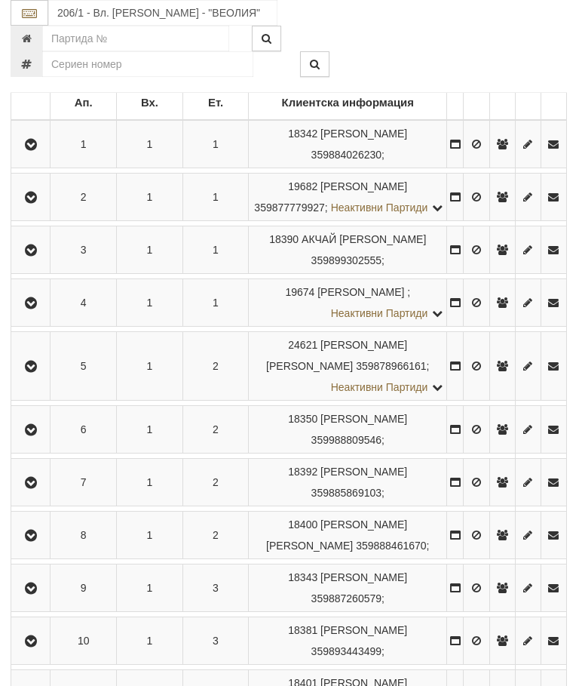
click at [31, 488] on icon "button" at bounding box center [31, 483] width 18 height 11
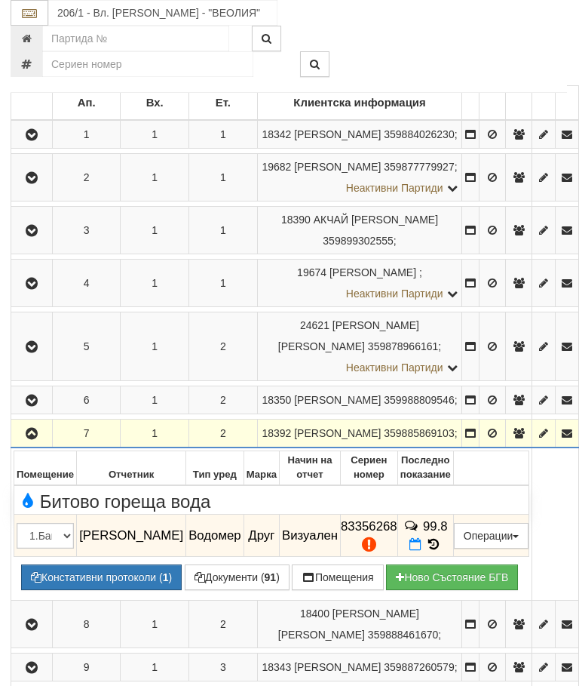
click at [29, 439] on icon "button" at bounding box center [32, 434] width 18 height 11
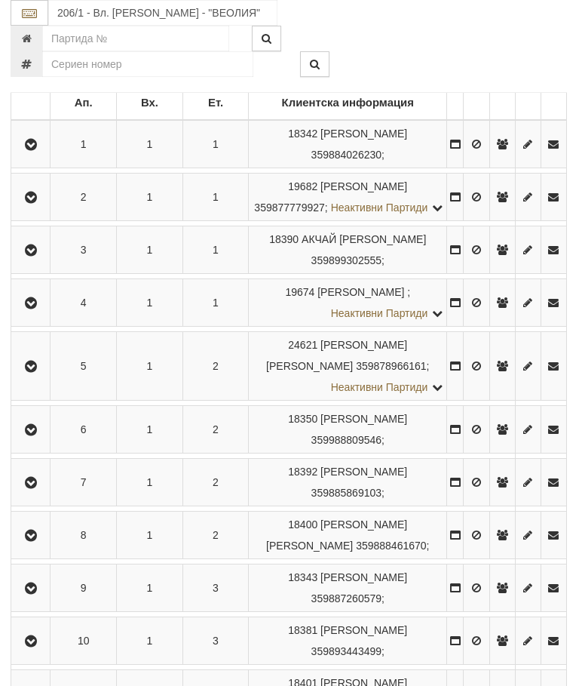
click at [36, 541] on icon "button" at bounding box center [31, 535] width 18 height 11
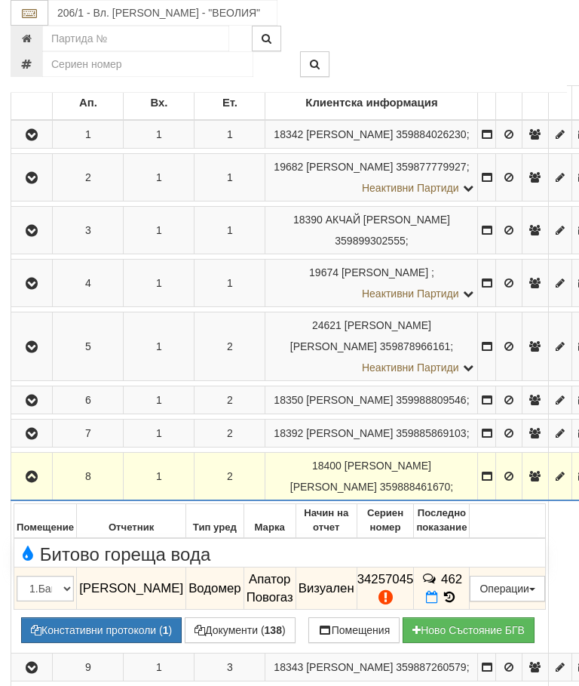
click at [27, 482] on icon "button" at bounding box center [32, 477] width 18 height 11
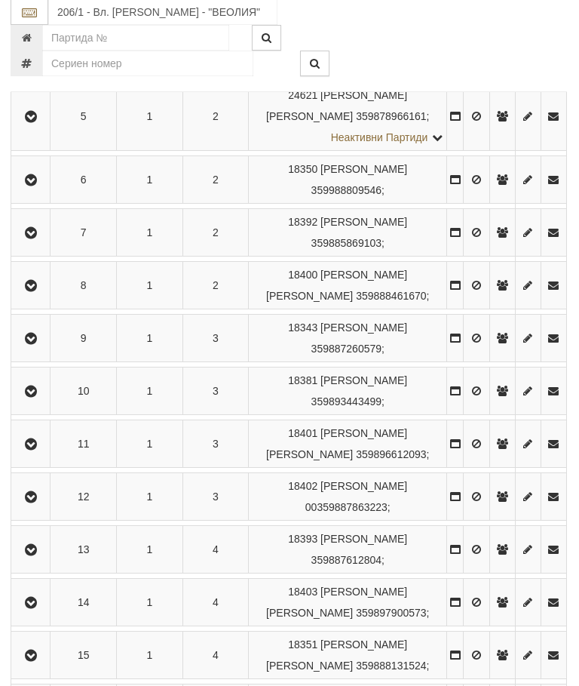
scroll to position [558, 0]
click at [32, 344] on icon "button" at bounding box center [32, 338] width 18 height 11
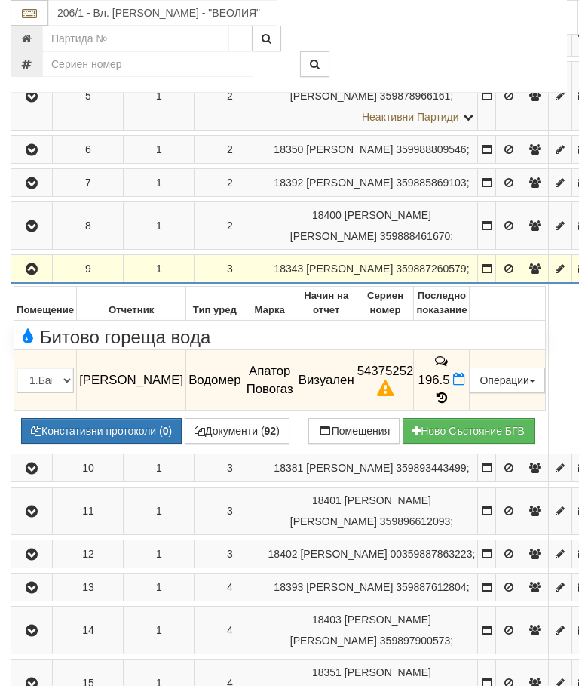
click at [116, 444] on button "Констативни протоколи ( 0 )" at bounding box center [101, 431] width 161 height 26
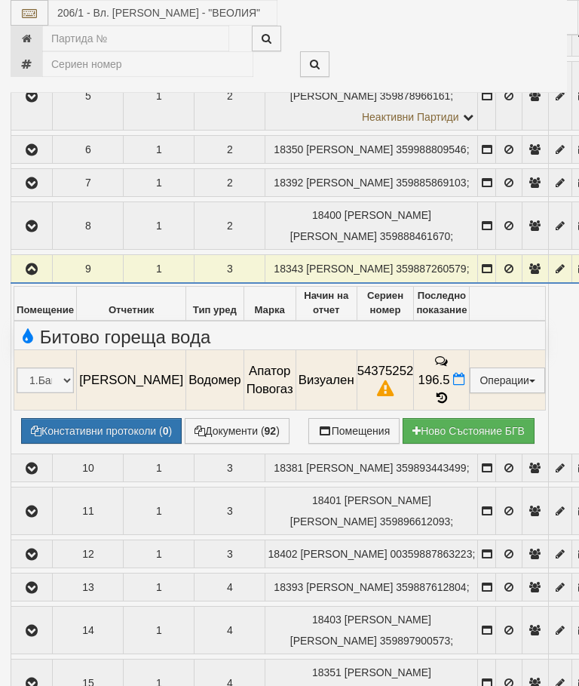
select select "10"
select select "1"
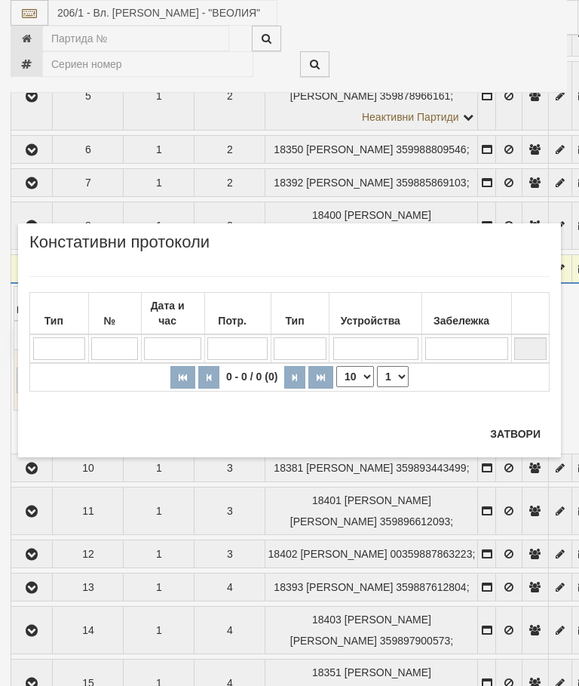
click at [512, 423] on button "Затвори" at bounding box center [515, 434] width 69 height 24
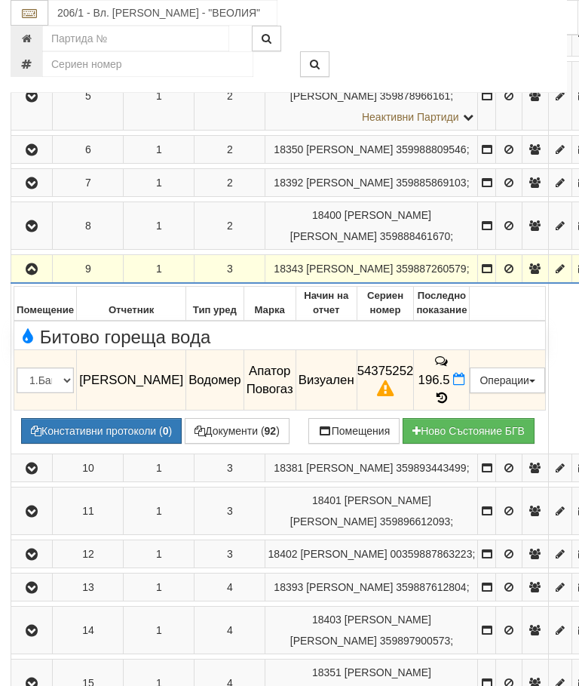
click at [33, 275] on icon "button" at bounding box center [32, 269] width 18 height 11
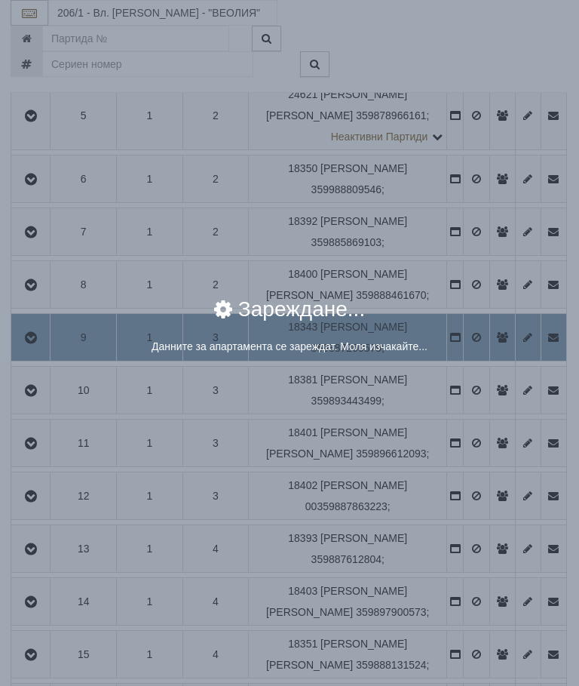
click at [521, 400] on div "× Зареждане... Данните за апартамента се зареждат. Моля изчакайте..." at bounding box center [289, 343] width 579 height 686
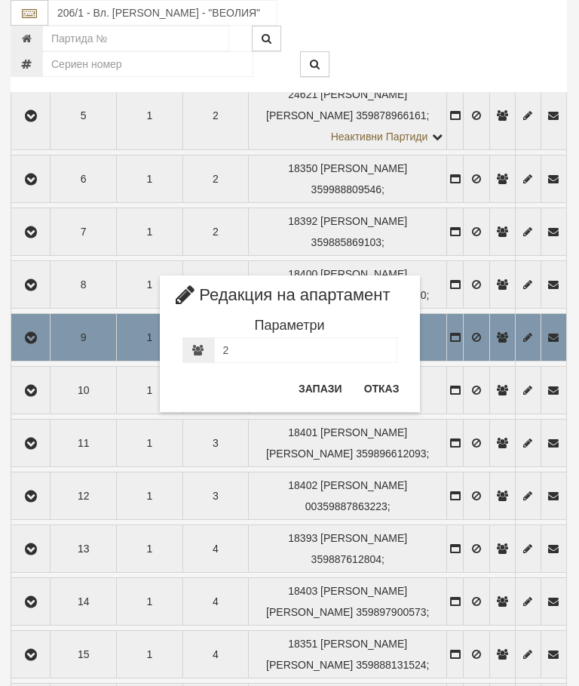
click at [392, 383] on button "Отказ" at bounding box center [382, 388] width 54 height 24
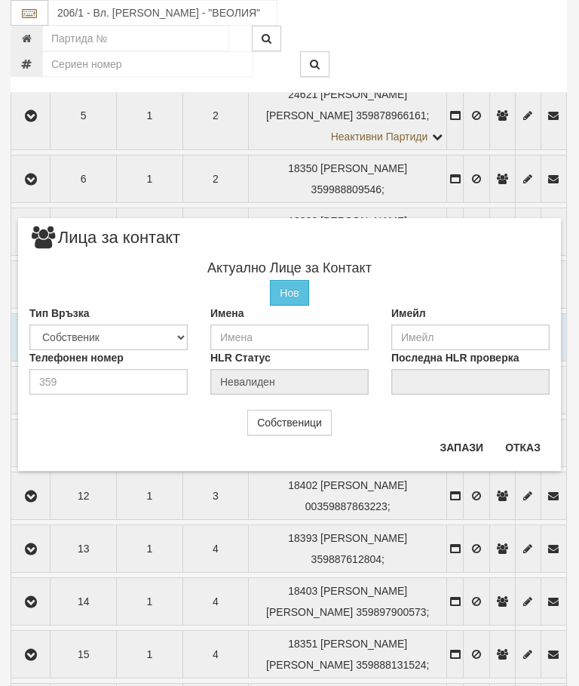
click at [520, 444] on button "Отказ" at bounding box center [523, 447] width 54 height 24
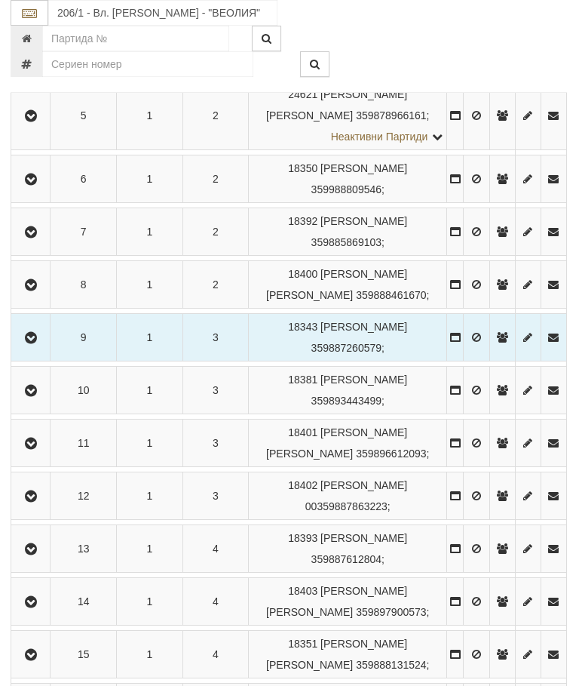
click at [30, 343] on icon "button" at bounding box center [31, 338] width 18 height 11
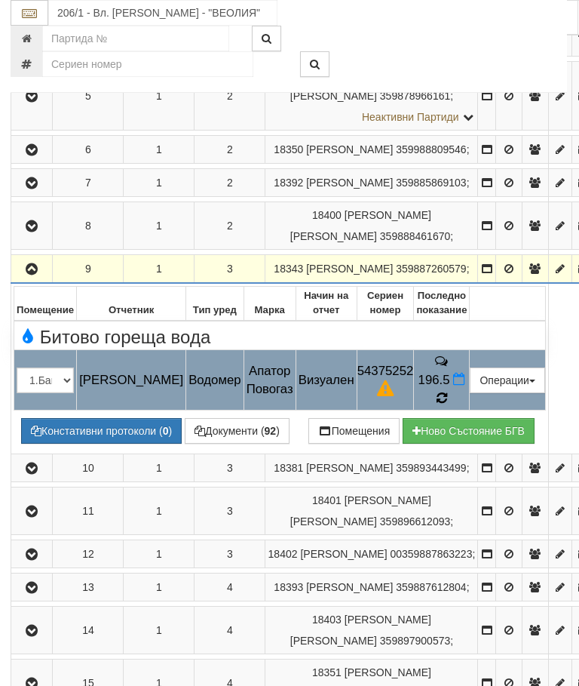
click at [449, 406] on icon at bounding box center [442, 398] width 14 height 16
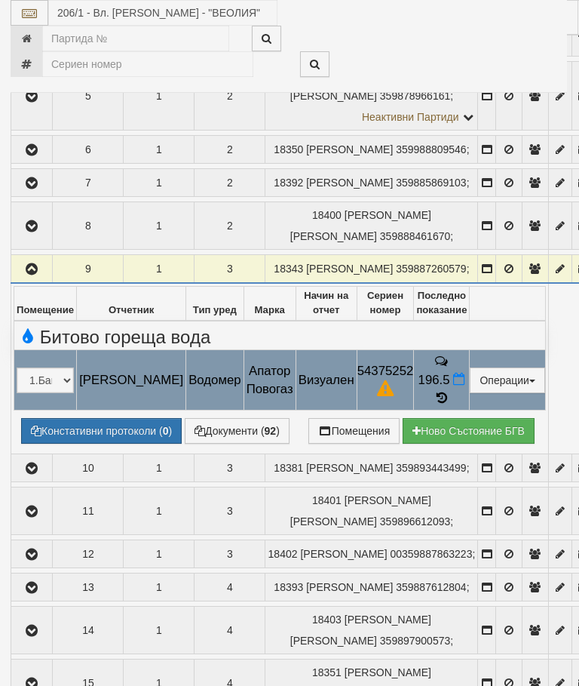
select select "10"
select select "1"
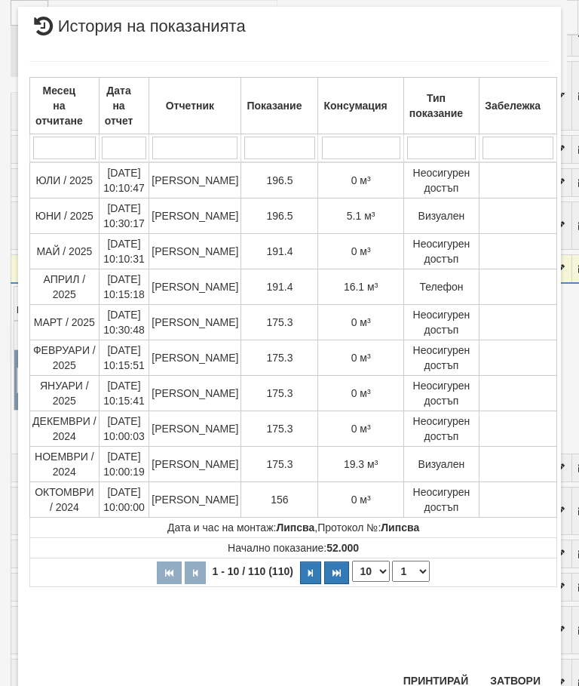
scroll to position [963, 0]
click at [515, 677] on button "Затвори" at bounding box center [515, 681] width 69 height 24
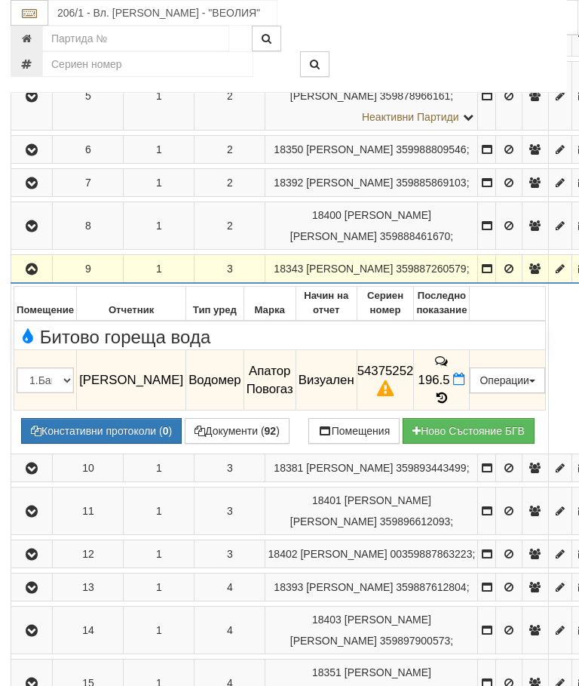
click at [32, 275] on icon "button" at bounding box center [32, 269] width 18 height 11
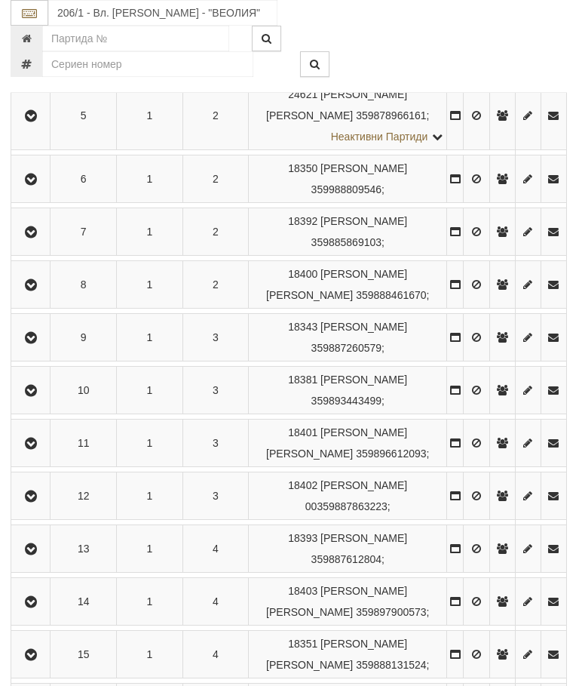
click at [35, 396] on icon "button" at bounding box center [31, 391] width 18 height 11
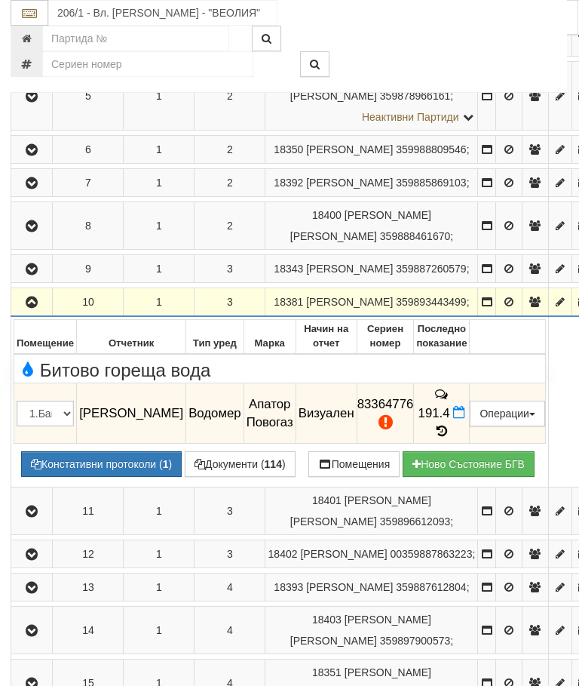
click at [28, 308] on icon "button" at bounding box center [32, 302] width 18 height 11
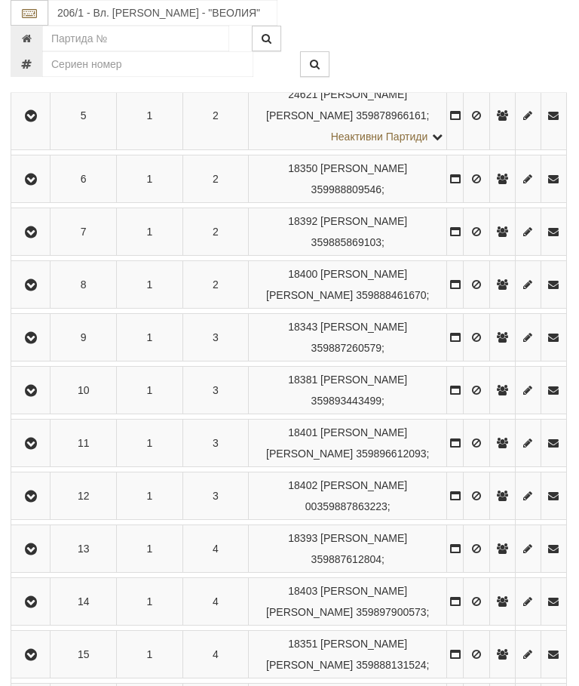
click at [30, 454] on button "button" at bounding box center [31, 443] width 34 height 23
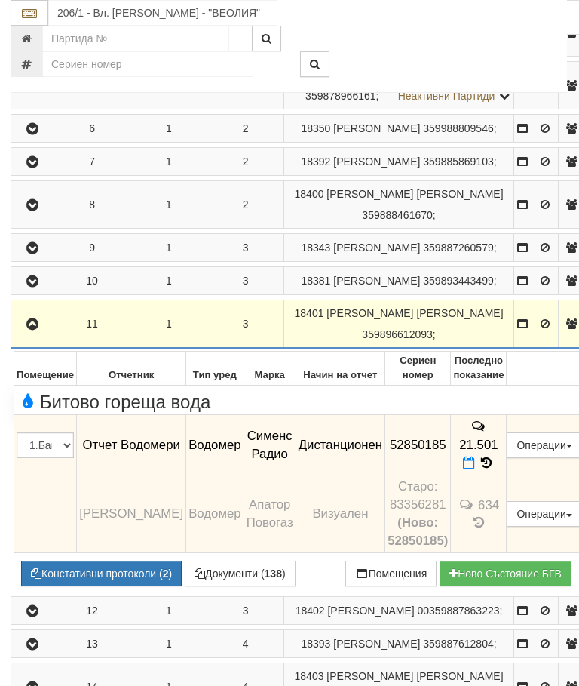
click at [29, 330] on icon "button" at bounding box center [32, 324] width 18 height 11
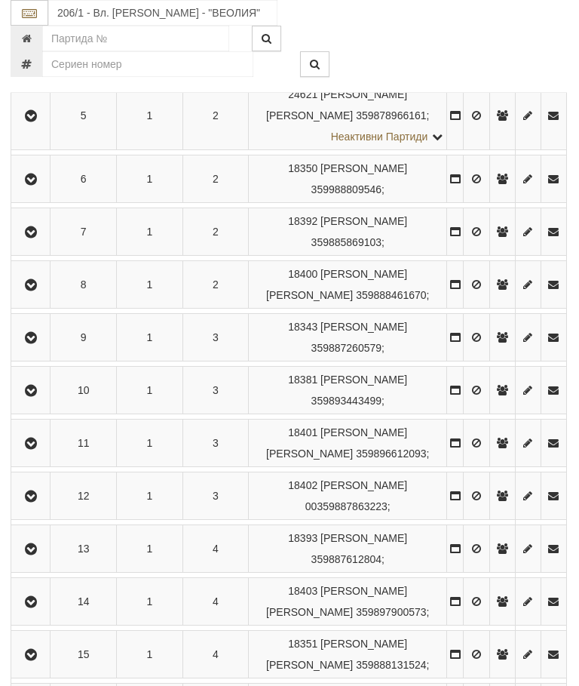
click at [40, 502] on icon "button" at bounding box center [31, 496] width 18 height 11
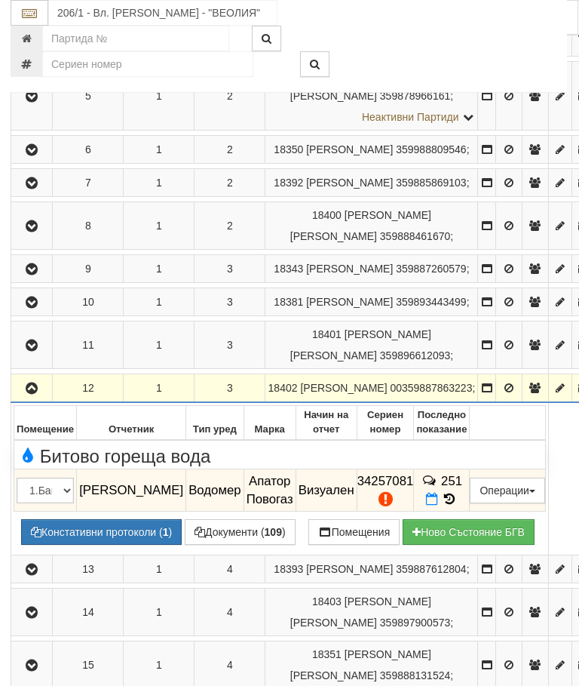
click at [41, 399] on button "button" at bounding box center [32, 387] width 36 height 23
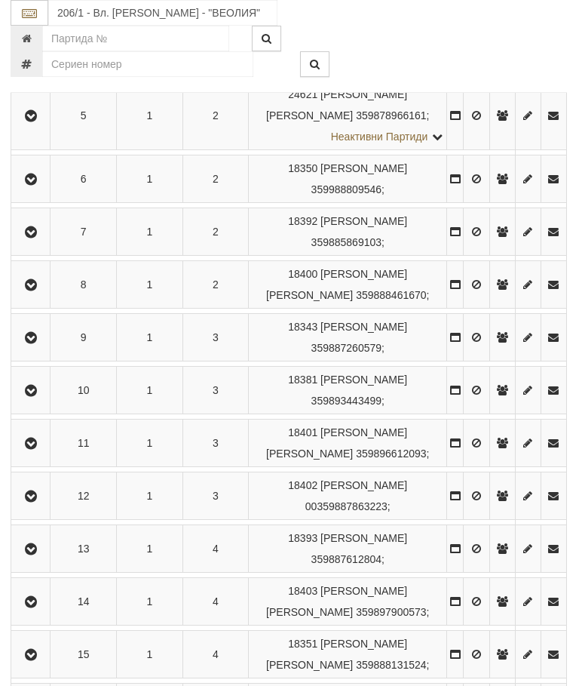
click at [34, 555] on icon "button" at bounding box center [31, 549] width 18 height 11
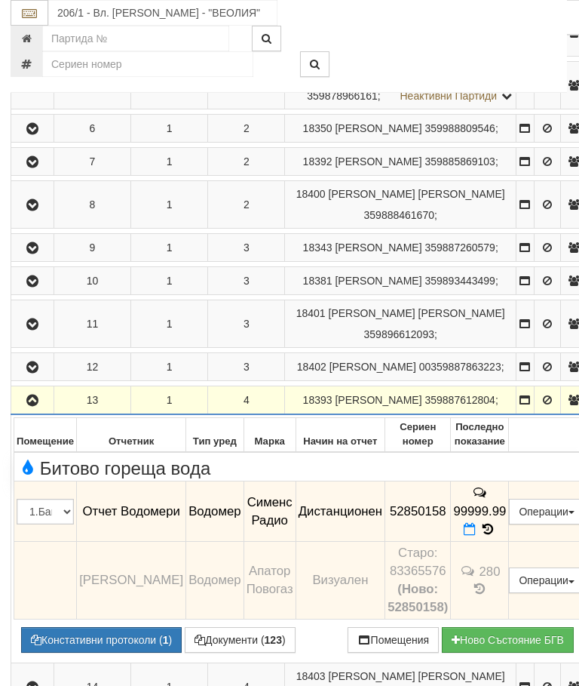
click at [37, 406] on icon "button" at bounding box center [32, 400] width 18 height 11
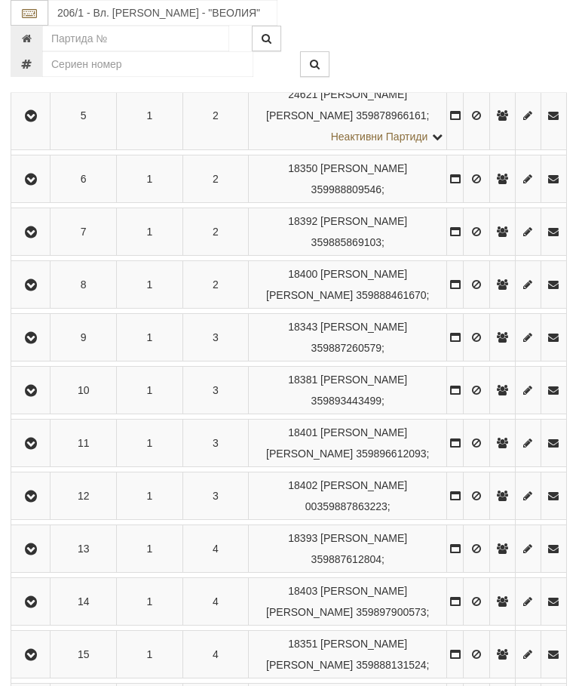
click at [40, 607] on icon "button" at bounding box center [31, 602] width 18 height 11
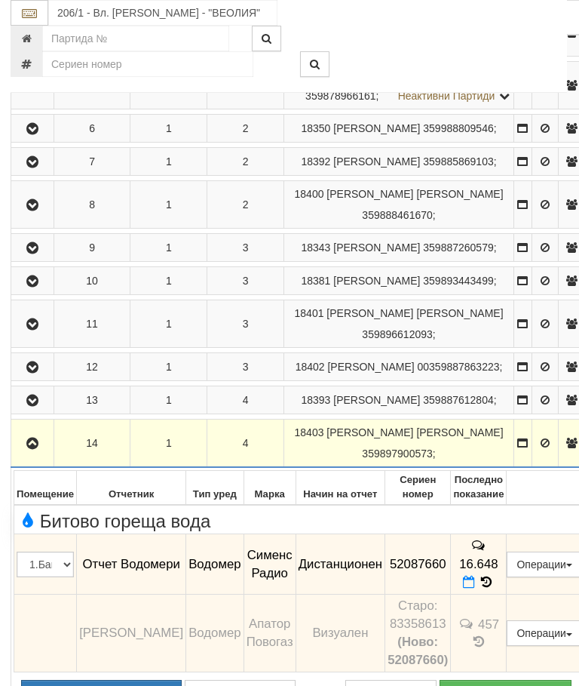
scroll to position [559, 0]
click at [31, 449] on icon "button" at bounding box center [33, 443] width 18 height 11
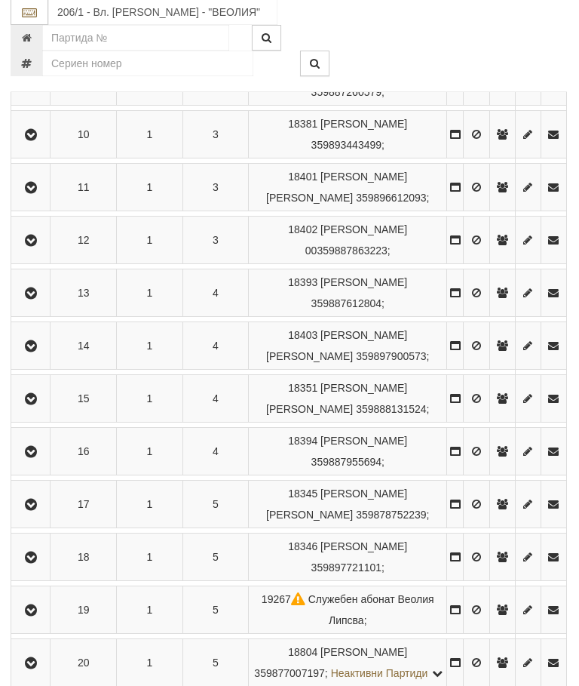
scroll to position [815, 0]
click at [41, 404] on icon "button" at bounding box center [32, 399] width 18 height 11
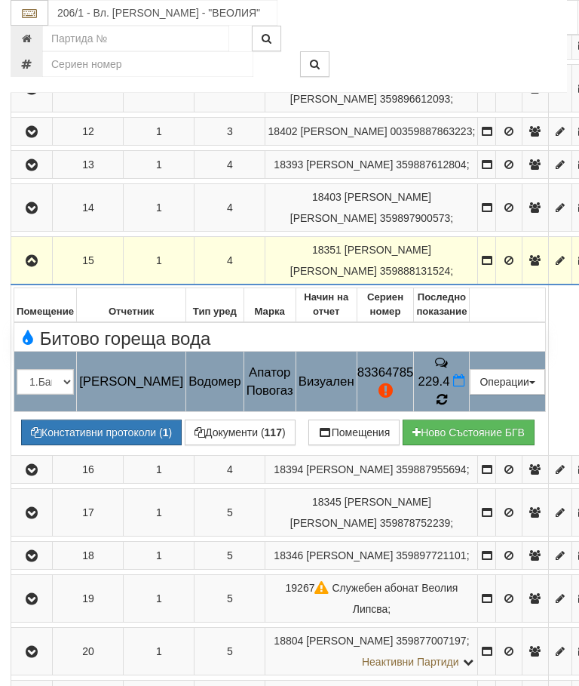
click at [448, 405] on icon at bounding box center [441, 399] width 13 height 11
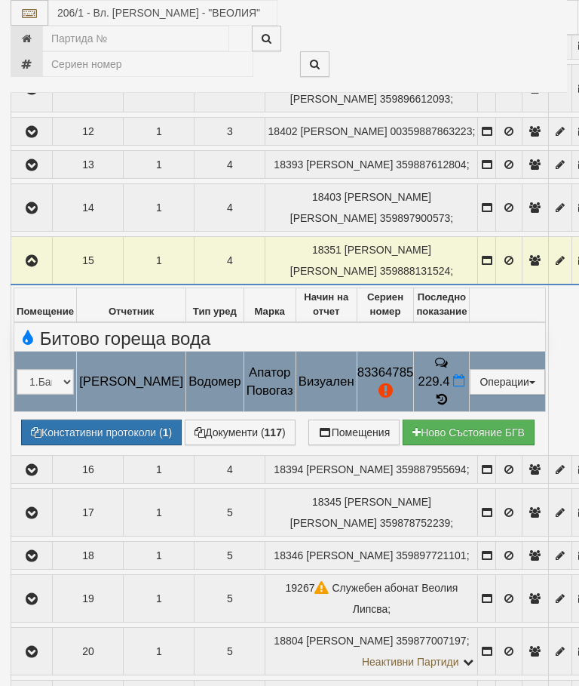
select select "10"
select select "1"
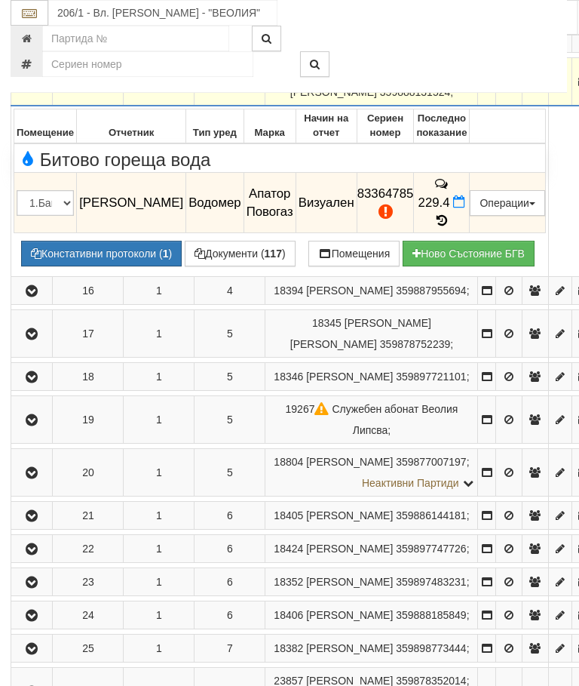
scroll to position [905, 1]
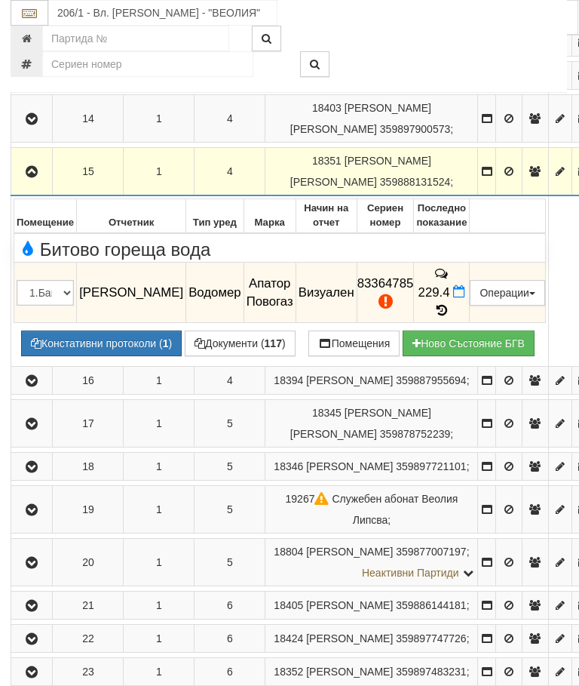
click at [49, 183] on button "button" at bounding box center [32, 171] width 36 height 23
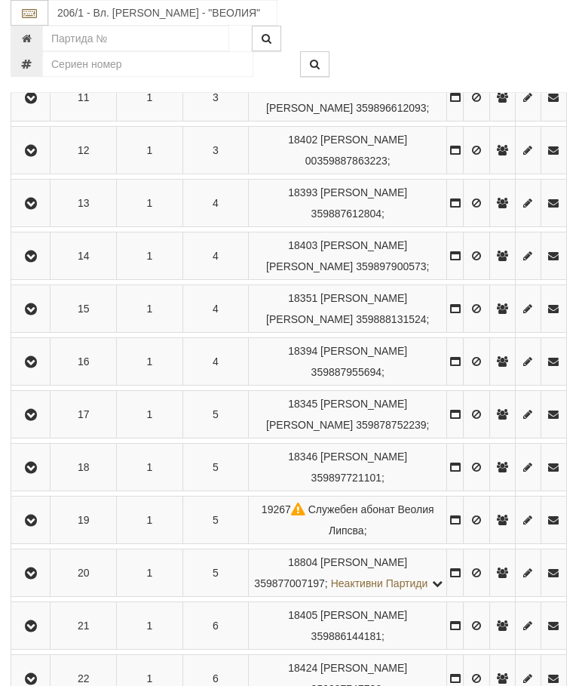
click at [32, 367] on icon "button" at bounding box center [31, 362] width 18 height 11
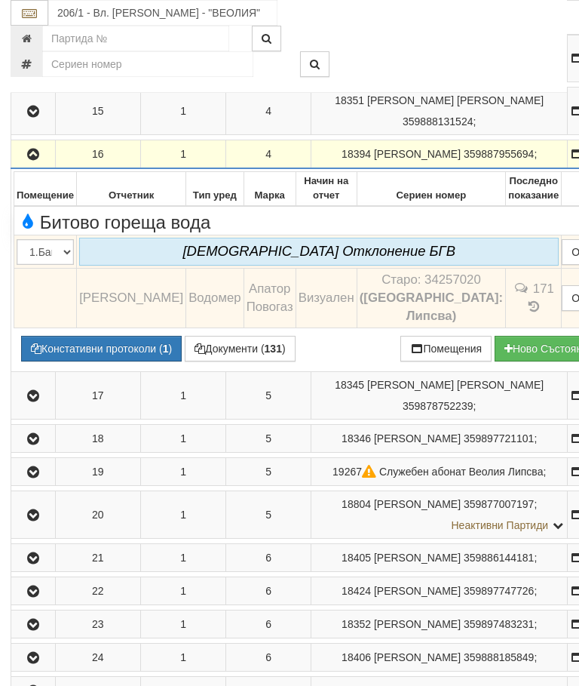
click at [35, 160] on icon "button" at bounding box center [33, 154] width 18 height 11
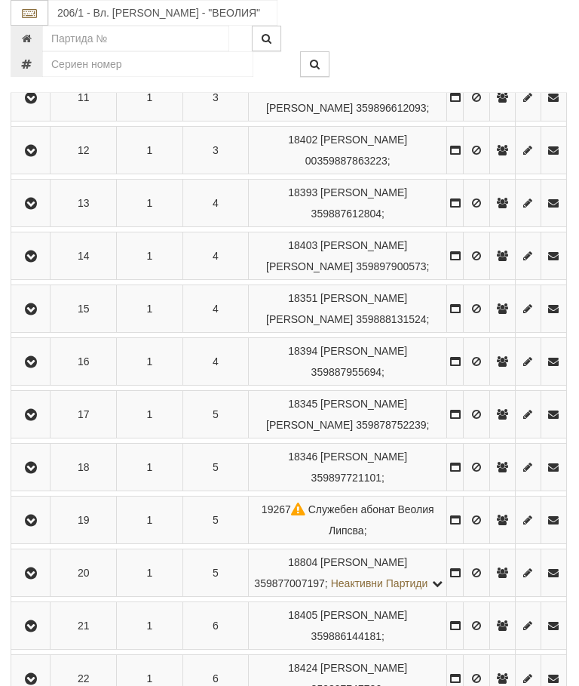
click at [48, 426] on button "button" at bounding box center [31, 414] width 34 height 23
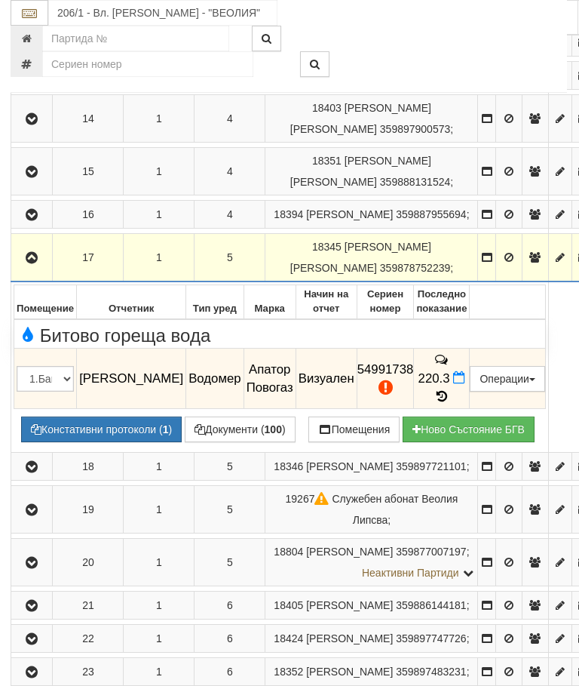
click at [450, 403] on icon at bounding box center [442, 396] width 17 height 13
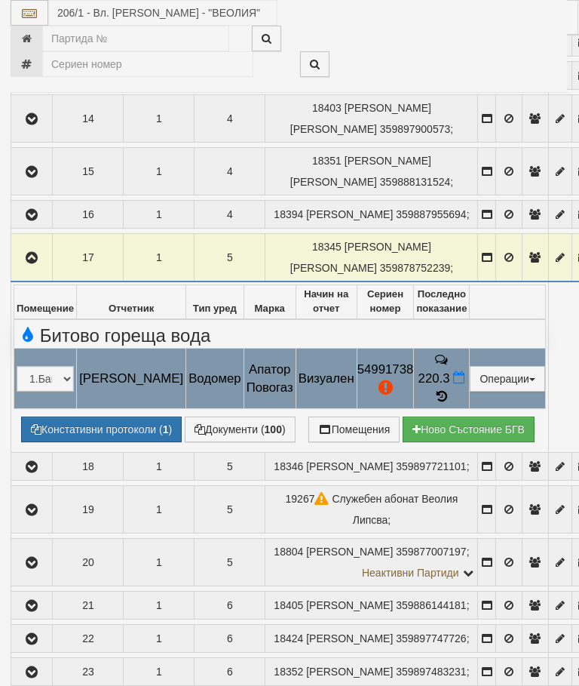
select select "10"
select select "1"
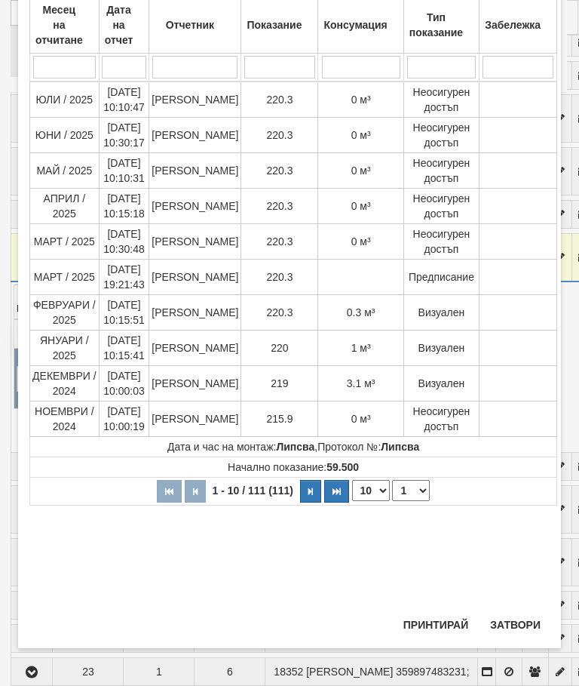
scroll to position [549, 0]
click at [524, 614] on button "Затвори" at bounding box center [515, 625] width 69 height 24
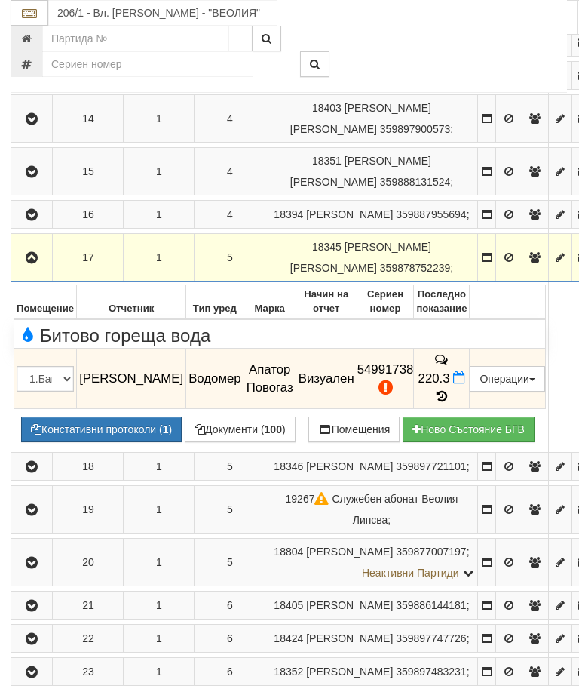
click at [30, 263] on icon "button" at bounding box center [32, 258] width 18 height 11
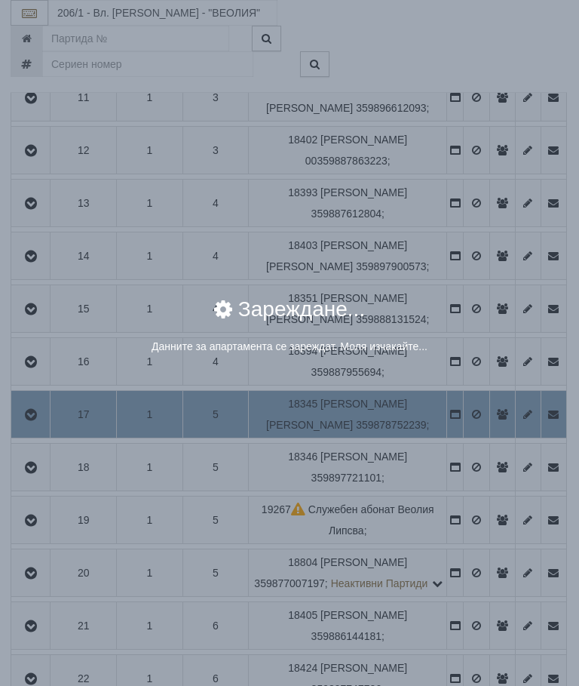
click at [521, 494] on div "× Зареждане... Данните за апартамента се зареждат. Моля изчакайте..." at bounding box center [289, 343] width 579 height 686
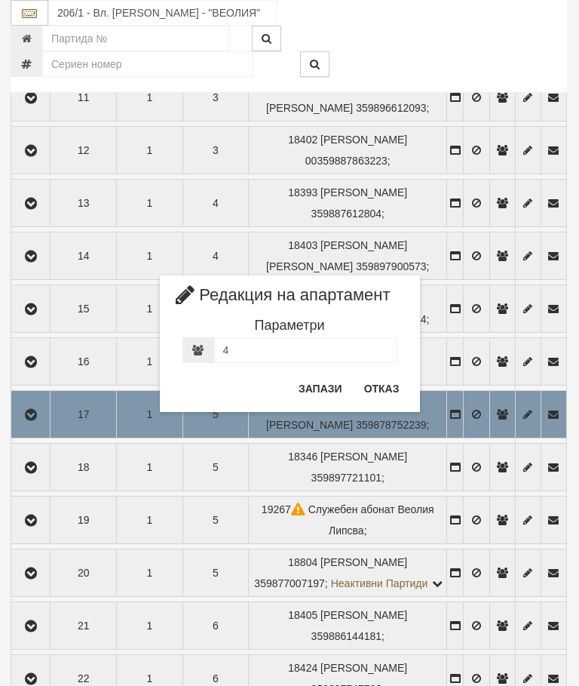
click at [388, 379] on button "Отказ" at bounding box center [382, 388] width 54 height 24
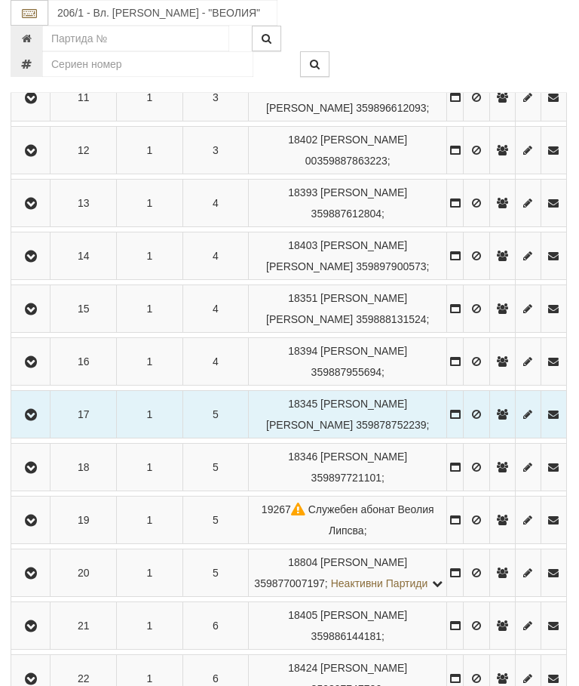
click at [37, 478] on button "button" at bounding box center [31, 467] width 34 height 23
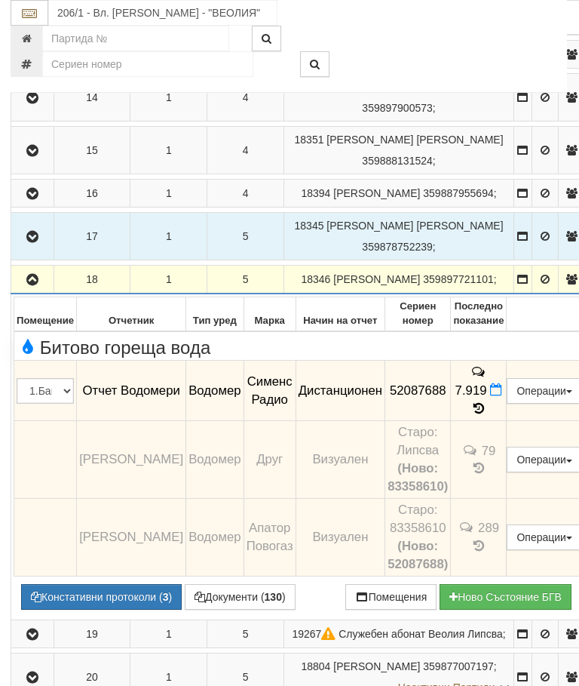
click at [37, 285] on icon "button" at bounding box center [32, 280] width 18 height 11
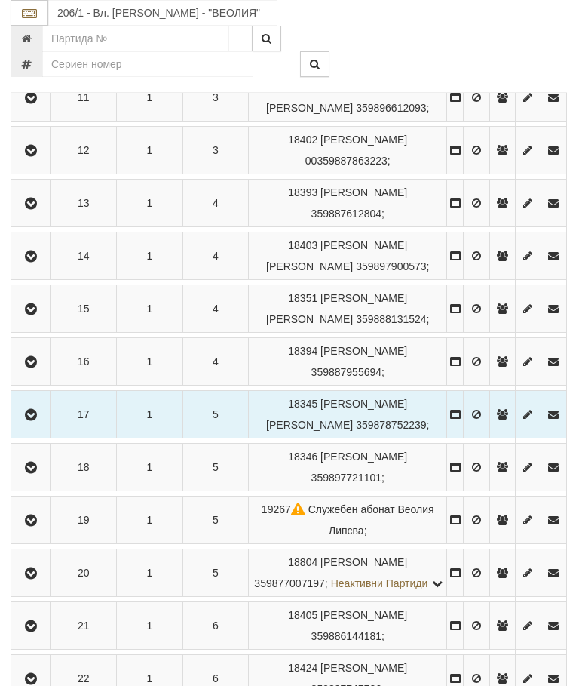
click at [37, 526] on icon "button" at bounding box center [31, 520] width 18 height 11
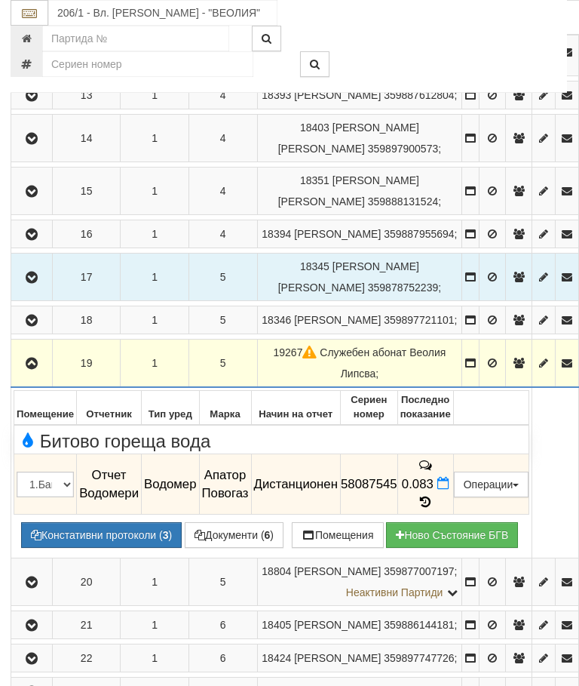
click at [39, 369] on icon "button" at bounding box center [32, 363] width 18 height 11
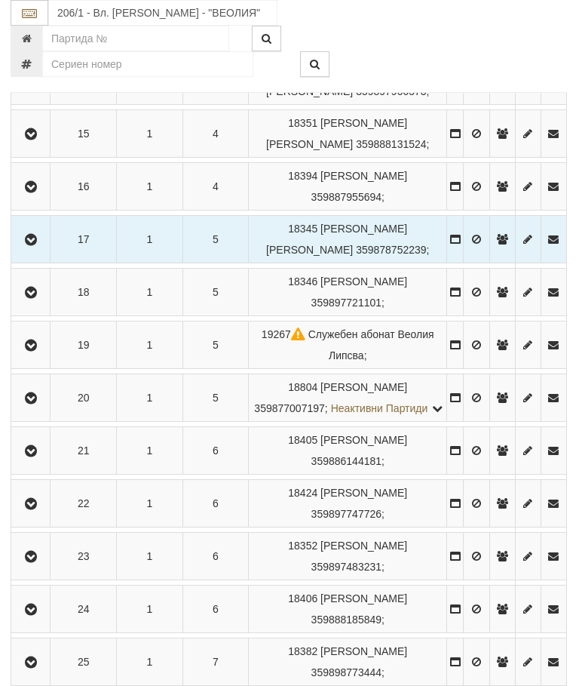
scroll to position [1098, 0]
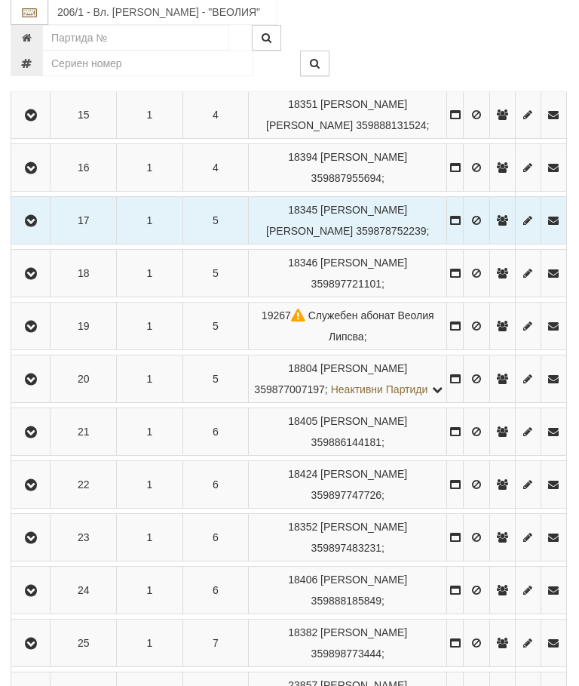
click at [36, 386] on icon "button" at bounding box center [32, 380] width 18 height 11
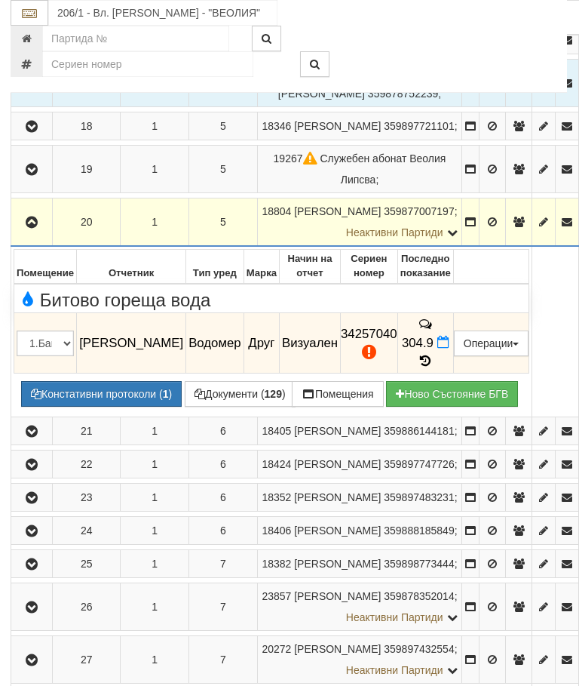
click at [30, 228] on icon "button" at bounding box center [32, 222] width 18 height 11
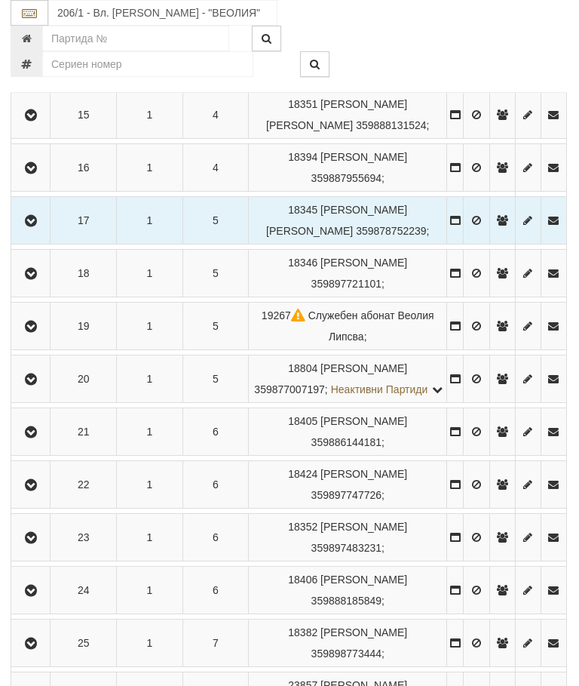
click at [38, 332] on icon "button" at bounding box center [31, 326] width 18 height 11
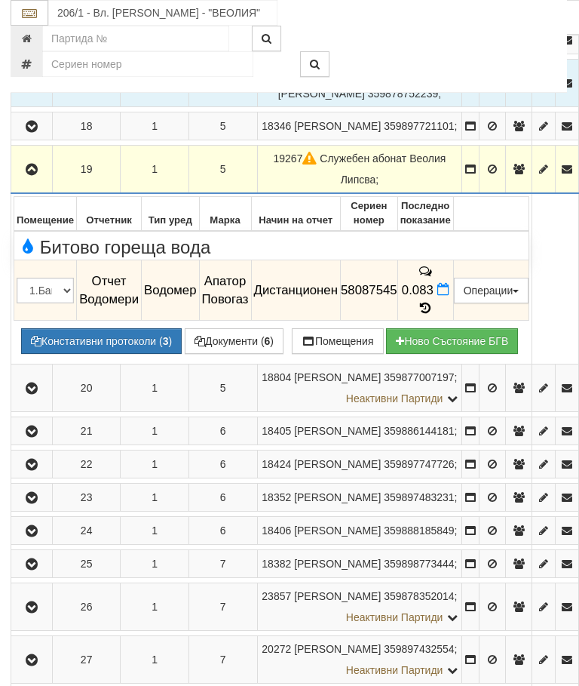
click at [25, 175] on icon "button" at bounding box center [32, 169] width 18 height 11
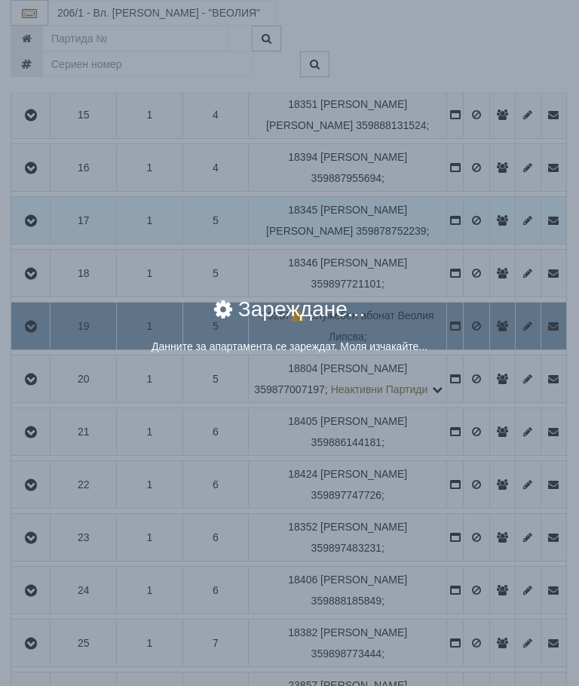
click at [517, 415] on div "× Зареждане... Данните за апартамента се зареждат. Моля изчакайте..." at bounding box center [289, 343] width 579 height 686
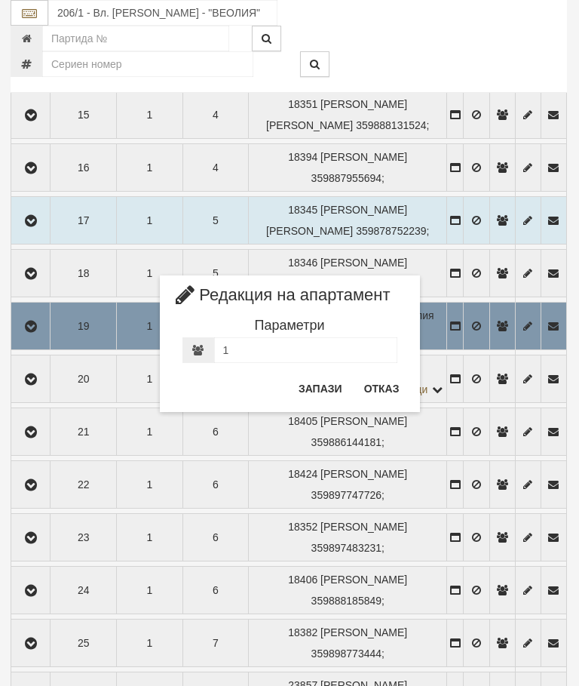
click at [392, 392] on button "Отказ" at bounding box center [382, 388] width 54 height 24
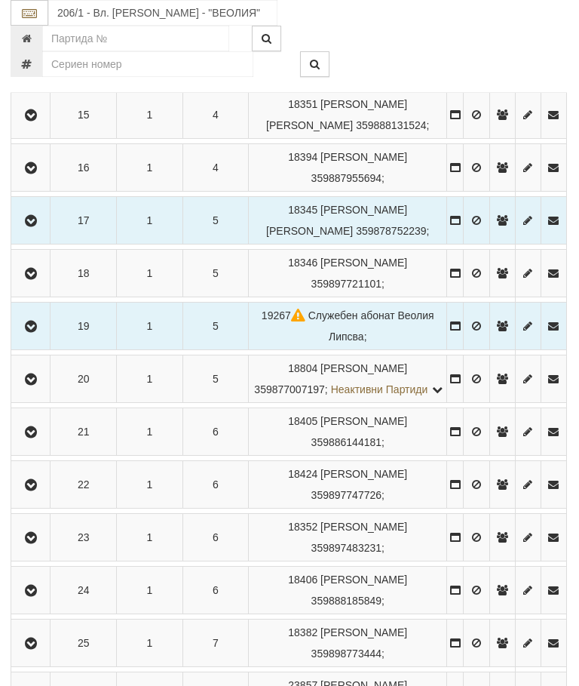
click at [39, 438] on icon "button" at bounding box center [31, 432] width 18 height 11
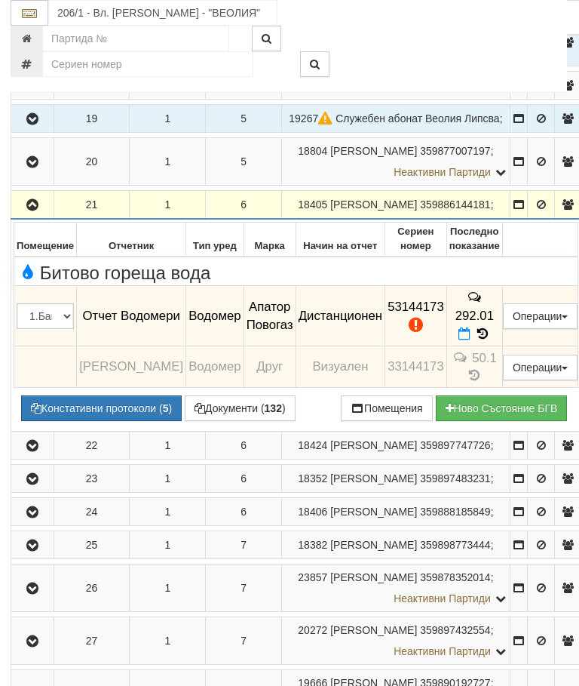
click at [112, 421] on button "Констативни протоколи ( 5 )" at bounding box center [101, 408] width 161 height 26
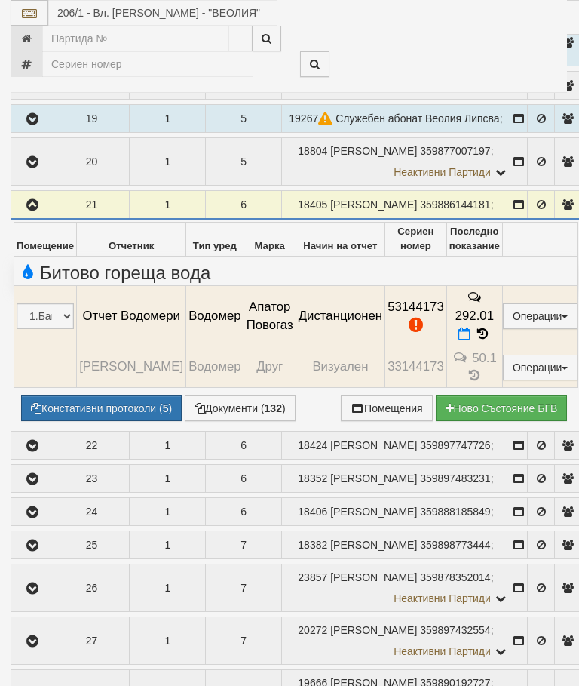
select select "10"
select select "1"
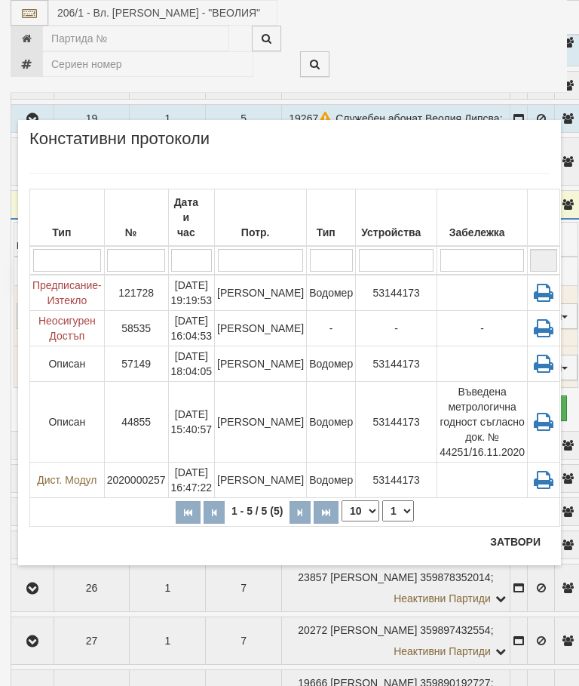
scroll to position [1155, 1]
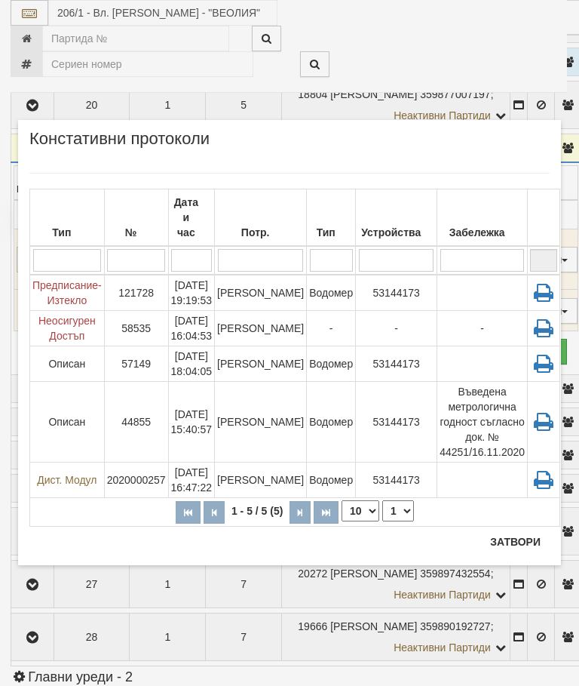
click at [511, 540] on button "Затвори" at bounding box center [515, 542] width 69 height 24
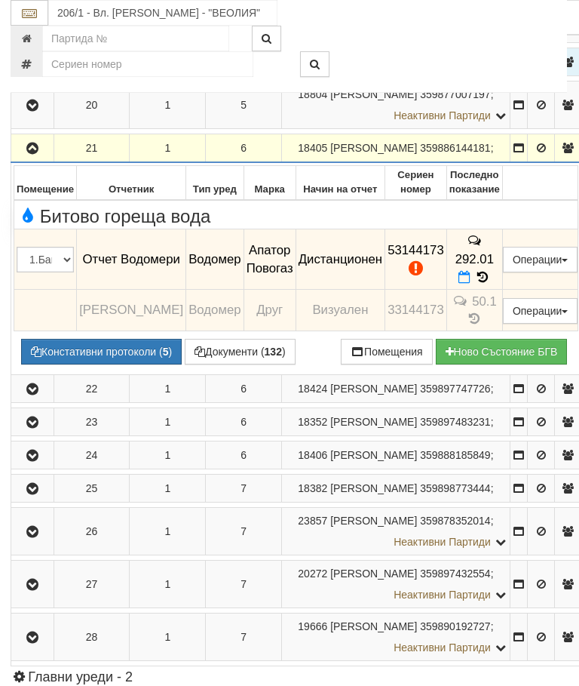
click at [29, 154] on icon "button" at bounding box center [32, 148] width 18 height 11
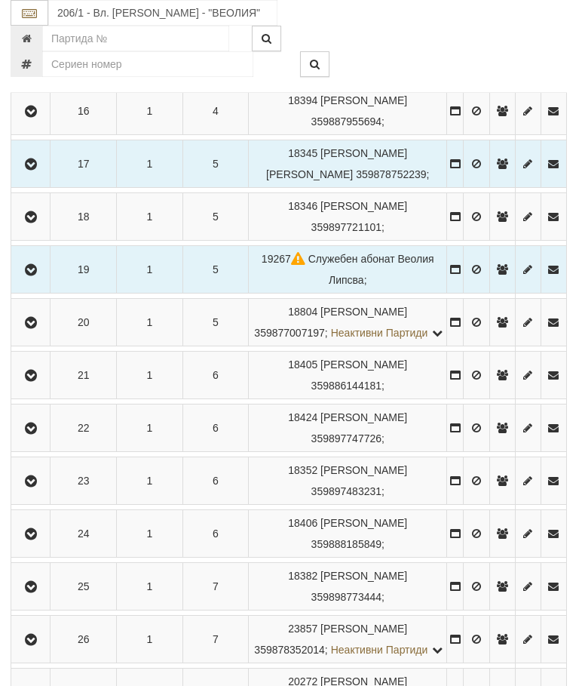
click at [31, 434] on icon "button" at bounding box center [31, 428] width 18 height 11
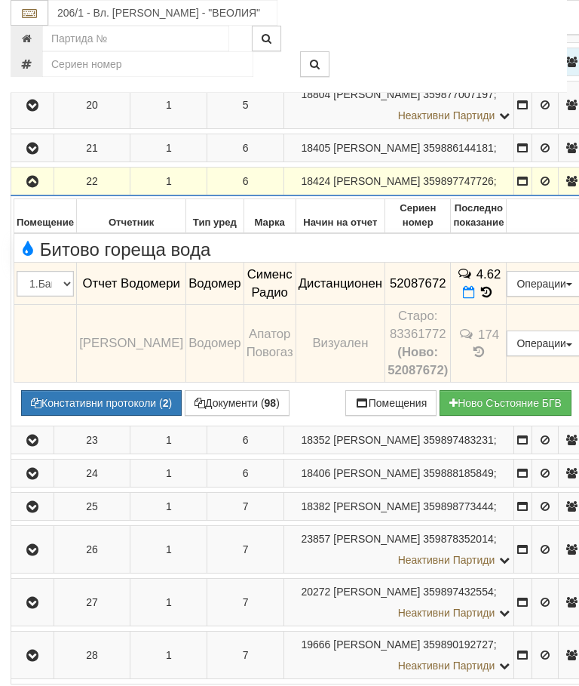
click at [32, 187] on icon "button" at bounding box center [32, 182] width 18 height 11
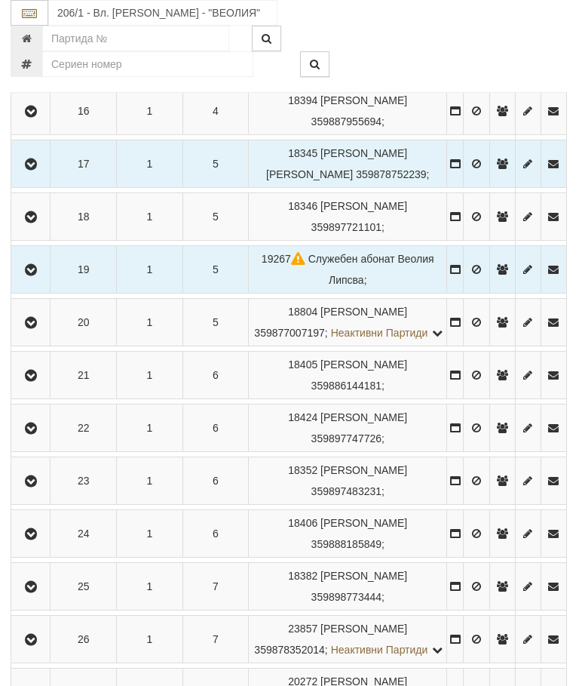
click at [40, 487] on icon "button" at bounding box center [31, 481] width 18 height 11
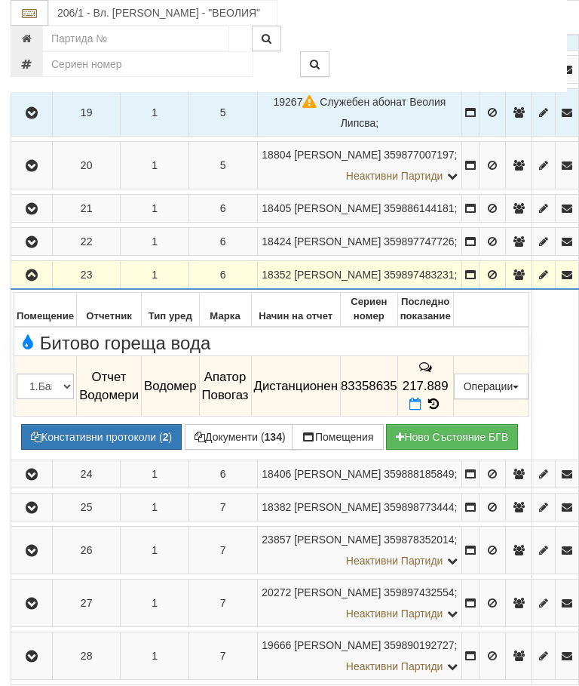
click at [35, 281] on icon "button" at bounding box center [32, 275] width 18 height 11
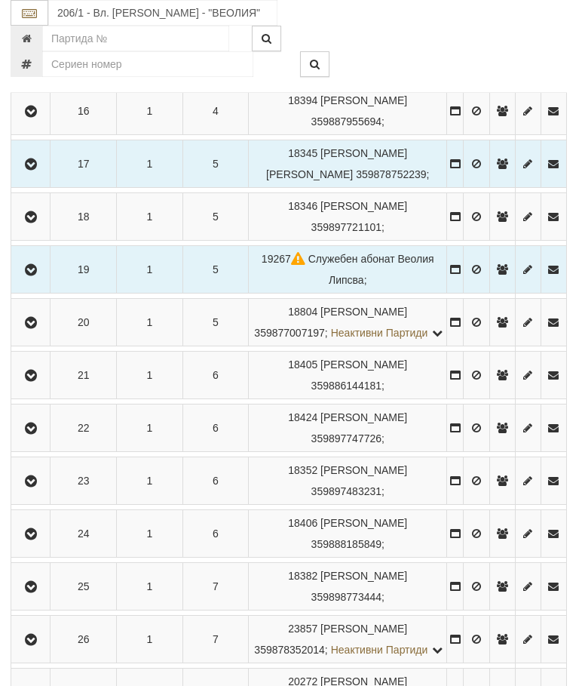
click at [39, 539] on icon "button" at bounding box center [31, 534] width 18 height 11
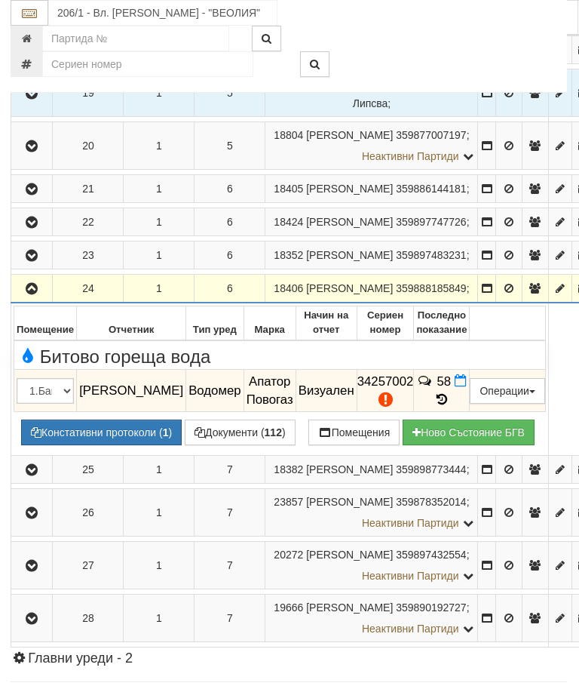
click at [23, 300] on button "button" at bounding box center [32, 288] width 36 height 23
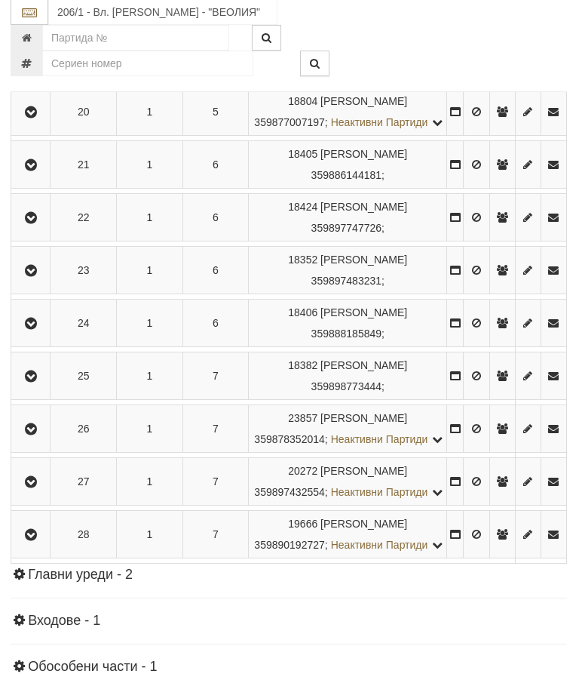
scroll to position [1365, 0]
click at [35, 383] on icon "button" at bounding box center [32, 377] width 18 height 11
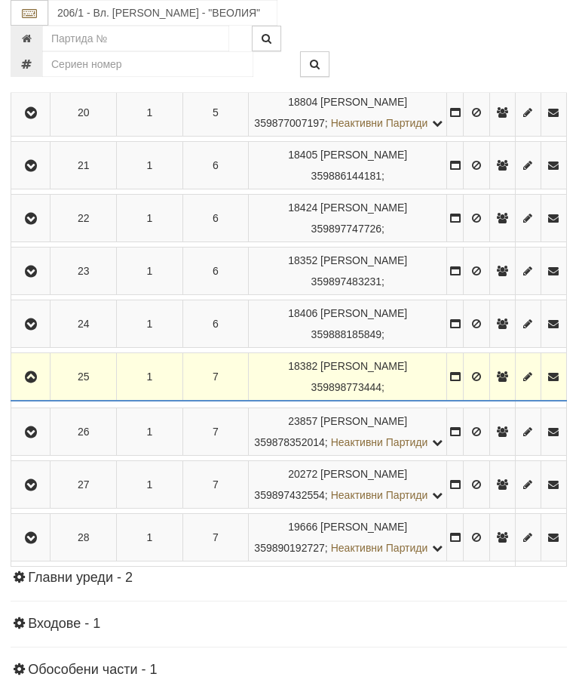
scroll to position [1365, 1]
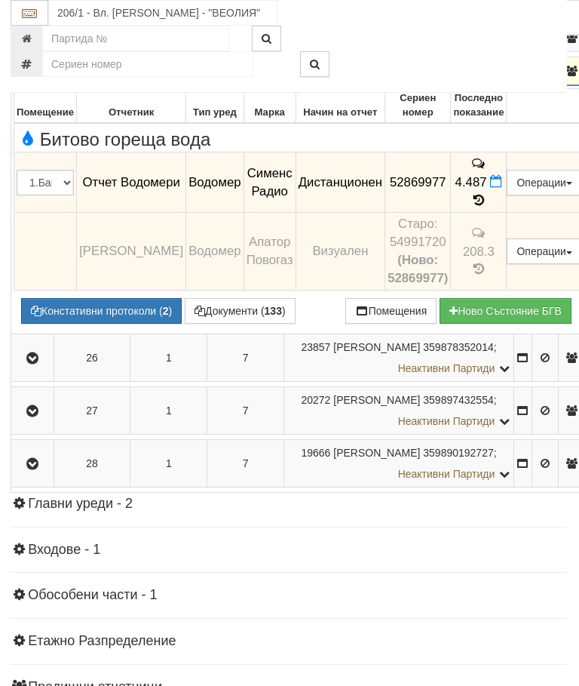
click at [33, 77] on icon "button" at bounding box center [32, 71] width 18 height 11
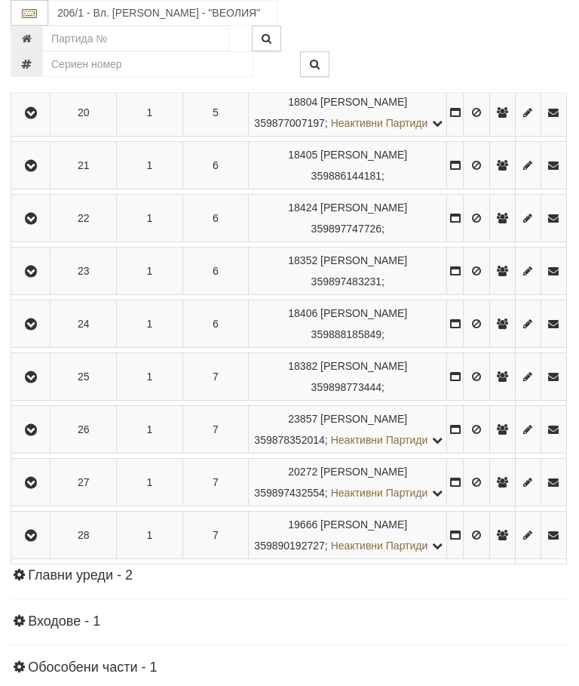
click at [37, 435] on icon "button" at bounding box center [31, 430] width 18 height 11
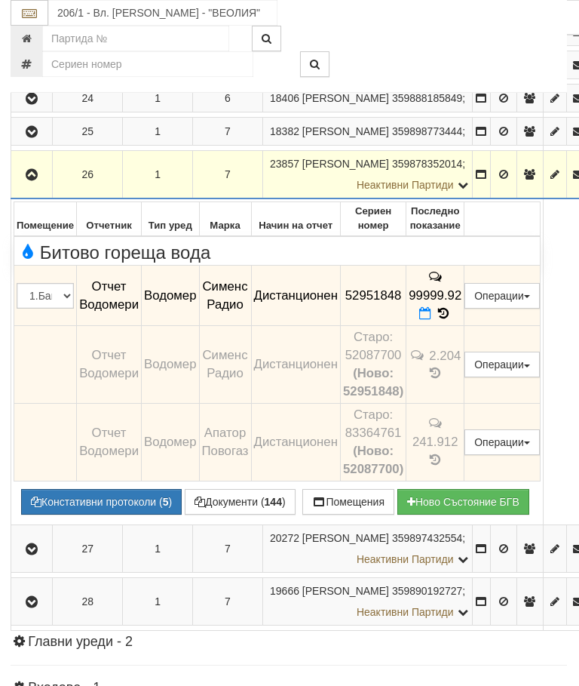
click at [40, 186] on button "button" at bounding box center [32, 174] width 36 height 23
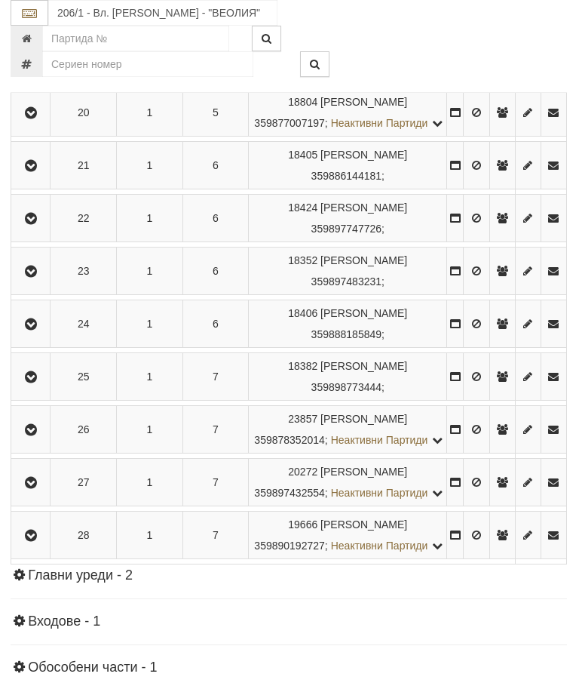
click at [37, 493] on button "button" at bounding box center [31, 482] width 34 height 23
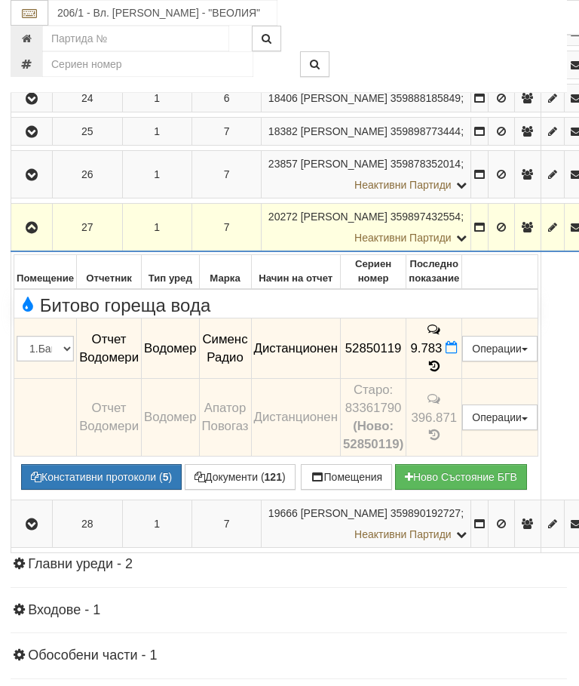
click at [28, 233] on icon "button" at bounding box center [32, 228] width 18 height 11
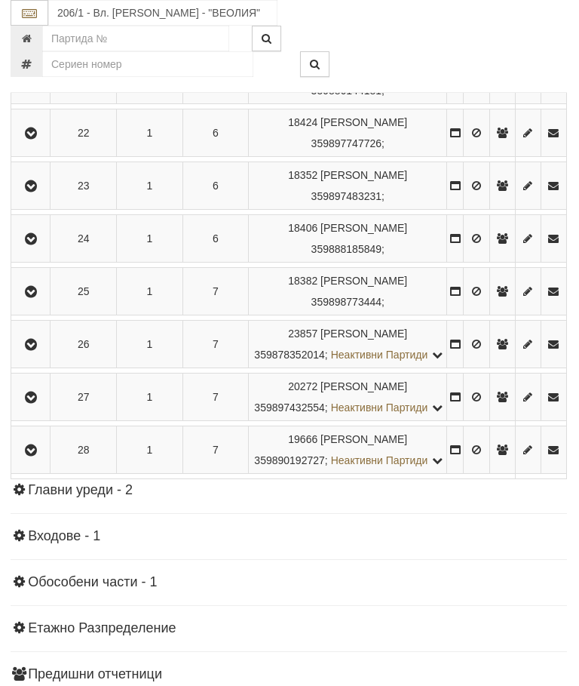
scroll to position [1455, 0]
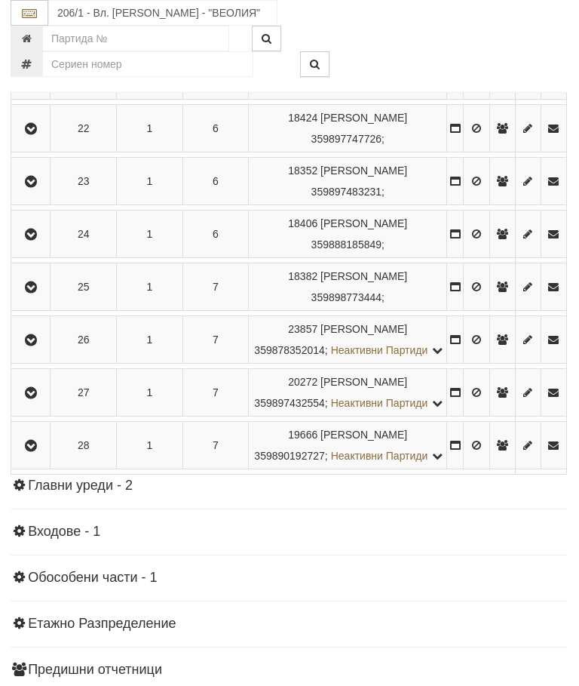
click at [36, 451] on icon "button" at bounding box center [32, 446] width 18 height 11
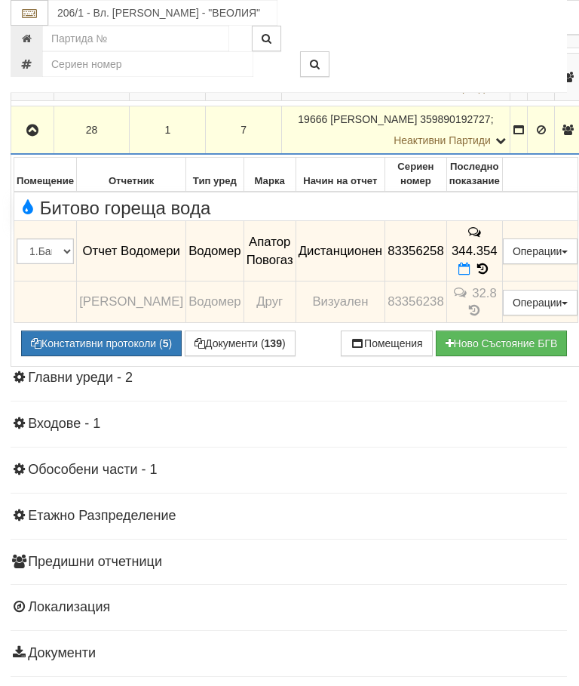
click at [38, 136] on icon "button" at bounding box center [32, 130] width 18 height 11
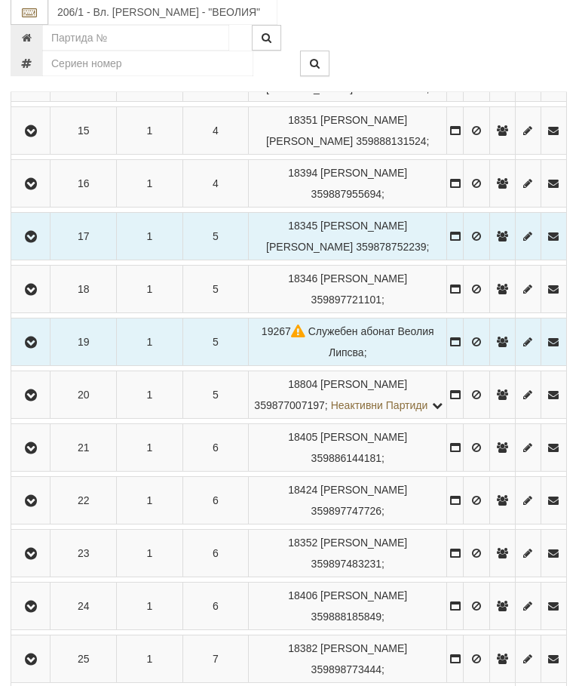
scroll to position [1006, 0]
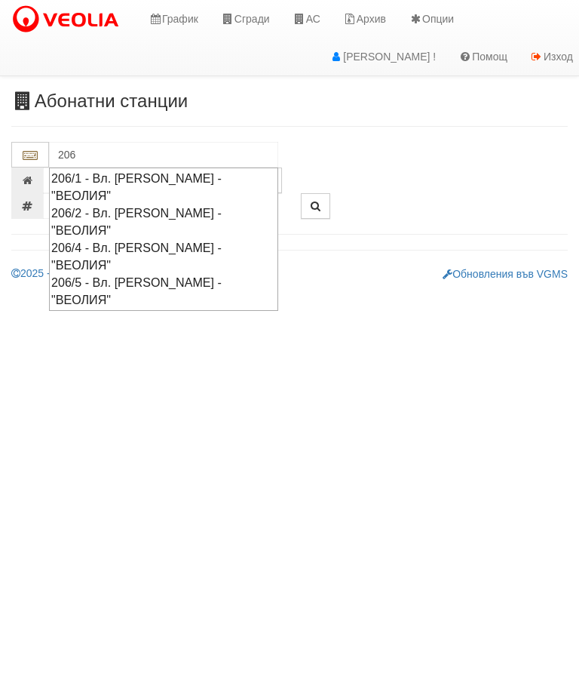
click at [226, 204] on div "206/2 - Вл. [PERSON_NAME] - "ВЕОЛИЯ"" at bounding box center [163, 221] width 225 height 35
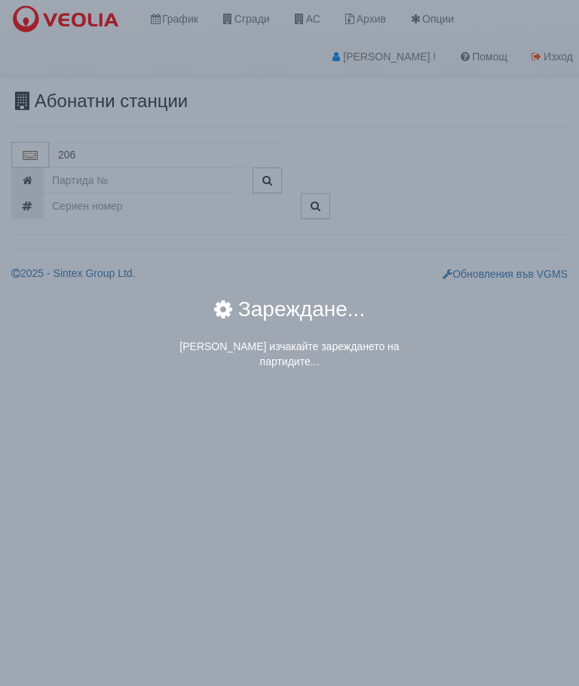
type input "206/2 - Вл. [PERSON_NAME] - "ВЕОЛИЯ""
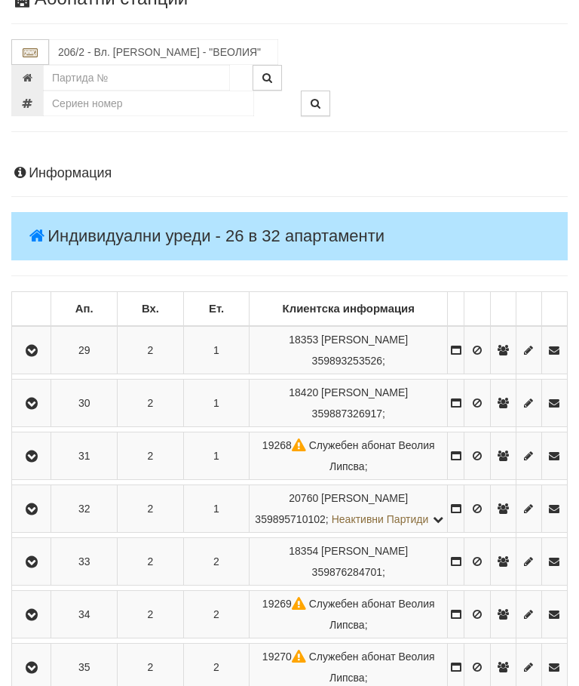
click at [41, 340] on button "button" at bounding box center [31, 351] width 34 height 23
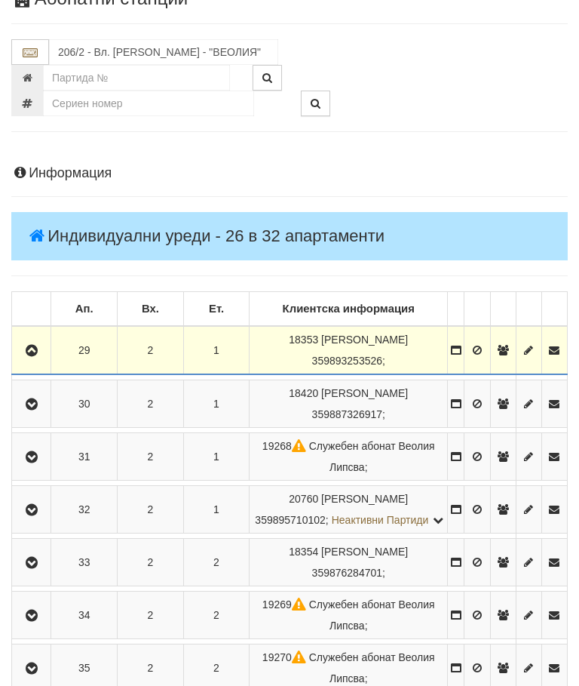
scroll to position [103, 0]
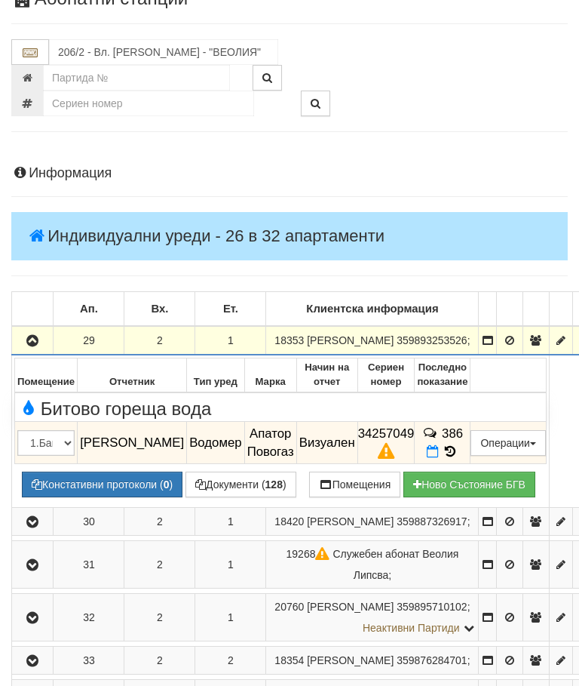
click at [114, 497] on button "Констативни протоколи ( 0 )" at bounding box center [102, 485] width 161 height 26
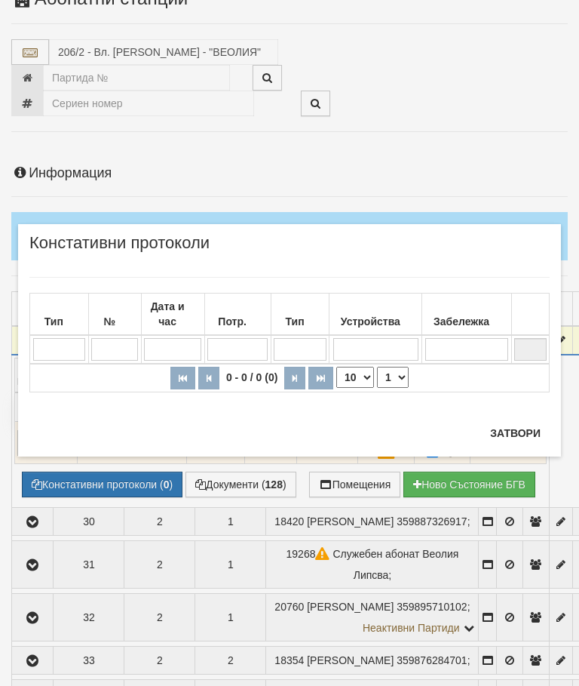
click at [509, 425] on button "Затвори" at bounding box center [515, 433] width 69 height 24
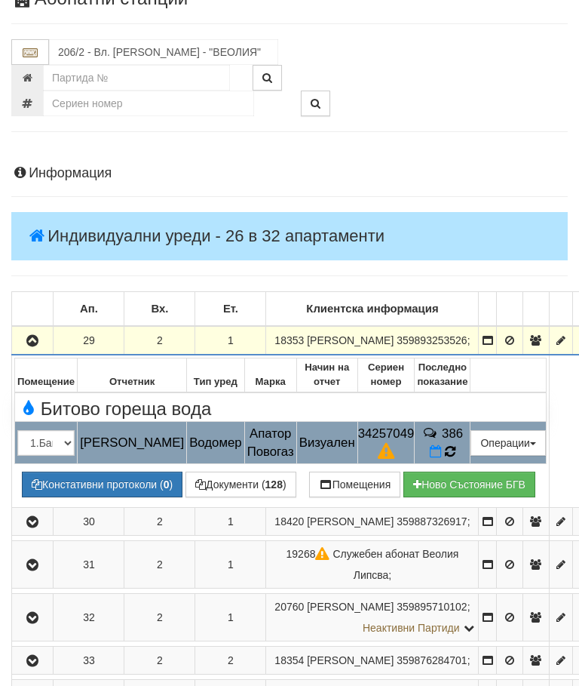
click at [462, 464] on td "386" at bounding box center [443, 443] width 56 height 42
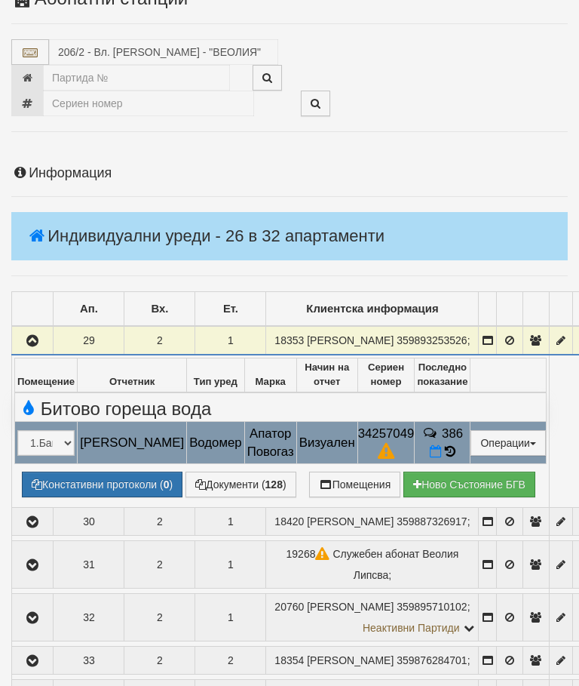
select select "10"
select select "1"
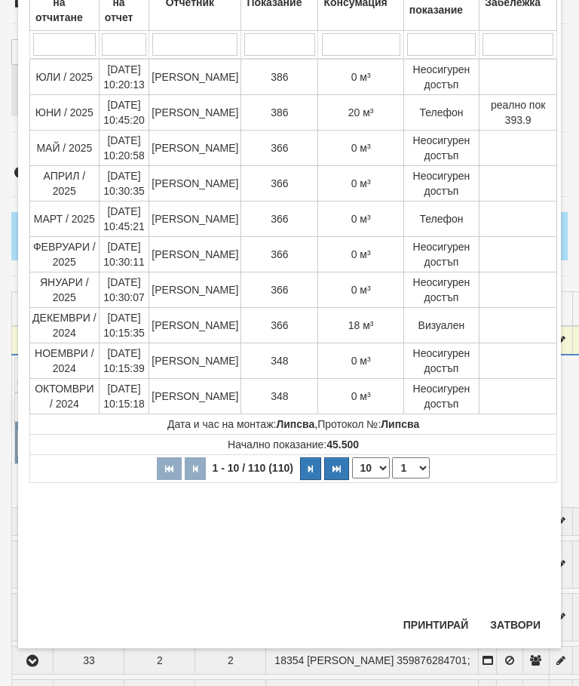
scroll to position [134, 0]
click at [507, 621] on button "Затвори" at bounding box center [515, 625] width 69 height 24
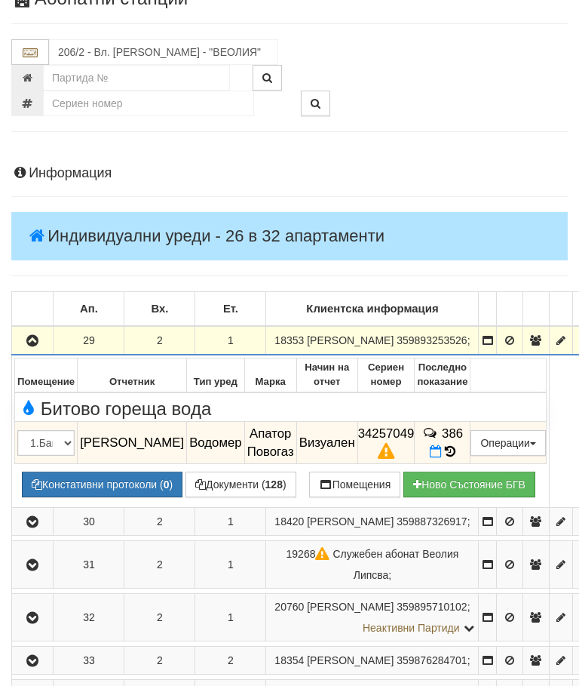
click at [39, 341] on button "button" at bounding box center [32, 340] width 36 height 23
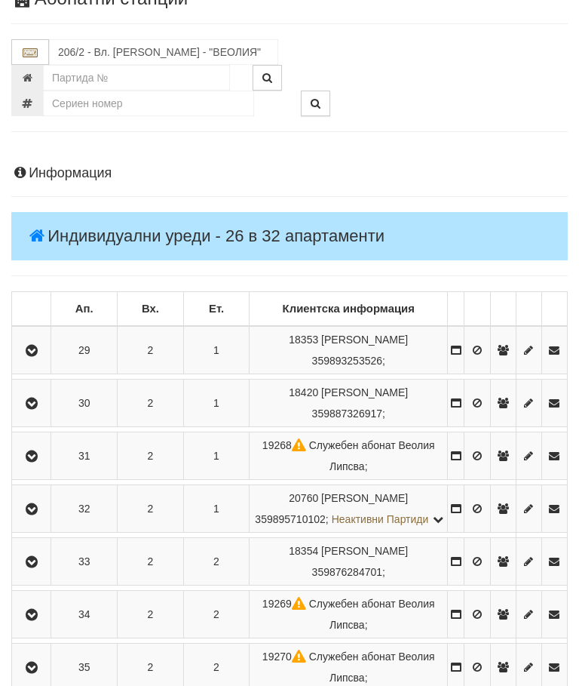
click at [36, 399] on icon "button" at bounding box center [32, 403] width 18 height 11
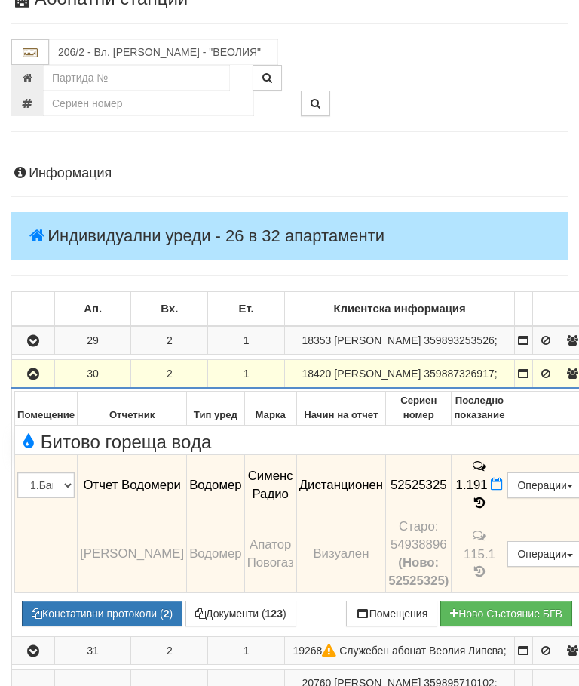
click at [38, 380] on icon "button" at bounding box center [33, 374] width 18 height 11
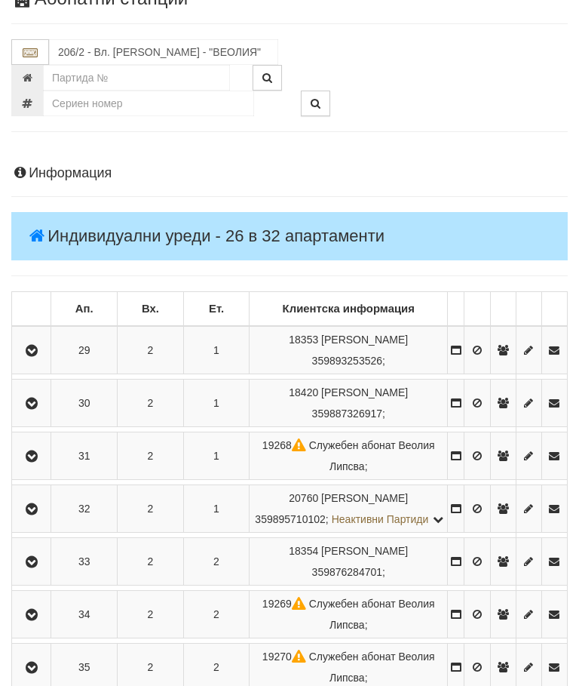
click at [35, 444] on button "button" at bounding box center [31, 455] width 34 height 23
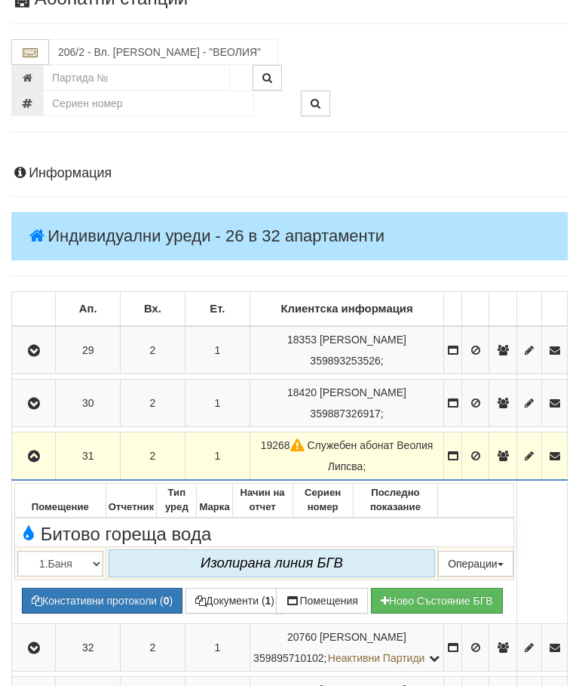
click at [39, 451] on icon "button" at bounding box center [34, 456] width 18 height 11
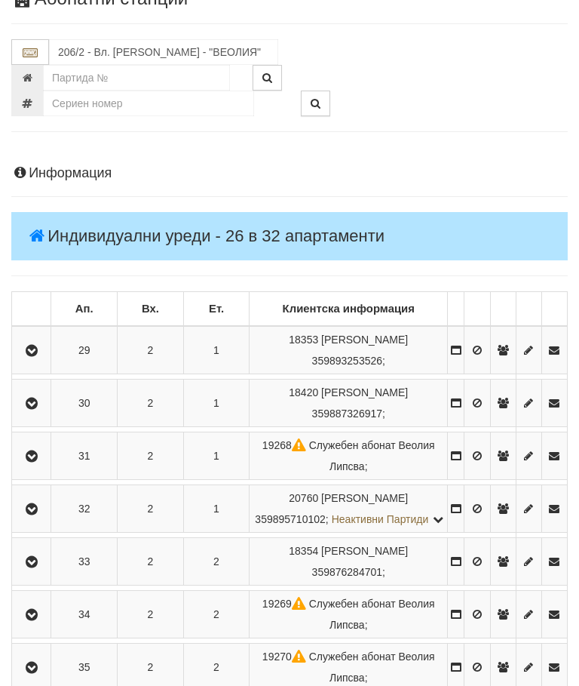
click at [39, 512] on icon "button" at bounding box center [32, 509] width 18 height 11
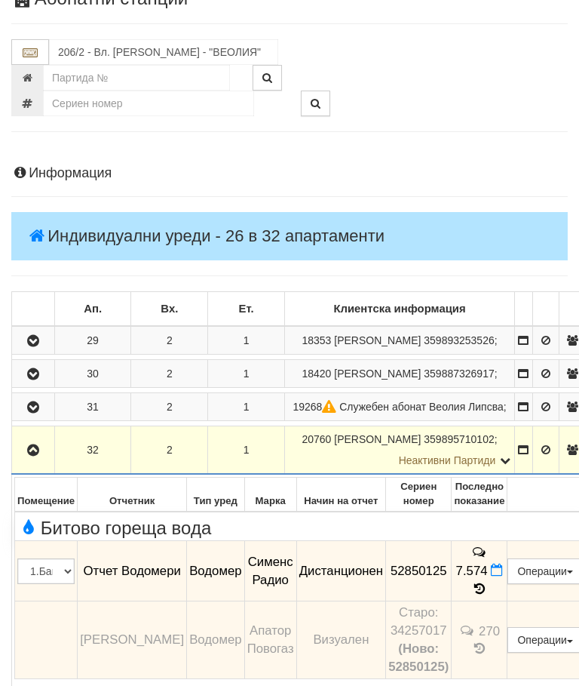
click at [36, 456] on icon "button" at bounding box center [33, 450] width 18 height 11
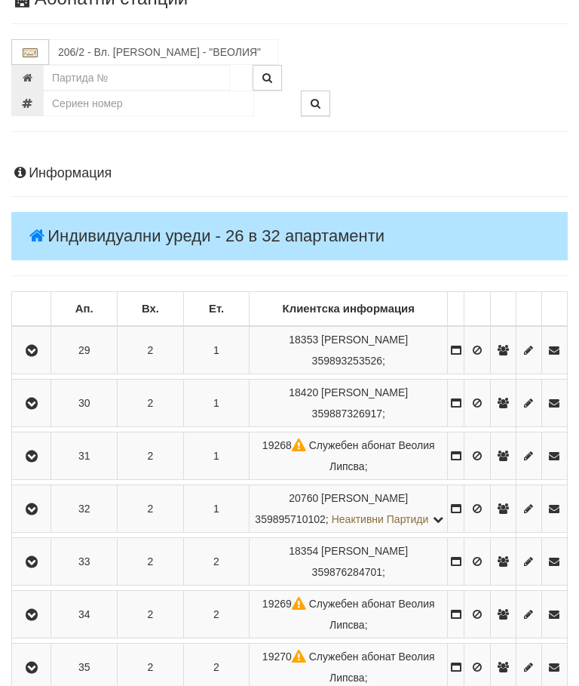
click at [37, 567] on icon "button" at bounding box center [32, 562] width 18 height 11
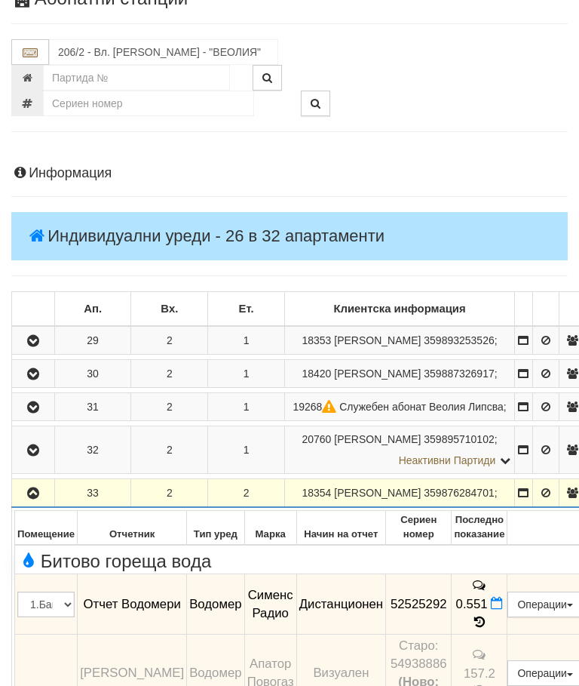
click at [39, 499] on icon "button" at bounding box center [33, 493] width 18 height 11
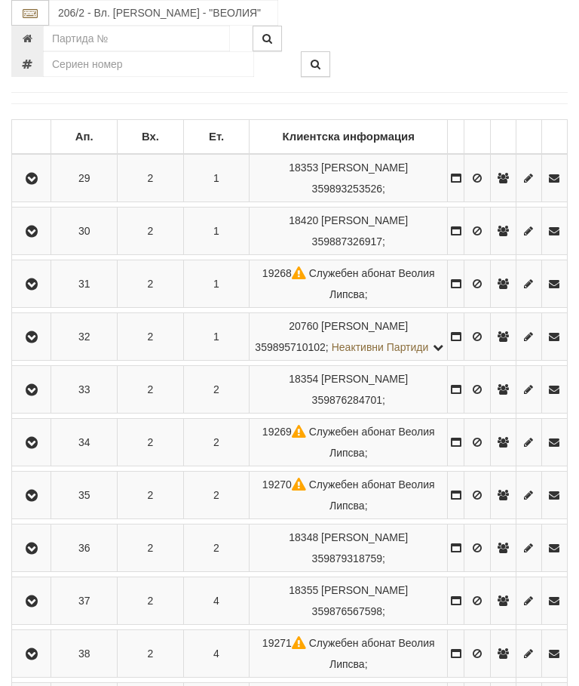
scroll to position [288, 0]
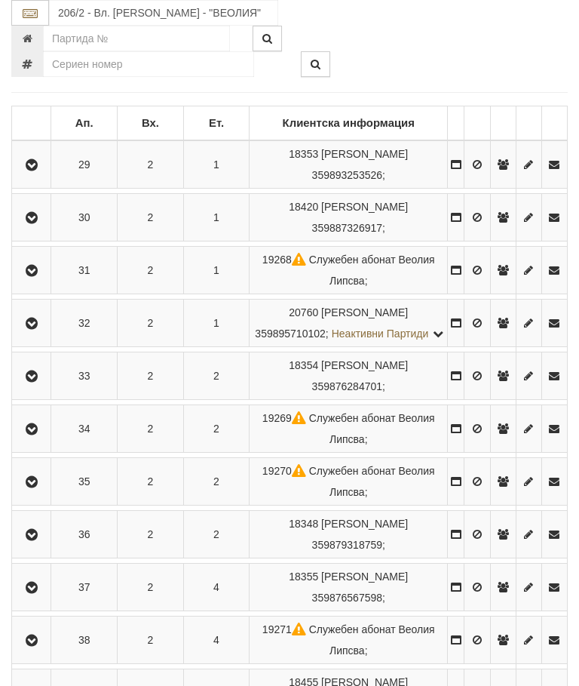
click at [37, 435] on icon "button" at bounding box center [32, 429] width 18 height 11
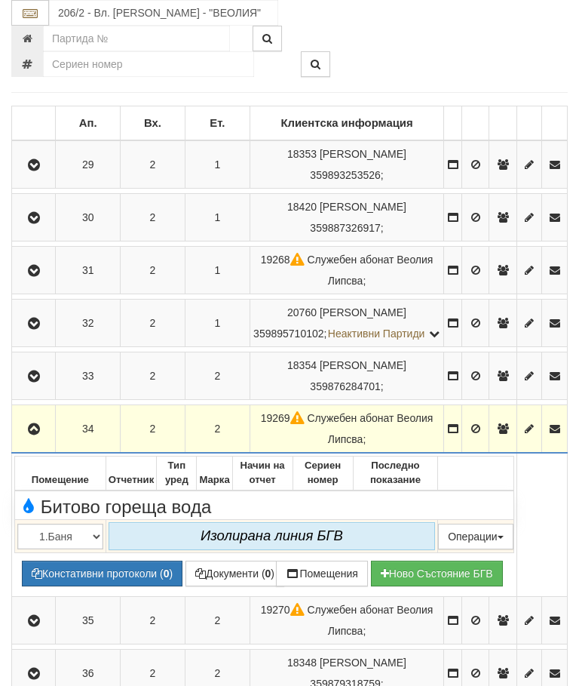
click at [32, 435] on icon "button" at bounding box center [34, 429] width 18 height 11
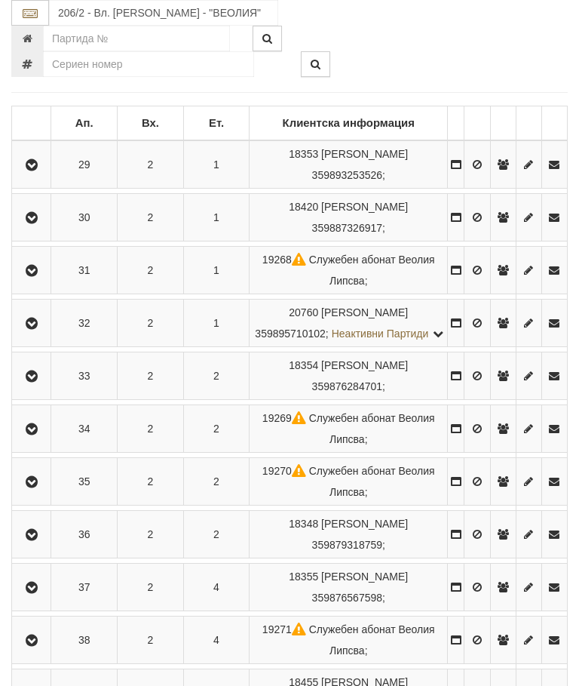
click at [42, 493] on button "button" at bounding box center [31, 481] width 34 height 23
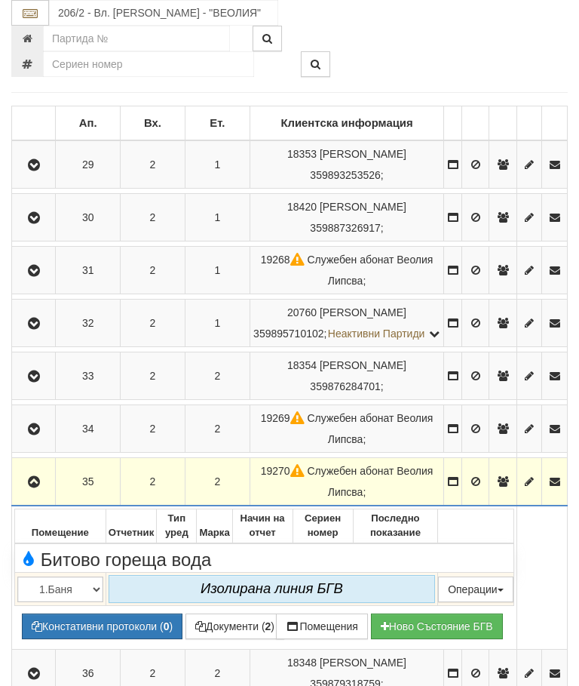
click at [38, 487] on icon "button" at bounding box center [34, 482] width 18 height 11
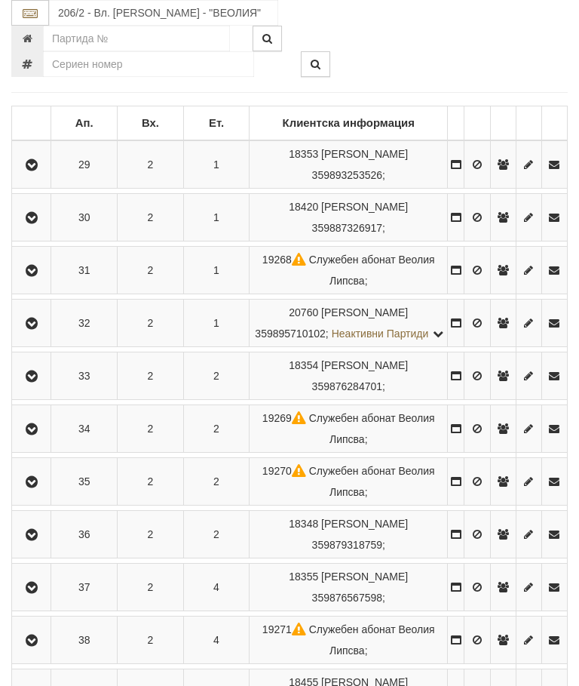
click at [41, 540] on icon "button" at bounding box center [32, 535] width 18 height 11
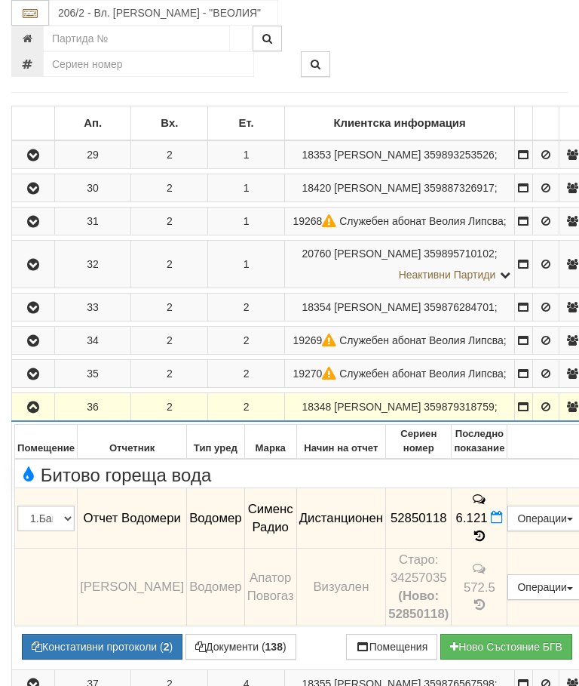
click at [39, 413] on icon "button" at bounding box center [33, 407] width 18 height 11
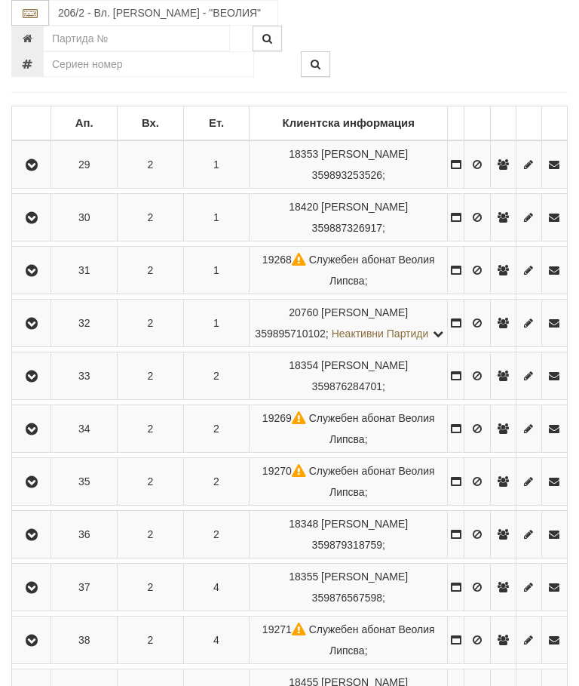
click at [34, 593] on icon "button" at bounding box center [32, 587] width 18 height 11
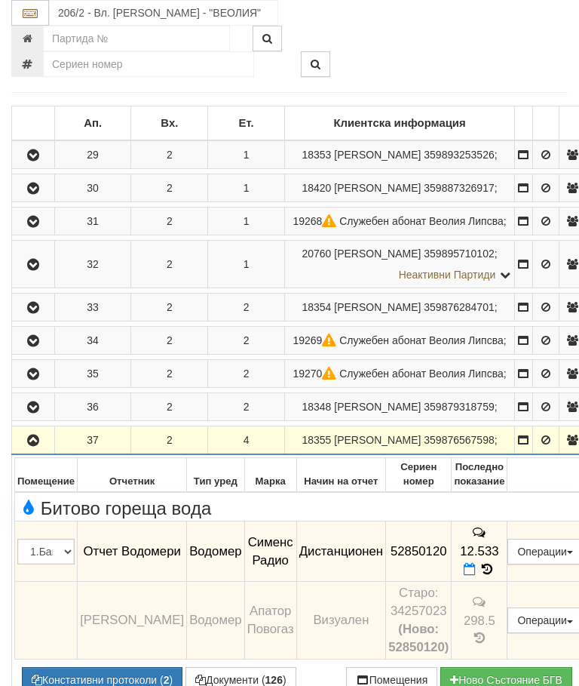
click at [38, 446] on icon "button" at bounding box center [33, 440] width 18 height 11
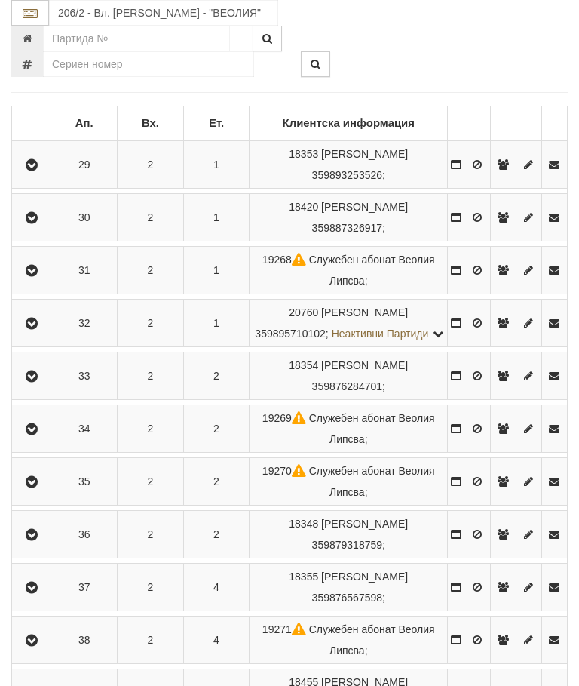
click at [34, 646] on icon "button" at bounding box center [32, 640] width 18 height 11
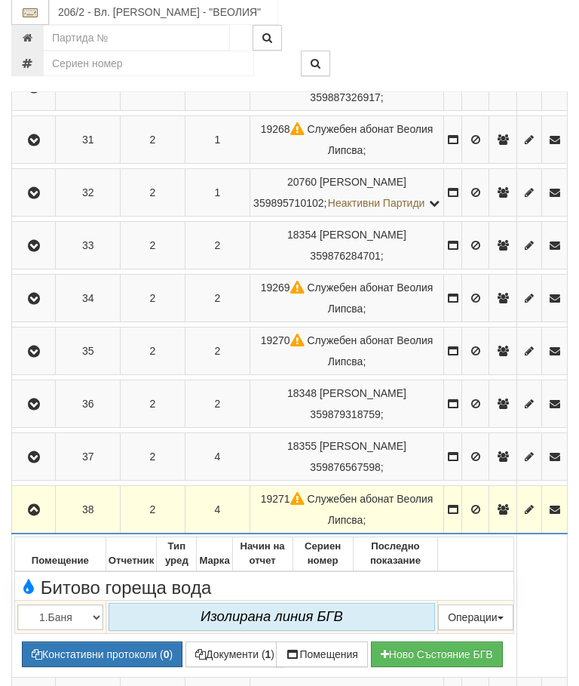
click at [37, 516] on icon "button" at bounding box center [34, 511] width 18 height 11
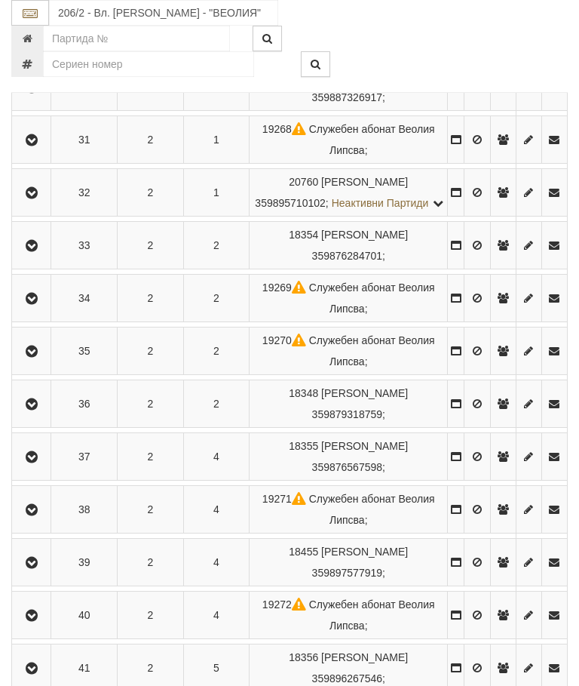
click at [42, 573] on button "button" at bounding box center [31, 562] width 34 height 23
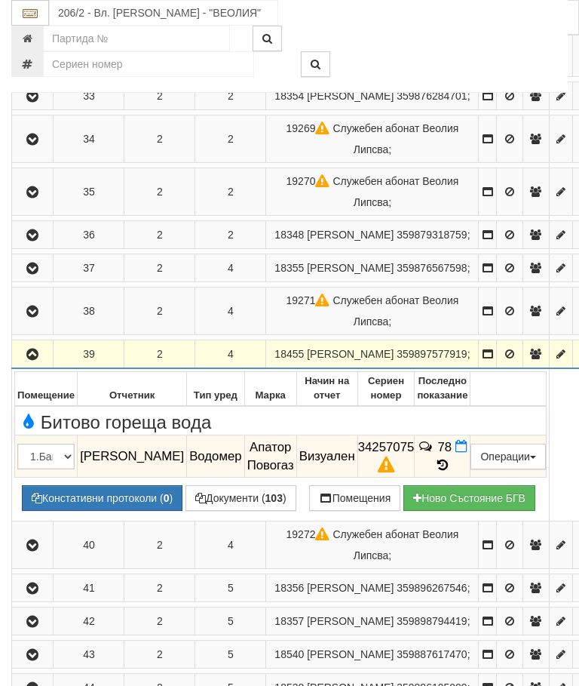
scroll to position [521, 0]
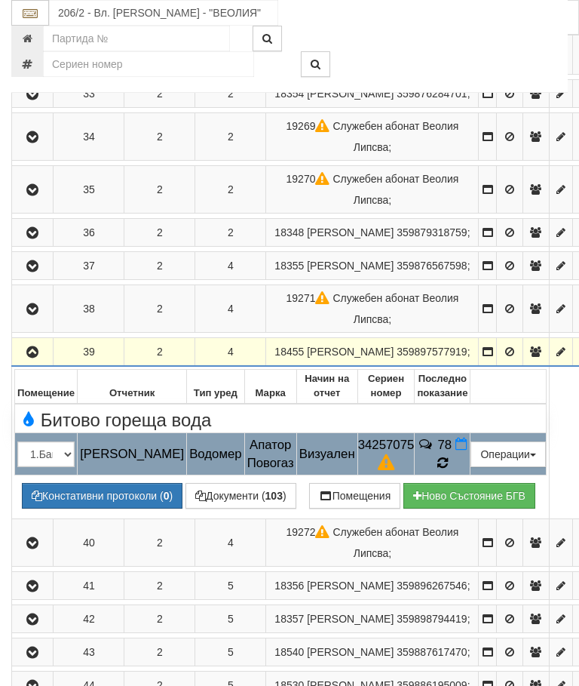
click at [451, 471] on icon at bounding box center [443, 463] width 17 height 16
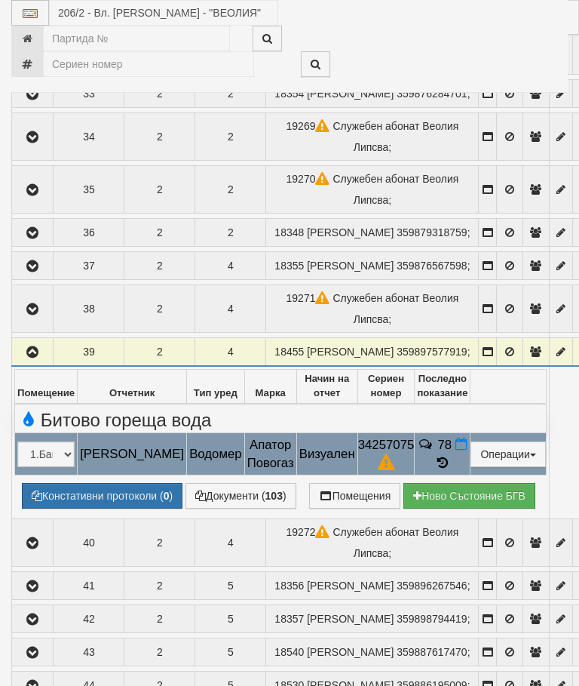
select select "10"
select select "1"
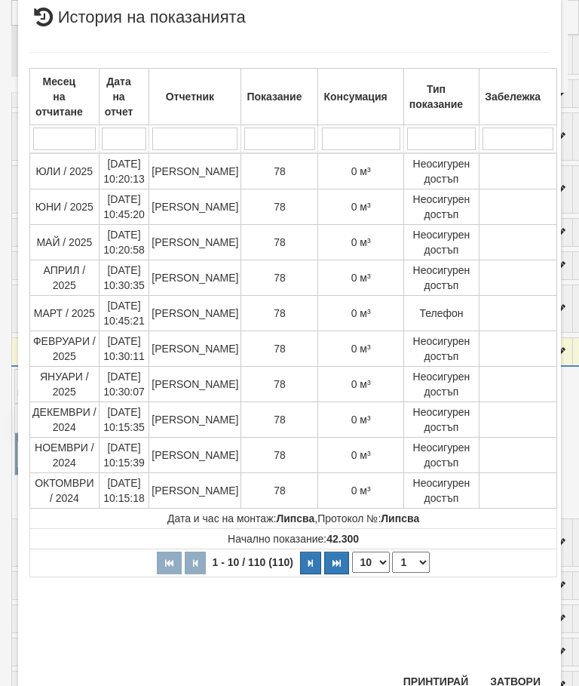
scroll to position [783, 0]
click at [513, 671] on button "Затвори" at bounding box center [515, 681] width 69 height 24
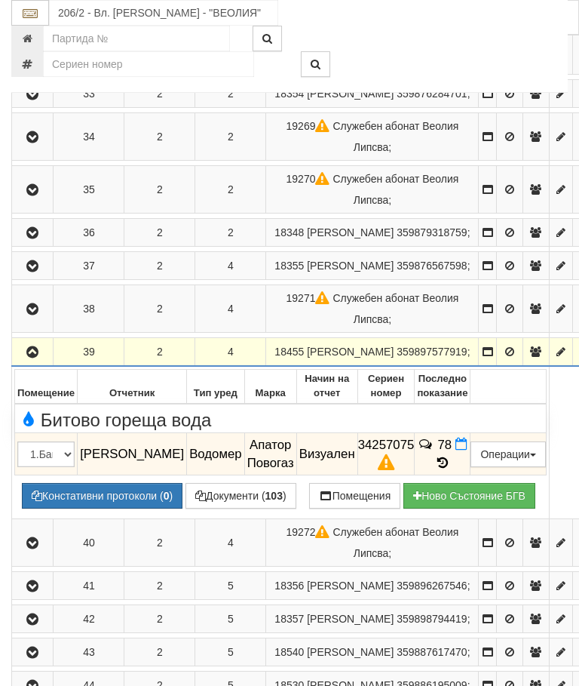
click at [27, 358] on icon "button" at bounding box center [32, 352] width 18 height 11
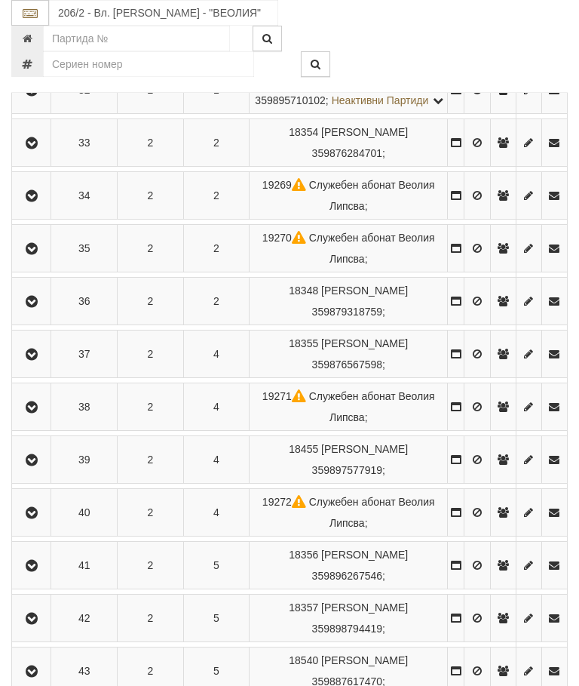
click at [35, 518] on icon "button" at bounding box center [32, 513] width 18 height 11
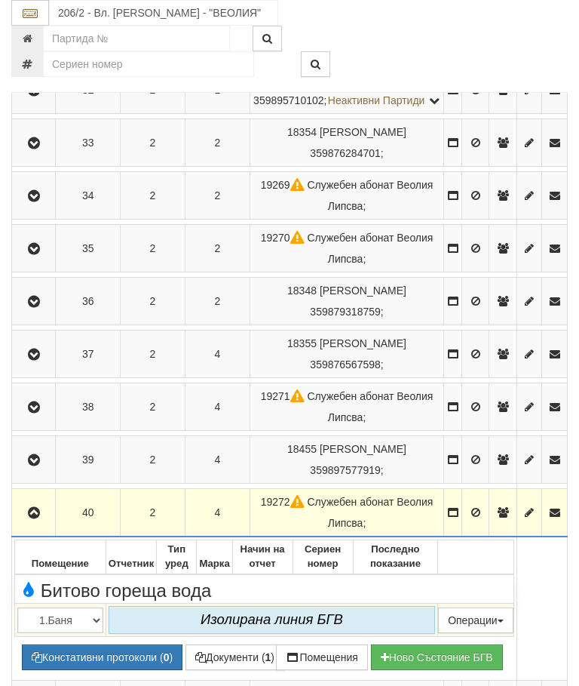
click at [34, 518] on icon "button" at bounding box center [34, 513] width 18 height 11
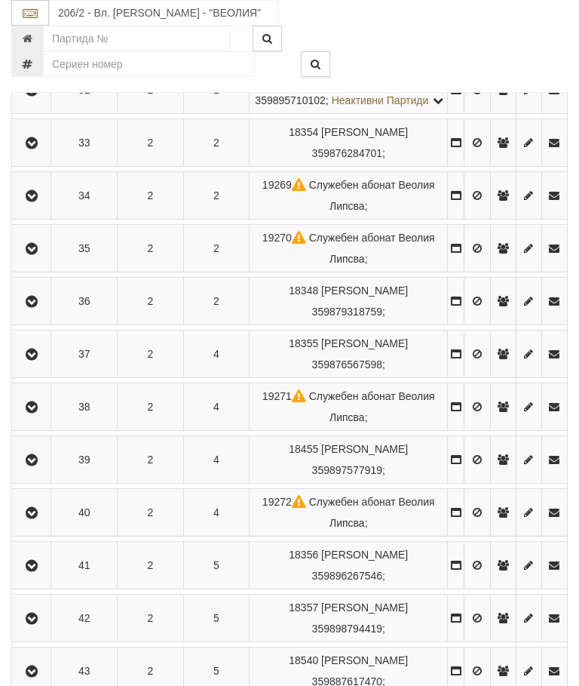
click at [41, 571] on icon "button" at bounding box center [32, 566] width 18 height 11
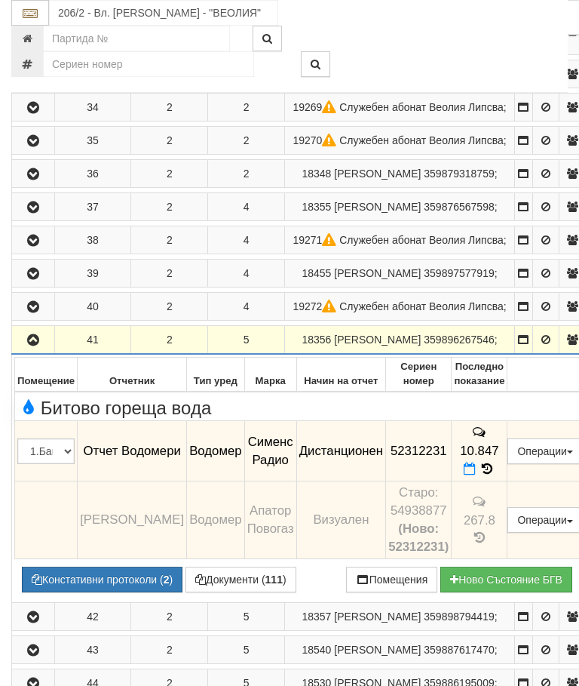
click at [37, 346] on icon "button" at bounding box center [33, 340] width 18 height 11
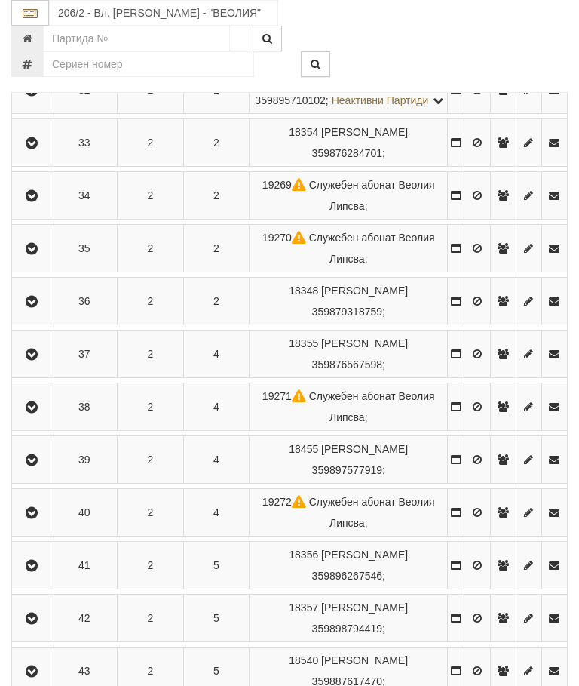
click at [39, 624] on icon "button" at bounding box center [32, 618] width 18 height 11
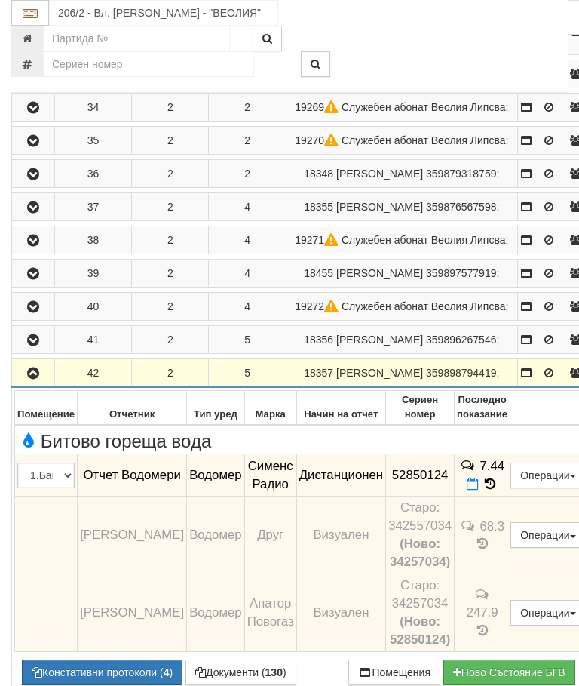
click at [41, 384] on button "button" at bounding box center [33, 372] width 38 height 23
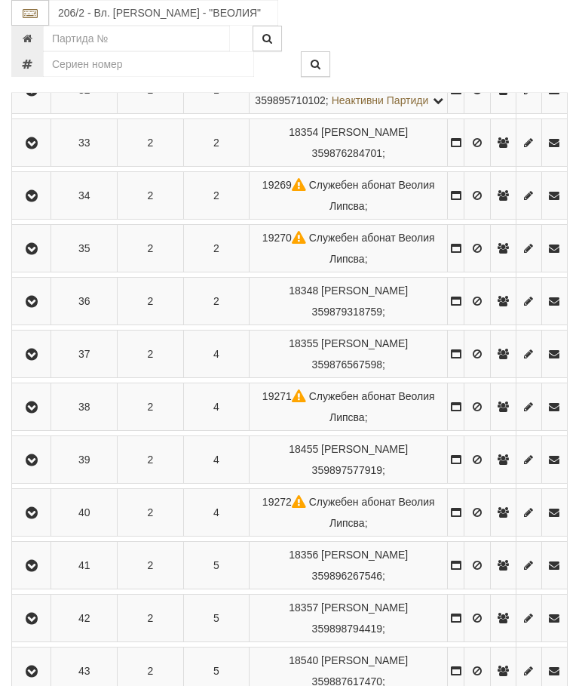
click at [38, 677] on icon "button" at bounding box center [32, 671] width 18 height 11
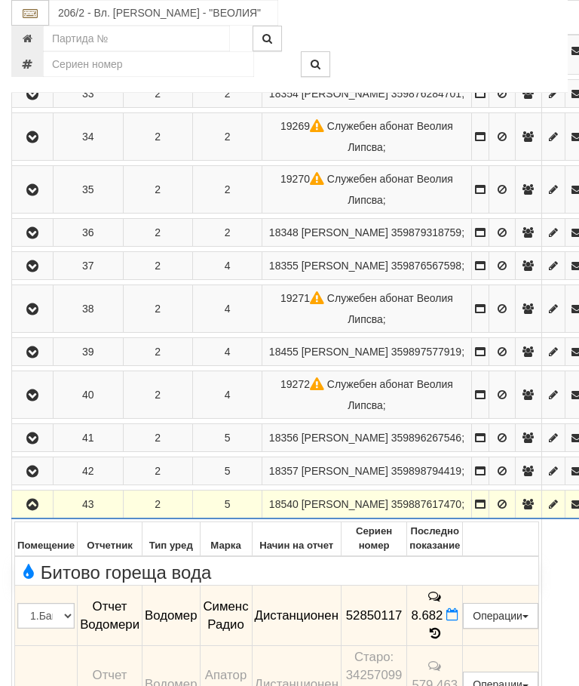
click at [38, 515] on button "button" at bounding box center [32, 504] width 36 height 23
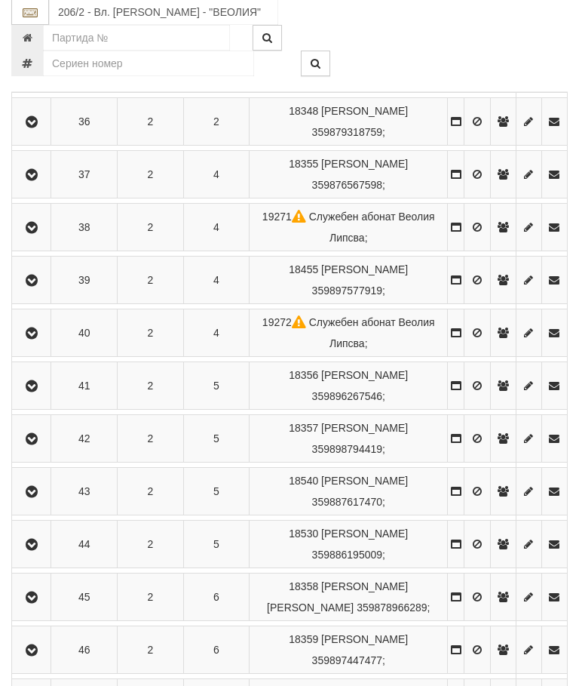
scroll to position [733, 0]
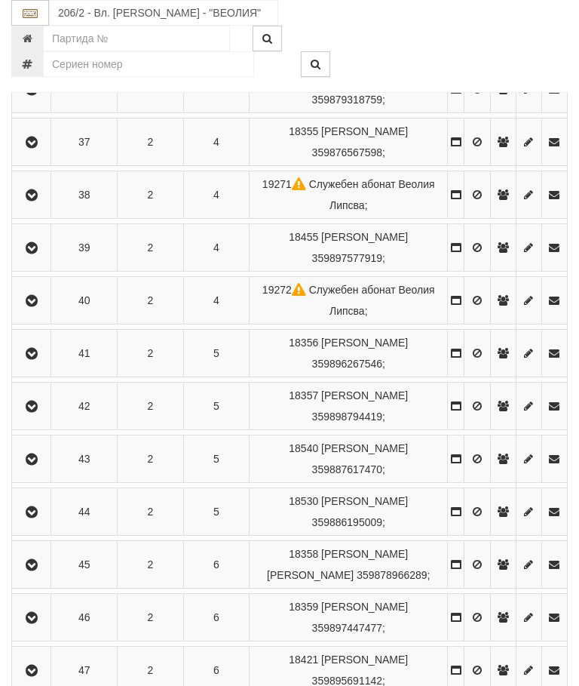
click at [41, 518] on icon "button" at bounding box center [32, 512] width 18 height 11
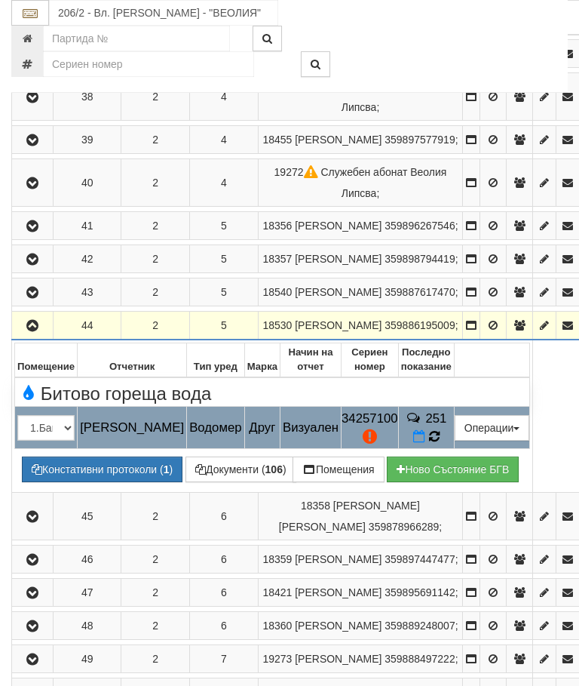
click at [443, 444] on icon at bounding box center [434, 436] width 17 height 17
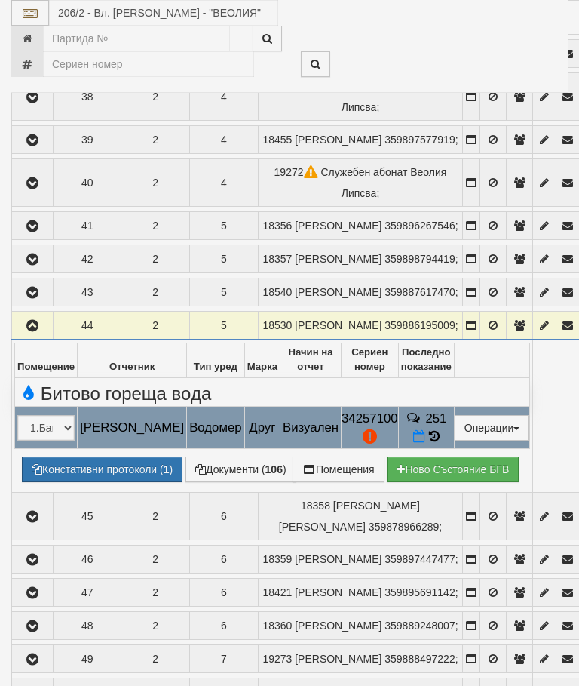
select select "10"
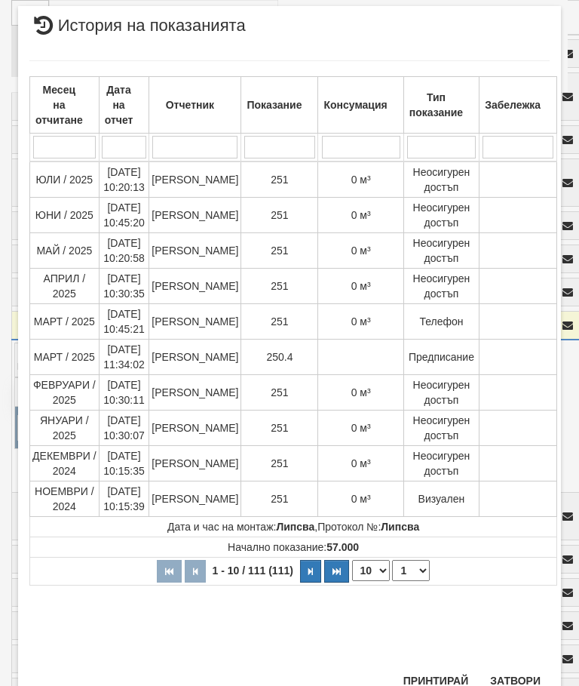
scroll to position [955, 0]
click at [413, 568] on select "1 2 3 4 5 6 7 8 9 10 11 12" at bounding box center [411, 571] width 38 height 21
select select "7"
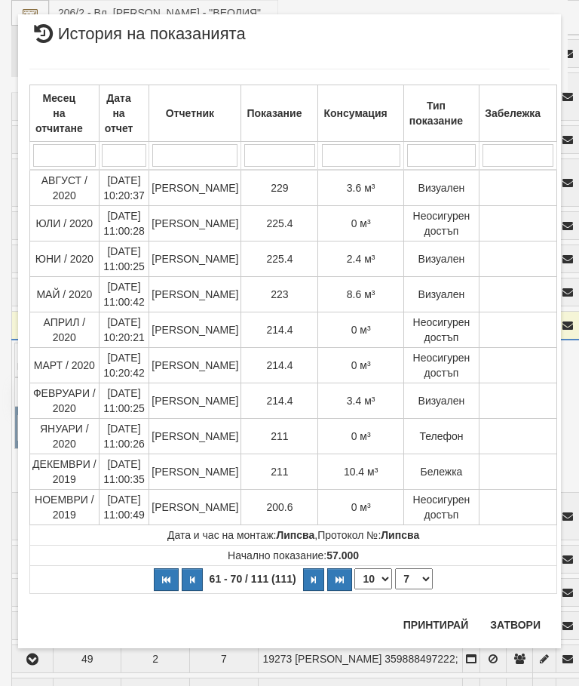
scroll to position [0, 0]
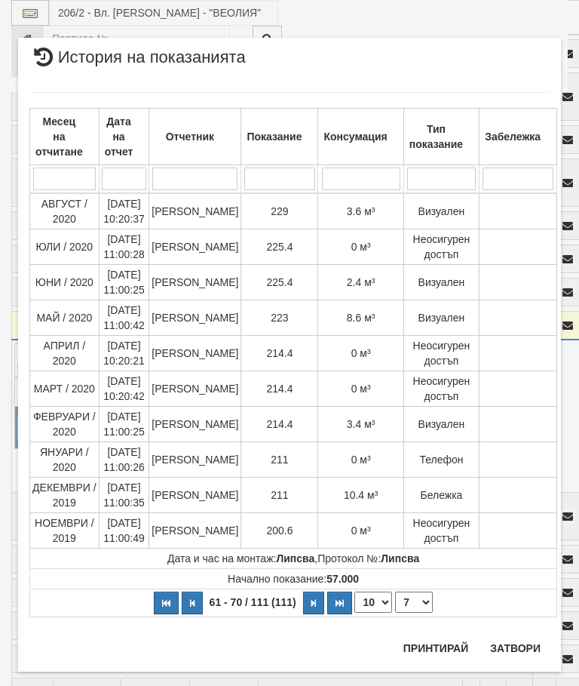
click at [518, 680] on div "× История на показанията Месец на отчитане Дата на отчет Отчетник Показание Кон…" at bounding box center [290, 354] width 566 height 709
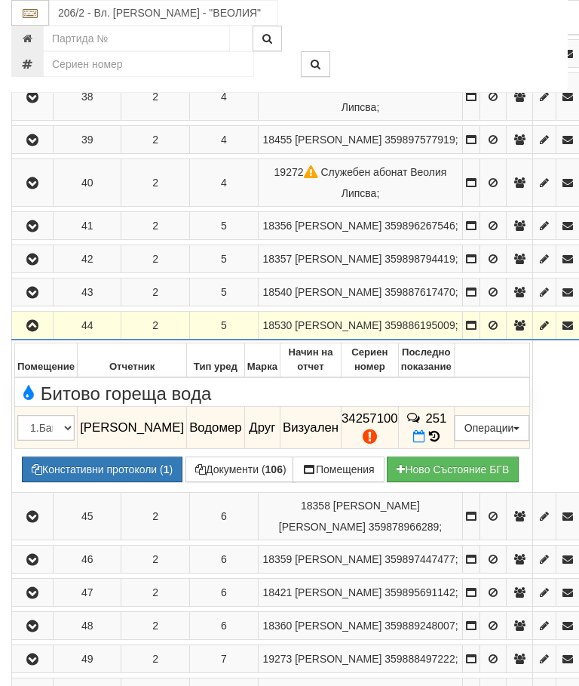
click at [33, 337] on button "button" at bounding box center [32, 325] width 36 height 23
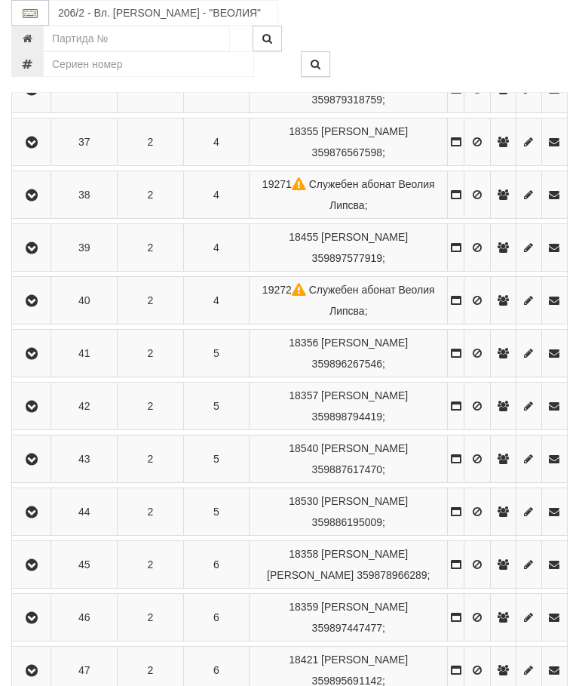
click at [35, 570] on icon "button" at bounding box center [32, 565] width 18 height 11
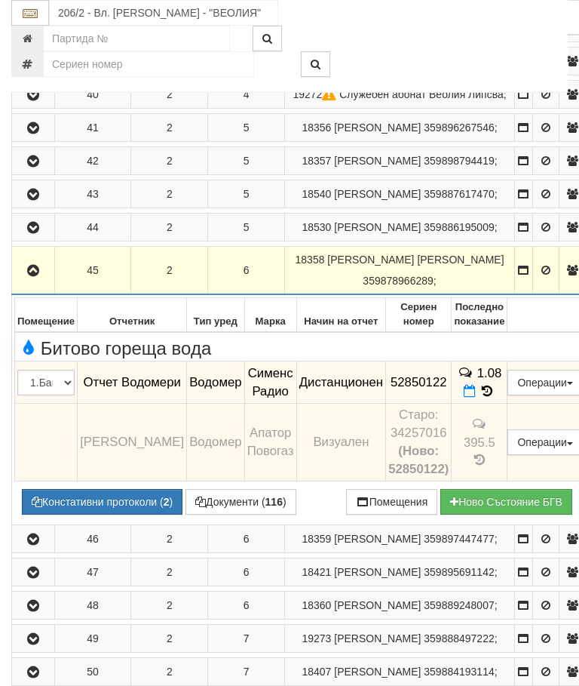
click at [30, 276] on icon "button" at bounding box center [33, 271] width 18 height 11
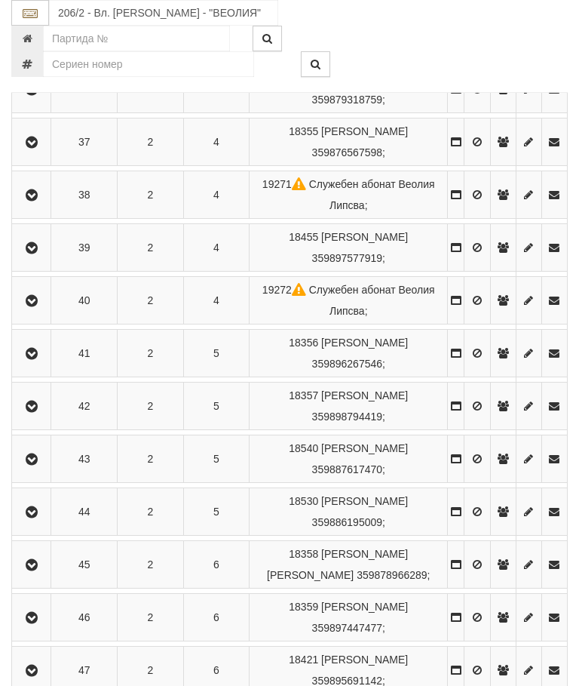
click at [41, 623] on icon "button" at bounding box center [32, 618] width 18 height 11
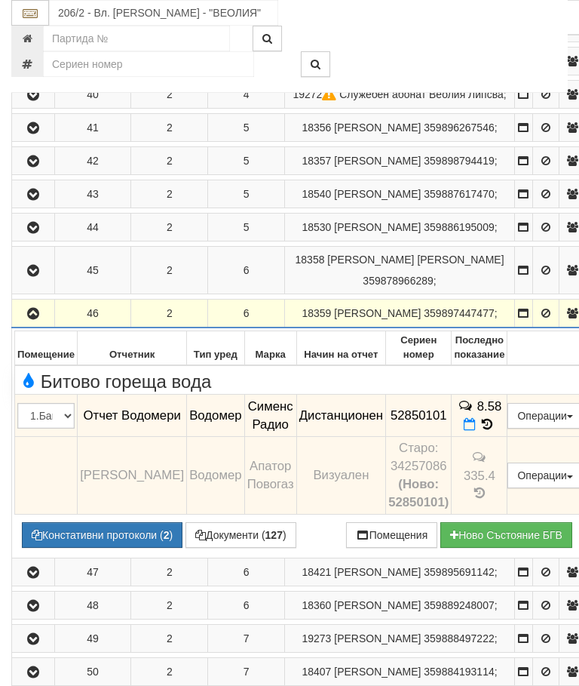
click at [38, 319] on icon "button" at bounding box center [33, 314] width 18 height 11
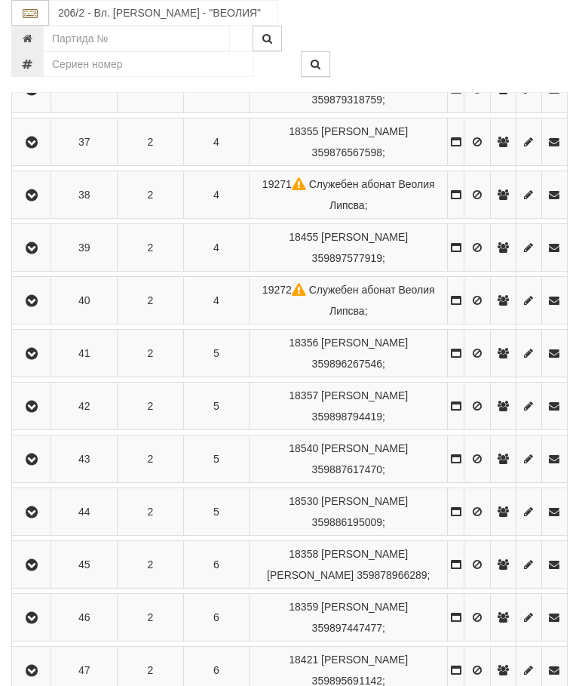
click at [33, 676] on icon "button" at bounding box center [32, 670] width 18 height 11
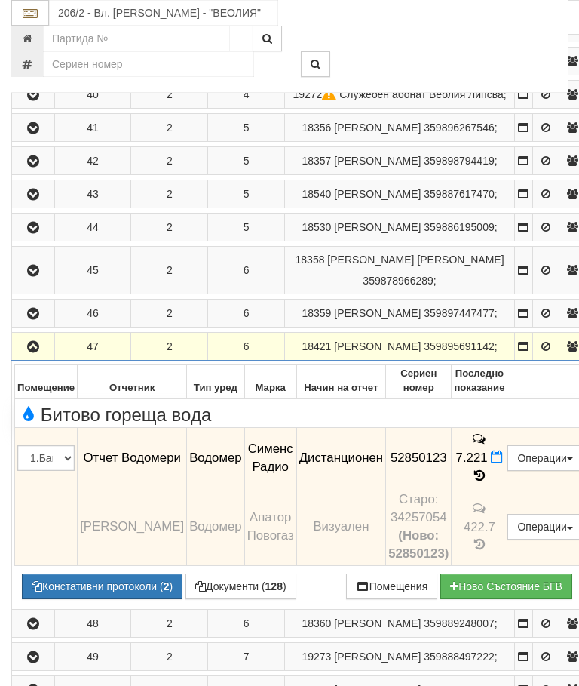
click at [31, 352] on icon "button" at bounding box center [33, 347] width 18 height 11
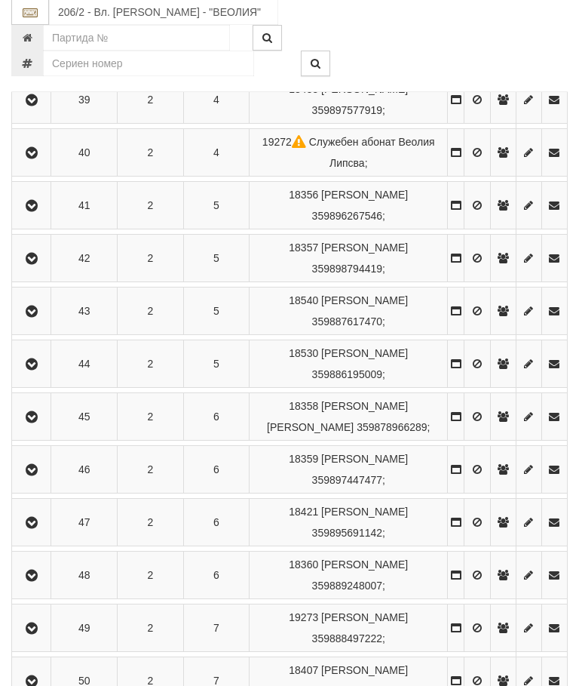
scroll to position [880, 0]
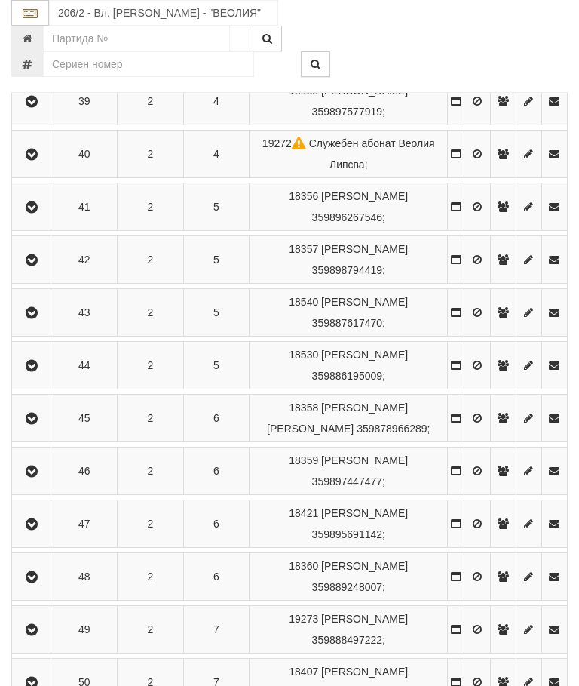
click at [41, 582] on icon "button" at bounding box center [32, 577] width 18 height 11
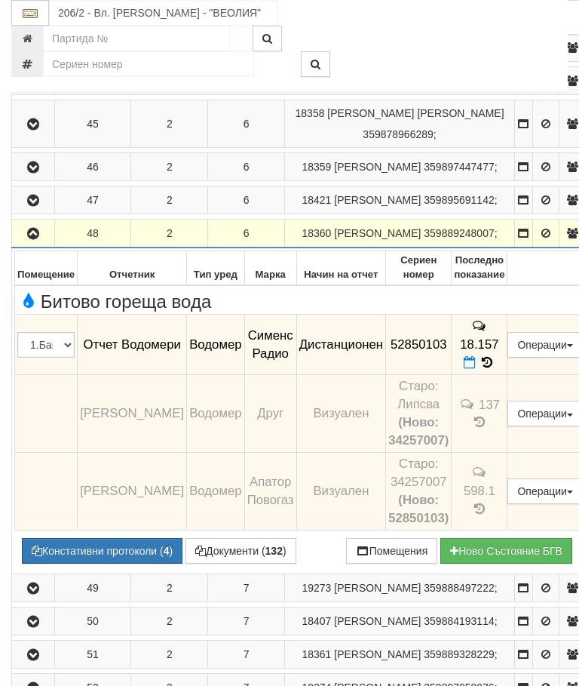
click at [36, 239] on icon "button" at bounding box center [33, 234] width 18 height 11
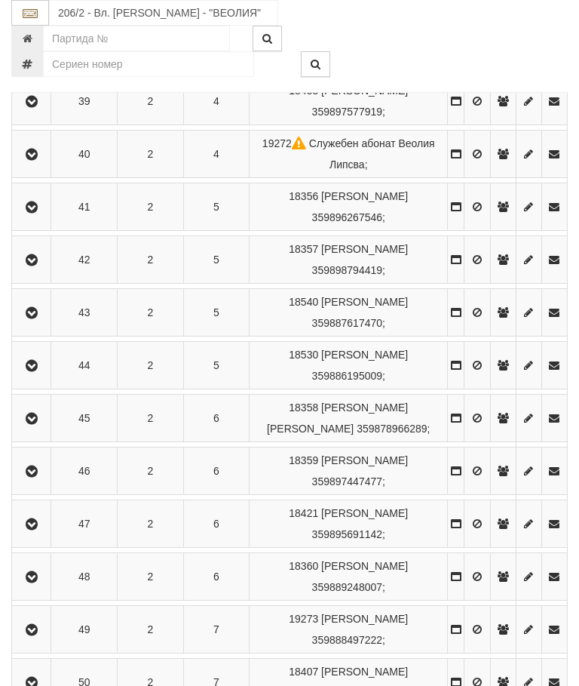
click at [41, 635] on icon "button" at bounding box center [32, 630] width 18 height 11
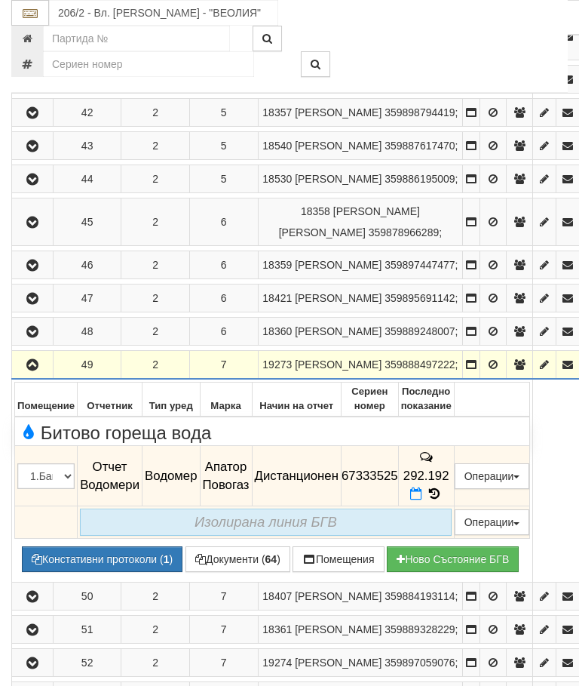
click at [37, 376] on button "button" at bounding box center [32, 364] width 36 height 23
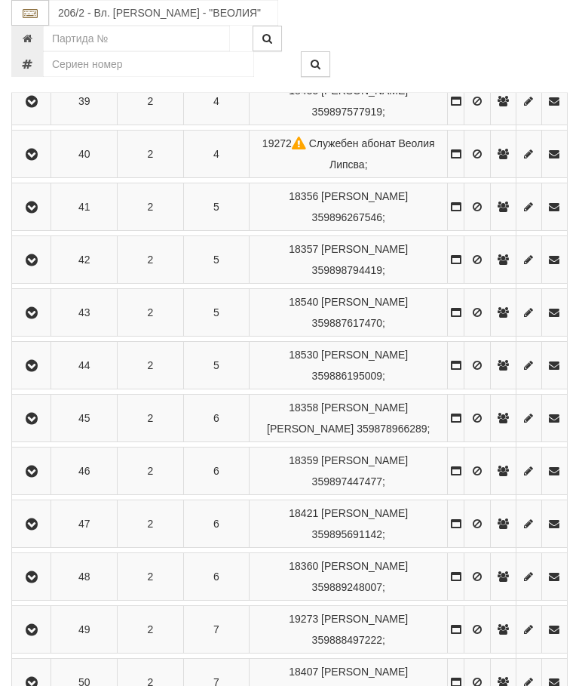
click at [40, 685] on icon "button" at bounding box center [32, 683] width 18 height 11
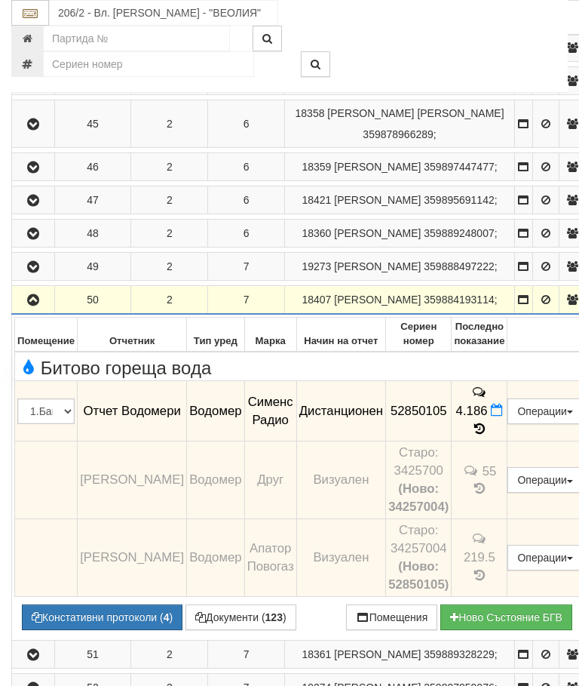
click at [35, 306] on icon "button" at bounding box center [33, 300] width 18 height 11
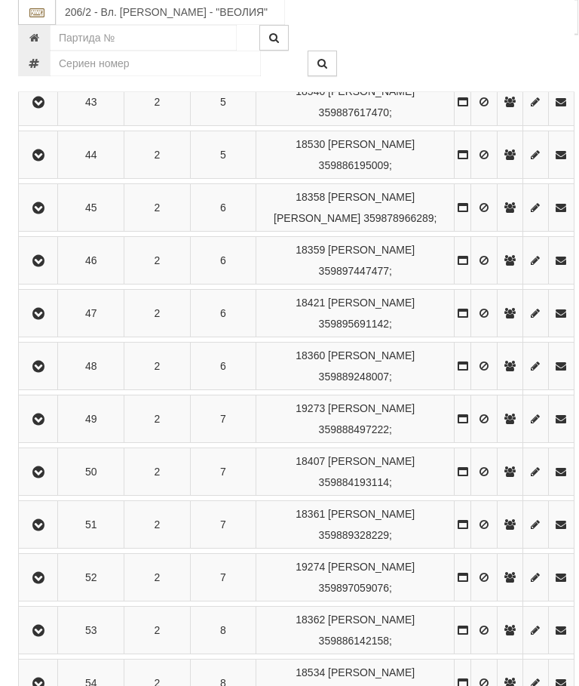
scroll to position [1152, 0]
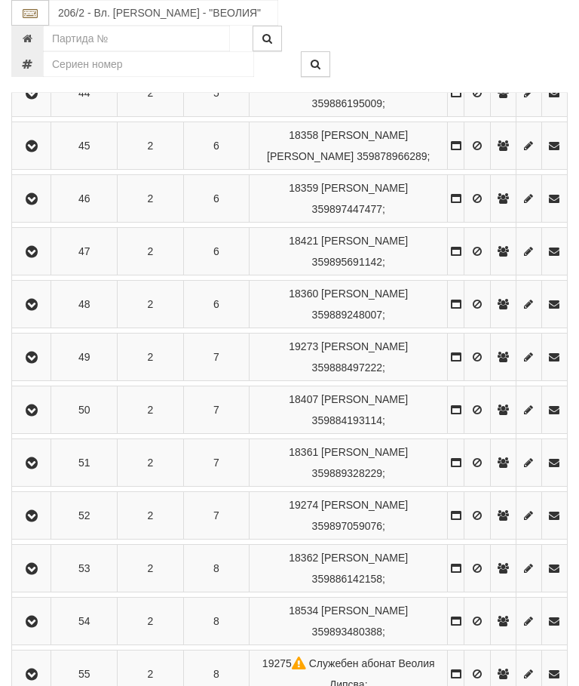
click at [40, 469] on icon "button" at bounding box center [32, 463] width 18 height 11
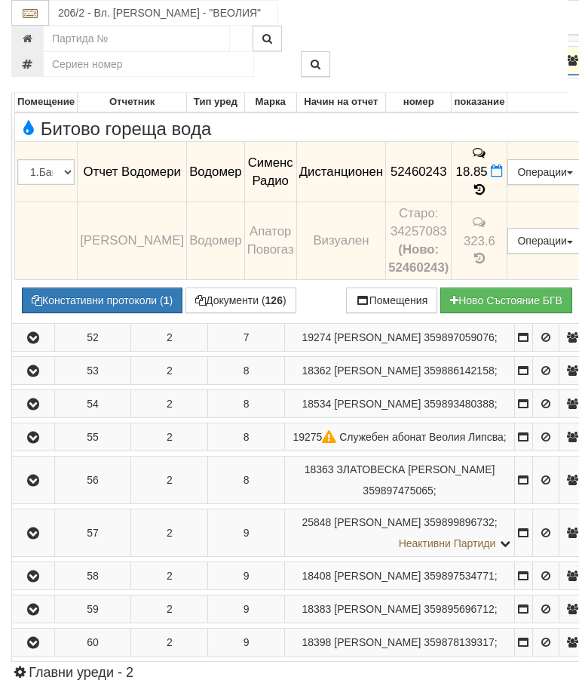
click at [27, 66] on icon "button" at bounding box center [33, 61] width 18 height 11
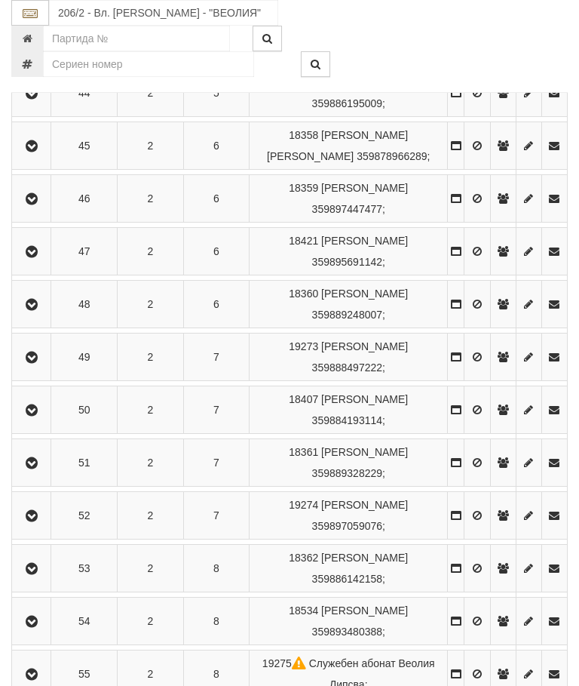
click at [38, 521] on icon "button" at bounding box center [32, 516] width 18 height 11
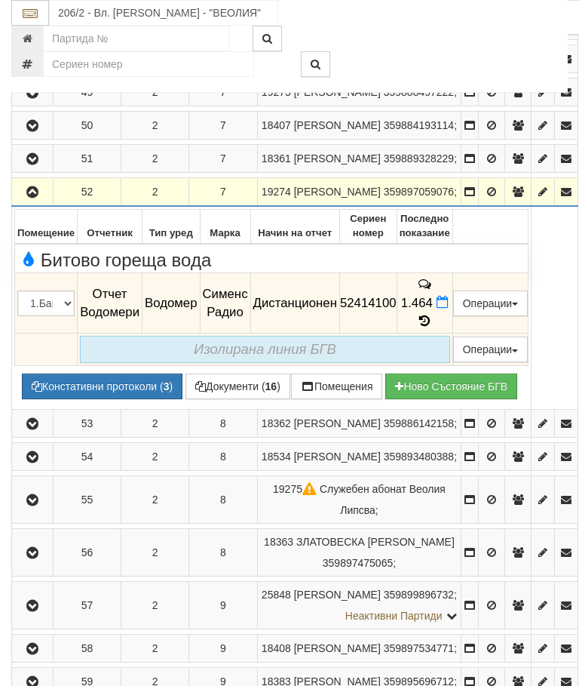
click at [26, 198] on icon "button" at bounding box center [32, 192] width 18 height 11
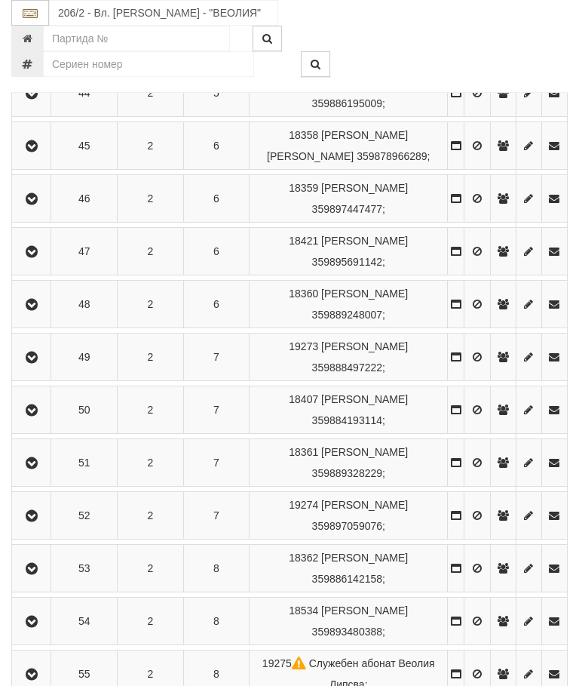
click at [41, 574] on icon "button" at bounding box center [32, 569] width 18 height 11
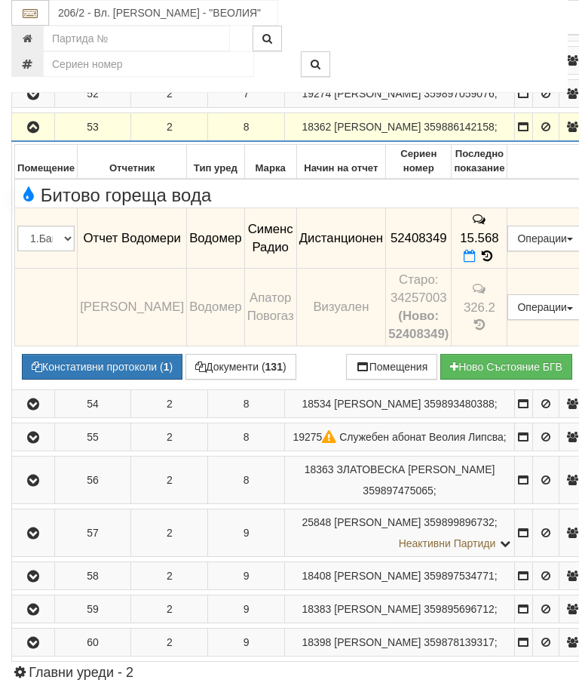
click at [39, 133] on icon "button" at bounding box center [33, 127] width 18 height 11
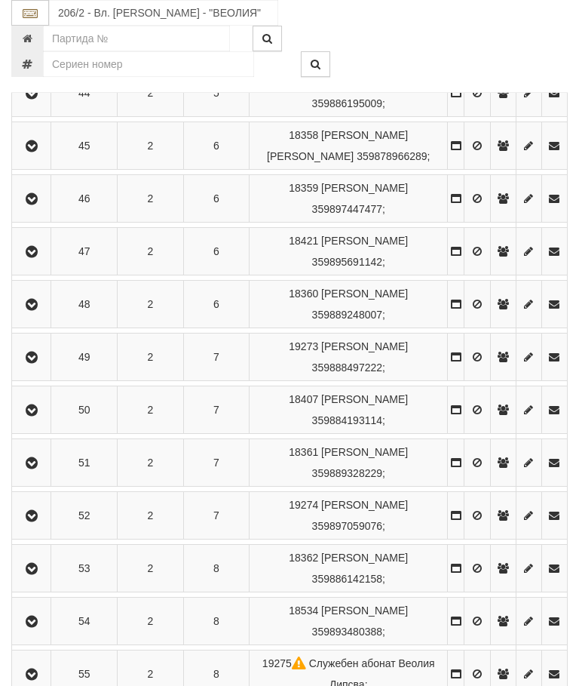
click at [41, 627] on icon "button" at bounding box center [32, 621] width 18 height 11
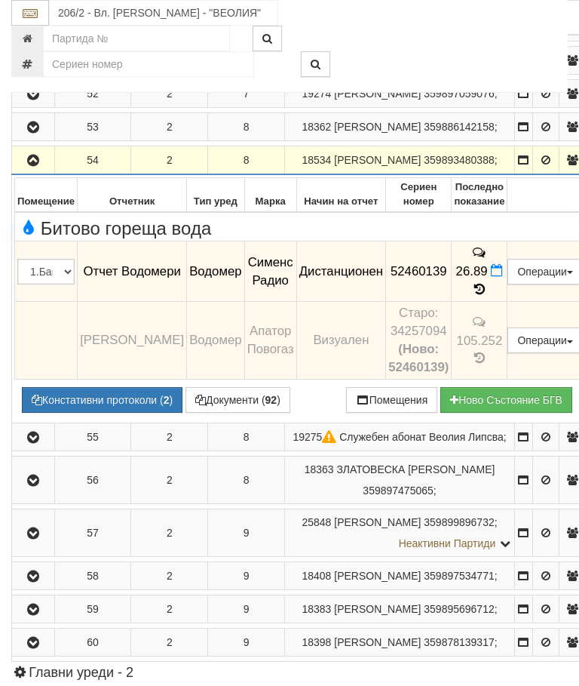
click at [32, 171] on button "button" at bounding box center [33, 160] width 38 height 23
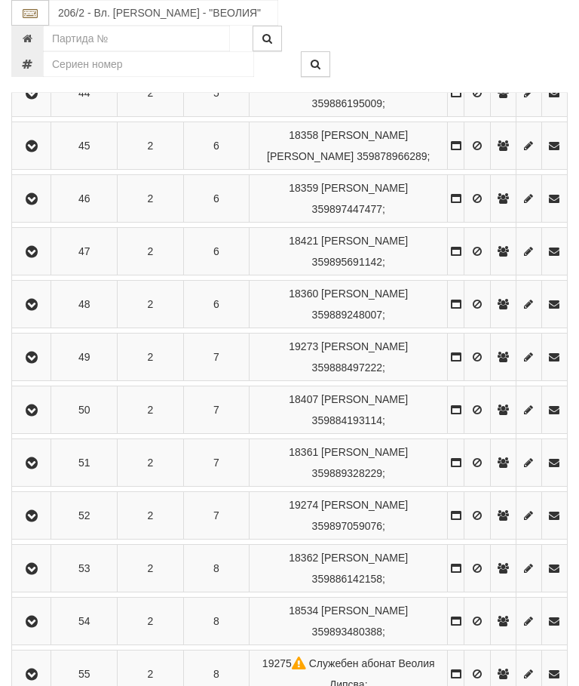
click at [37, 680] on icon "button" at bounding box center [32, 674] width 18 height 11
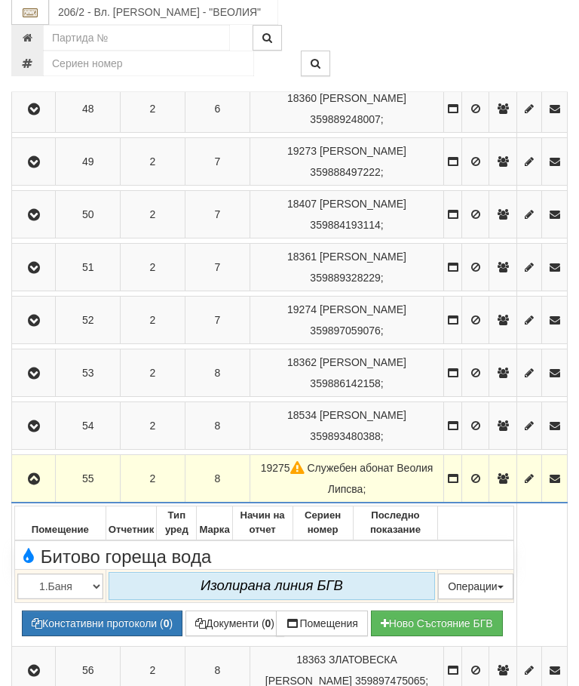
scroll to position [1384, 0]
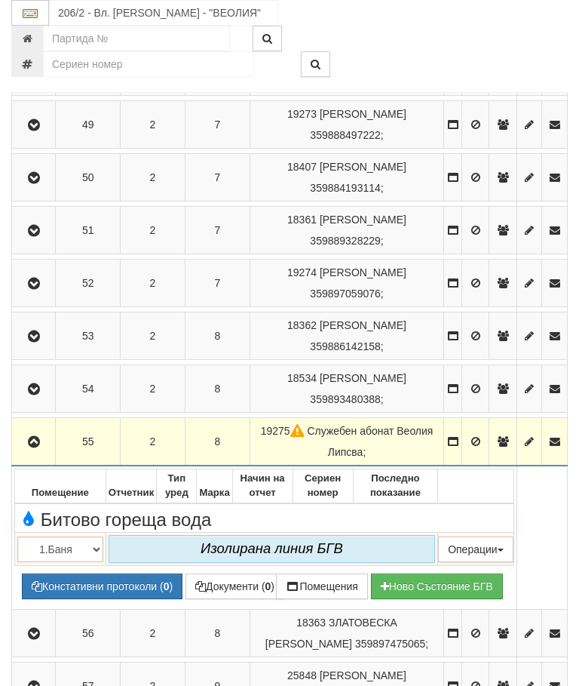
click at [37, 447] on icon "button" at bounding box center [34, 442] width 18 height 11
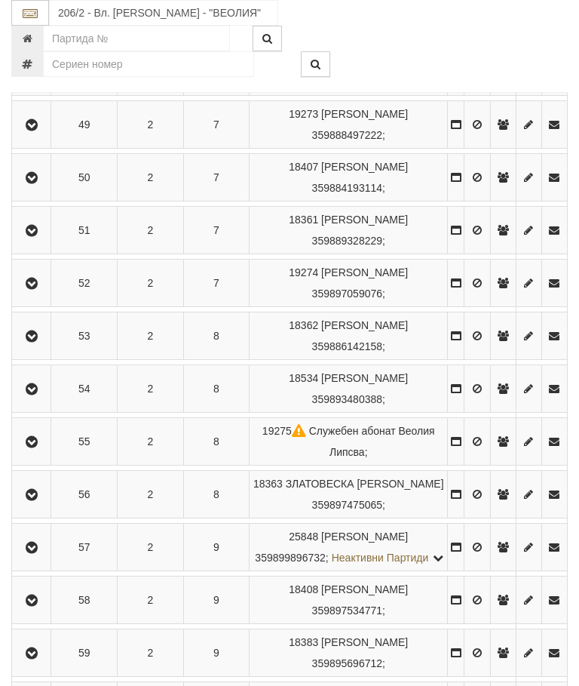
click at [39, 500] on icon "button" at bounding box center [32, 495] width 18 height 11
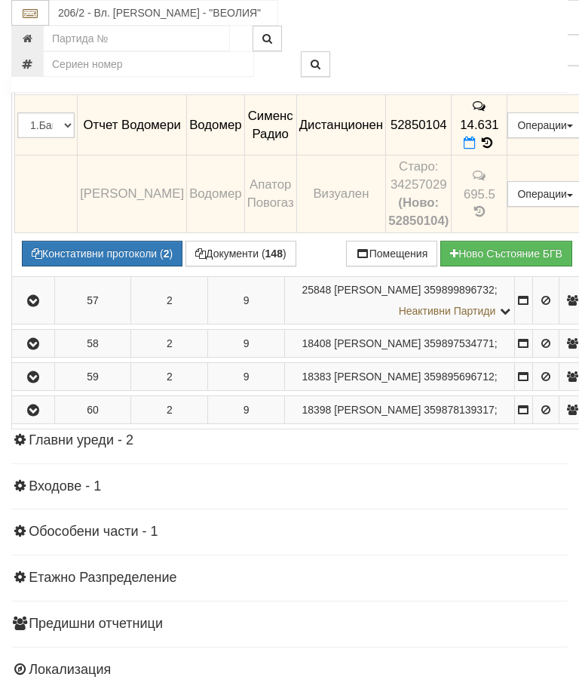
click at [39, 10] on icon "button" at bounding box center [33, 4] width 18 height 11
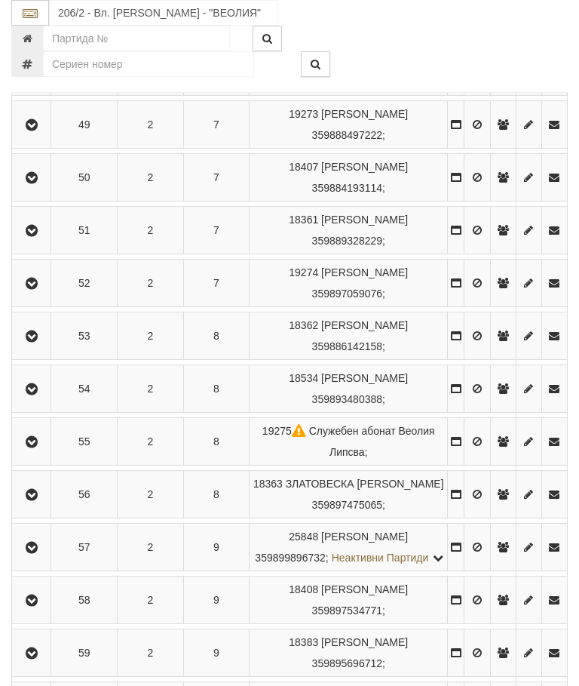
click at [48, 558] on button "button" at bounding box center [31, 547] width 34 height 23
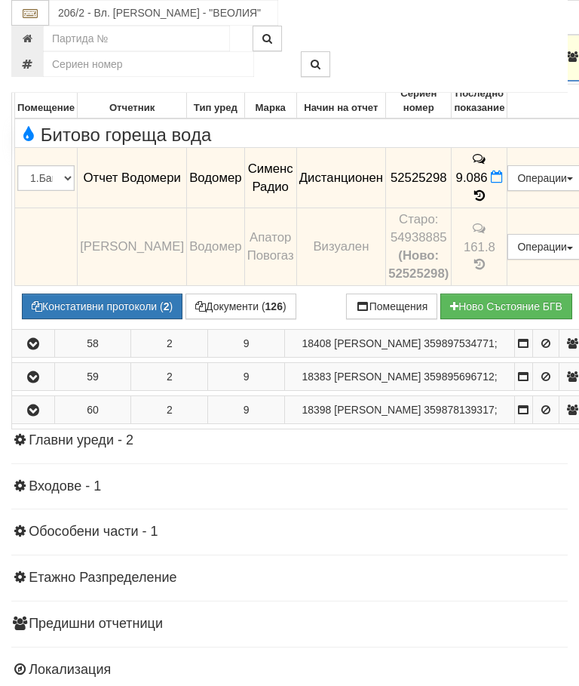
click at [32, 63] on icon "button" at bounding box center [33, 57] width 18 height 11
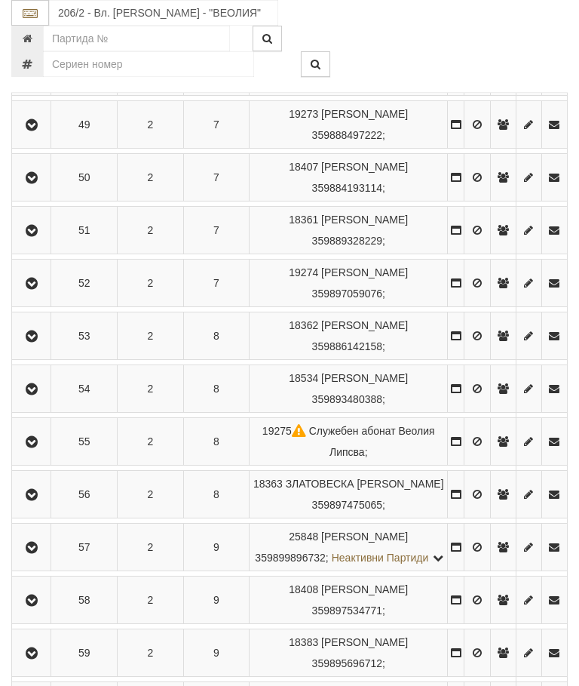
click at [38, 606] on icon "button" at bounding box center [32, 600] width 18 height 11
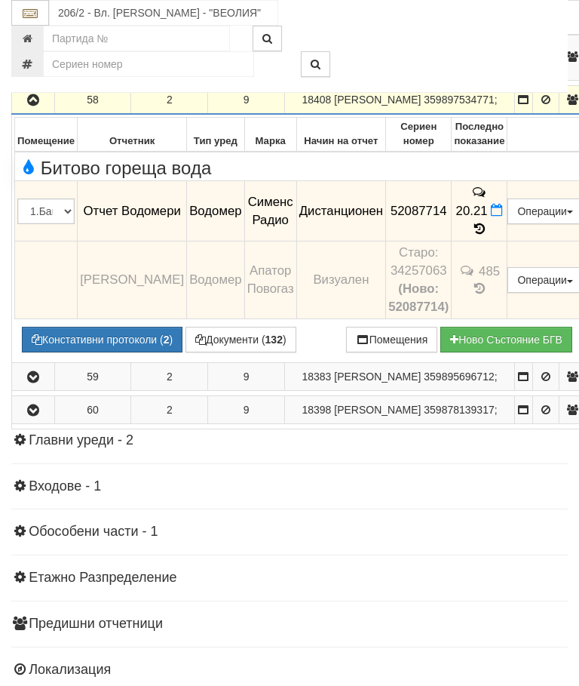
click at [32, 106] on icon "button" at bounding box center [33, 100] width 18 height 11
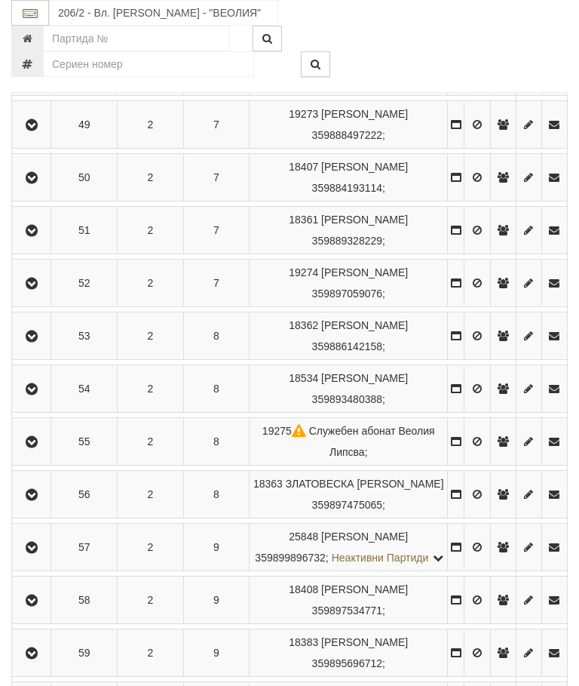
click at [39, 664] on button "button" at bounding box center [31, 652] width 34 height 23
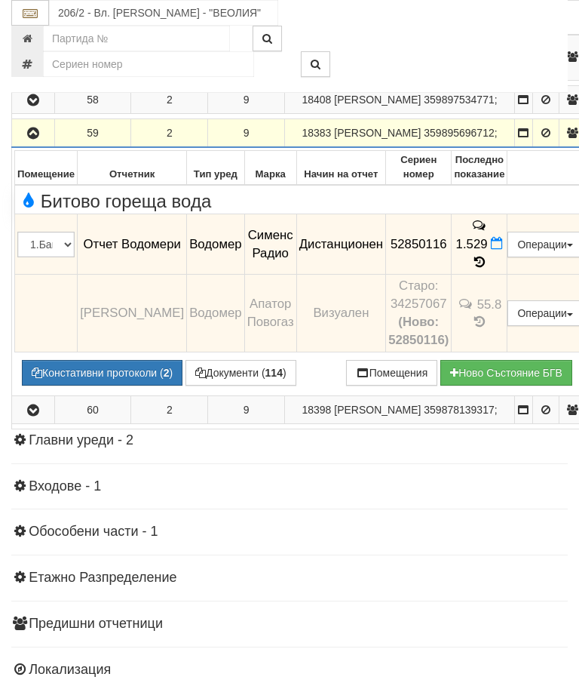
click at [34, 139] on icon "button" at bounding box center [33, 133] width 18 height 11
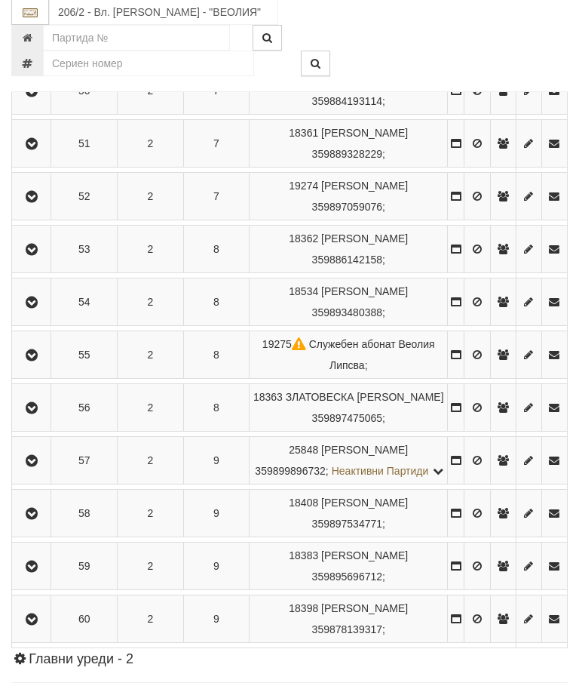
scroll to position [1481, 0]
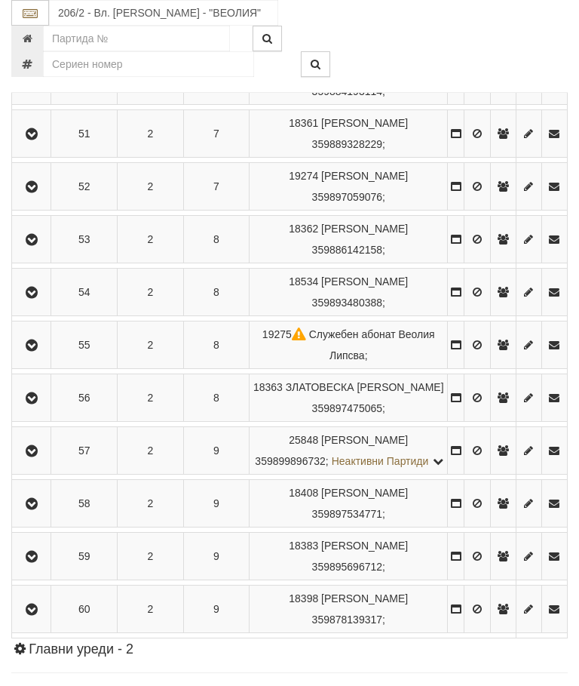
click at [37, 615] on icon "button" at bounding box center [32, 609] width 18 height 11
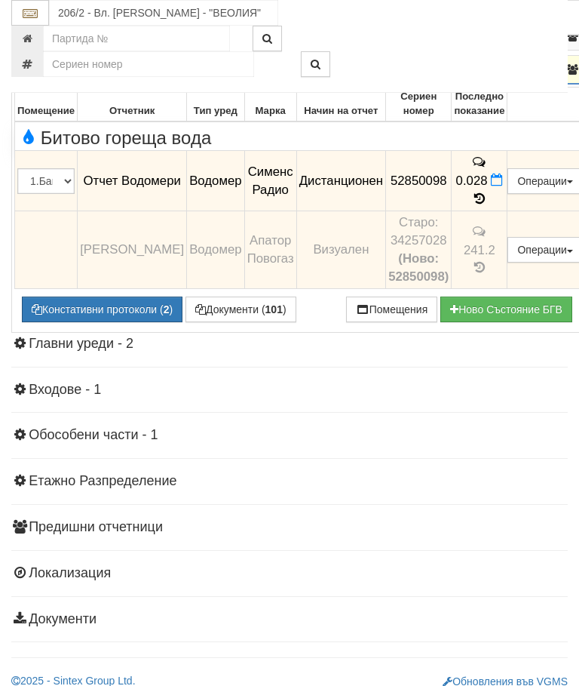
click at [34, 75] on icon "button" at bounding box center [33, 70] width 18 height 11
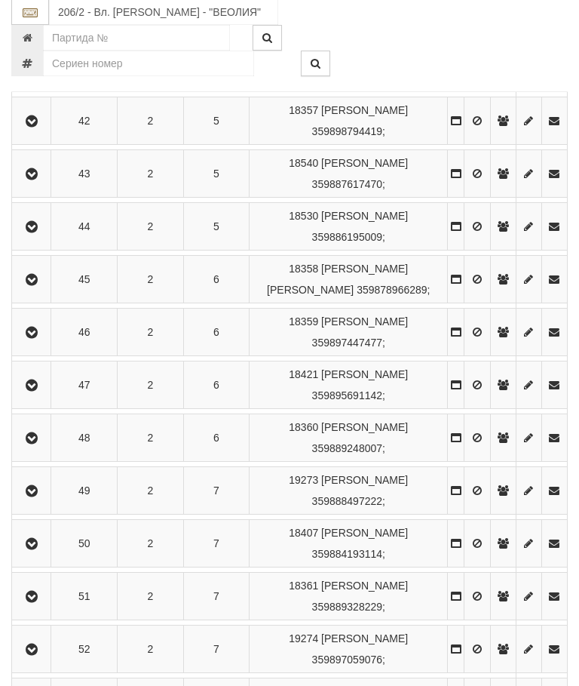
scroll to position [883, 0]
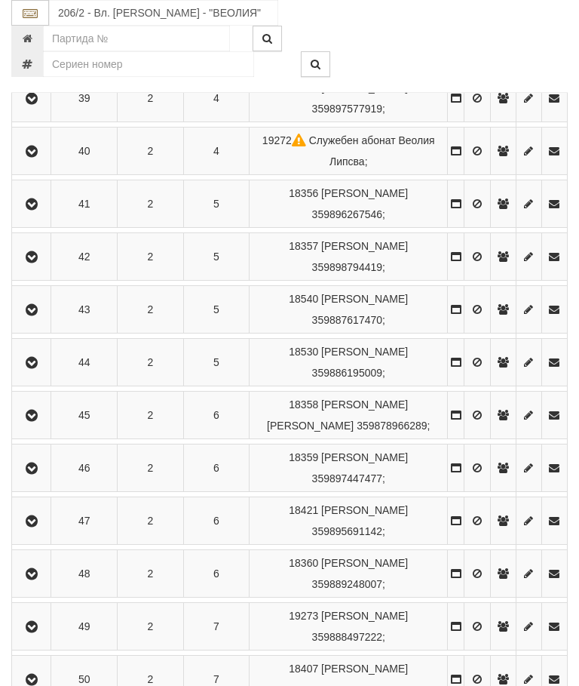
click at [41, 368] on icon "button" at bounding box center [32, 363] width 18 height 11
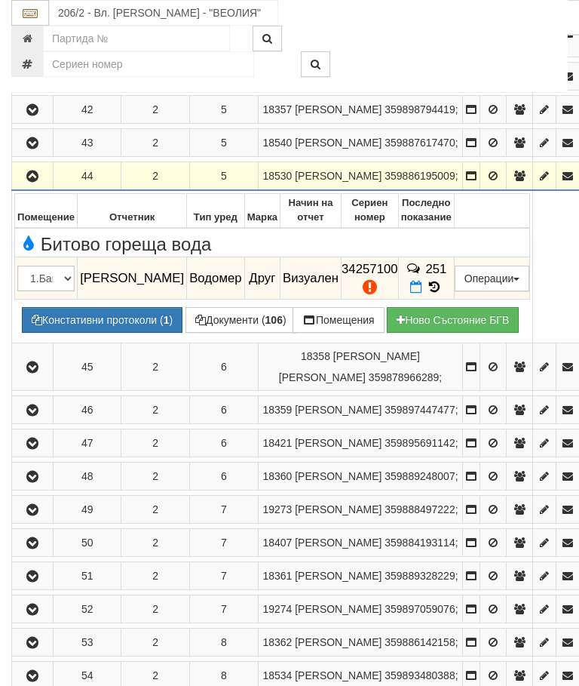
click at [29, 187] on button "button" at bounding box center [32, 175] width 36 height 23
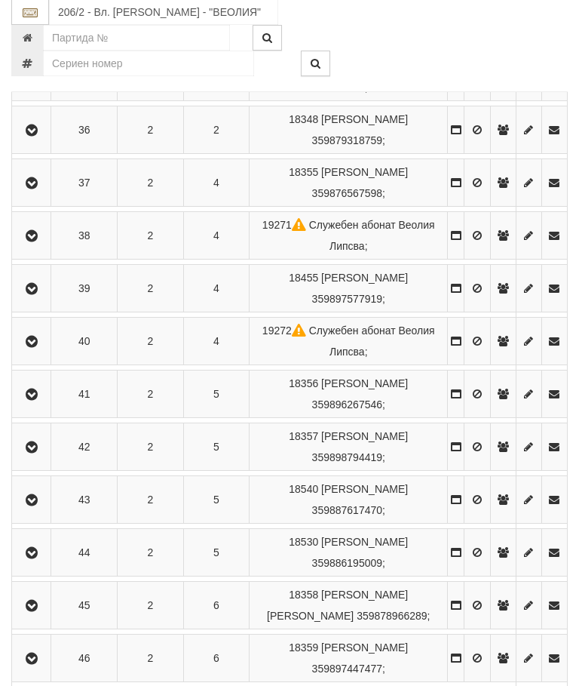
scroll to position [690, 0]
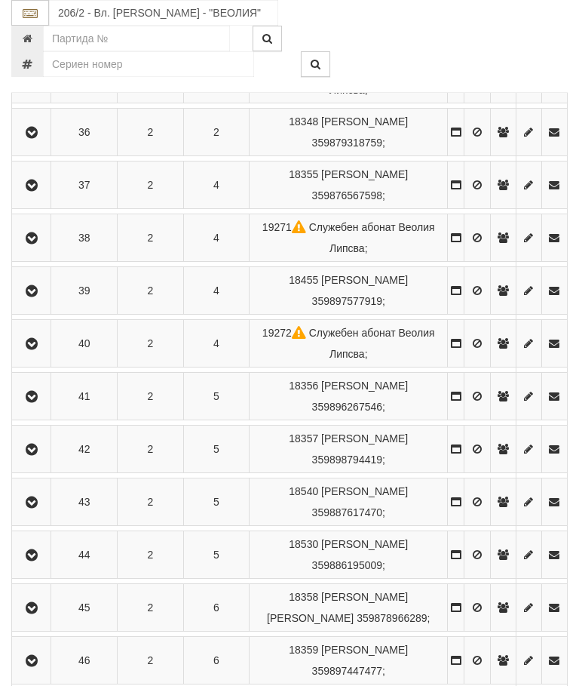
click at [37, 297] on icon "button" at bounding box center [32, 291] width 18 height 11
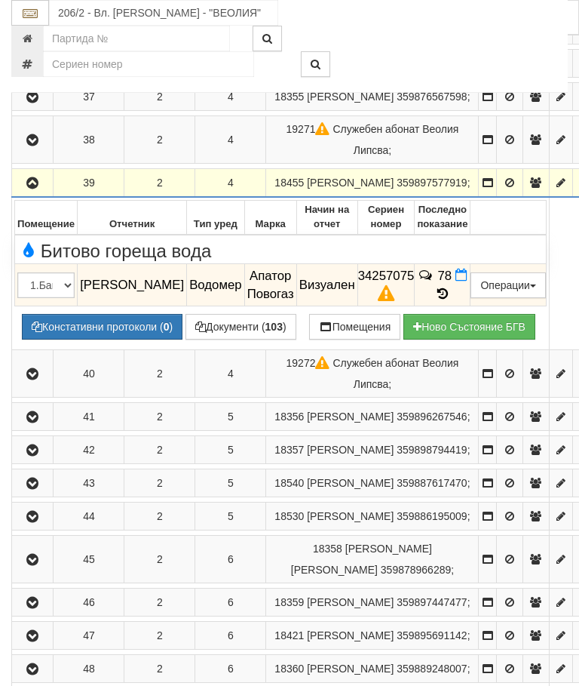
click at [31, 189] on icon "button" at bounding box center [32, 183] width 18 height 11
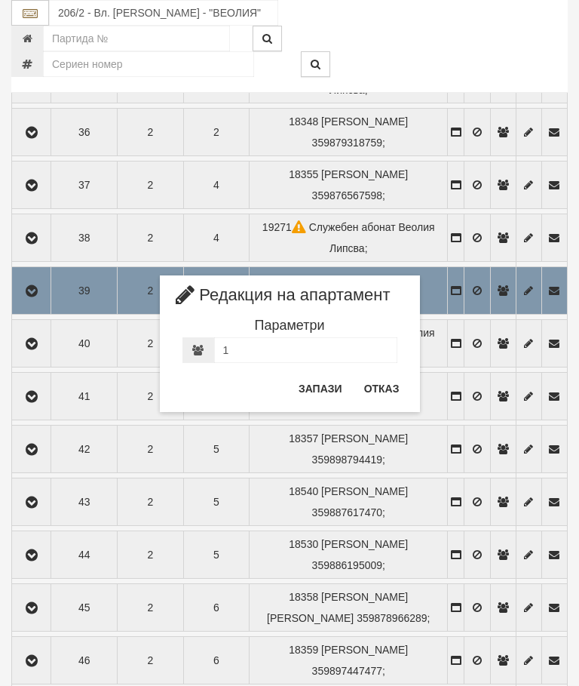
click at [385, 384] on button "Отказ" at bounding box center [382, 388] width 54 height 24
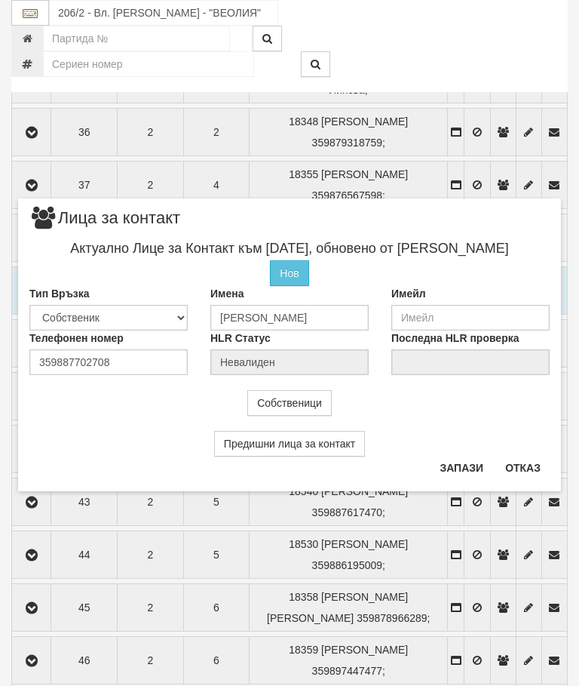
click at [527, 459] on button "Отказ" at bounding box center [523, 468] width 54 height 24
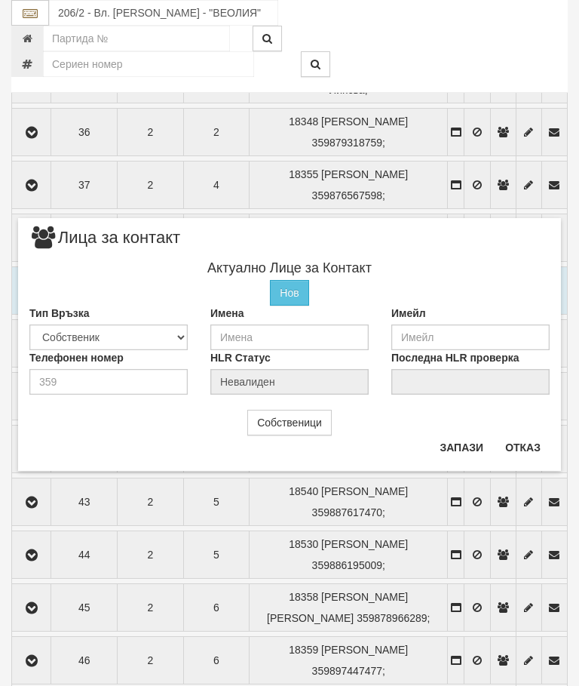
click at [530, 444] on button "Отказ" at bounding box center [523, 447] width 54 height 24
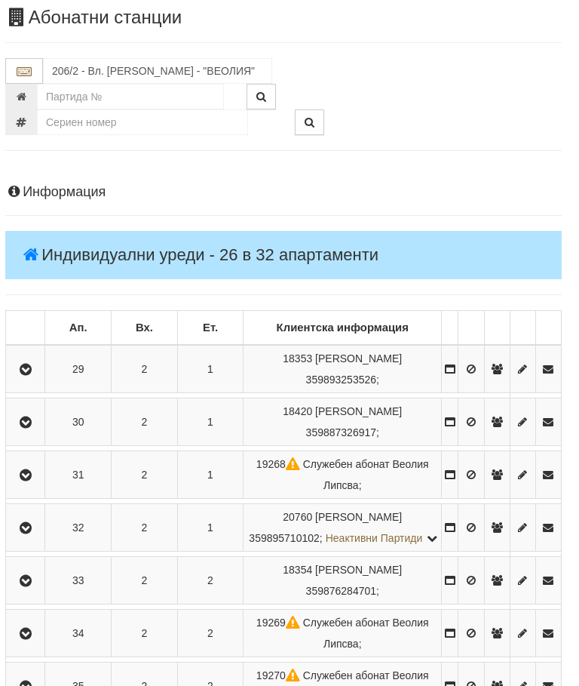
scroll to position [0, 5]
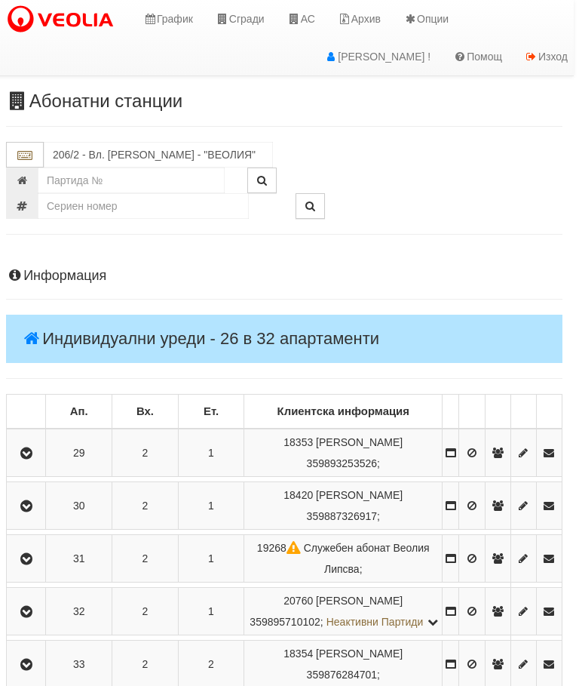
click at [185, 316] on h4 "Индивидуални уреди - 26 в 32 апартаменти" at bounding box center [284, 339] width 557 height 48
click at [38, 437] on td at bounding box center [26, 453] width 39 height 48
click at [41, 444] on button "button" at bounding box center [26, 452] width 34 height 23
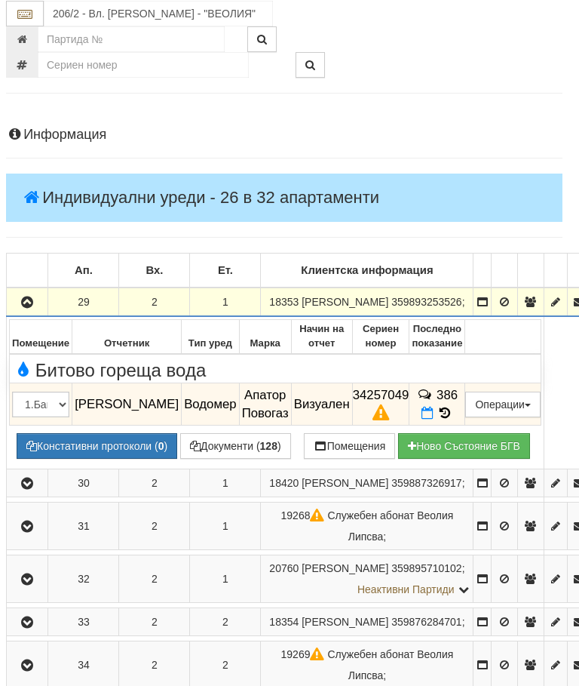
scroll to position [144, 5]
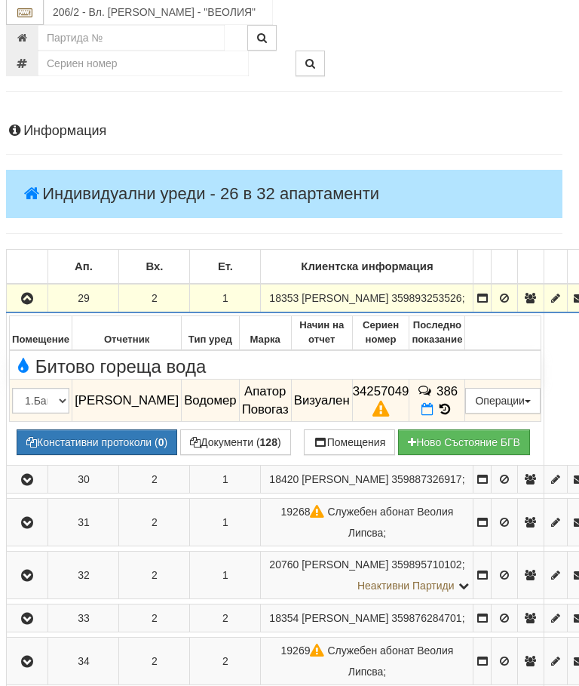
click at [22, 298] on button "button" at bounding box center [27, 298] width 36 height 23
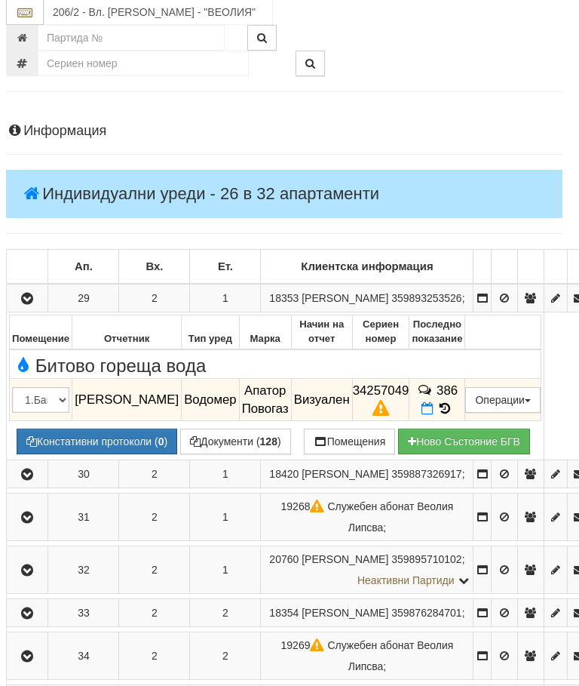
scroll to position [145, 5]
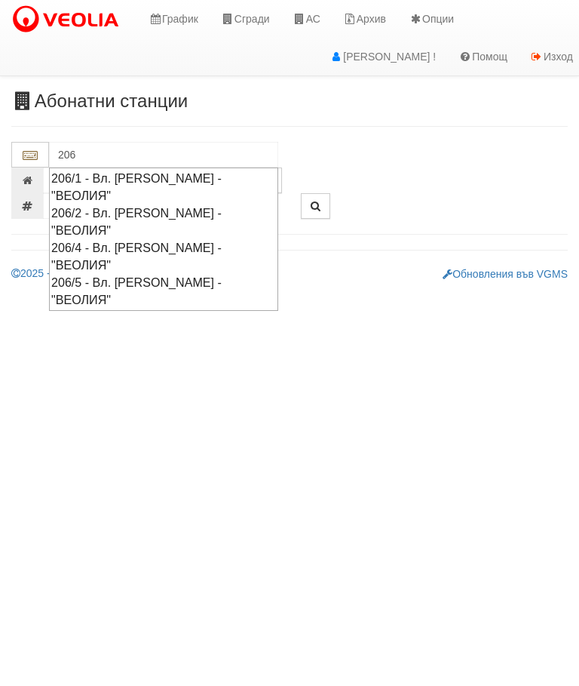
click at [170, 274] on div "206/5 - Вл. [PERSON_NAME] - "ВЕОЛИЯ"" at bounding box center [163, 291] width 225 height 35
type input "206/5 - Вл. [PERSON_NAME] - "ВЕОЛИЯ""
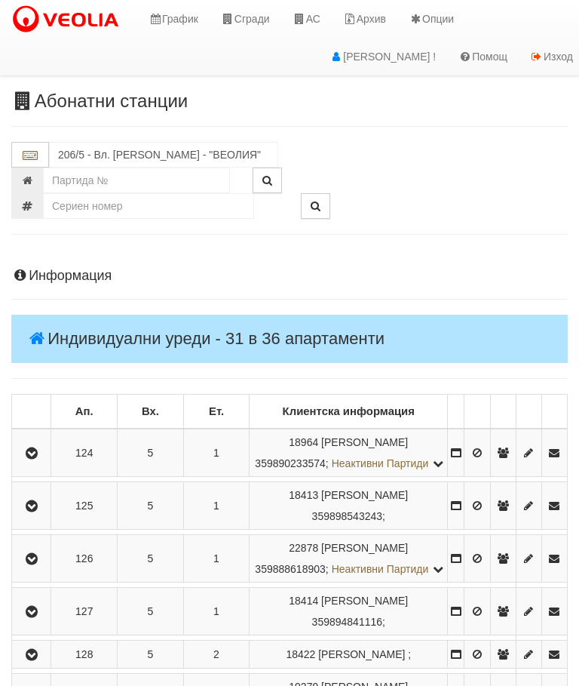
click at [41, 459] on icon "button" at bounding box center [32, 453] width 18 height 11
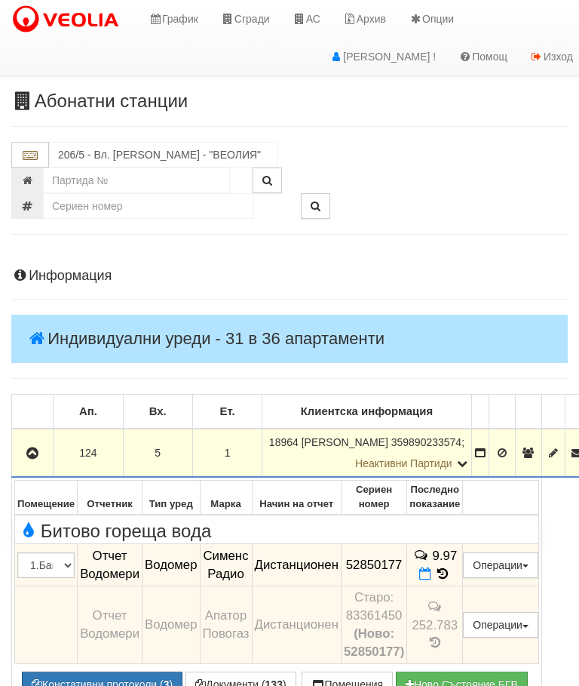
click at [38, 444] on button "button" at bounding box center [32, 452] width 36 height 23
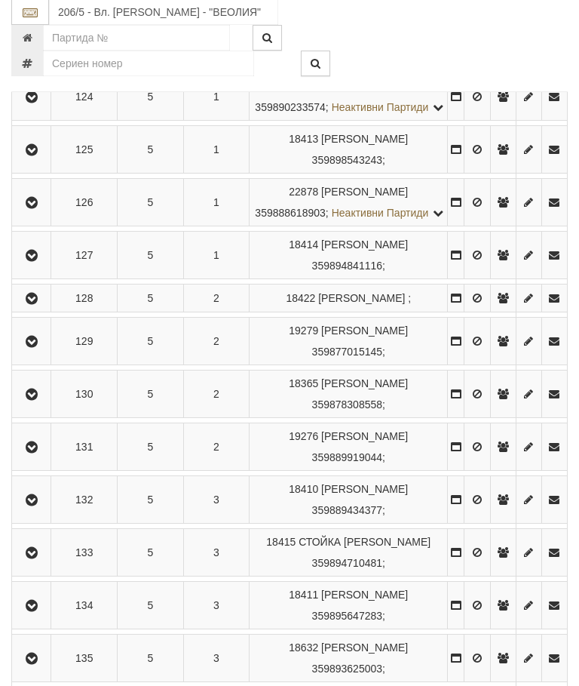
scroll to position [357, 0]
click at [36, 352] on button "button" at bounding box center [31, 340] width 34 height 23
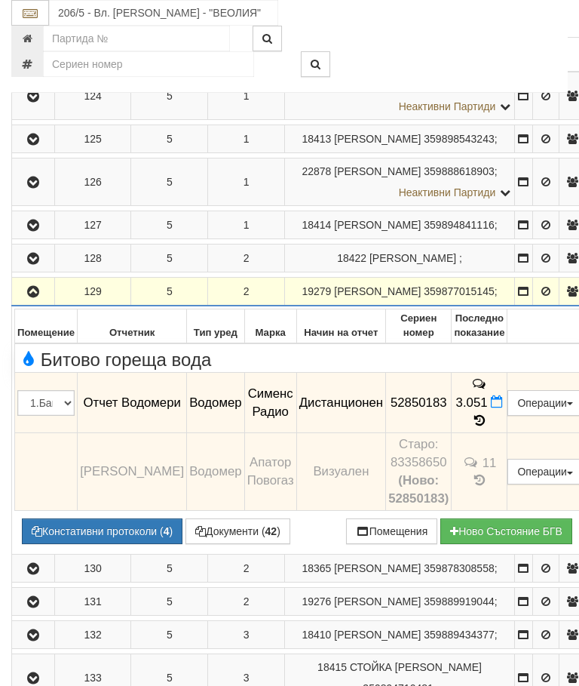
click at [29, 297] on icon "button" at bounding box center [33, 292] width 18 height 11
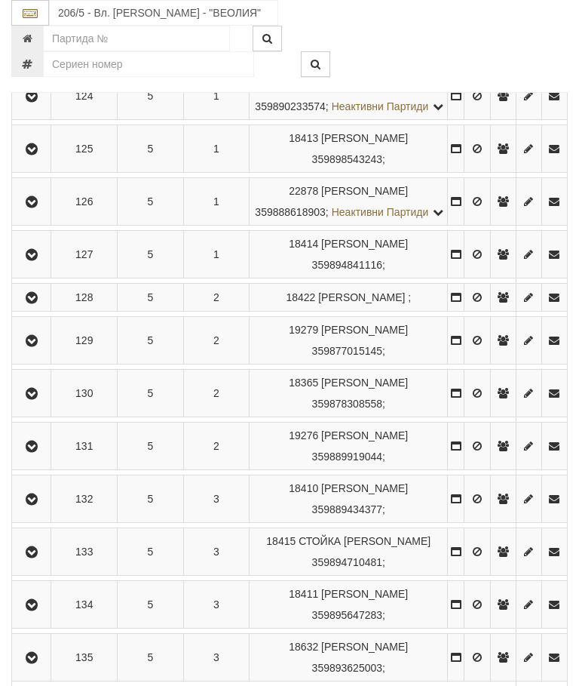
click at [45, 404] on button "button" at bounding box center [31, 393] width 34 height 23
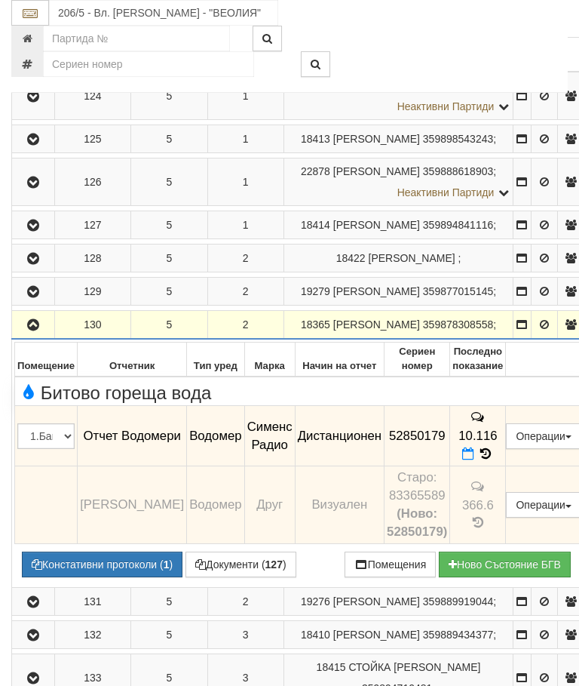
click at [32, 330] on icon "button" at bounding box center [33, 325] width 18 height 11
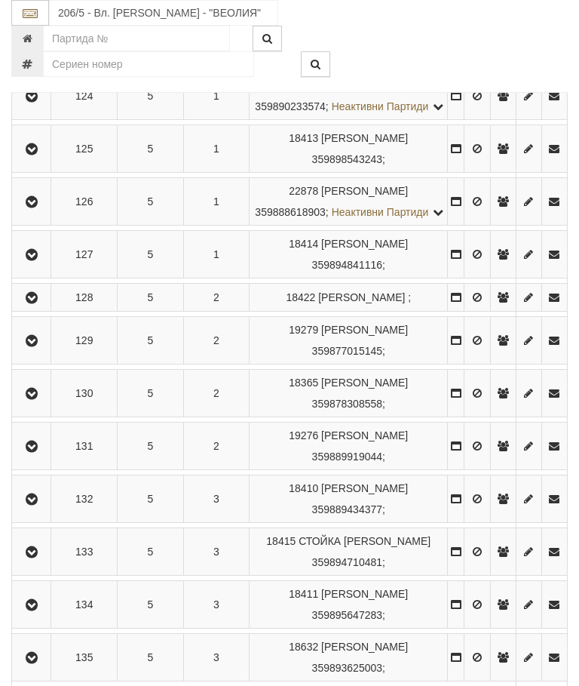
click at [44, 457] on button "button" at bounding box center [31, 446] width 34 height 23
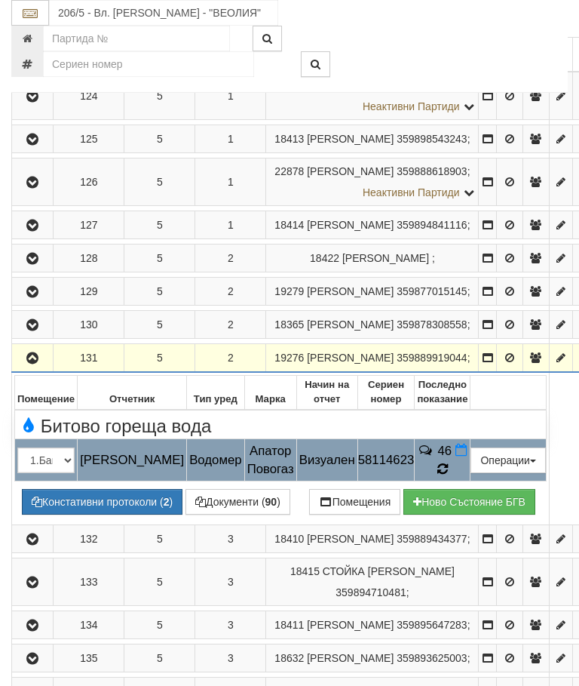
click at [450, 476] on icon at bounding box center [443, 468] width 14 height 15
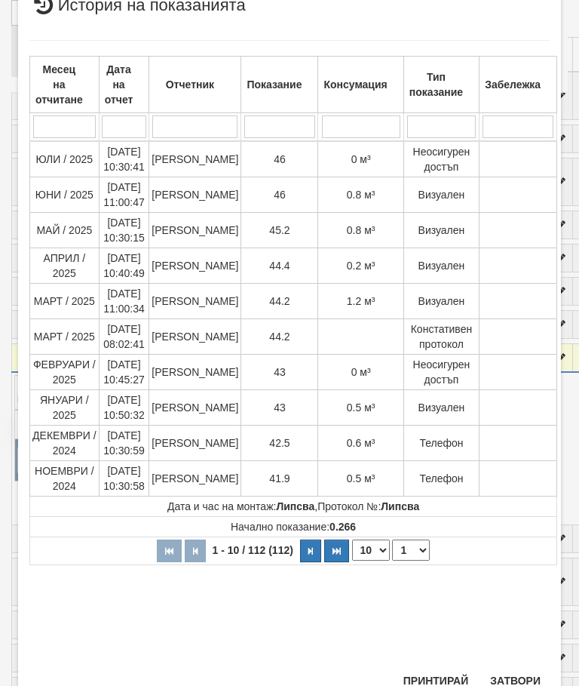
scroll to position [578, 0]
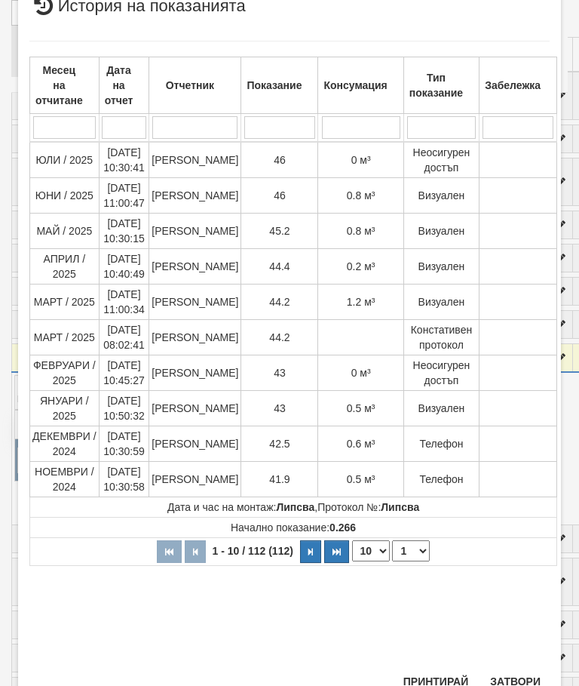
click at [517, 678] on button "Затвори" at bounding box center [515, 681] width 69 height 24
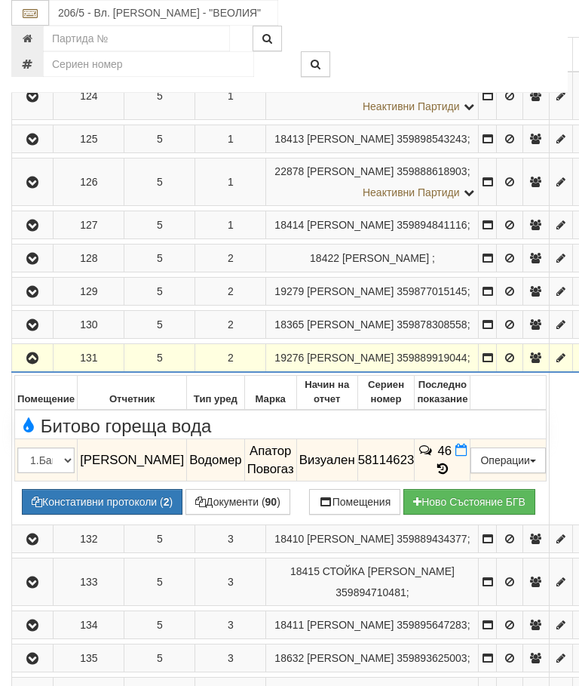
click at [33, 364] on icon "button" at bounding box center [32, 358] width 18 height 11
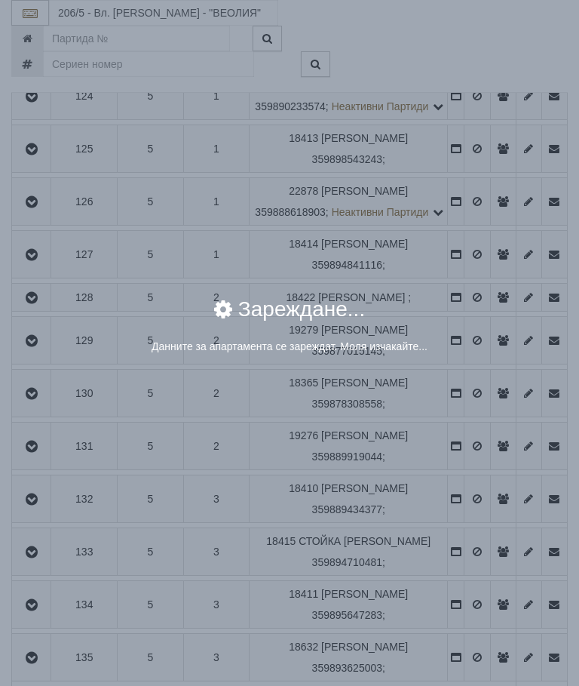
click at [480, 518] on div "× Зареждане... Данните за апартамента се зареждат. Моля изчакайте..." at bounding box center [289, 343] width 579 height 686
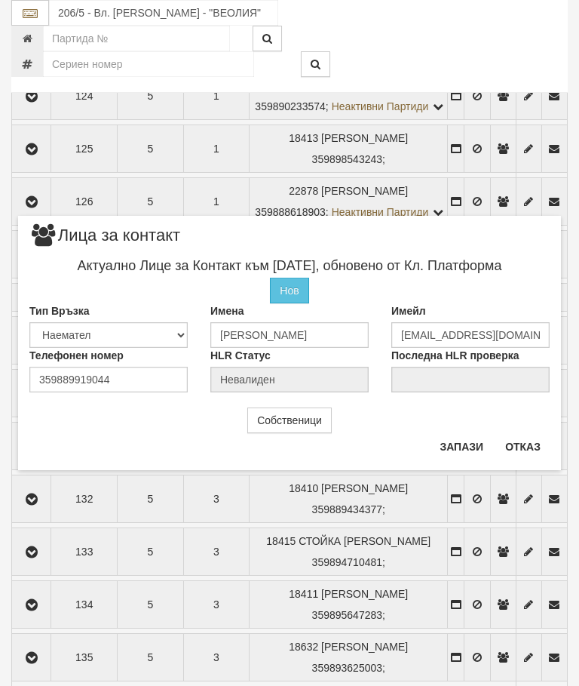
click at [531, 453] on button "Отказ" at bounding box center [523, 447] width 54 height 24
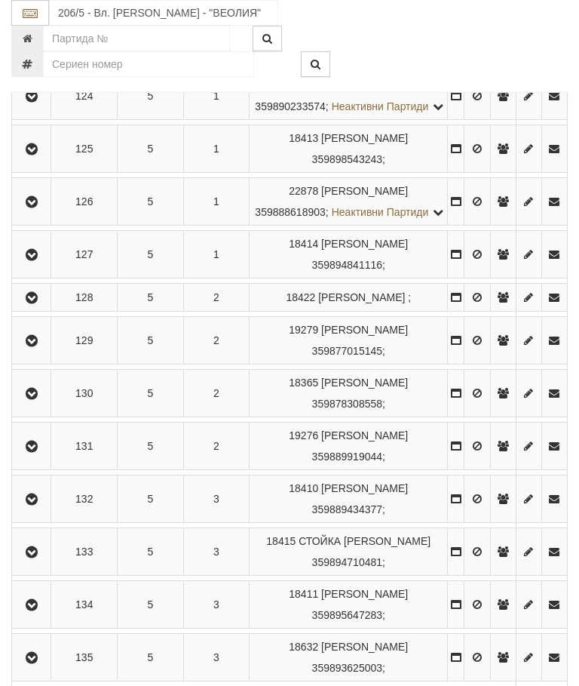
click at [42, 510] on button "button" at bounding box center [31, 498] width 34 height 23
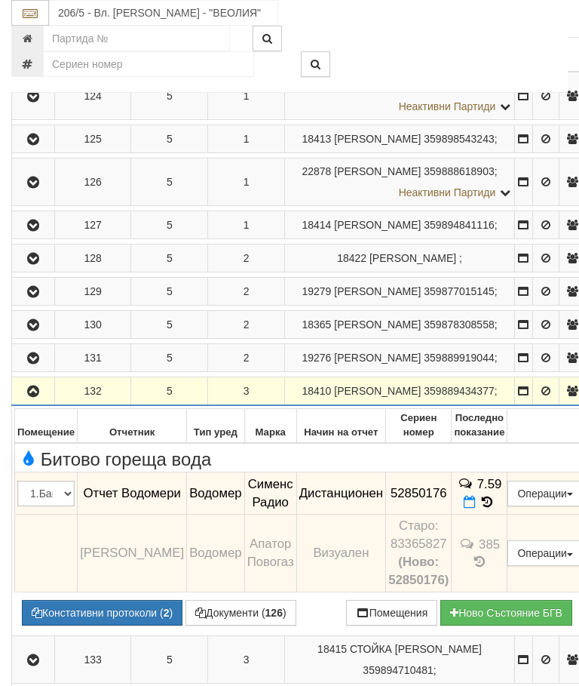
click at [41, 397] on icon "button" at bounding box center [33, 391] width 18 height 11
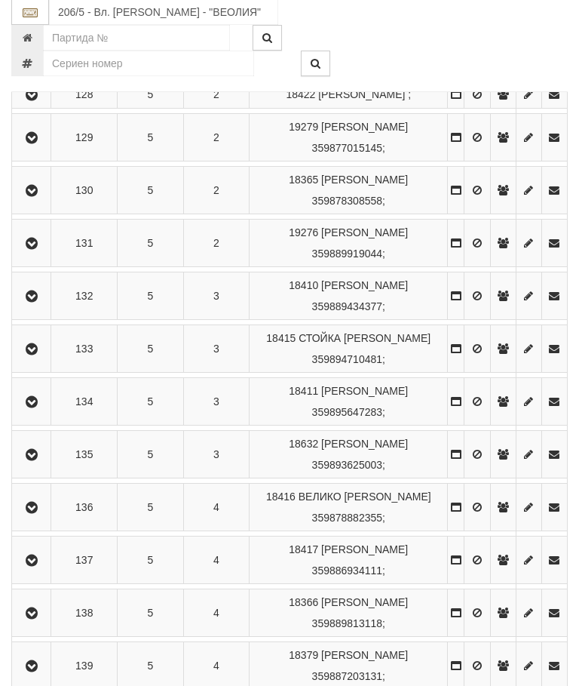
scroll to position [559, 0]
click at [33, 408] on icon "button" at bounding box center [32, 403] width 18 height 11
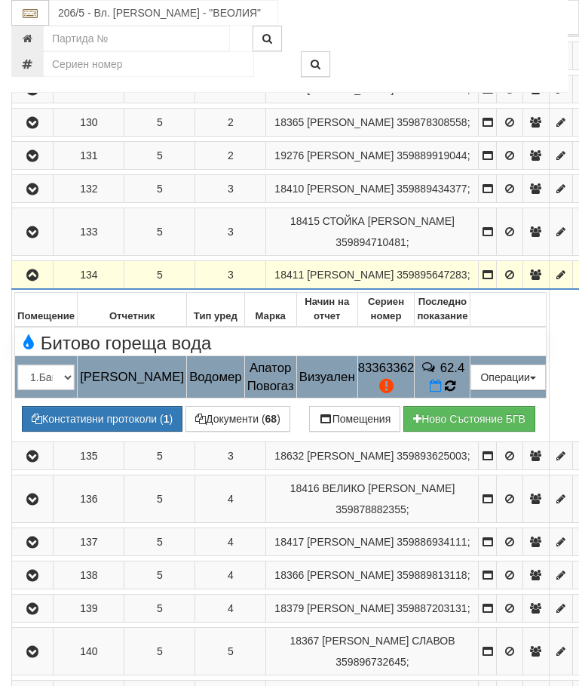
click at [456, 392] on icon at bounding box center [450, 386] width 12 height 14
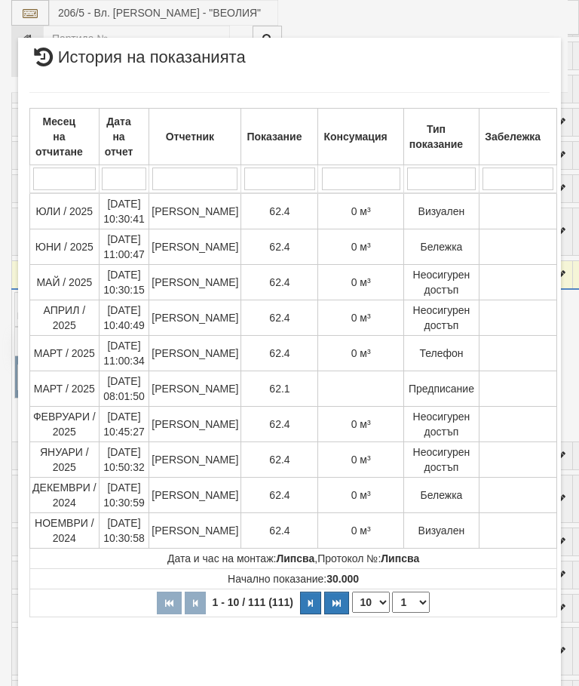
select select "10"
select select "1"
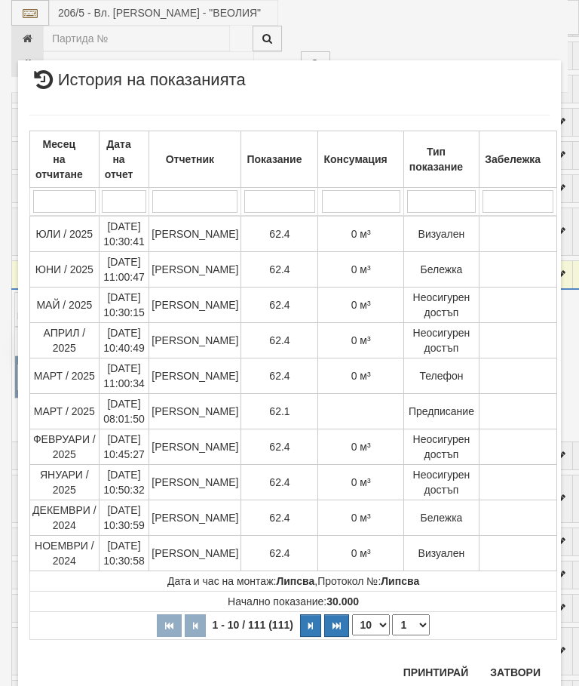
scroll to position [1893, 0]
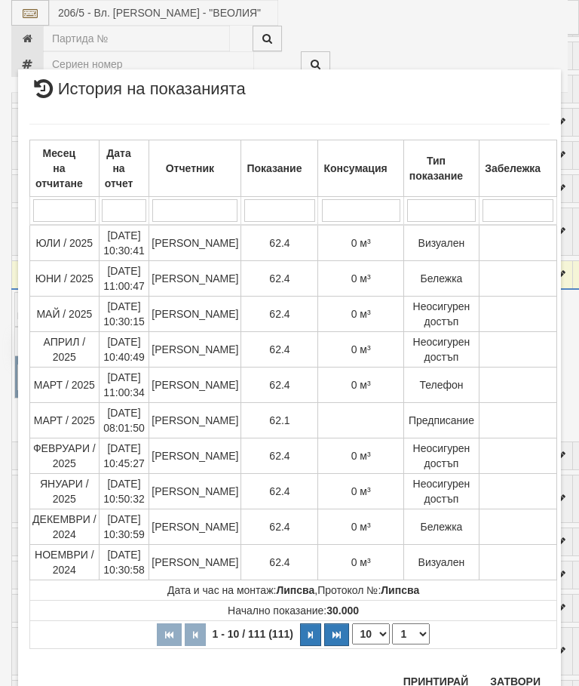
click at [524, 675] on button "Затвори" at bounding box center [515, 681] width 69 height 24
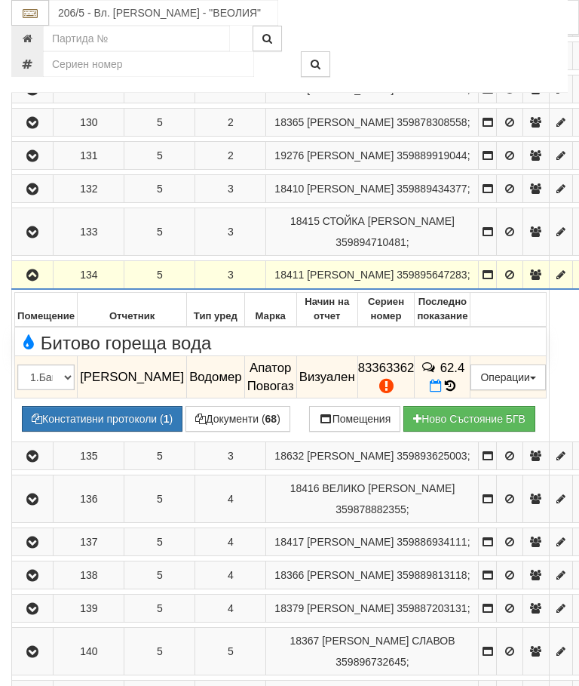
click at [32, 281] on icon "button" at bounding box center [32, 275] width 18 height 11
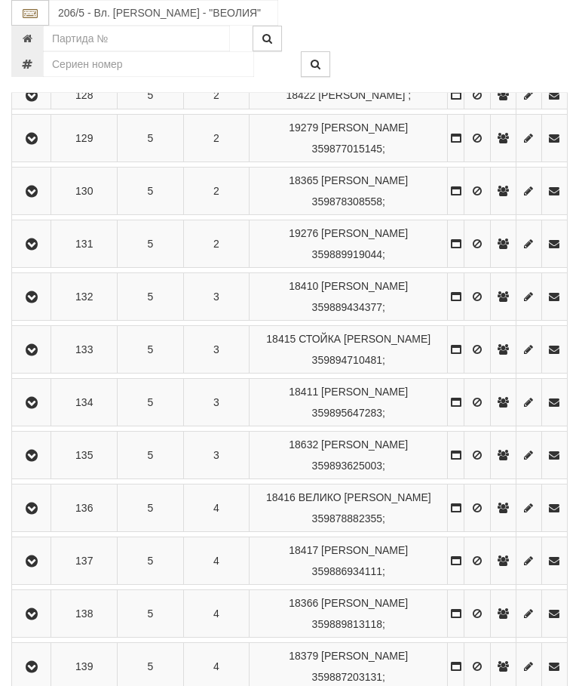
click at [41, 461] on icon "button" at bounding box center [32, 455] width 18 height 11
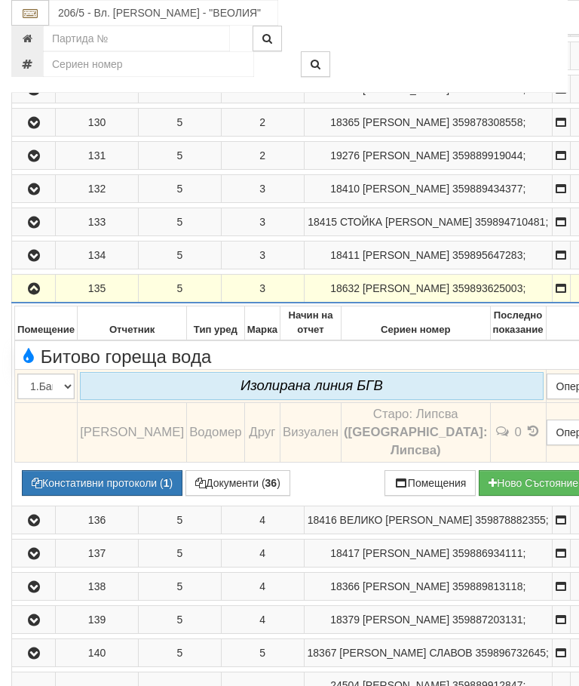
click at [35, 294] on icon "button" at bounding box center [34, 289] width 18 height 11
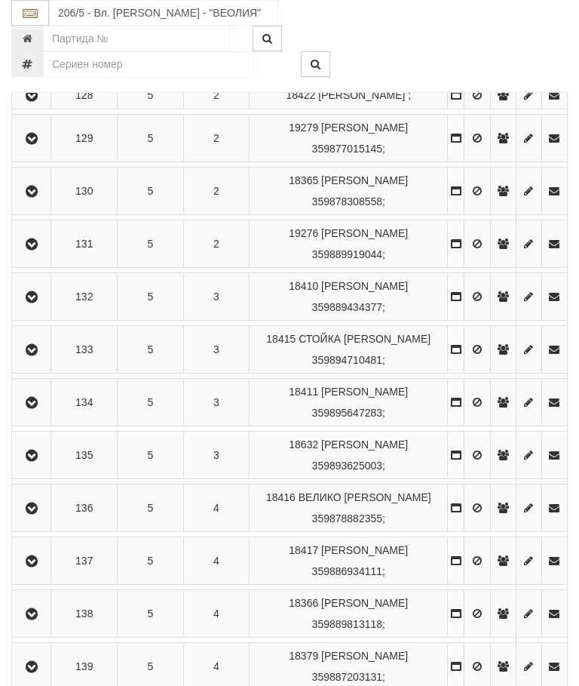
click at [40, 519] on button "button" at bounding box center [31, 507] width 34 height 23
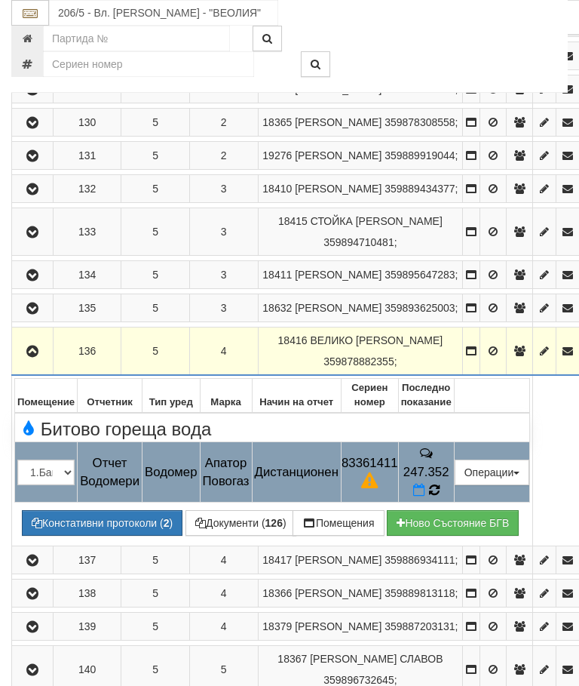
click at [440, 497] on icon at bounding box center [434, 490] width 12 height 14
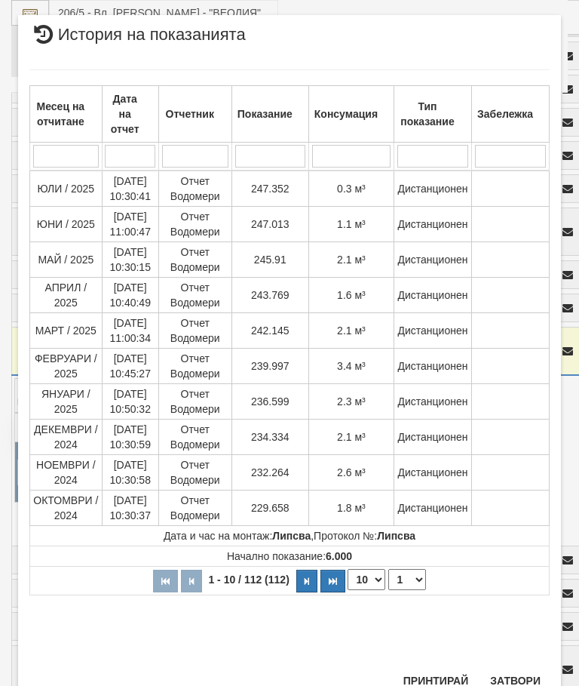
scroll to position [1141, 0]
click at [516, 672] on button "Затвори" at bounding box center [515, 681] width 69 height 24
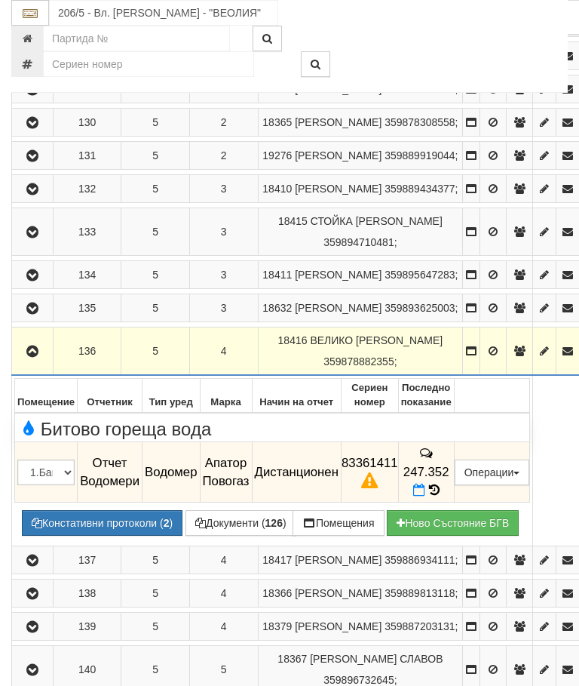
click at [38, 357] on icon "button" at bounding box center [32, 351] width 18 height 11
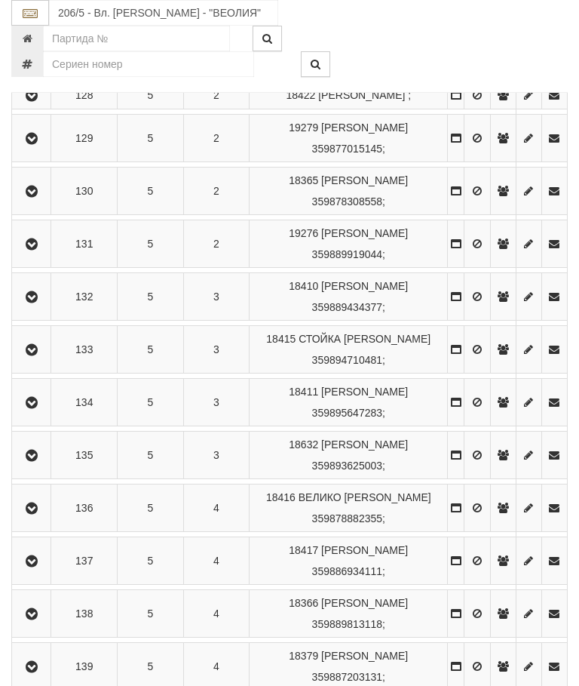
click at [32, 567] on icon "button" at bounding box center [32, 561] width 18 height 11
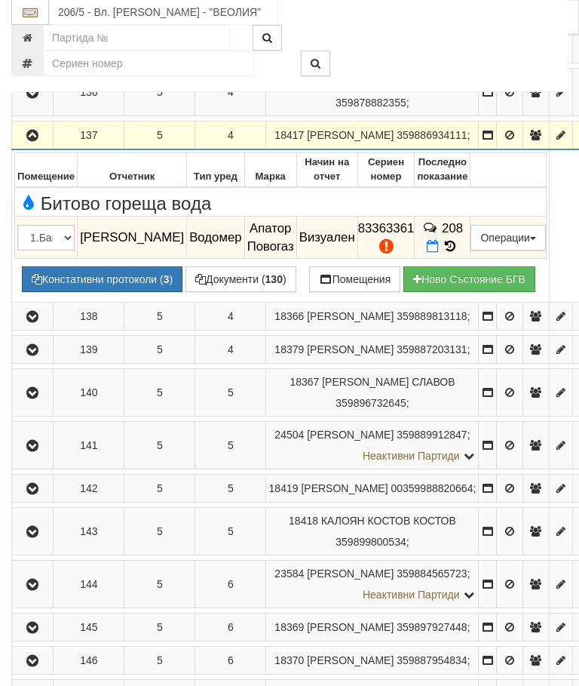
scroll to position [818, 0]
click at [462, 259] on td "208" at bounding box center [443, 238] width 56 height 42
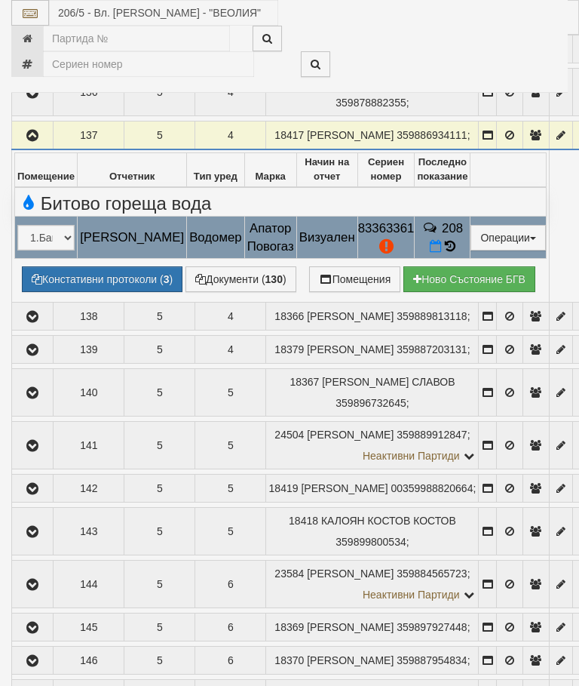
select select "10"
select select "1"
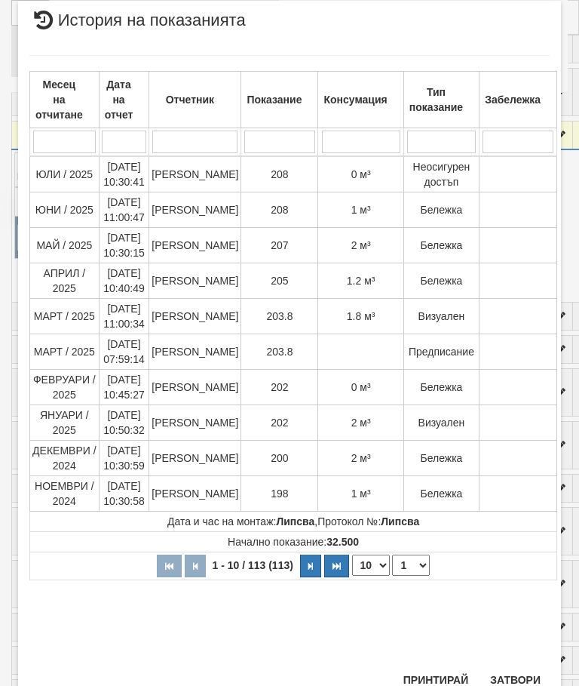
scroll to position [890, 0]
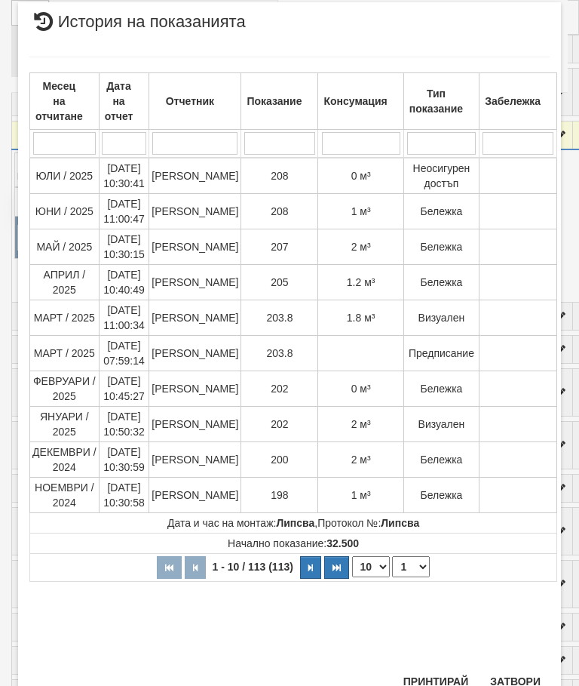
click at [524, 672] on button "Затвори" at bounding box center [515, 681] width 69 height 24
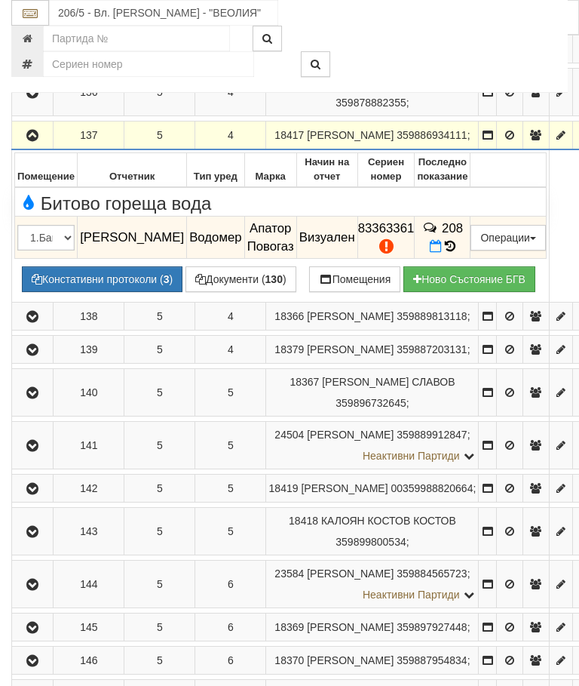
click at [28, 141] on icon "button" at bounding box center [32, 136] width 18 height 11
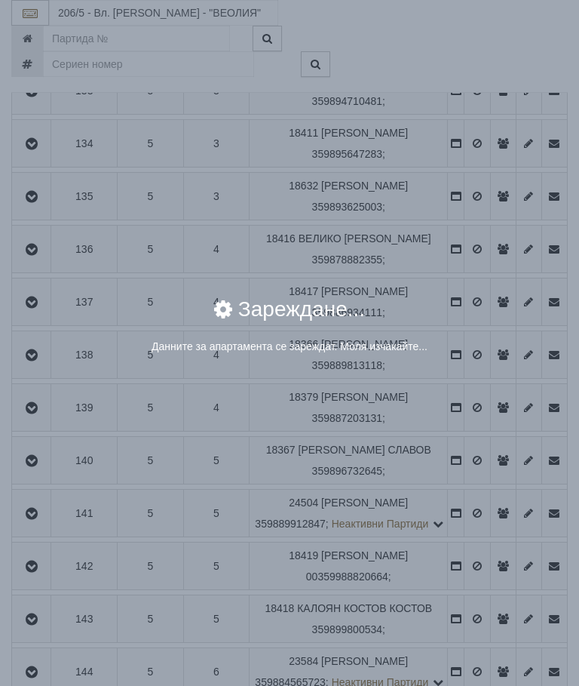
click at [476, 386] on div "× Зареждане... Данните за апартамента се зареждат. Моля изчакайте..." at bounding box center [289, 343] width 579 height 686
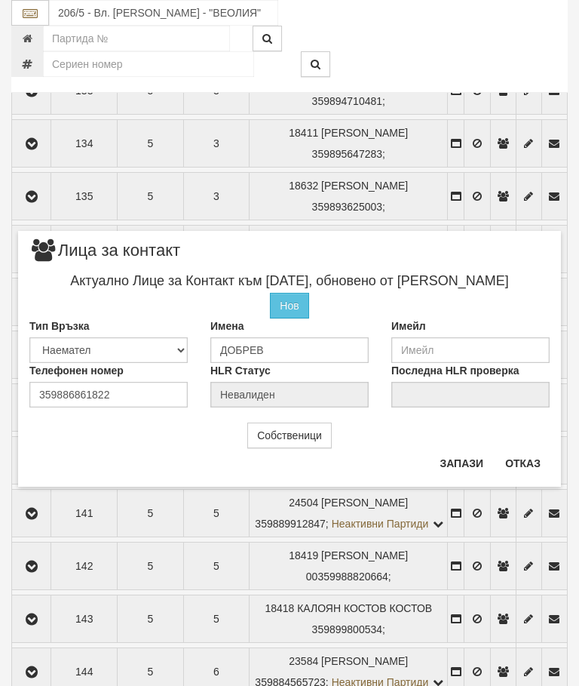
click at [524, 457] on button "Отказ" at bounding box center [523, 463] width 54 height 24
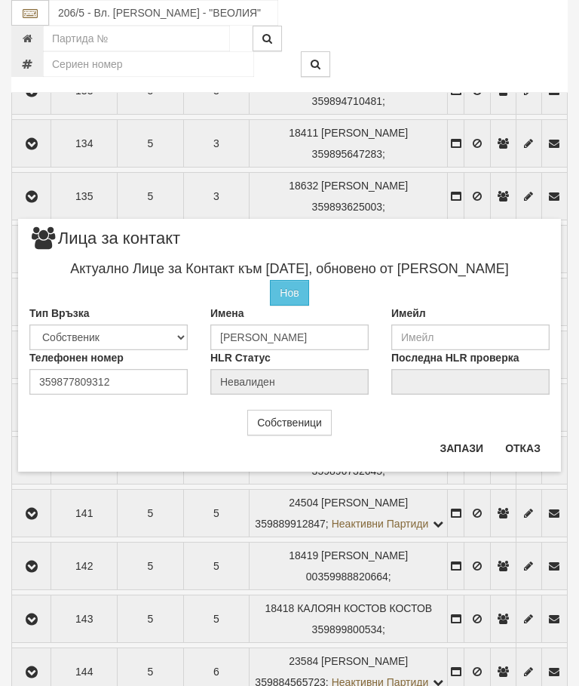
click at [533, 447] on button "Отказ" at bounding box center [523, 448] width 54 height 24
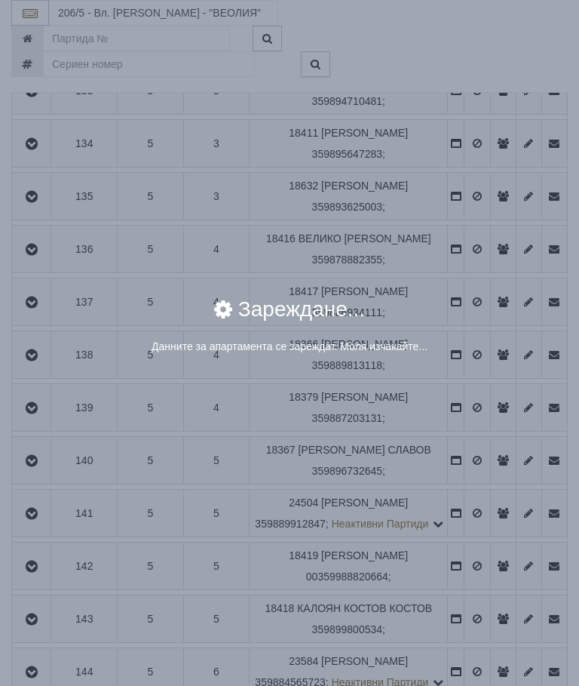
click at [482, 380] on div "× Зареждане... Данните за апартамента се зареждат. Моля изчакайте..." at bounding box center [289, 333] width 543 height 92
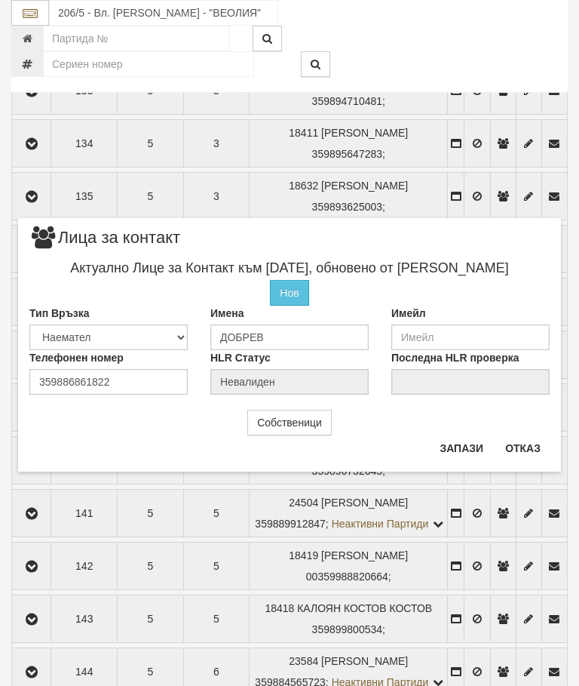
click at [526, 446] on button "Отказ" at bounding box center [523, 448] width 54 height 24
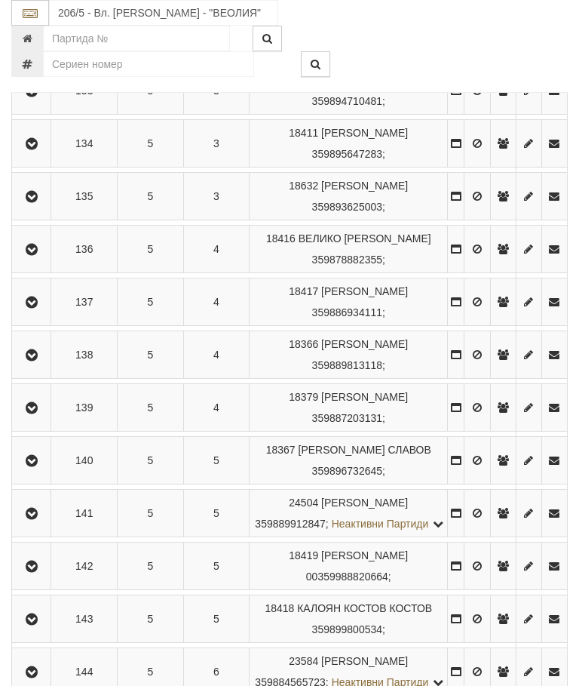
click at [32, 308] on icon "button" at bounding box center [32, 302] width 18 height 11
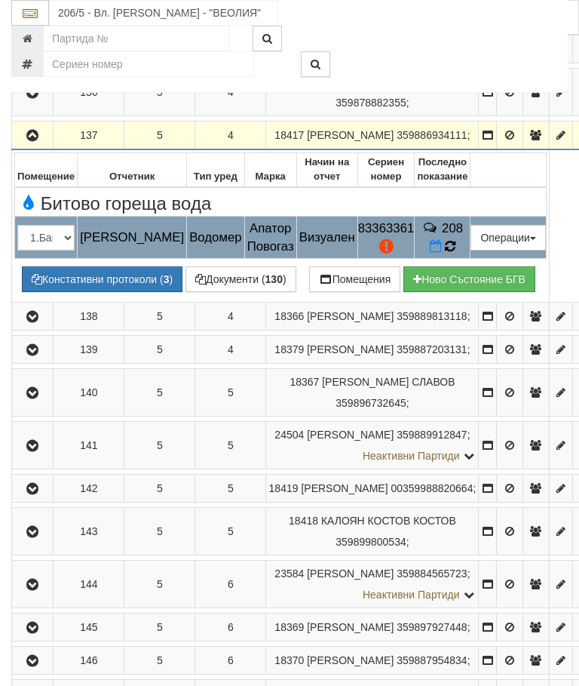
click at [463, 259] on td "208" at bounding box center [443, 238] width 56 height 42
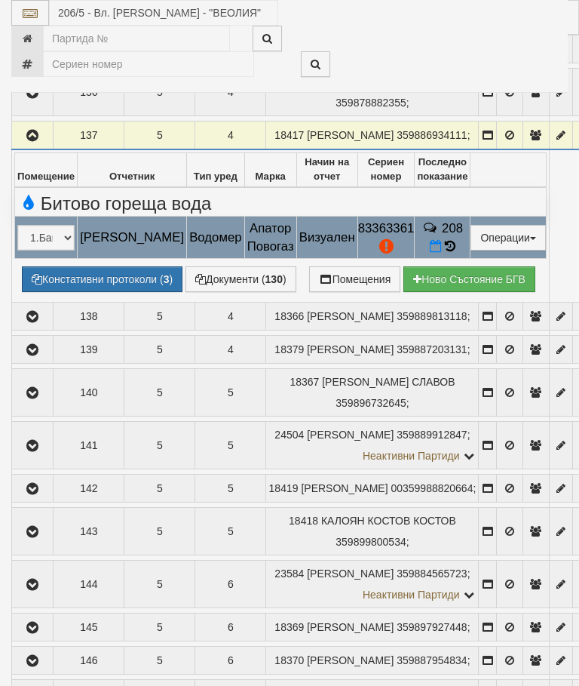
select select "10"
select select "1"
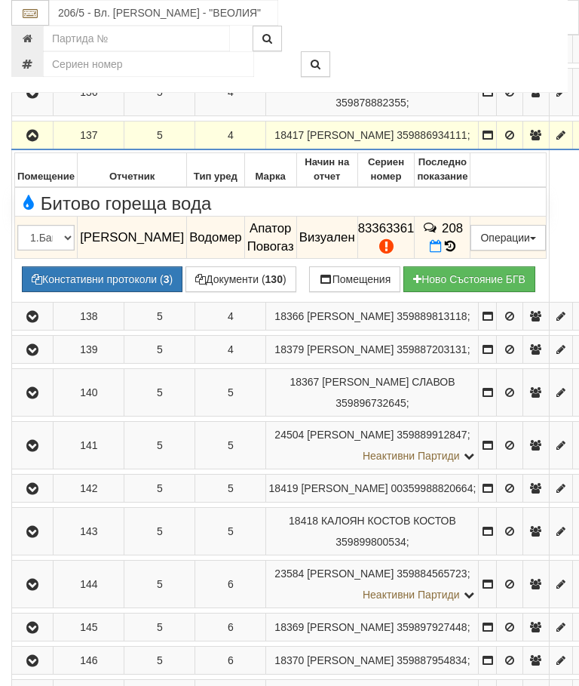
click at [38, 141] on icon "button" at bounding box center [32, 136] width 18 height 11
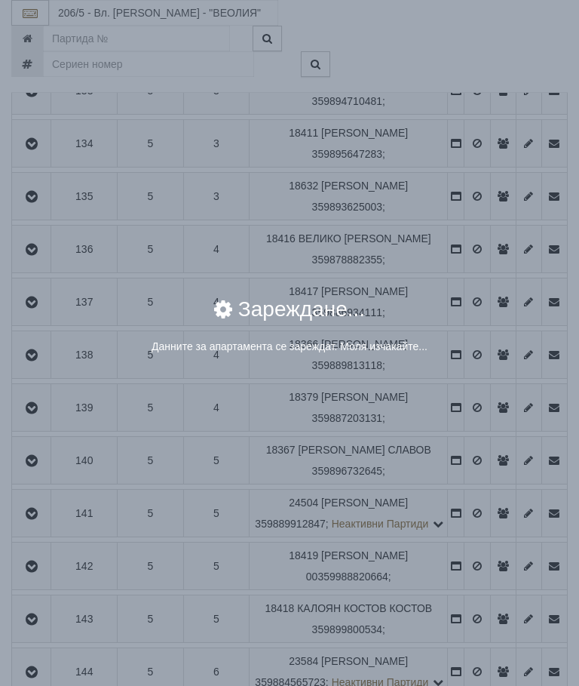
click at [481, 389] on div "× Зареждане... Данните за апартамента се зареждат. Моля изчакайте..." at bounding box center [289, 343] width 579 height 686
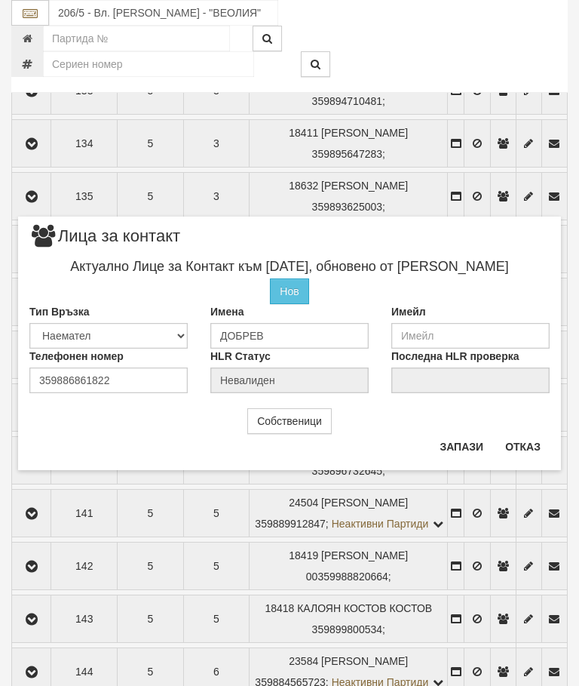
click at [520, 441] on button "Отказ" at bounding box center [523, 447] width 54 height 24
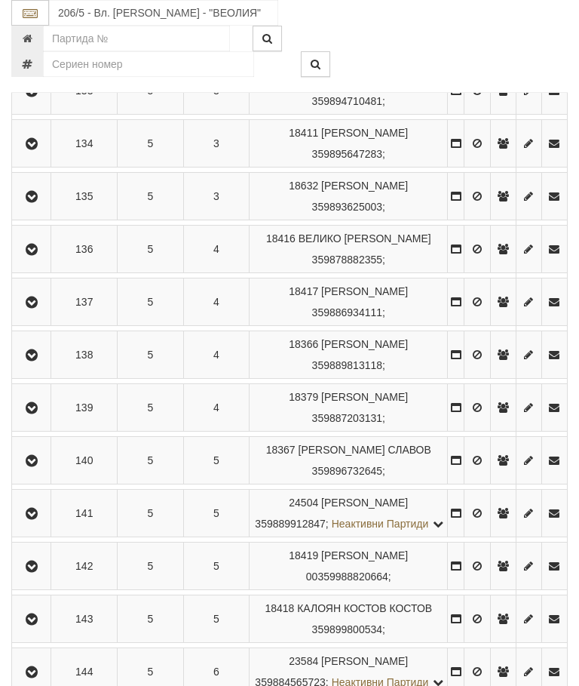
click at [38, 361] on icon "button" at bounding box center [32, 355] width 18 height 11
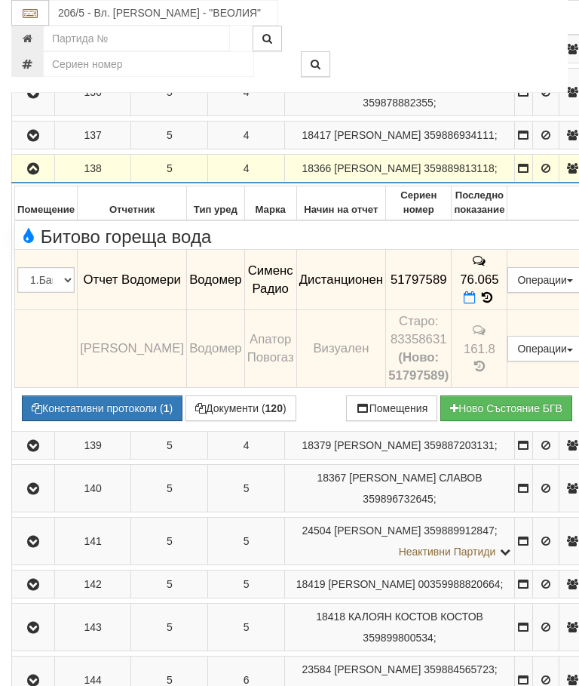
click at [35, 174] on icon "button" at bounding box center [33, 169] width 18 height 11
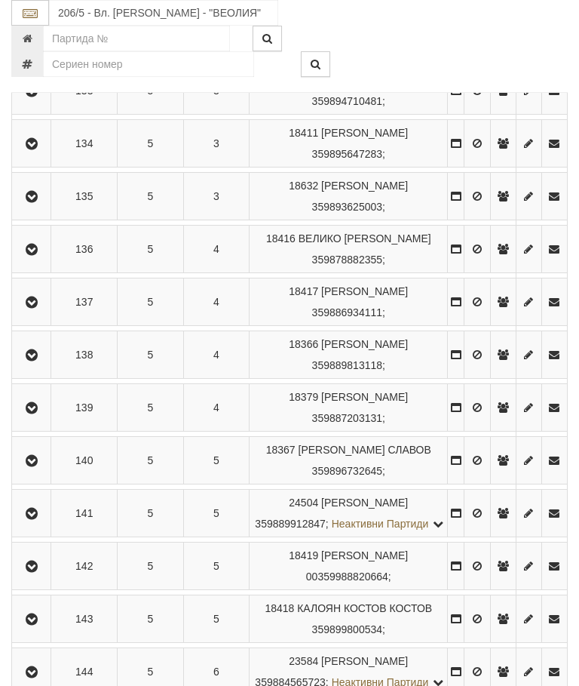
click at [38, 419] on button "button" at bounding box center [31, 407] width 34 height 23
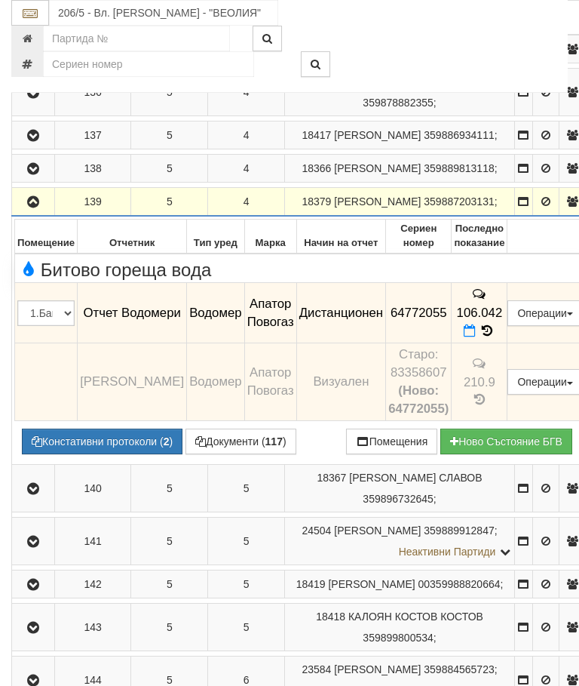
click at [36, 213] on button "button" at bounding box center [33, 201] width 38 height 23
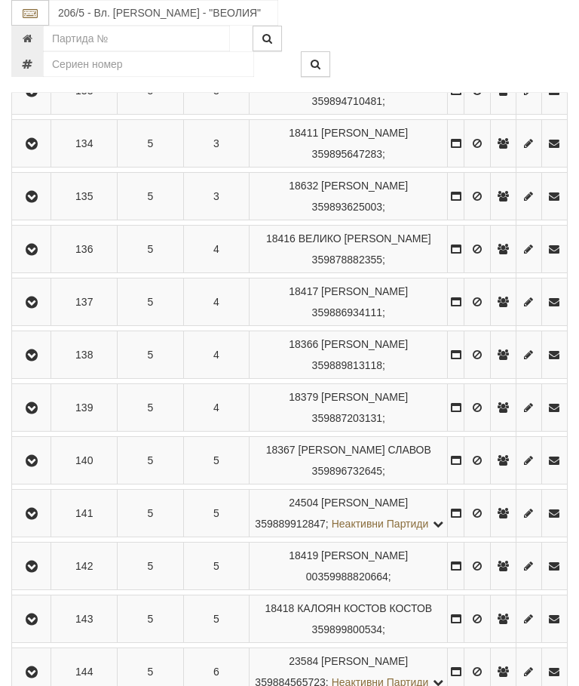
click at [41, 466] on icon "button" at bounding box center [32, 461] width 18 height 11
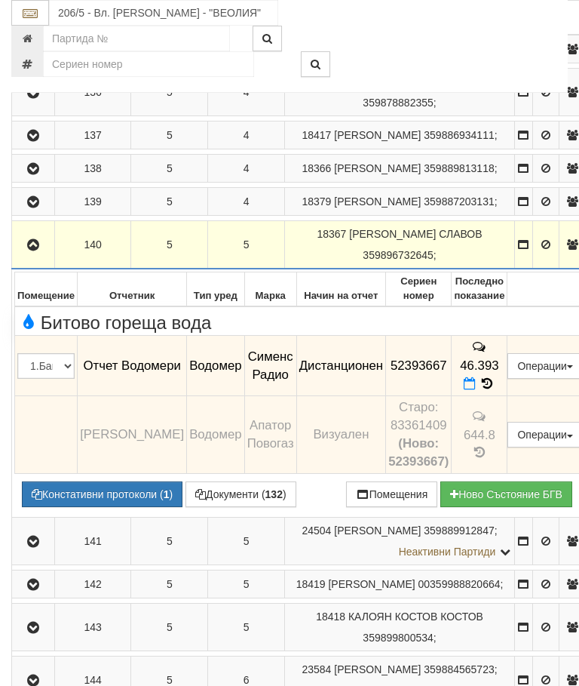
click at [43, 256] on button "button" at bounding box center [33, 244] width 38 height 23
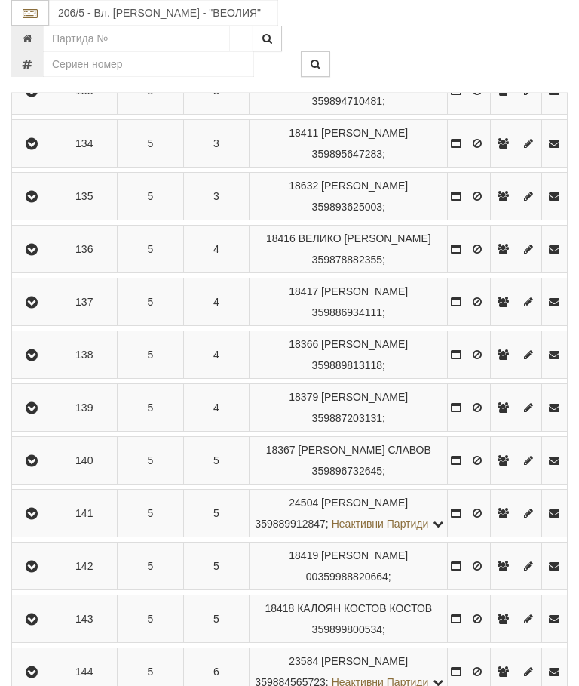
click at [38, 519] on icon "button" at bounding box center [32, 514] width 18 height 11
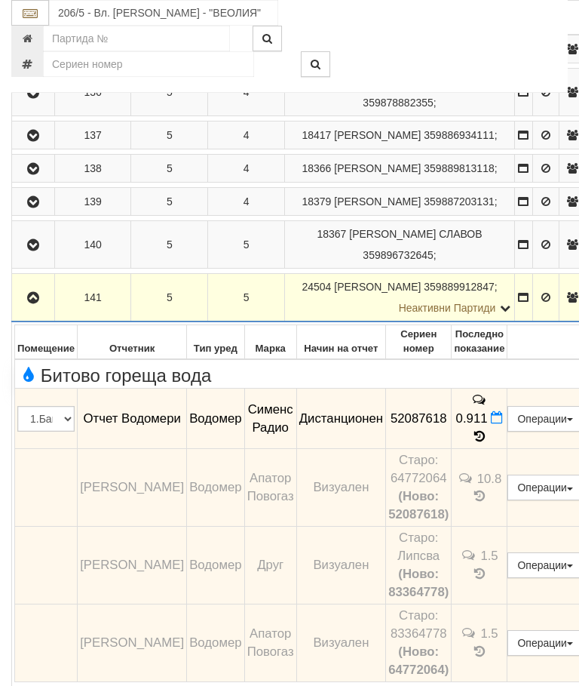
click at [35, 303] on icon "button" at bounding box center [33, 298] width 18 height 11
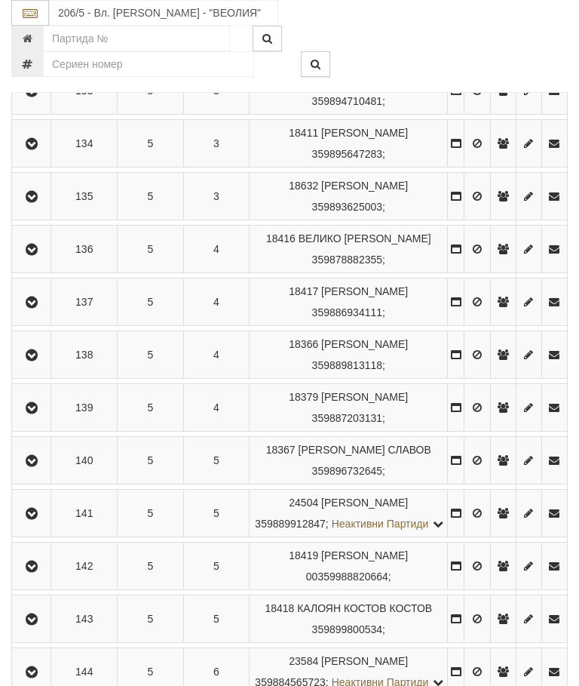
click at [39, 577] on button "button" at bounding box center [31, 566] width 34 height 23
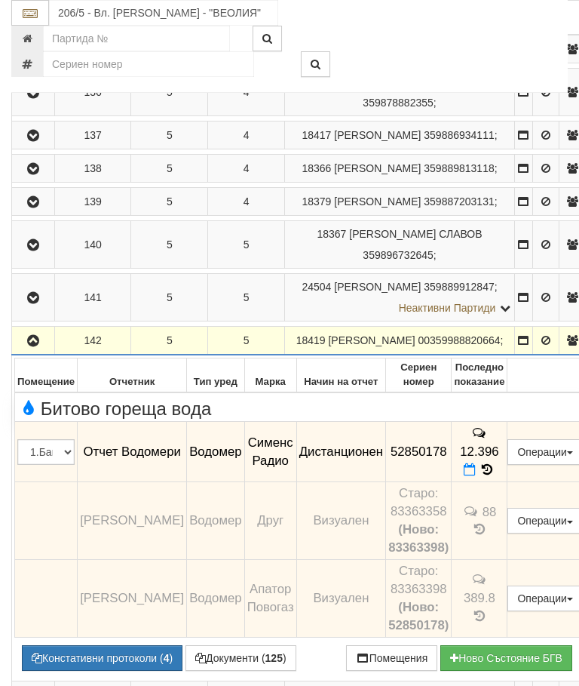
click at [39, 346] on icon "button" at bounding box center [33, 341] width 18 height 11
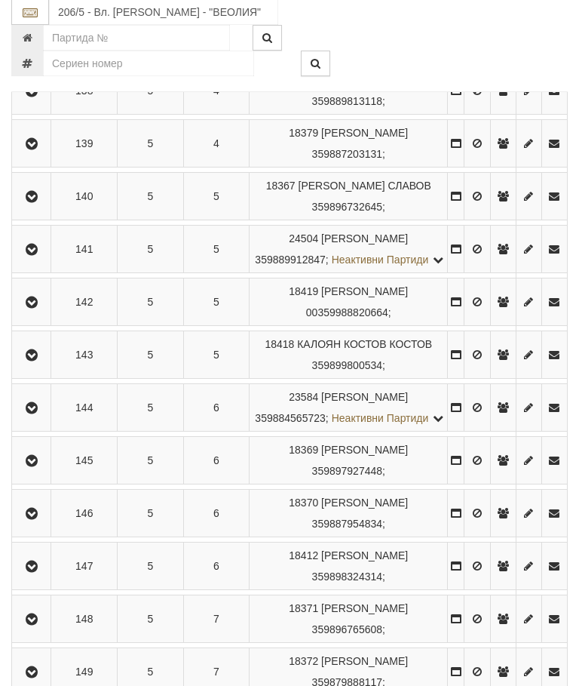
scroll to position [1117, 0]
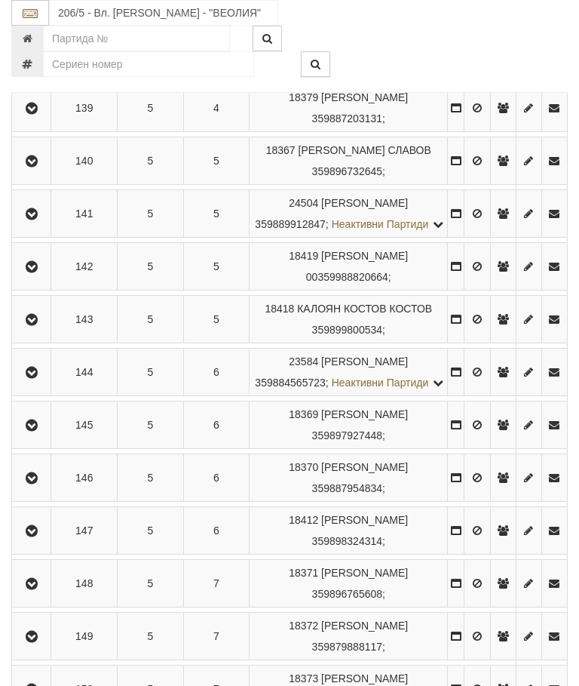
click at [37, 325] on icon "button" at bounding box center [32, 320] width 18 height 11
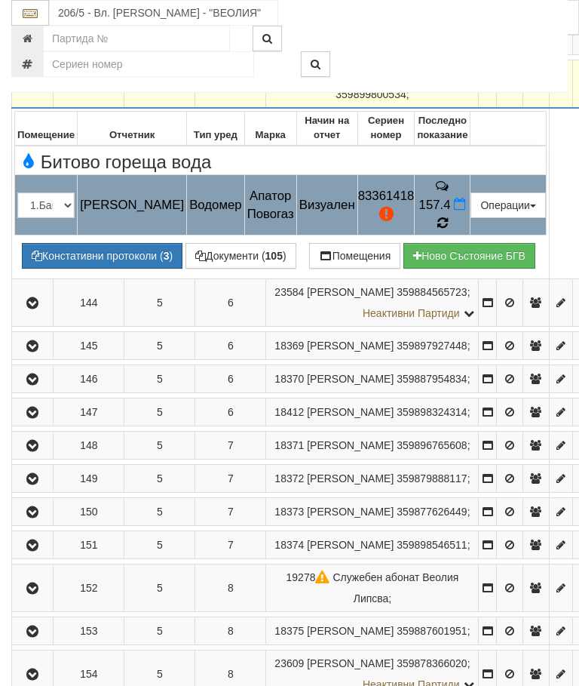
click at [450, 231] on icon at bounding box center [443, 222] width 16 height 17
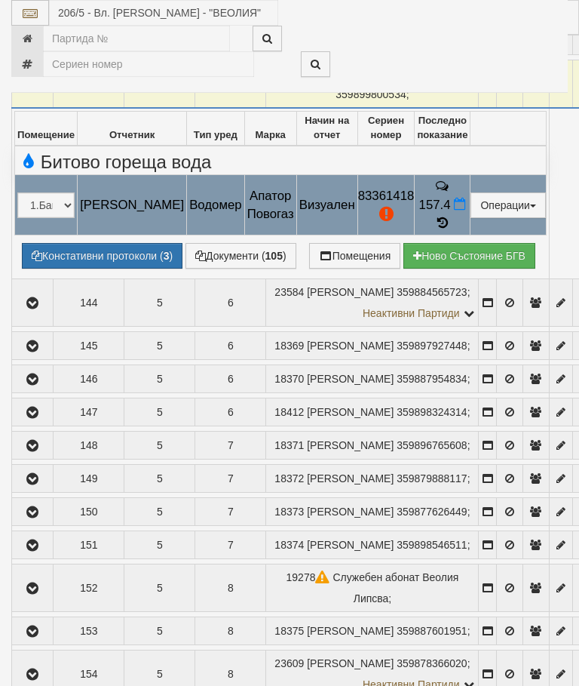
select select "10"
select select "1"
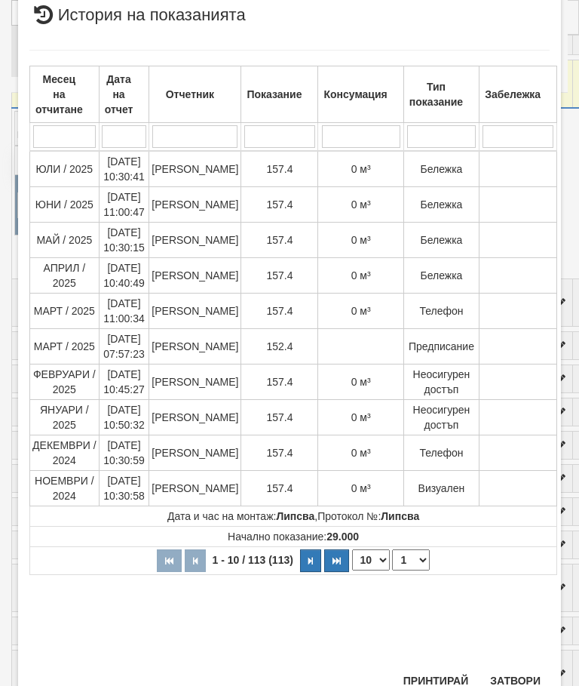
scroll to position [782, 0]
click at [516, 680] on button "Затвори" at bounding box center [515, 681] width 69 height 24
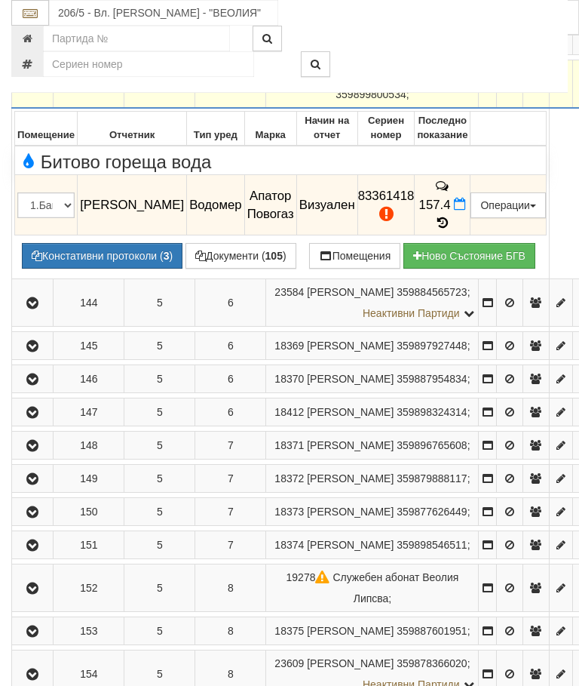
click at [38, 90] on icon "button" at bounding box center [32, 84] width 18 height 11
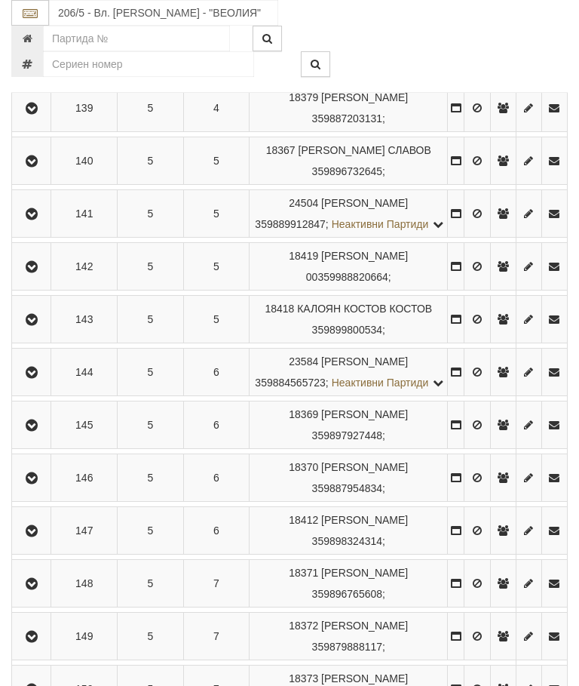
click at [39, 378] on icon "button" at bounding box center [32, 372] width 18 height 11
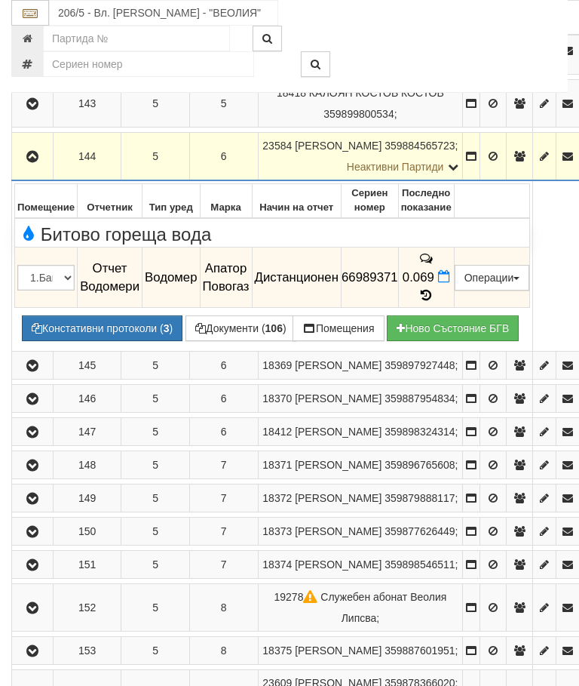
click at [38, 162] on icon "button" at bounding box center [32, 157] width 18 height 11
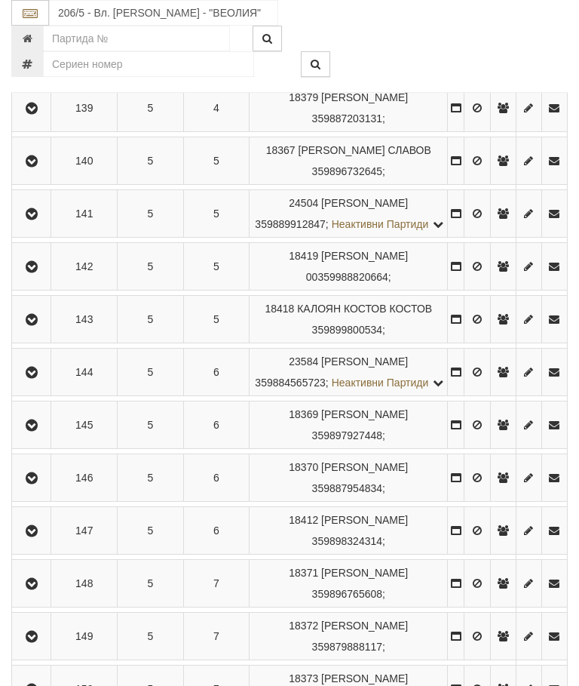
click at [41, 436] on button "button" at bounding box center [31, 424] width 34 height 23
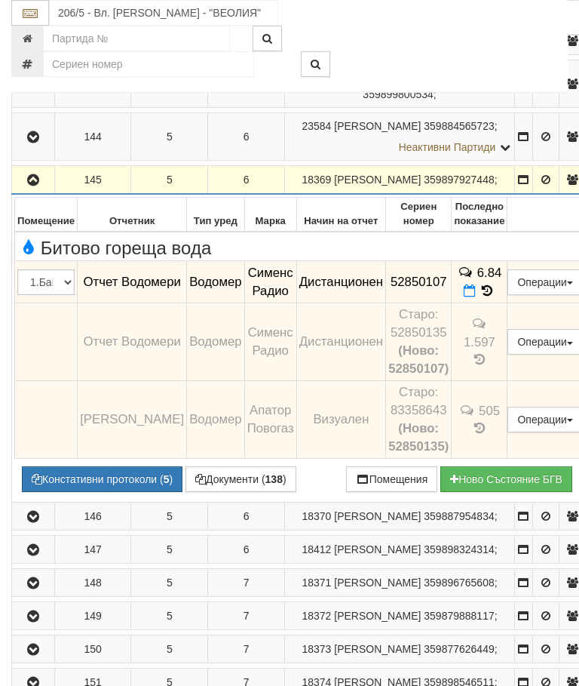
click at [37, 186] on icon "button" at bounding box center [33, 180] width 18 height 11
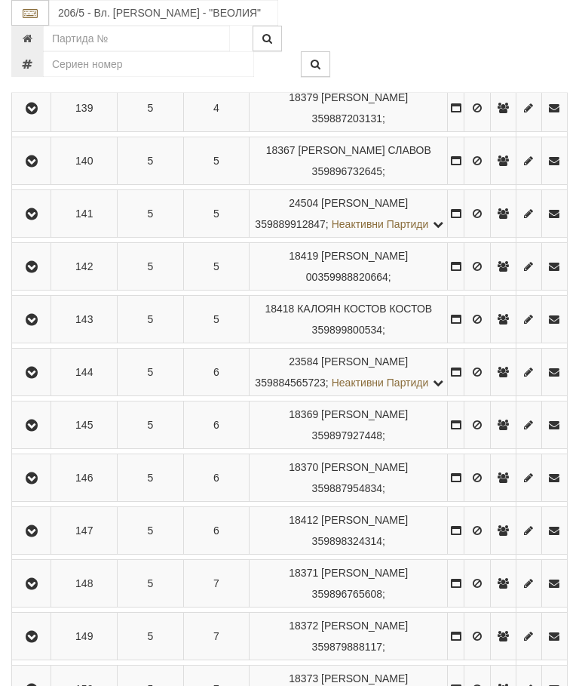
click at [39, 484] on icon "button" at bounding box center [32, 478] width 18 height 11
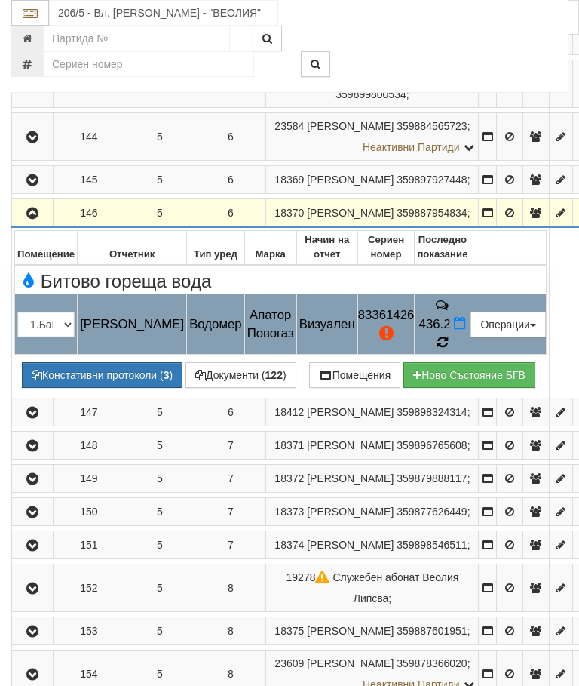
click at [449, 349] on icon at bounding box center [443, 342] width 12 height 14
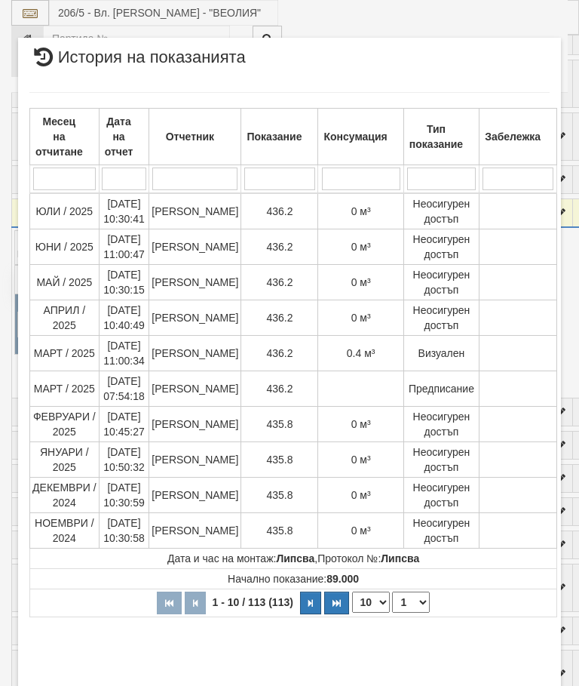
click at [518, 684] on button "Затвори" at bounding box center [515, 694] width 69 height 24
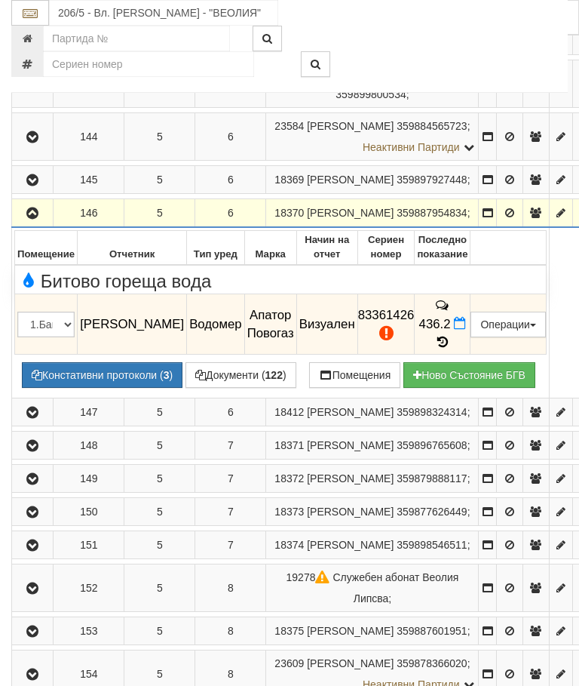
click at [34, 224] on button "button" at bounding box center [32, 212] width 36 height 23
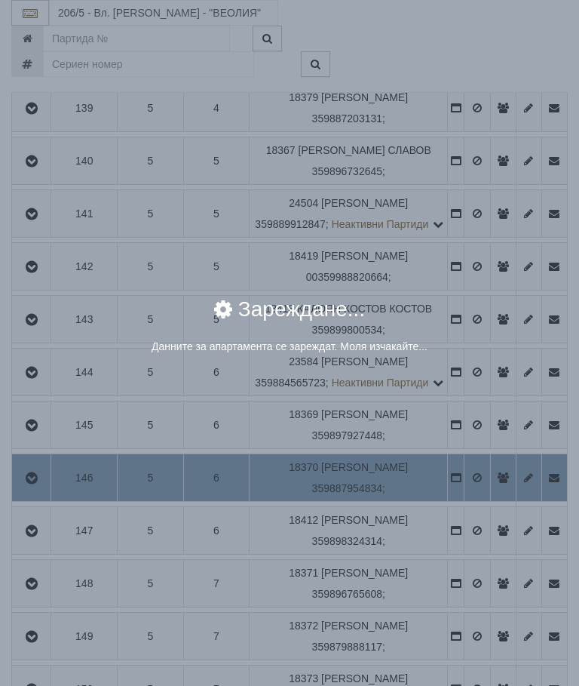
click at [519, 602] on div "× Зареждане... Данните за апартамента се зареждат. Моля изчакайте..." at bounding box center [289, 343] width 579 height 686
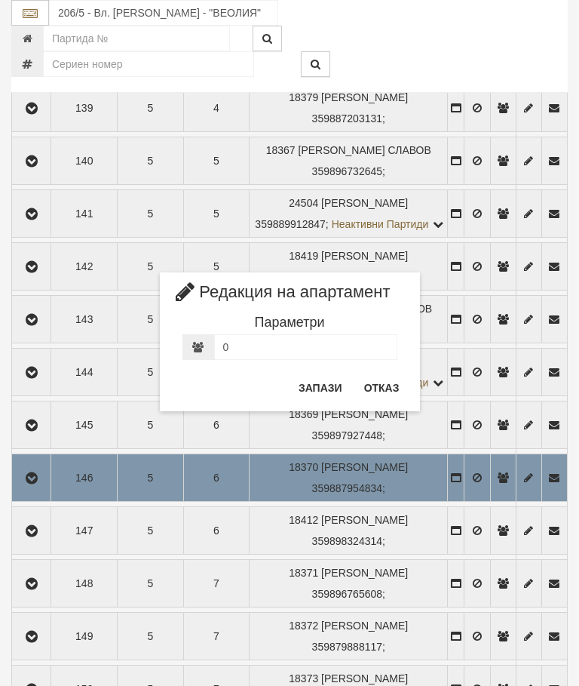
click at [392, 384] on button "Отказ" at bounding box center [382, 388] width 54 height 24
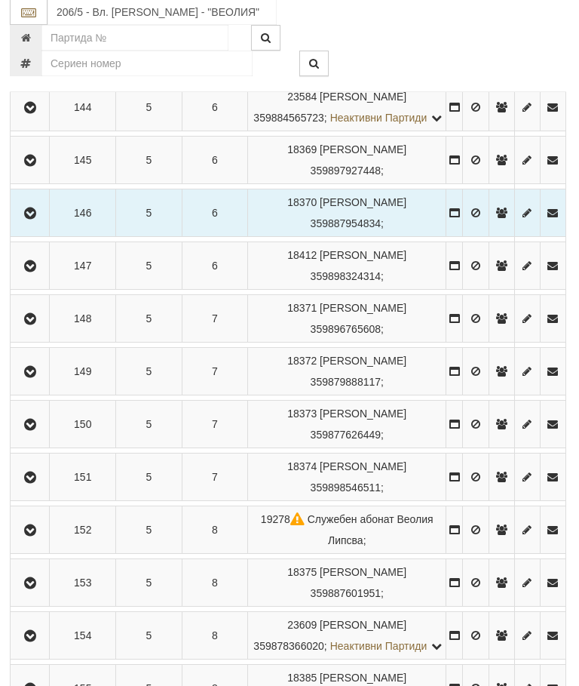
scroll to position [1382, 2]
click at [38, 272] on icon "button" at bounding box center [29, 266] width 18 height 11
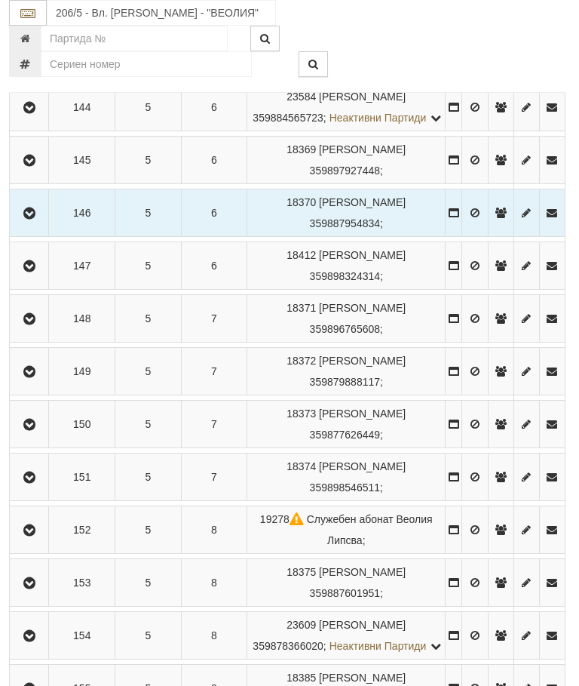
click at [37, 377] on icon "button" at bounding box center [29, 372] width 18 height 11
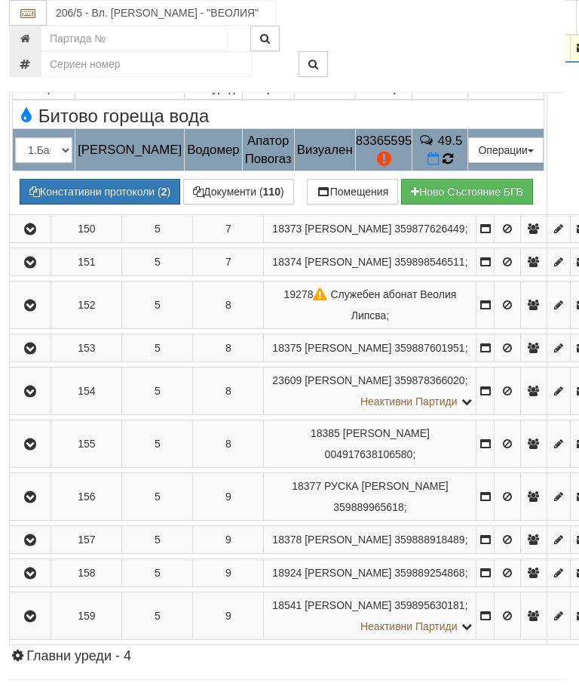
click at [456, 167] on icon at bounding box center [449, 159] width 16 height 17
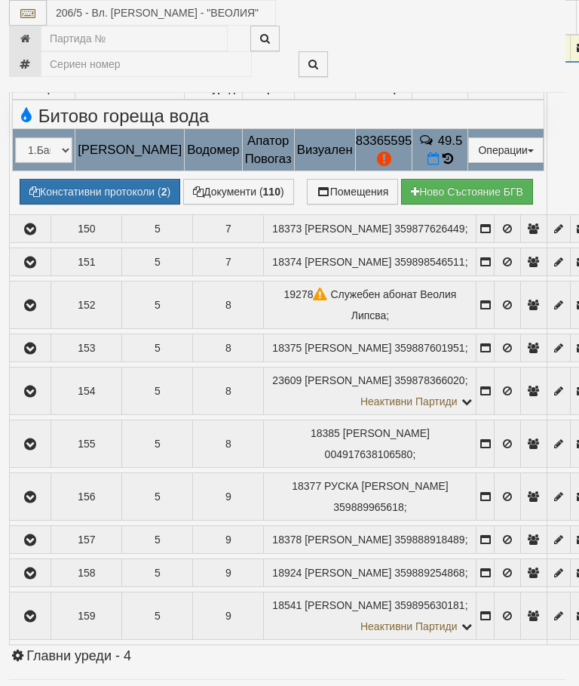
select select "10"
select select "1"
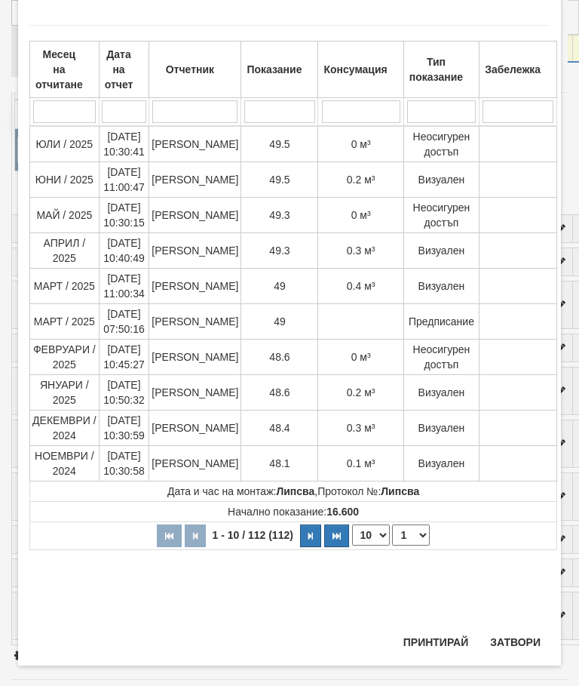
scroll to position [1019, 0]
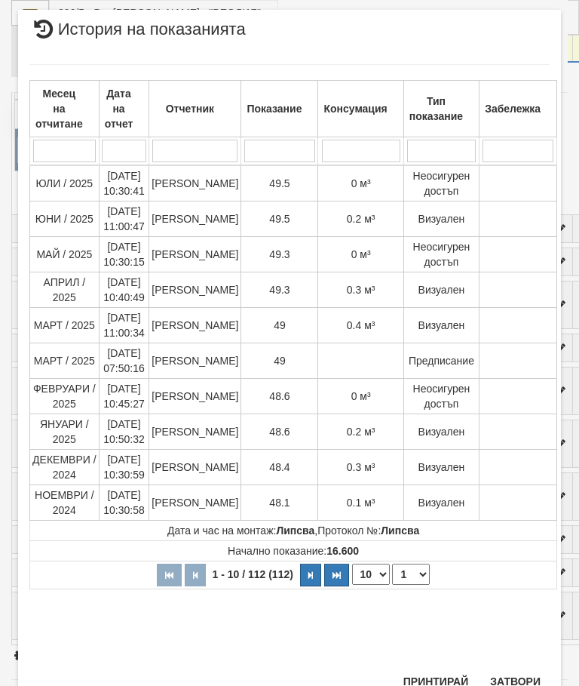
click at [516, 675] on button "Затвори" at bounding box center [515, 681] width 69 height 24
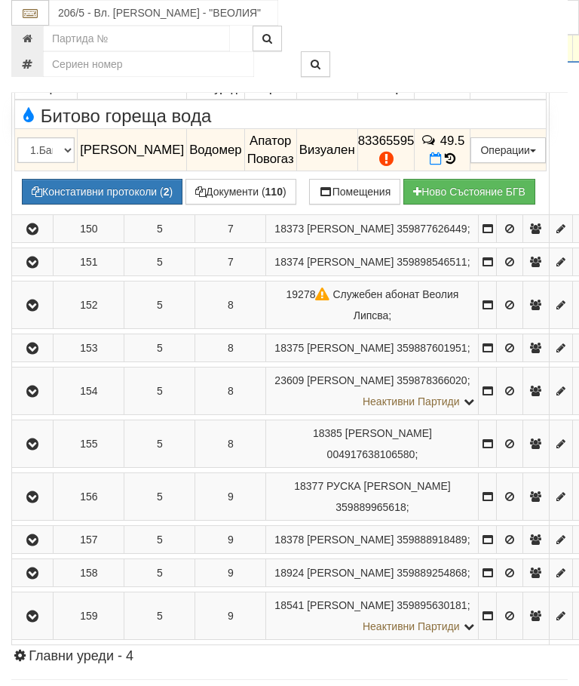
click at [38, 59] on button "button" at bounding box center [32, 47] width 36 height 23
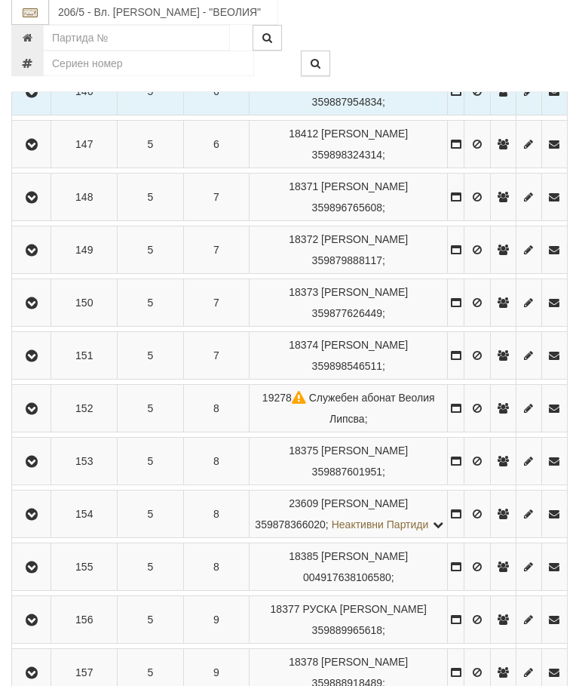
scroll to position [1503, 0]
click at [31, 309] on icon "button" at bounding box center [32, 304] width 18 height 11
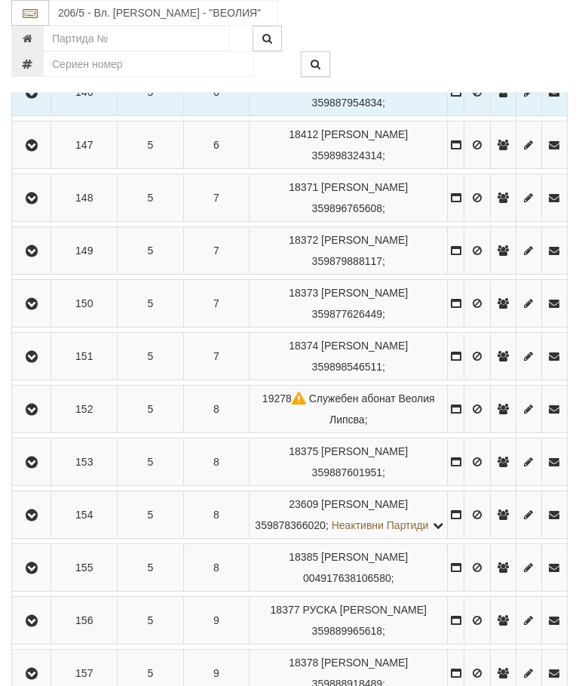
click at [43, 367] on button "button" at bounding box center [31, 356] width 34 height 23
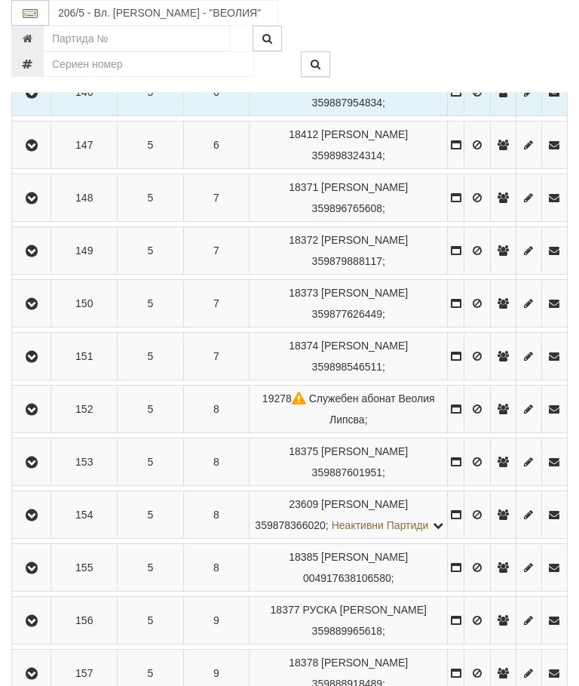
click at [41, 420] on button "button" at bounding box center [31, 409] width 34 height 23
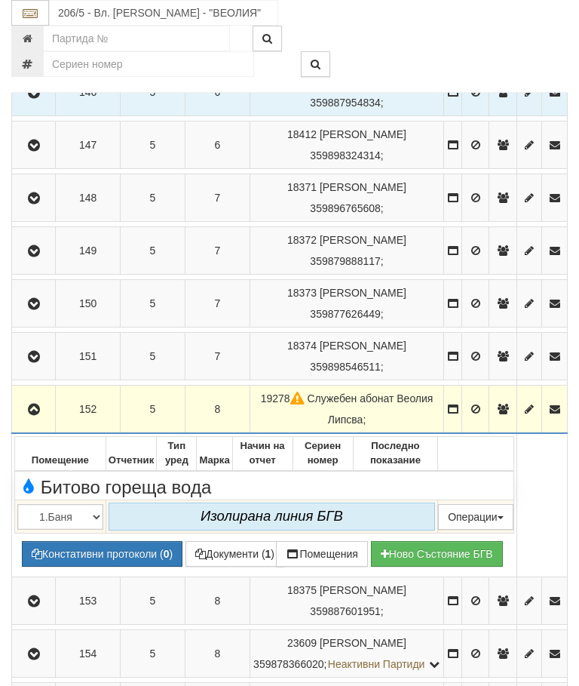
click at [40, 420] on button "button" at bounding box center [33, 409] width 38 height 23
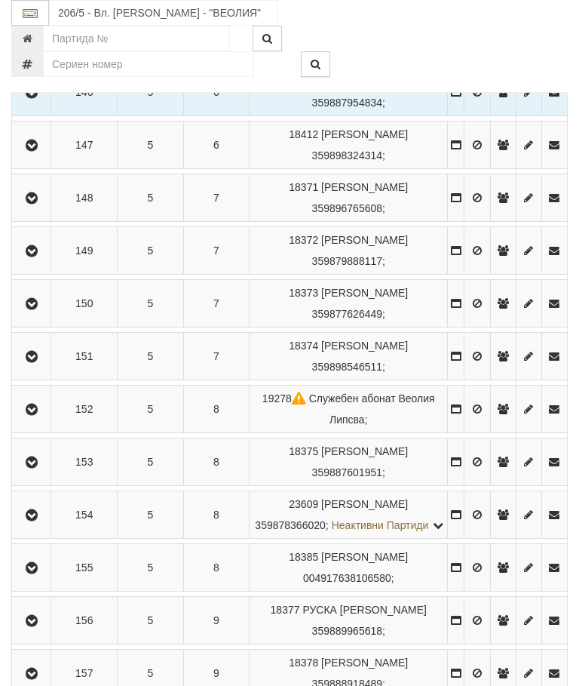
click at [45, 473] on button "button" at bounding box center [31, 461] width 34 height 23
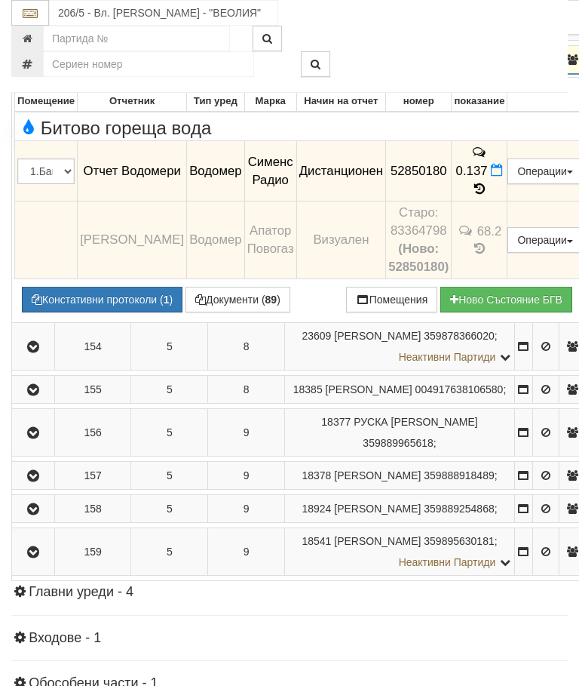
click at [36, 66] on icon "button" at bounding box center [33, 60] width 18 height 11
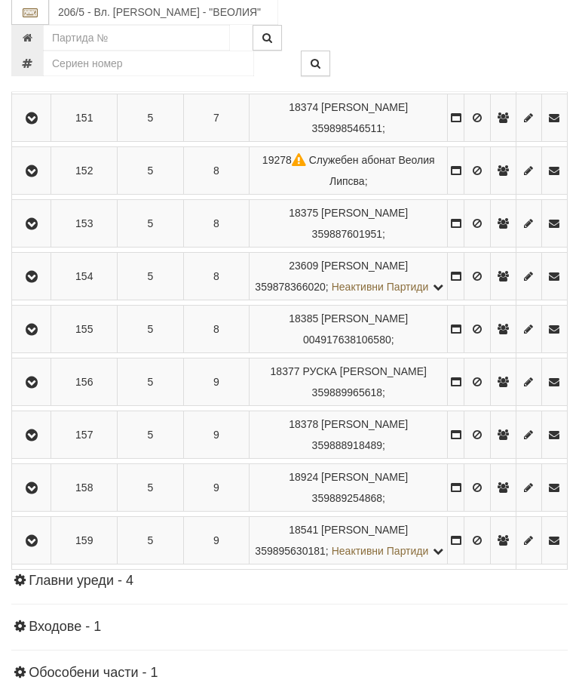
scroll to position [1763, 0]
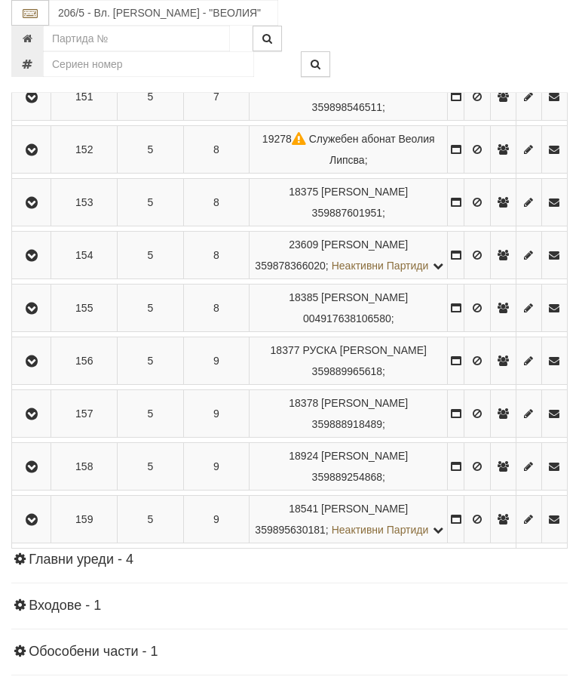
click at [48, 266] on button "button" at bounding box center [31, 255] width 34 height 23
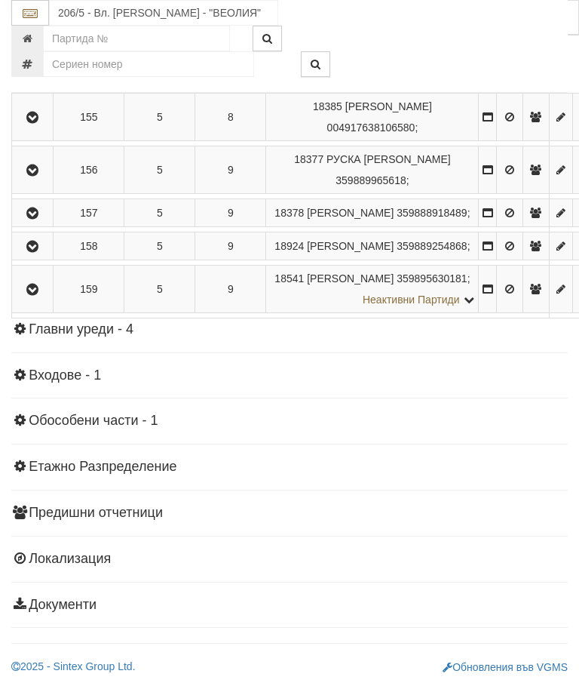
click at [461, 50] on td "156" at bounding box center [443, 29] width 56 height 42
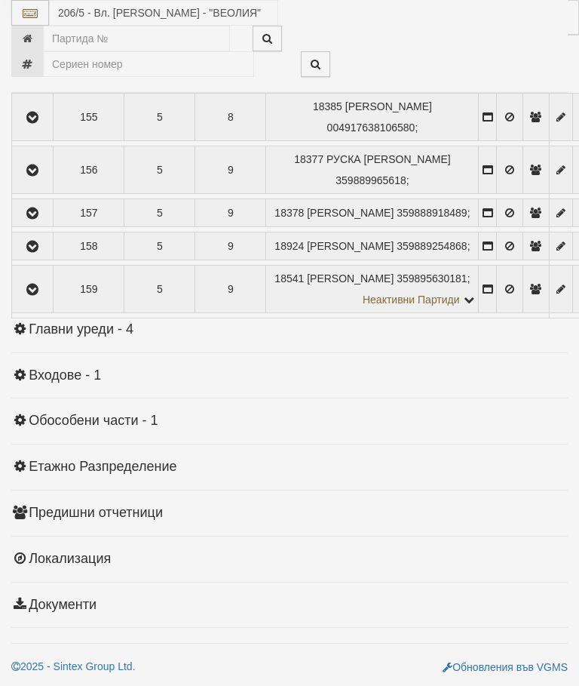
select select "10"
select select "1"
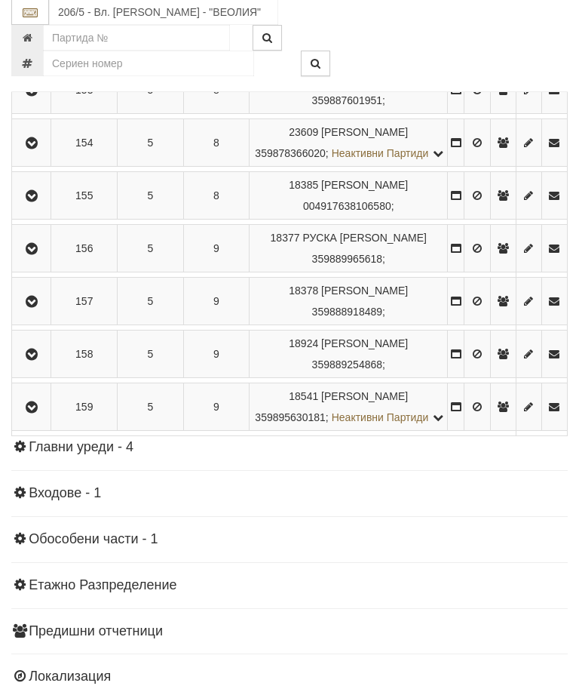
scroll to position [1875, 0]
click at [45, 312] on button "button" at bounding box center [31, 301] width 34 height 23
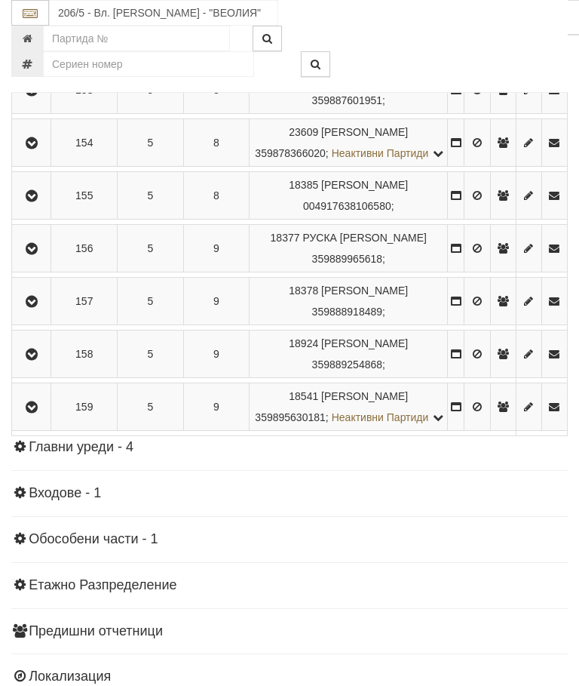
scroll to position [1869, 0]
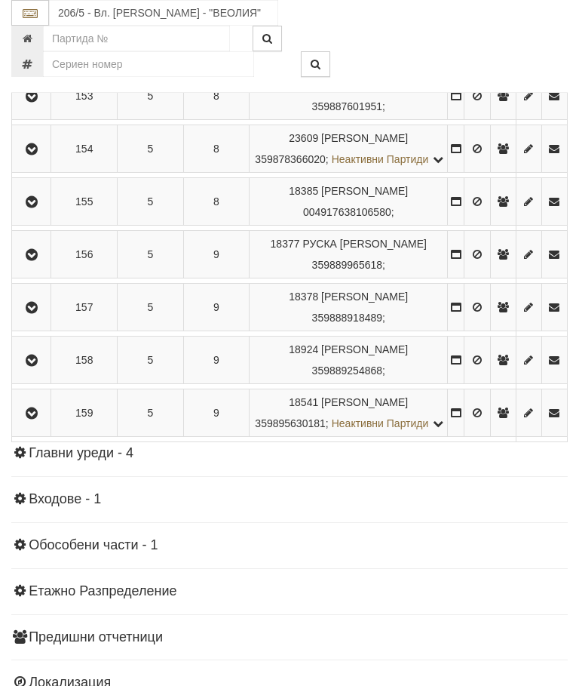
click at [45, 371] on button "button" at bounding box center [31, 360] width 34 height 23
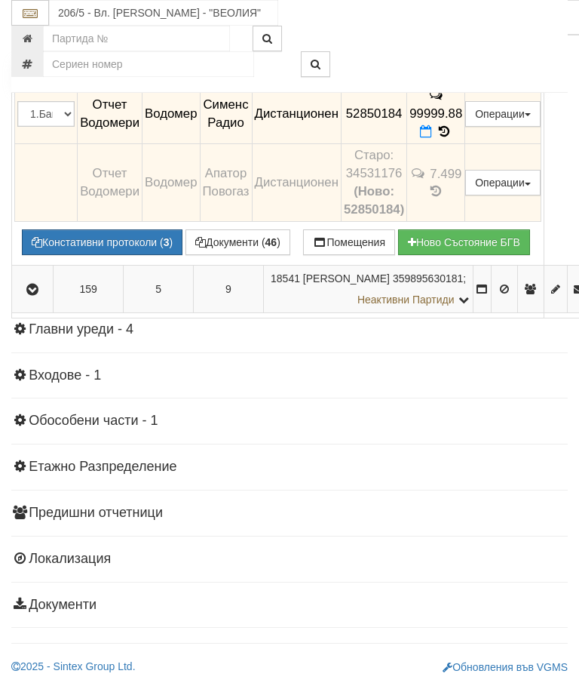
click at [32, 14] on button "button" at bounding box center [32, 2] width 36 height 23
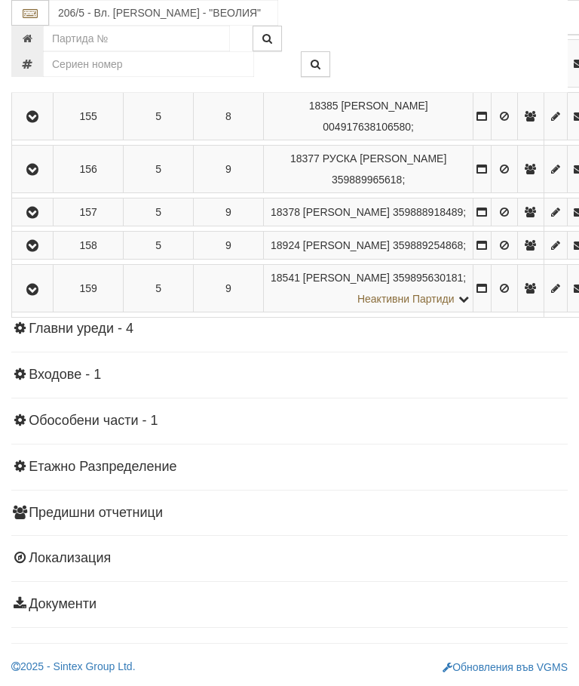
scroll to position [1867, 0]
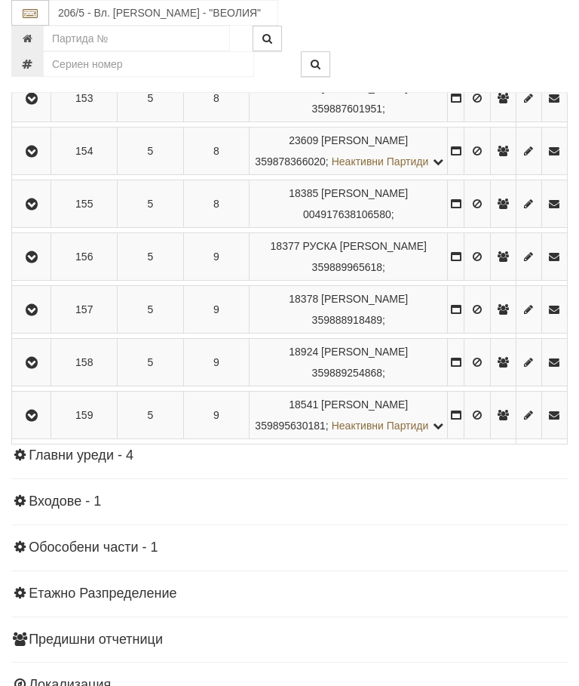
click at [45, 426] on button "button" at bounding box center [31, 415] width 34 height 23
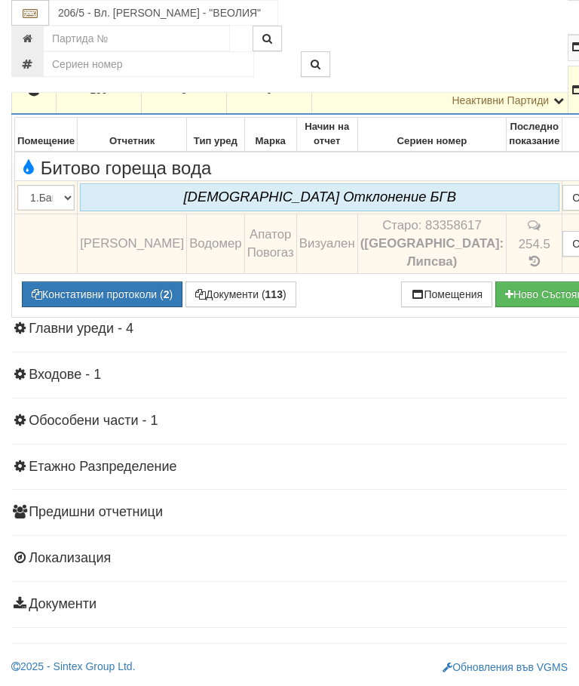
click at [30, 96] on icon "button" at bounding box center [34, 90] width 18 height 11
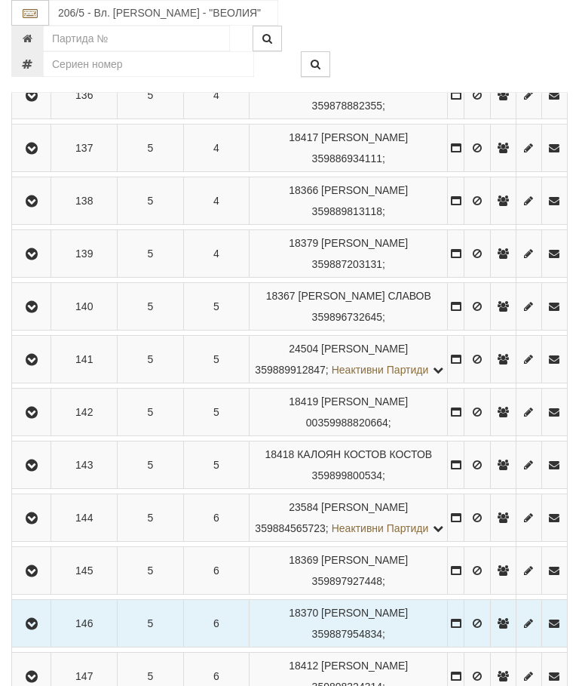
scroll to position [908, 0]
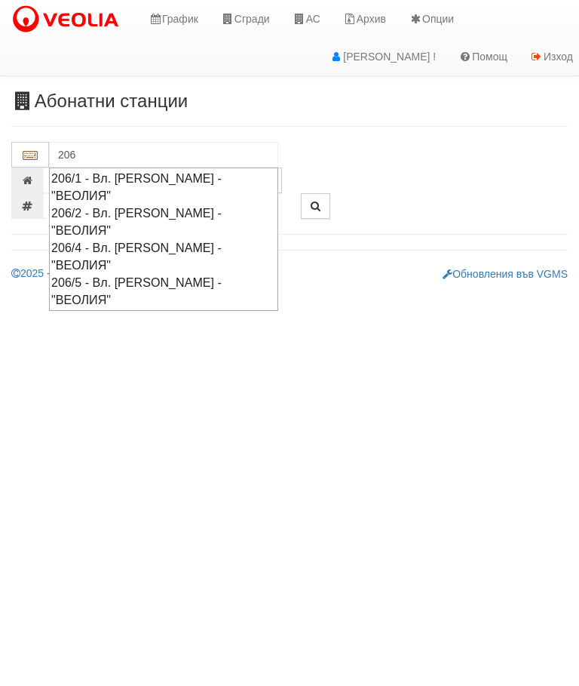
click at [171, 274] on div "206/5 - Вл. [PERSON_NAME] - "ВЕОЛИЯ"" at bounding box center [163, 291] width 225 height 35
type input "206/5 - Вл. [PERSON_NAME] - "ВЕОЛИЯ""
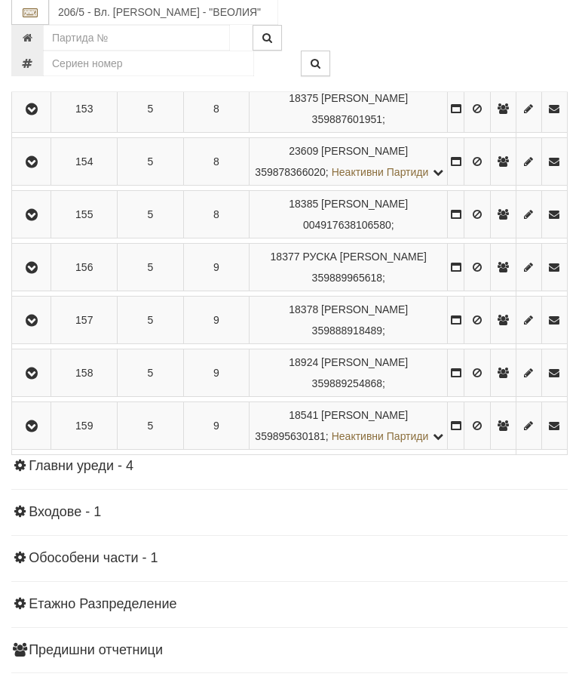
scroll to position [1856, 0]
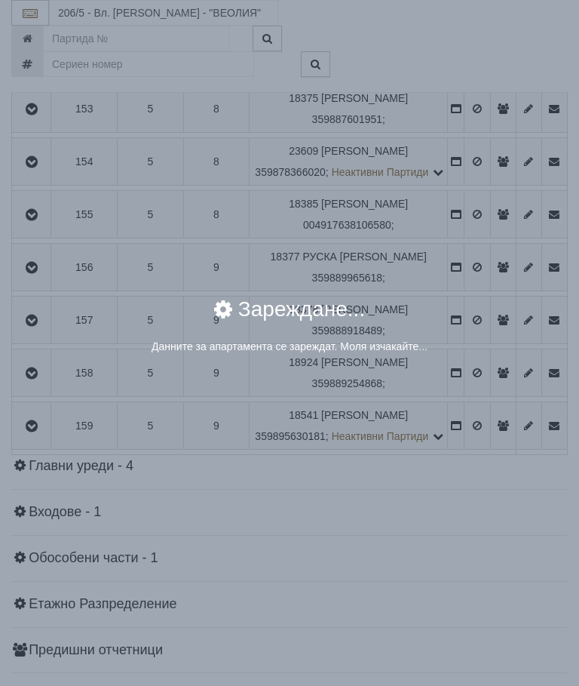
click at [478, 361] on div "× Зареждане... Данните за апартамента се зареждат. Моля изчакайте..." at bounding box center [289, 333] width 543 height 92
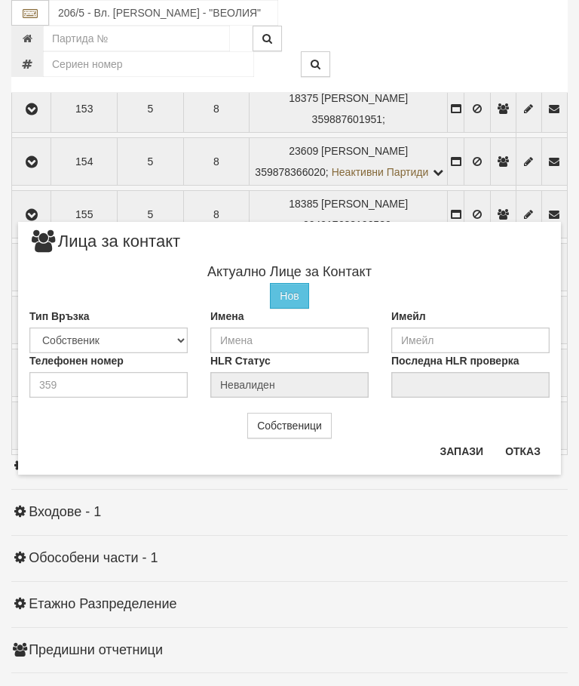
click at [530, 450] on button "Отказ" at bounding box center [523, 451] width 54 height 24
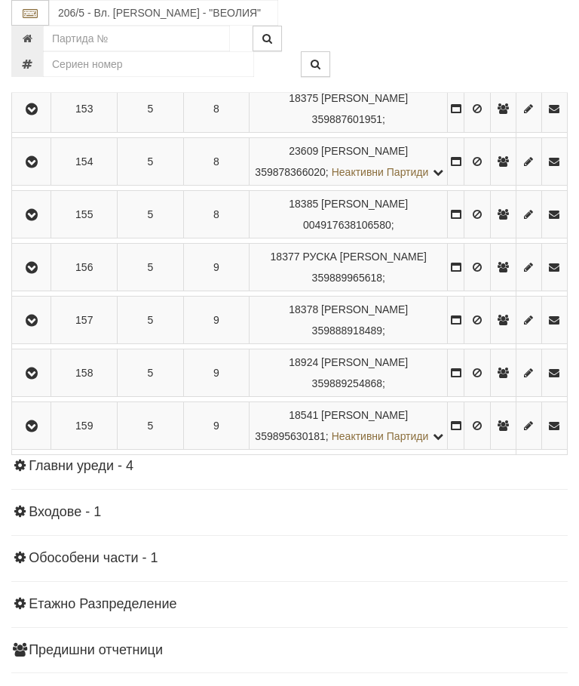
click at [41, 220] on icon "button" at bounding box center [32, 215] width 18 height 11
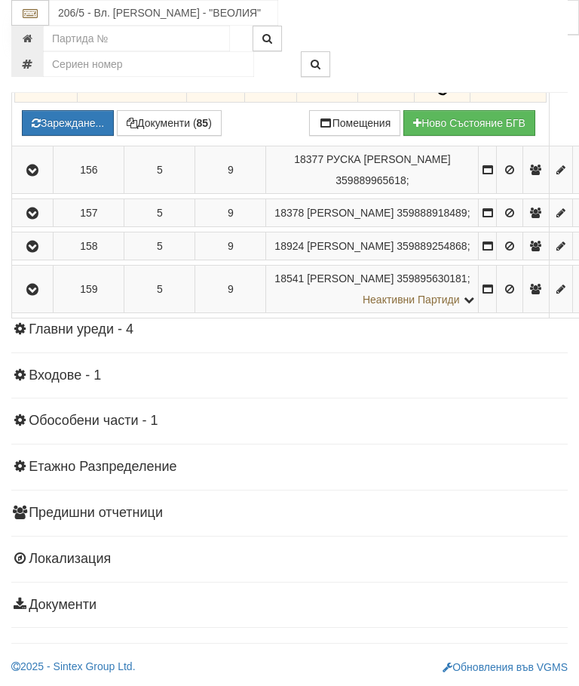
click at [107, 136] on button "Зареждане..." at bounding box center [68, 123] width 92 height 26
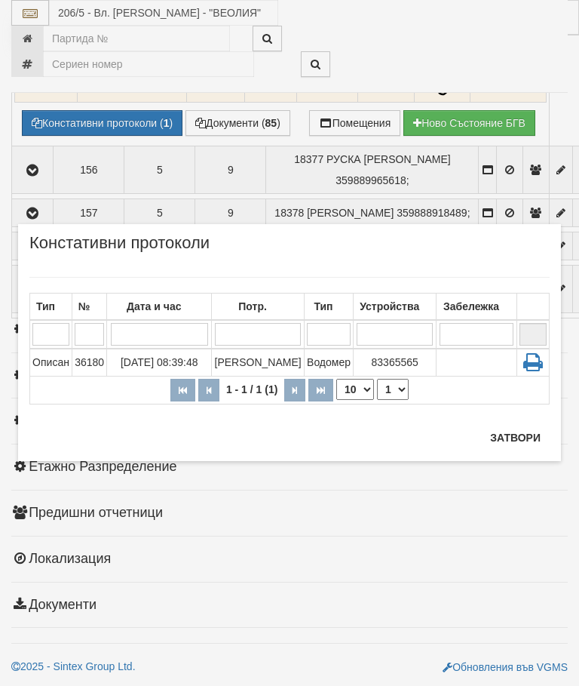
click at [250, 364] on td "[PERSON_NAME]" at bounding box center [258, 363] width 93 height 28
click at [521, 432] on button "Затвори" at bounding box center [515, 438] width 69 height 24
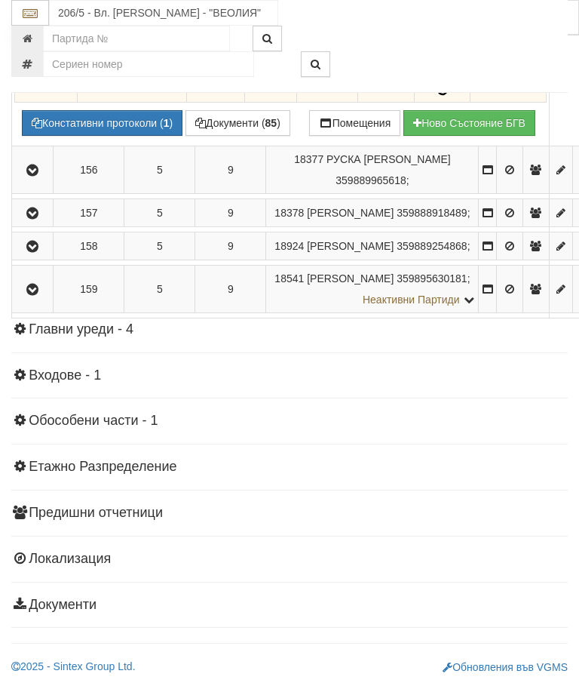
click at [111, 136] on button "Констативни протоколи ( 1 )" at bounding box center [102, 123] width 161 height 26
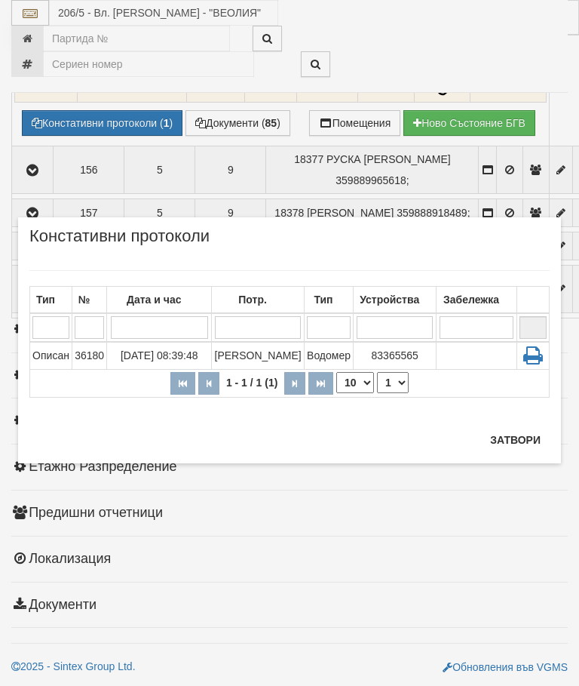
click at [267, 356] on td "[PERSON_NAME]" at bounding box center [258, 356] width 93 height 28
click at [517, 435] on button "Затвори" at bounding box center [515, 440] width 69 height 24
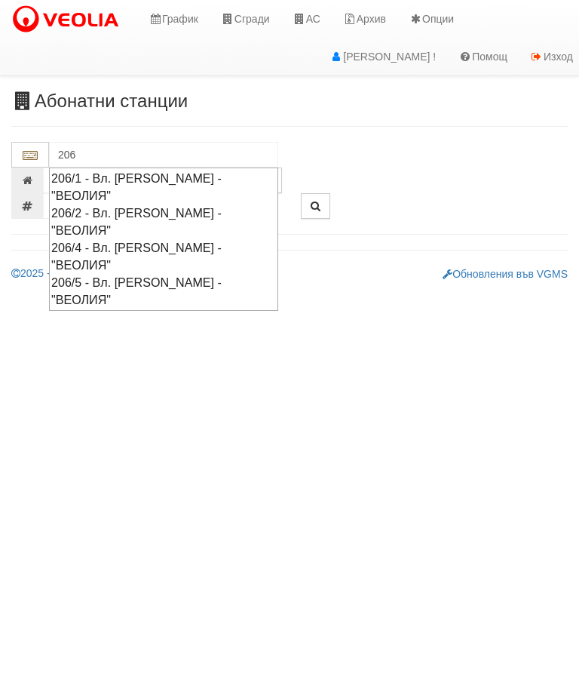
click at [162, 274] on div "206/5 - Вл. Варненчик - "ВЕОЛИЯ"" at bounding box center [163, 291] width 225 height 35
type input "206/5 - Вл. Варненчик - "ВЕОЛИЯ""
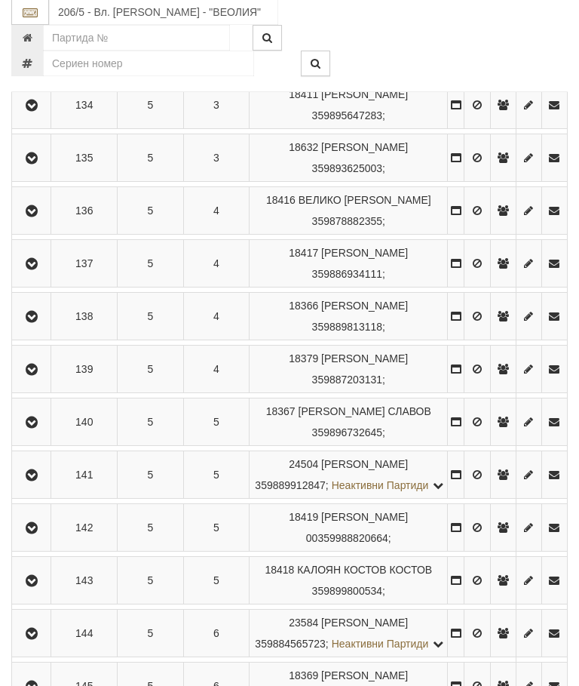
scroll to position [856, 0]
click at [515, 41] on div at bounding box center [410, 39] width 338 height 26
click at [35, 269] on icon "button" at bounding box center [32, 264] width 18 height 11
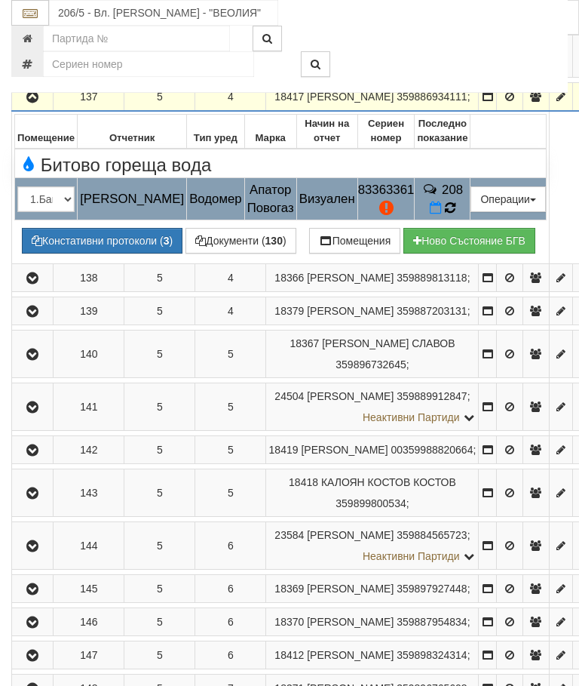
click at [463, 220] on td "208" at bounding box center [443, 199] width 56 height 42
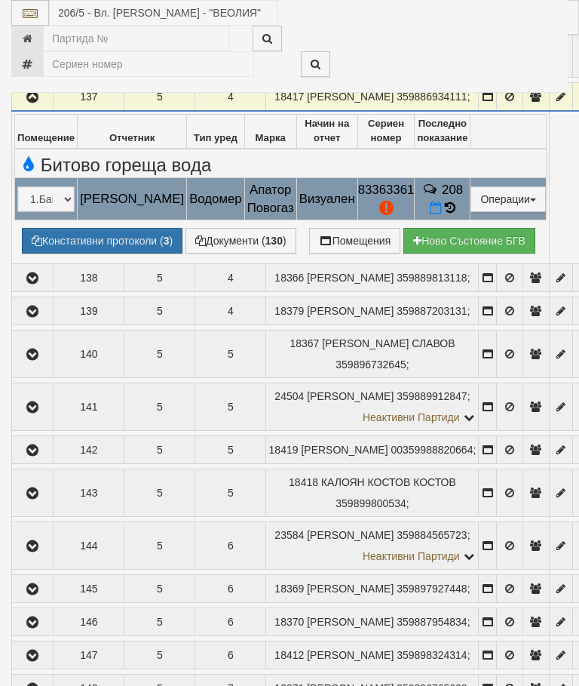
select select "10"
select select "1"
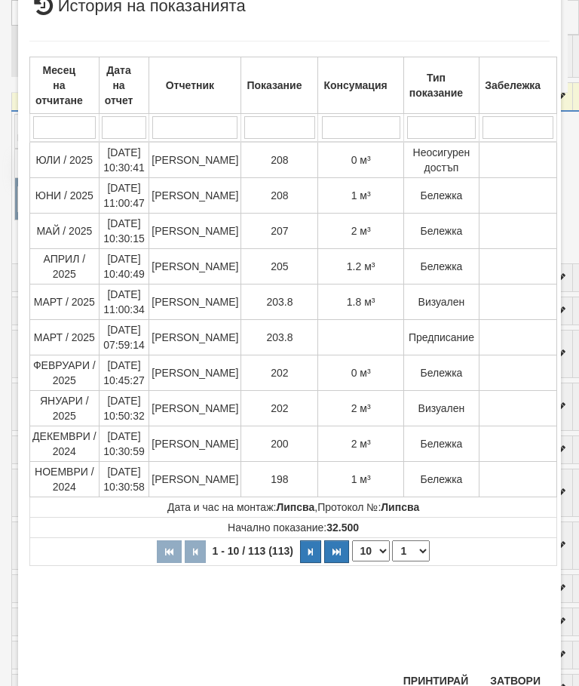
scroll to position [598, 0]
click at [519, 684] on button "Затвори" at bounding box center [515, 681] width 69 height 24
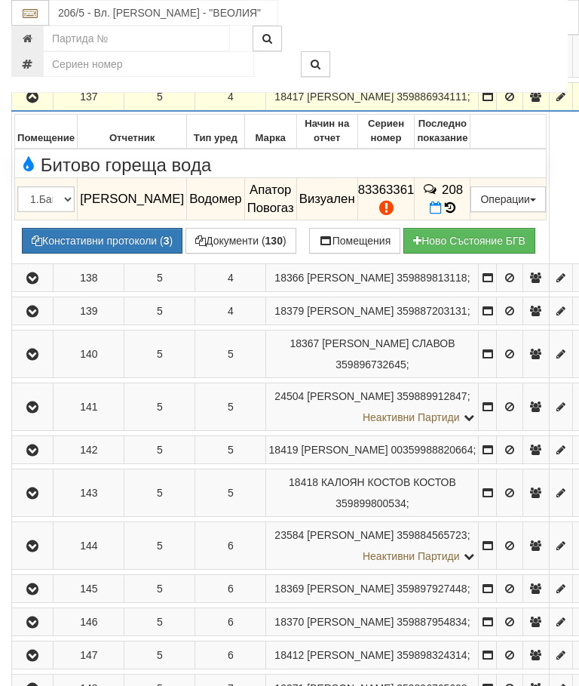
click at [116, 254] on button "Констативни протоколи ( 3 )" at bounding box center [102, 241] width 161 height 26
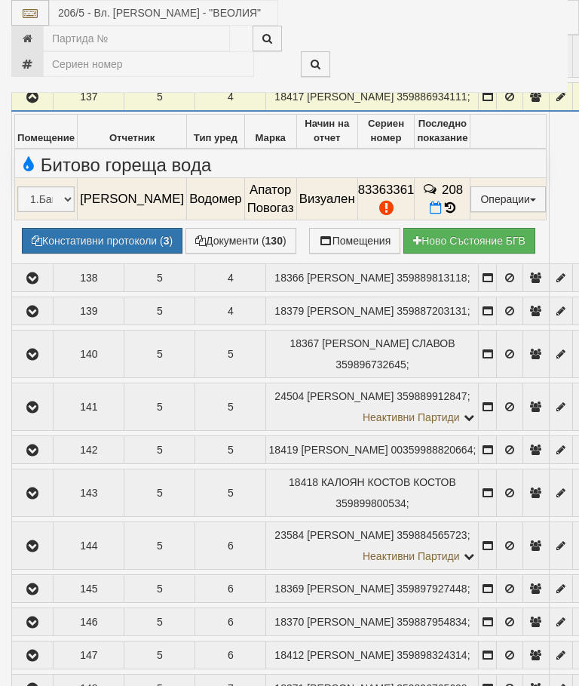
select select "10"
select select "1"
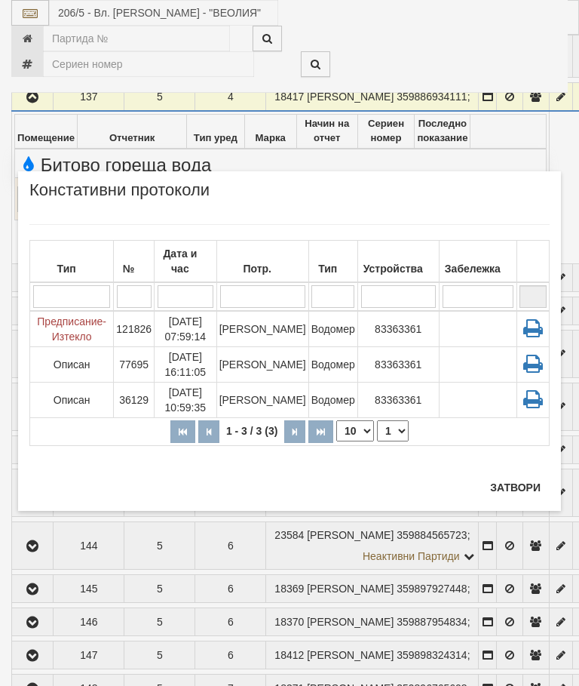
click at [506, 485] on button "Затвори" at bounding box center [515, 487] width 69 height 24
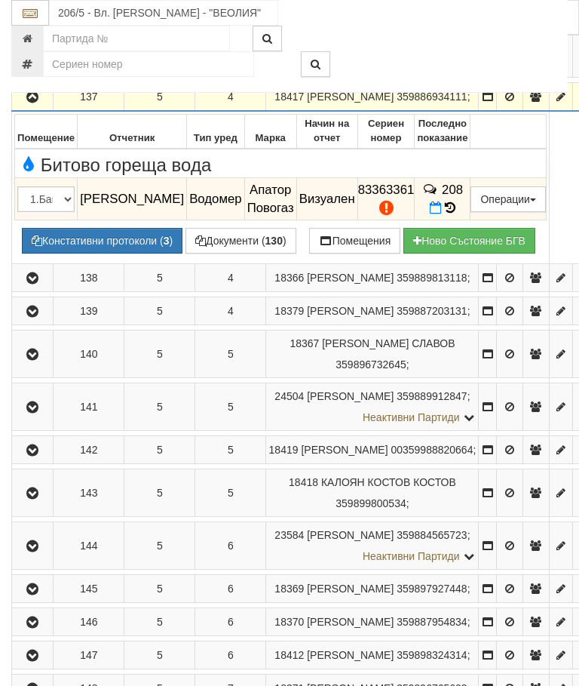
click at [24, 108] on button "button" at bounding box center [32, 96] width 36 height 23
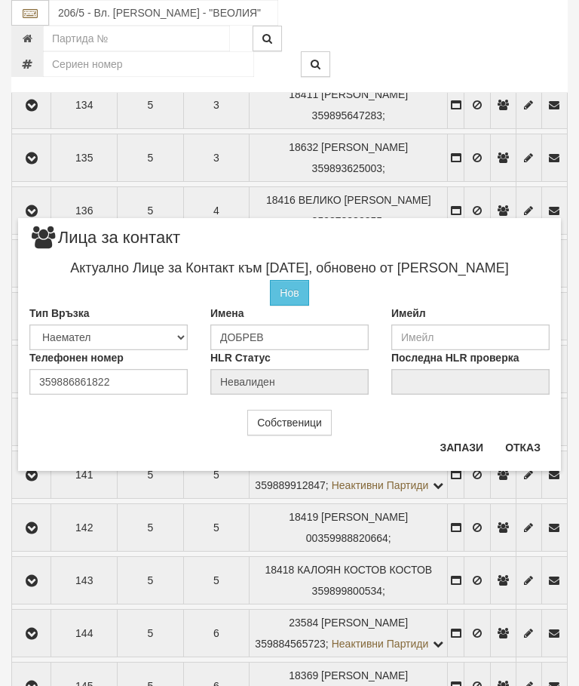
click at [520, 447] on button "Отказ" at bounding box center [523, 447] width 54 height 24
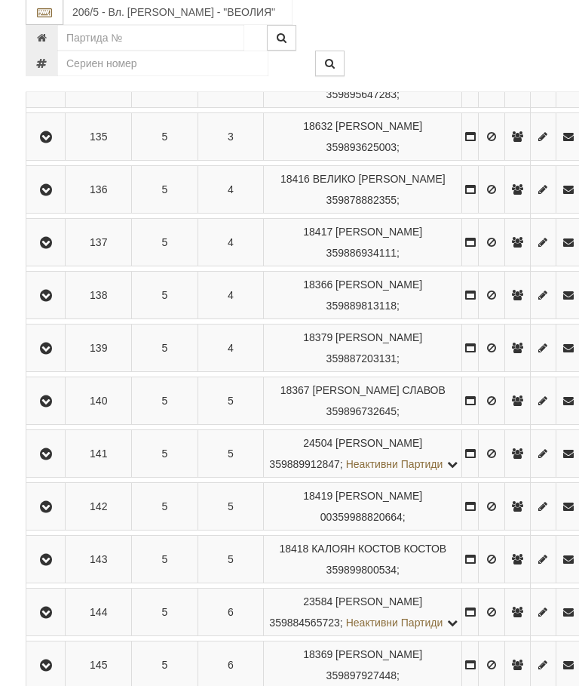
scroll to position [884, 0]
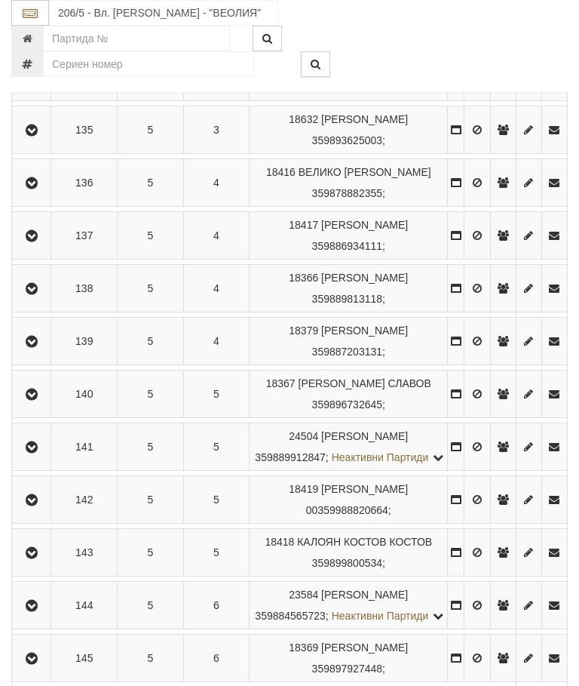
click at [34, 241] on icon "button" at bounding box center [32, 236] width 18 height 11
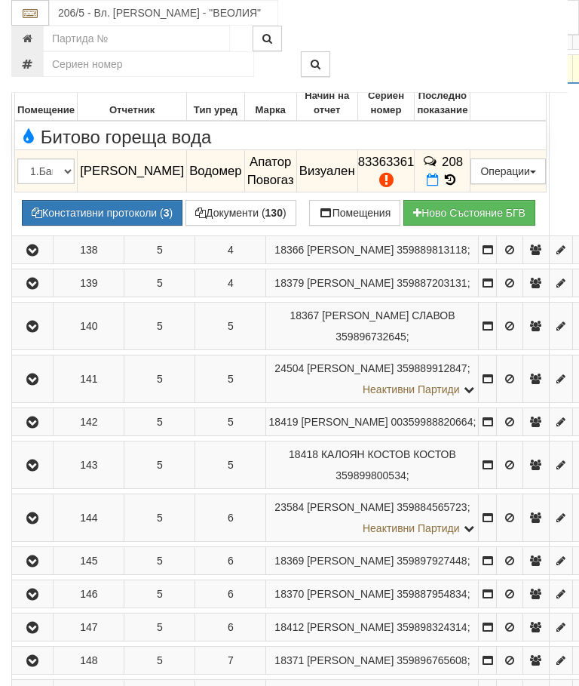
click at [462, 192] on td "208" at bounding box center [443, 171] width 56 height 42
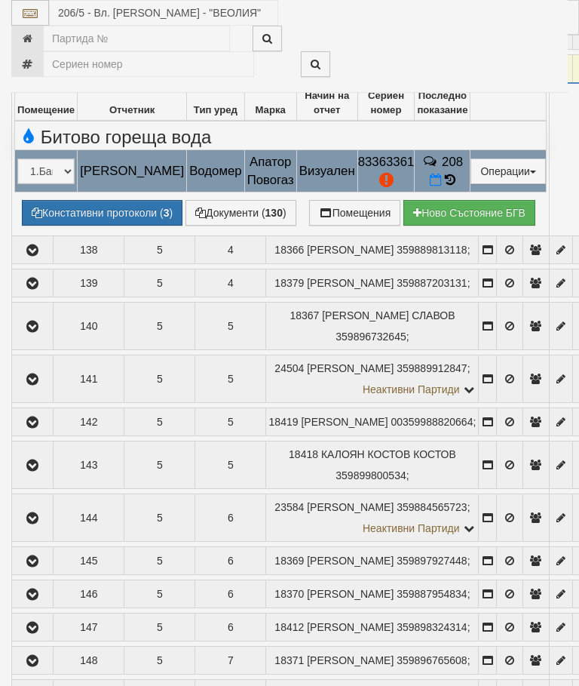
select select "10"
select select "1"
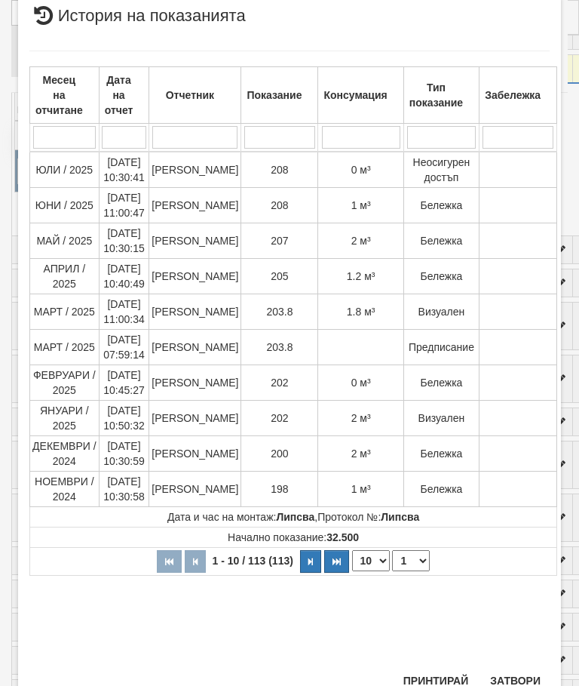
scroll to position [790, 0]
click at [516, 673] on button "Затвори" at bounding box center [515, 681] width 69 height 24
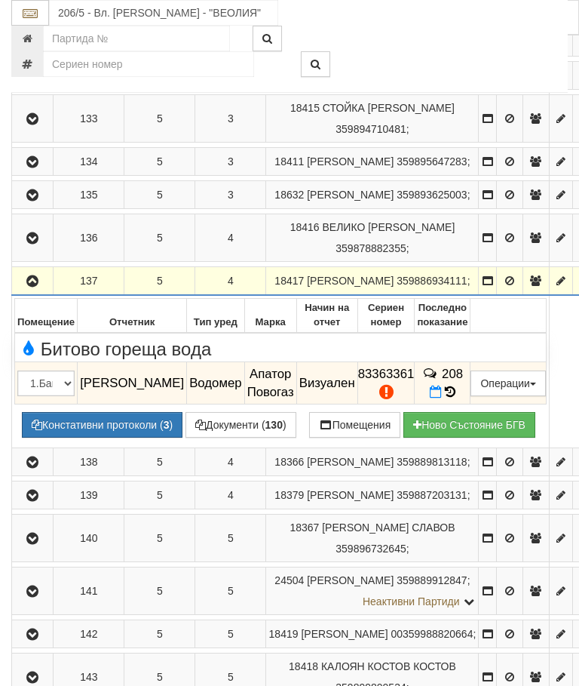
scroll to position [645, 0]
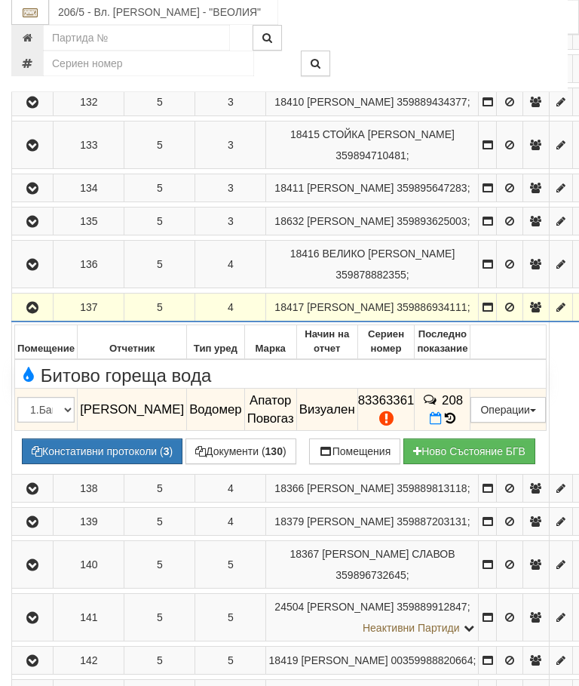
click at [34, 152] on icon "button" at bounding box center [32, 146] width 18 height 11
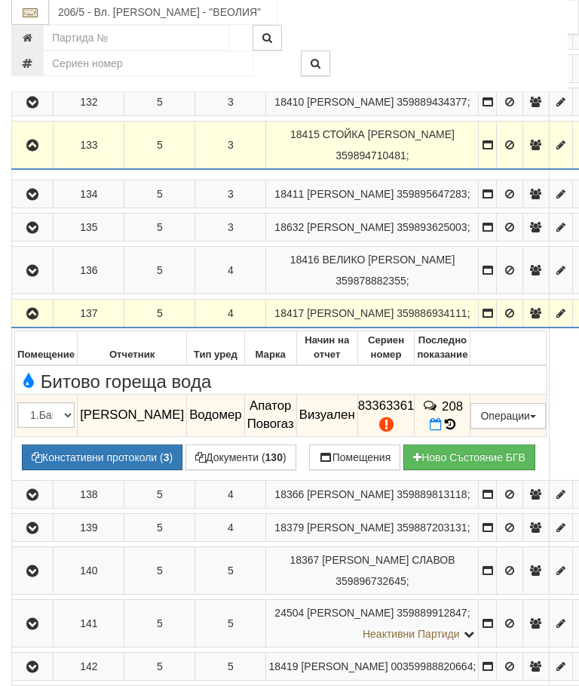
scroll to position [646, 0]
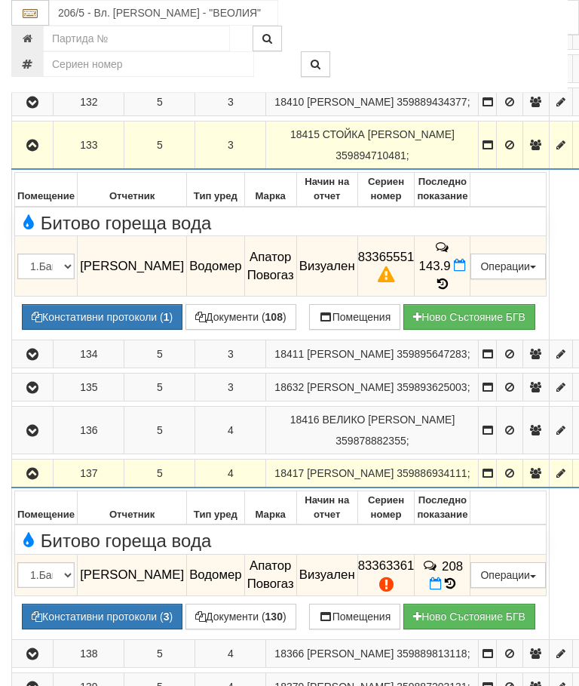
click at [38, 156] on button "button" at bounding box center [32, 145] width 36 height 23
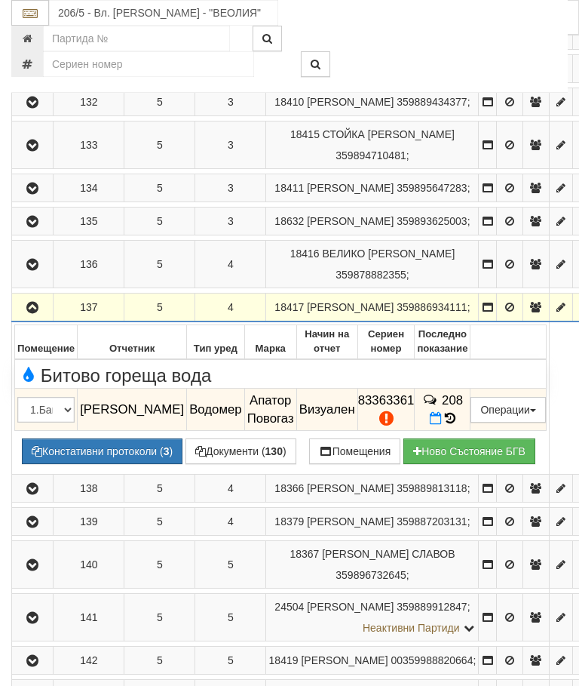
click at [37, 313] on icon "button" at bounding box center [32, 308] width 18 height 11
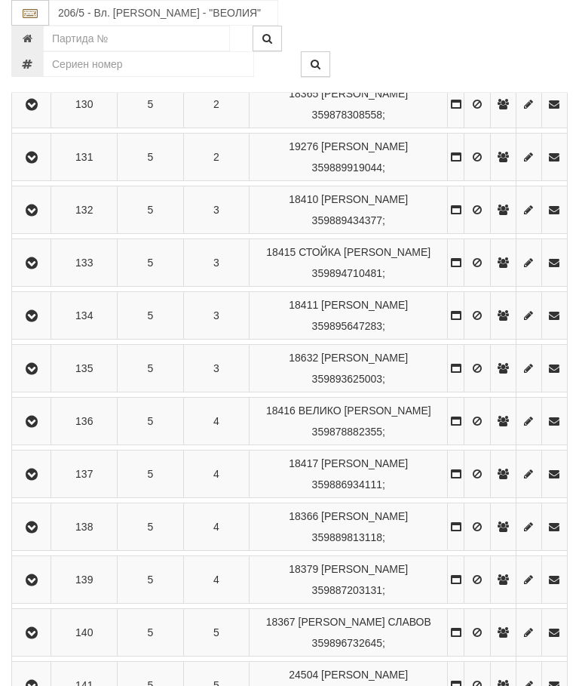
scroll to position [636, 0]
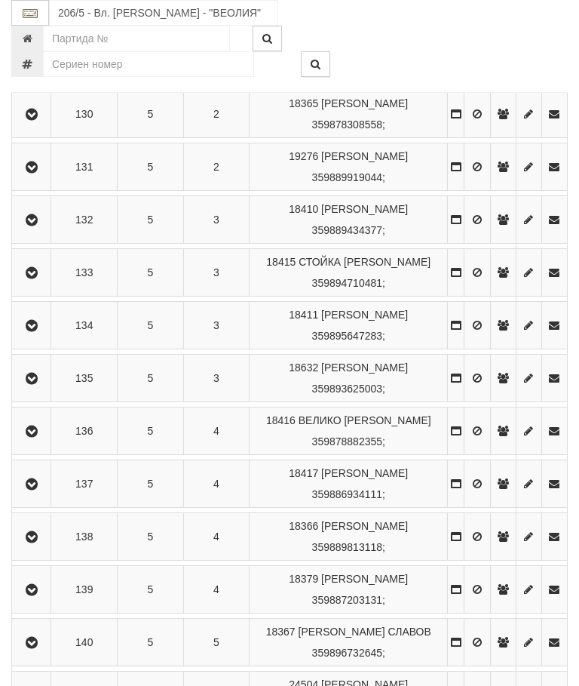
click at [143, 191] on td "5" at bounding box center [151, 167] width 66 height 48
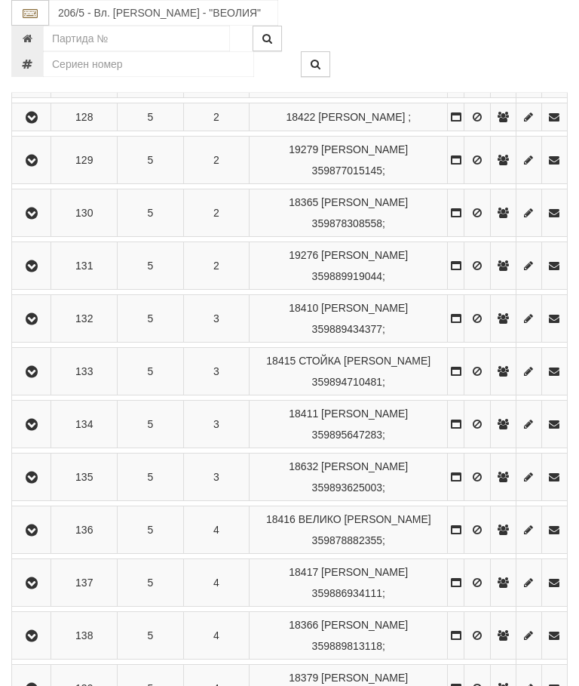
scroll to position [537, 1]
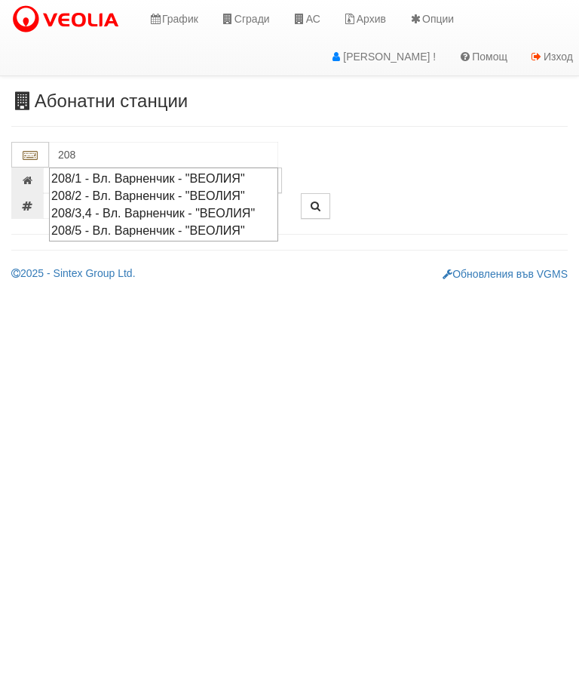
click at [233, 195] on div "208/2 - Вл. Варненчик - "ВЕОЛИЯ"" at bounding box center [163, 195] width 225 height 17
type input "208/2 - Вл. Варненчик - "ВЕОЛИЯ""
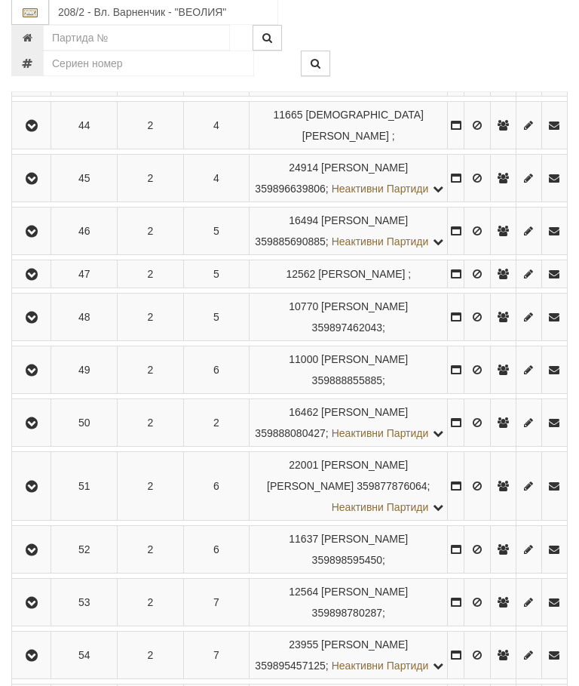
scroll to position [1083, 0]
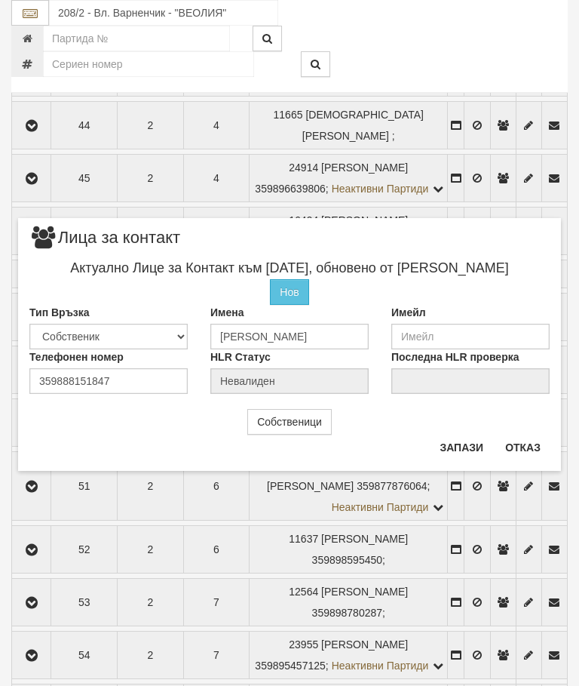
click at [516, 458] on button "Отказ" at bounding box center [523, 447] width 54 height 24
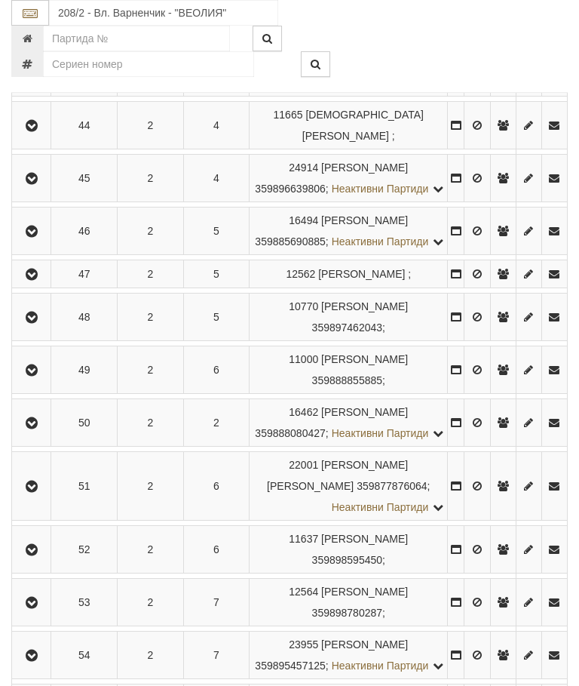
click at [33, 131] on icon "button" at bounding box center [32, 126] width 18 height 11
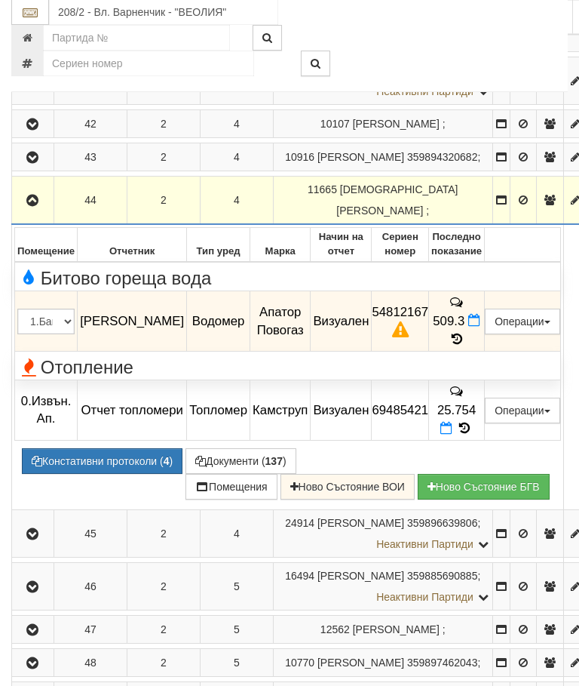
scroll to position [945, 0]
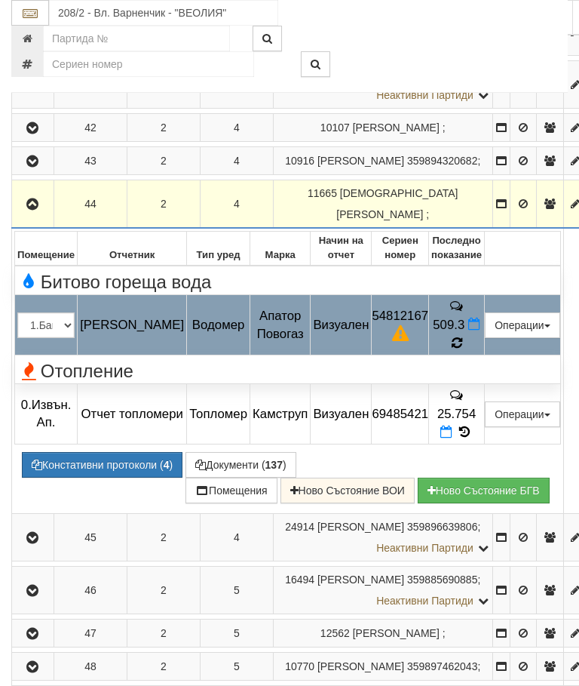
click at [485, 349] on td "509.3" at bounding box center [457, 325] width 56 height 60
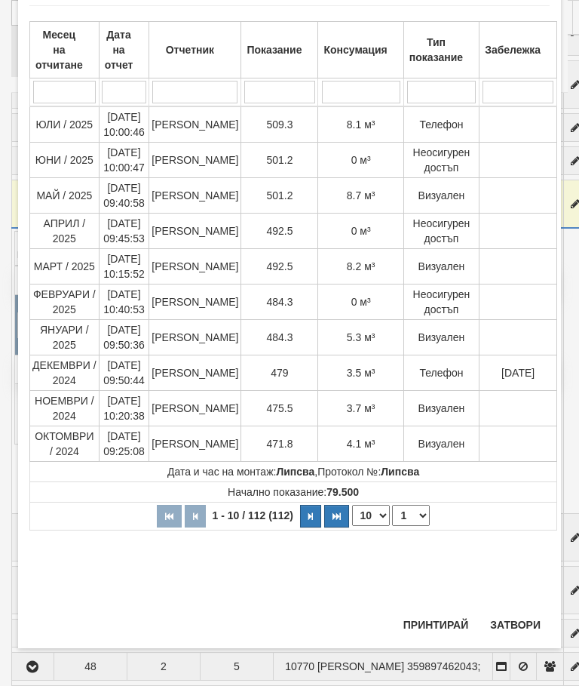
scroll to position [1035, 0]
click at [516, 620] on button "Затвори" at bounding box center [515, 625] width 69 height 24
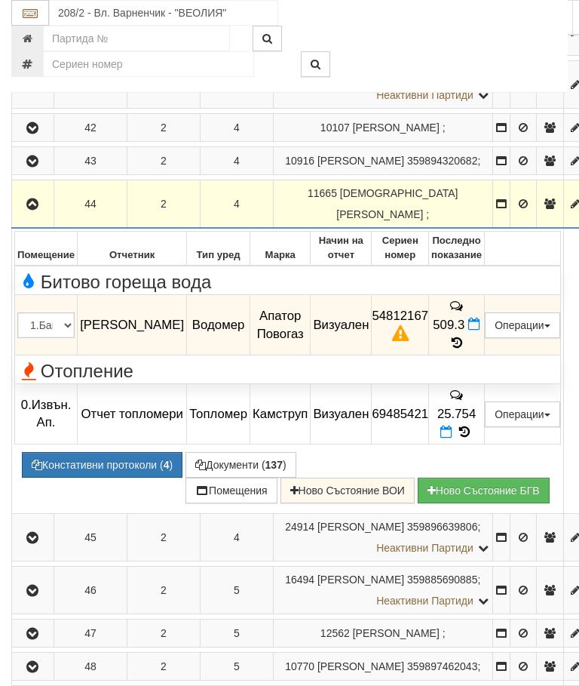
click at [22, 215] on button "button" at bounding box center [32, 203] width 37 height 23
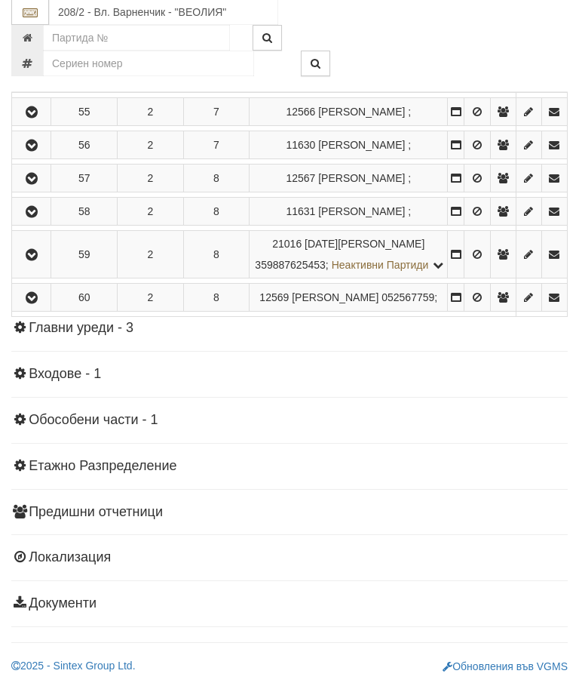
scroll to position [1788, 0]
click at [30, 261] on icon "button" at bounding box center [32, 255] width 18 height 11
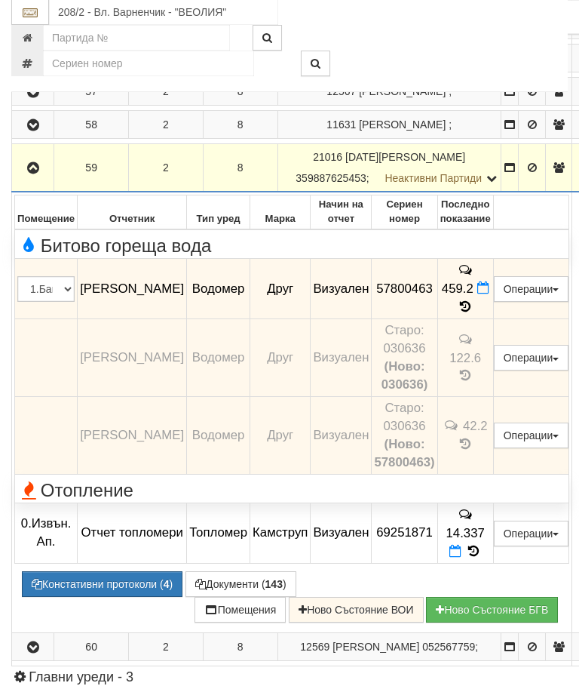
scroll to position [1570, 0]
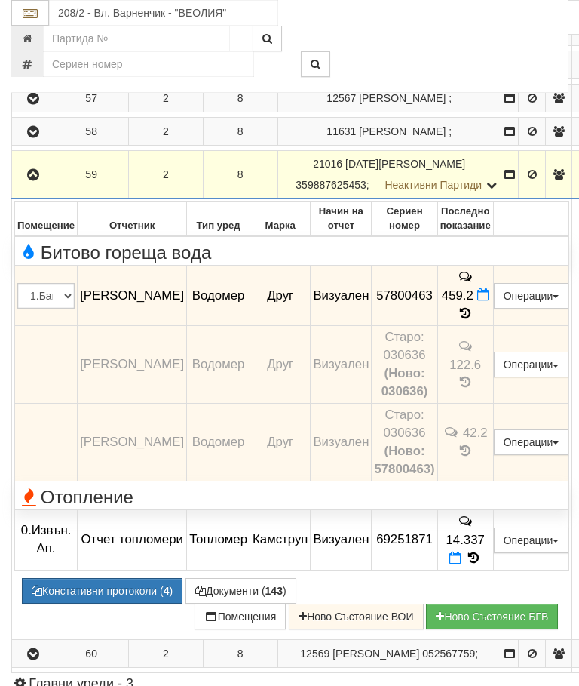
click at [239, 199] on td "8" at bounding box center [240, 175] width 75 height 48
click at [50, 186] on button "button" at bounding box center [32, 174] width 37 height 23
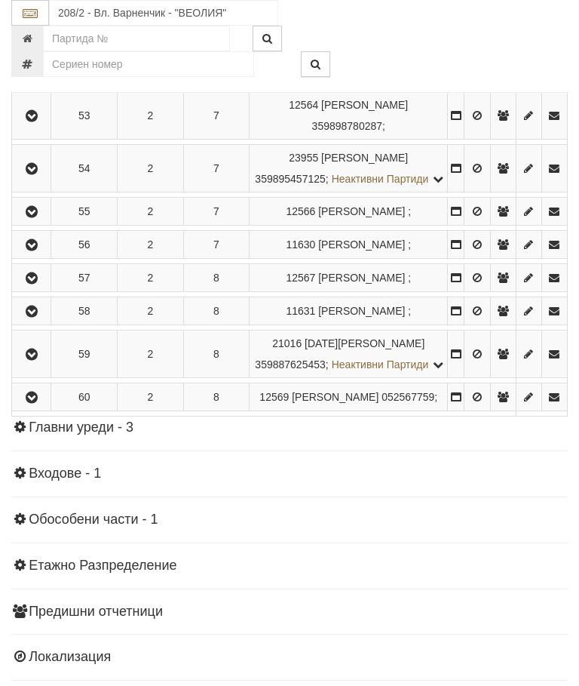
click at [39, 217] on icon "button" at bounding box center [32, 212] width 18 height 11
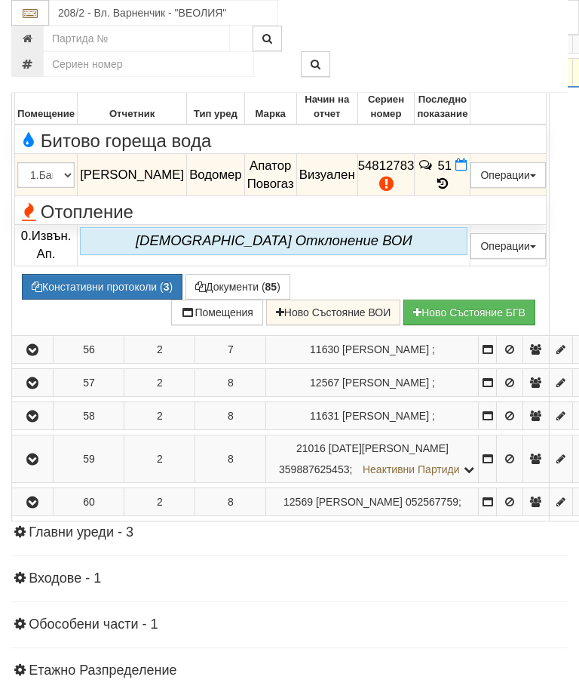
click at [35, 78] on icon "button" at bounding box center [32, 73] width 18 height 11
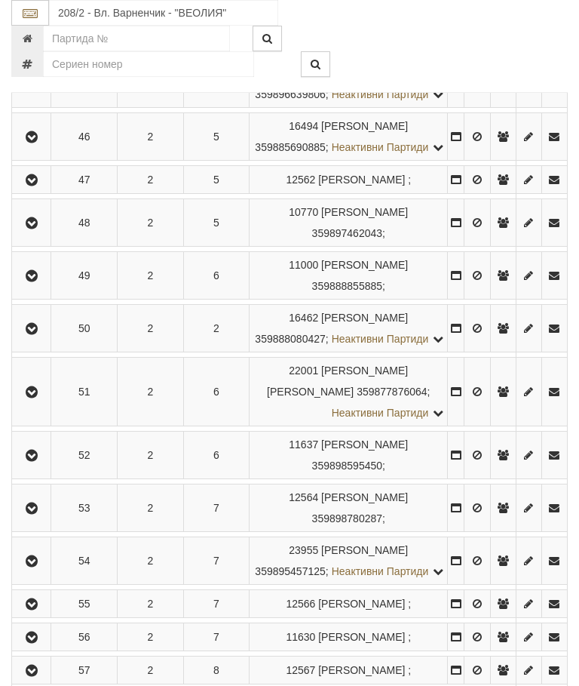
scroll to position [1178, 0]
click at [22, 42] on button "button" at bounding box center [31, 31] width 34 height 23
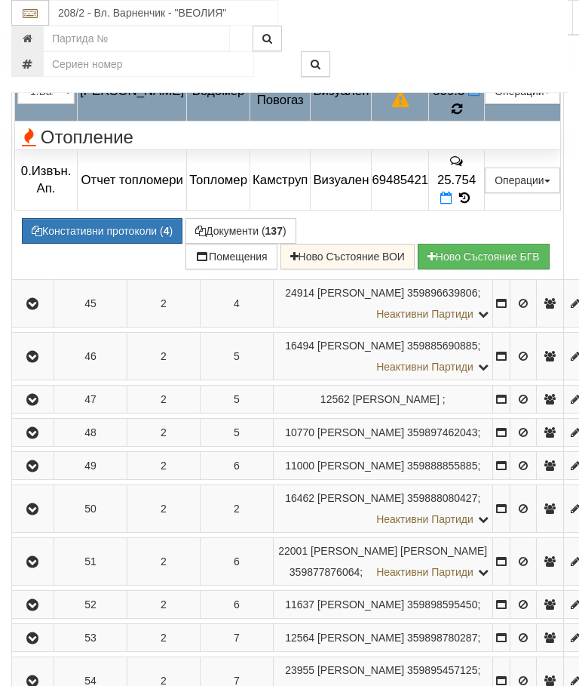
click at [463, 116] on icon at bounding box center [456, 109] width 12 height 14
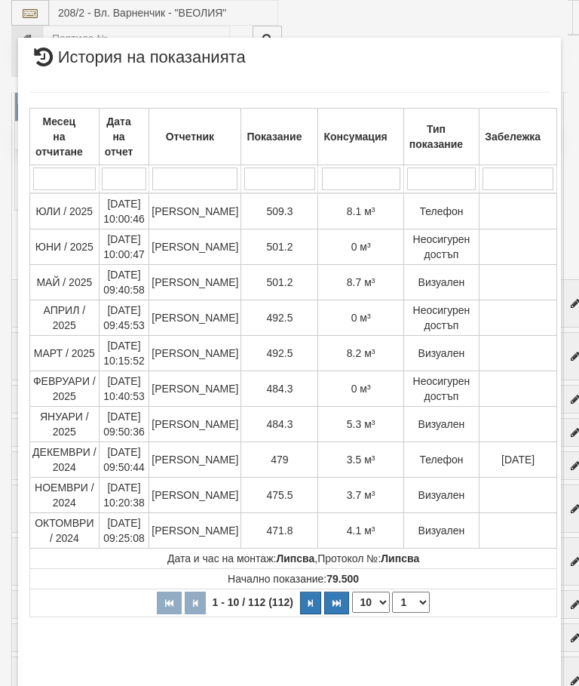
select select "10"
select select "1"
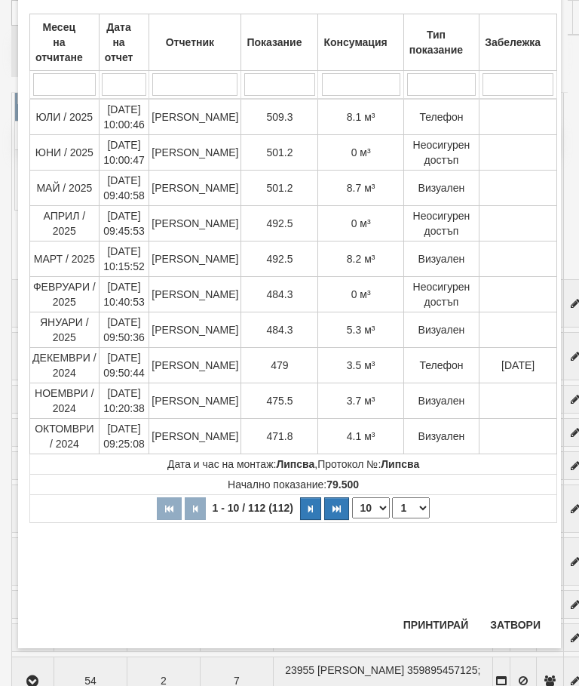
scroll to position [896, 0]
click at [510, 625] on button "Затвори" at bounding box center [515, 625] width 69 height 24
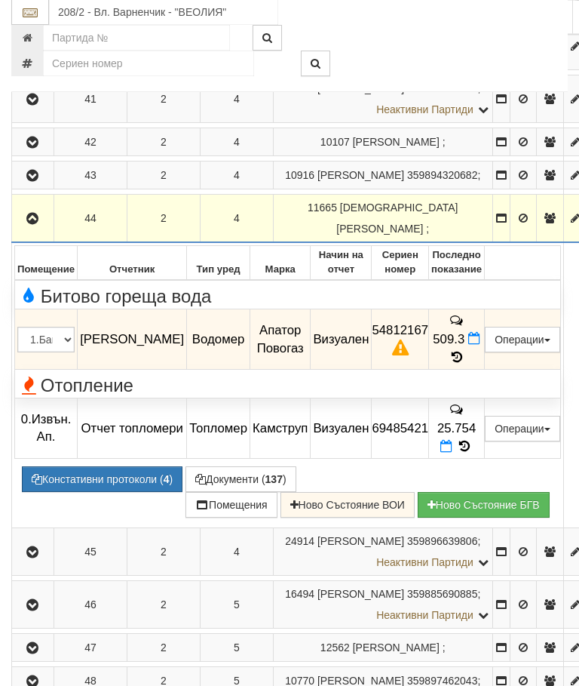
scroll to position [927, 0]
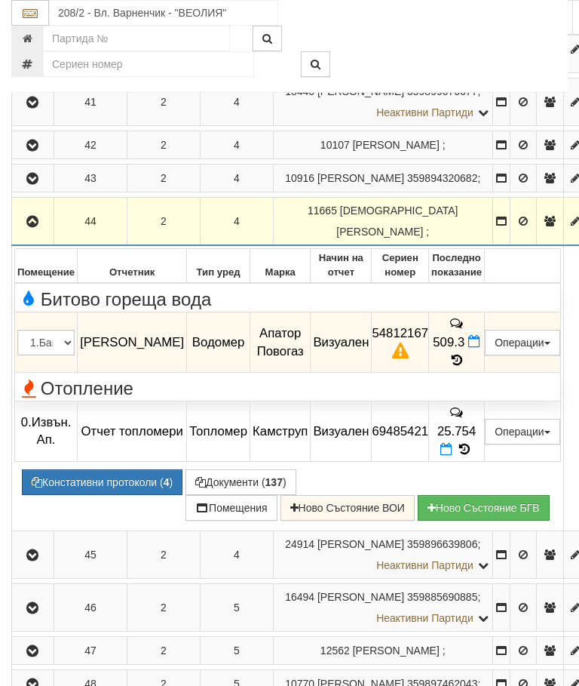
click at [32, 227] on icon "button" at bounding box center [32, 222] width 18 height 11
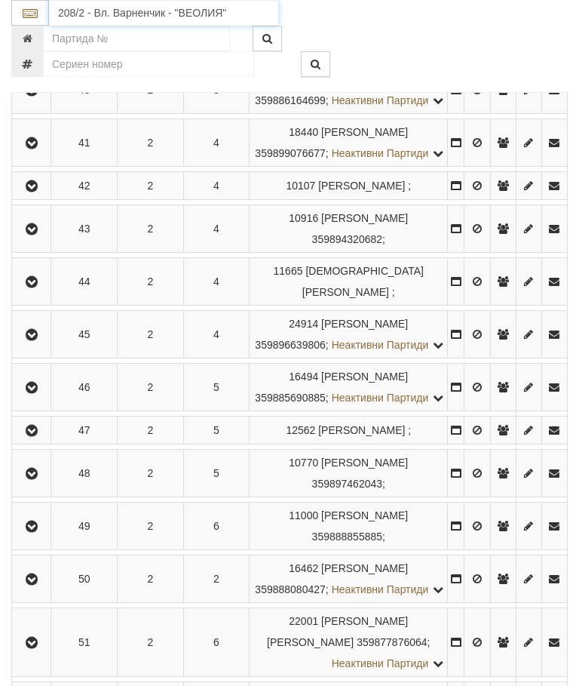
click at [140, 9] on input "208/2 - Вл. Варненчик - "ВЕОЛИЯ"" at bounding box center [163, 13] width 229 height 26
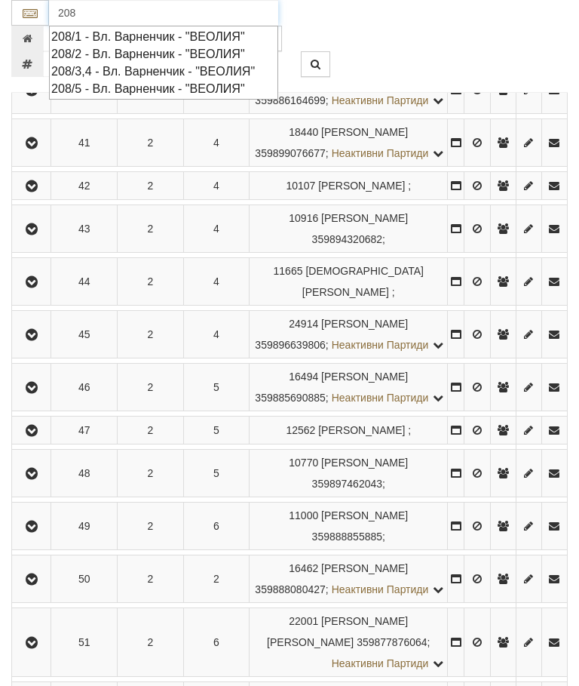
click at [155, 32] on div "208/1 - Вл. Варненчик - "ВЕОЛИЯ"" at bounding box center [163, 36] width 225 height 17
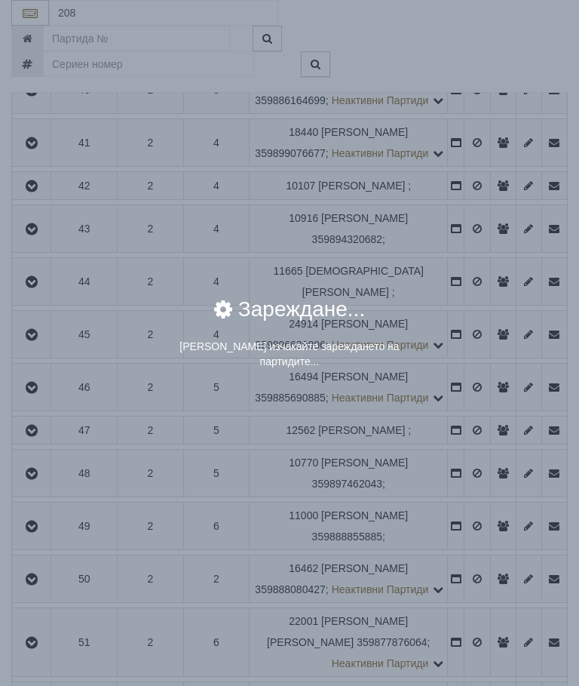
type input "208/1 - Вл. Варненчик - "ВЕОЛИЯ""
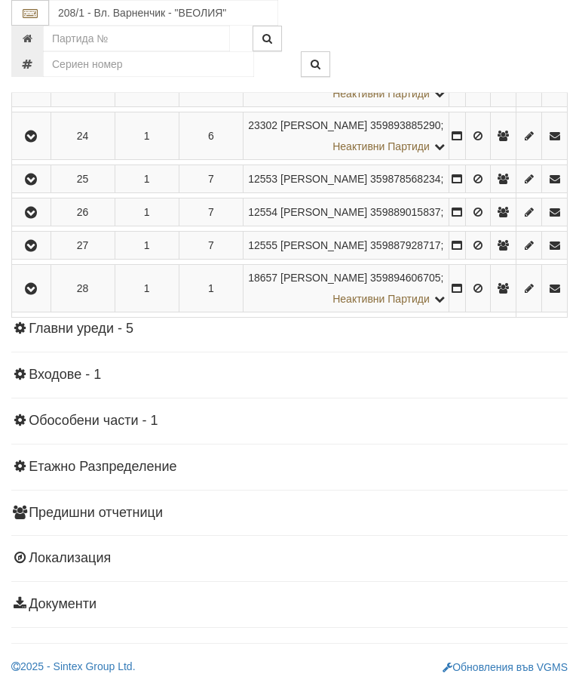
scroll to position [1569, 0]
click at [30, 142] on icon "button" at bounding box center [31, 136] width 18 height 11
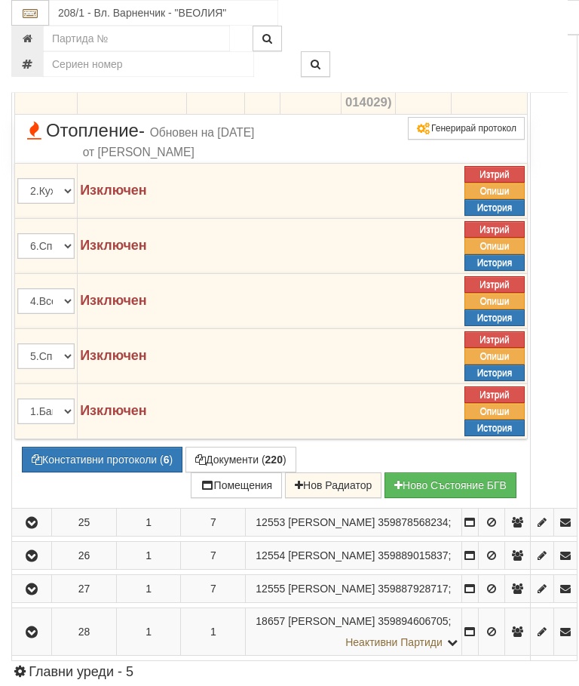
click at [440, 37] on td "374" at bounding box center [424, 16] width 56 height 42
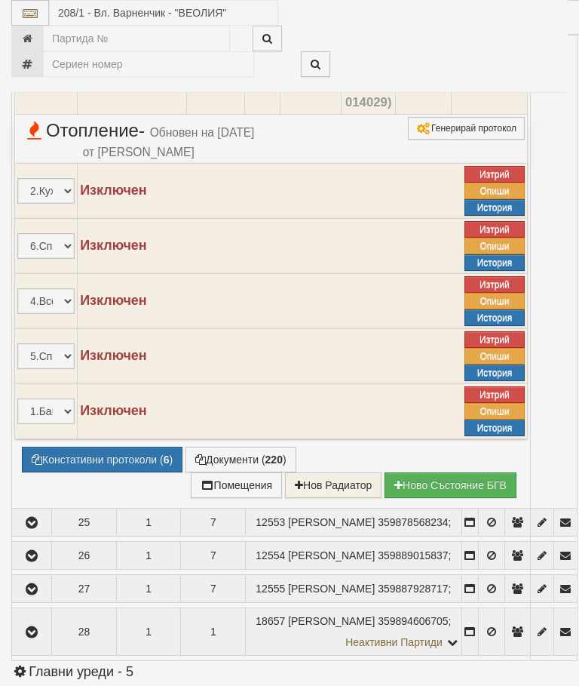
select select "10"
select select "1"
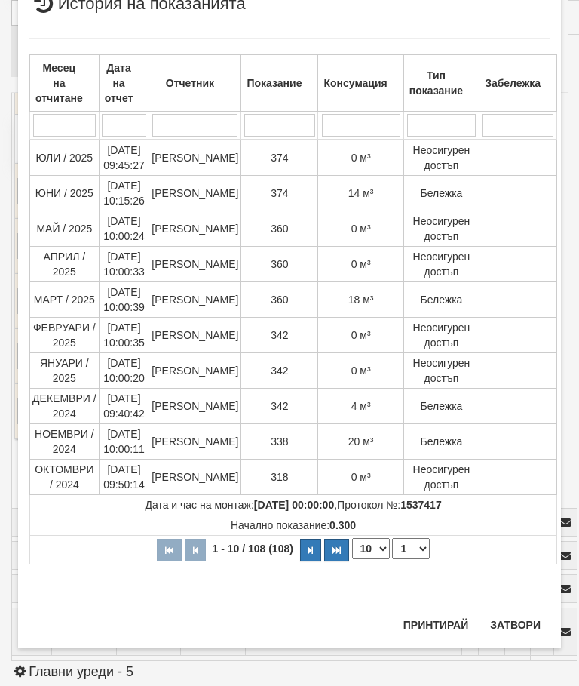
scroll to position [1523, 0]
click at [507, 625] on button "Затвори" at bounding box center [515, 625] width 69 height 24
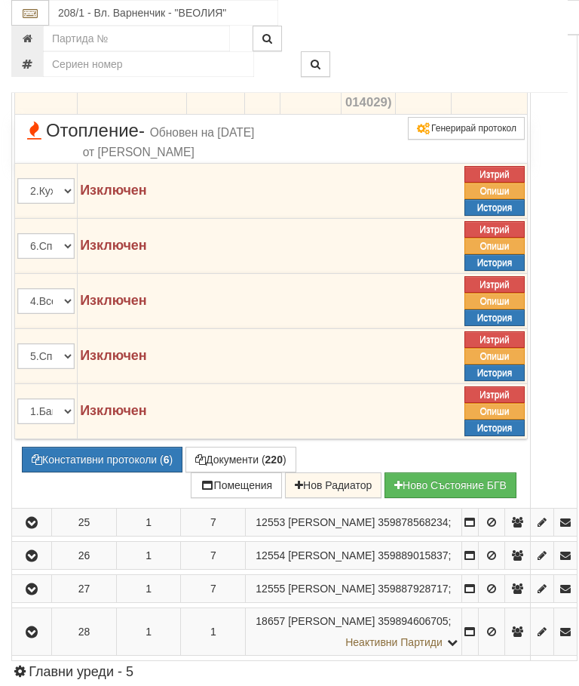
click at [438, 32] on icon at bounding box center [431, 25] width 11 height 14
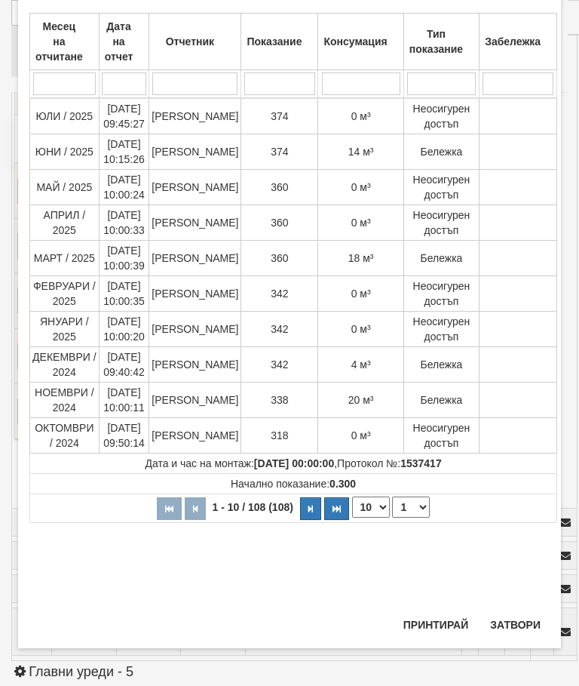
scroll to position [847, 0]
click at [520, 616] on button "Затвори" at bounding box center [515, 625] width 69 height 24
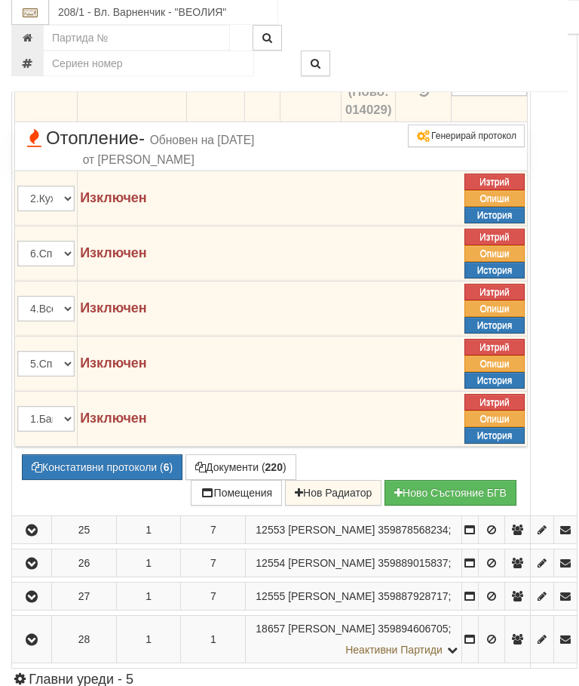
scroll to position [1442, 0]
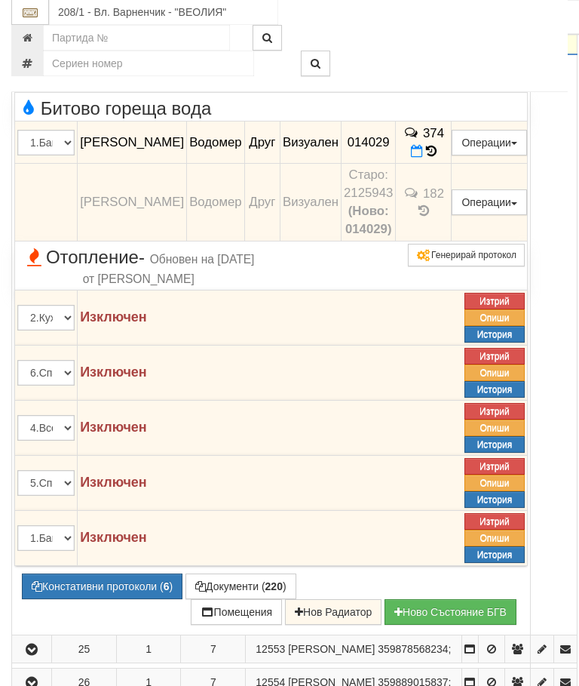
click at [34, 37] on icon "button" at bounding box center [32, 31] width 18 height 11
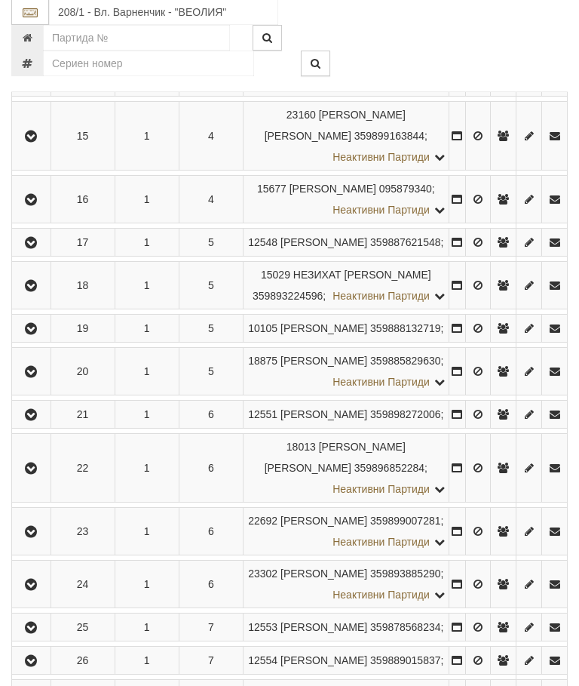
scroll to position [952, 0]
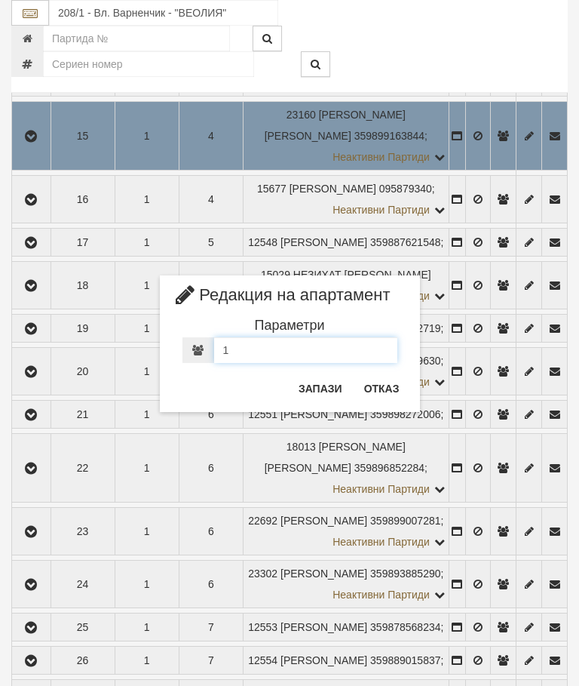
click at [244, 357] on input "1" at bounding box center [305, 350] width 183 height 26
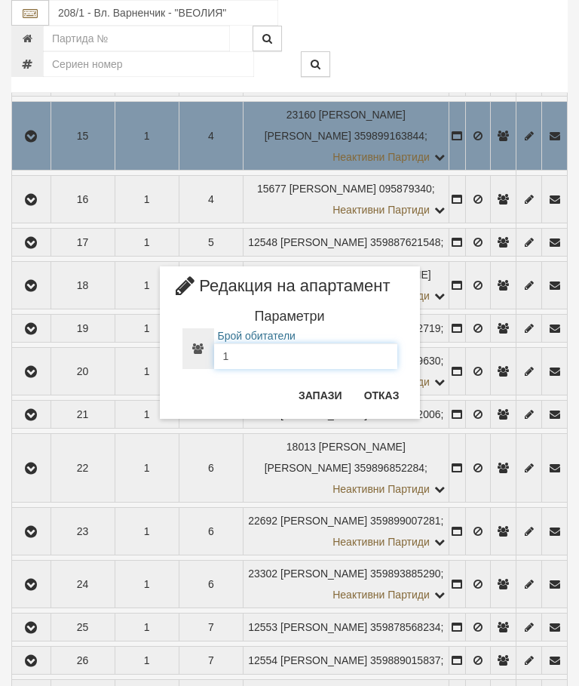
scroll to position [951, 0]
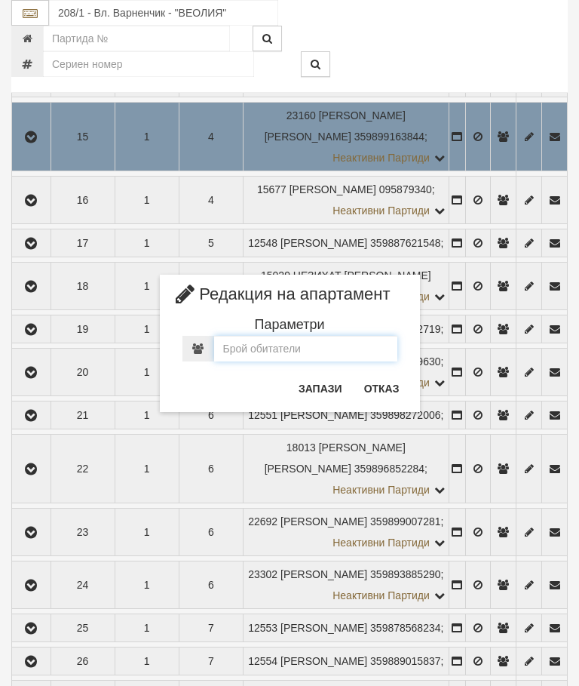
type input "0"
click at [327, 388] on button "Запази" at bounding box center [321, 388] width 62 height 24
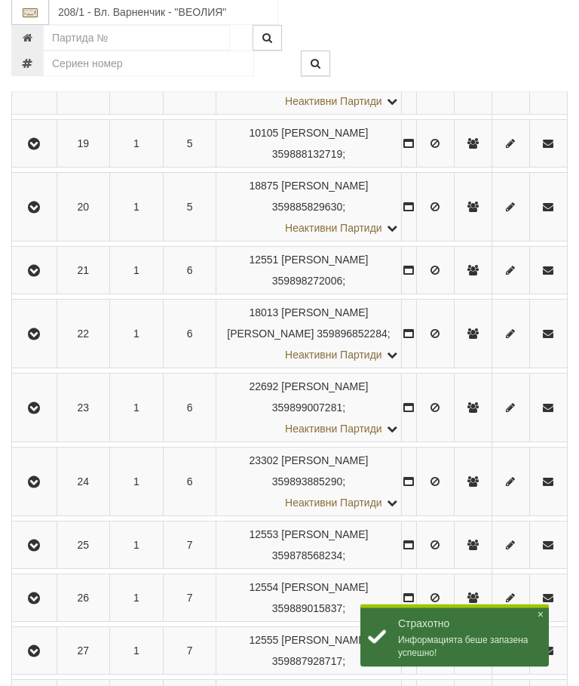
scroll to position [1444, 0]
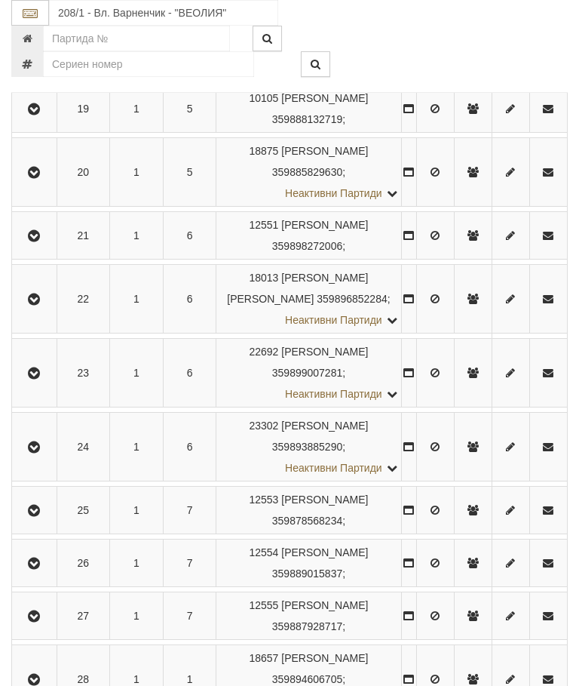
click at [39, 453] on icon "button" at bounding box center [34, 447] width 18 height 11
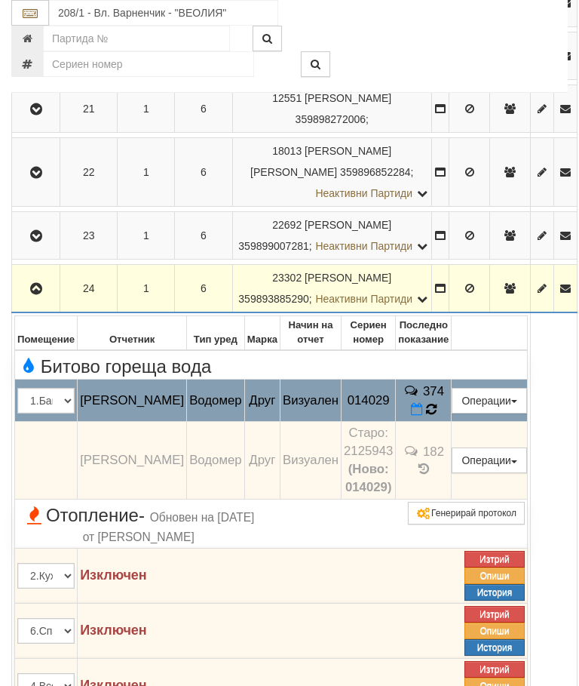
click at [423, 417] on icon at bounding box center [431, 409] width 17 height 17
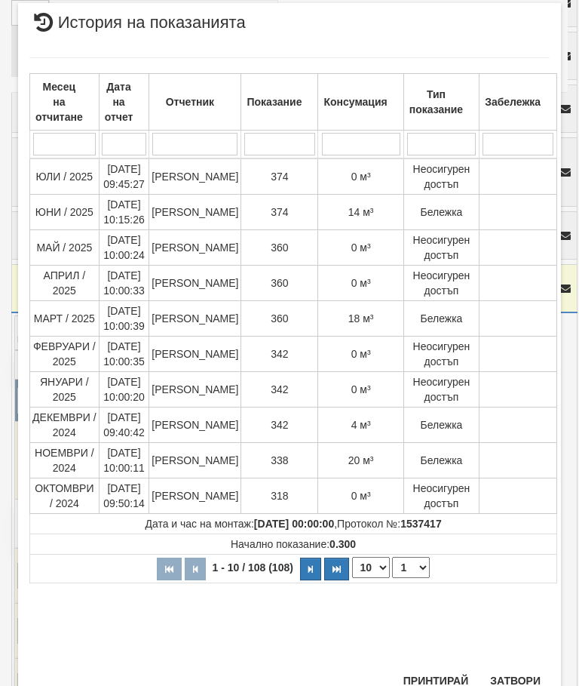
scroll to position [872, 0]
click at [520, 685] on button "Затвори" at bounding box center [515, 681] width 69 height 24
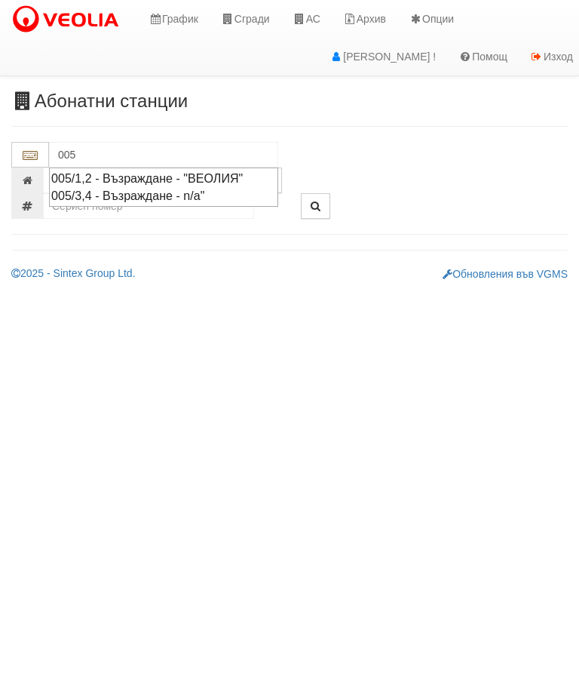
click at [247, 177] on div "005/1,2 - Възраждане - "ВЕОЛИЯ"" at bounding box center [163, 178] width 225 height 17
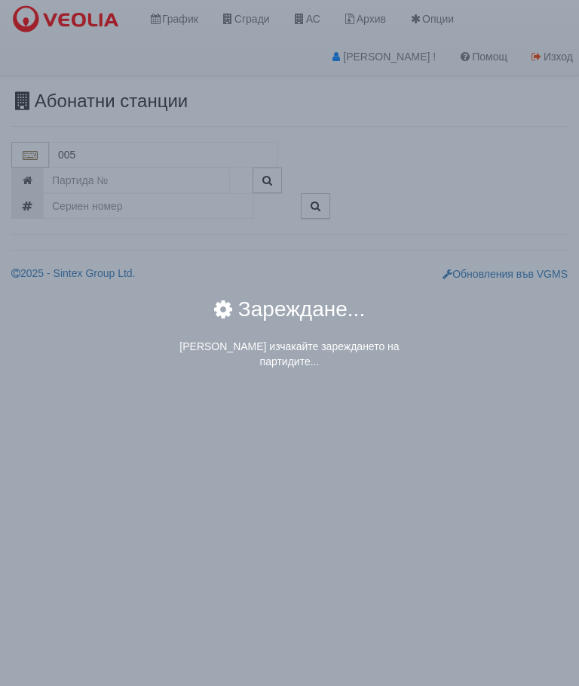
type input "005/1,2 - Възраждане - "ВЕОЛИЯ""
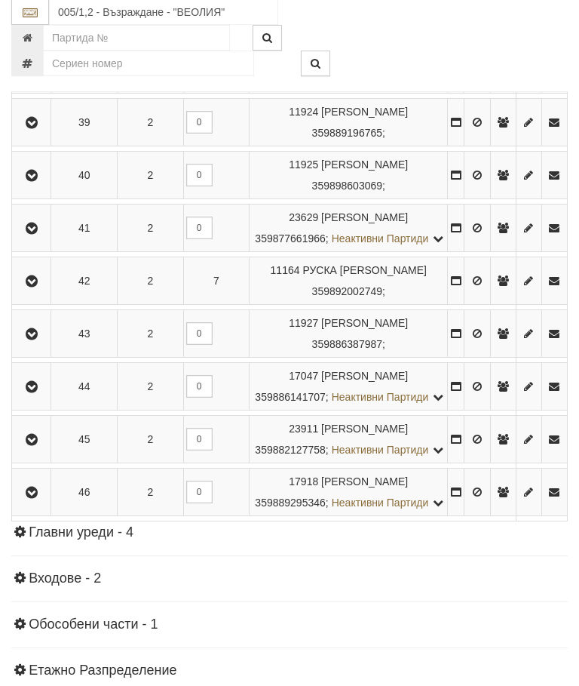
scroll to position [2390, 0]
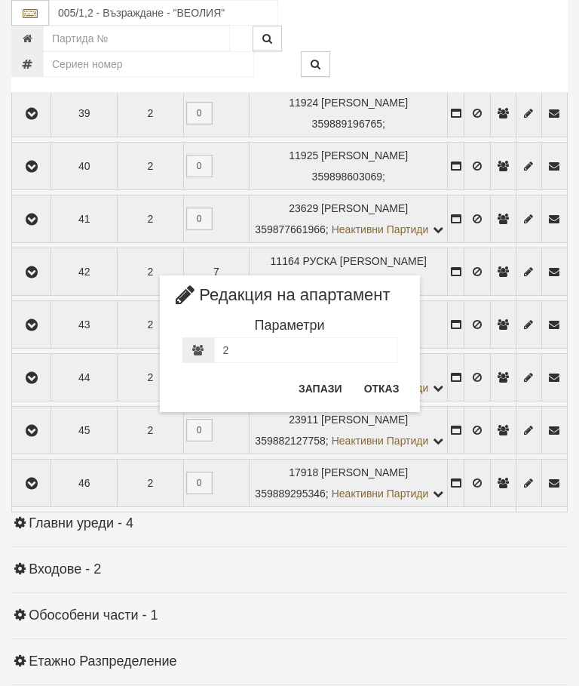
click at [390, 381] on button "Отказ" at bounding box center [382, 388] width 54 height 24
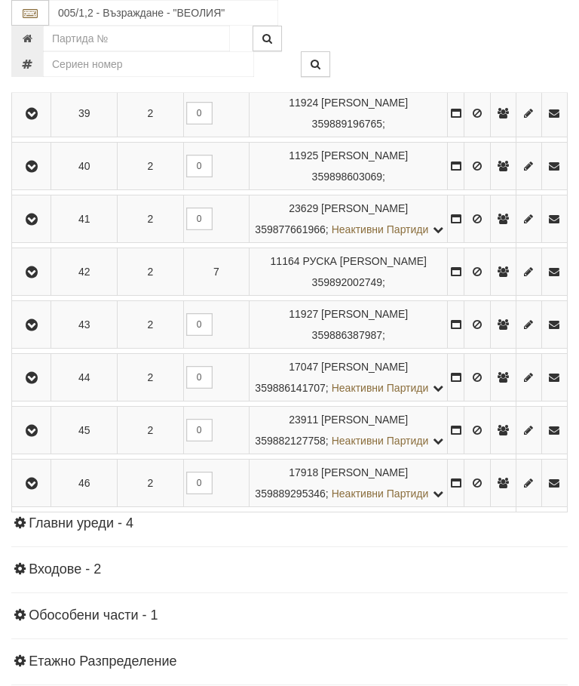
click at [44, 72] on button "button" at bounding box center [31, 60] width 34 height 23
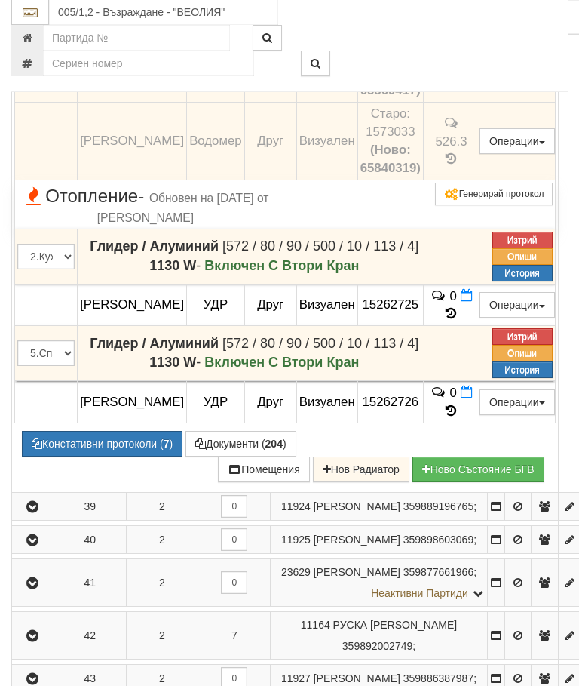
scroll to position [2236, 0]
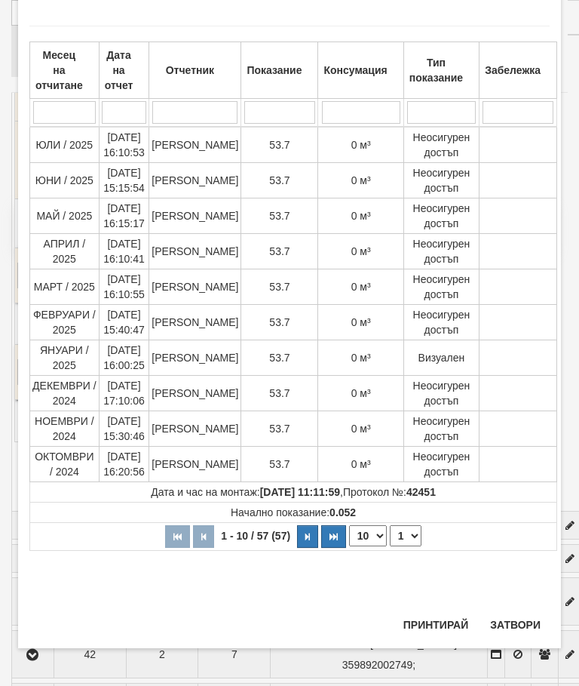
scroll to position [644, 0]
click at [406, 537] on select "1 2 3 4 5 6" at bounding box center [406, 535] width 32 height 21
select select "2"
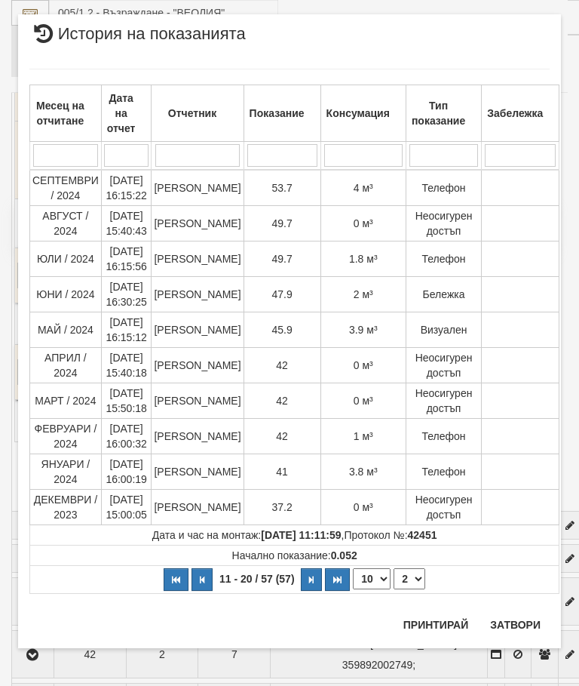
scroll to position [23, 0]
click at [516, 616] on button "Затвори" at bounding box center [515, 625] width 69 height 24
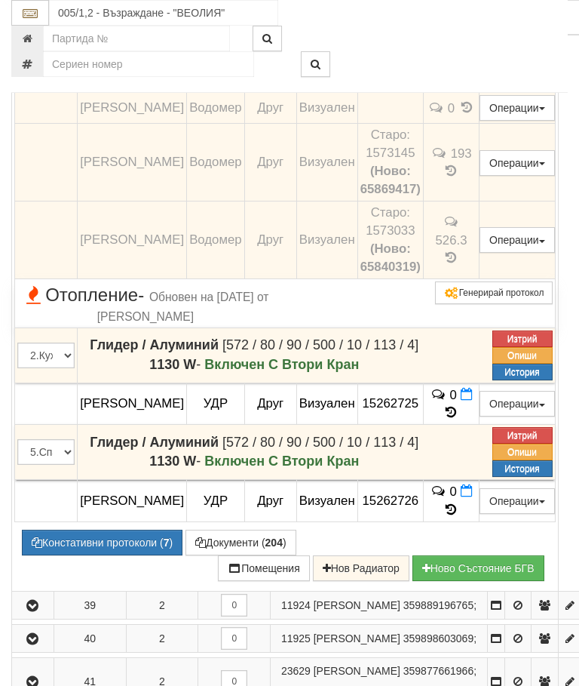
scroll to position [2155, 0]
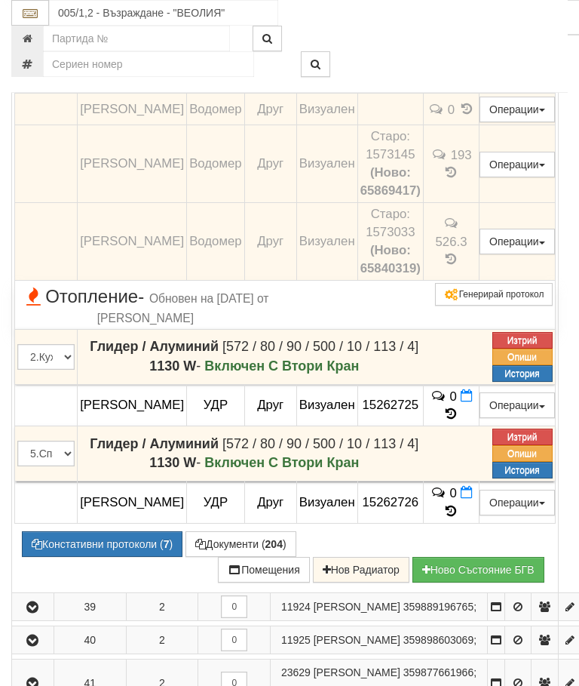
click at [456, 88] on icon at bounding box center [451, 81] width 11 height 13
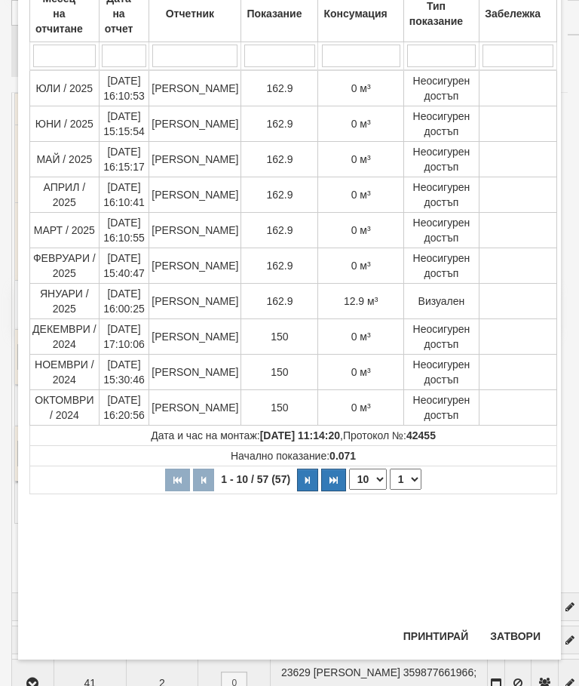
scroll to position [122, 0]
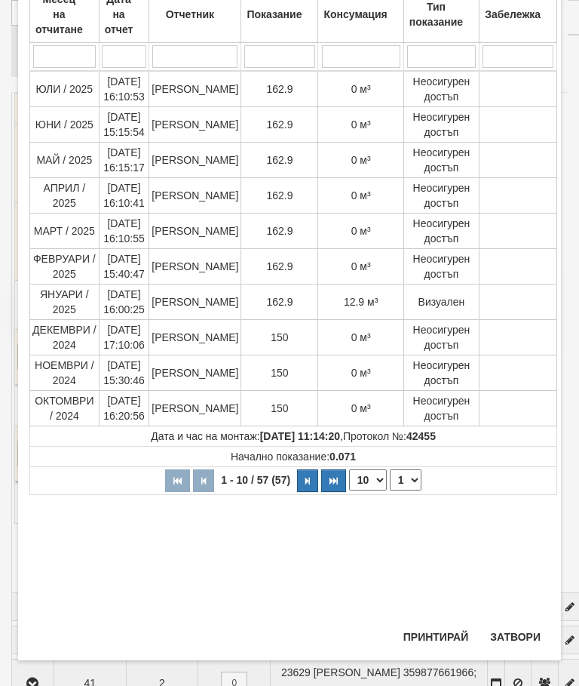
click at [515, 641] on button "Затвори" at bounding box center [515, 637] width 69 height 24
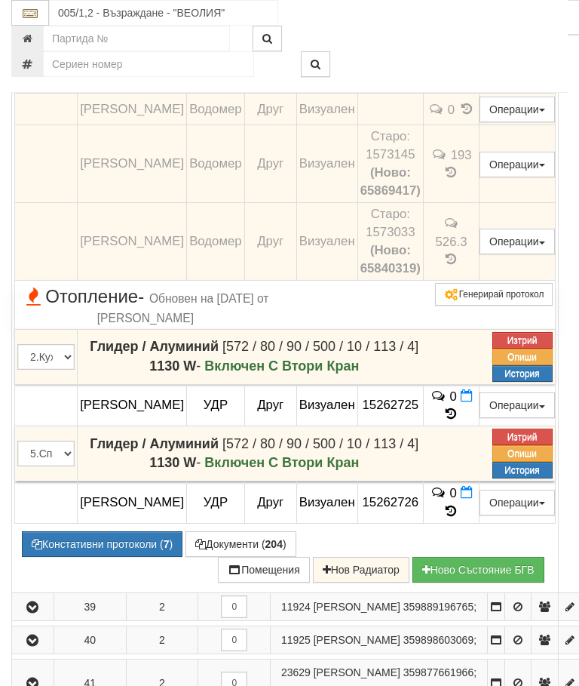
click at [465, 29] on icon at bounding box center [458, 22] width 11 height 14
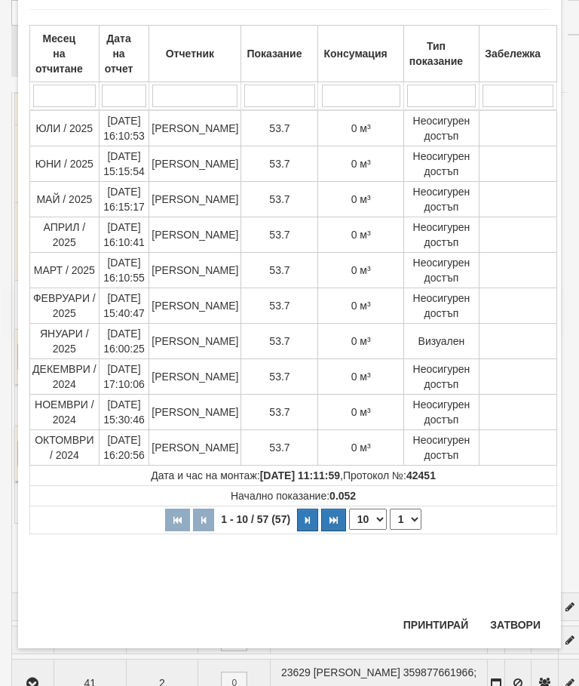
scroll to position [521, 0]
click at [516, 616] on button "Затвори" at bounding box center [515, 625] width 69 height 24
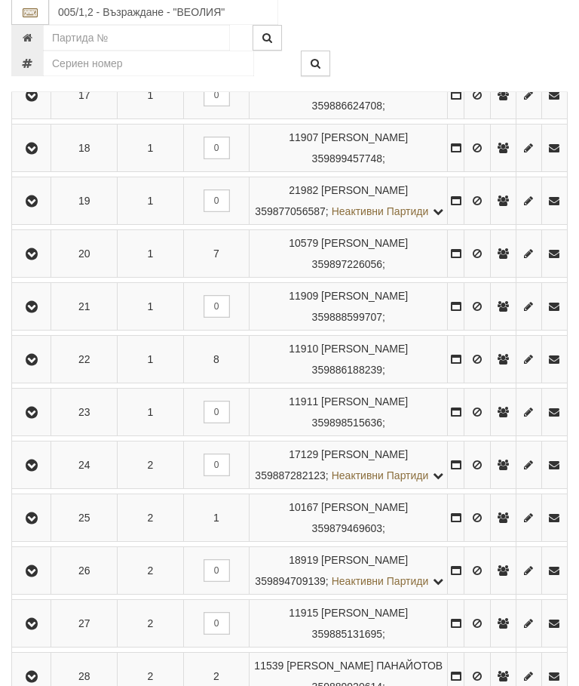
scroll to position [1194, 0]
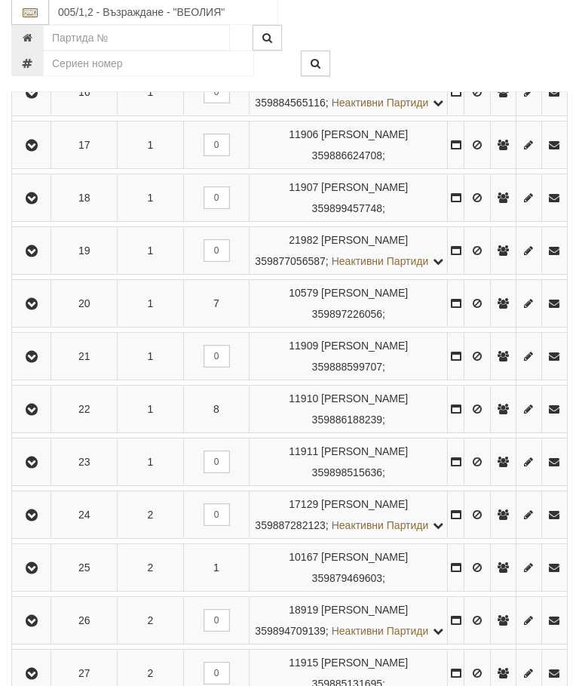
click at [38, 310] on icon "button" at bounding box center [32, 305] width 18 height 11
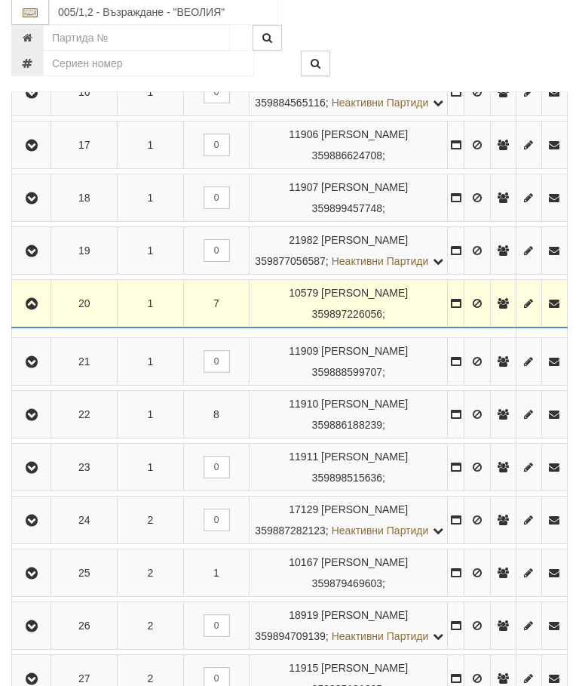
scroll to position [1195, 0]
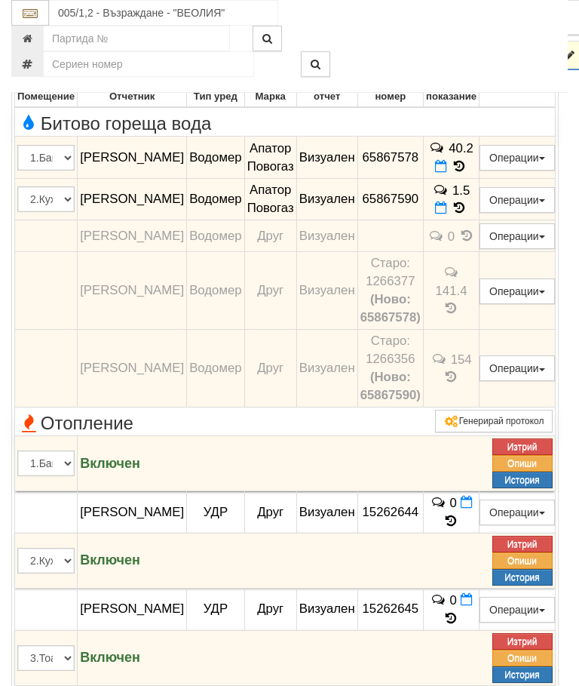
click at [468, 173] on icon at bounding box center [459, 166] width 17 height 13
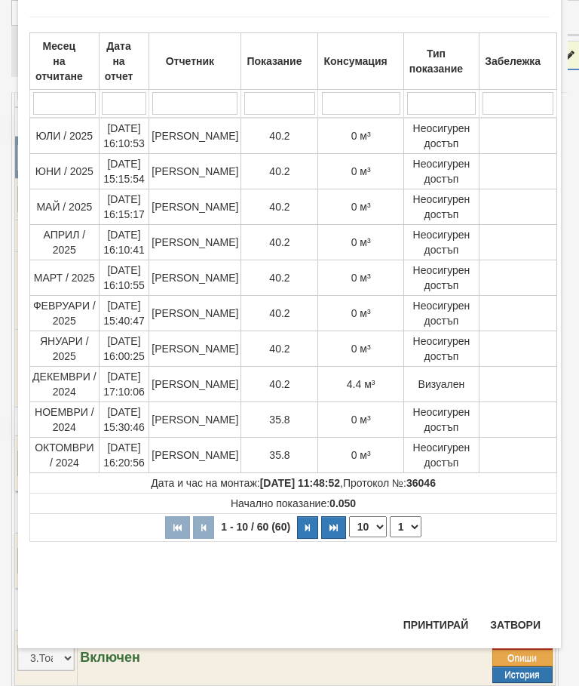
scroll to position [614, 0]
click at [509, 616] on button "Затвори" at bounding box center [515, 625] width 69 height 24
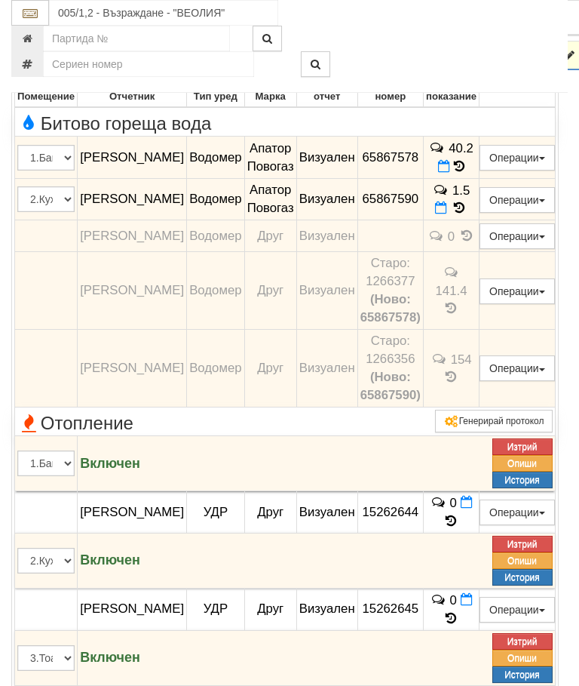
click at [38, 70] on td at bounding box center [33, 55] width 42 height 29
click at [35, 61] on icon "button" at bounding box center [32, 56] width 18 height 11
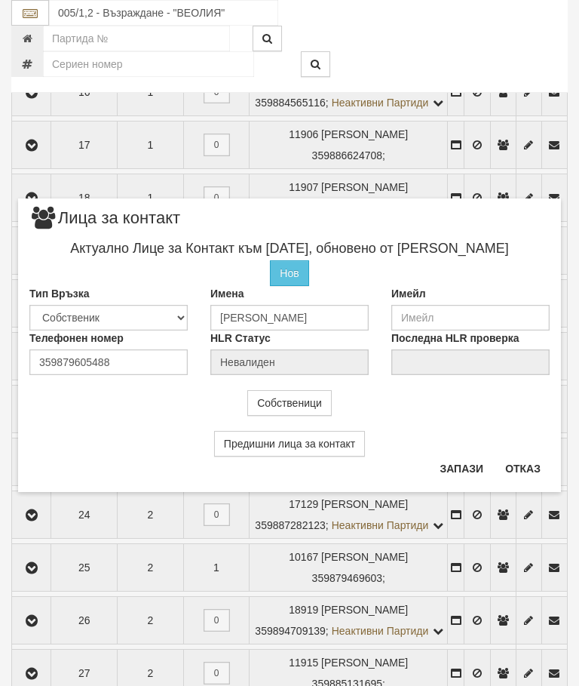
click at [535, 463] on button "Отказ" at bounding box center [523, 468] width 54 height 24
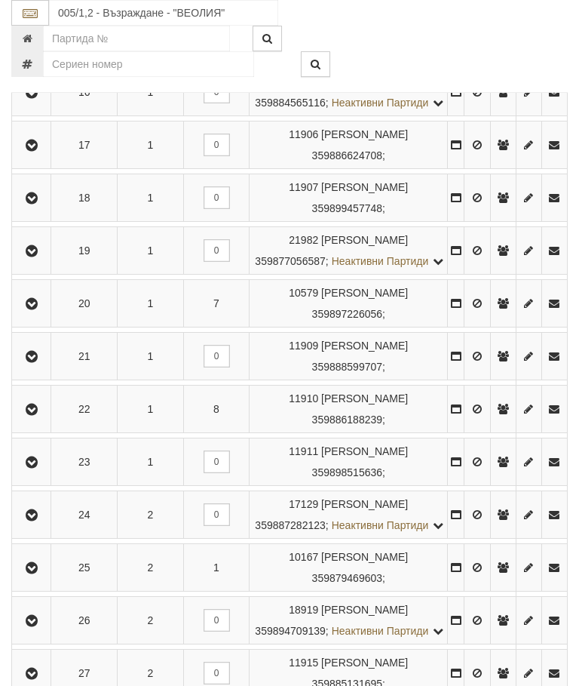
click at [36, 309] on icon "button" at bounding box center [32, 304] width 18 height 11
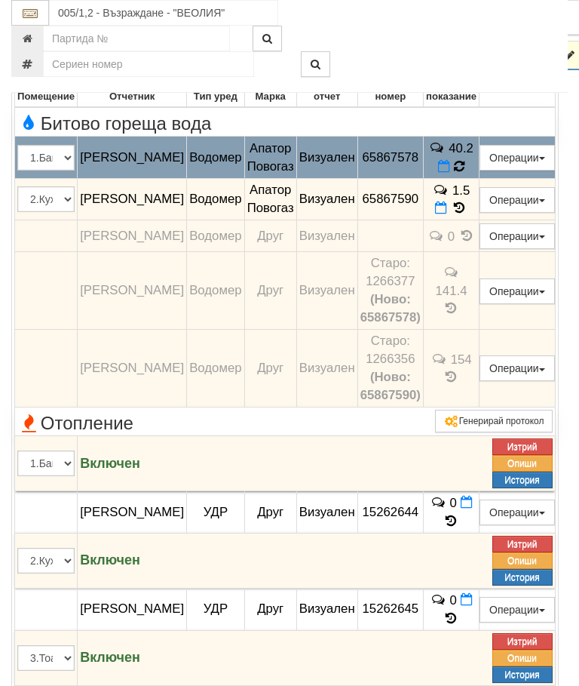
click at [465, 174] on icon at bounding box center [458, 167] width 11 height 14
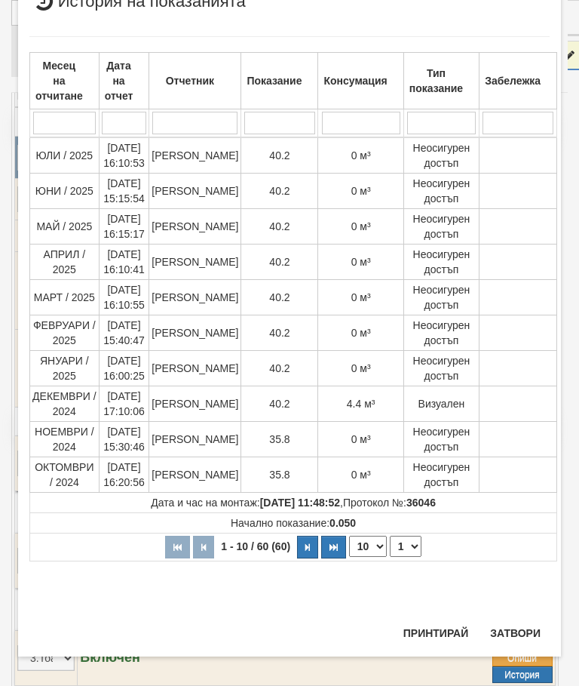
scroll to position [699, 0]
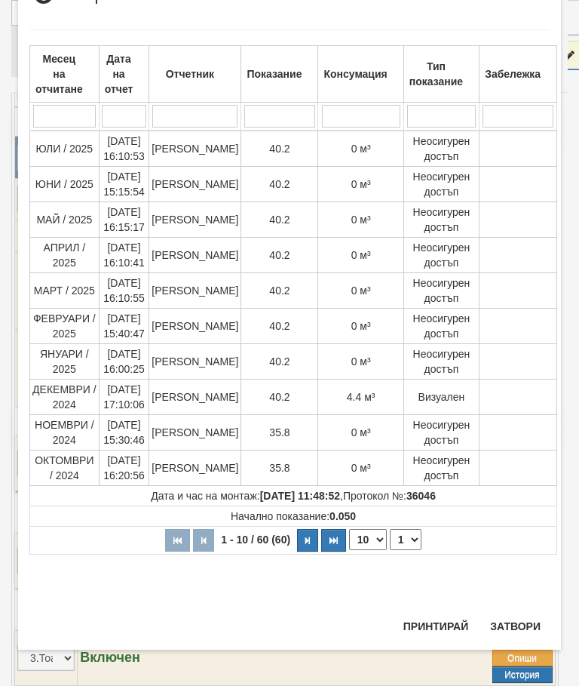
click at [511, 624] on button "Затвори" at bounding box center [515, 626] width 69 height 24
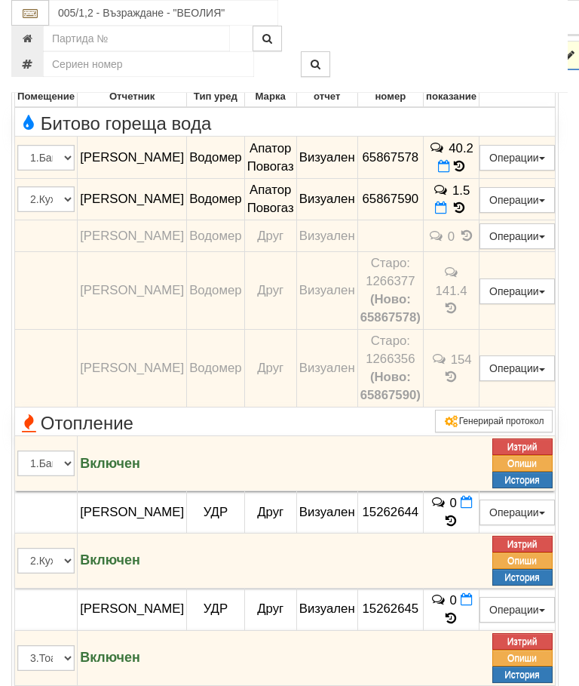
click at [24, 66] on button "button" at bounding box center [32, 55] width 37 height 23
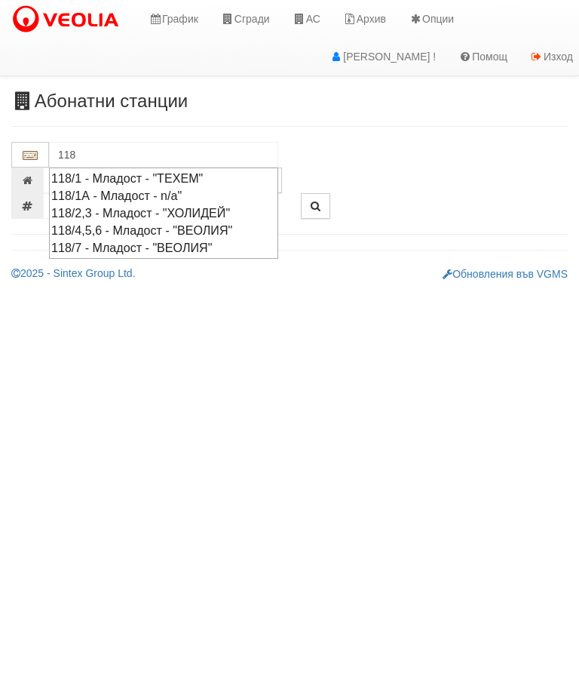
click at [208, 174] on div "118/1 - Младост - "ТЕХЕМ"" at bounding box center [163, 178] width 225 height 17
type input "118/1 - Младост - "ТЕХЕМ""
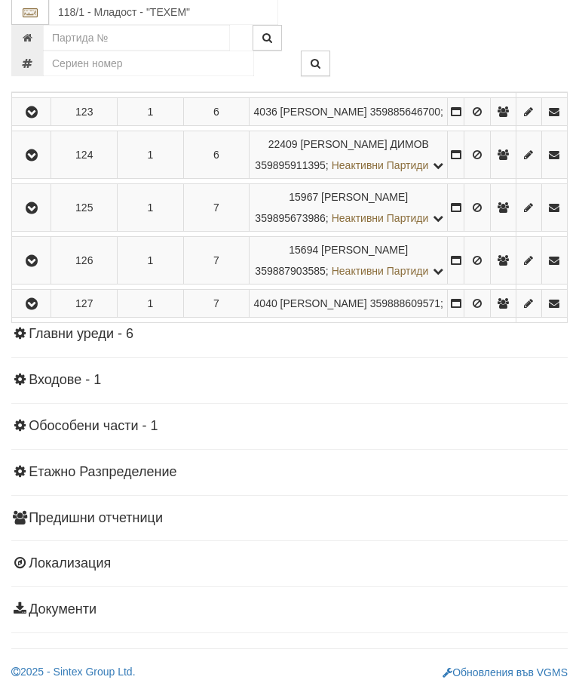
scroll to position [1136, 0]
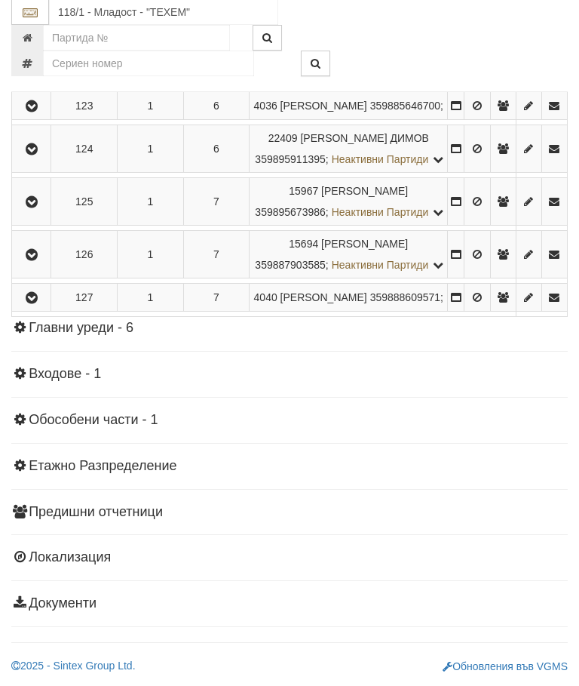
click at [41, 261] on icon "button" at bounding box center [32, 255] width 18 height 11
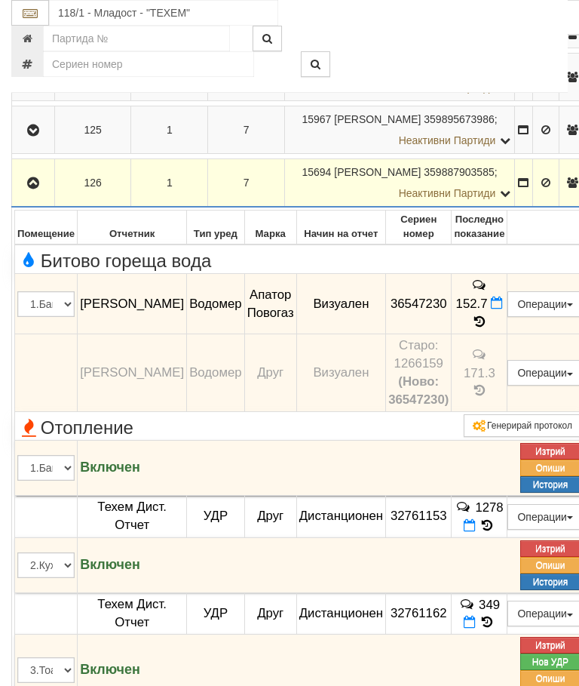
click at [488, 328] on icon at bounding box center [480, 321] width 17 height 13
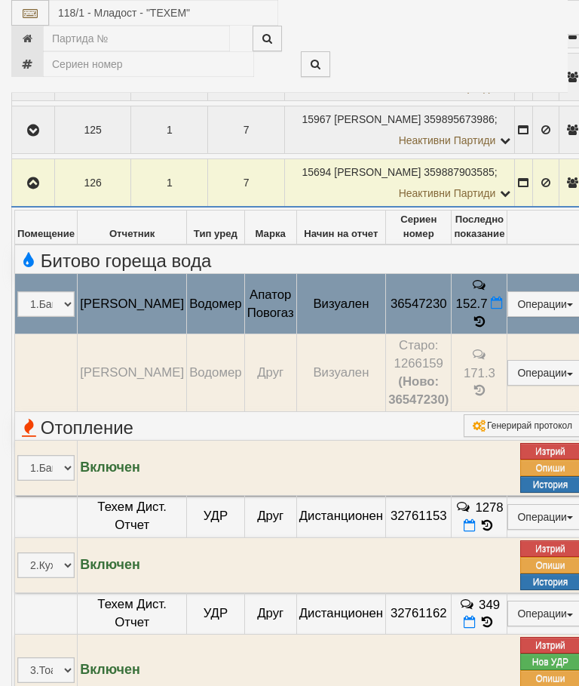
select select "10"
select select "1"
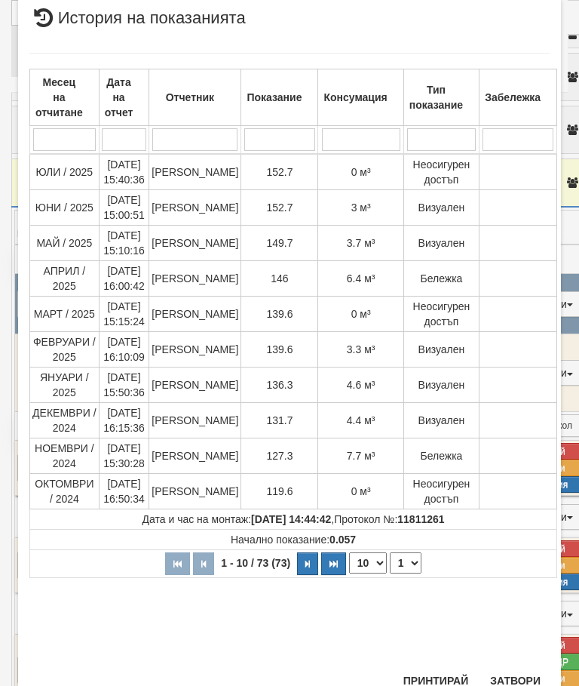
scroll to position [499, 0]
click at [517, 678] on button "Затвори" at bounding box center [515, 681] width 69 height 24
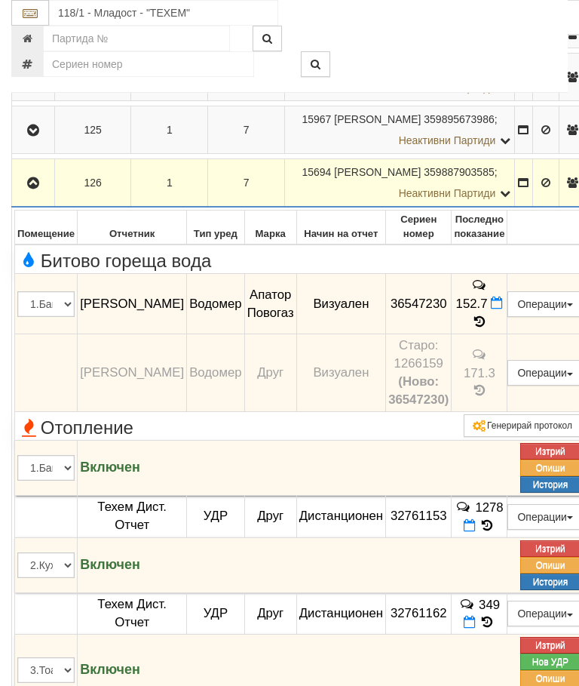
click at [30, 189] on icon "button" at bounding box center [33, 183] width 18 height 11
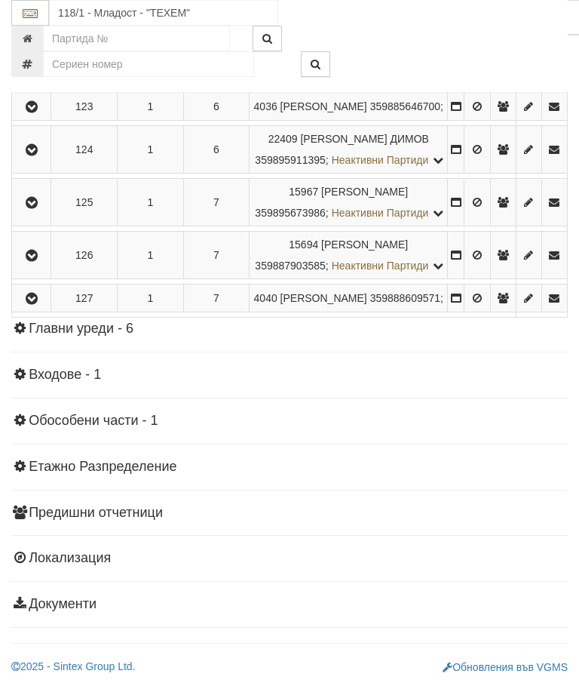
scroll to position [1110, 0]
click at [34, 208] on icon "button" at bounding box center [32, 203] width 18 height 11
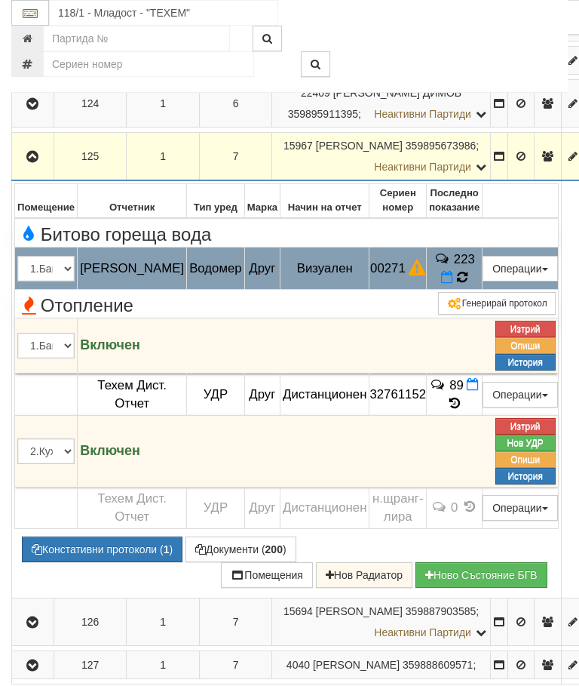
click at [471, 285] on icon at bounding box center [462, 277] width 17 height 16
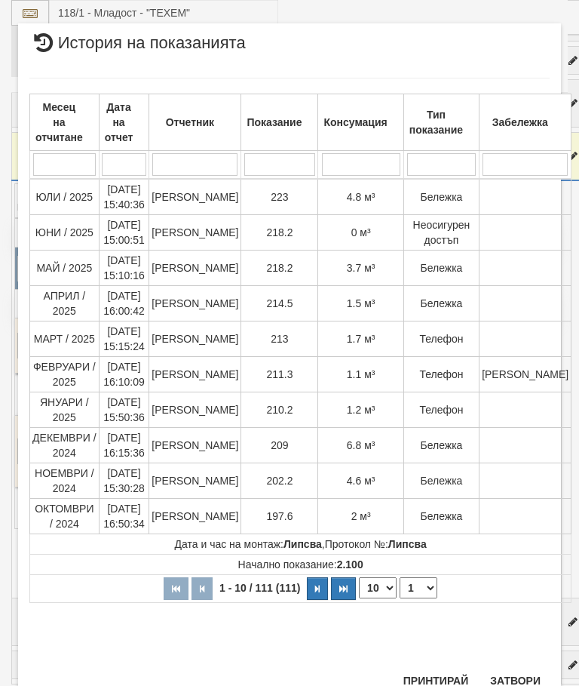
scroll to position [1254, 0]
click at [509, 685] on button "Затвори" at bounding box center [515, 681] width 69 height 24
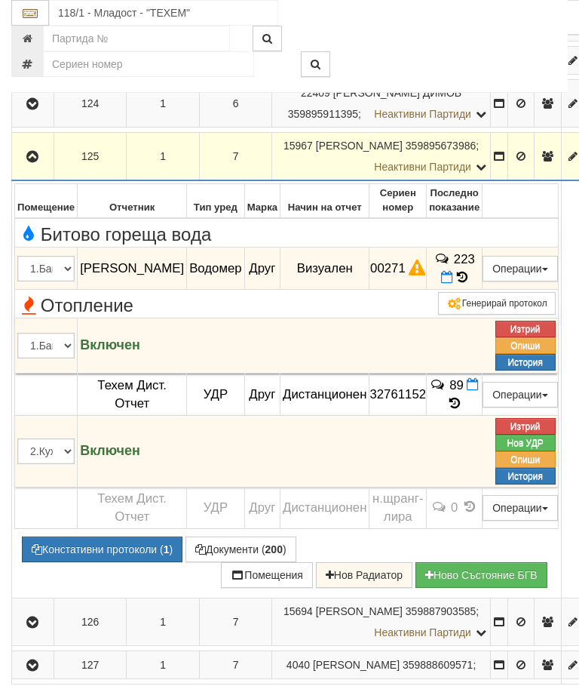
click at [38, 162] on icon "button" at bounding box center [32, 157] width 18 height 11
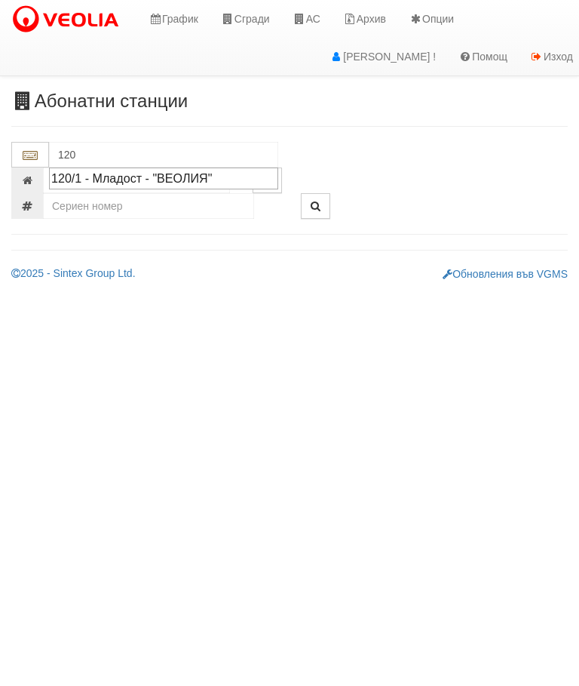
click at [181, 180] on div "120/1 - Младост - "ВЕОЛИЯ"" at bounding box center [163, 178] width 225 height 17
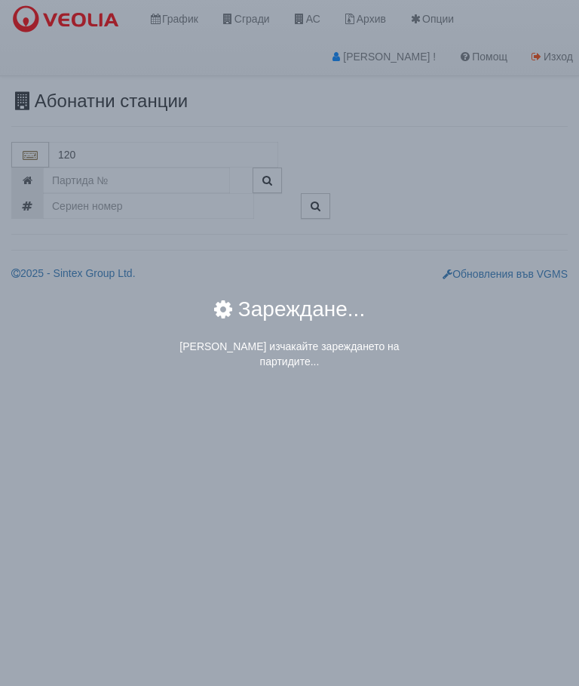
type input "120/1 - Младост - "ВЕОЛИЯ""
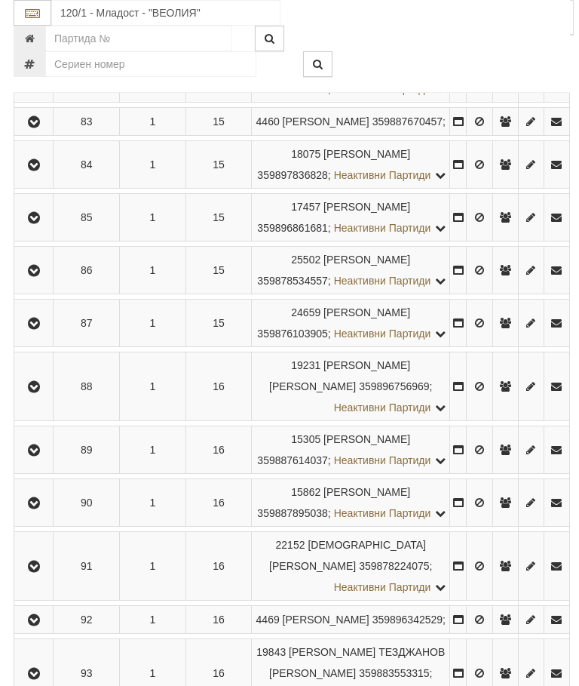
scroll to position [4232, 0]
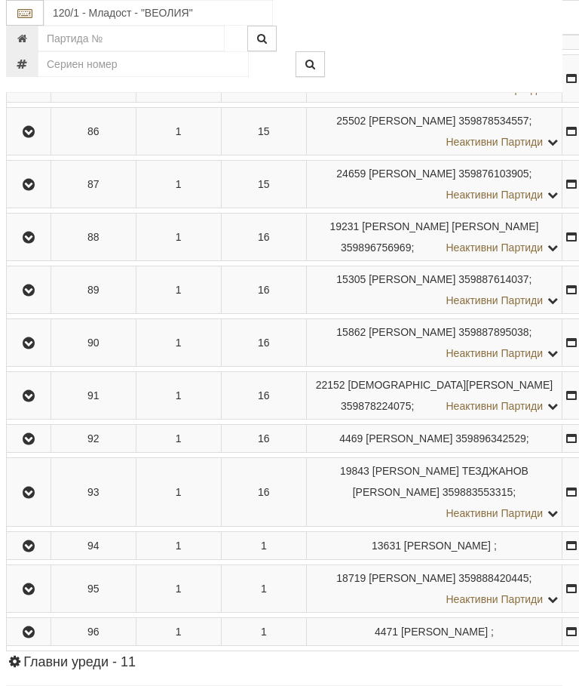
scroll to position [4337, 5]
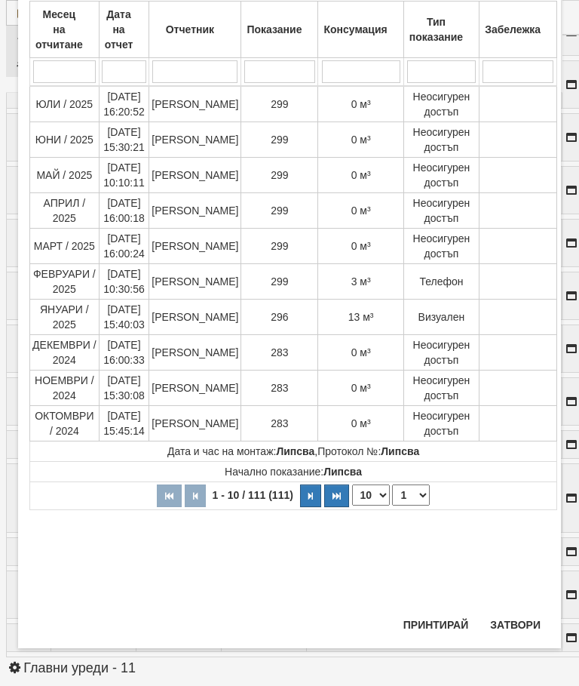
scroll to position [634, 0]
click at [515, 613] on button "Затвори" at bounding box center [515, 625] width 69 height 24
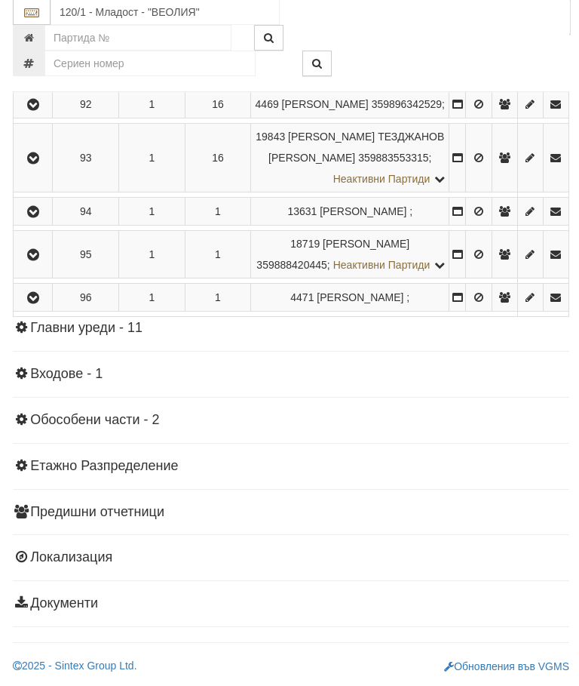
scroll to position [5402, 0]
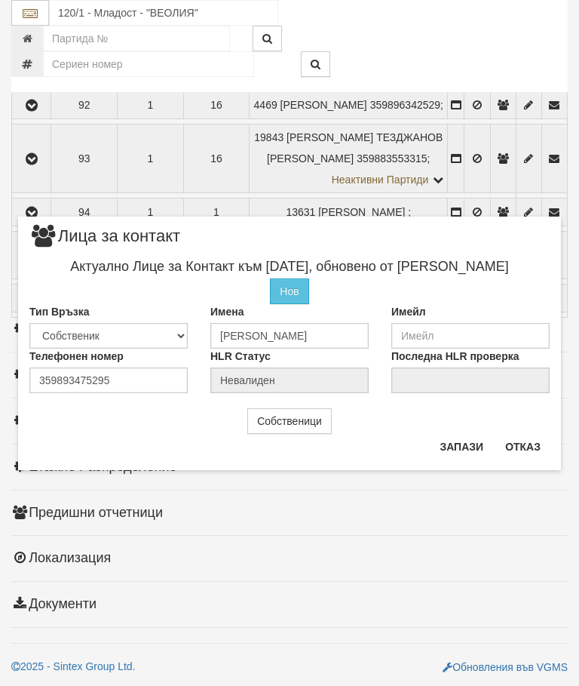
click at [513, 441] on button "Отказ" at bounding box center [523, 447] width 54 height 24
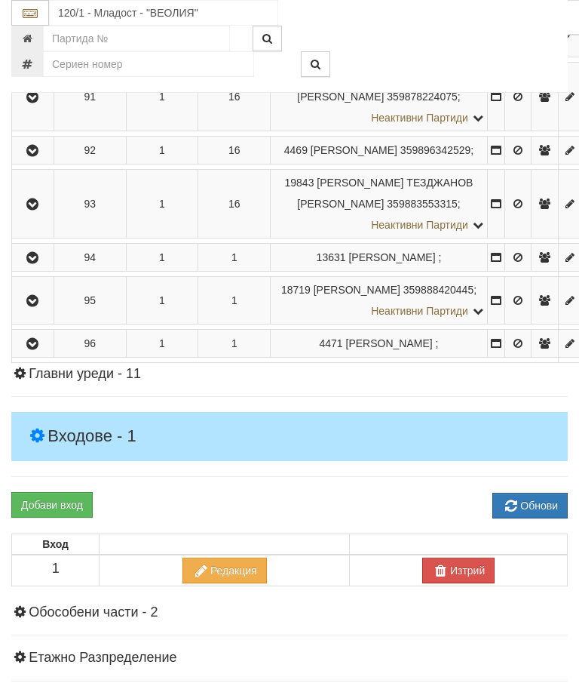
scroll to position [4697, 0]
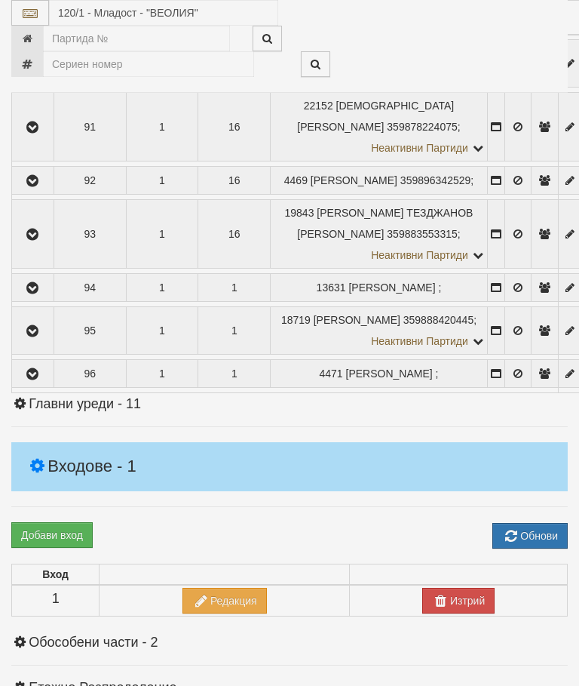
select select "10"
select select "1"
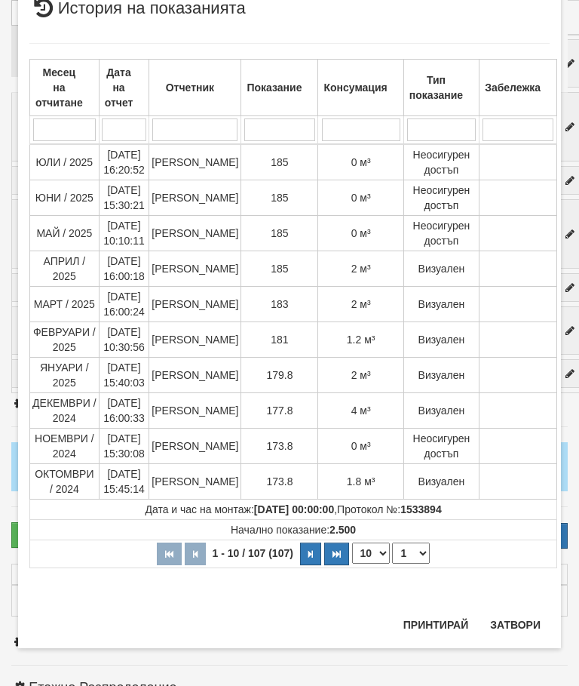
scroll to position [1574, 0]
click at [516, 613] on button "Затвори" at bounding box center [515, 625] width 69 height 24
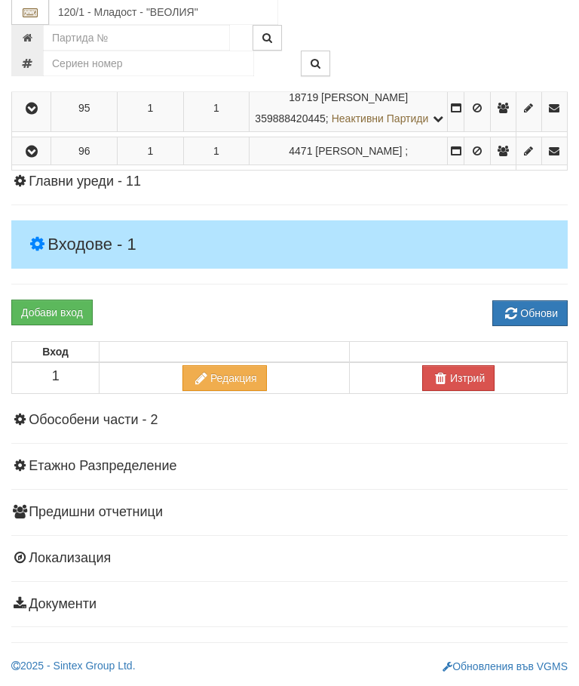
scroll to position [5753, 0]
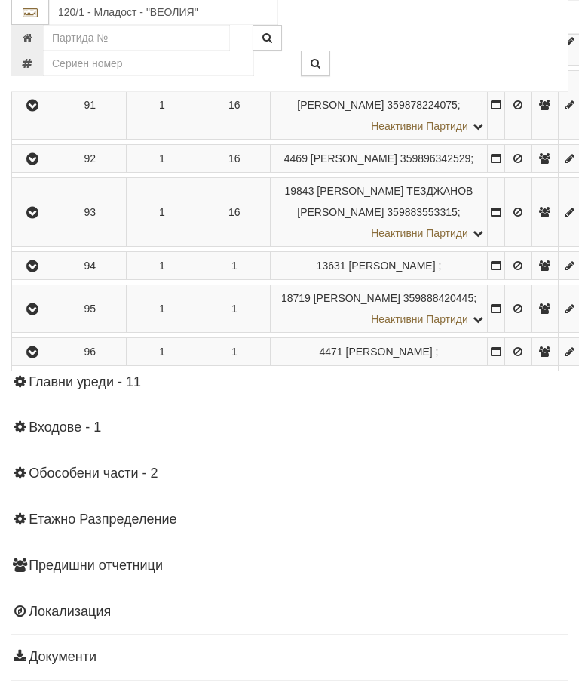
scroll to position [4719, 0]
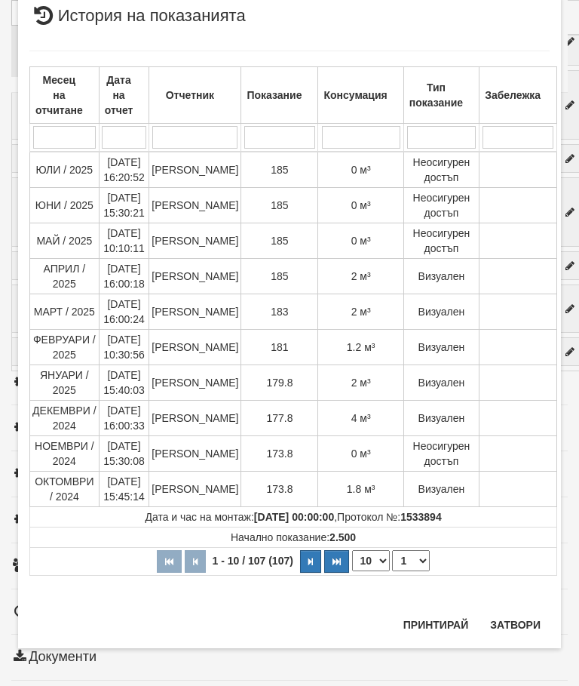
scroll to position [1673, 0]
click at [511, 616] on button "Затвори" at bounding box center [515, 625] width 69 height 24
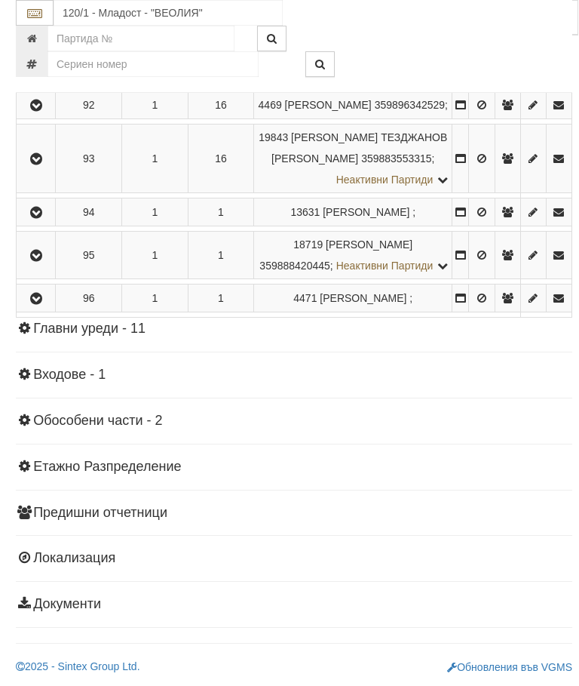
scroll to position [5364, 0]
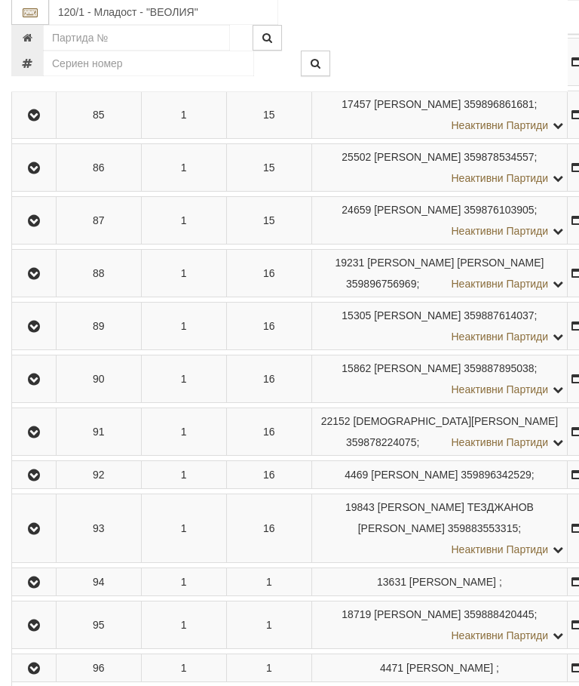
scroll to position [4286, 0]
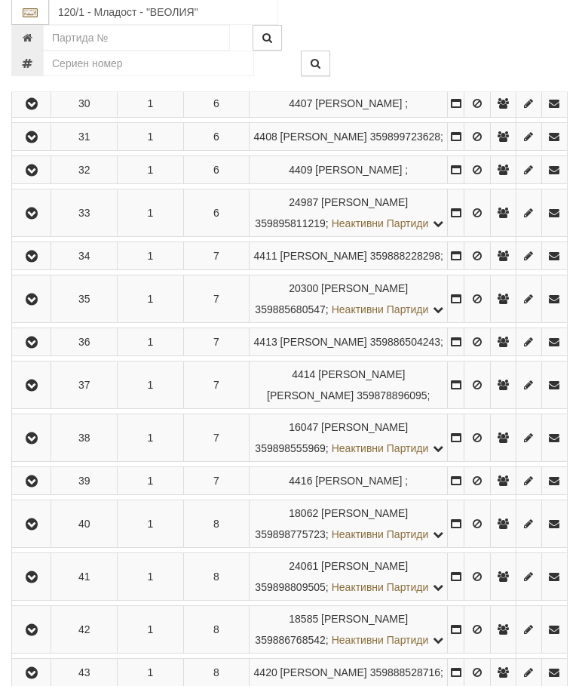
scroll to position [1644, 0]
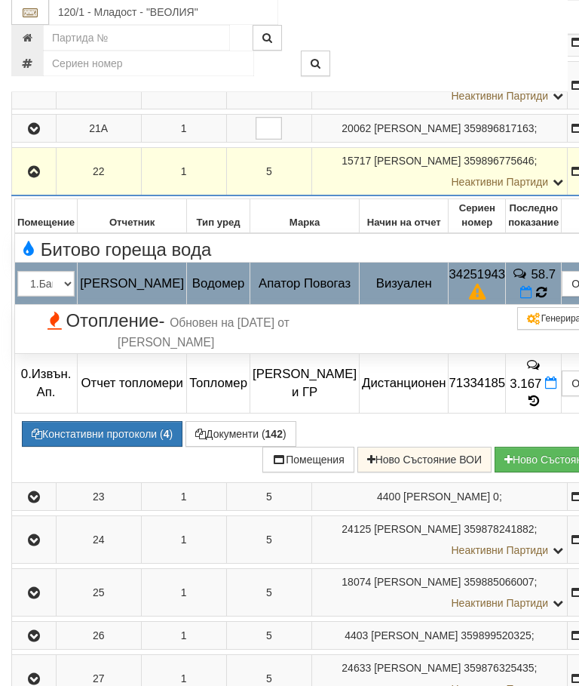
scroll to position [1228, 0]
click at [536, 299] on icon at bounding box center [542, 292] width 12 height 14
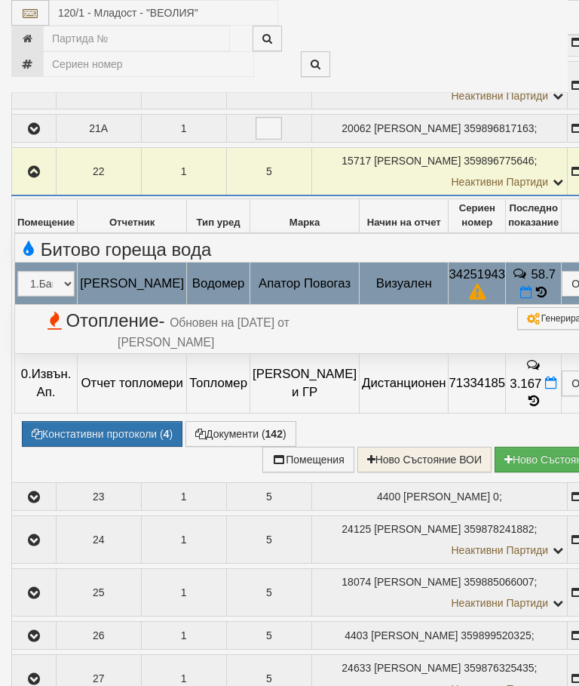
select select "10"
select select "1"
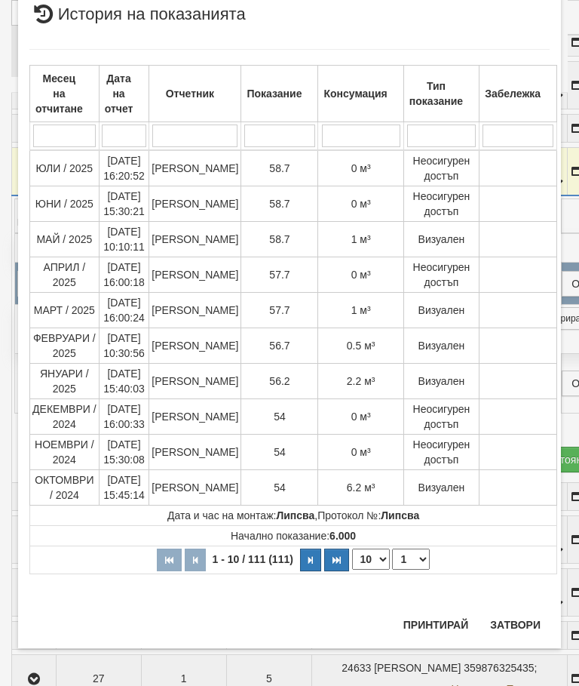
scroll to position [1726, 0]
click at [516, 610] on div "× История на показанията Месец на отчитане Дата на отчет Отчетник Показание Кон…" at bounding box center [289, 321] width 543 height 653
click at [520, 613] on button "Затвори" at bounding box center [515, 625] width 69 height 24
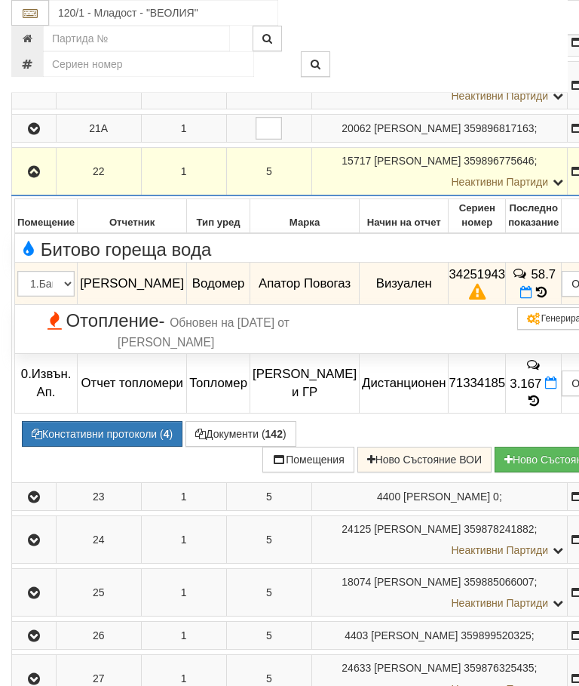
click at [32, 177] on icon "button" at bounding box center [34, 172] width 18 height 11
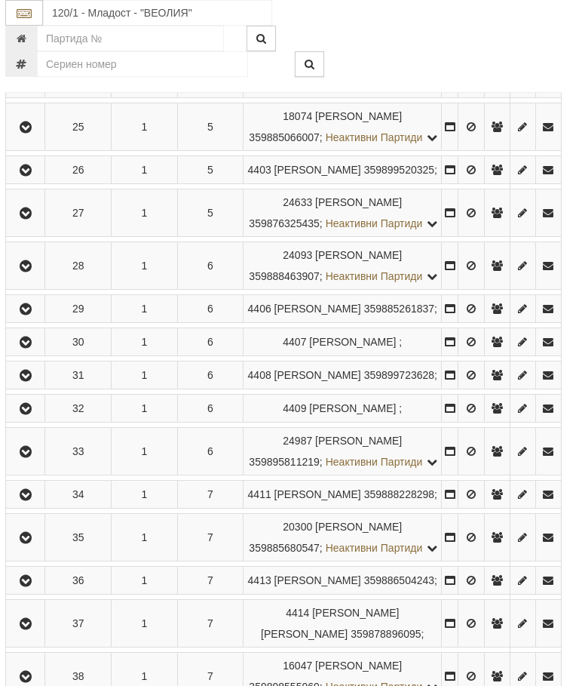
scroll to position [1472, 5]
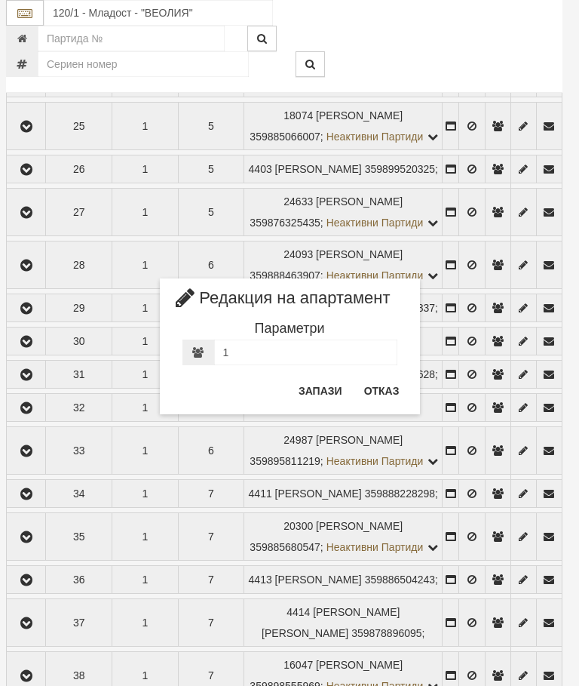
click at [389, 385] on button "Отказ" at bounding box center [382, 391] width 54 height 24
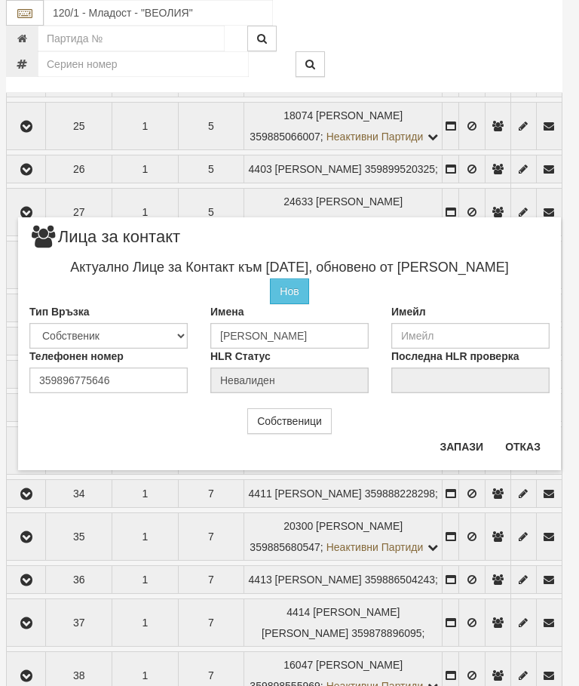
click at [523, 447] on button "Отказ" at bounding box center [523, 447] width 54 height 24
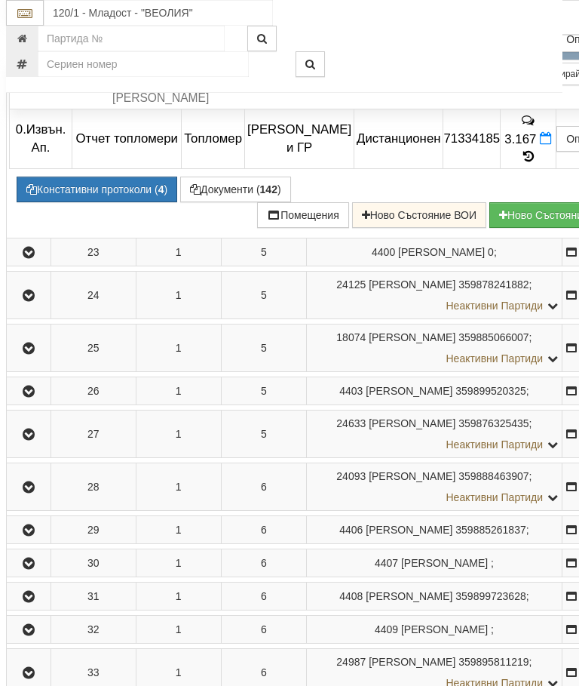
click at [531, 55] on icon at bounding box center [536, 48] width 11 height 14
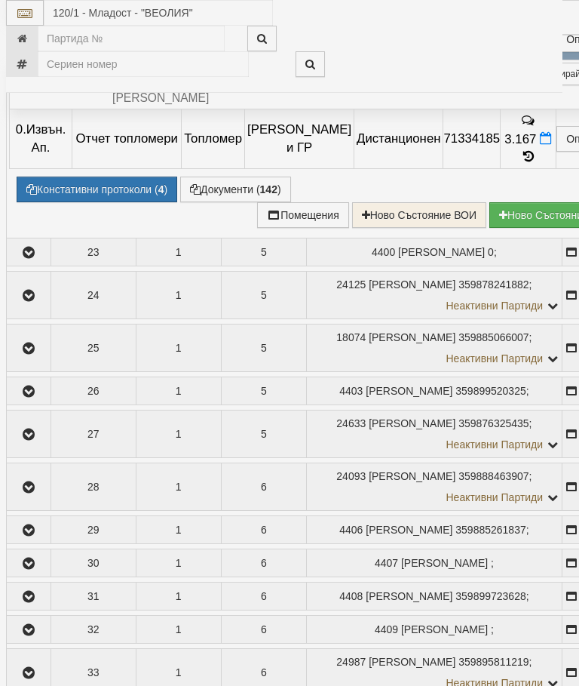
select select "10"
select select "1"
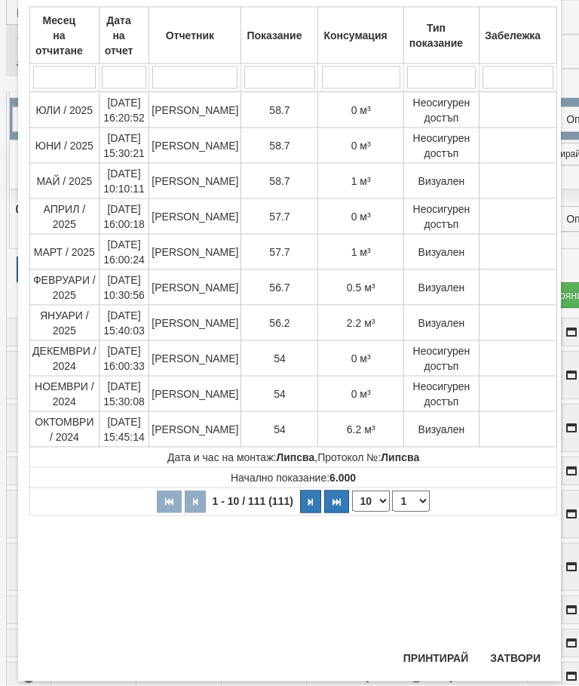
scroll to position [99, 0]
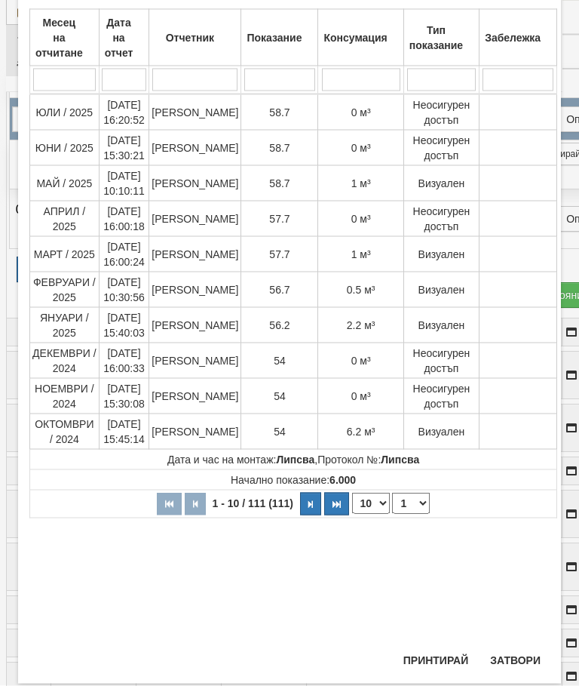
click at [505, 654] on button "Затвори" at bounding box center [515, 660] width 69 height 24
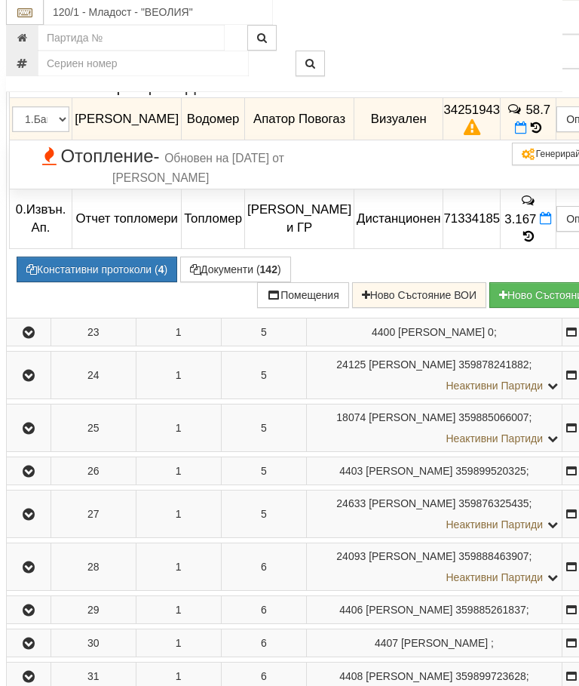
scroll to position [1392, 5]
click at [29, 13] on icon "button" at bounding box center [29, 7] width 18 height 11
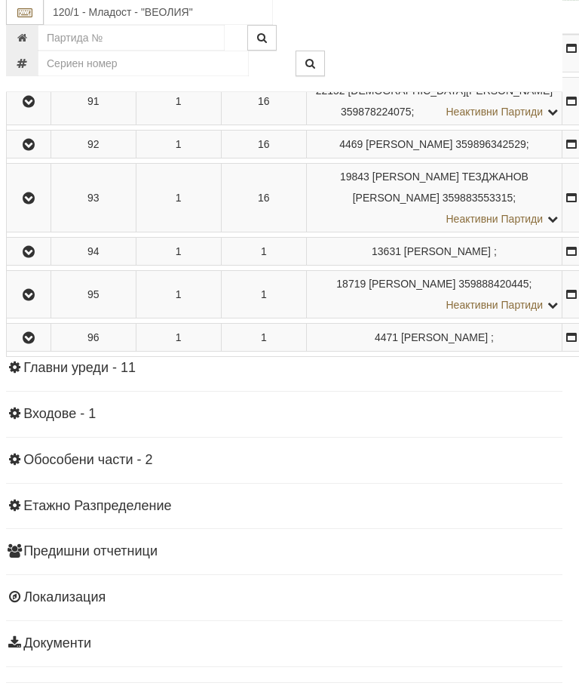
scroll to position [4673, 5]
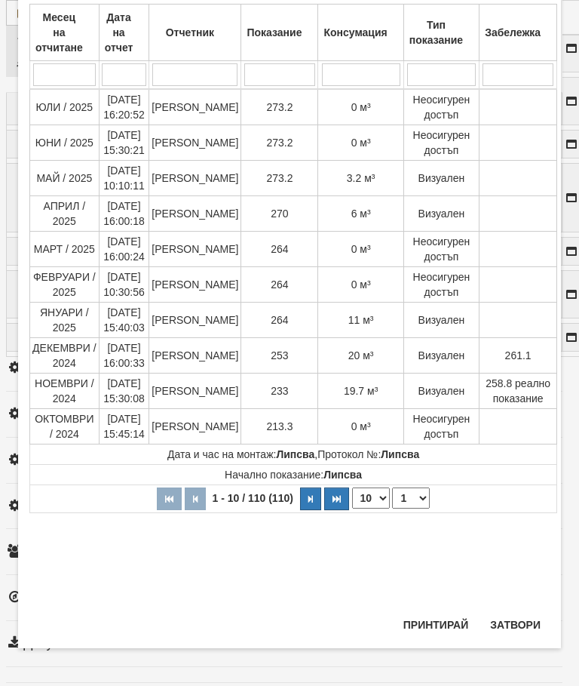
scroll to position [695, 0]
click at [515, 613] on button "Затвори" at bounding box center [515, 625] width 69 height 24
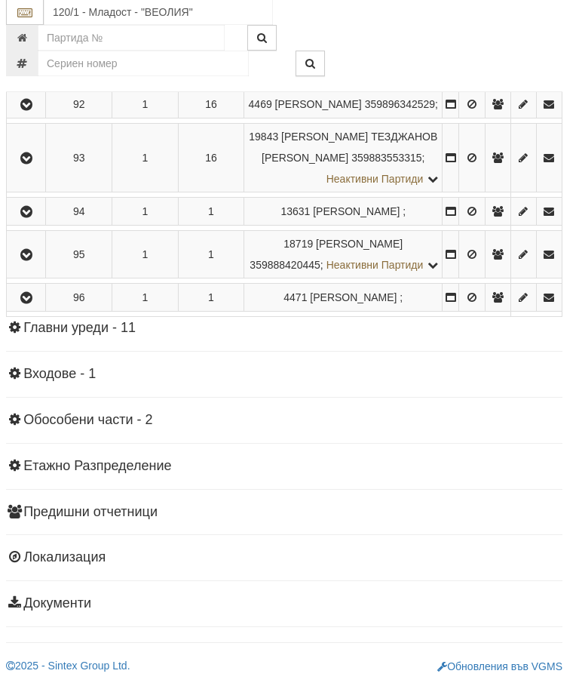
scroll to position [5788, 5]
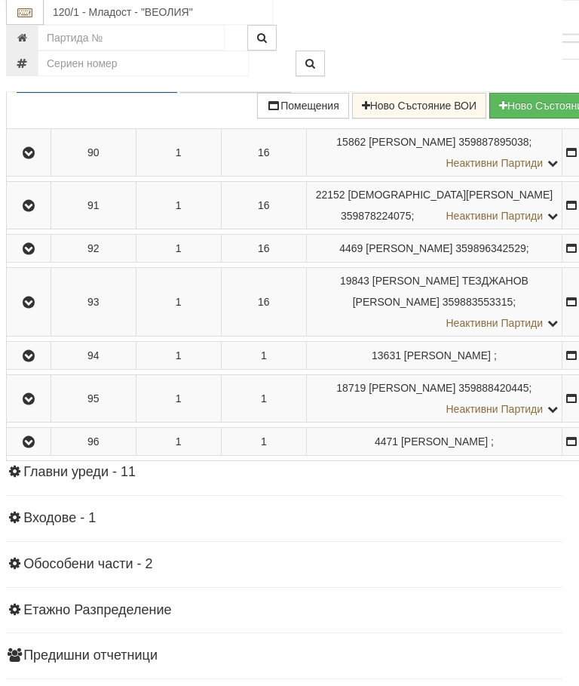
scroll to position [4569, 5]
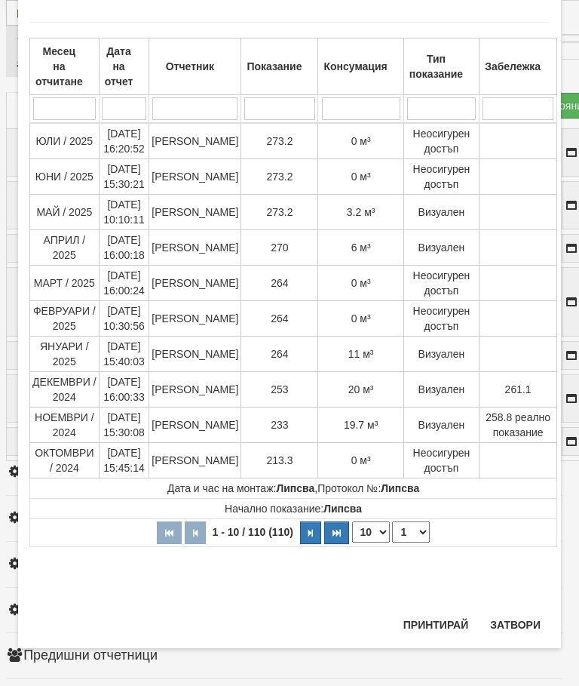
scroll to position [1298, 0]
click at [407, 535] on select "1 2 3 4 5 6 7 8 9 10 11" at bounding box center [411, 531] width 38 height 21
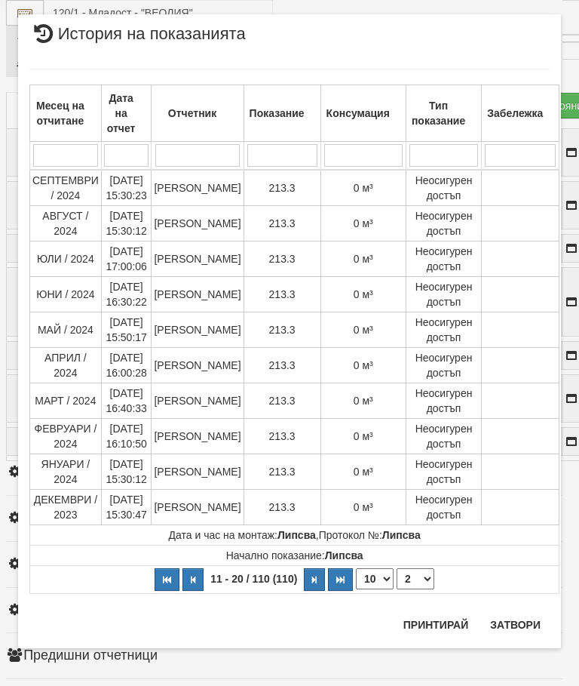
scroll to position [0, 0]
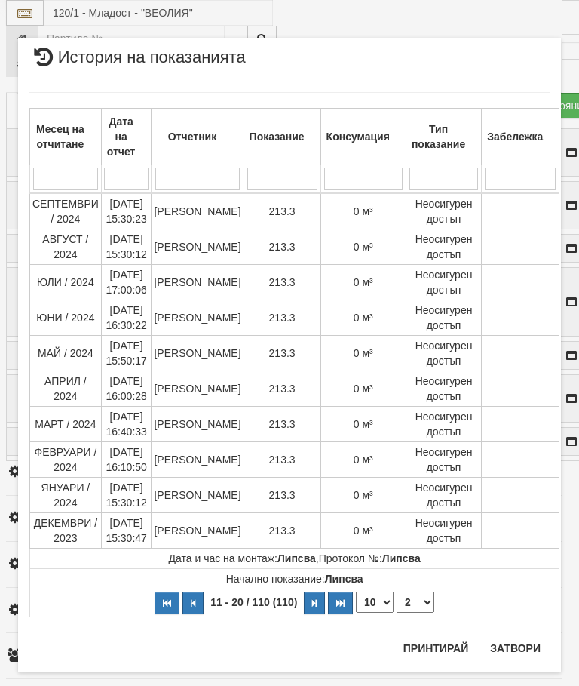
click at [411, 604] on select "1 2 3 4 5 6 7 8 9 10 11" at bounding box center [416, 602] width 38 height 21
select select "1"
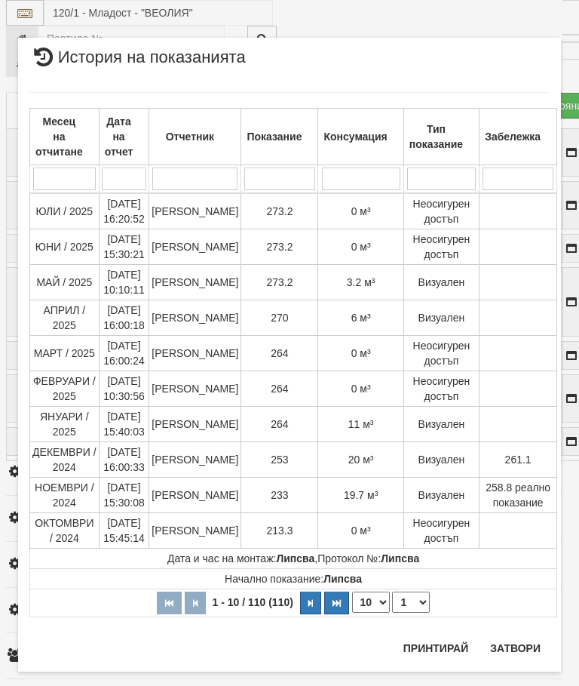
click at [516, 651] on button "Затвори" at bounding box center [515, 648] width 69 height 24
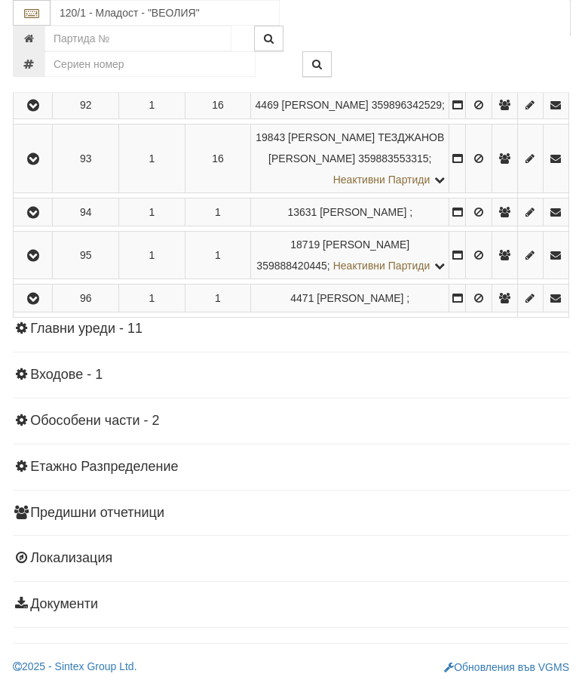
scroll to position [5781, 0]
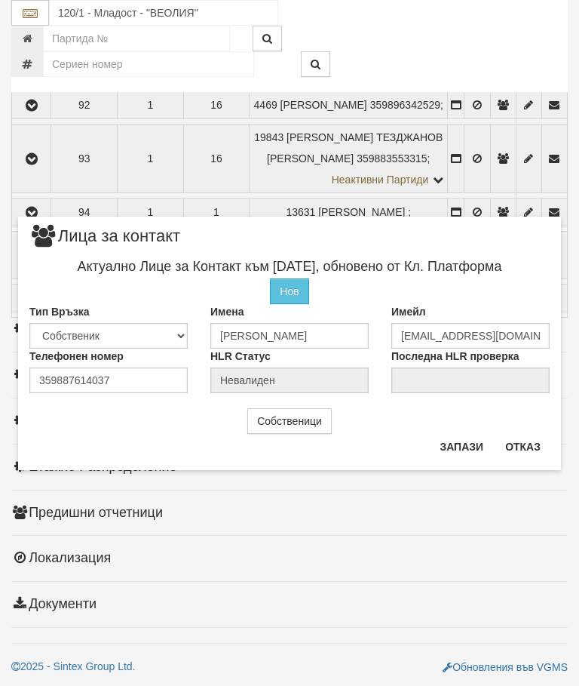
click at [537, 447] on button "Отказ" at bounding box center [523, 447] width 54 height 24
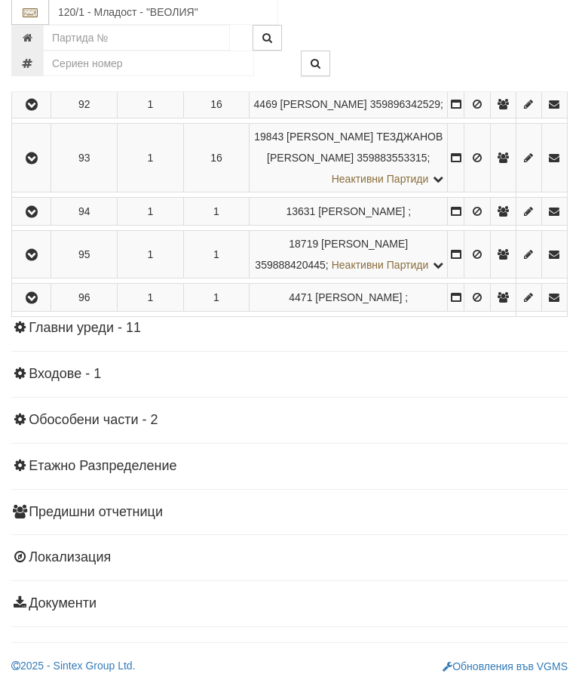
scroll to position [4974, 0]
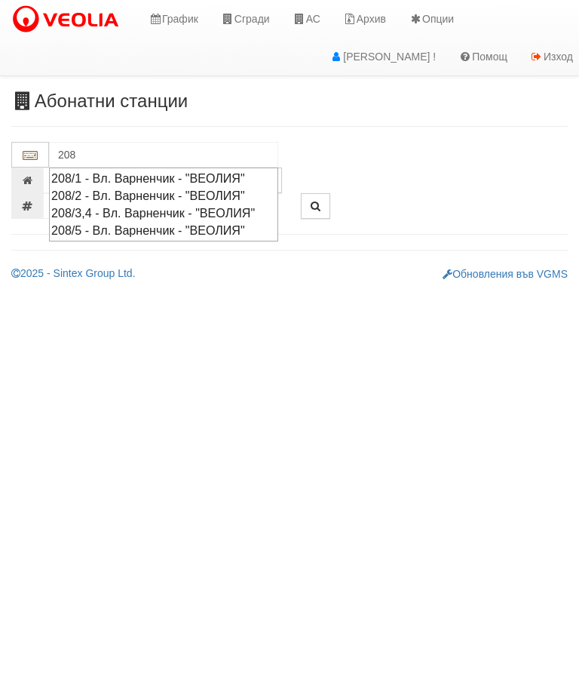
click at [175, 178] on div "208/1 - Вл. Варненчик - "ВЕОЛИЯ"" at bounding box center [163, 178] width 225 height 17
type input "208/1 - Вл. Варненчик - "ВЕОЛИЯ""
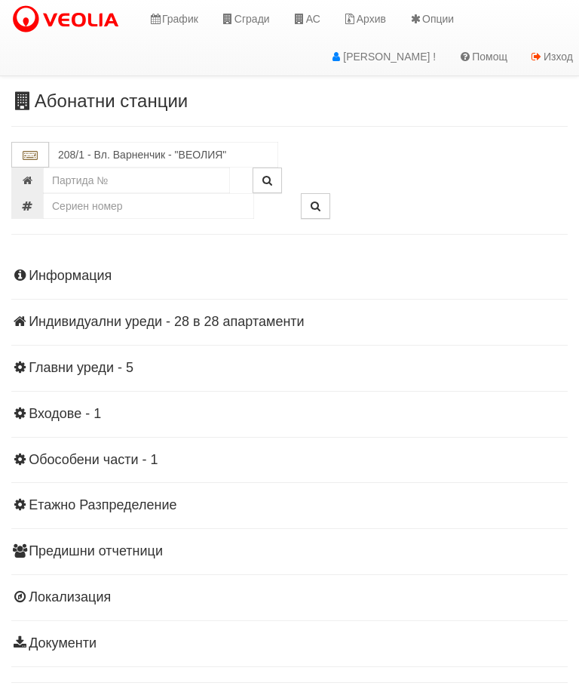
click at [137, 330] on div "Информация Параметри Брой Апартаменти: 28 Ползватели 07/2025 68 % 0 % 70" at bounding box center [289, 458] width 557 height 416
click at [160, 333] on div "Информация Параметри Брой Апартаменти: 28 Ползватели 07/2025 68 % 0 % 70" at bounding box center [289, 458] width 557 height 416
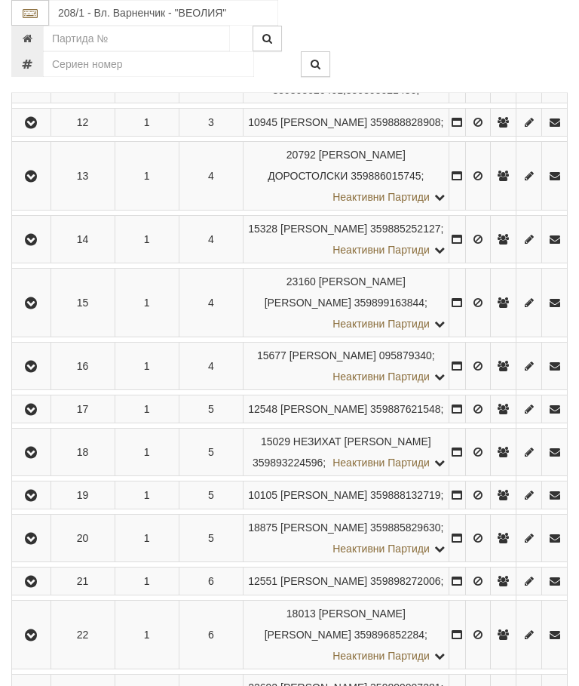
scroll to position [893, 0]
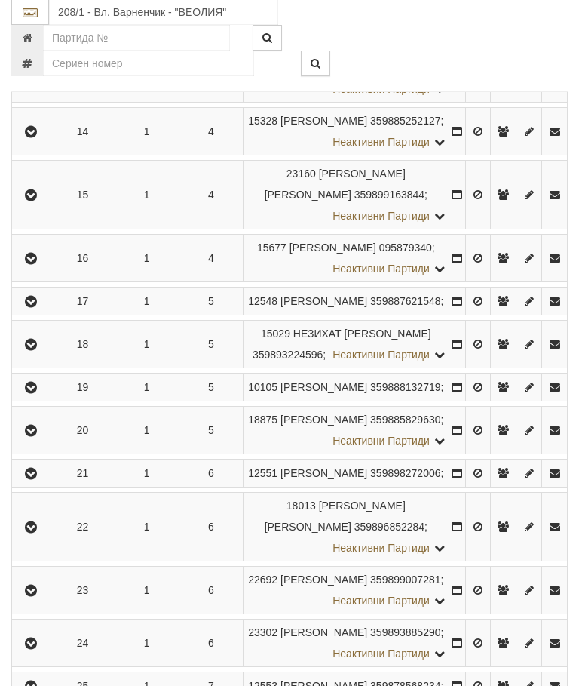
click at [30, 191] on icon "button" at bounding box center [31, 185] width 18 height 11
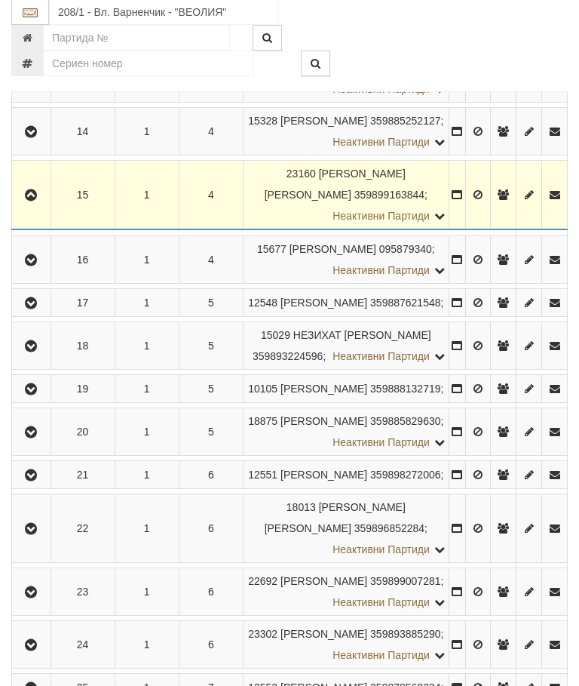
scroll to position [893, 0]
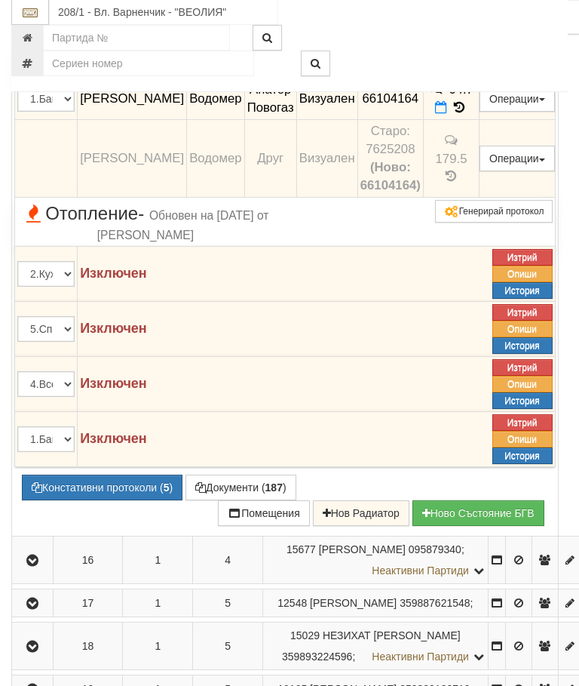
click at [245, 501] on button "Документи ( 187 )" at bounding box center [241, 488] width 111 height 26
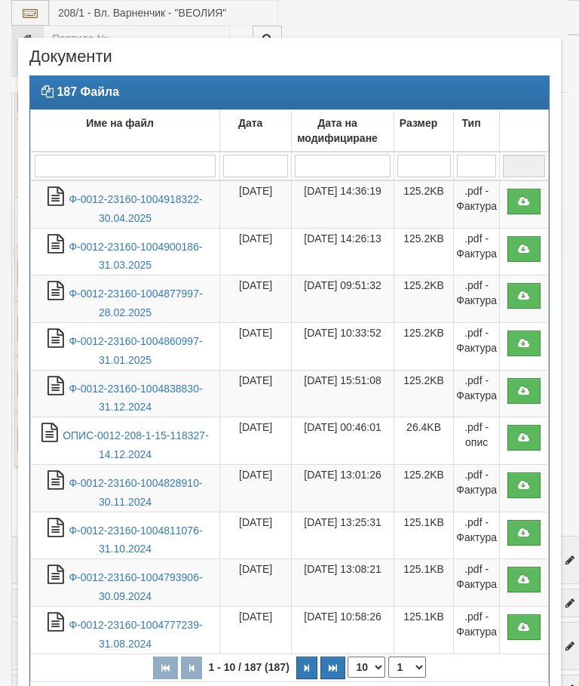
click at [168, 200] on link "Ф-0012-23160-1004918322-30.04.2025" at bounding box center [136, 208] width 134 height 31
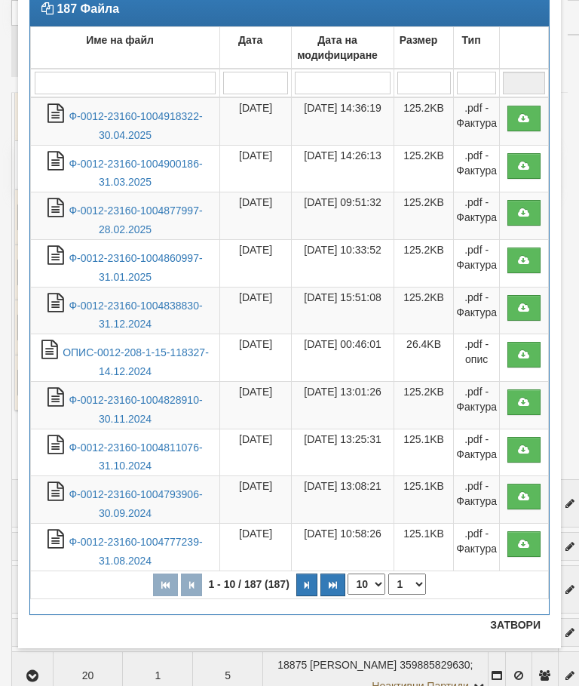
click at [524, 625] on button "Затвори" at bounding box center [515, 625] width 69 height 24
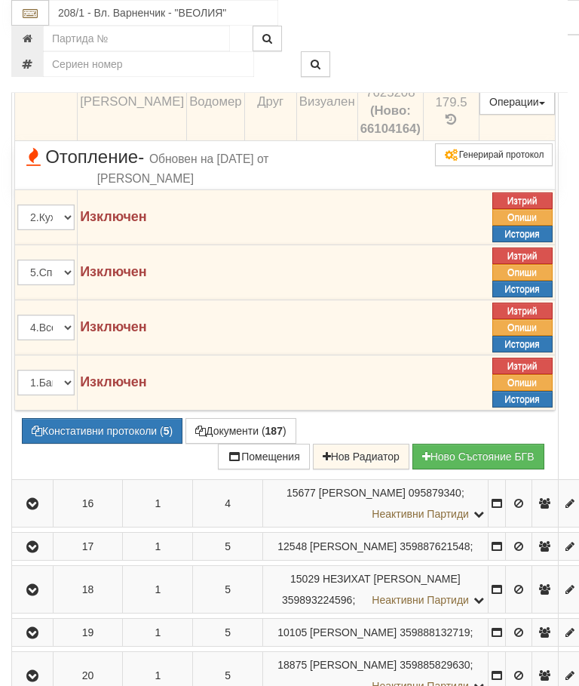
click at [466, 58] on icon at bounding box center [460, 50] width 14 height 15
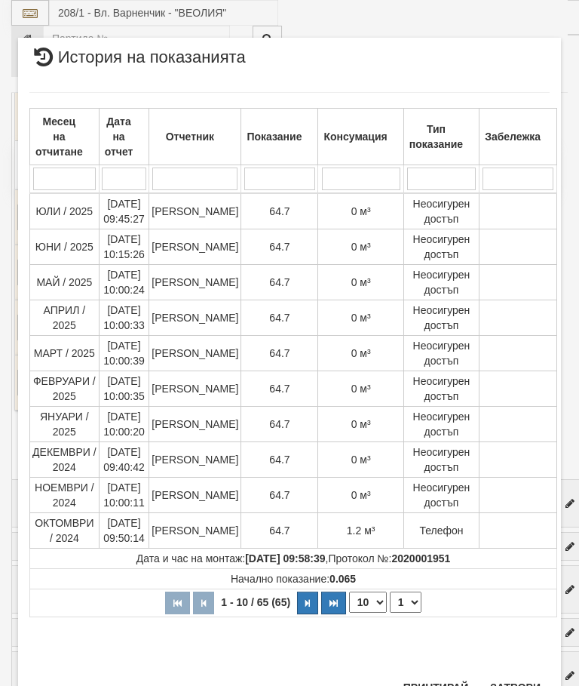
click at [407, 605] on select "1 2 3 4 5 6 7" at bounding box center [406, 602] width 32 height 21
select select "2"
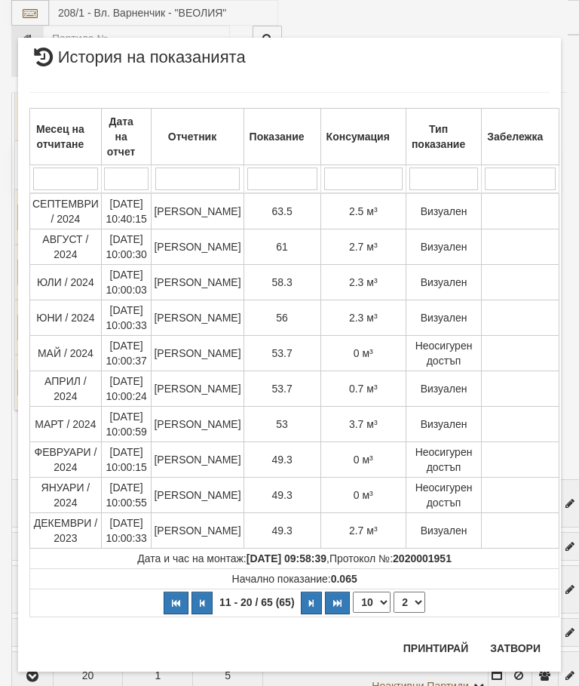
click at [515, 650] on button "Затвори" at bounding box center [515, 648] width 69 height 24
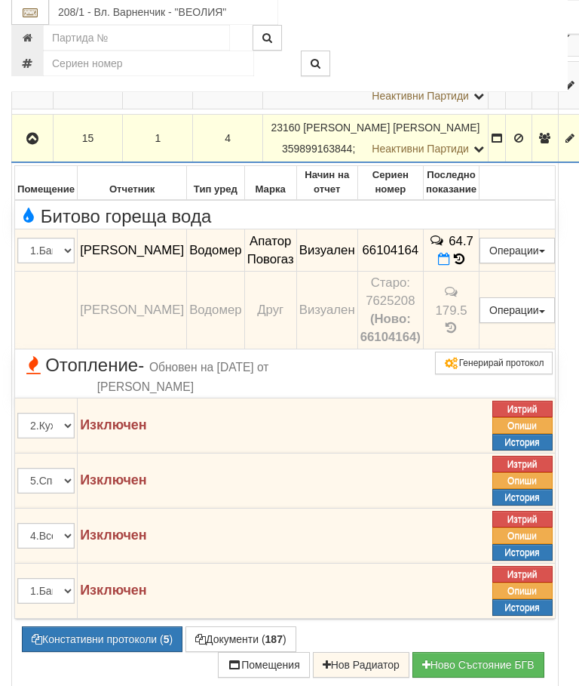
scroll to position [920, 0]
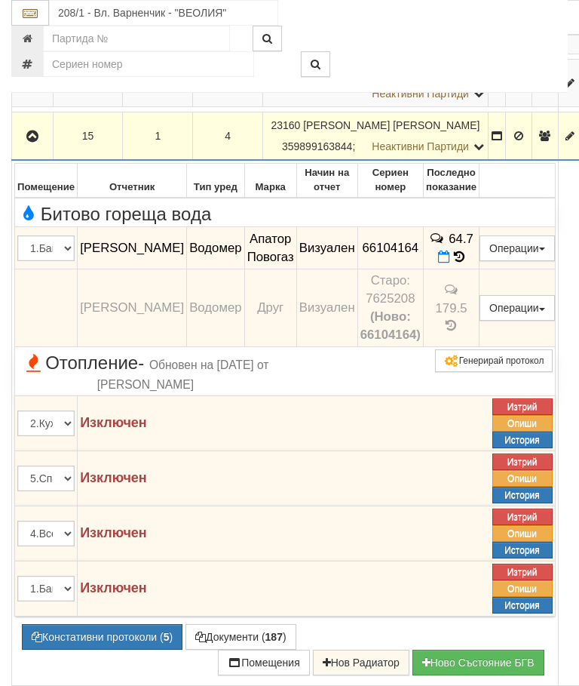
click at [35, 147] on button "button" at bounding box center [32, 135] width 36 height 23
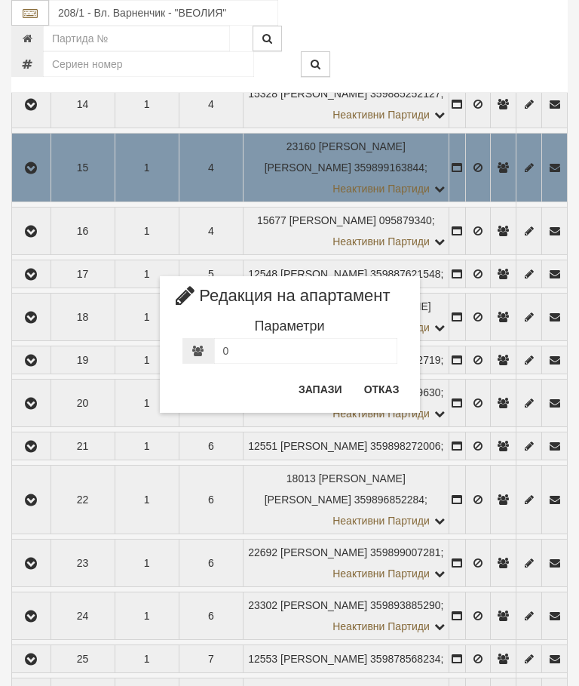
click at [376, 401] on button "Отказ" at bounding box center [382, 389] width 54 height 24
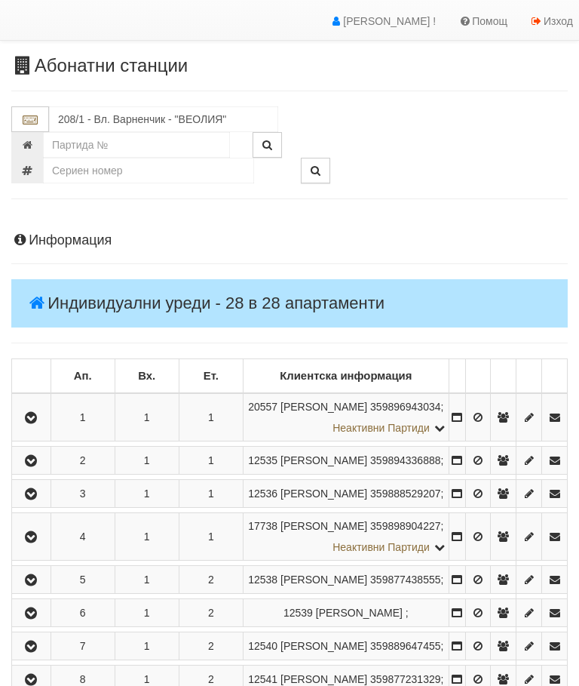
scroll to position [0, 0]
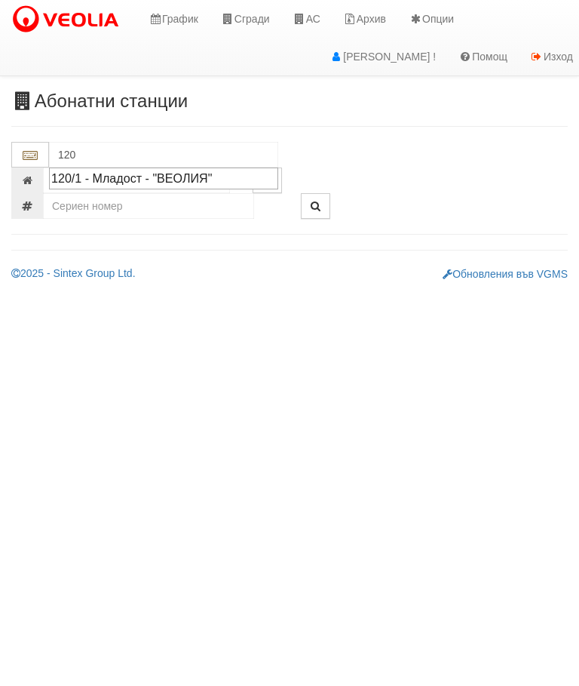
click at [214, 180] on div "120/1 - Младост - "ВЕОЛИЯ"" at bounding box center [163, 178] width 225 height 17
type input "120/1 - Младост - "ВЕОЛИЯ""
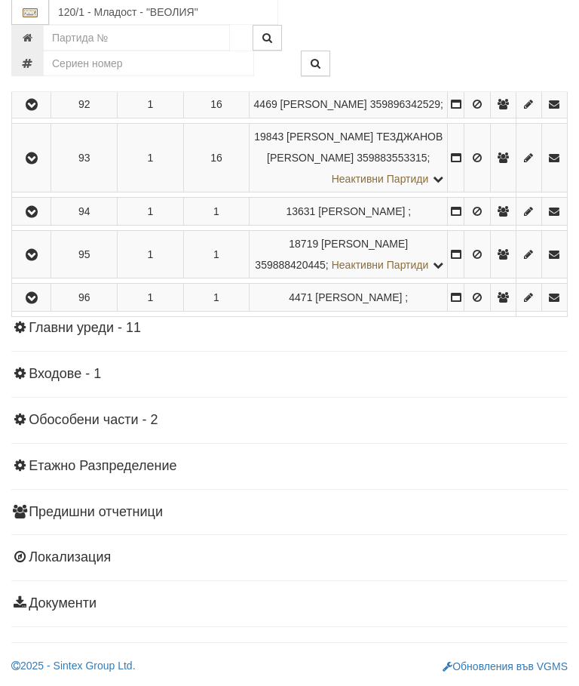
scroll to position [5997, 0]
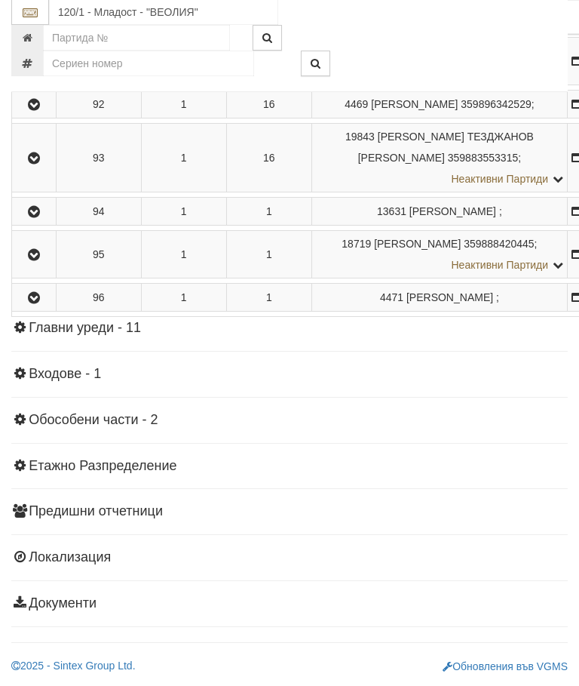
scroll to position [4726, 0]
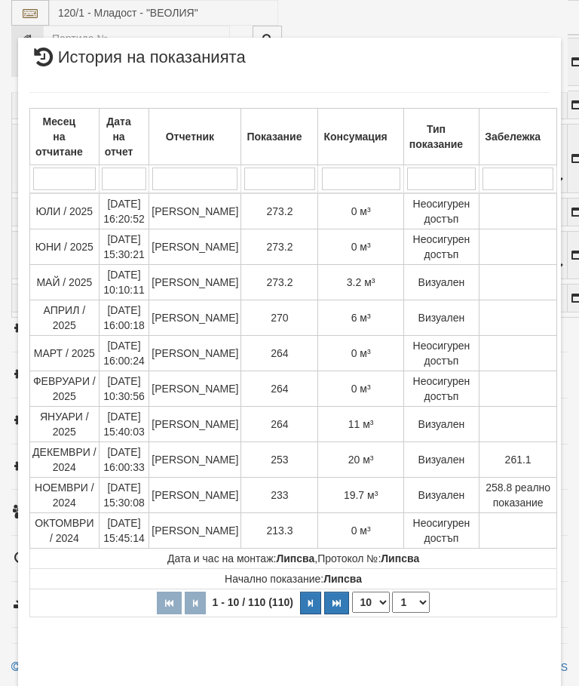
select select "10"
select select "1"
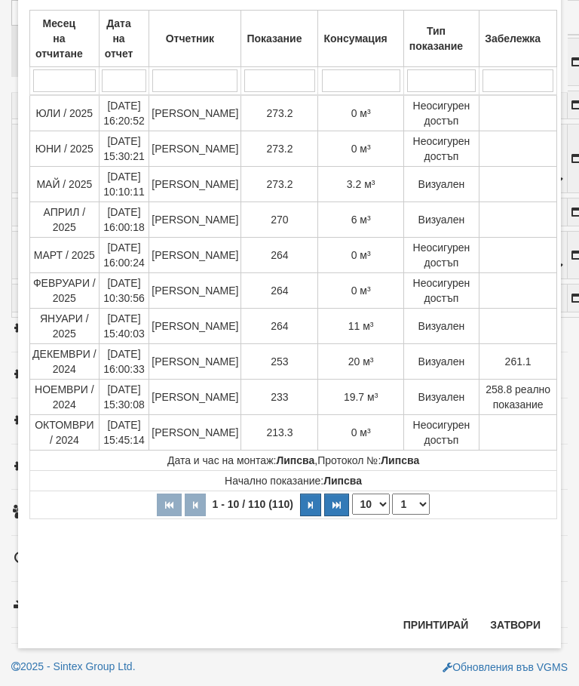
scroll to position [809, 0]
click at [511, 629] on button "Затвори" at bounding box center [515, 625] width 69 height 24
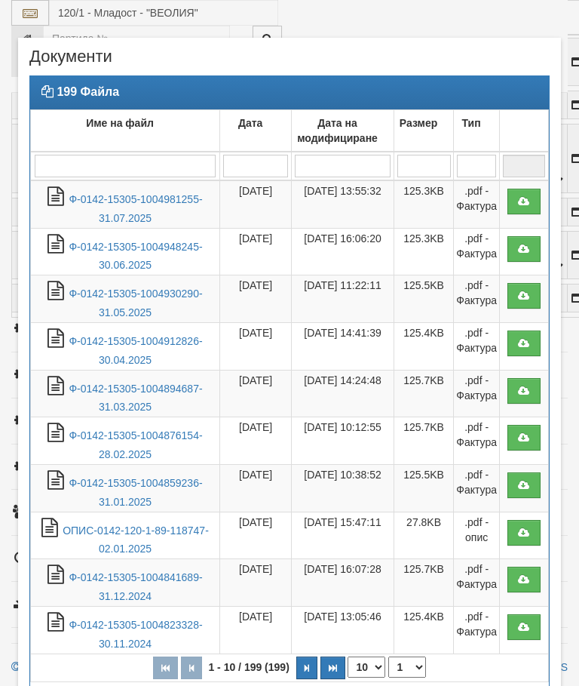
click at [150, 198] on link "Ф-0142-15305-1004981255-31.07.2025" at bounding box center [136, 208] width 134 height 31
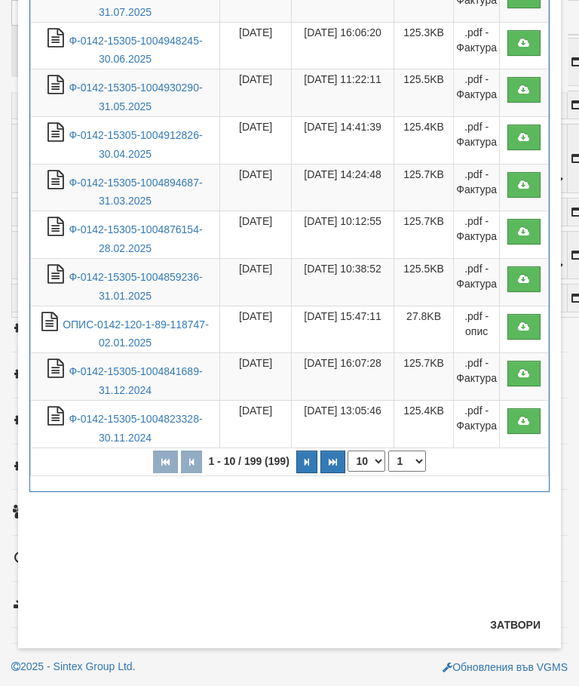
click at [509, 622] on button "Затвори" at bounding box center [515, 625] width 69 height 24
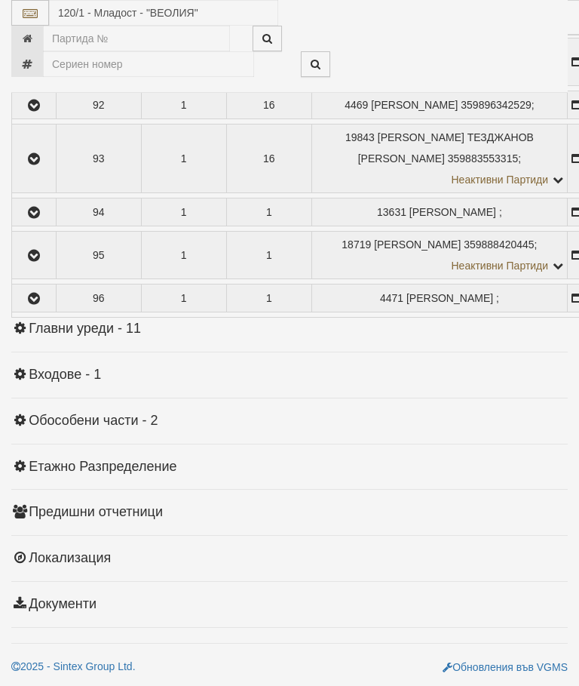
scroll to position [206, 0]
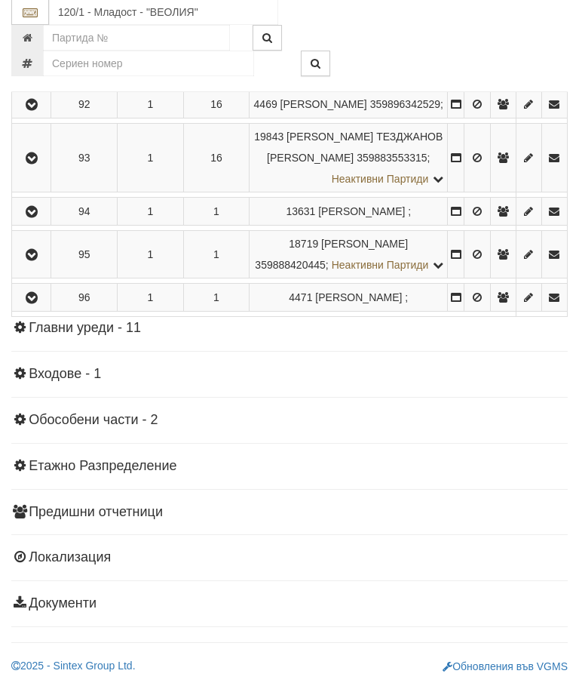
scroll to position [4824, 0]
